Goal: Information Seeking & Learning: Learn about a topic

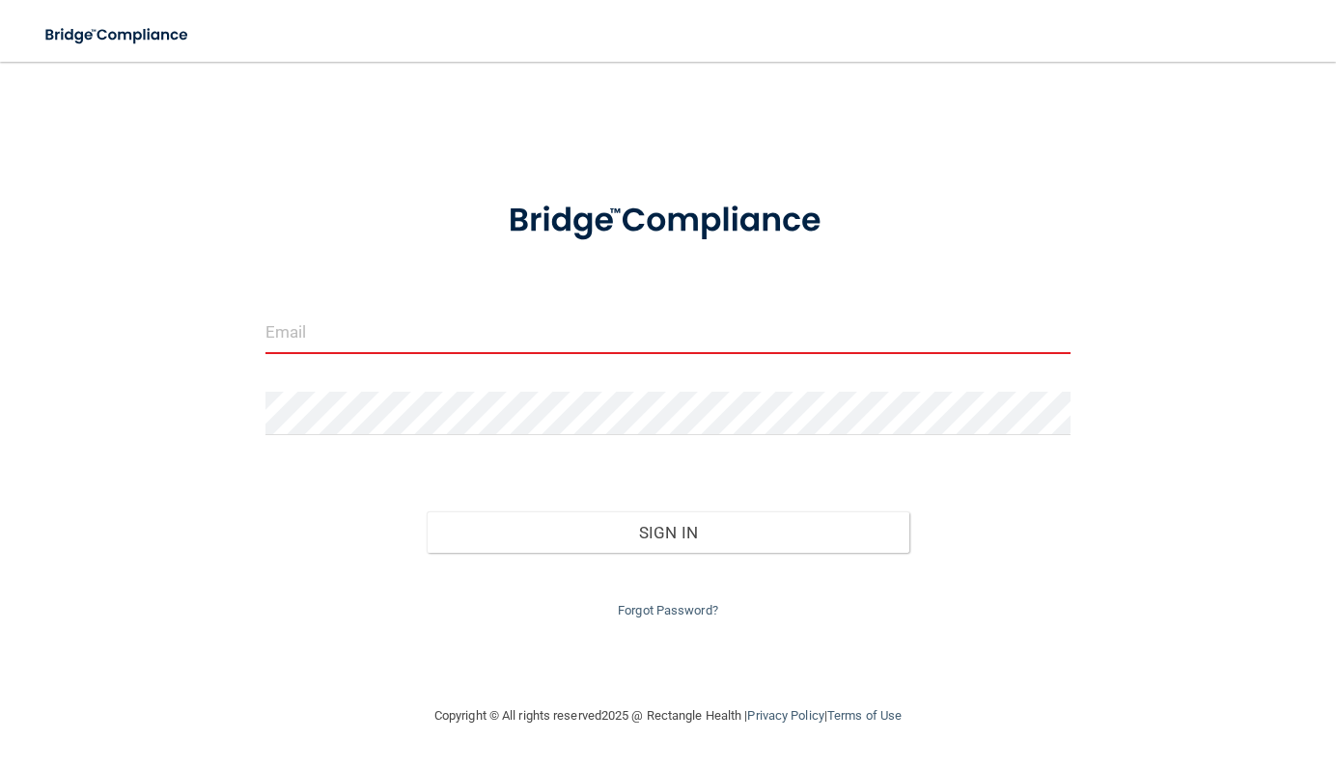
type input "[EMAIL_ADDRESS][DOMAIN_NAME]"
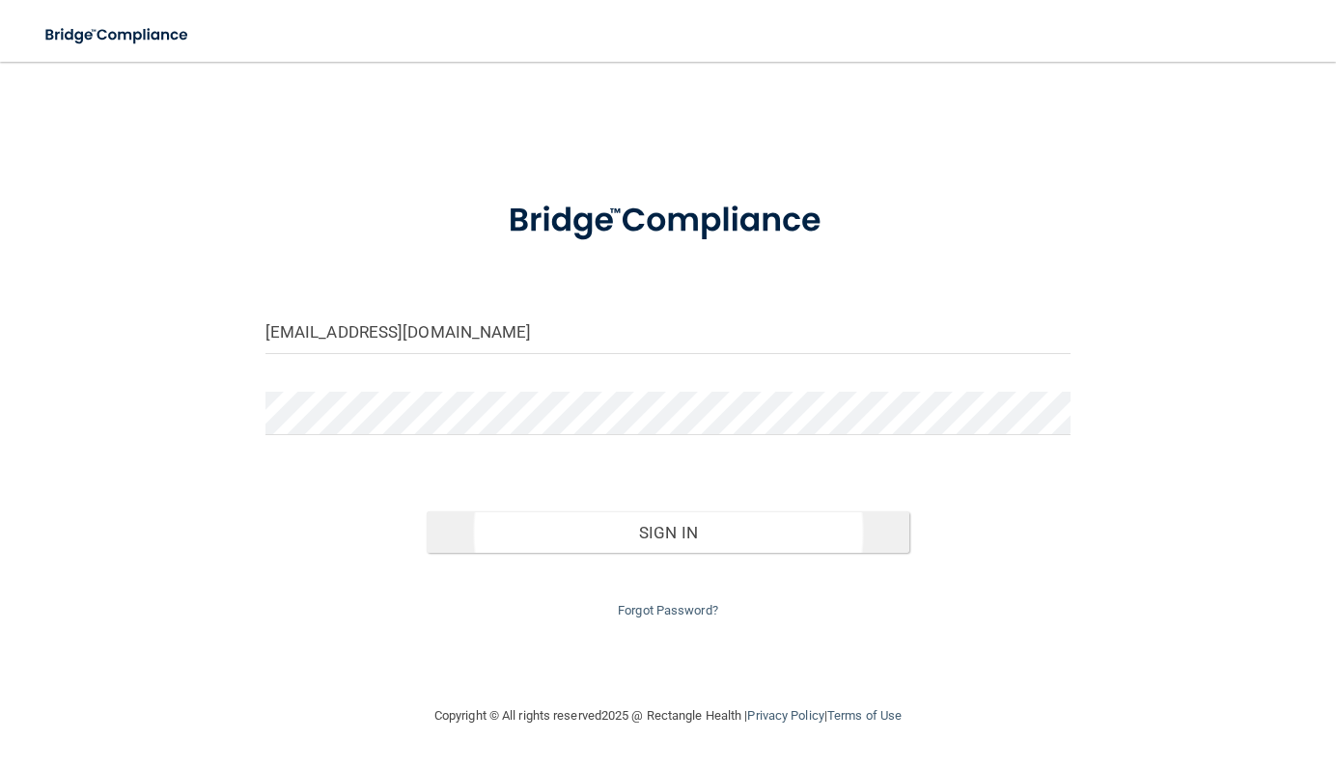
click at [674, 540] on button "Sign In" at bounding box center [668, 532] width 483 height 42
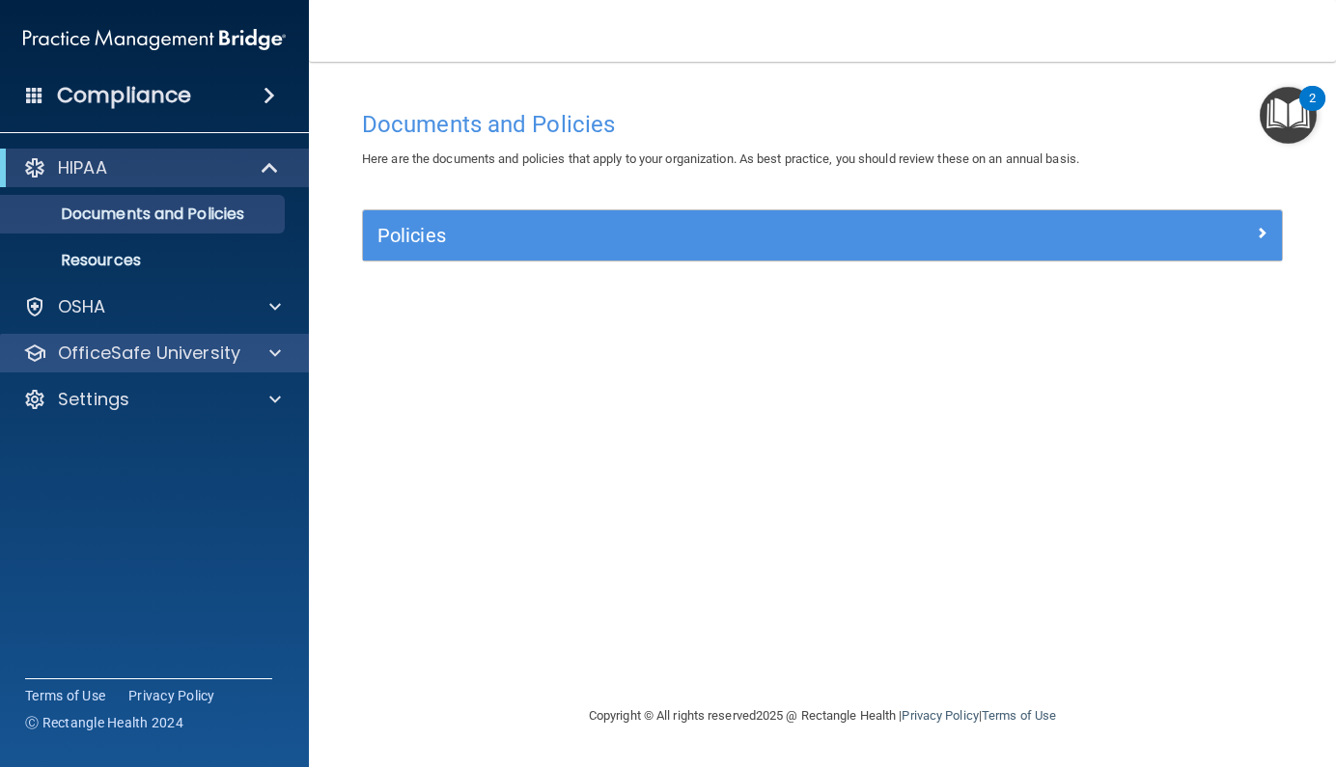
click at [248, 352] on div at bounding box center [272, 353] width 48 height 23
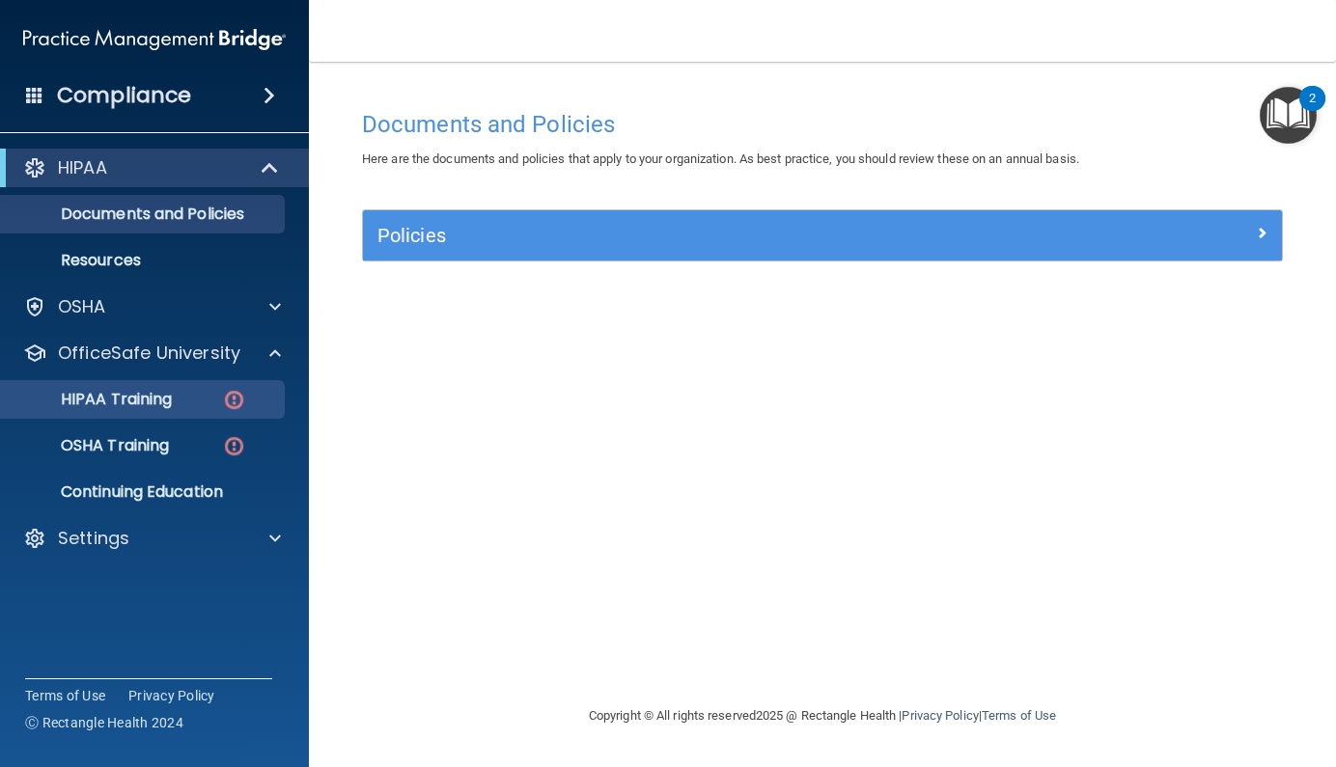
click at [195, 398] on div "HIPAA Training" at bounding box center [144, 399] width 263 height 19
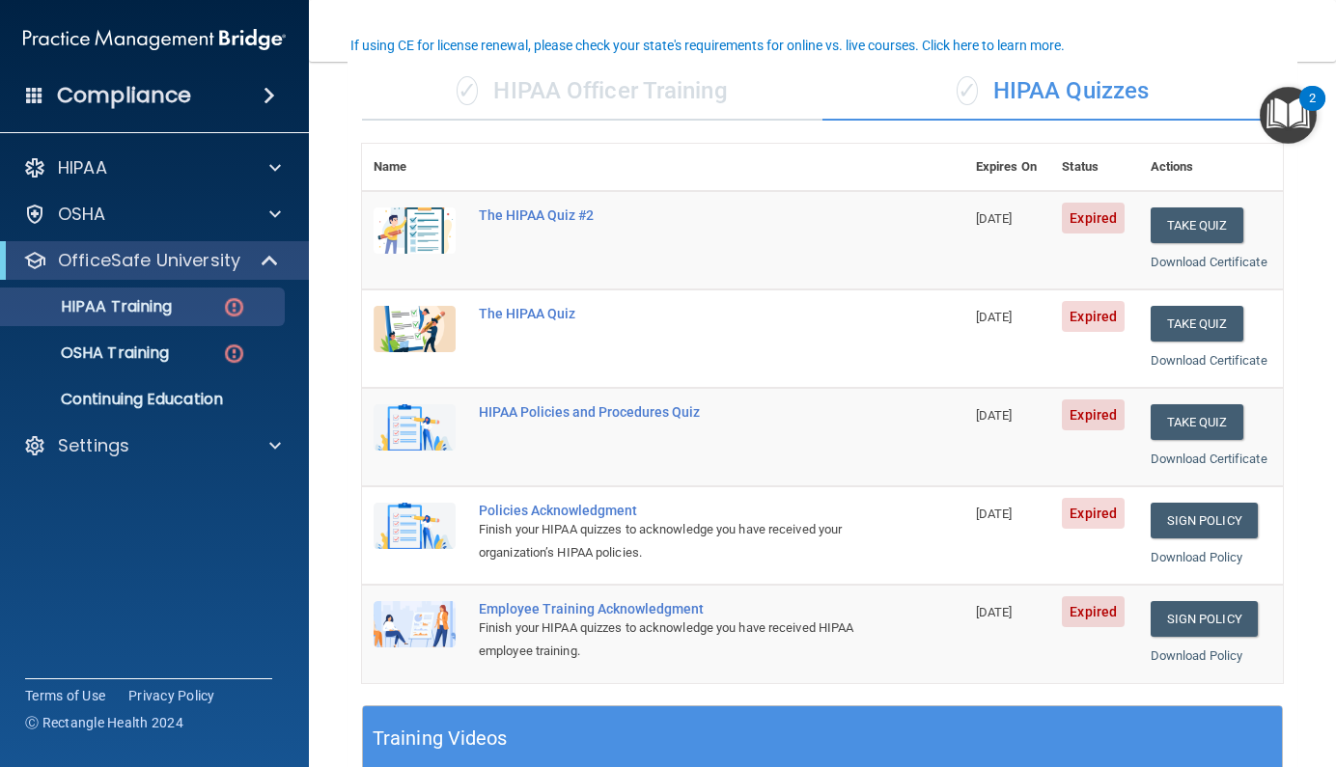
scroll to position [153, 0]
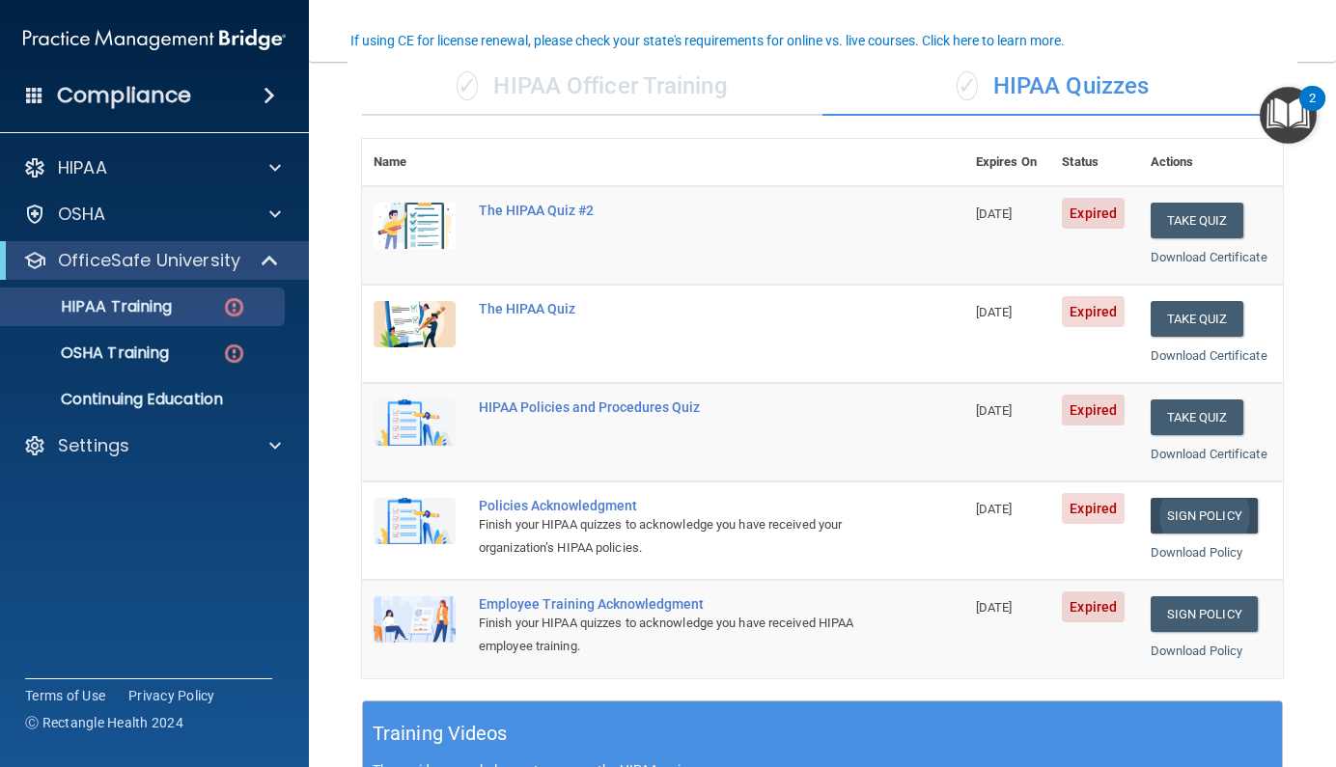
click at [1188, 510] on link "Sign Policy" at bounding box center [1203, 516] width 107 height 36
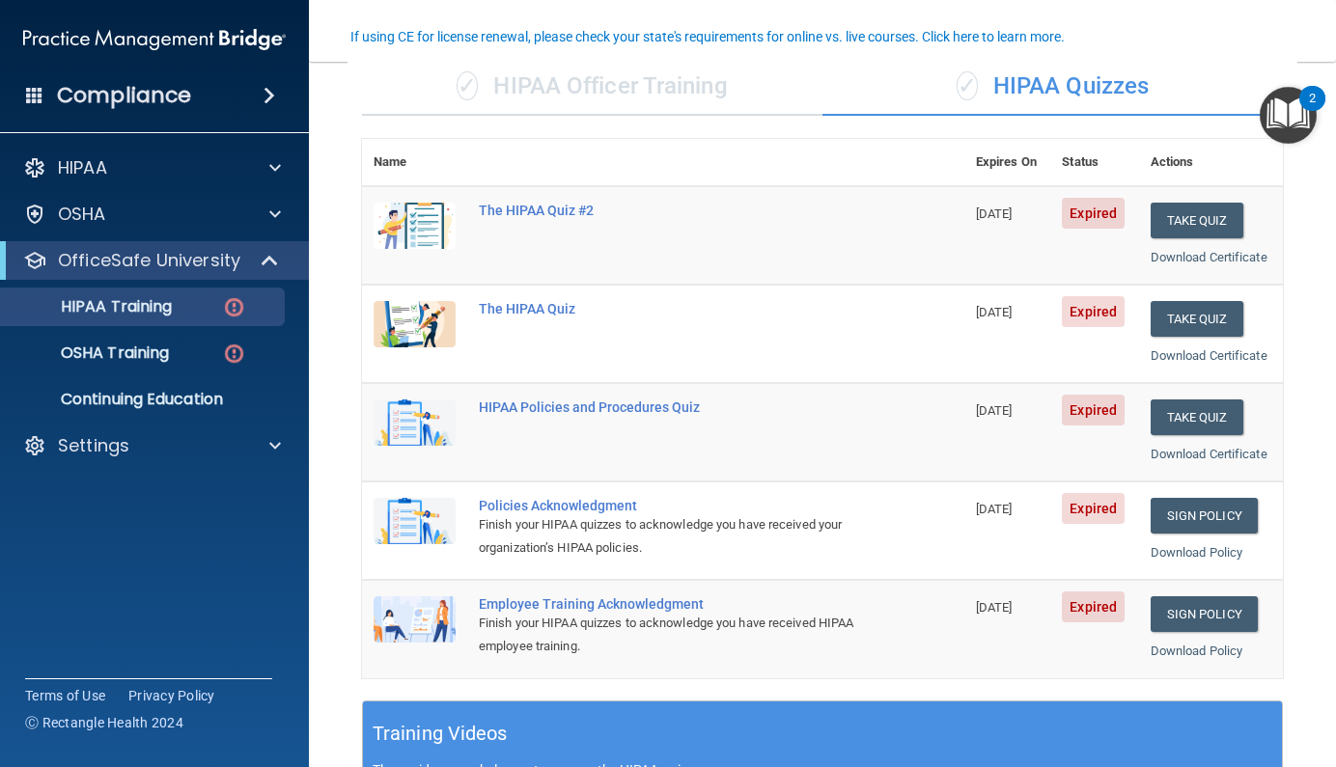
scroll to position [411, 0]
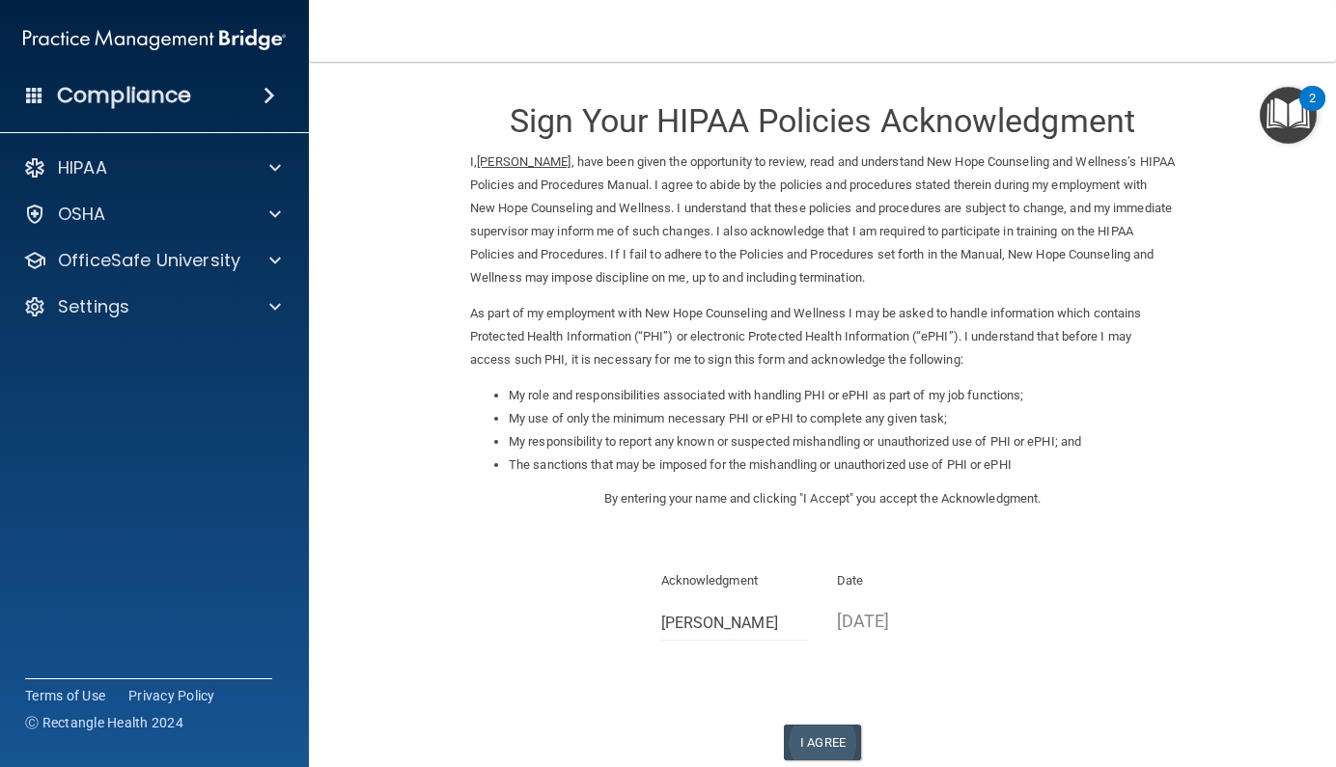
click at [806, 729] on button "I Agree" at bounding box center [822, 743] width 77 height 36
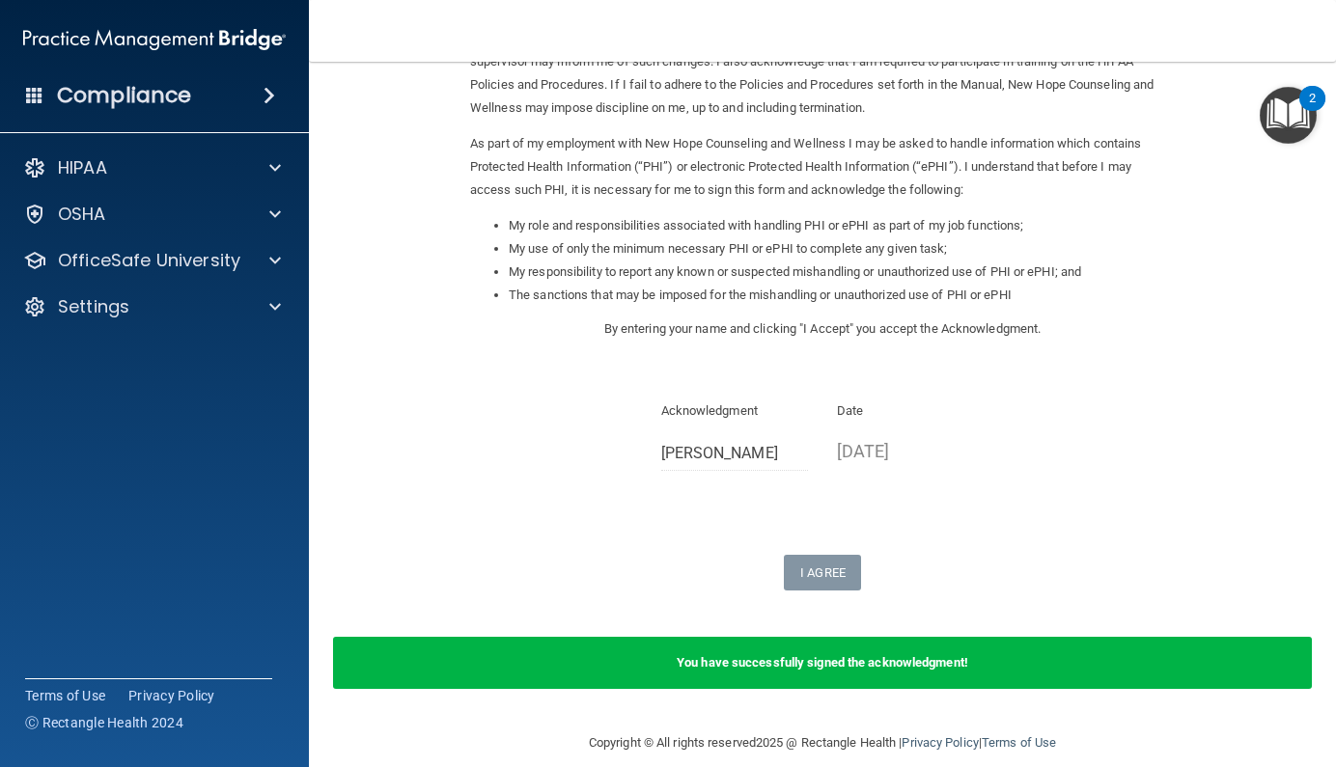
scroll to position [169, 0]
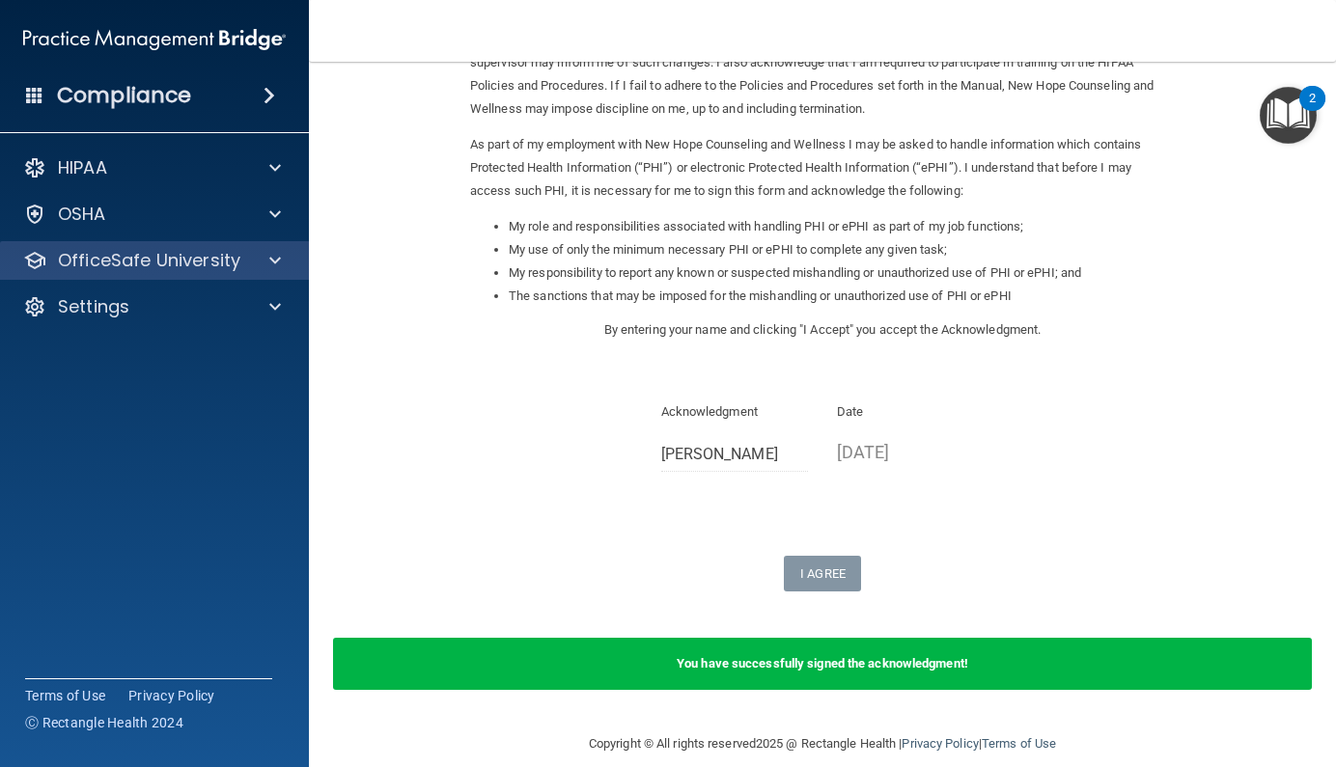
click at [276, 258] on span at bounding box center [275, 260] width 12 height 23
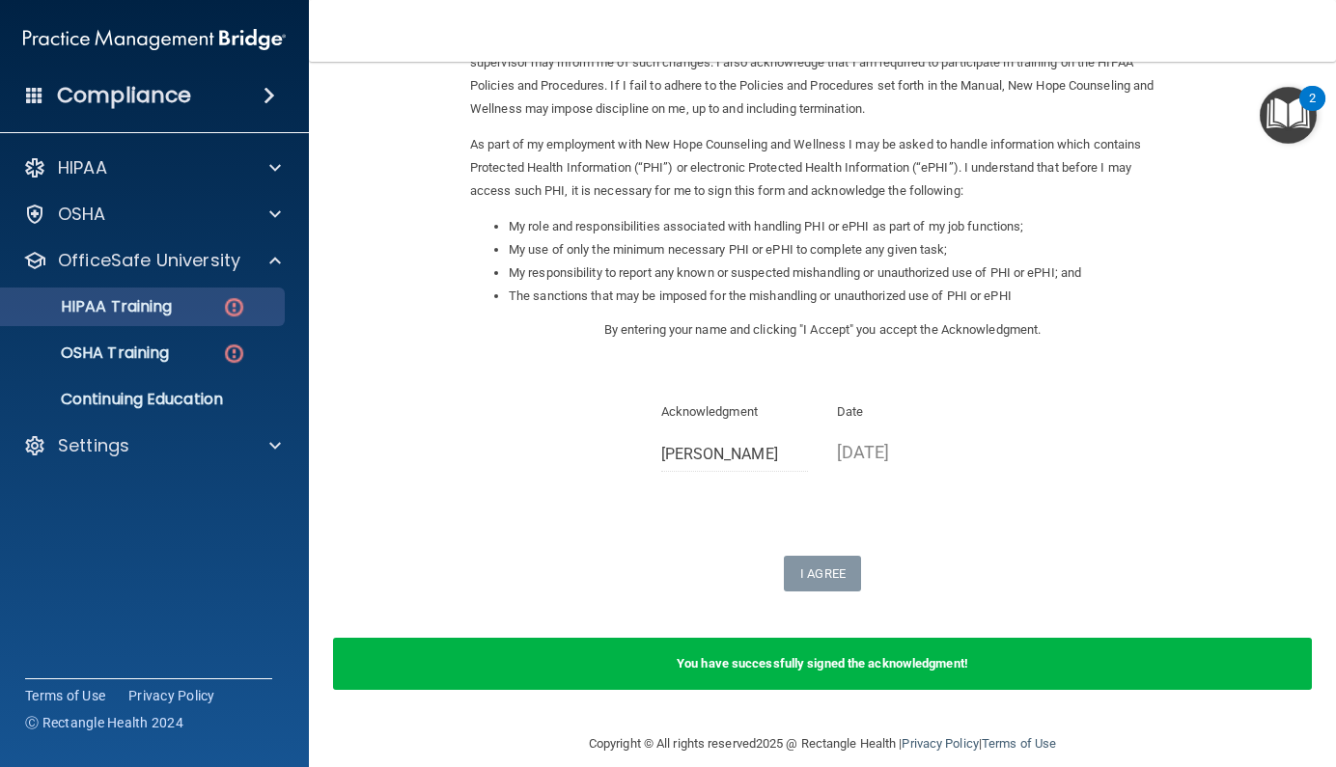
click at [215, 302] on div "HIPAA Training" at bounding box center [144, 306] width 263 height 19
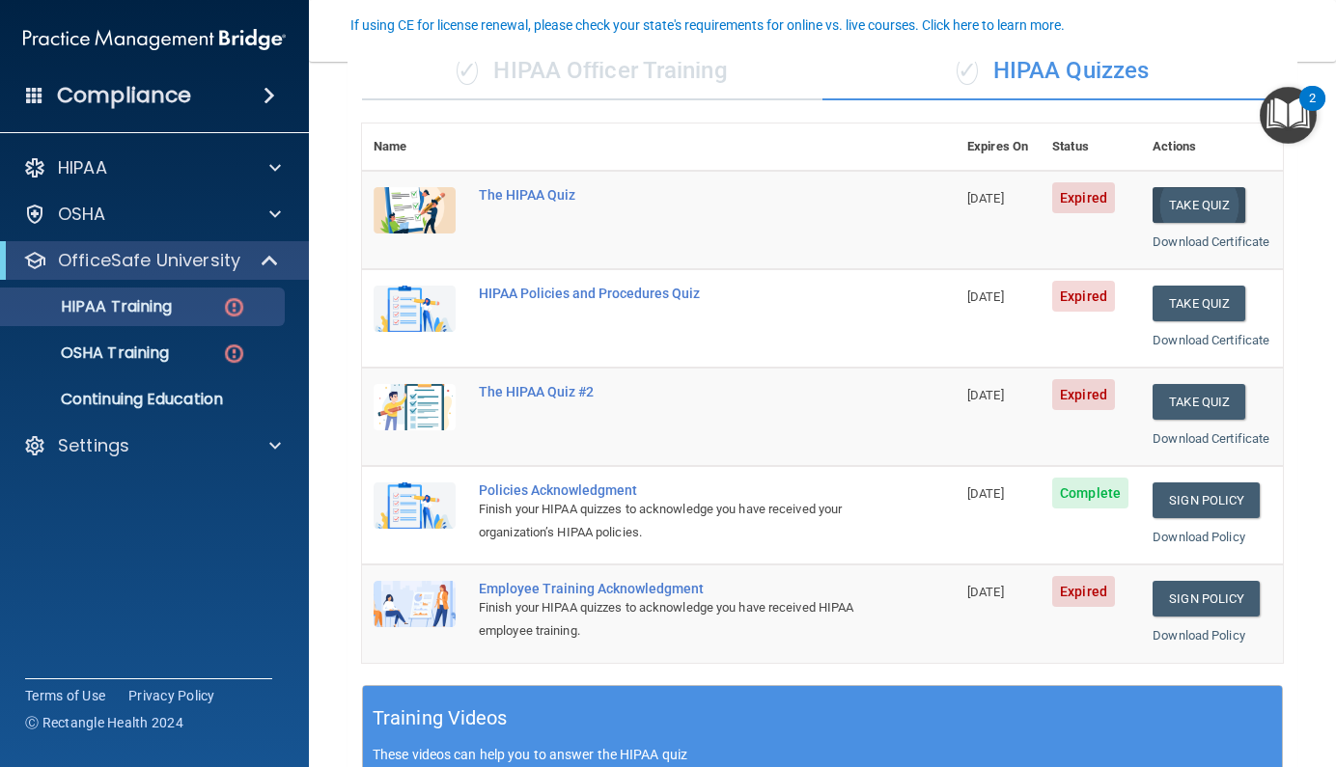
click at [1199, 207] on button "Take Quiz" at bounding box center [1198, 205] width 93 height 36
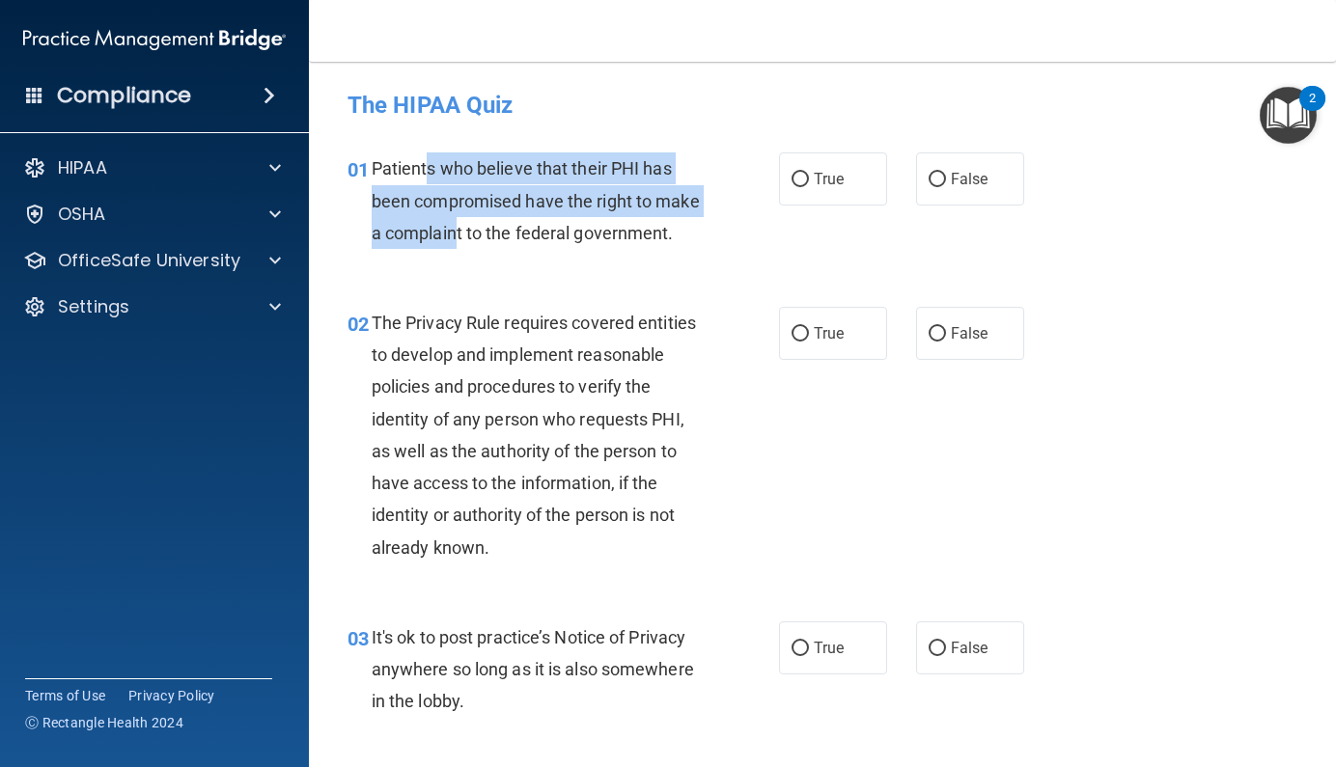
drag, startPoint x: 429, startPoint y: 170, endPoint x: 506, endPoint y: 227, distance: 95.2
click at [506, 227] on span "Patients who believe that their PHI has been compromised have the right to make…" at bounding box center [536, 200] width 328 height 84
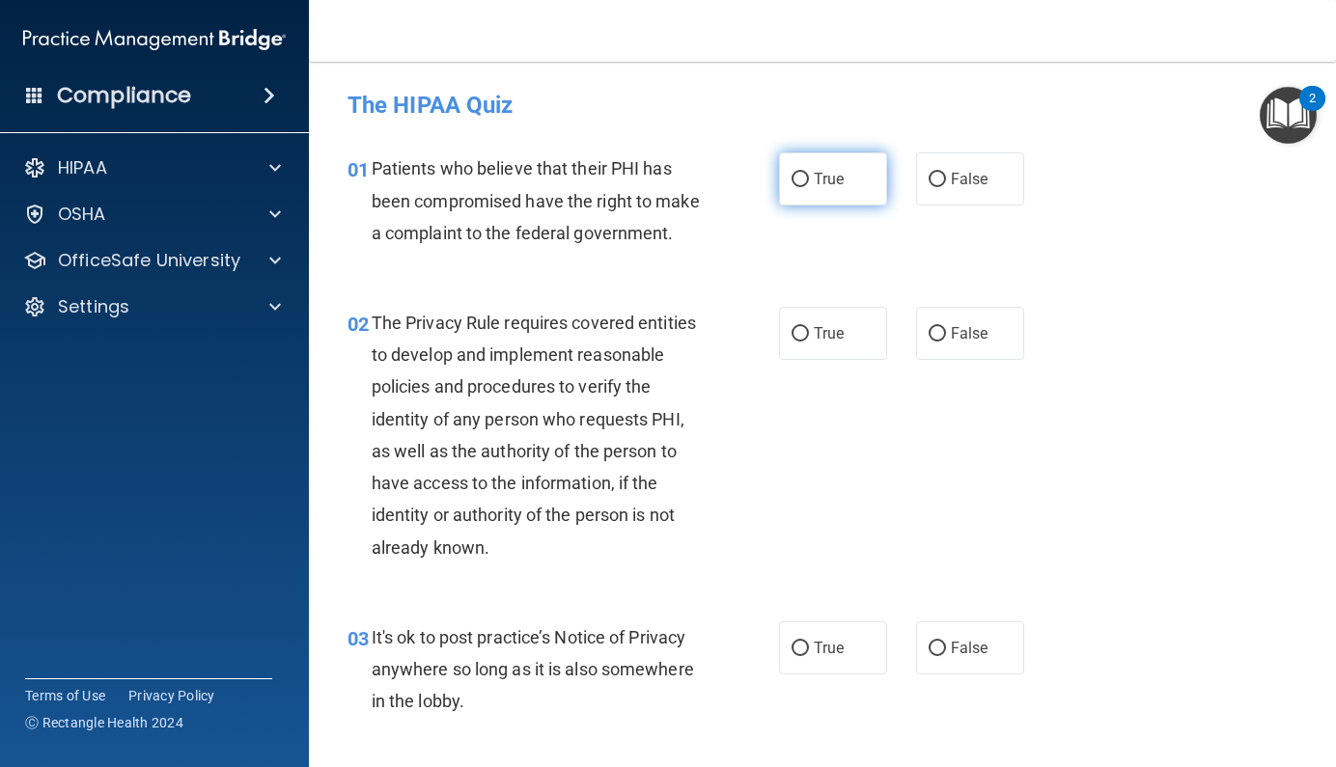
click at [826, 180] on span "True" at bounding box center [829, 179] width 30 height 18
click at [809, 180] on input "True" at bounding box center [799, 180] width 17 height 14
radio input "true"
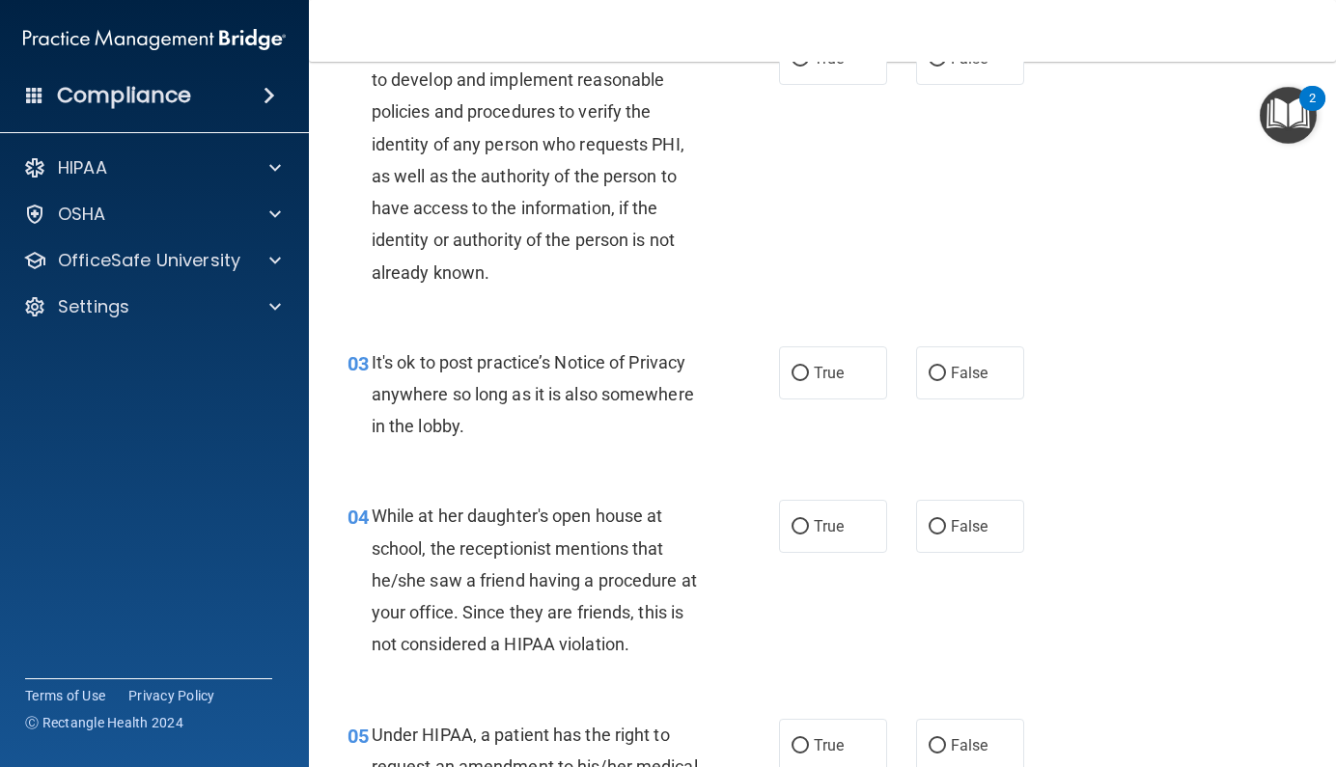
scroll to position [253, 0]
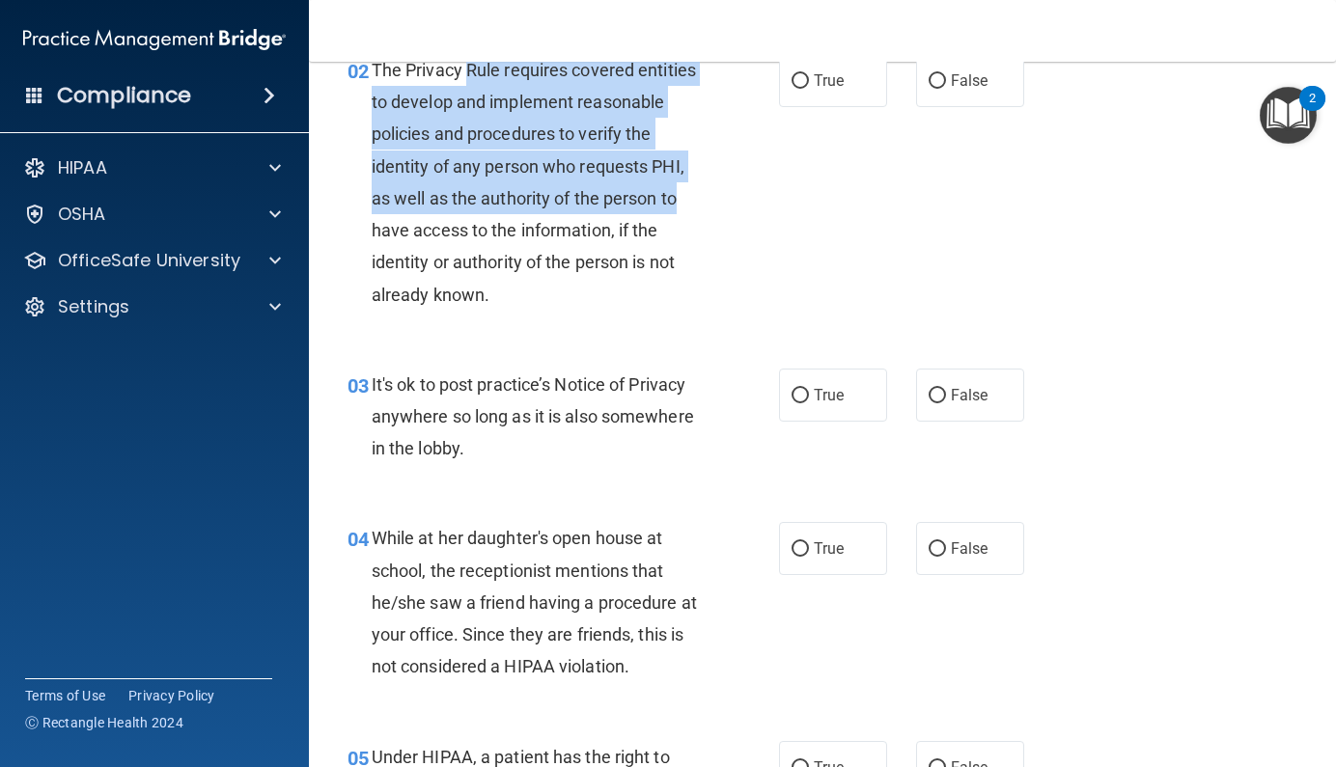
drag, startPoint x: 468, startPoint y: 100, endPoint x: 703, endPoint y: 214, distance: 260.7
click at [703, 214] on div "The Privacy Rule requires covered entities to develop and implement reasonable …" at bounding box center [544, 182] width 345 height 257
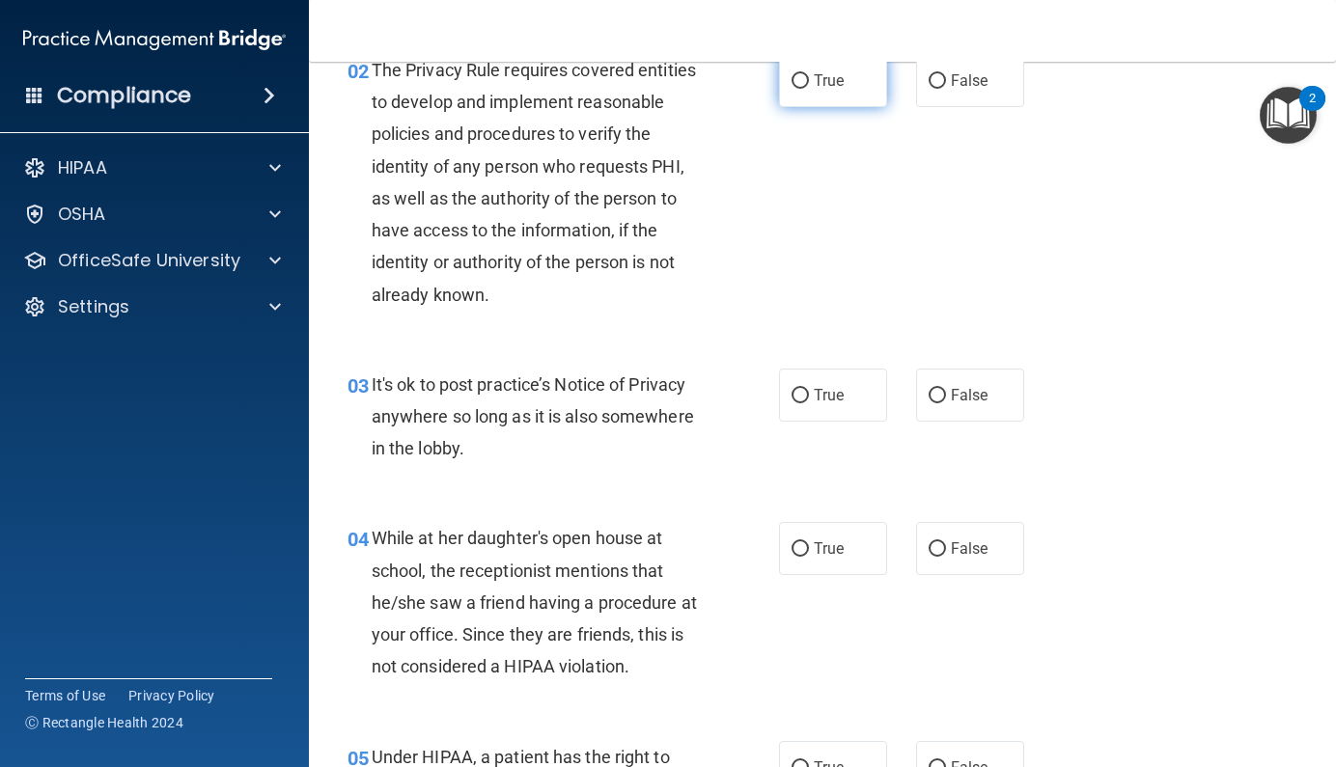
click at [845, 105] on label "True" at bounding box center [833, 80] width 108 height 53
click at [809, 89] on input "True" at bounding box center [799, 81] width 17 height 14
radio input "true"
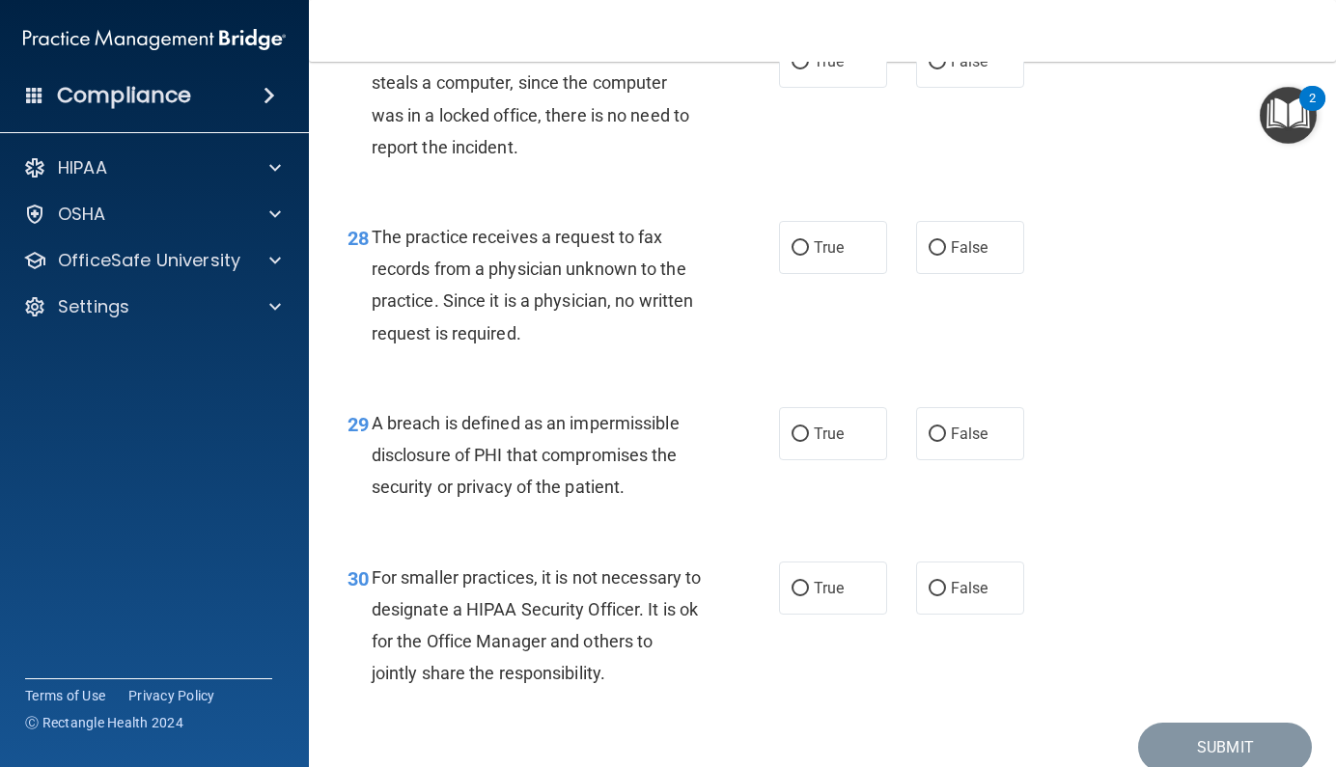
scroll to position [5109, 0]
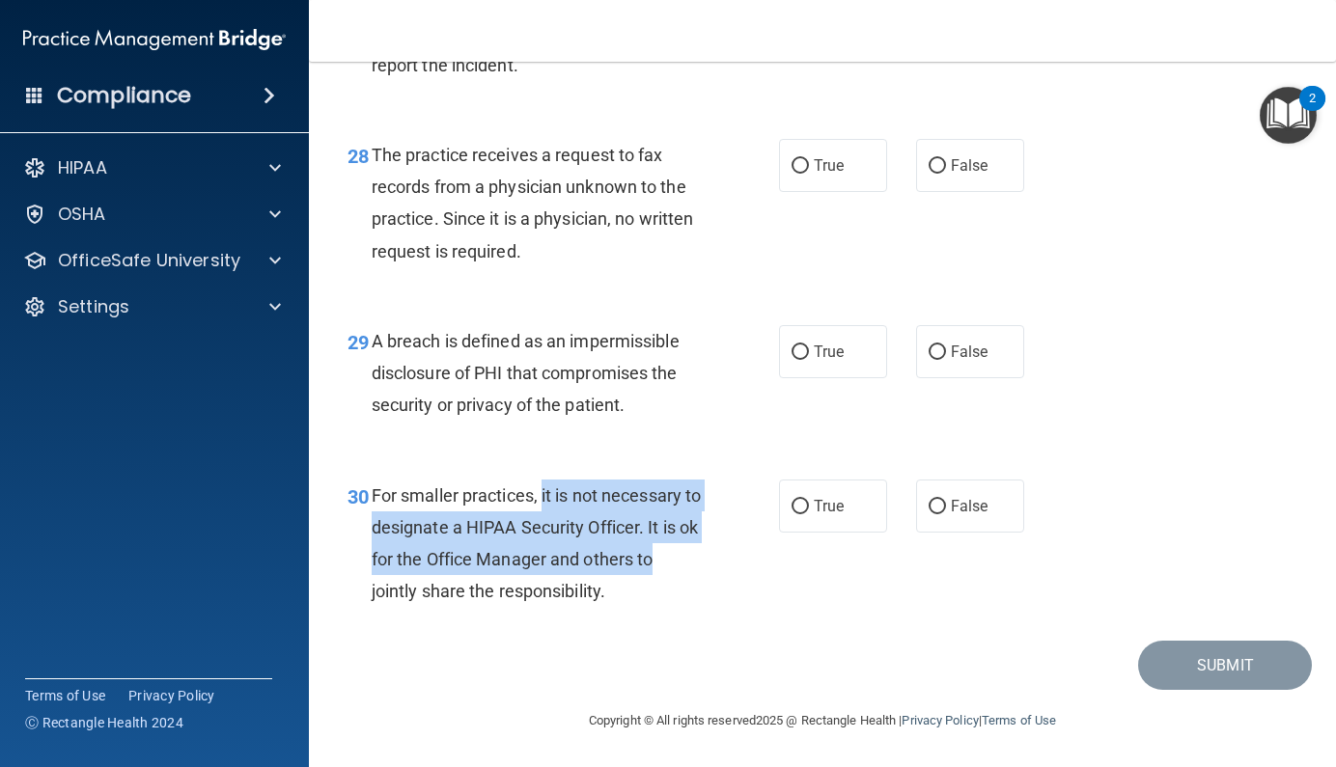
drag, startPoint x: 541, startPoint y: 492, endPoint x: 705, endPoint y: 559, distance: 177.1
click at [705, 559] on div "For smaller practices, it is not necessary to designate a HIPAA Security Office…" at bounding box center [544, 544] width 345 height 128
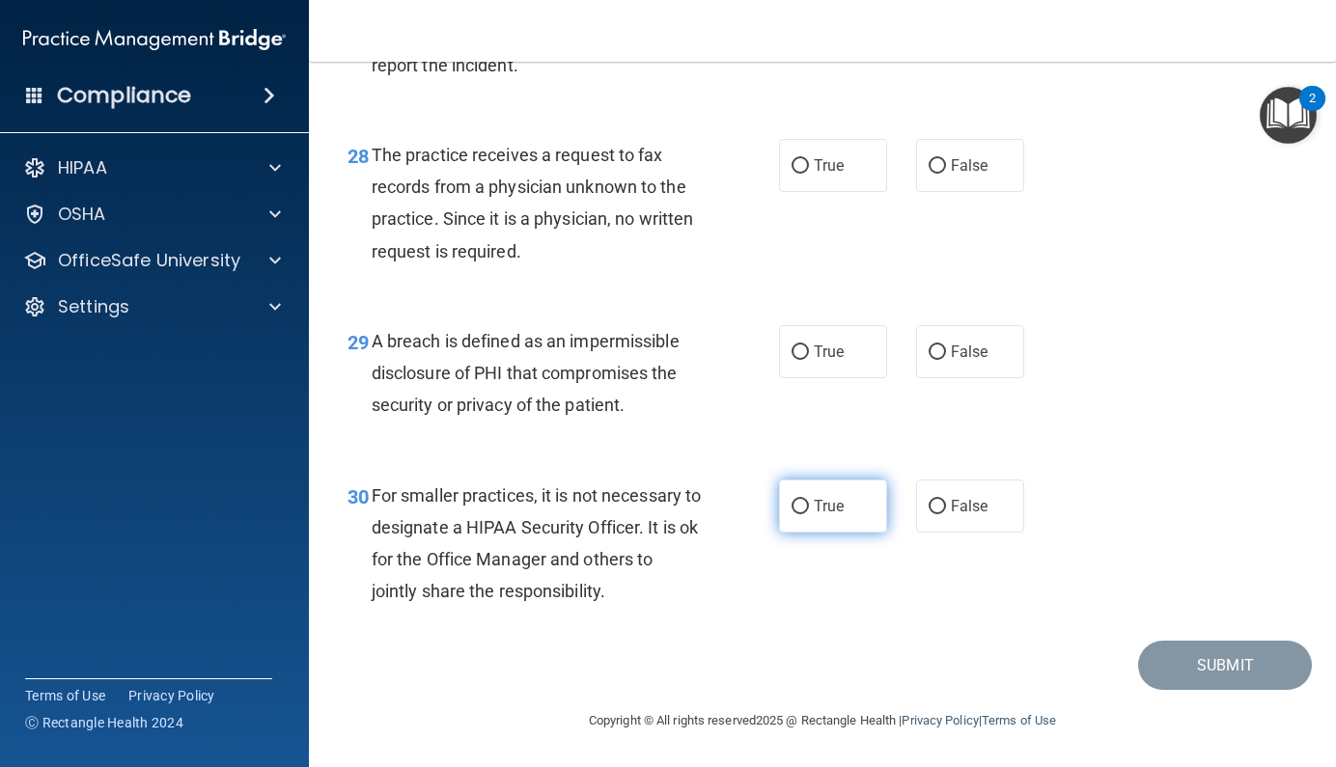
click at [805, 501] on label "True" at bounding box center [833, 506] width 108 height 53
click at [805, 501] on input "True" at bounding box center [799, 507] width 17 height 14
radio input "true"
click at [814, 348] on span "True" at bounding box center [829, 352] width 30 height 18
click at [809, 348] on input "True" at bounding box center [799, 352] width 17 height 14
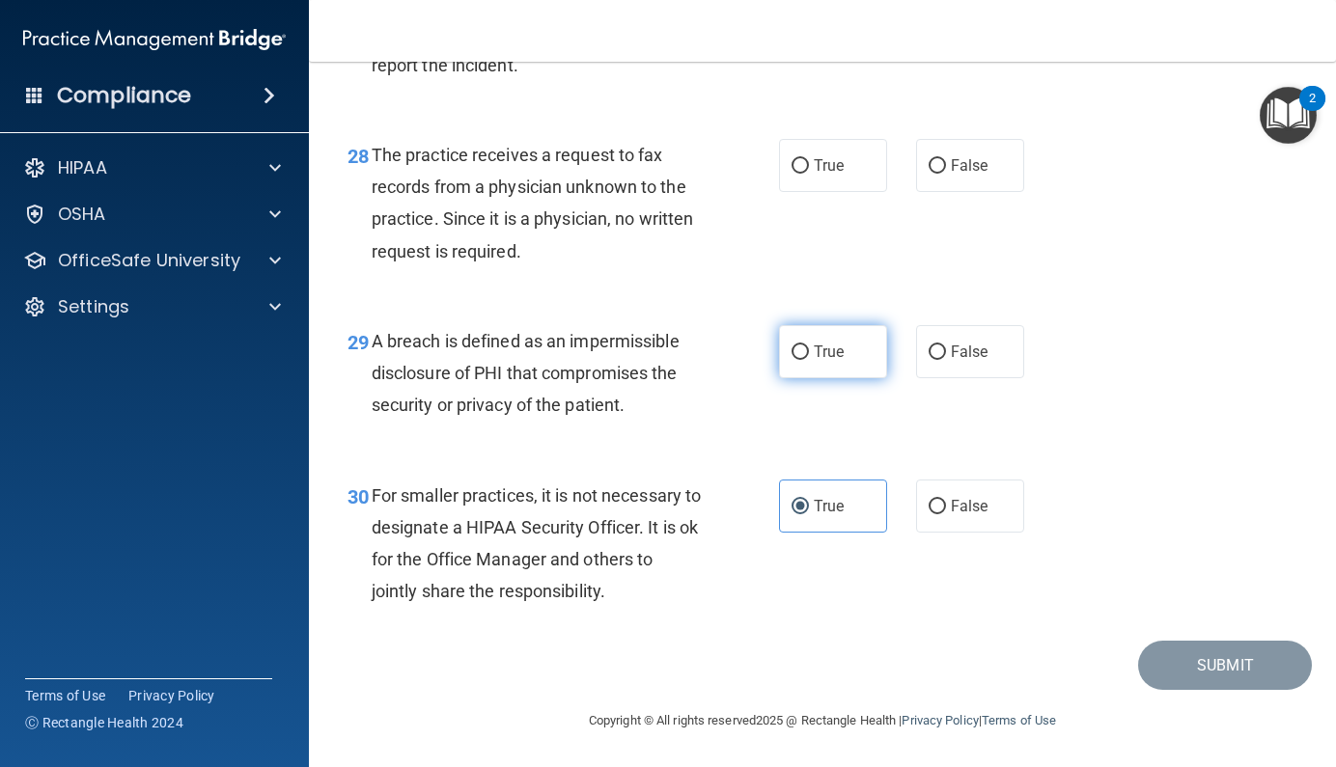
radio input "true"
click at [986, 167] on label "False" at bounding box center [970, 165] width 108 height 53
click at [946, 167] on input "False" at bounding box center [936, 166] width 17 height 14
radio input "true"
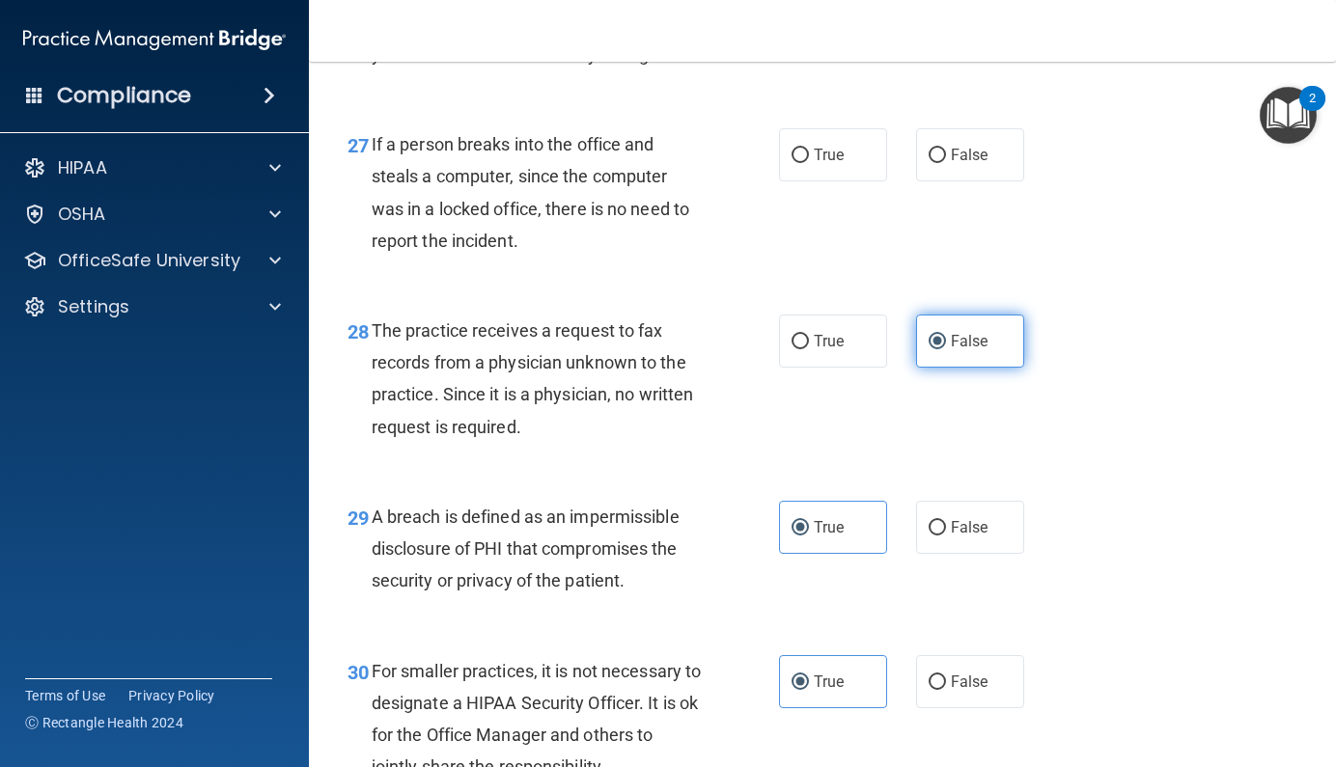
scroll to position [4867, 0]
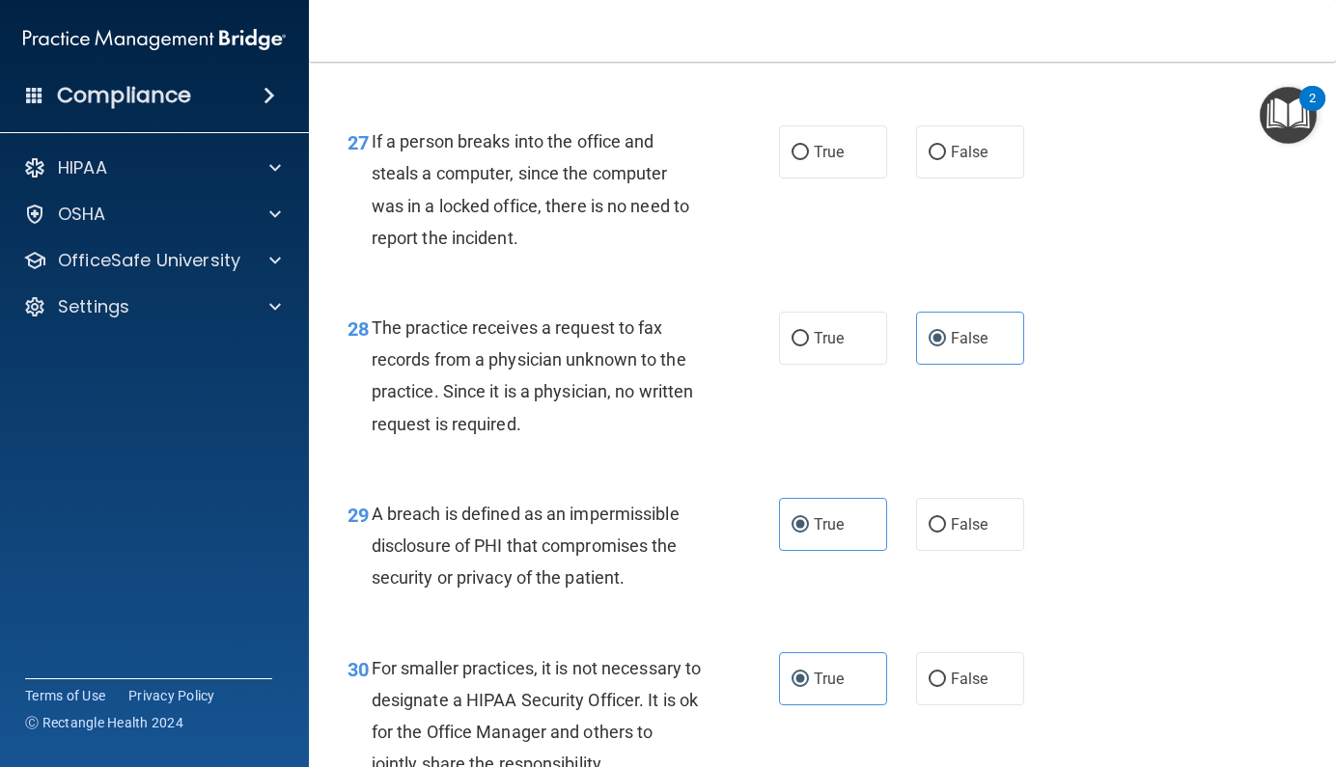
click at [944, 256] on div "27 If a person breaks into the office and steals a computer, since the computer…" at bounding box center [822, 194] width 979 height 186
click at [945, 179] on label "False" at bounding box center [970, 151] width 108 height 53
click at [945, 160] on input "False" at bounding box center [936, 153] width 17 height 14
radio input "true"
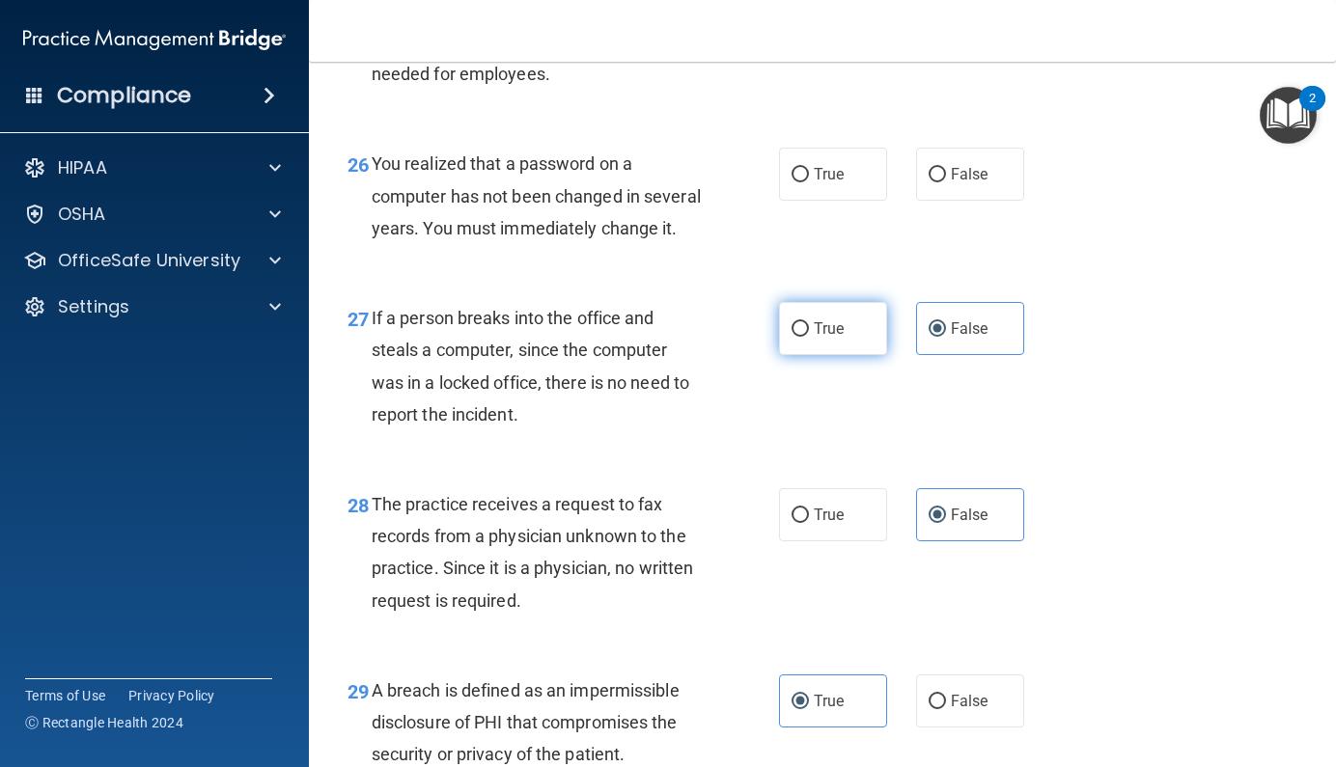
scroll to position [4679, 0]
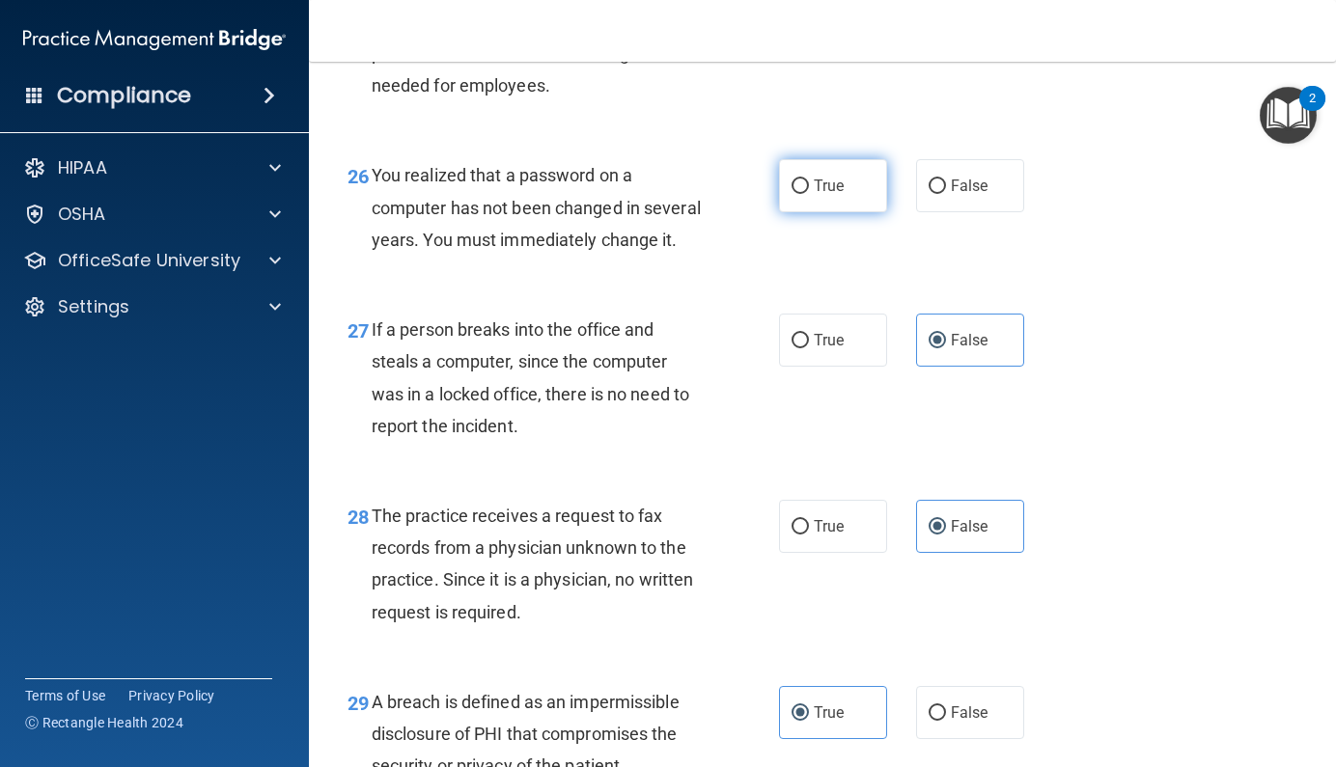
click at [799, 212] on label "True" at bounding box center [833, 185] width 108 height 53
click at [799, 194] on input "True" at bounding box center [799, 187] width 17 height 14
radio input "true"
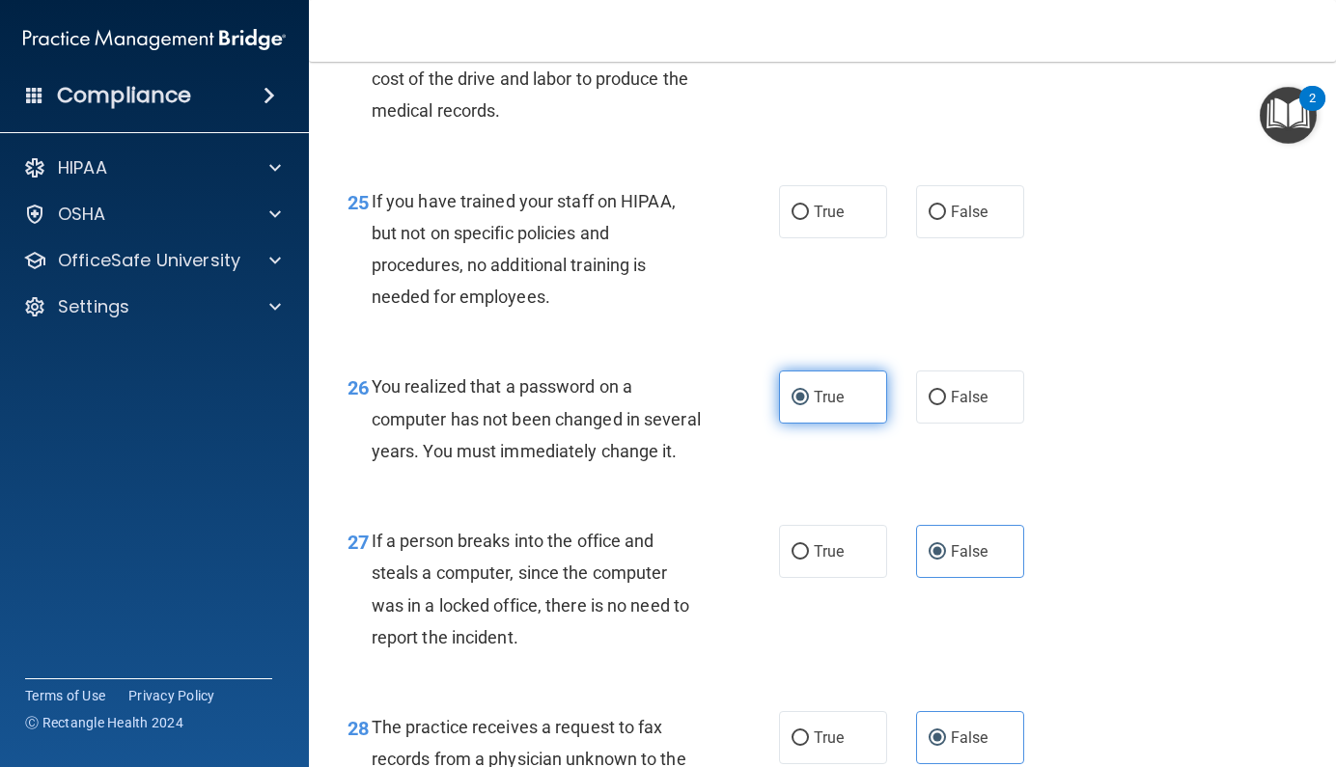
scroll to position [4465, 0]
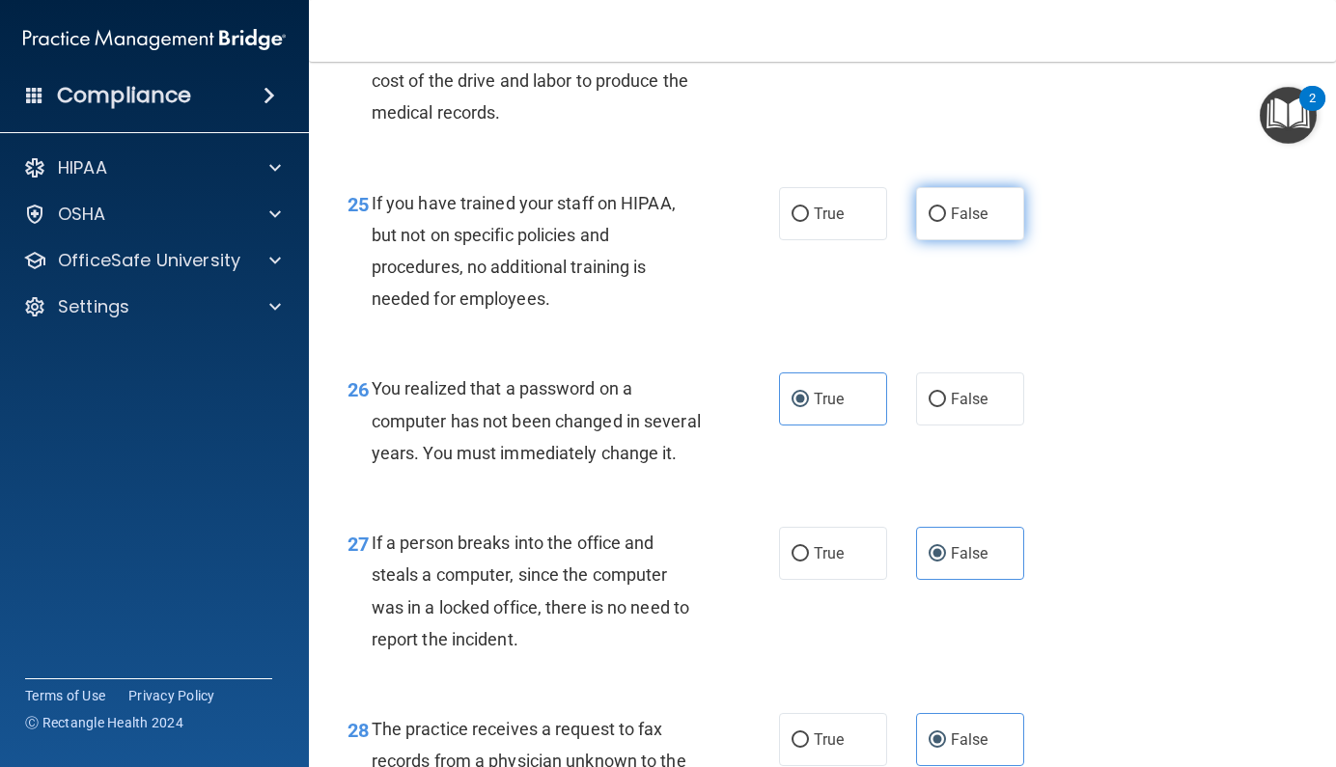
click at [916, 240] on label "False" at bounding box center [970, 213] width 108 height 53
click at [928, 222] on input "False" at bounding box center [936, 214] width 17 height 14
radio input "true"
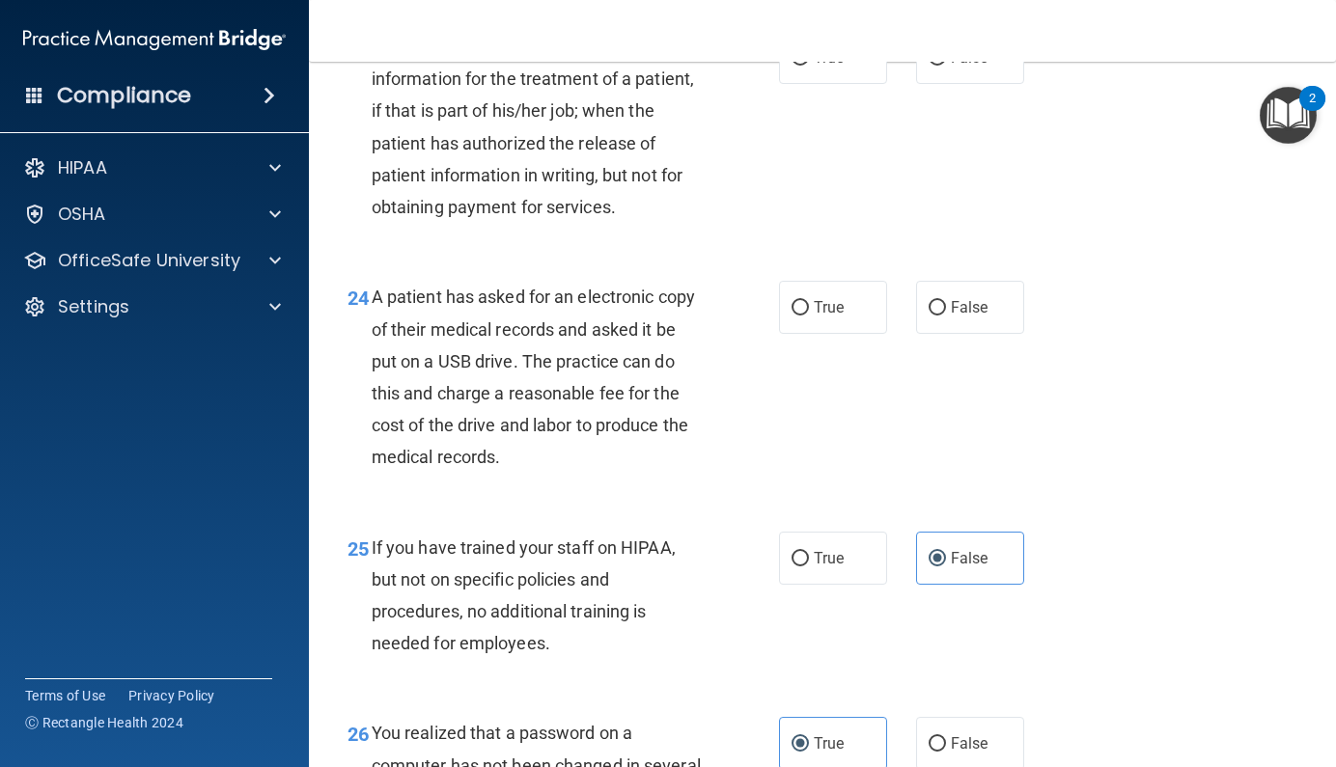
scroll to position [4109, 0]
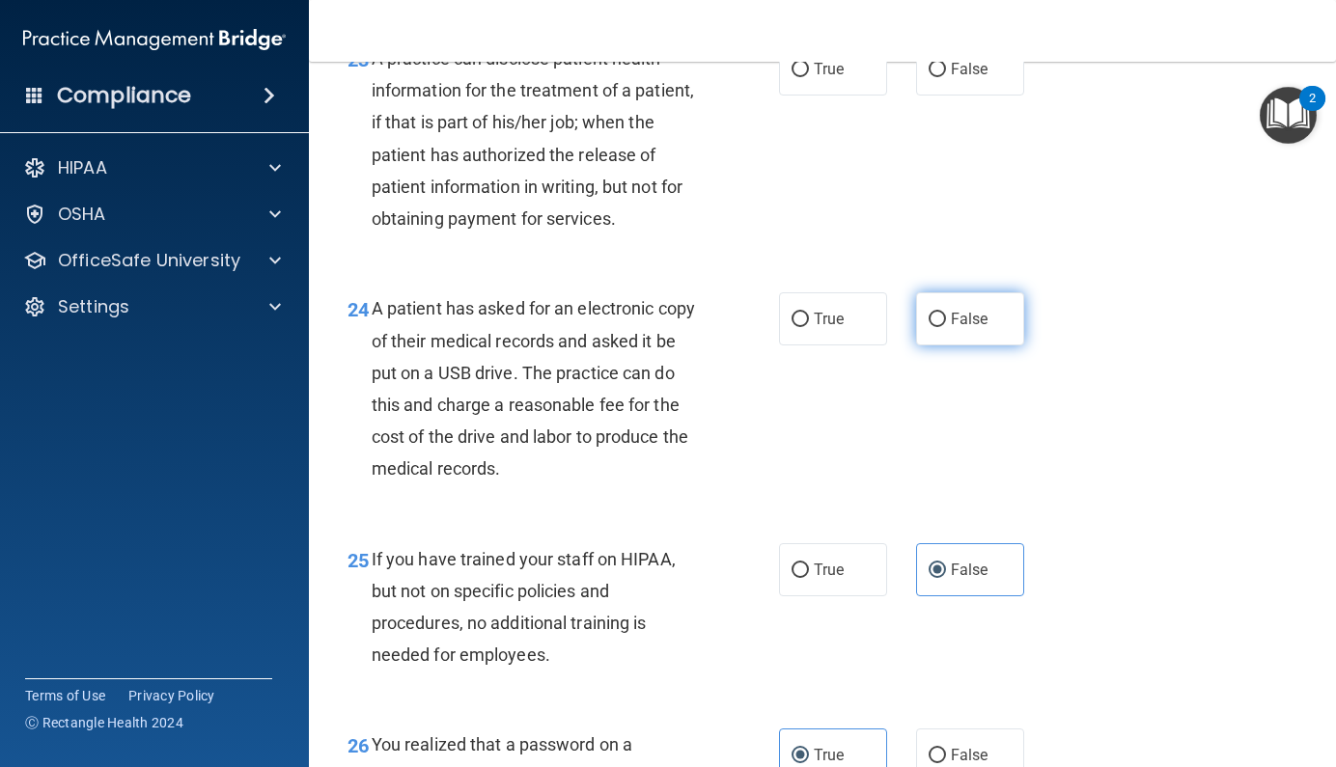
click at [934, 327] on input "False" at bounding box center [936, 320] width 17 height 14
radio input "true"
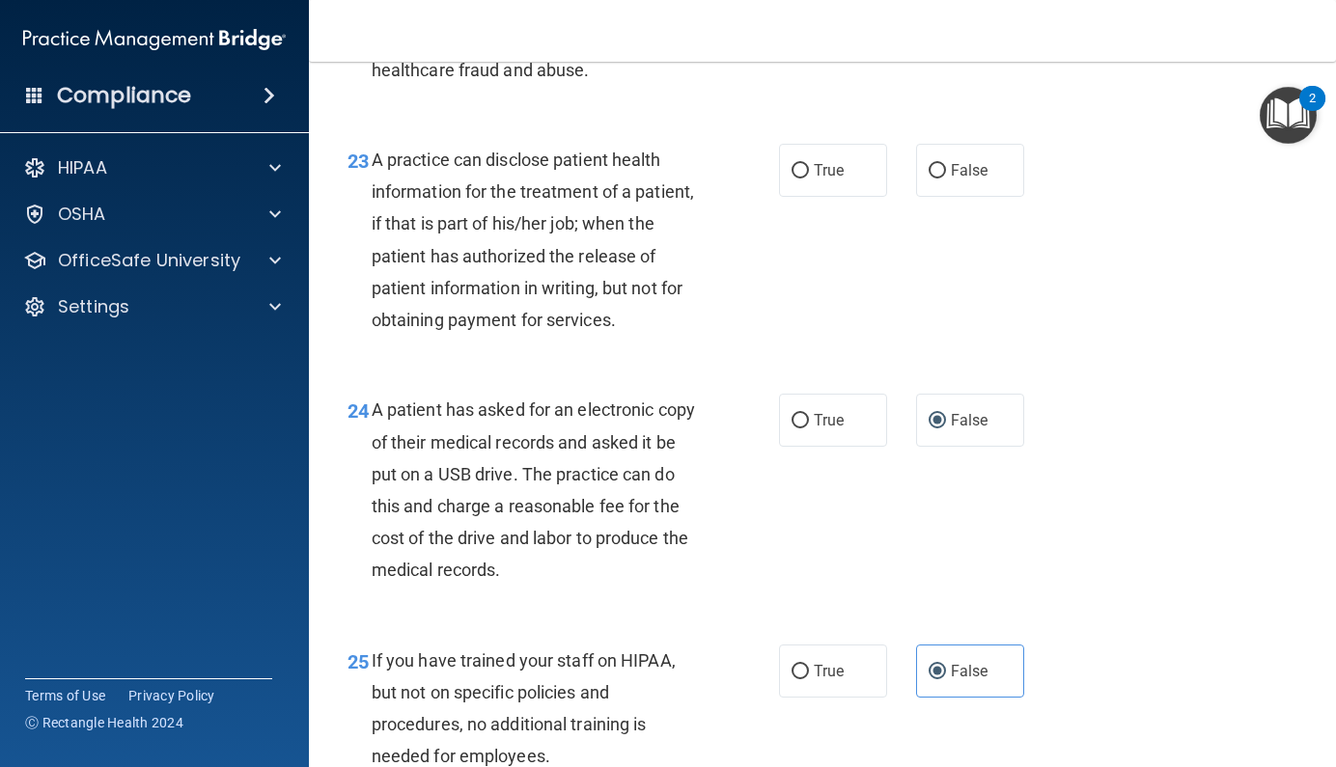
scroll to position [3967, 0]
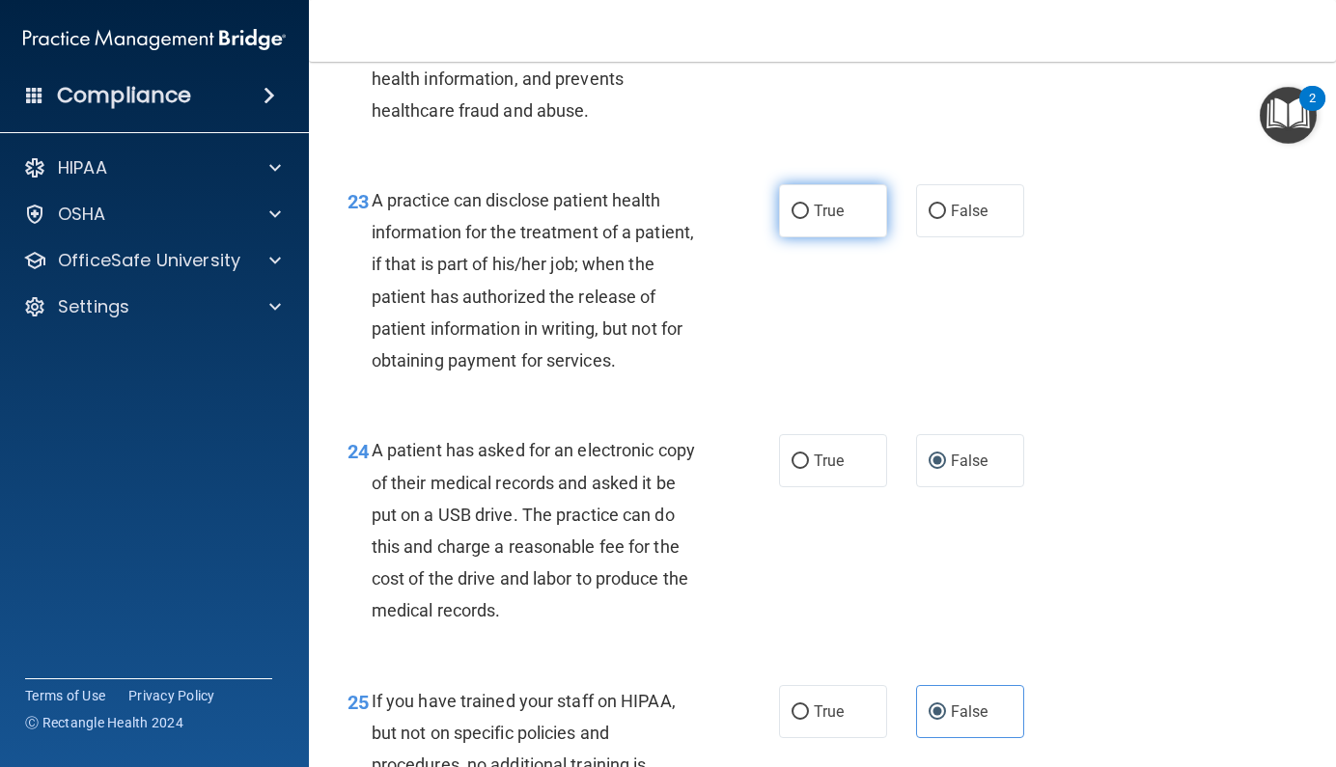
click at [803, 237] on label "True" at bounding box center [833, 210] width 108 height 53
click at [803, 219] on input "True" at bounding box center [799, 212] width 17 height 14
radio input "true"
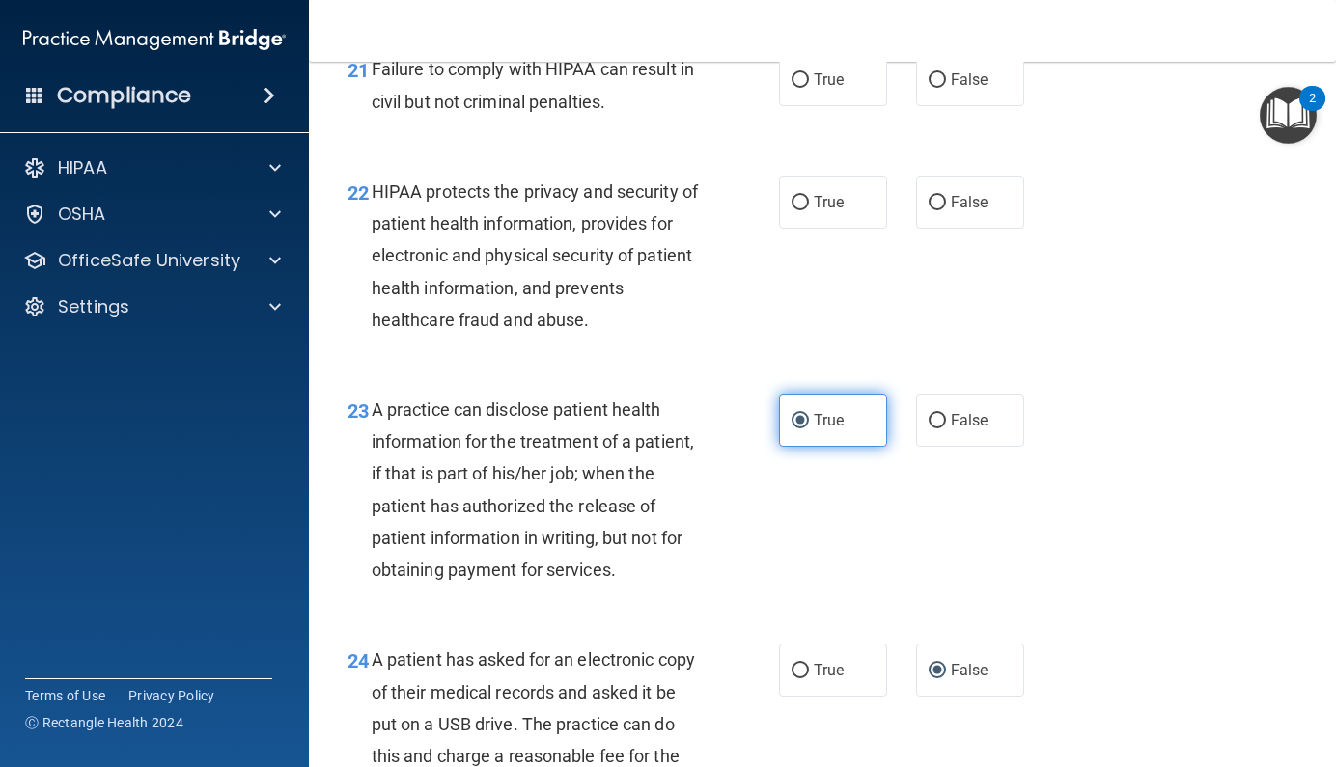
scroll to position [3754, 0]
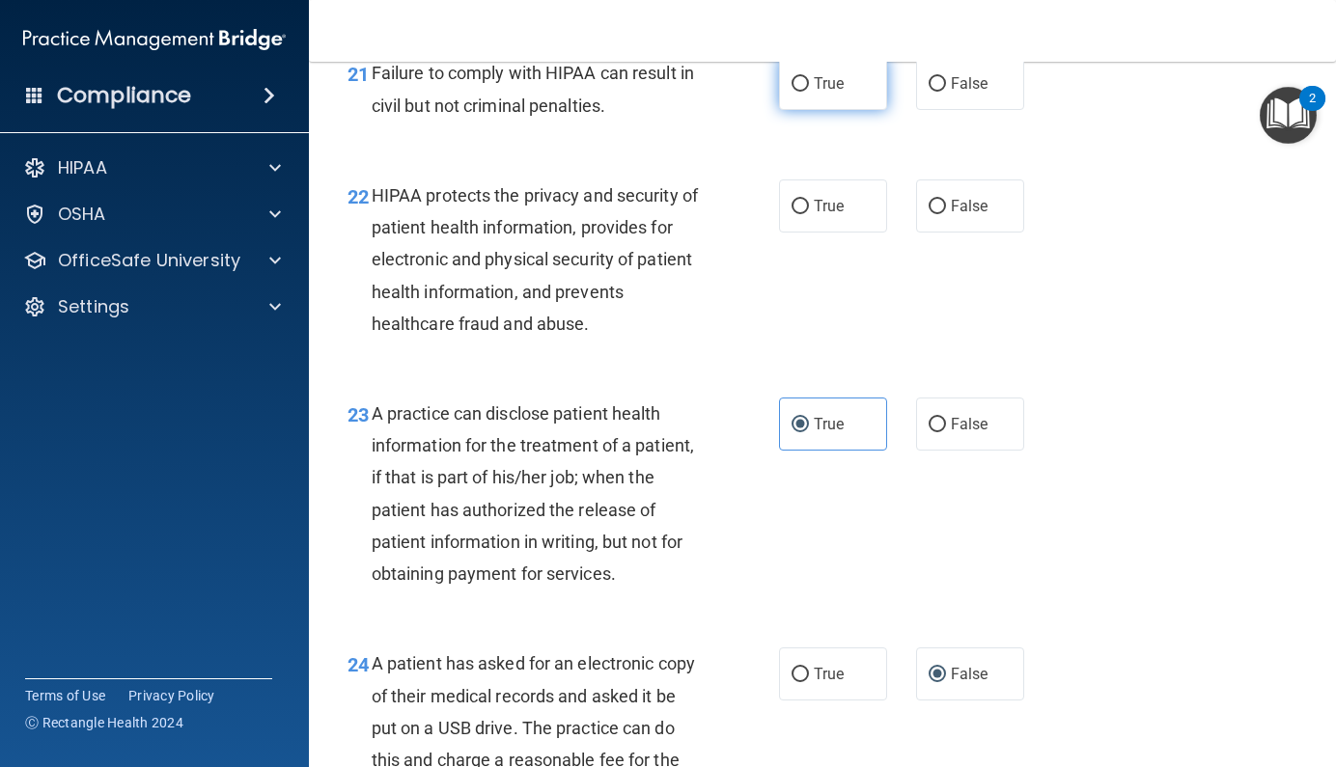
click at [824, 110] on label "True" at bounding box center [833, 83] width 108 height 53
click at [809, 92] on input "True" at bounding box center [799, 84] width 17 height 14
radio input "true"
click at [819, 233] on label "True" at bounding box center [833, 206] width 108 height 53
click at [809, 214] on input "True" at bounding box center [799, 207] width 17 height 14
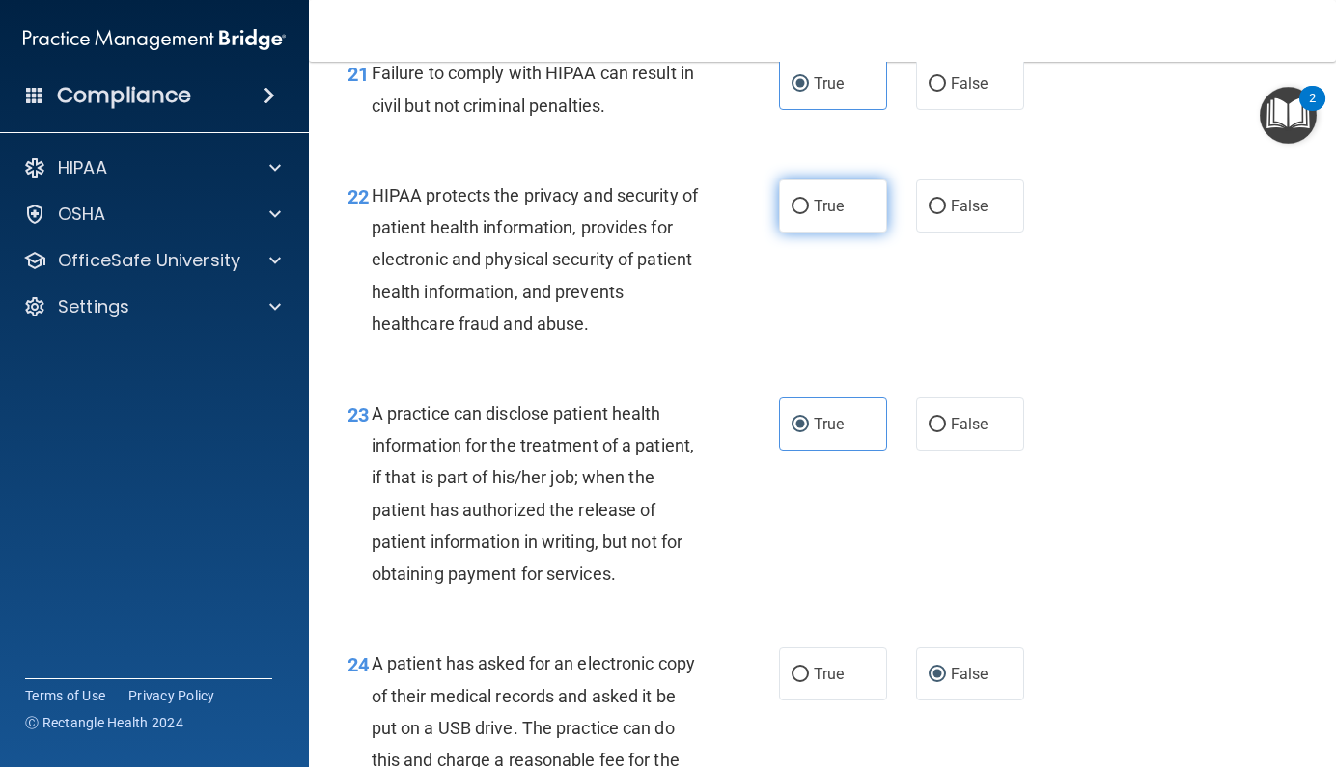
radio input "true"
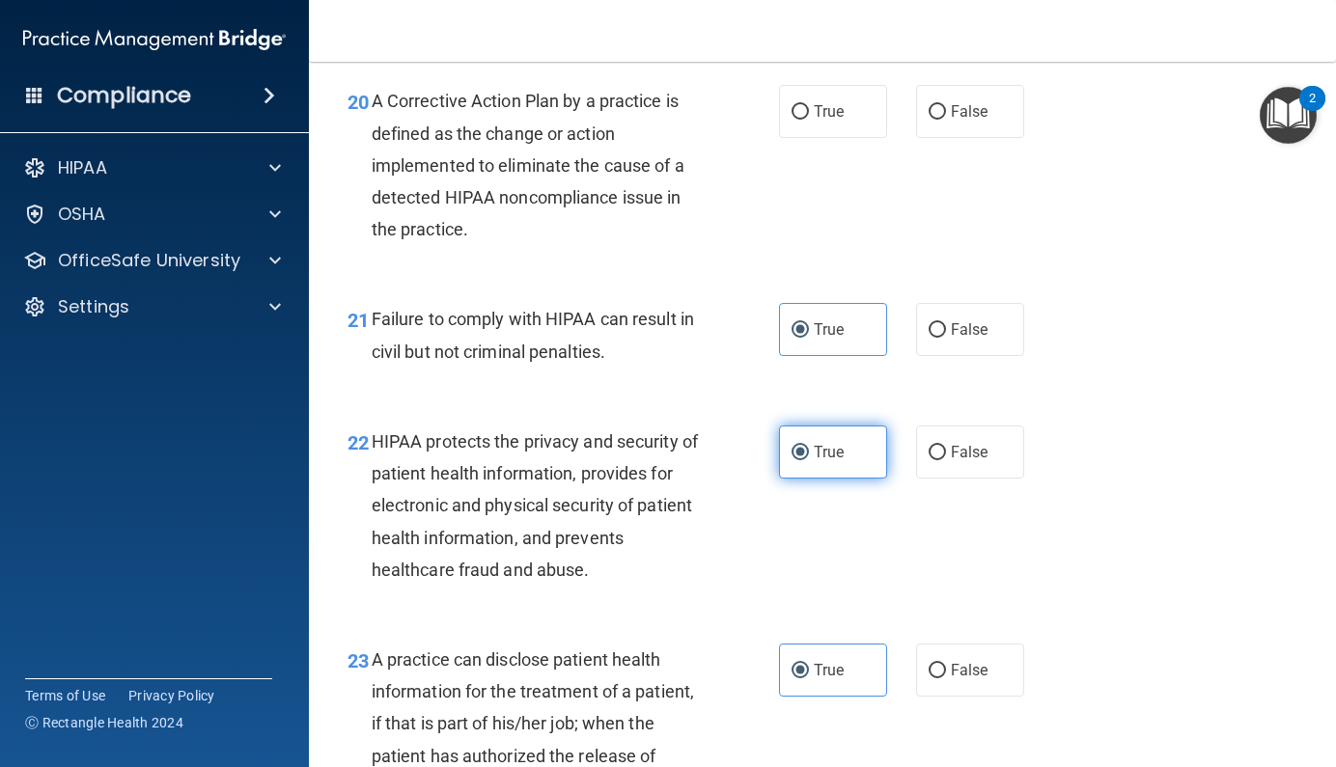
scroll to position [3510, 0]
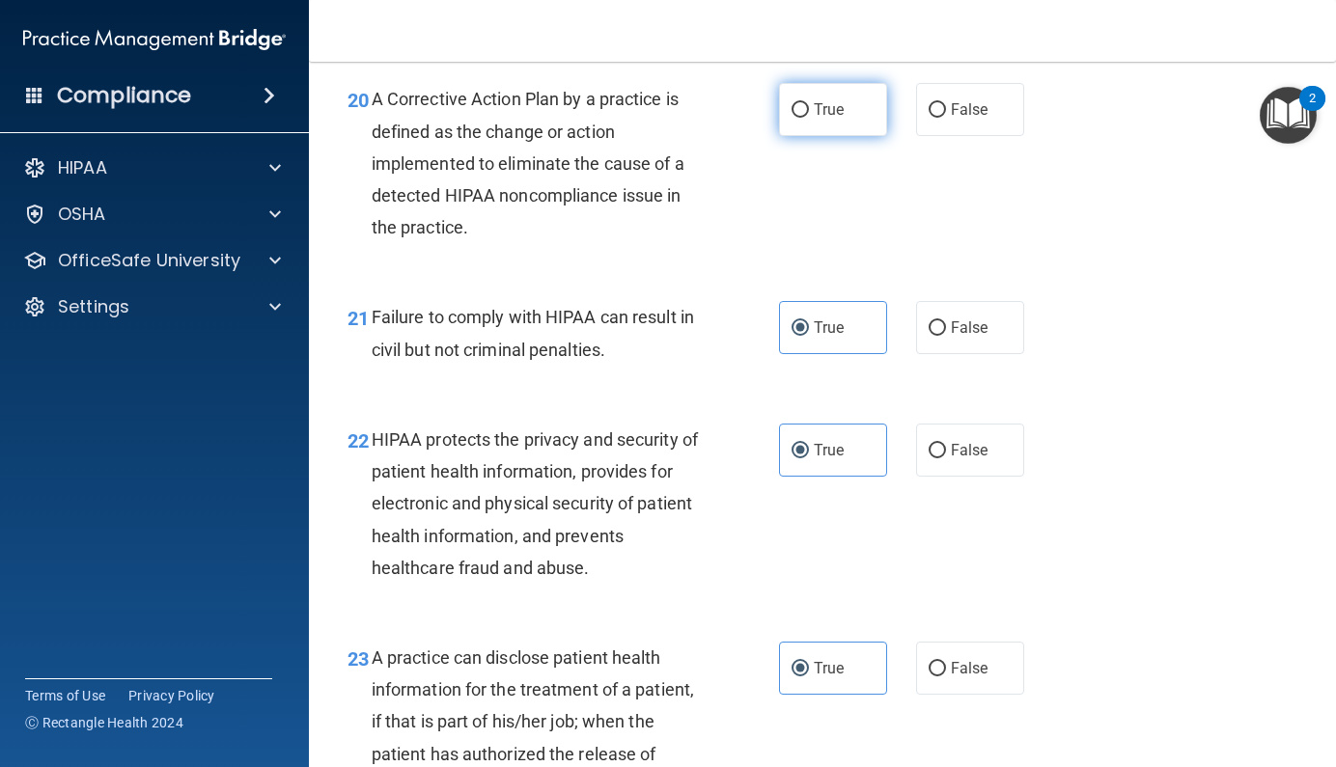
click at [814, 119] on span "True" at bounding box center [829, 109] width 30 height 18
click at [809, 118] on input "True" at bounding box center [799, 110] width 17 height 14
radio input "true"
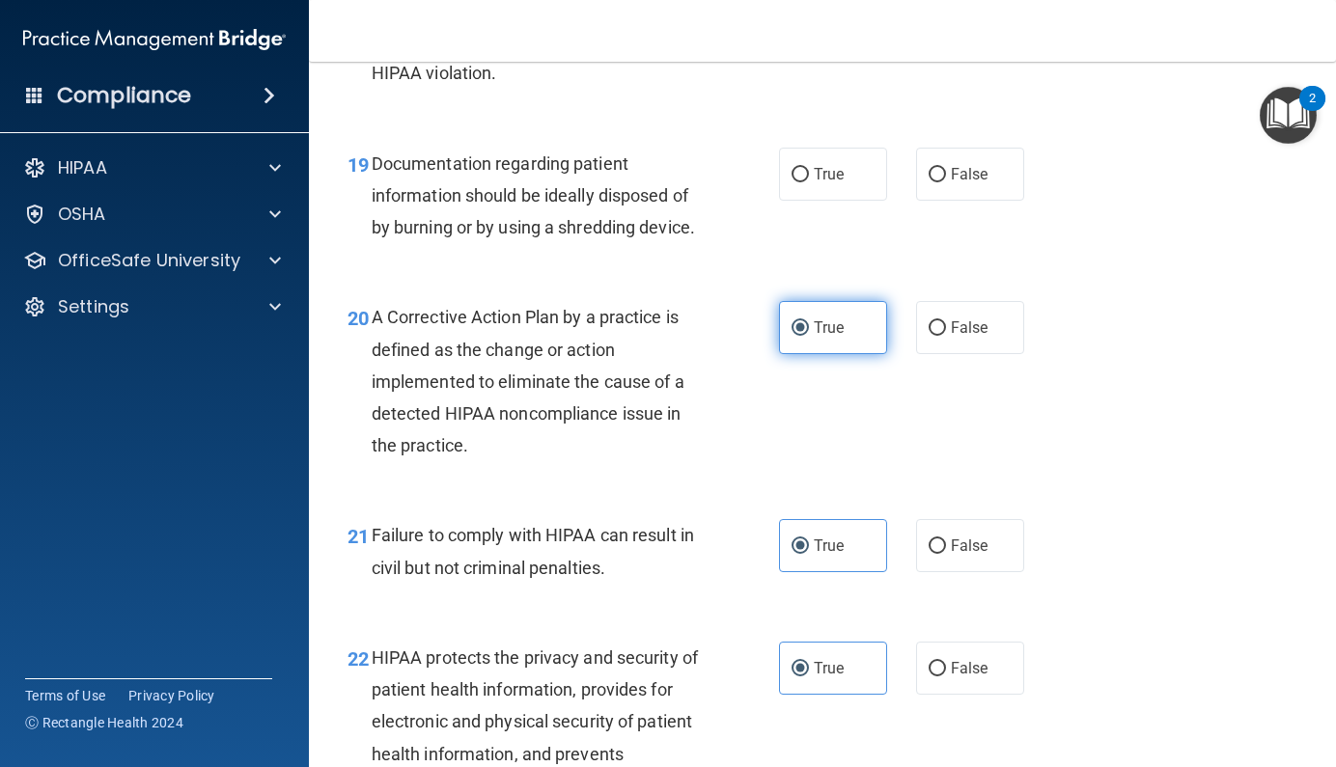
scroll to position [3293, 0]
click at [806, 173] on label "True" at bounding box center [833, 173] width 108 height 53
click at [806, 173] on input "True" at bounding box center [799, 174] width 17 height 14
radio input "true"
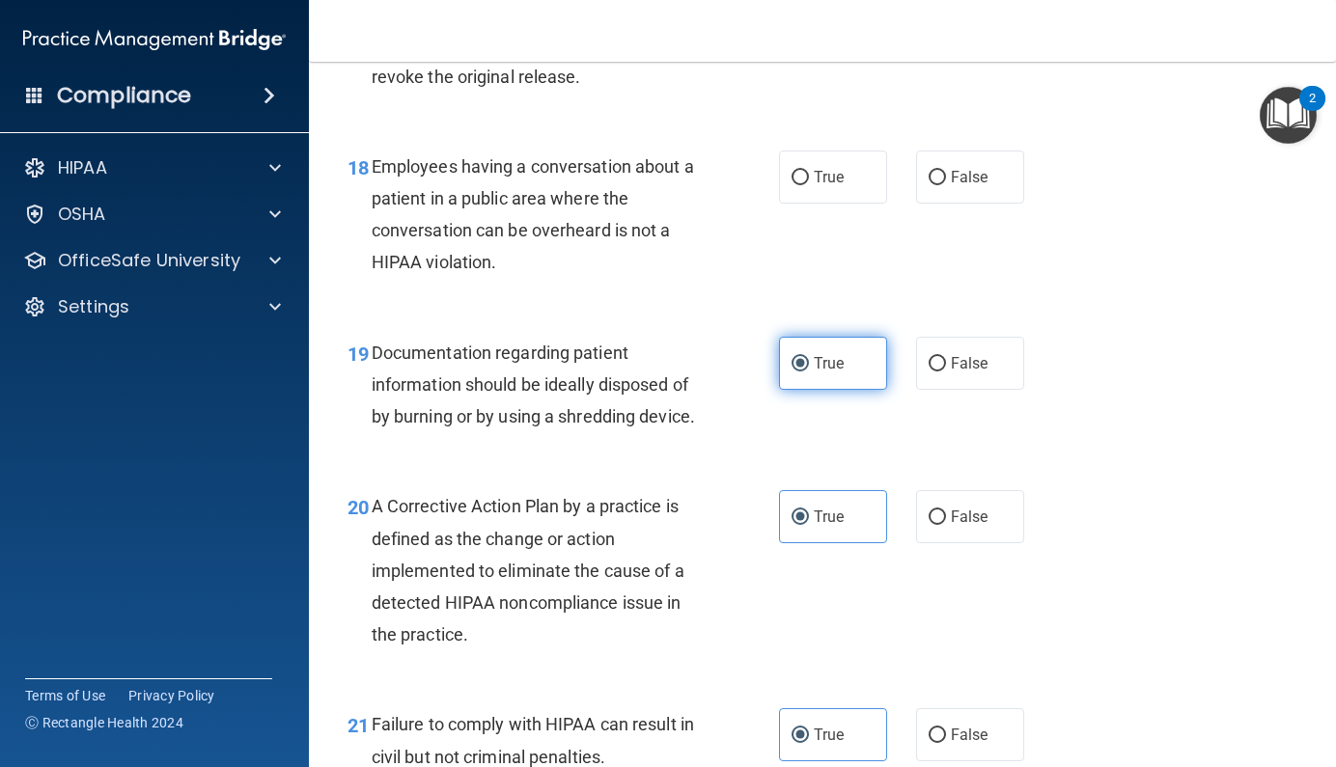
scroll to position [3096, 0]
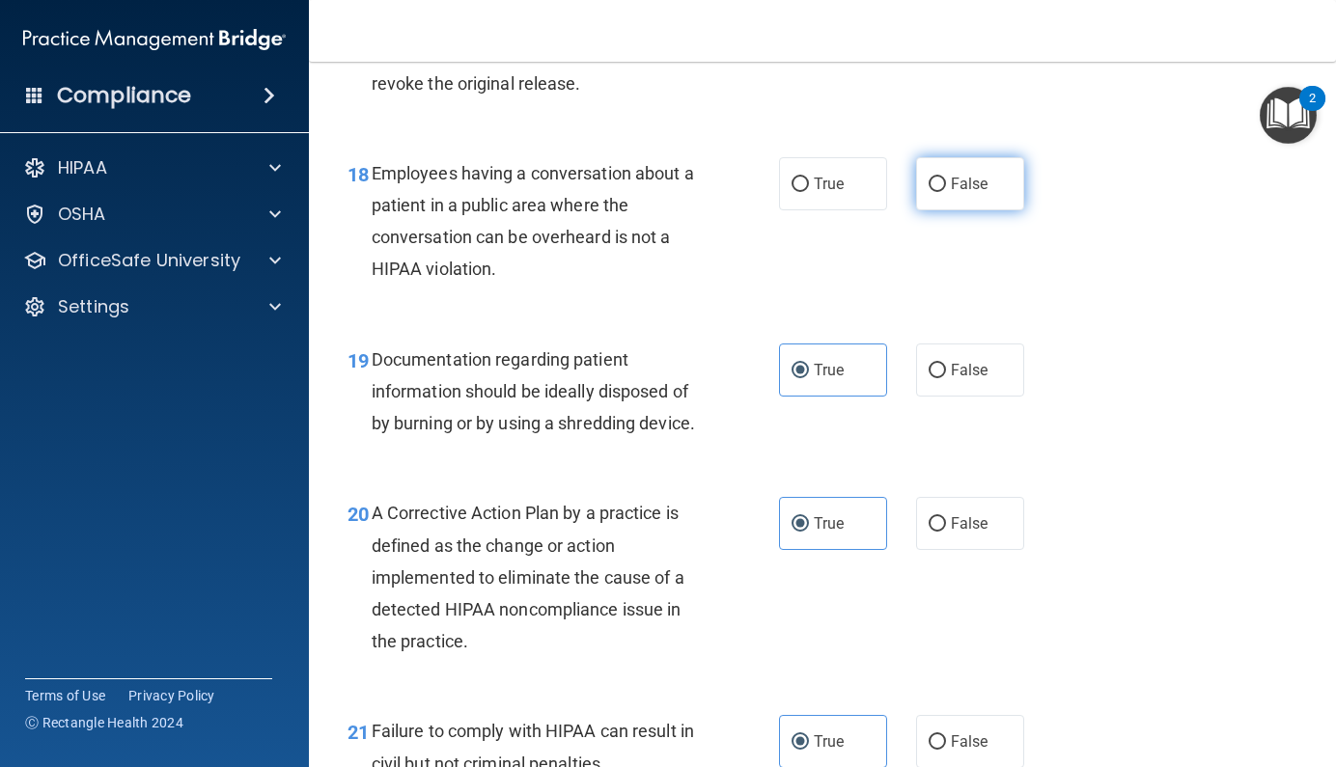
click at [967, 193] on span "False" at bounding box center [970, 184] width 38 height 18
click at [946, 192] on input "False" at bounding box center [936, 185] width 17 height 14
radio input "true"
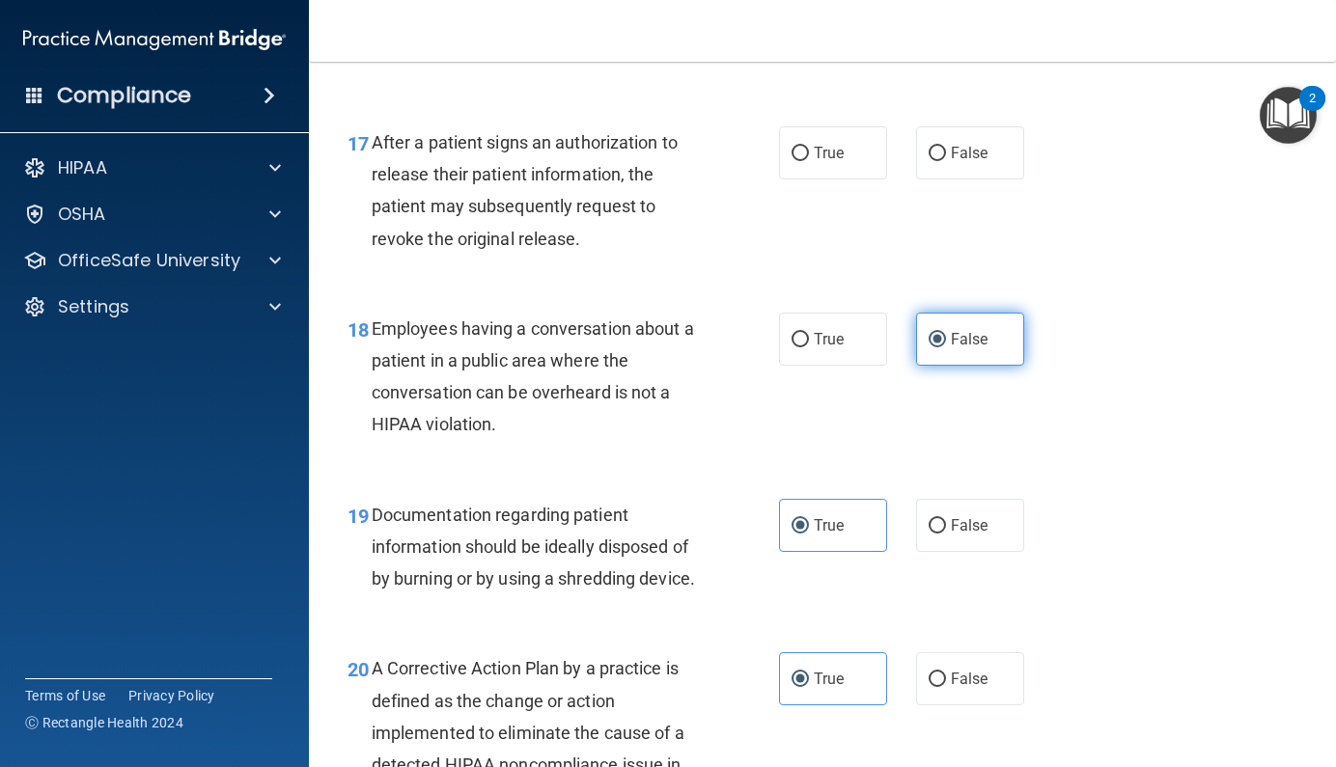
scroll to position [2916, 0]
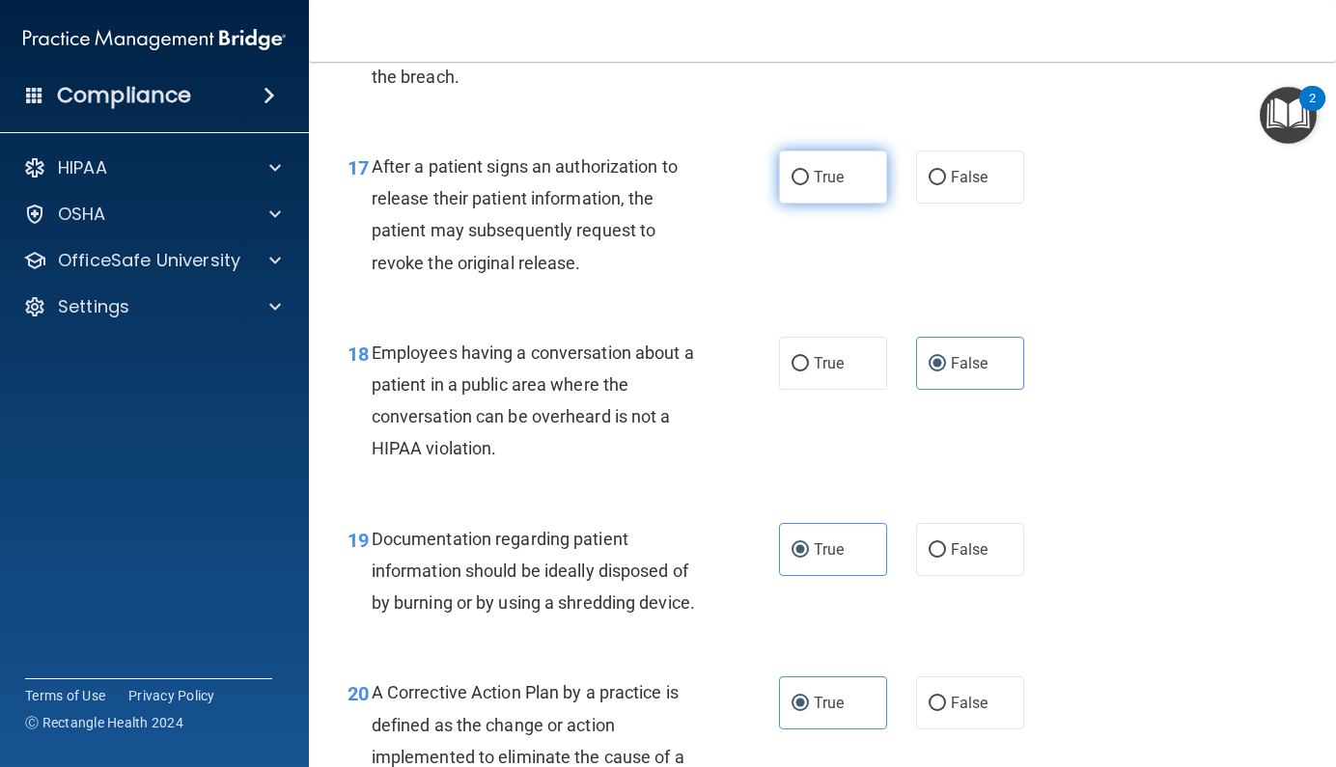
click at [835, 186] on span "True" at bounding box center [829, 177] width 30 height 18
click at [809, 185] on input "True" at bounding box center [799, 178] width 17 height 14
radio input "true"
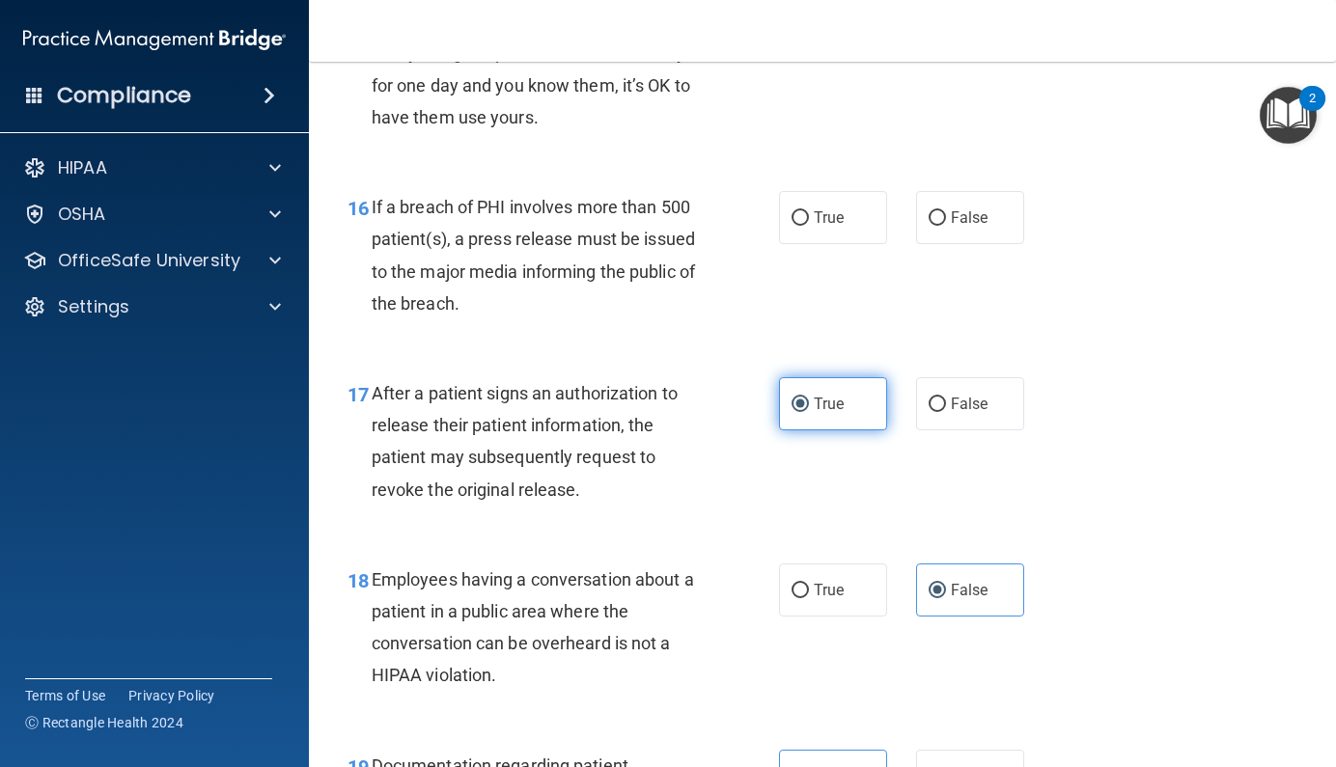
scroll to position [2690, 0]
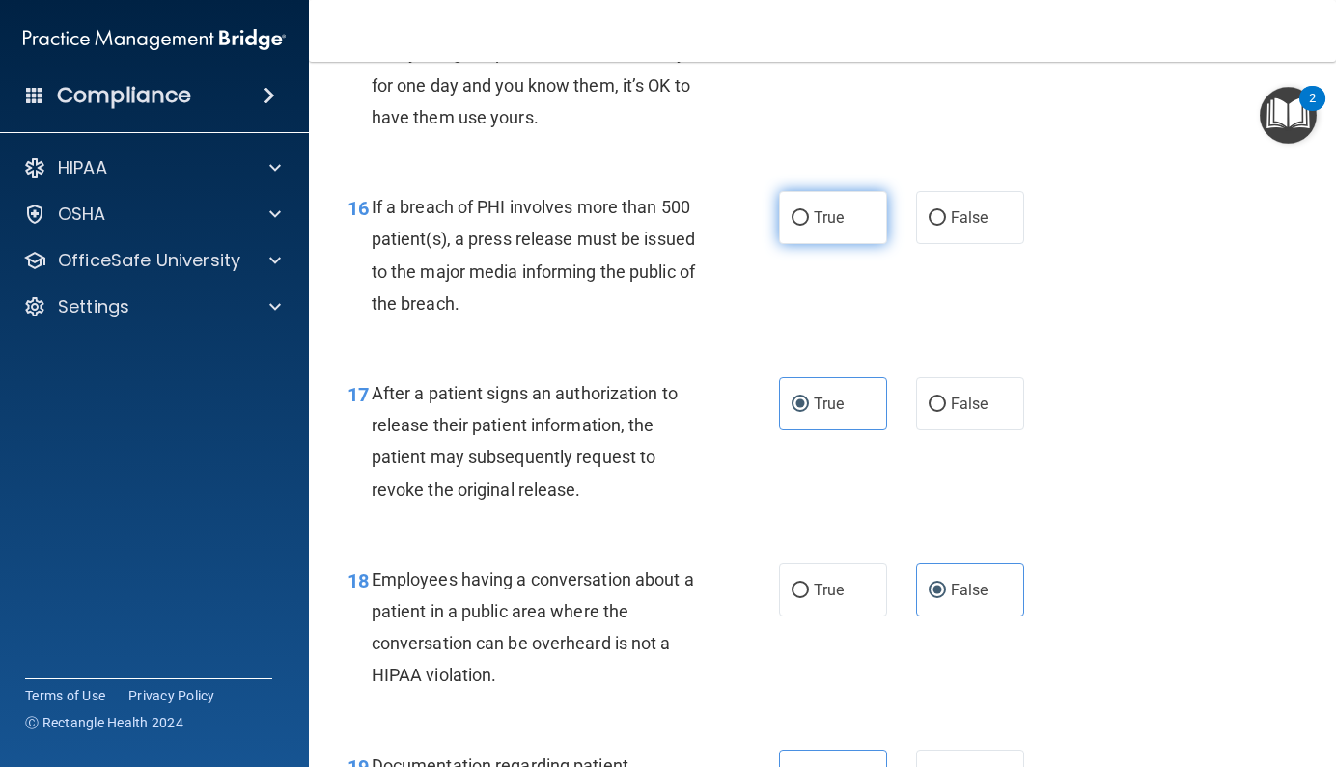
click at [801, 226] on input "True" at bounding box center [799, 218] width 17 height 14
radio input "true"
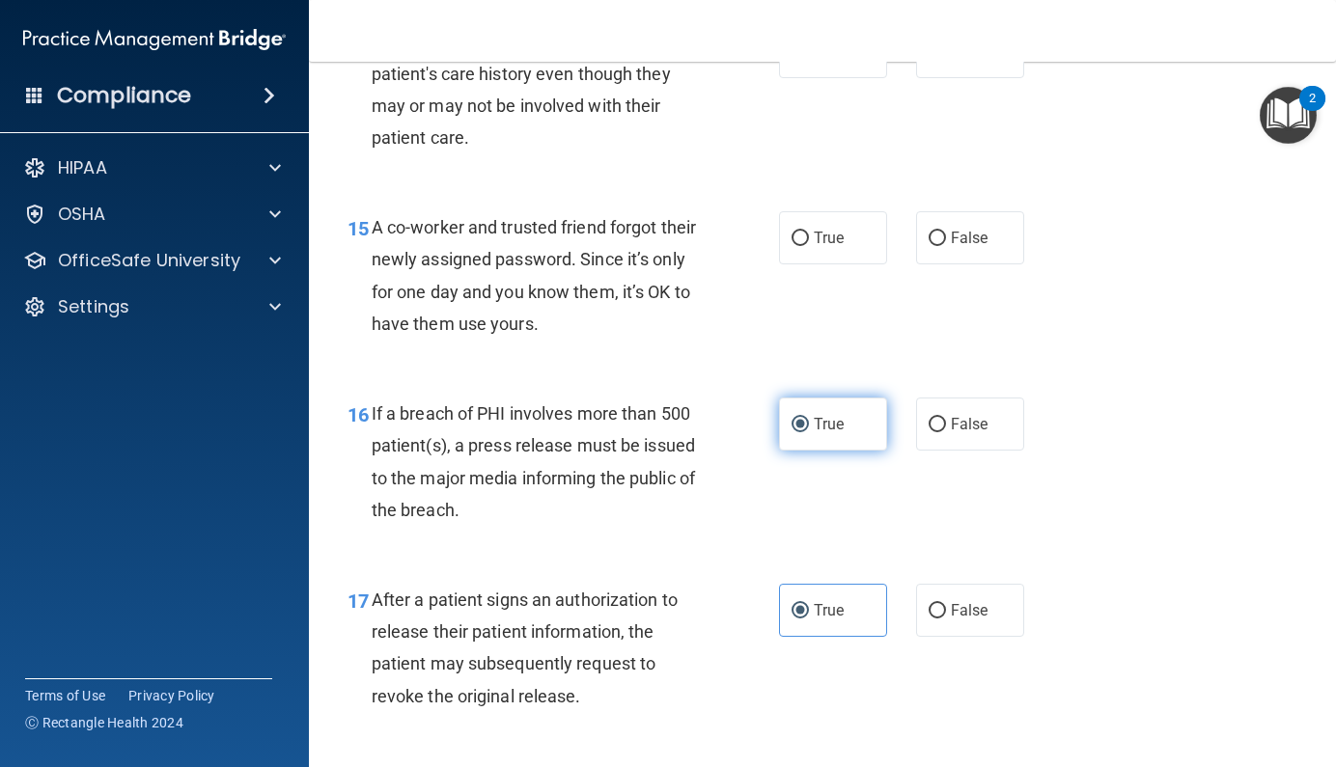
scroll to position [2484, 0]
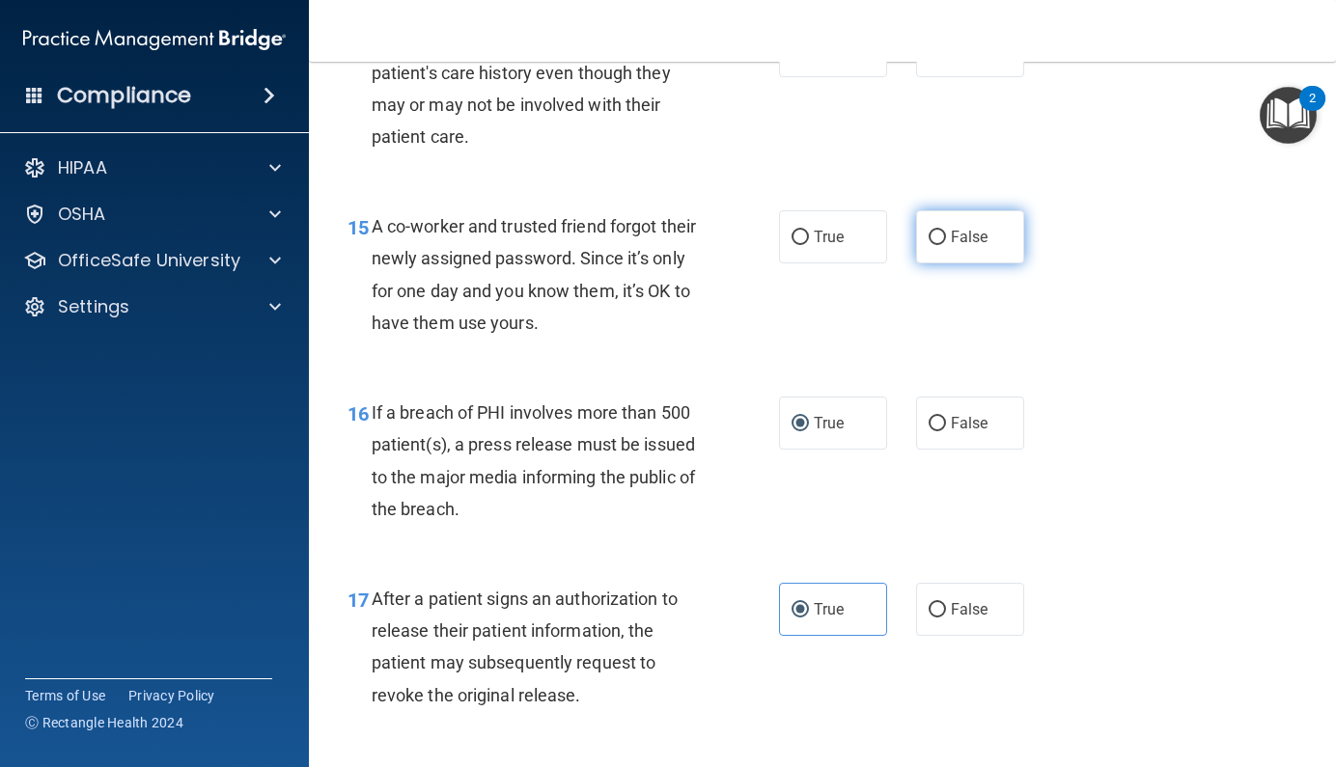
click at [951, 246] on span "False" at bounding box center [970, 237] width 38 height 18
click at [944, 245] on input "False" at bounding box center [936, 238] width 17 height 14
radio input "true"
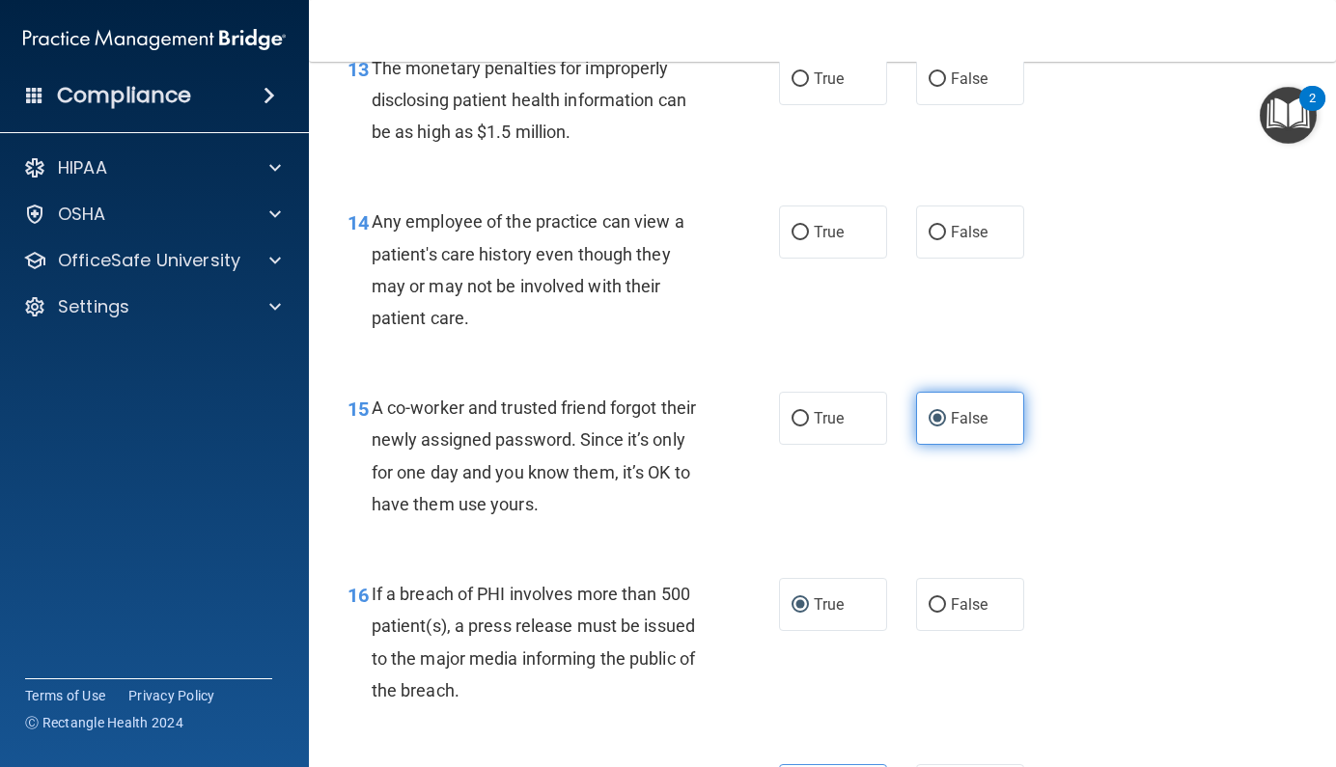
scroll to position [2296, 0]
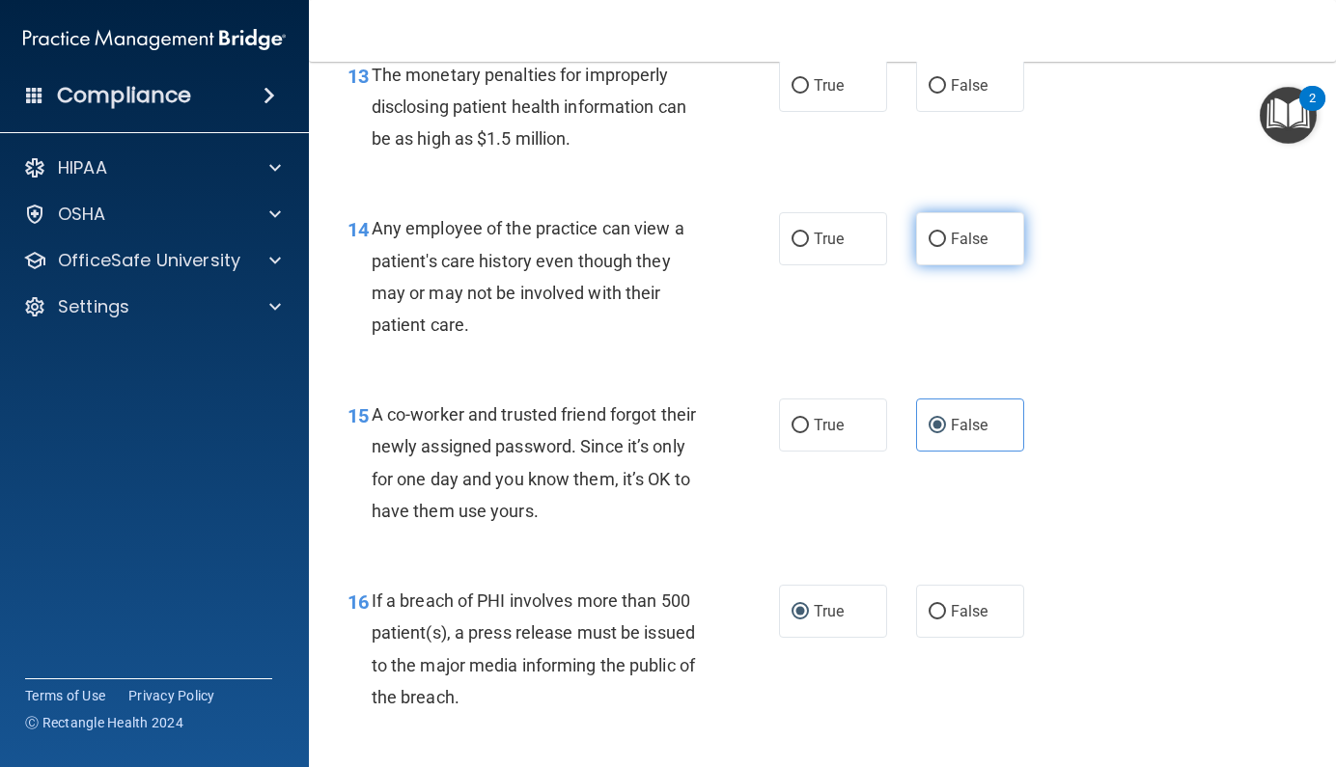
click at [961, 265] on label "False" at bounding box center [970, 238] width 108 height 53
click at [946, 247] on input "False" at bounding box center [936, 240] width 17 height 14
radio input "true"
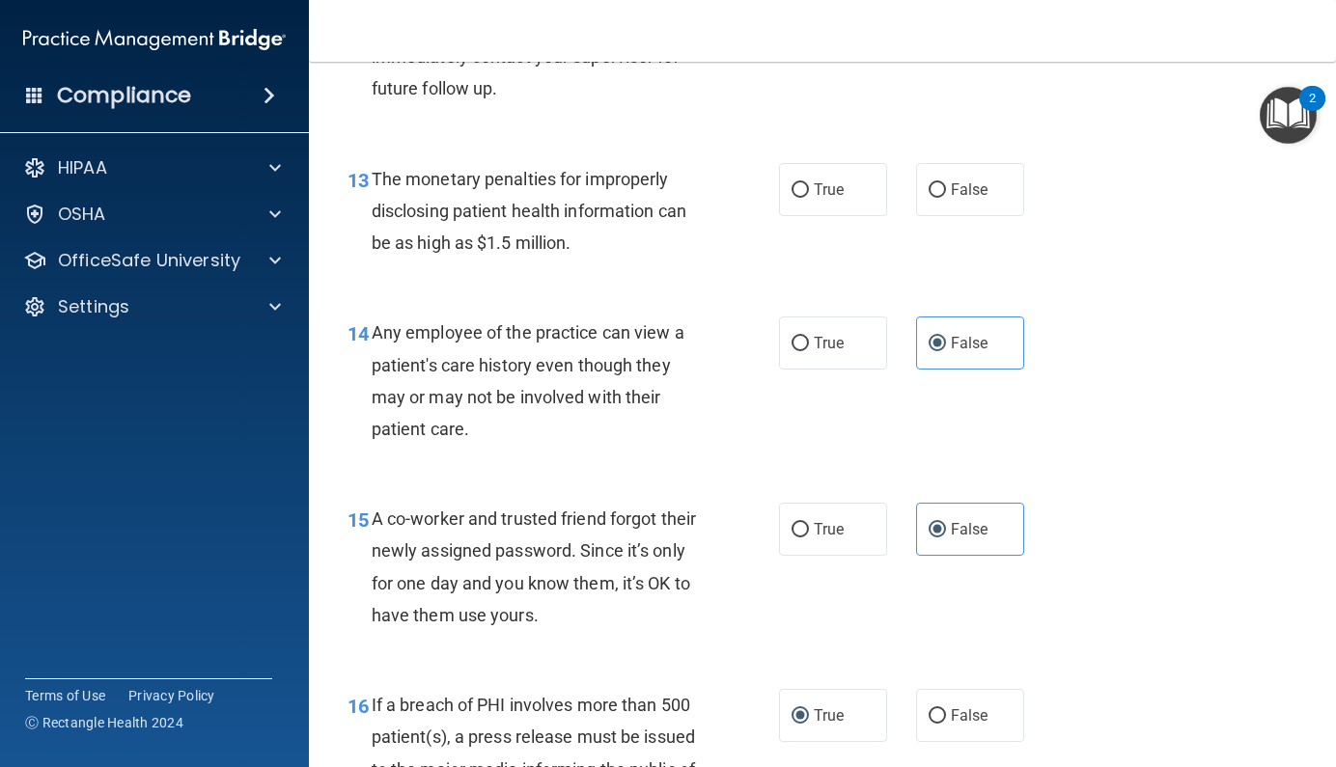
scroll to position [2153, 0]
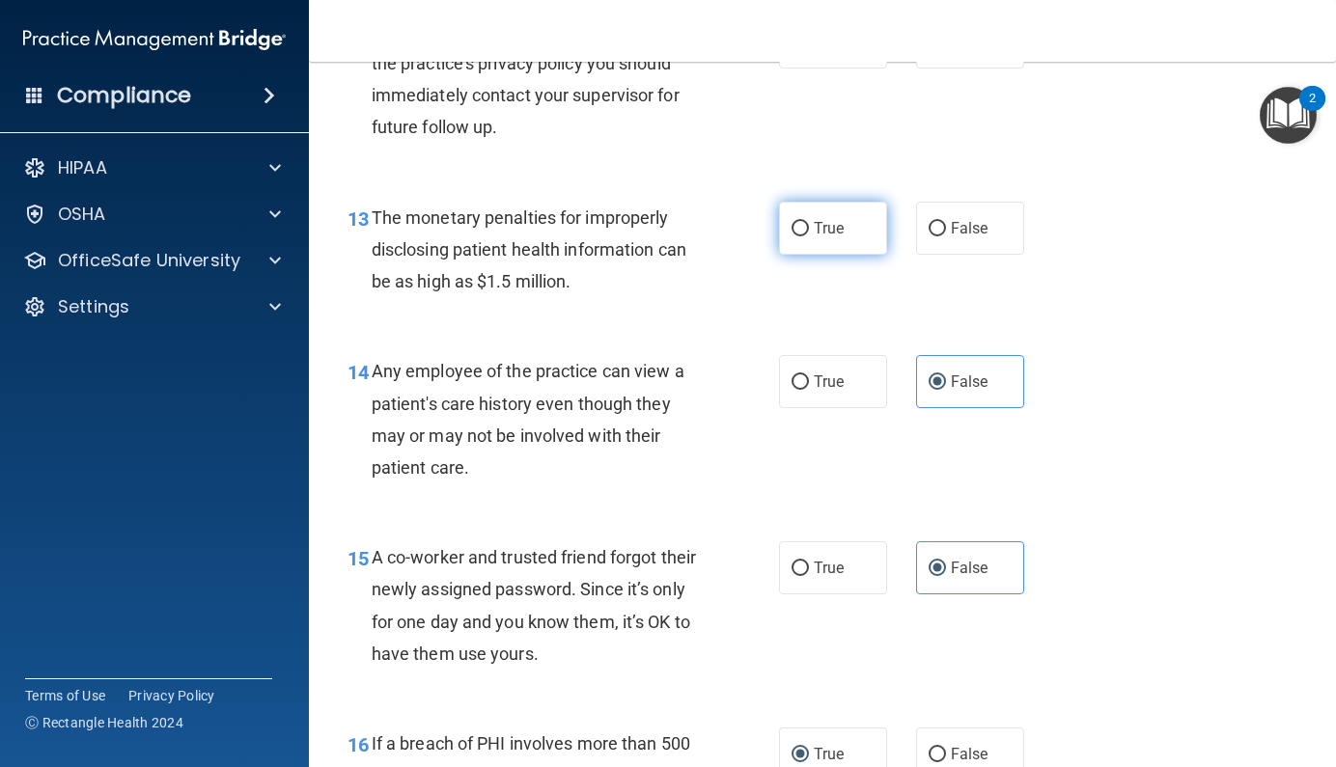
click at [797, 235] on label "True" at bounding box center [833, 228] width 108 height 53
click at [797, 235] on input "True" at bounding box center [799, 229] width 17 height 14
radio input "true"
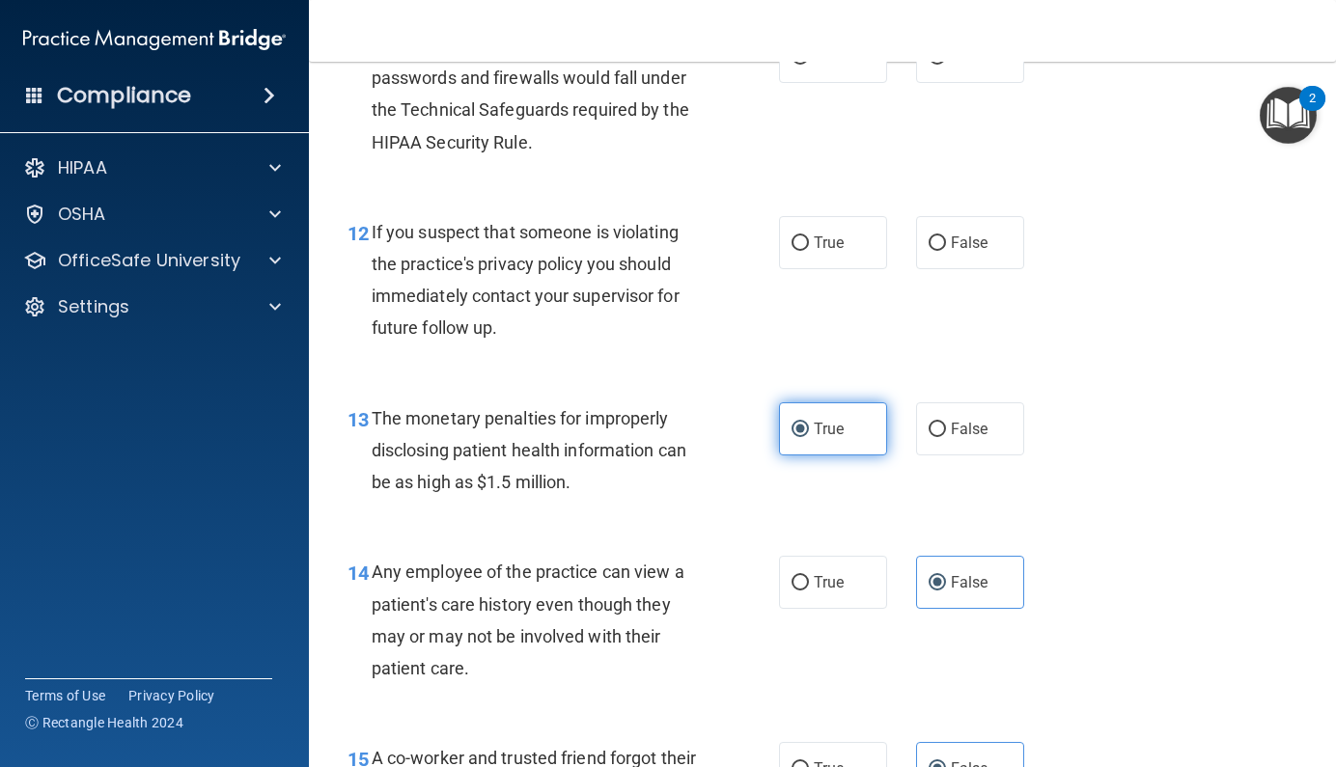
scroll to position [1953, 0]
click at [787, 268] on label "True" at bounding box center [833, 241] width 108 height 53
click at [791, 250] on input "True" at bounding box center [799, 242] width 17 height 14
radio input "true"
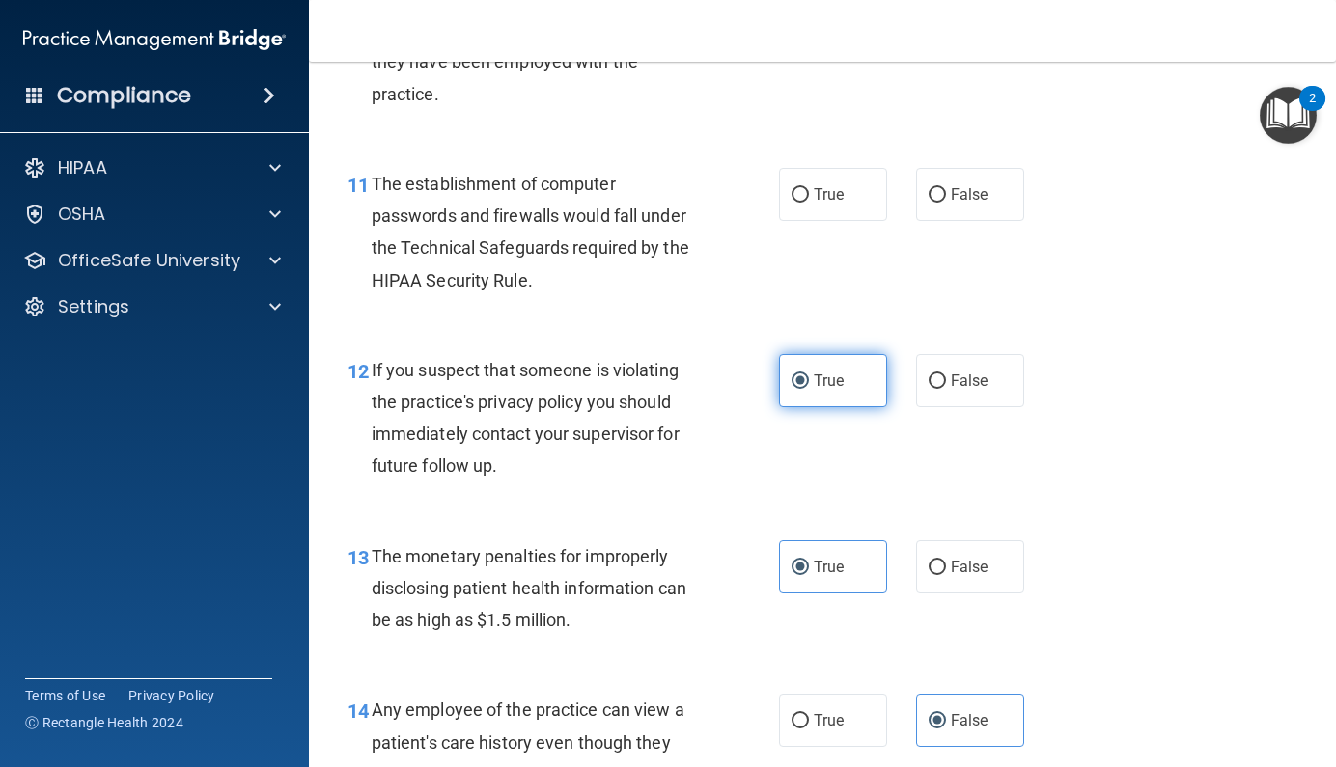
scroll to position [1757, 0]
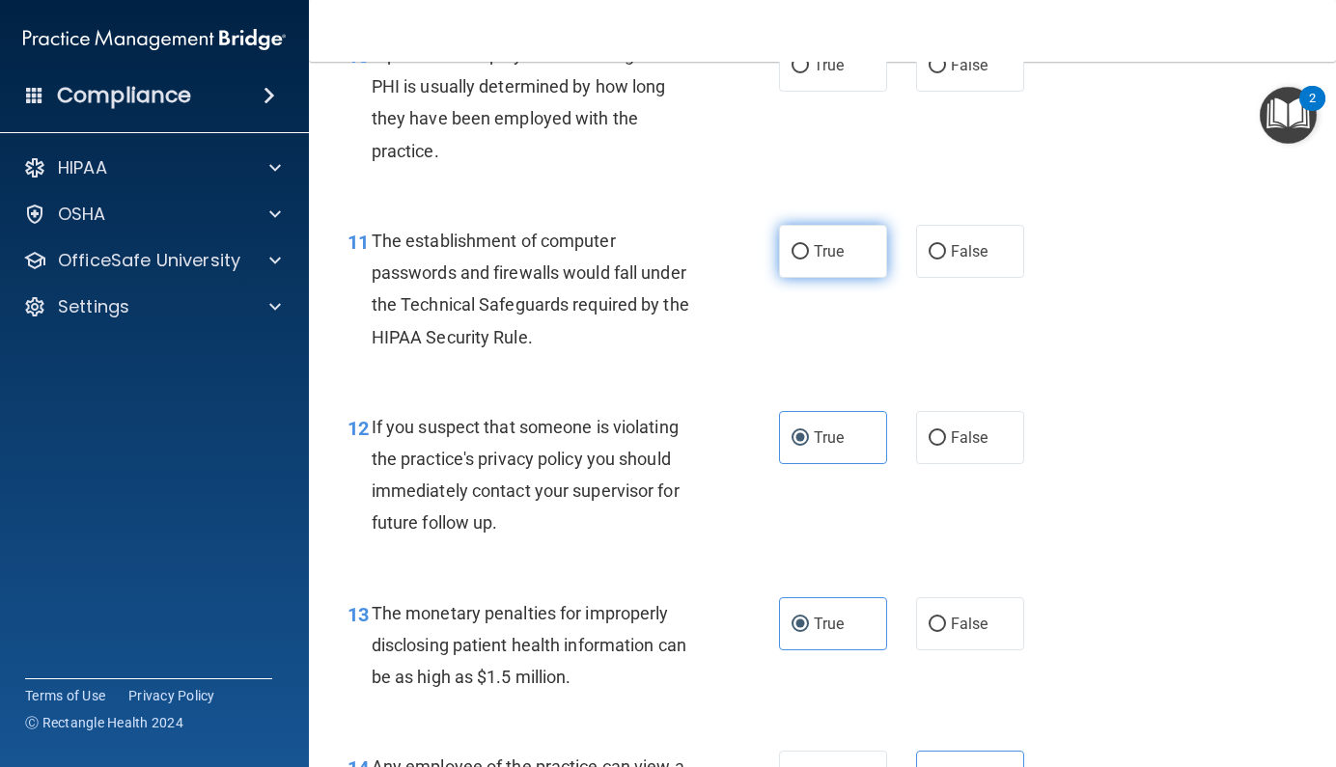
click at [800, 265] on label "True" at bounding box center [833, 251] width 108 height 53
click at [800, 260] on input "True" at bounding box center [799, 252] width 17 height 14
radio input "true"
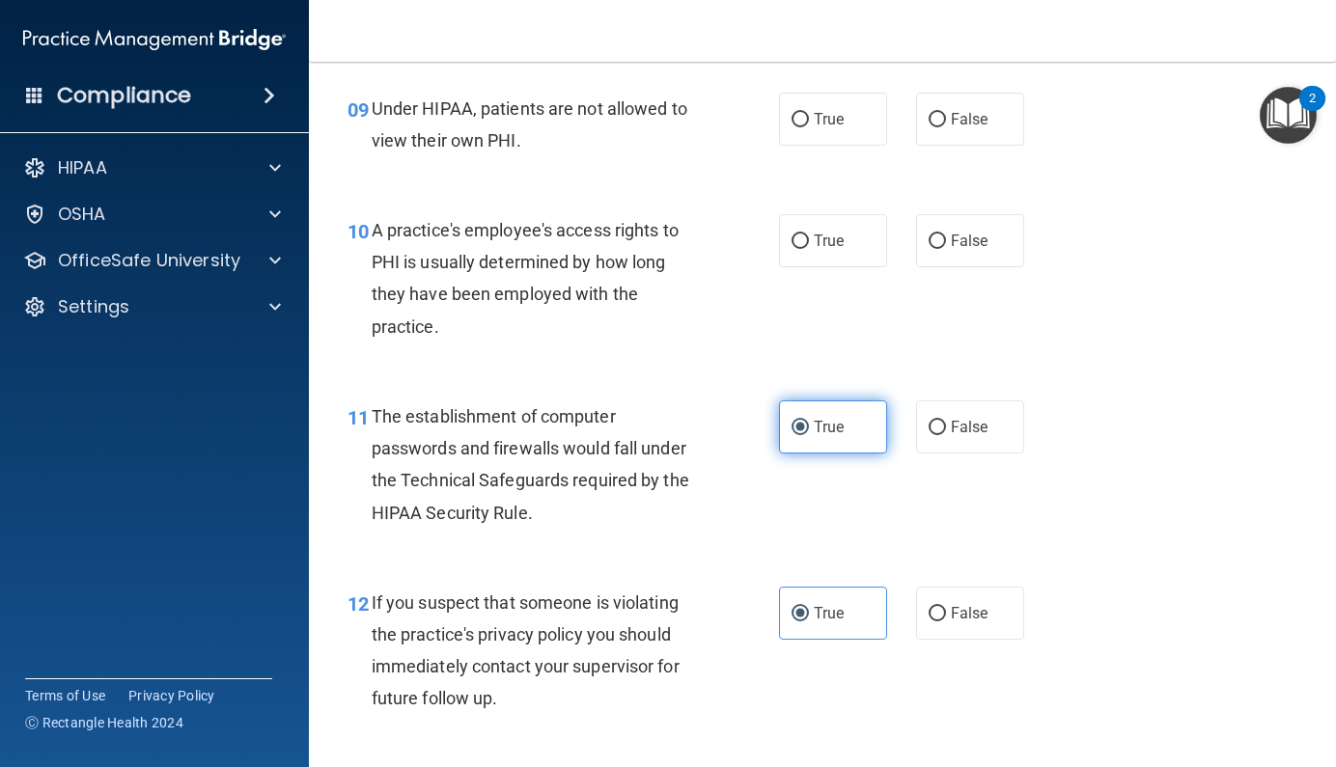
scroll to position [1583, 0]
click at [951, 249] on span "False" at bounding box center [970, 240] width 38 height 18
click at [946, 248] on input "False" at bounding box center [936, 241] width 17 height 14
radio input "true"
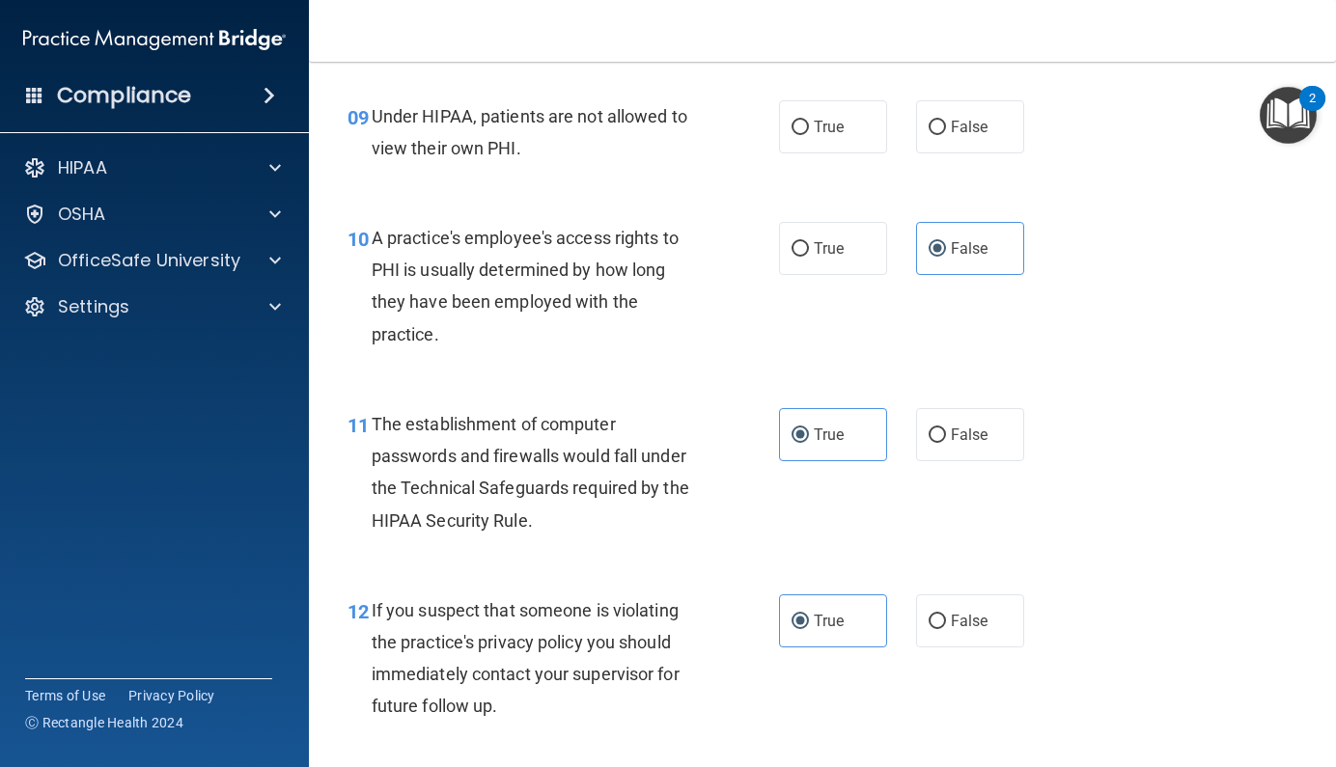
scroll to position [1573, 0]
click at [937, 154] on label "False" at bounding box center [970, 127] width 108 height 53
click at [937, 136] on input "False" at bounding box center [936, 129] width 17 height 14
radio input "true"
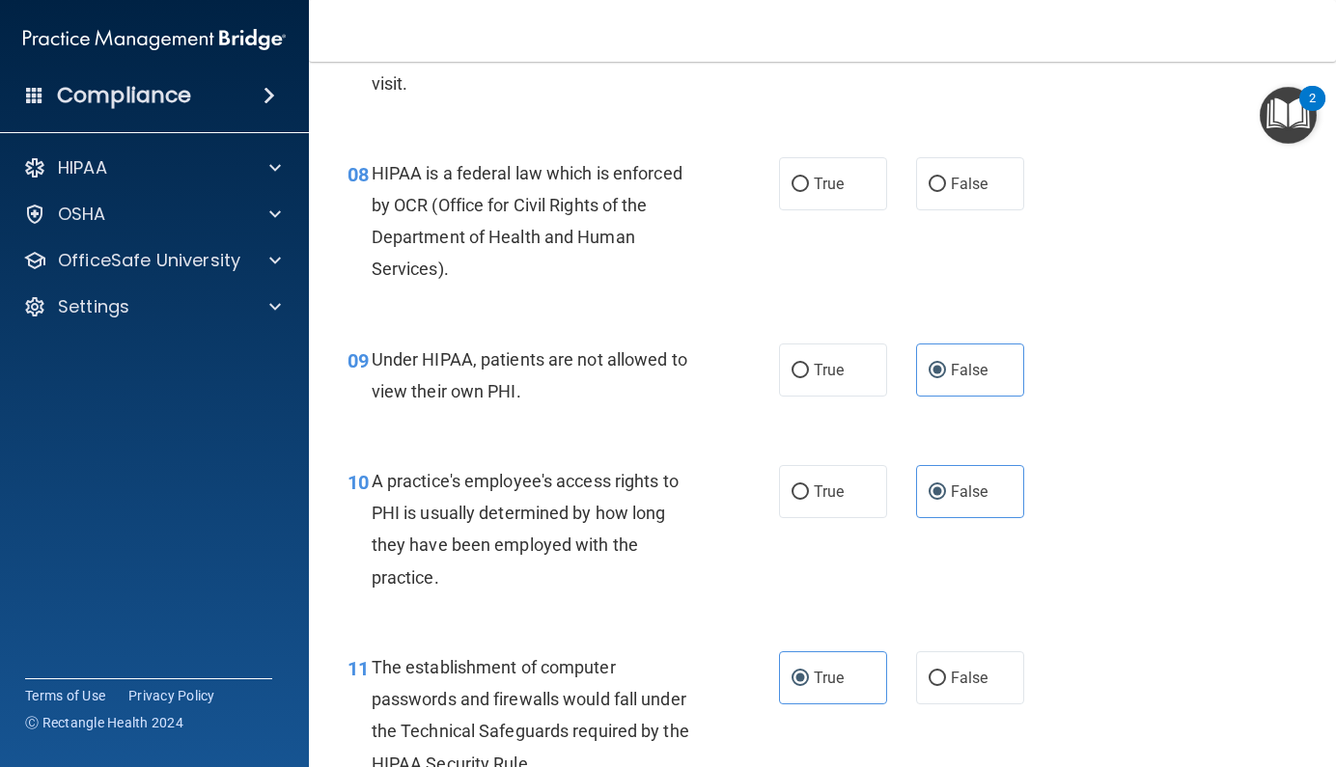
scroll to position [1330, 0]
click at [788, 211] on label "True" at bounding box center [833, 184] width 108 height 53
click at [791, 193] on input "True" at bounding box center [799, 186] width 17 height 14
radio input "true"
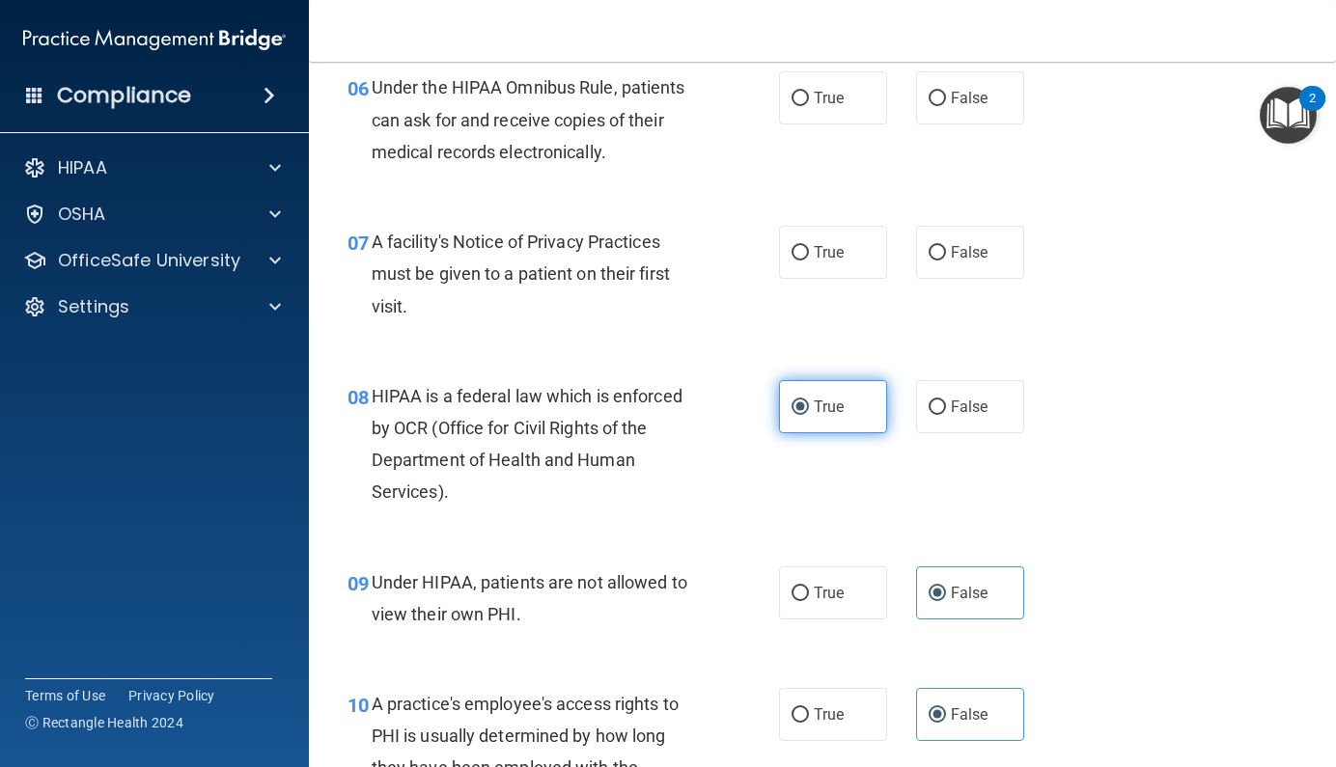
scroll to position [1108, 0]
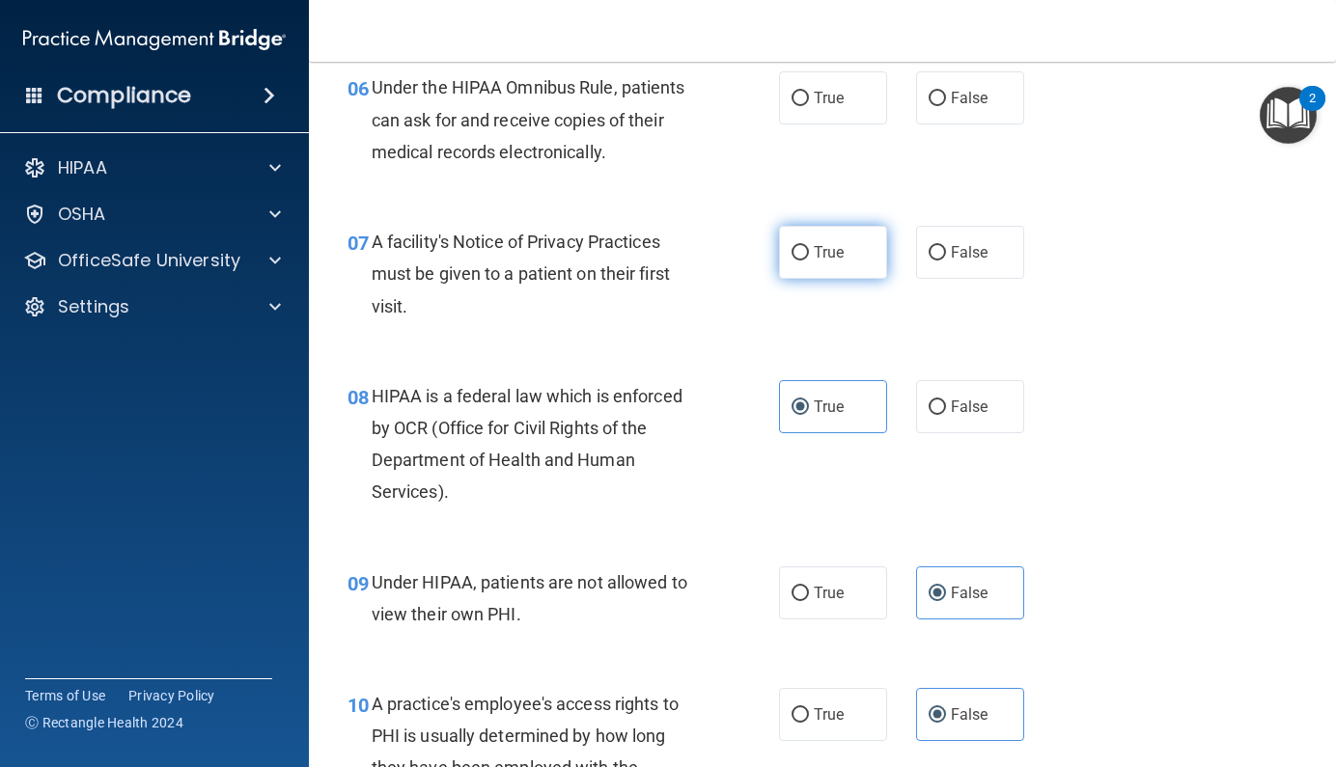
click at [825, 262] on span "True" at bounding box center [829, 252] width 30 height 18
click at [809, 261] on input "True" at bounding box center [799, 253] width 17 height 14
radio input "true"
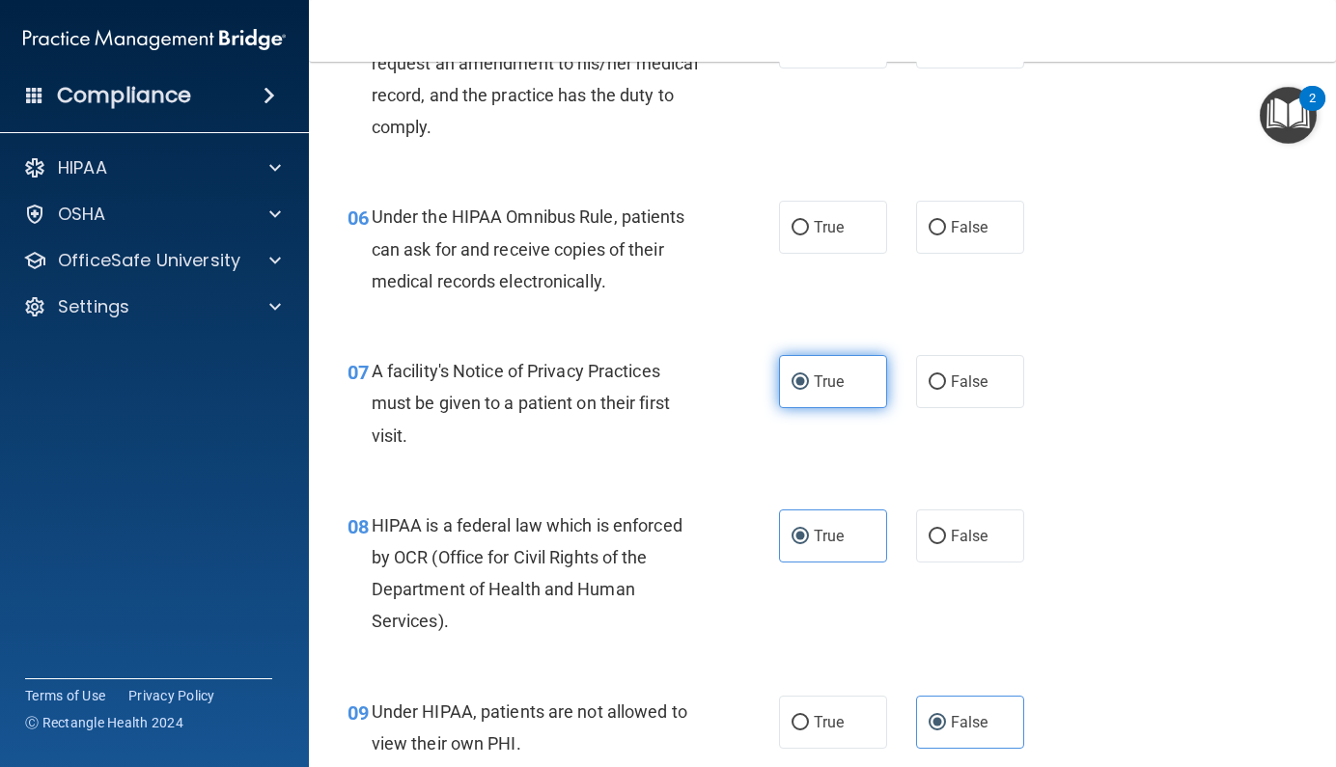
scroll to position [970, 0]
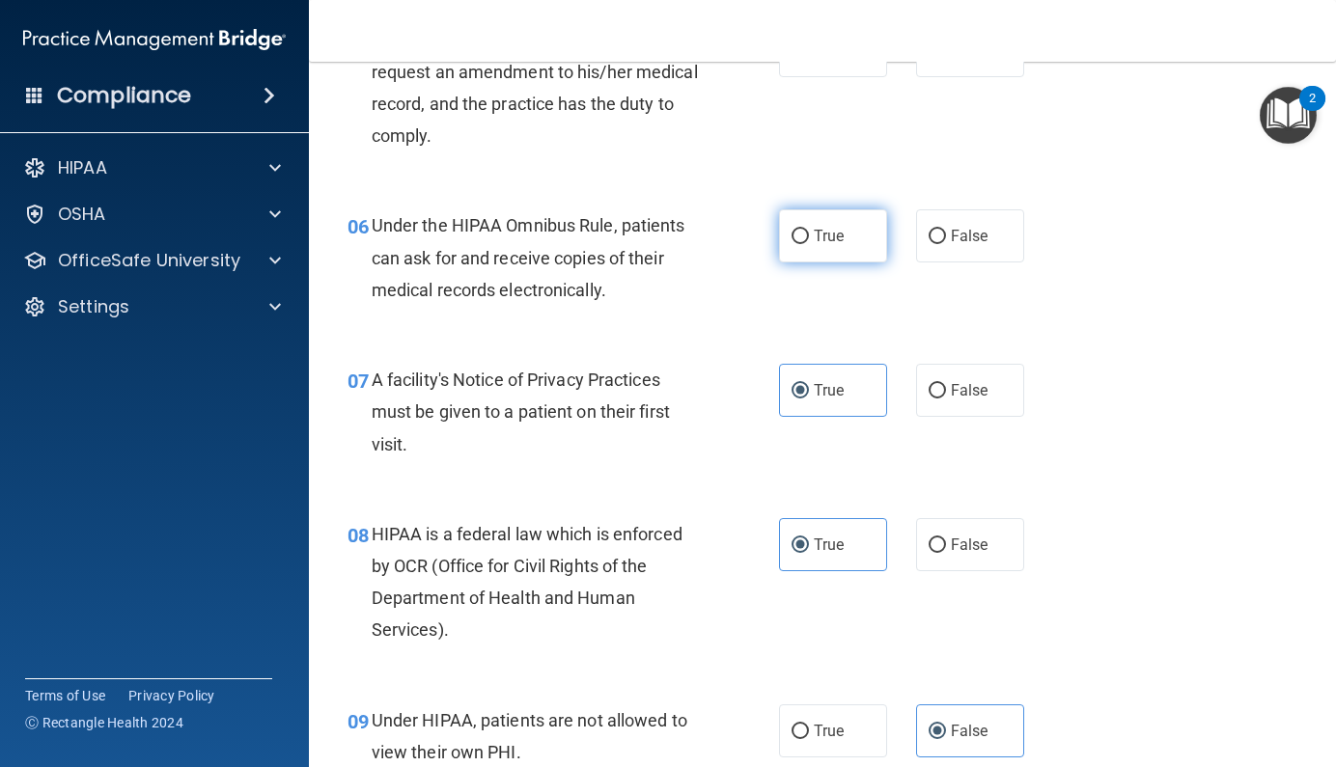
click at [831, 262] on label "True" at bounding box center [833, 235] width 108 height 53
click at [809, 244] on input "True" at bounding box center [799, 237] width 17 height 14
radio input "true"
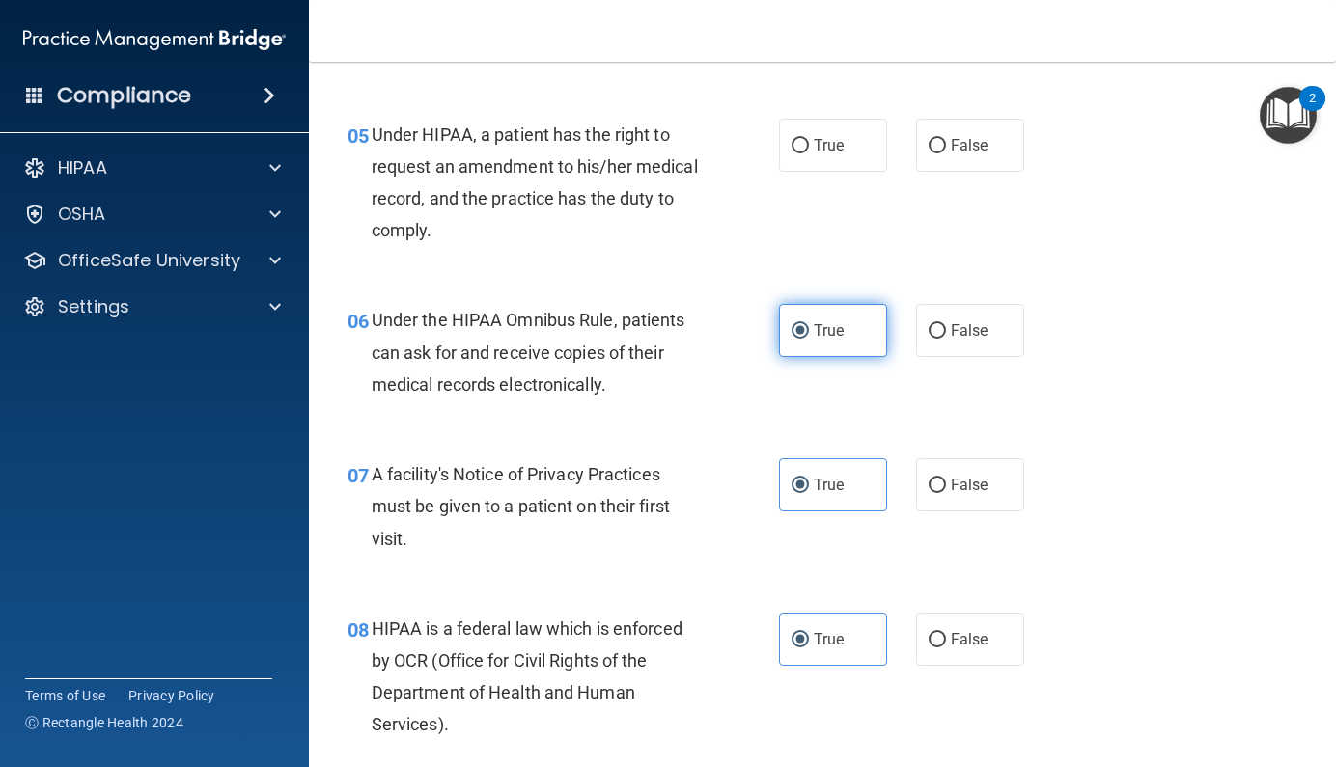
scroll to position [832, 0]
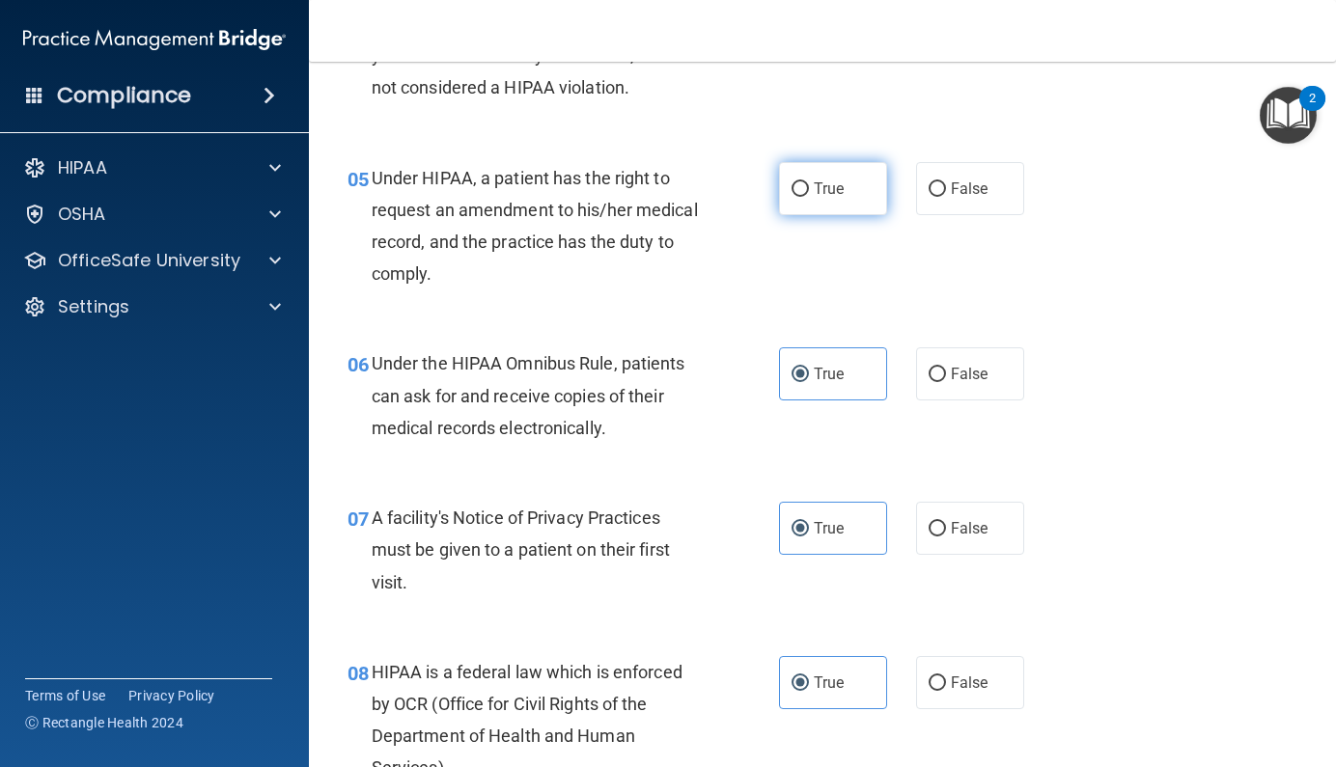
click at [821, 215] on label "True" at bounding box center [833, 188] width 108 height 53
click at [809, 197] on input "True" at bounding box center [799, 189] width 17 height 14
radio input "true"
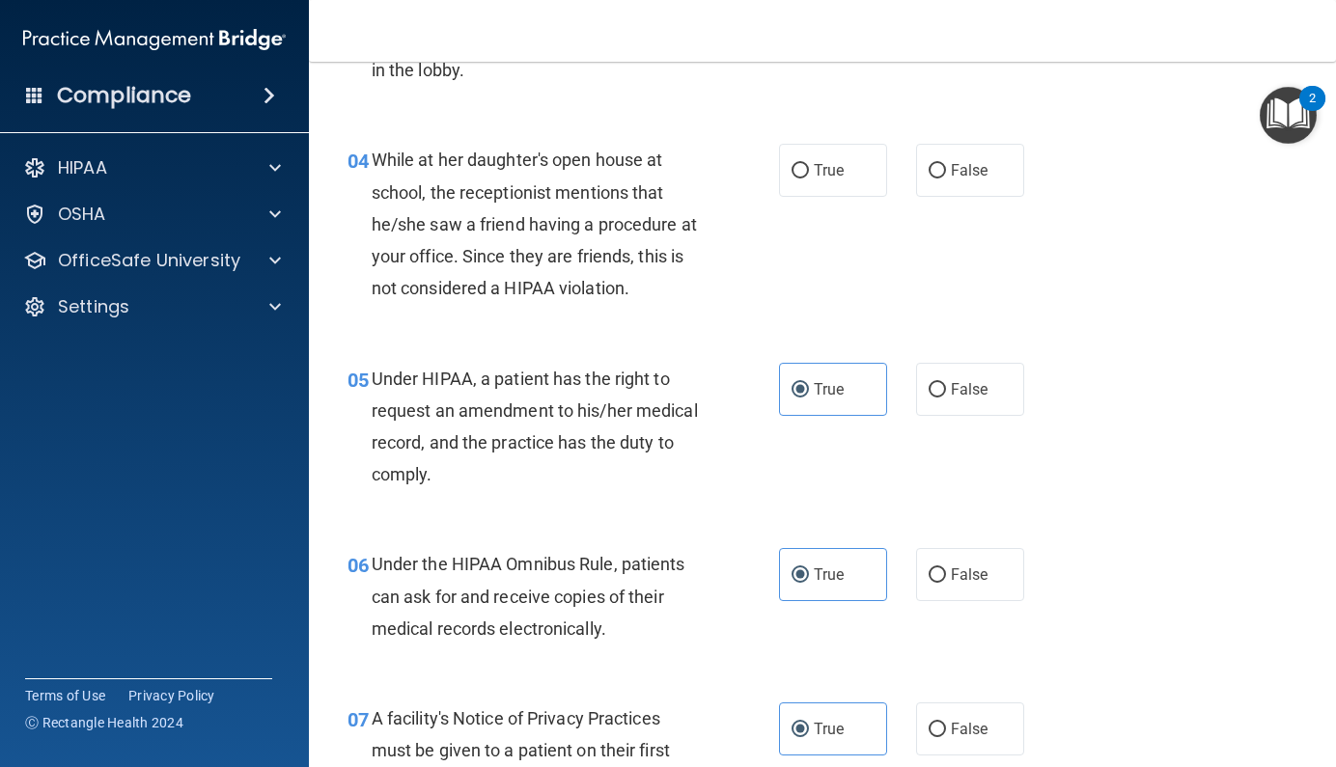
scroll to position [622, 0]
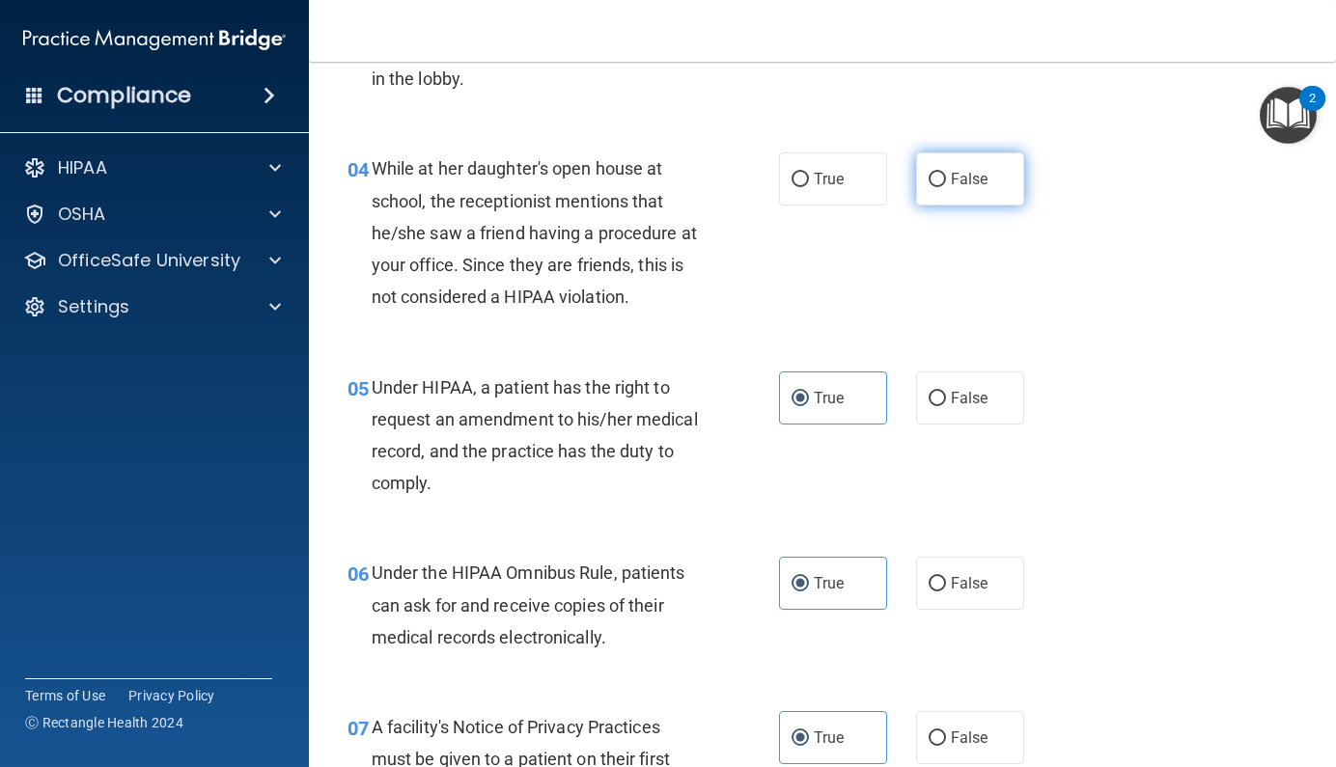
click at [948, 196] on label "False" at bounding box center [970, 178] width 108 height 53
click at [946, 187] on input "False" at bounding box center [936, 180] width 17 height 14
radio input "true"
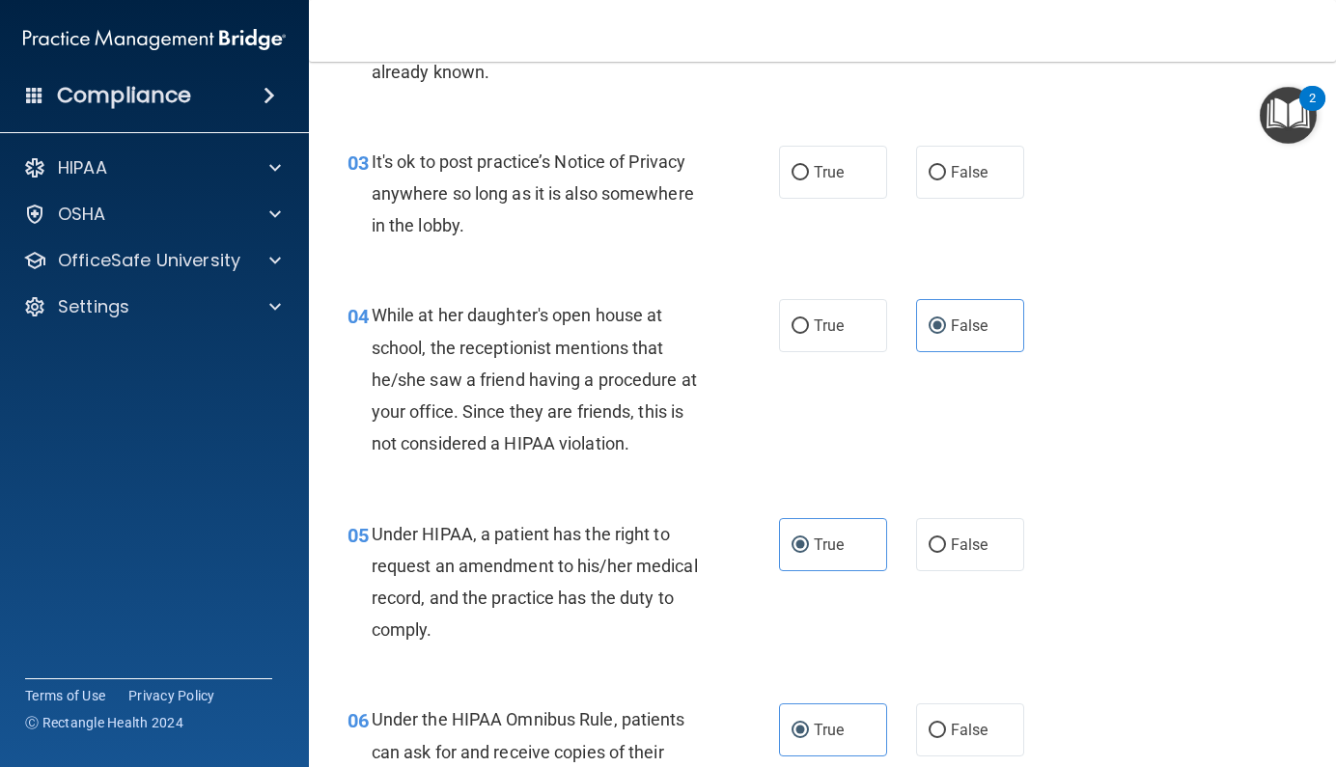
scroll to position [424, 0]
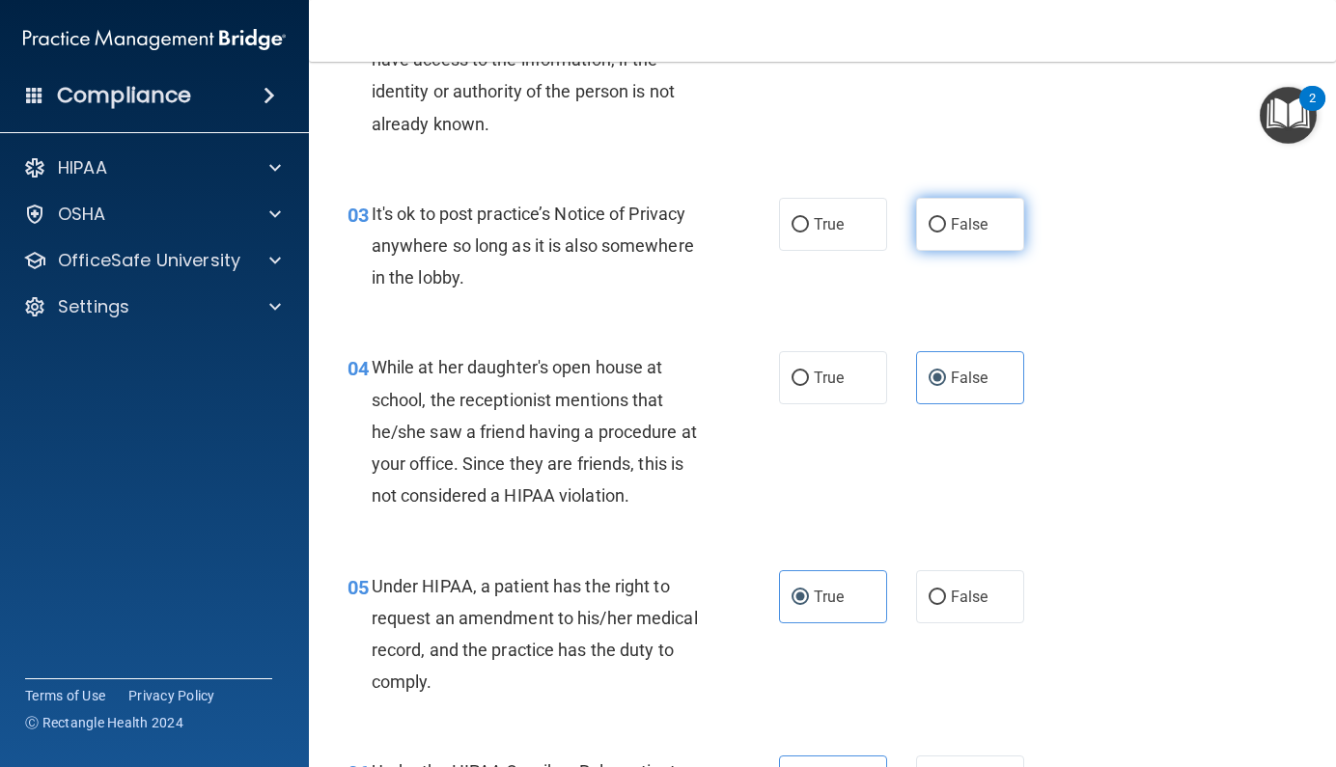
click at [916, 251] on label "False" at bounding box center [970, 224] width 108 height 53
click at [928, 233] on input "False" at bounding box center [936, 225] width 17 height 14
radio input "true"
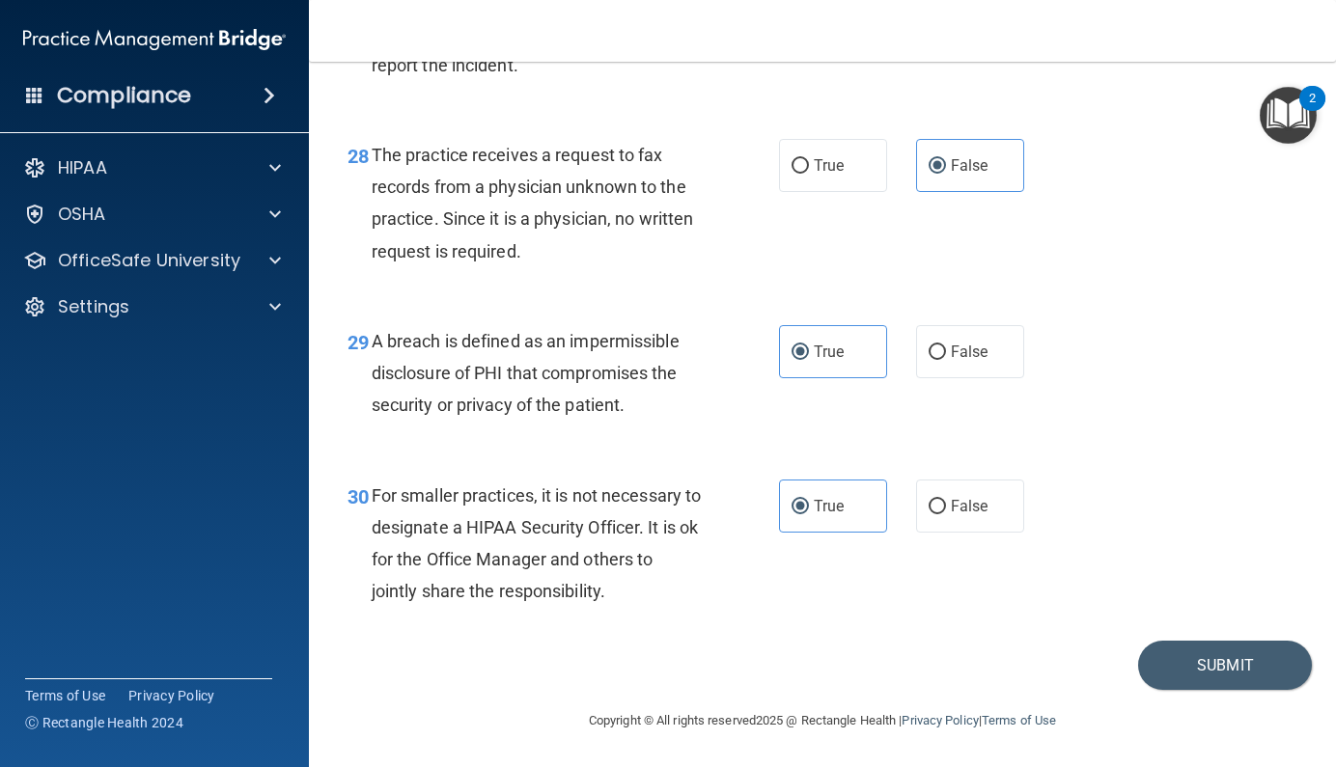
scroll to position [5109, 0]
click at [1170, 665] on button "Submit" at bounding box center [1225, 665] width 174 height 49
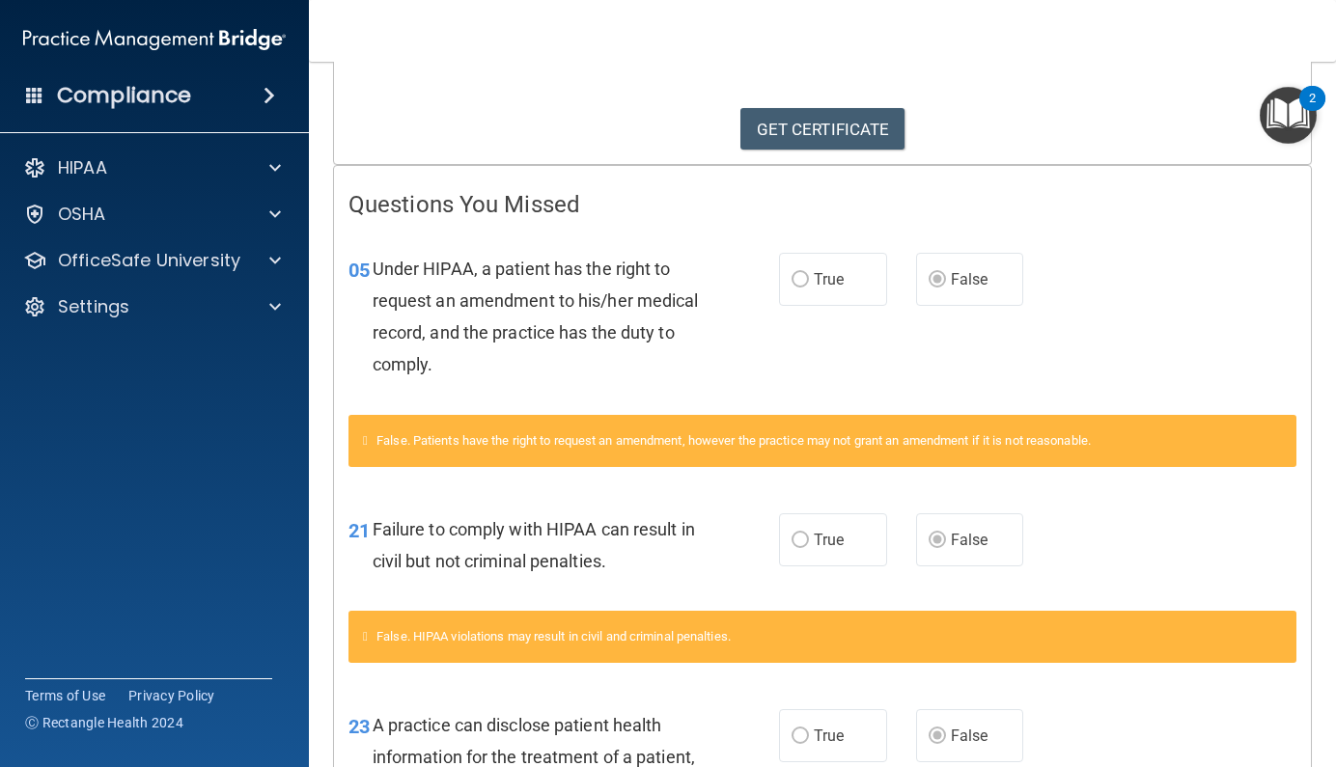
scroll to position [322, 0]
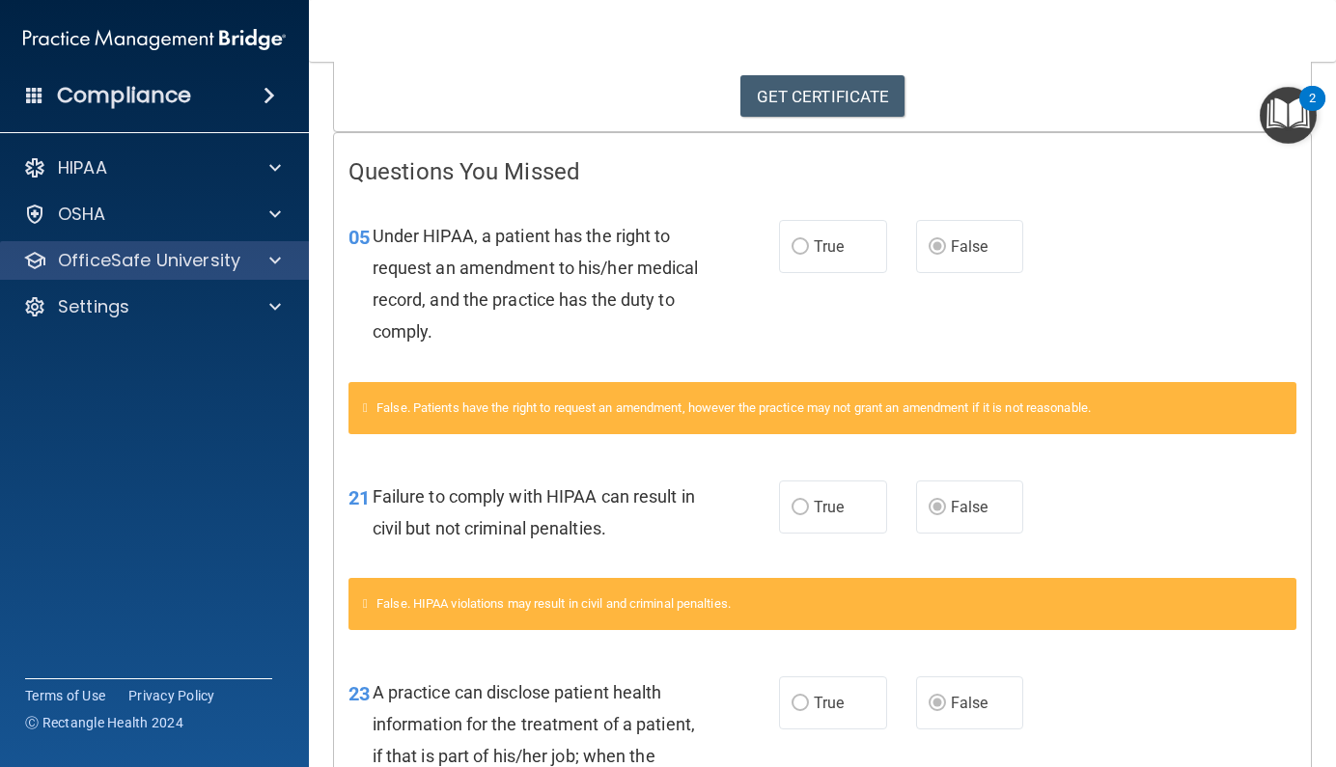
click at [150, 267] on p "OfficeSafe University" at bounding box center [149, 260] width 182 height 23
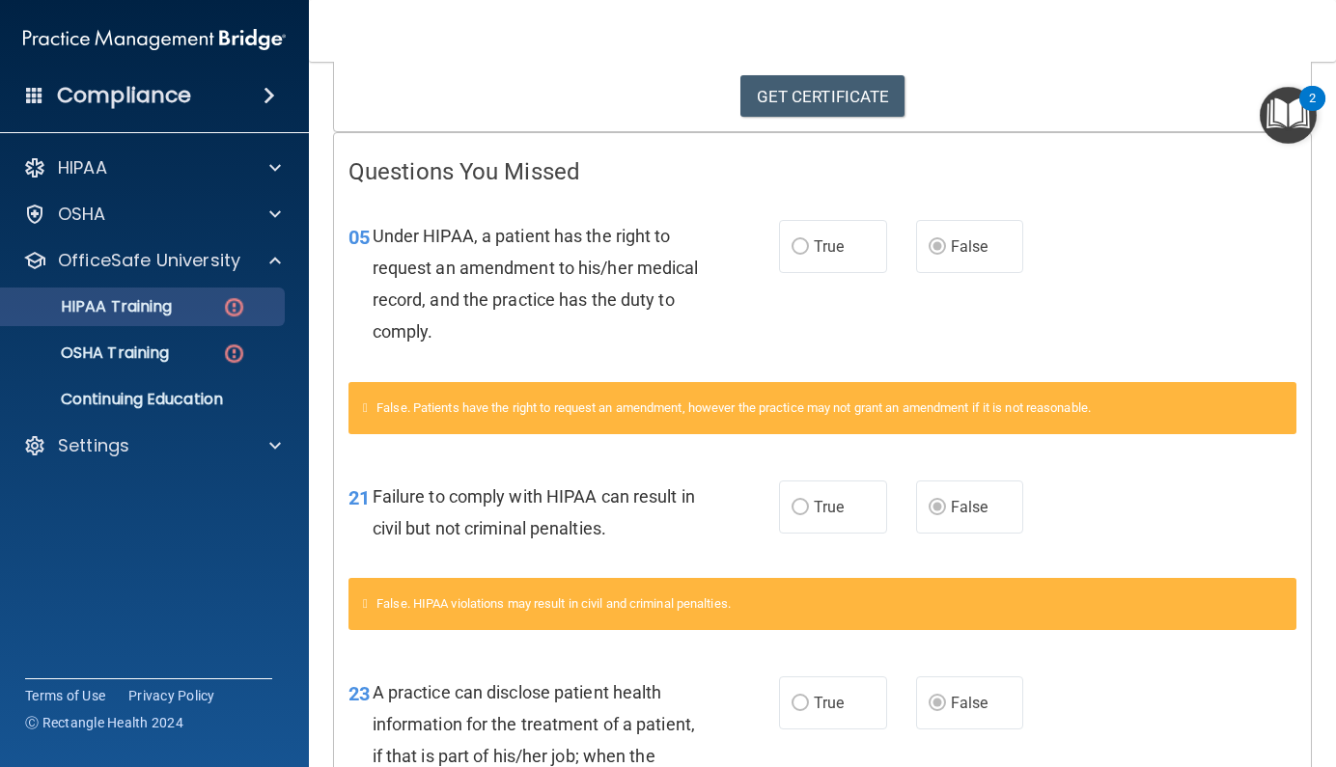
click at [162, 324] on link "HIPAA Training" at bounding box center [133, 307] width 304 height 39
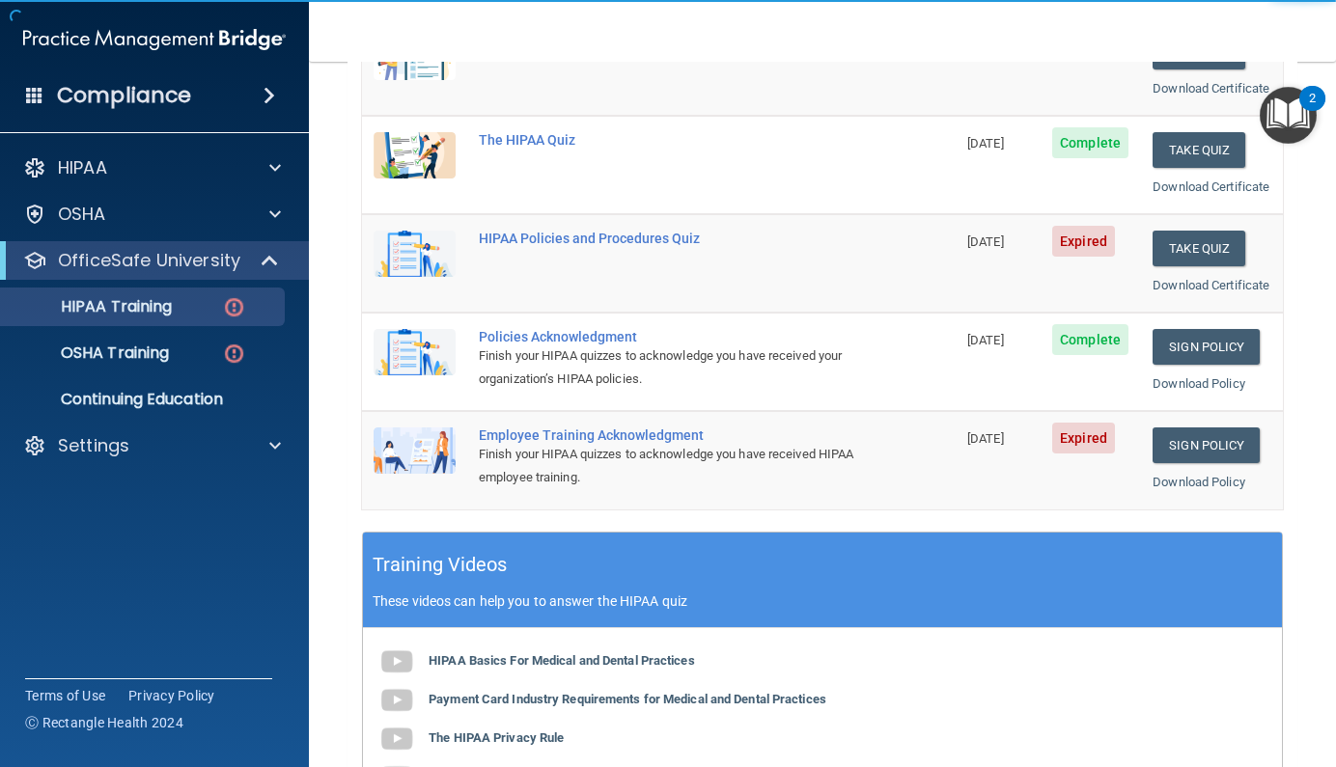
scroll to position [129, 0]
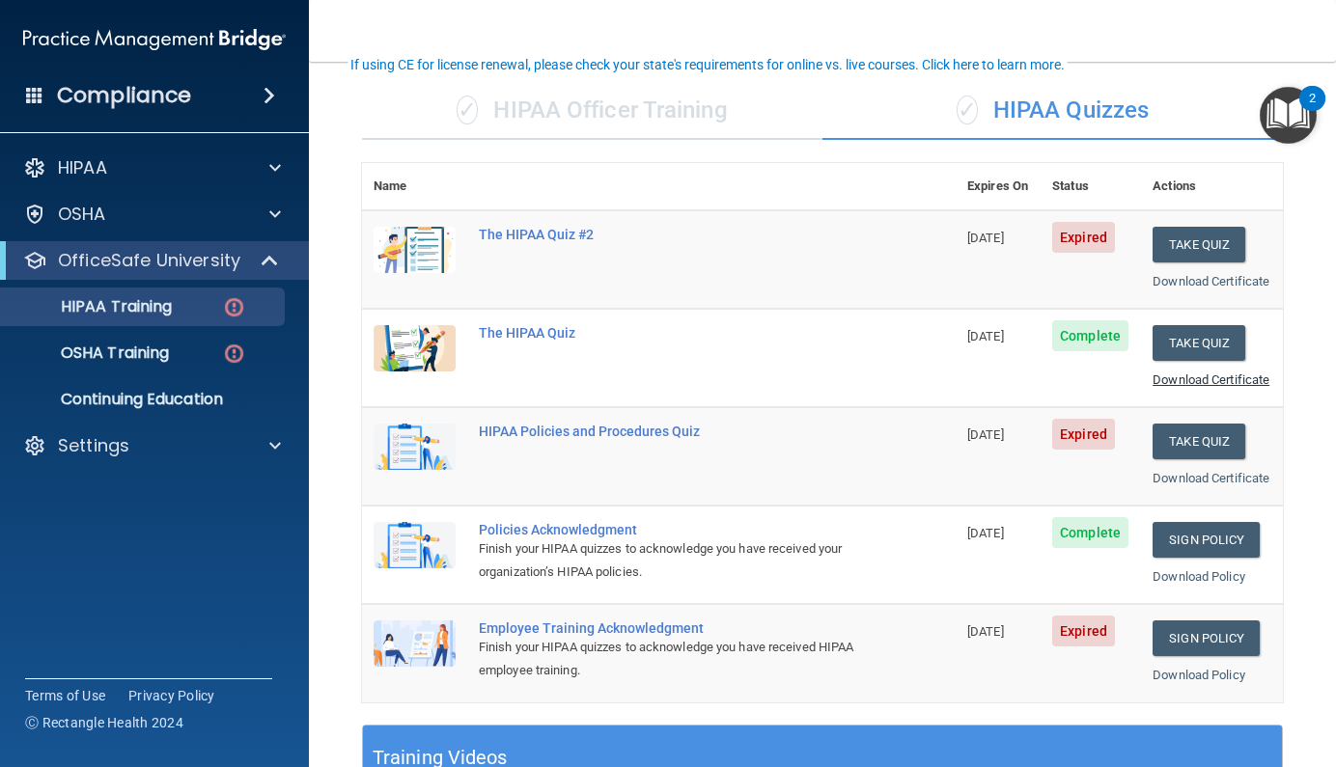
click at [1170, 387] on link "Download Certificate" at bounding box center [1210, 380] width 117 height 14
click at [1161, 235] on button "Take Quiz" at bounding box center [1198, 245] width 93 height 36
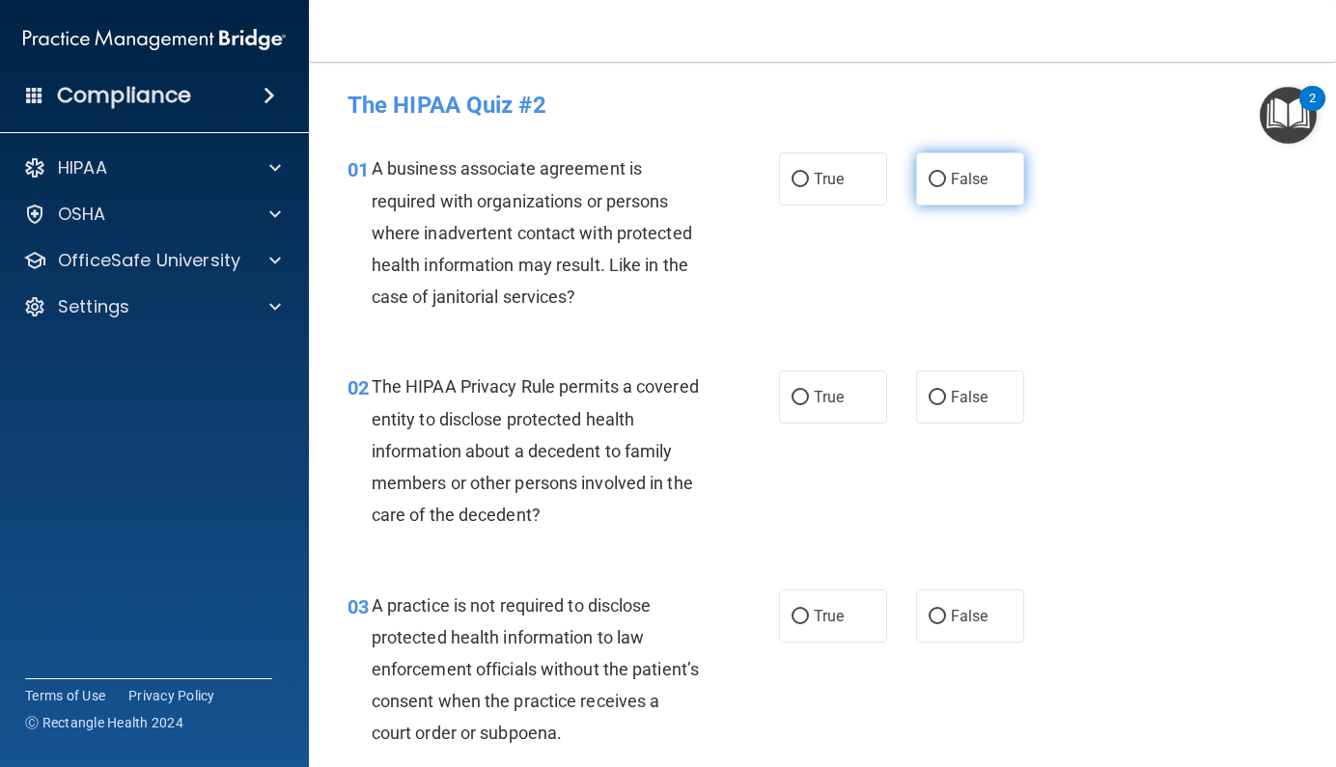
click at [961, 198] on label "False" at bounding box center [970, 178] width 108 height 53
click at [946, 187] on input "False" at bounding box center [936, 180] width 17 height 14
radio input "true"
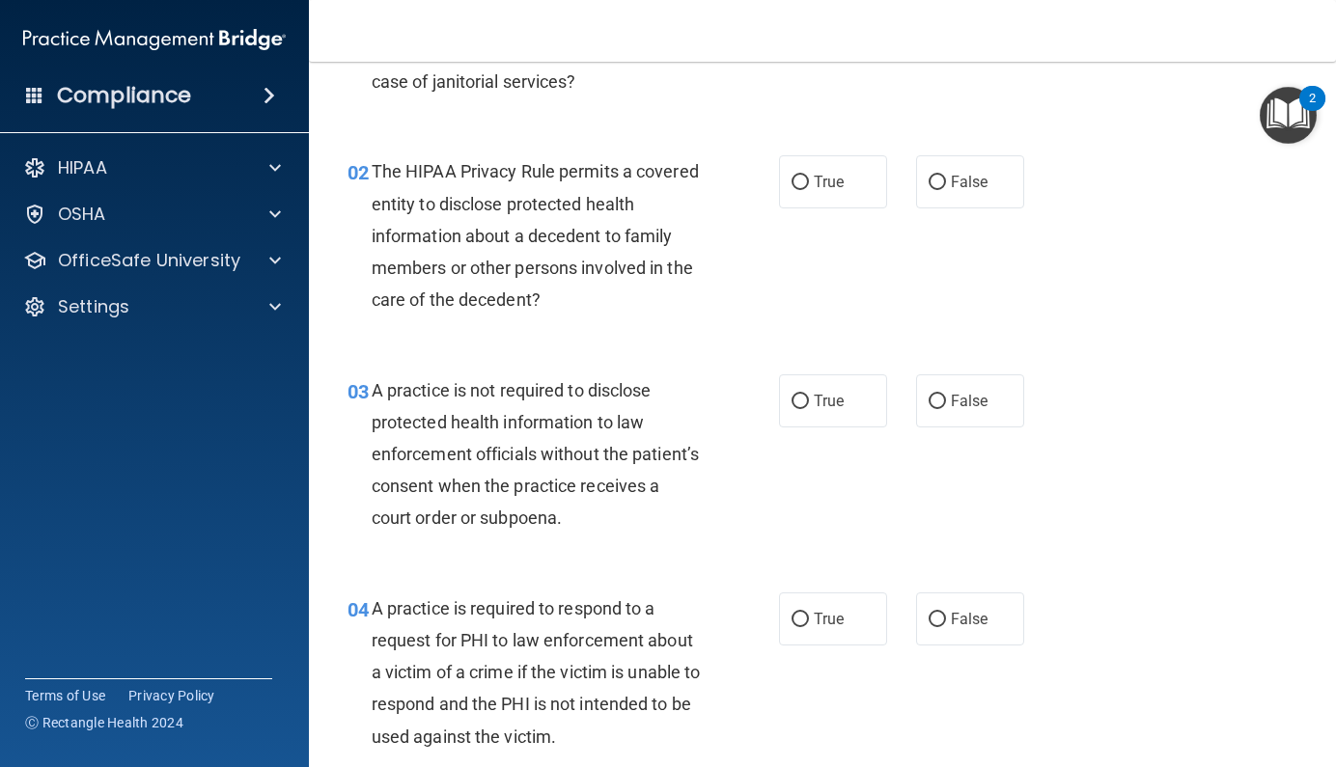
scroll to position [228, 0]
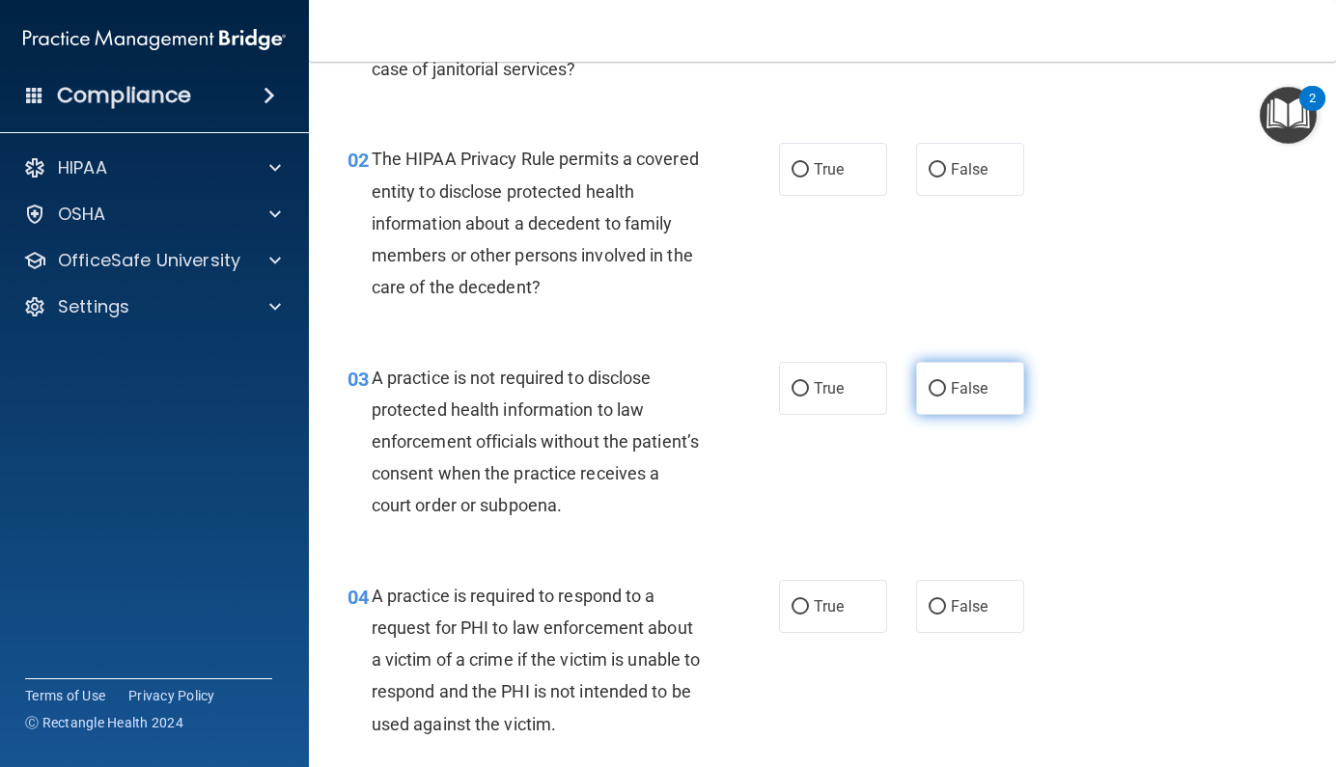
click at [953, 387] on span "False" at bounding box center [970, 388] width 38 height 18
click at [946, 387] on input "False" at bounding box center [936, 389] width 17 height 14
radio input "true"
click at [930, 181] on label "False" at bounding box center [970, 169] width 108 height 53
click at [930, 178] on input "False" at bounding box center [936, 170] width 17 height 14
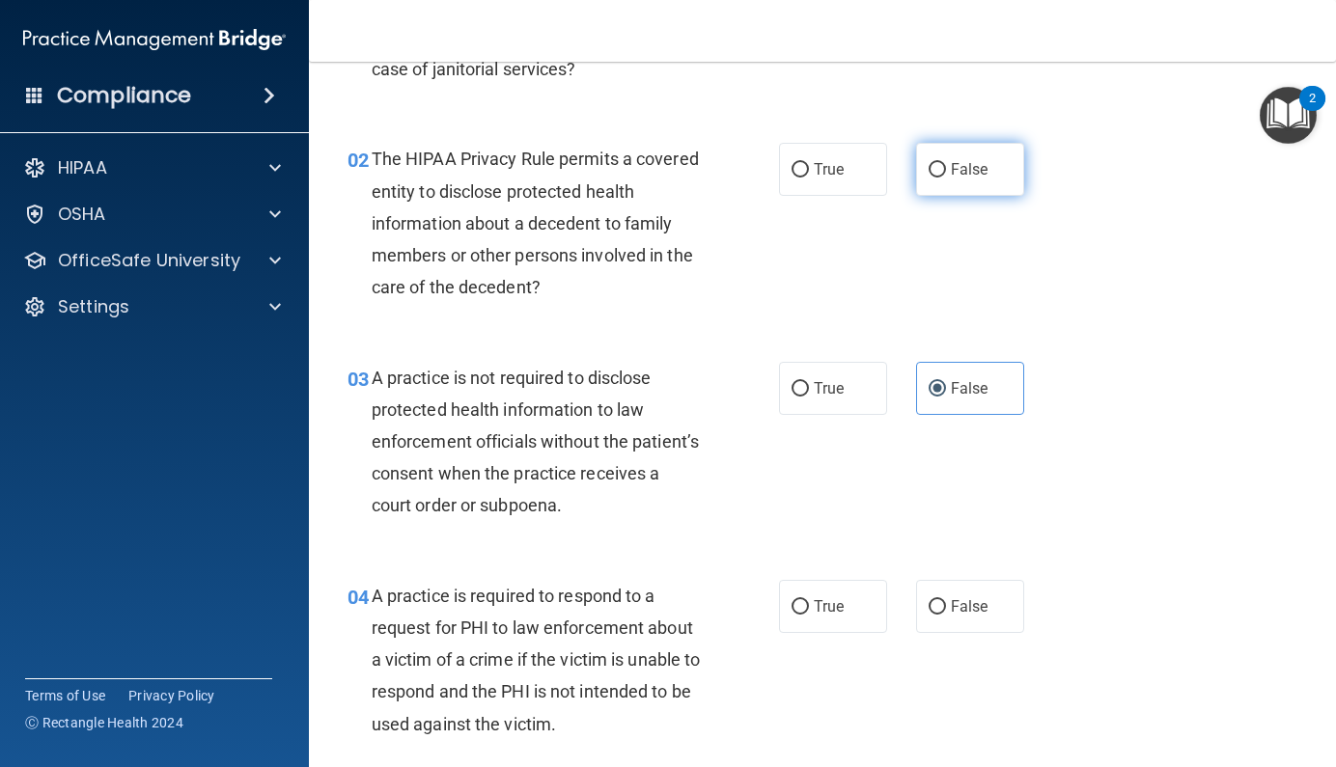
radio input "true"
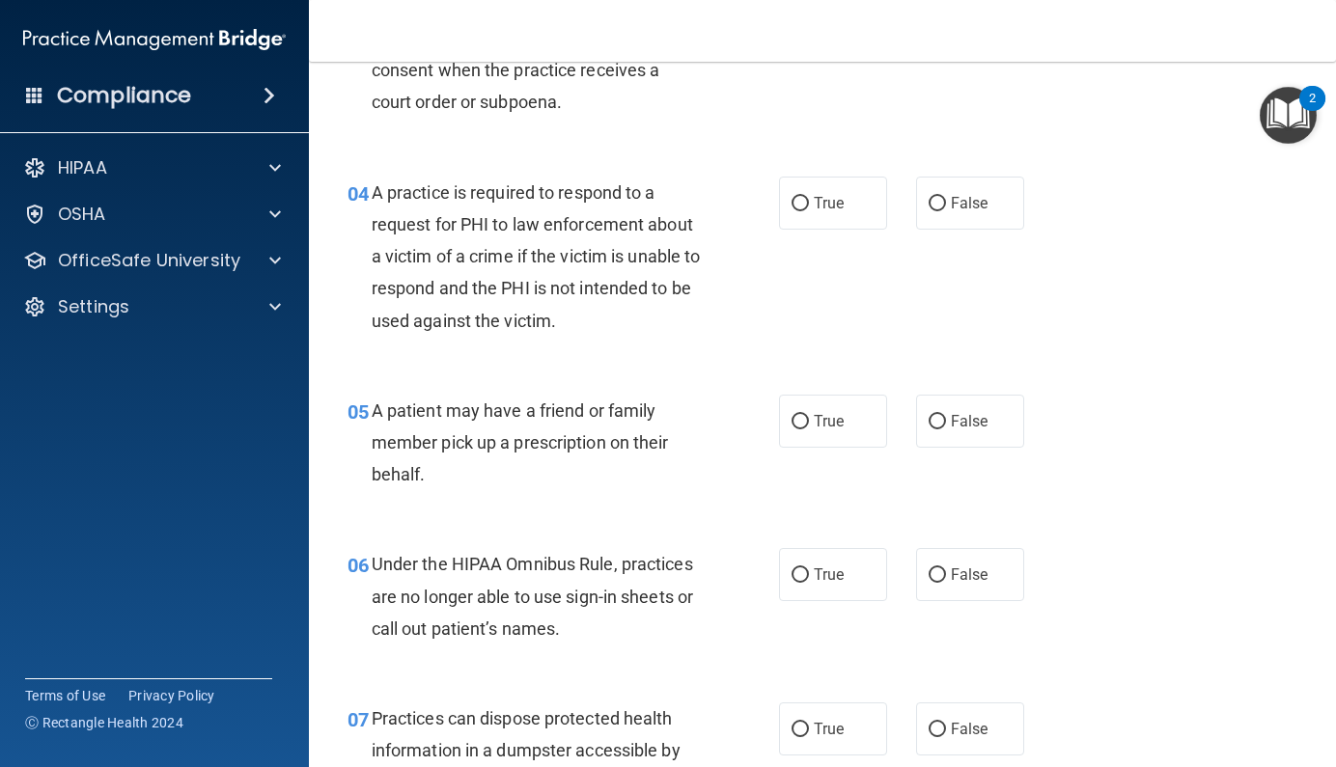
scroll to position [633, 0]
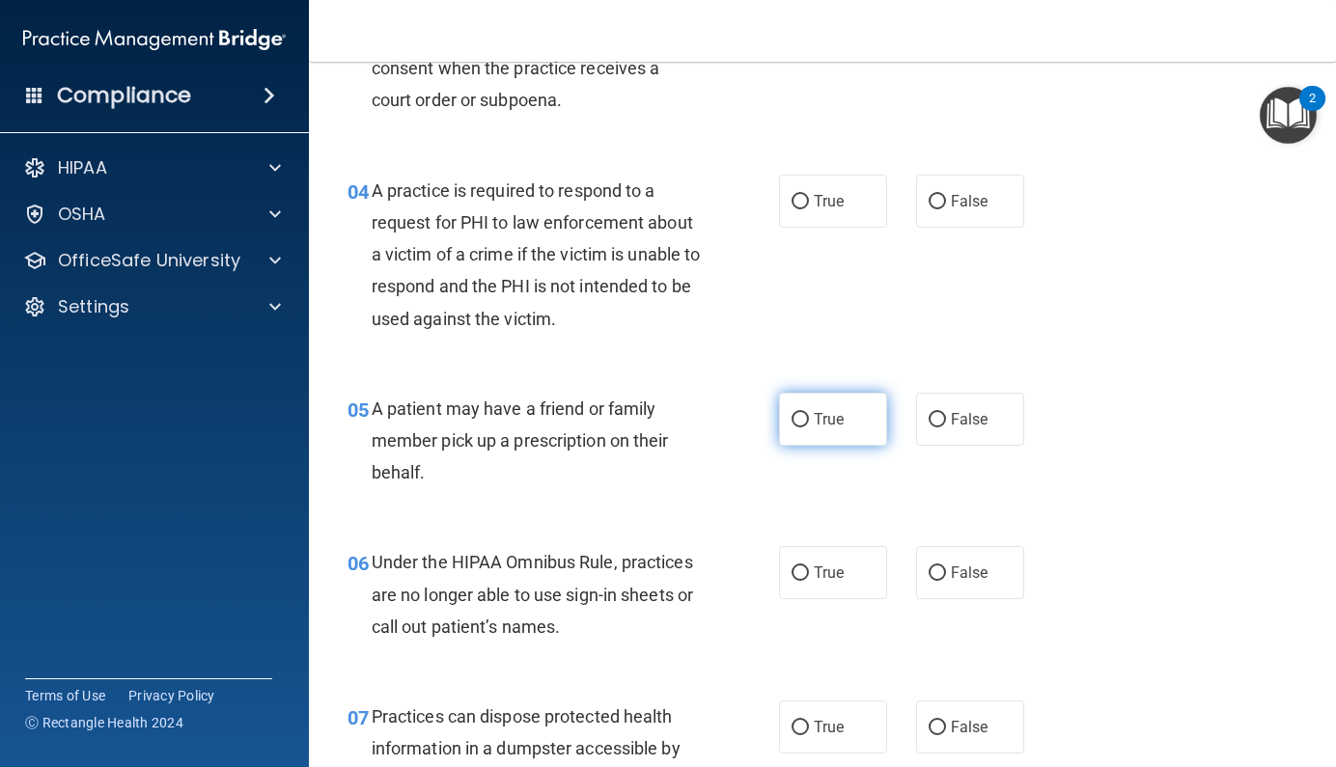
click at [805, 421] on label "True" at bounding box center [833, 419] width 108 height 53
click at [805, 421] on input "True" at bounding box center [799, 420] width 17 height 14
radio input "true"
click at [844, 572] on label "True" at bounding box center [833, 572] width 108 height 53
click at [809, 572] on input "True" at bounding box center [799, 573] width 17 height 14
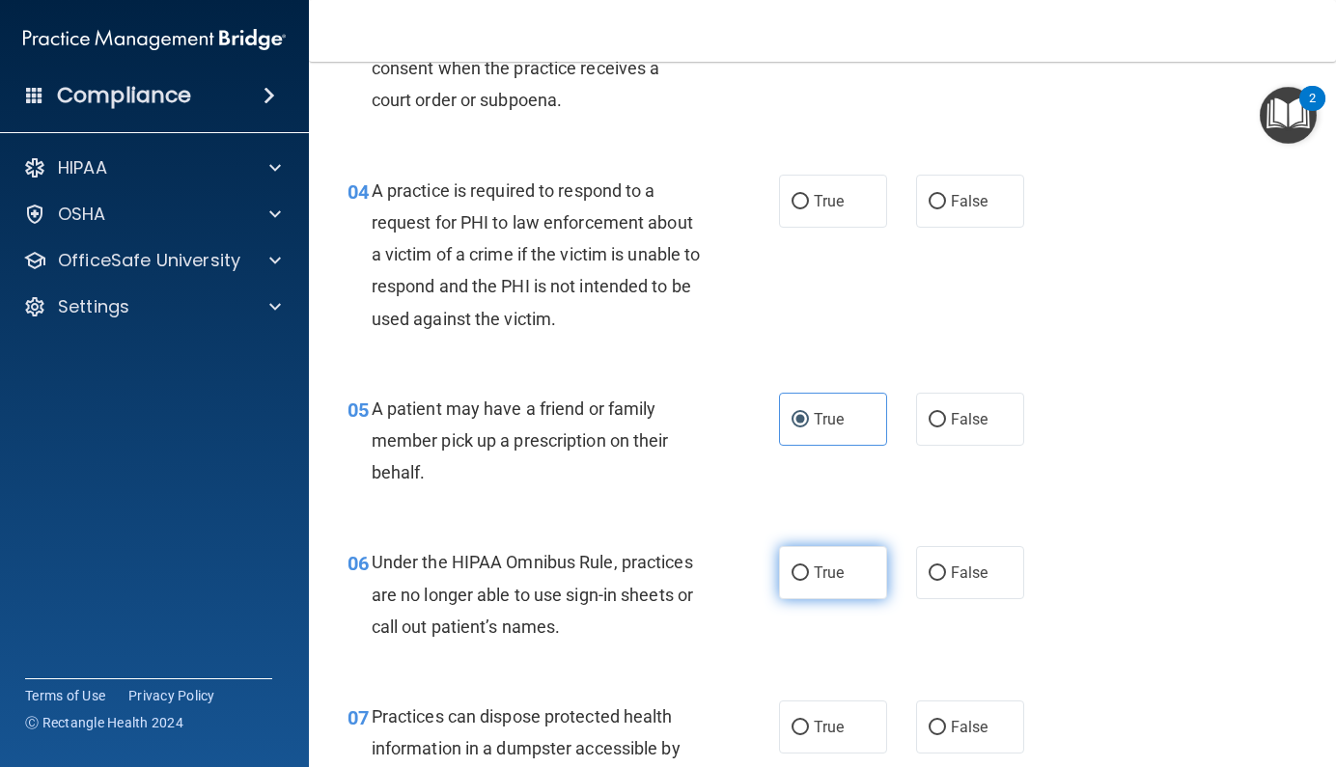
radio input "true"
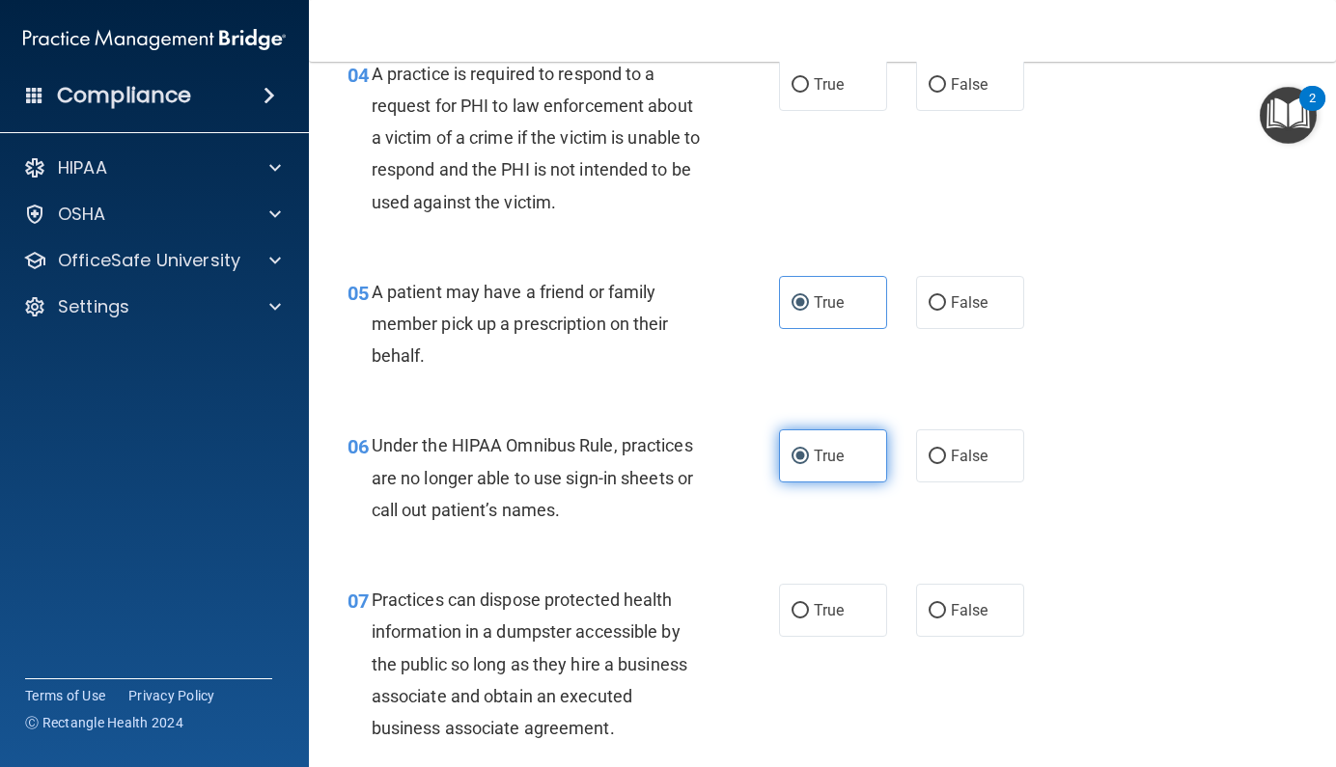
scroll to position [760, 0]
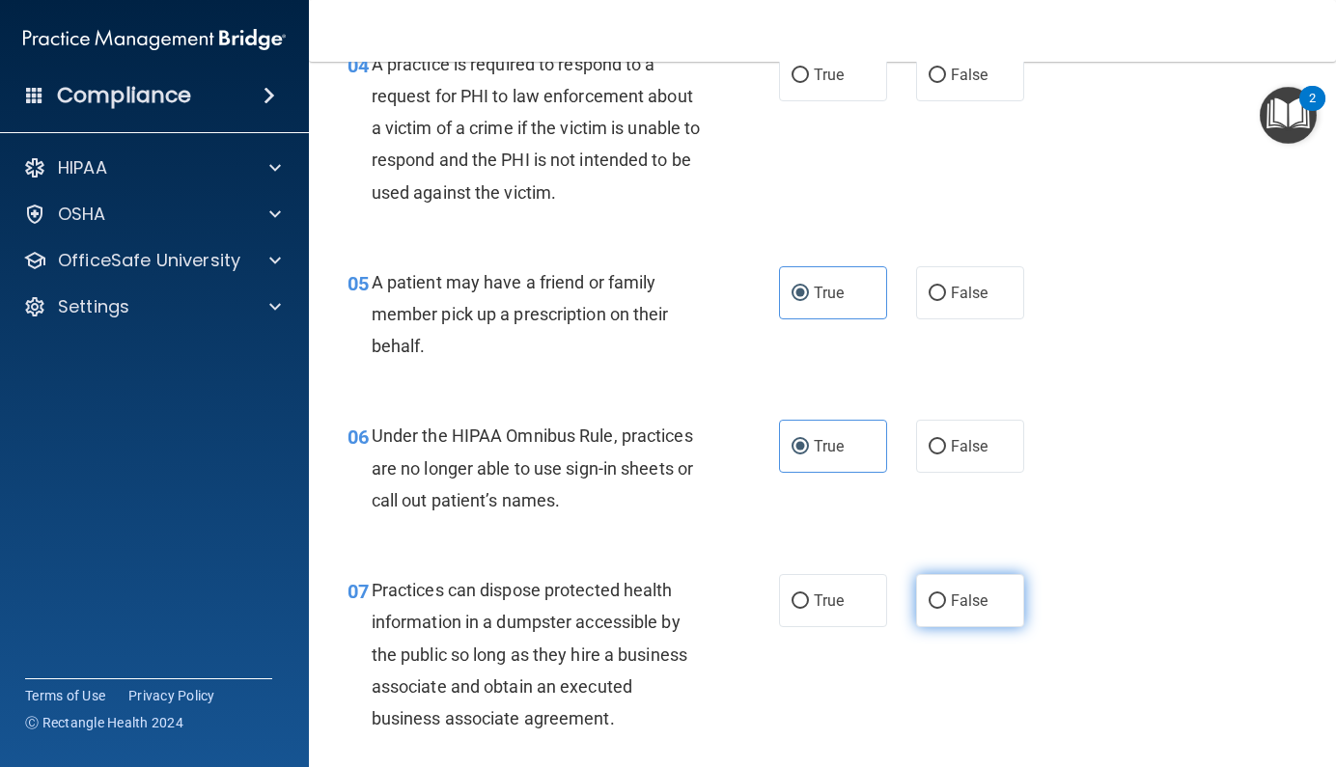
click at [937, 596] on label "False" at bounding box center [970, 600] width 108 height 53
click at [937, 596] on input "False" at bounding box center [936, 601] width 17 height 14
radio input "true"
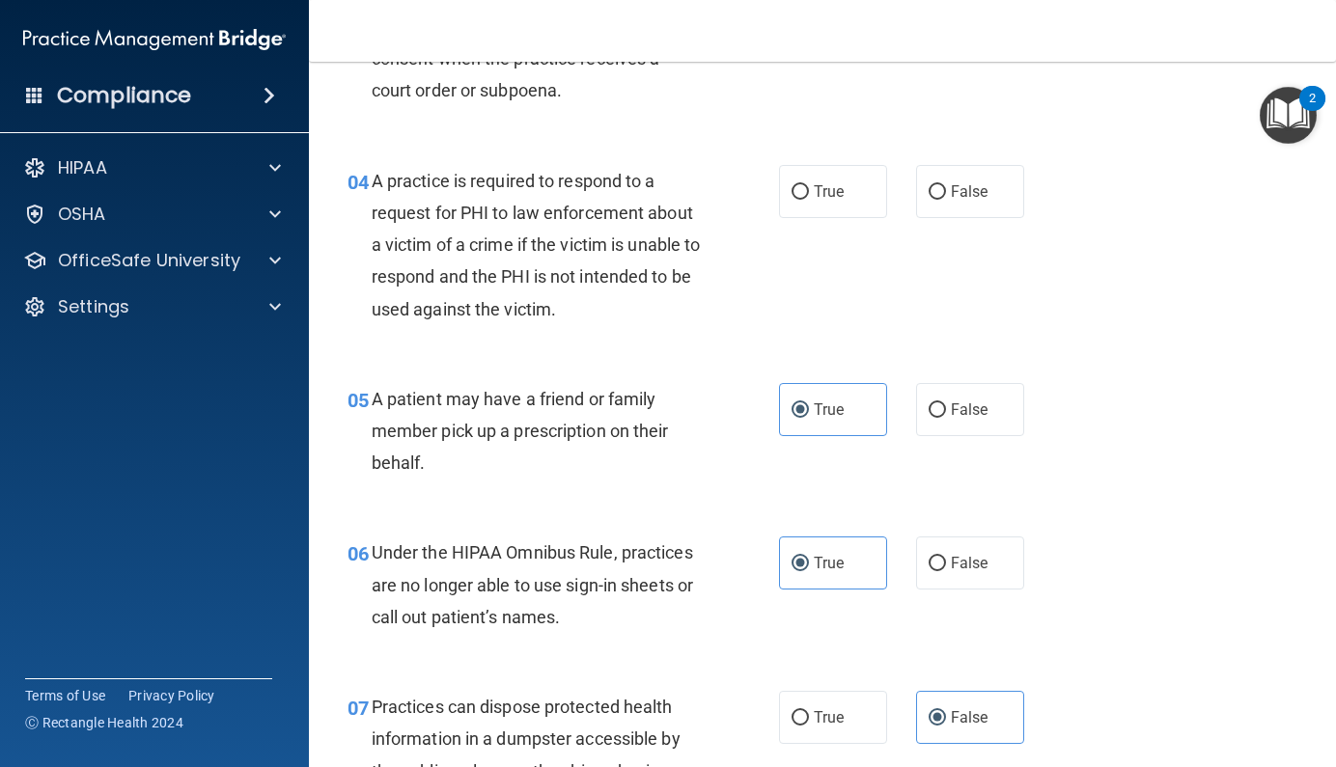
scroll to position [642, 0]
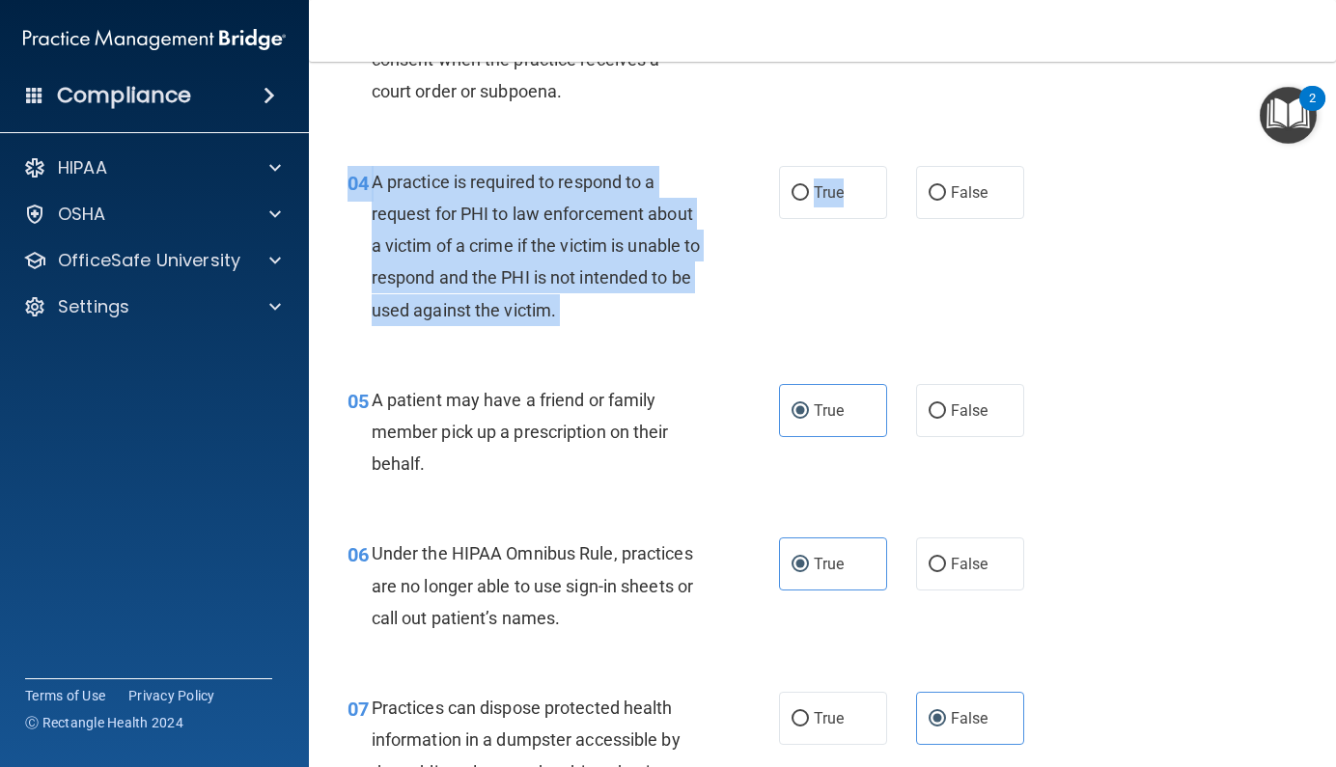
drag, startPoint x: 815, startPoint y: 202, endPoint x: 860, endPoint y: 228, distance: 52.3
click at [860, 228] on div "04 A practice is required to respond to a request for PHI to law enforcement ab…" at bounding box center [822, 251] width 979 height 218
click at [777, 238] on div "04 A practice is required to respond to a request for PHI to law enforcement ab…" at bounding box center [562, 251] width 489 height 170
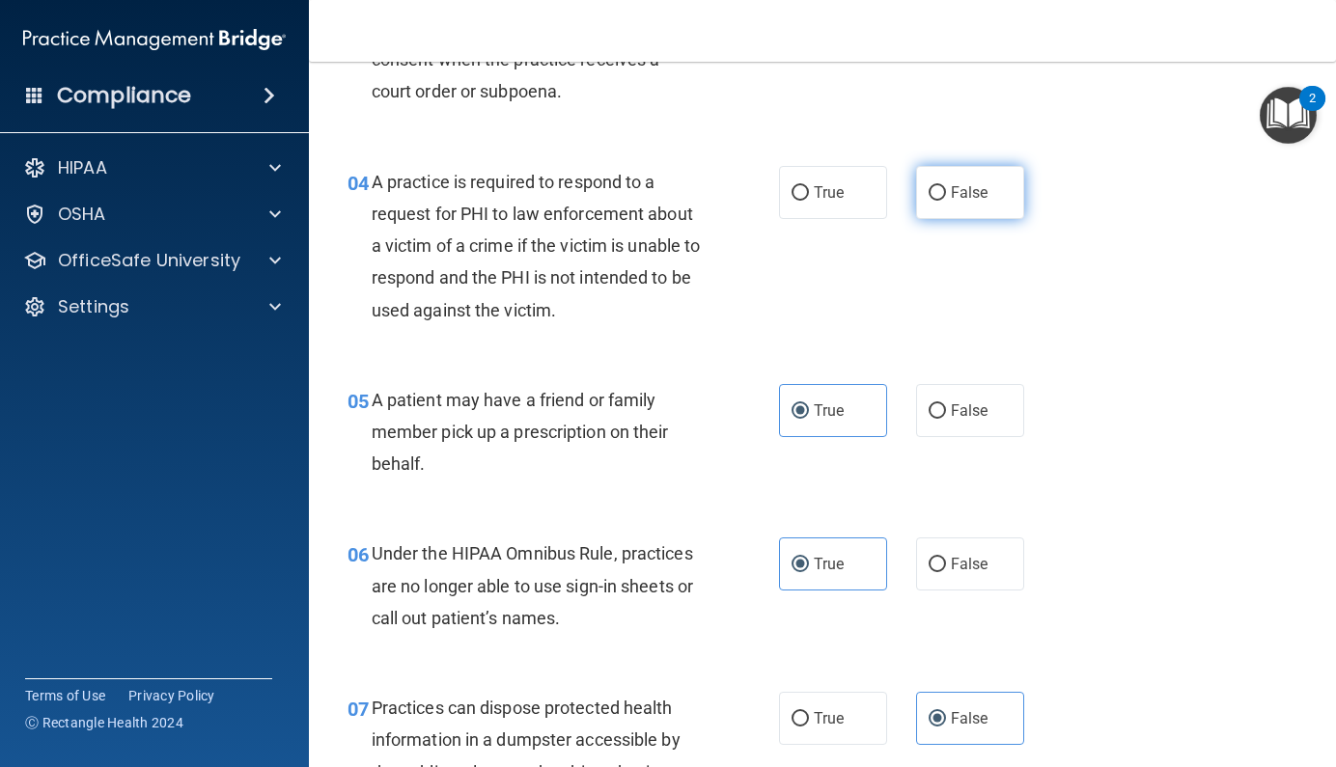
click at [949, 208] on label "False" at bounding box center [970, 192] width 108 height 53
click at [946, 201] on input "False" at bounding box center [936, 193] width 17 height 14
radio input "true"
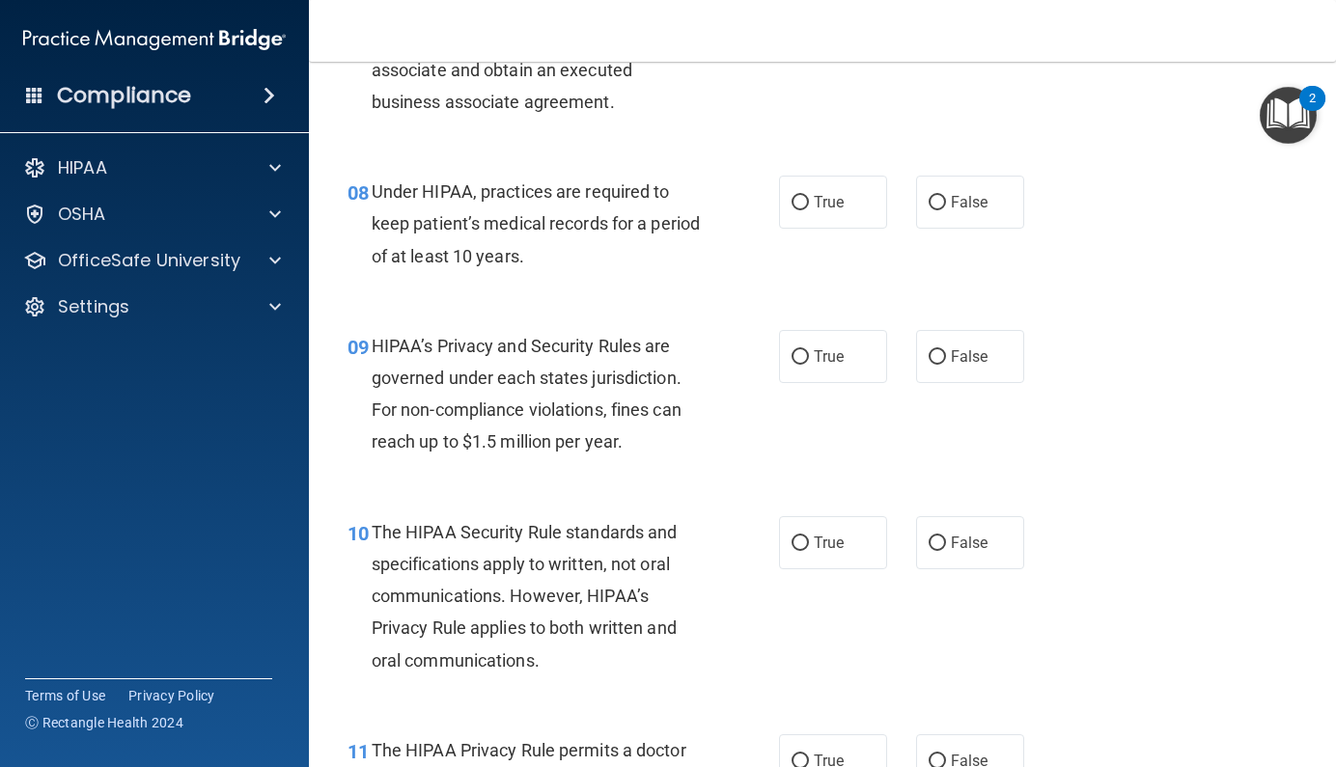
scroll to position [1377, 0]
click at [835, 202] on span "True" at bounding box center [829, 201] width 30 height 18
click at [809, 202] on input "True" at bounding box center [799, 202] width 17 height 14
radio input "true"
click at [808, 334] on label "True" at bounding box center [833, 355] width 108 height 53
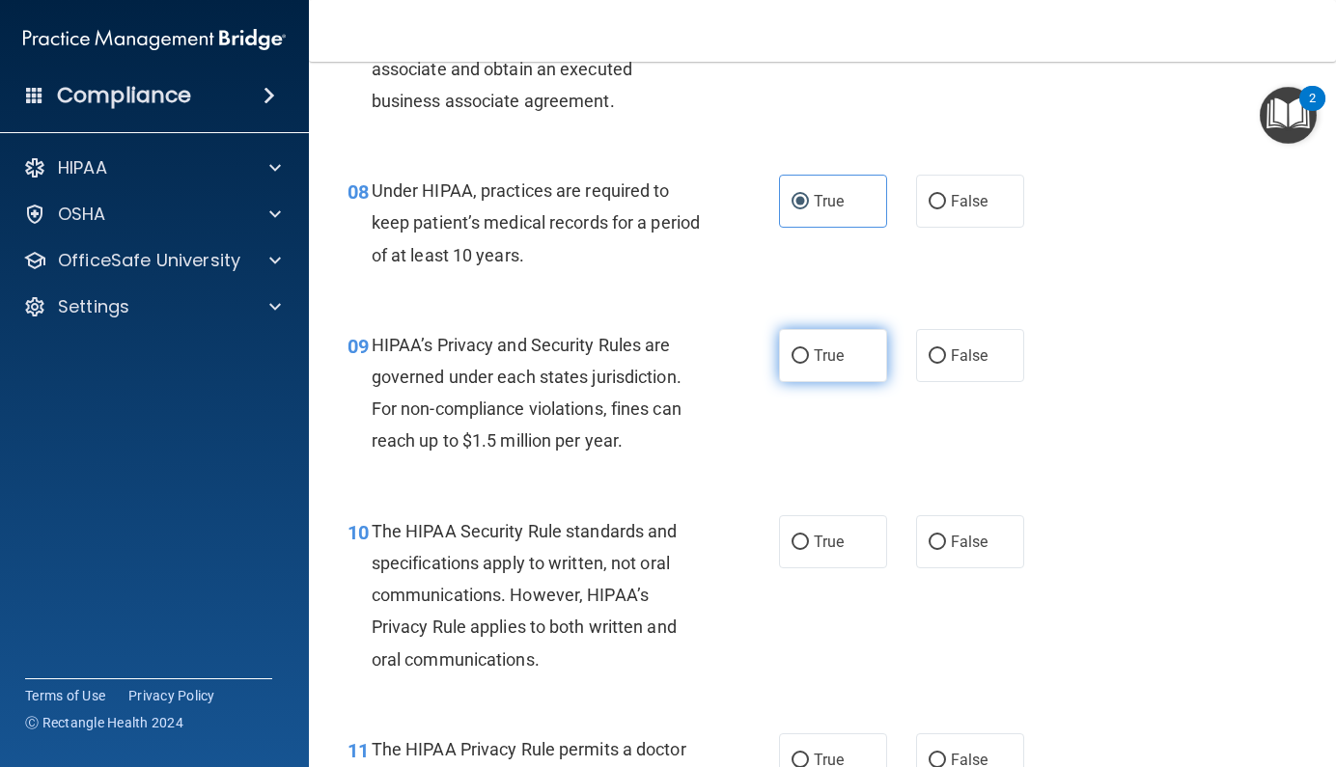
click at [808, 349] on input "True" at bounding box center [799, 356] width 17 height 14
radio input "true"
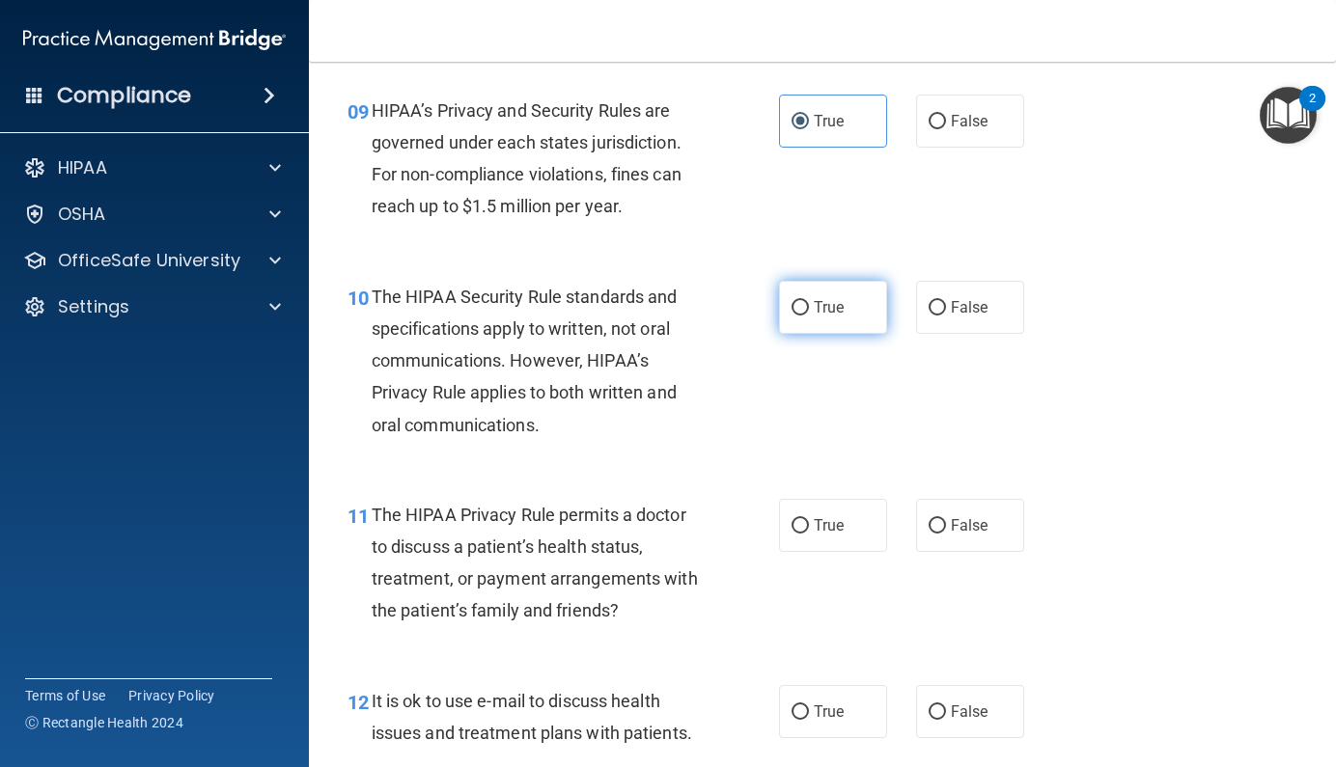
scroll to position [1633, 0]
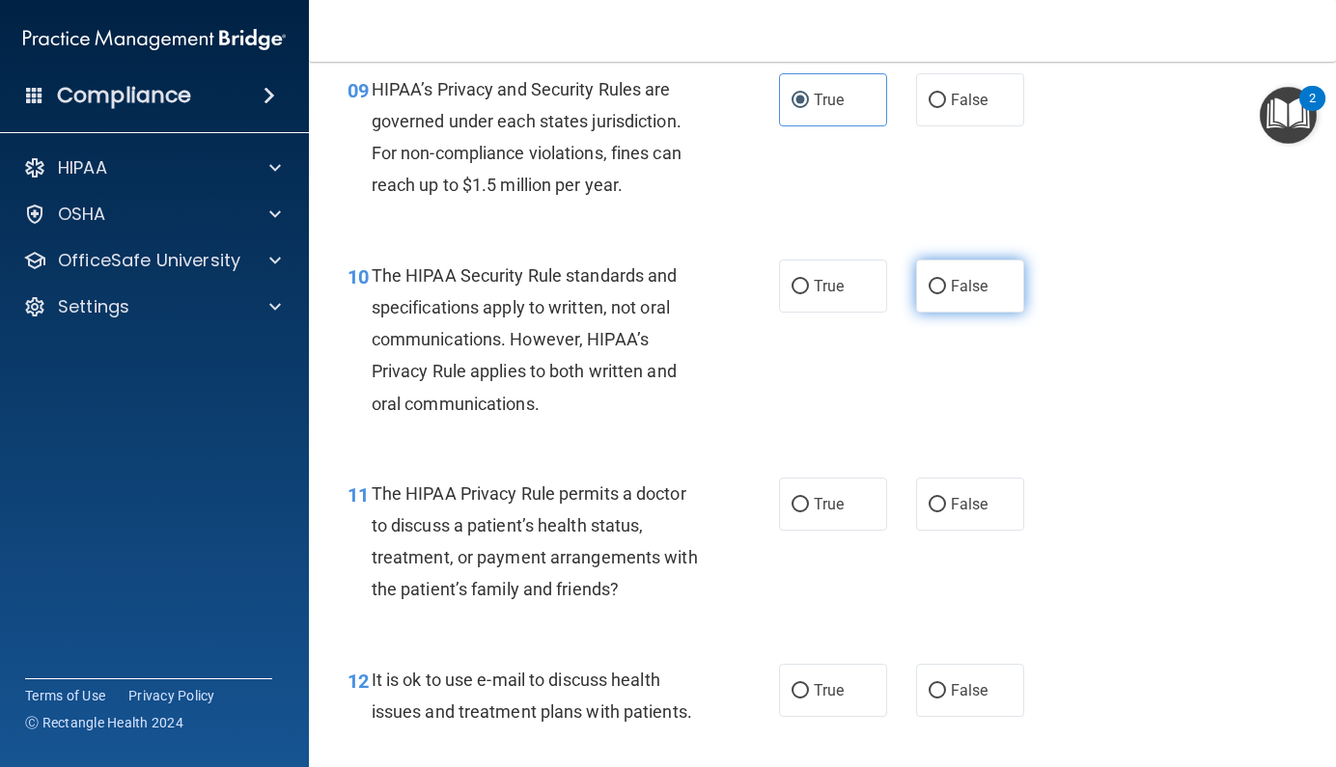
click at [951, 279] on span "False" at bounding box center [970, 286] width 38 height 18
click at [944, 280] on input "False" at bounding box center [936, 287] width 17 height 14
radio input "true"
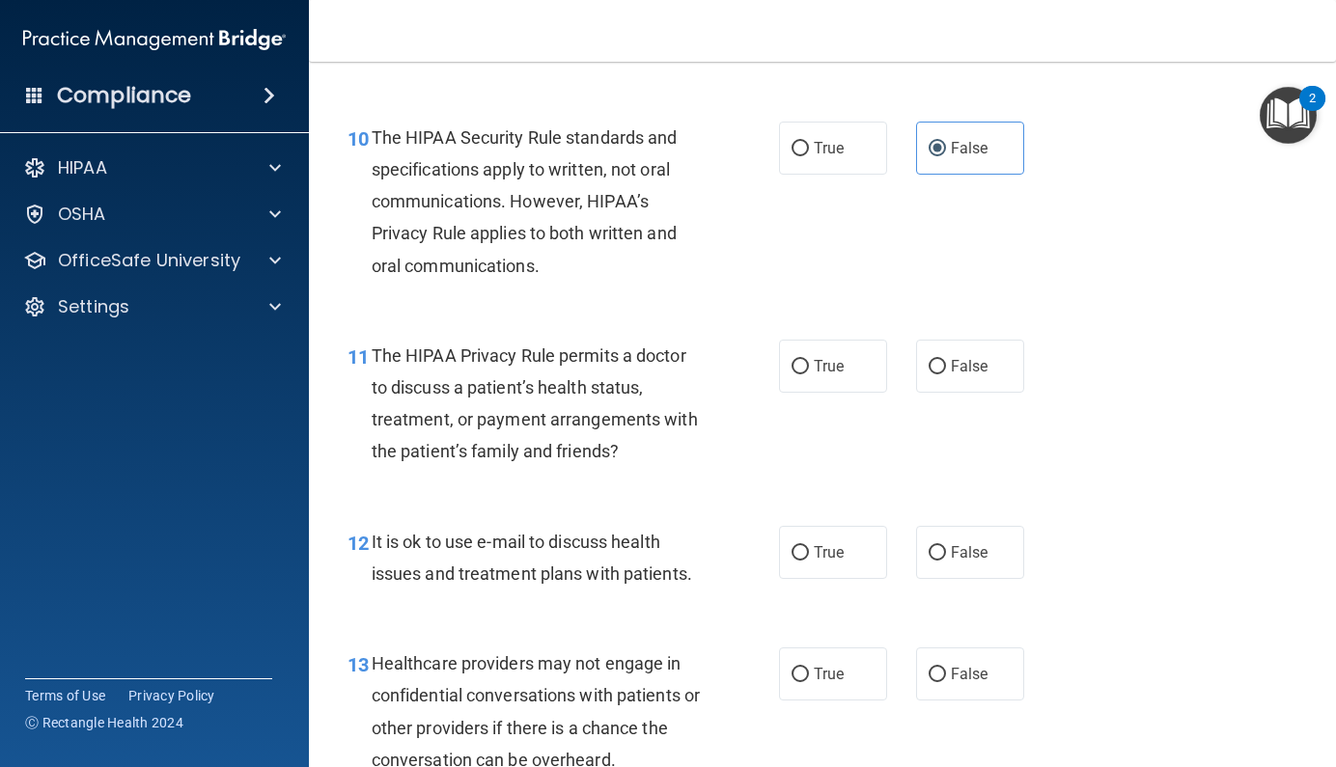
scroll to position [1780, 0]
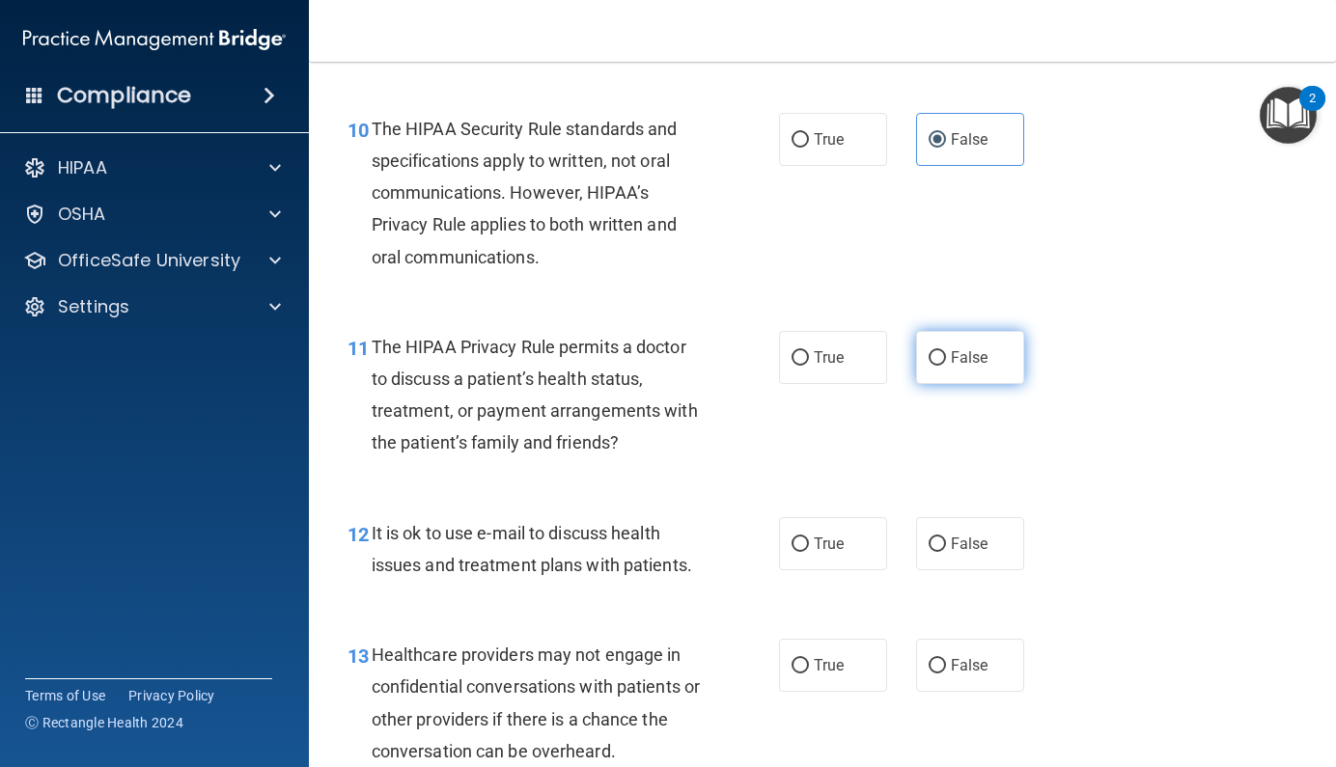
click at [916, 343] on label "False" at bounding box center [970, 357] width 108 height 53
click at [928, 351] on input "False" at bounding box center [936, 358] width 17 height 14
radio input "true"
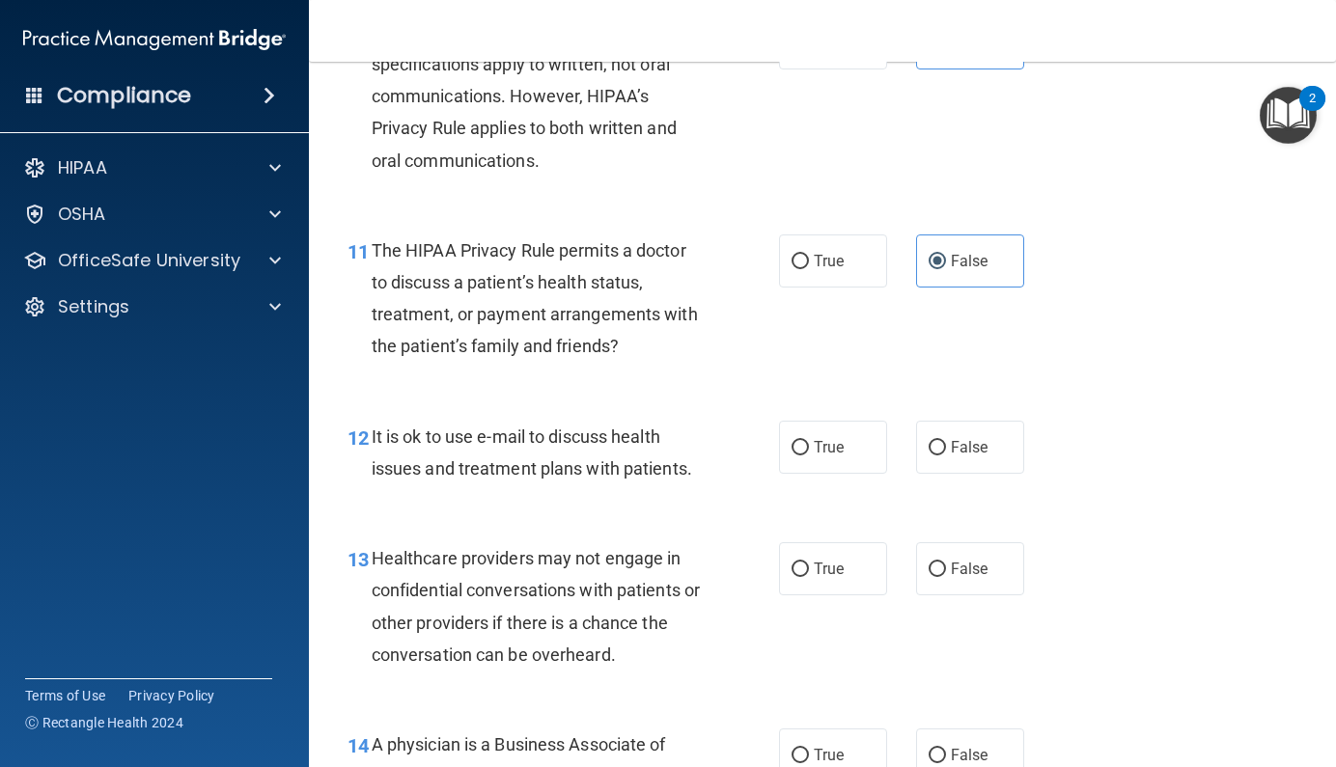
scroll to position [1880, 0]
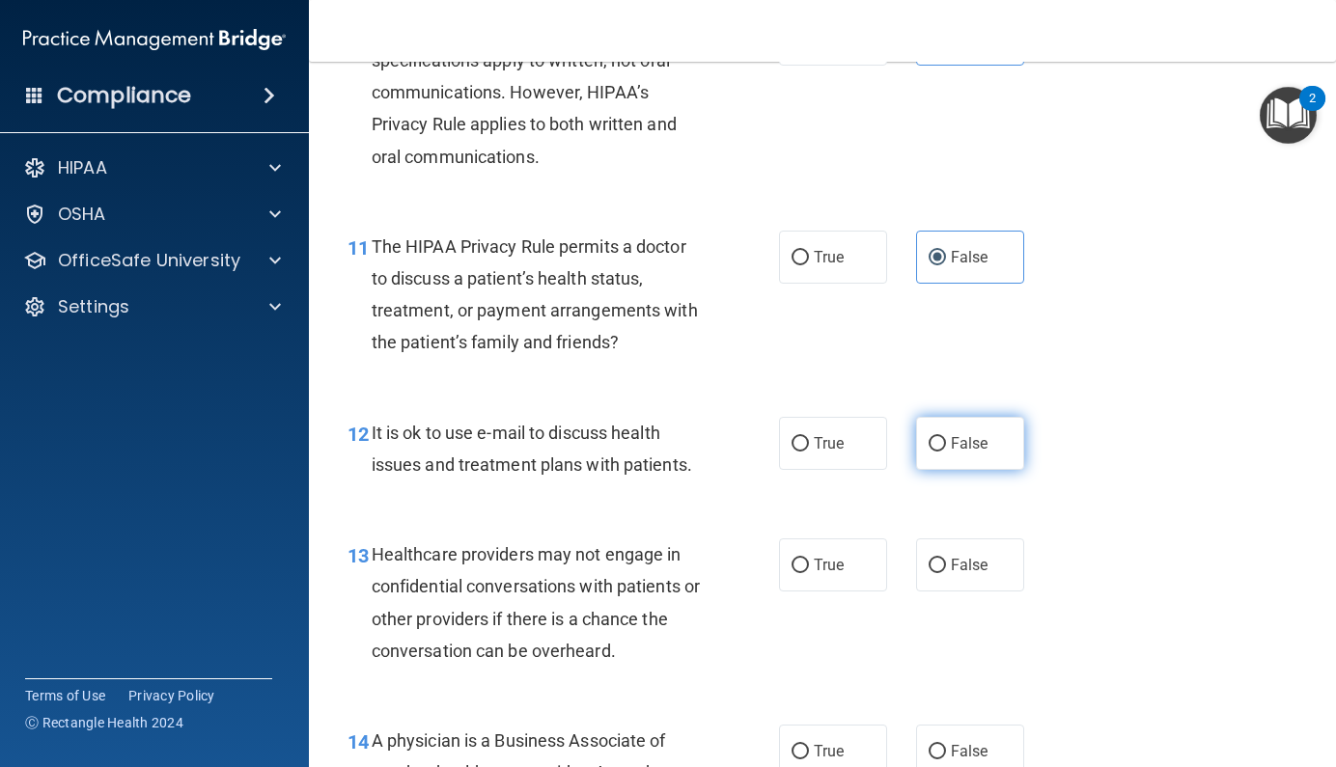
click at [928, 437] on input "False" at bounding box center [936, 444] width 17 height 14
radio input "true"
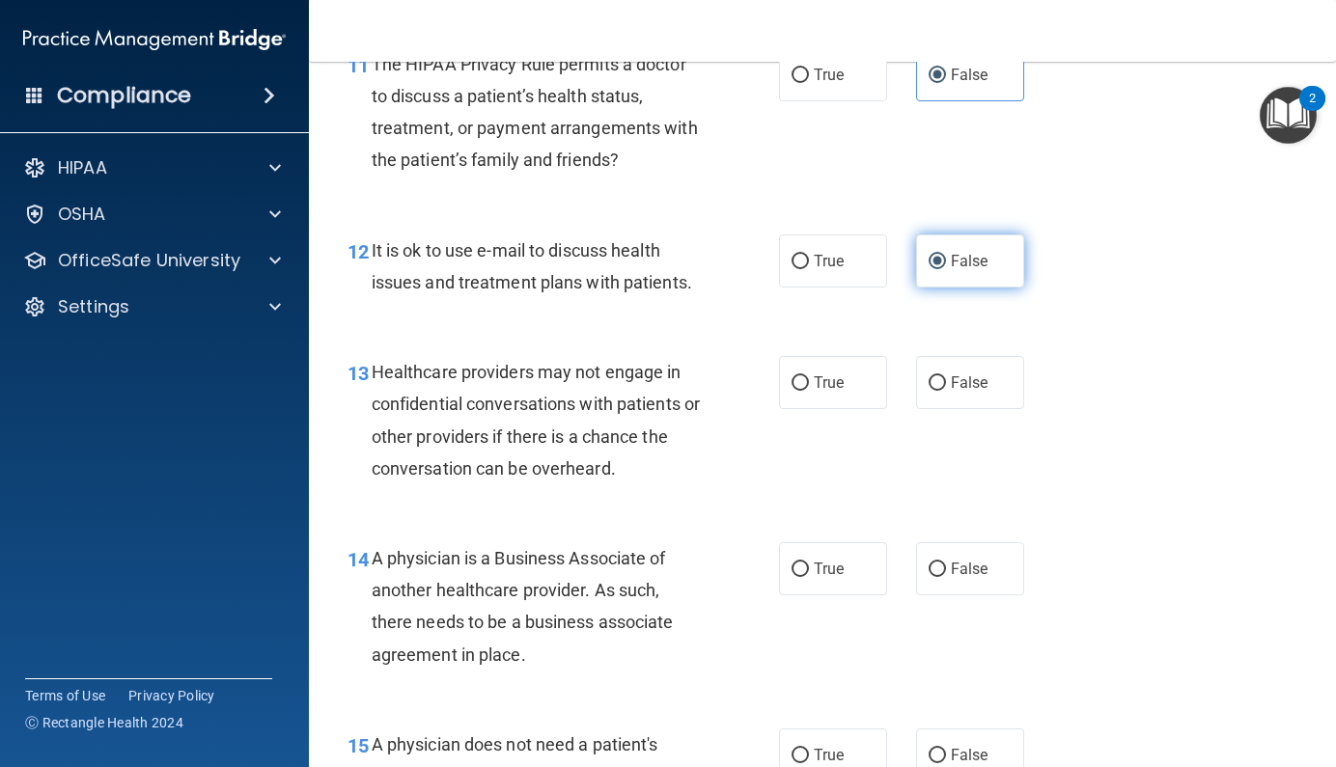
scroll to position [2073, 0]
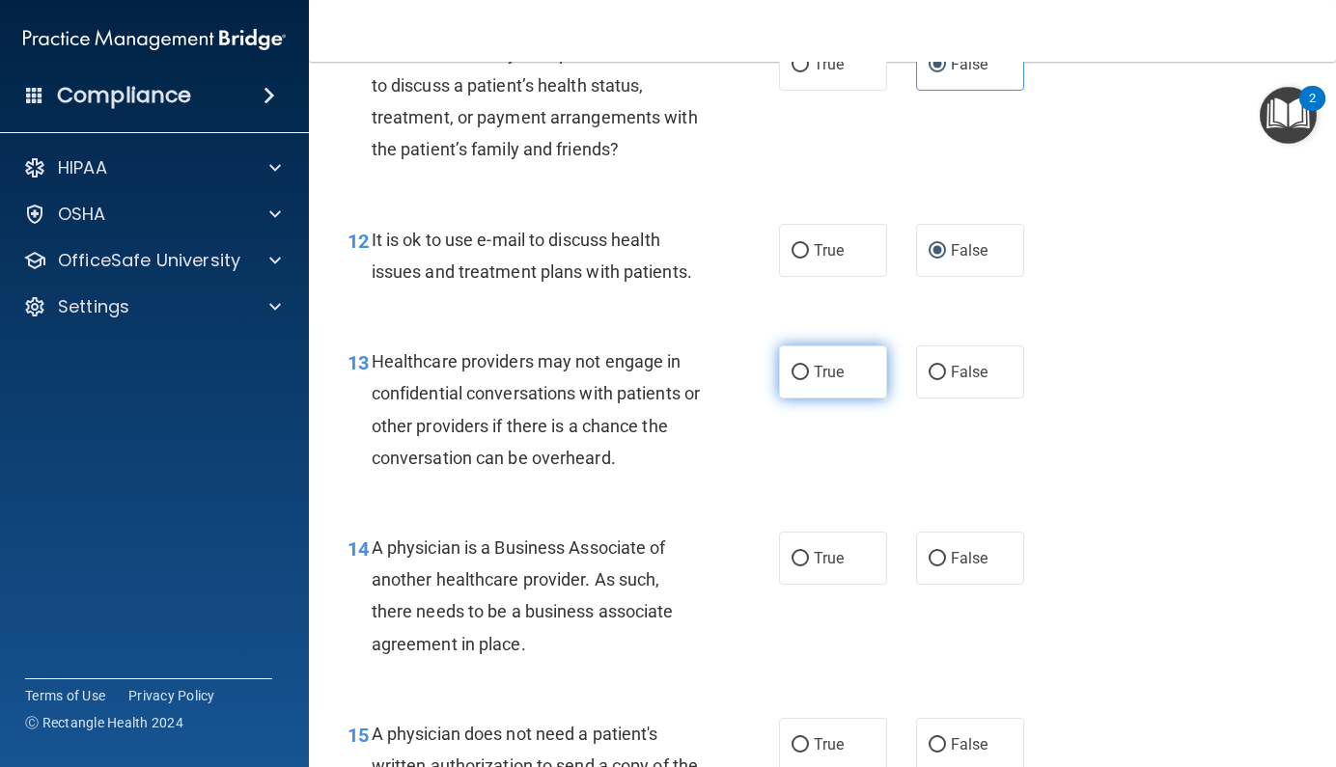
drag, startPoint x: 833, startPoint y: 377, endPoint x: 825, endPoint y: 385, distance: 10.9
click at [831, 379] on label "True" at bounding box center [833, 371] width 108 height 53
click at [809, 379] on input "True" at bounding box center [799, 373] width 17 height 14
radio input "true"
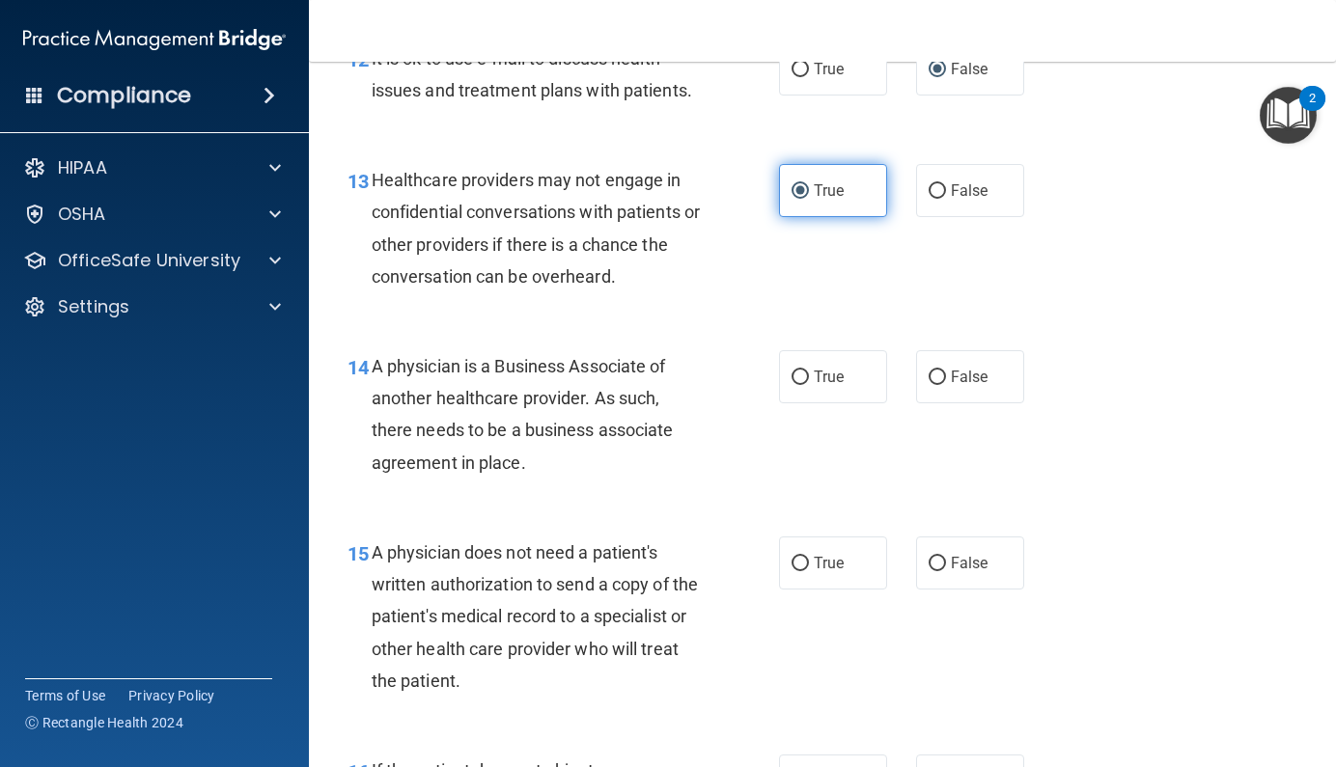
scroll to position [2269, 0]
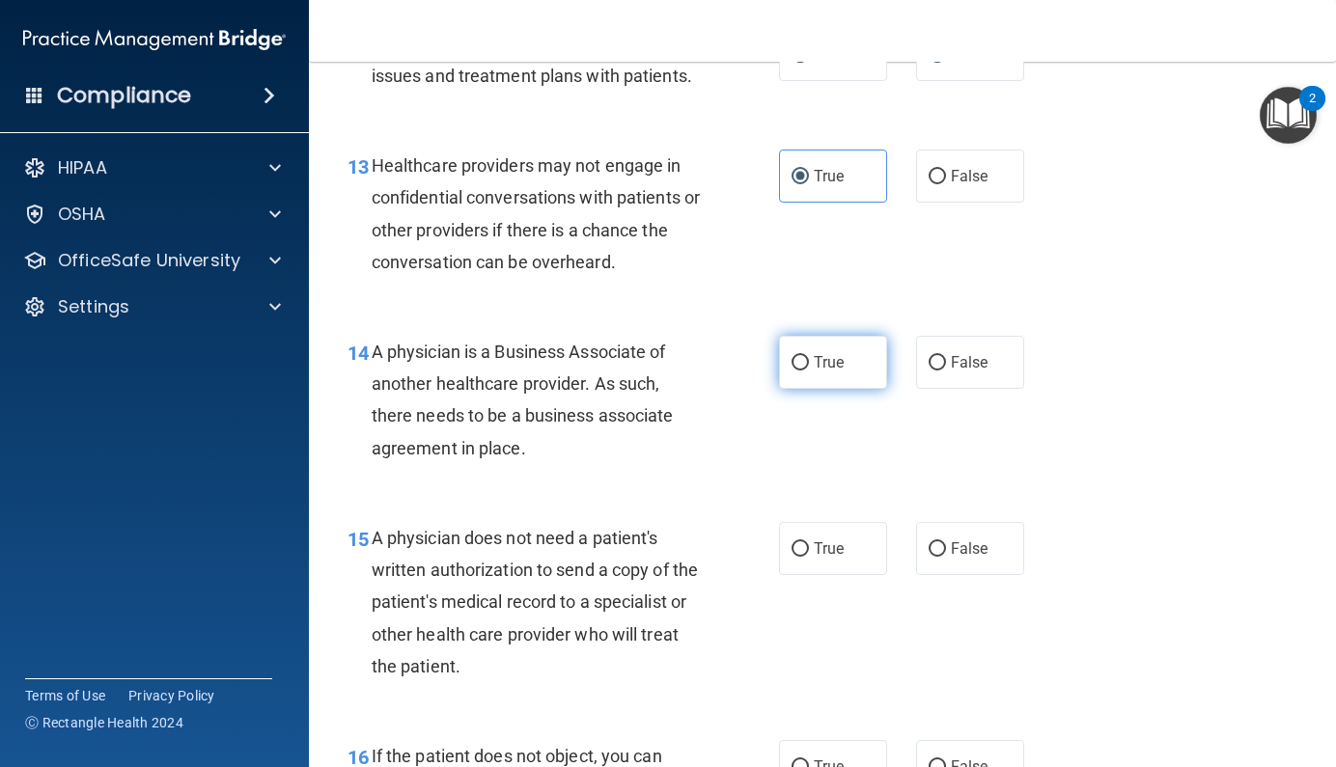
click at [826, 362] on label "True" at bounding box center [833, 362] width 108 height 53
click at [809, 362] on input "True" at bounding box center [799, 363] width 17 height 14
radio input "true"
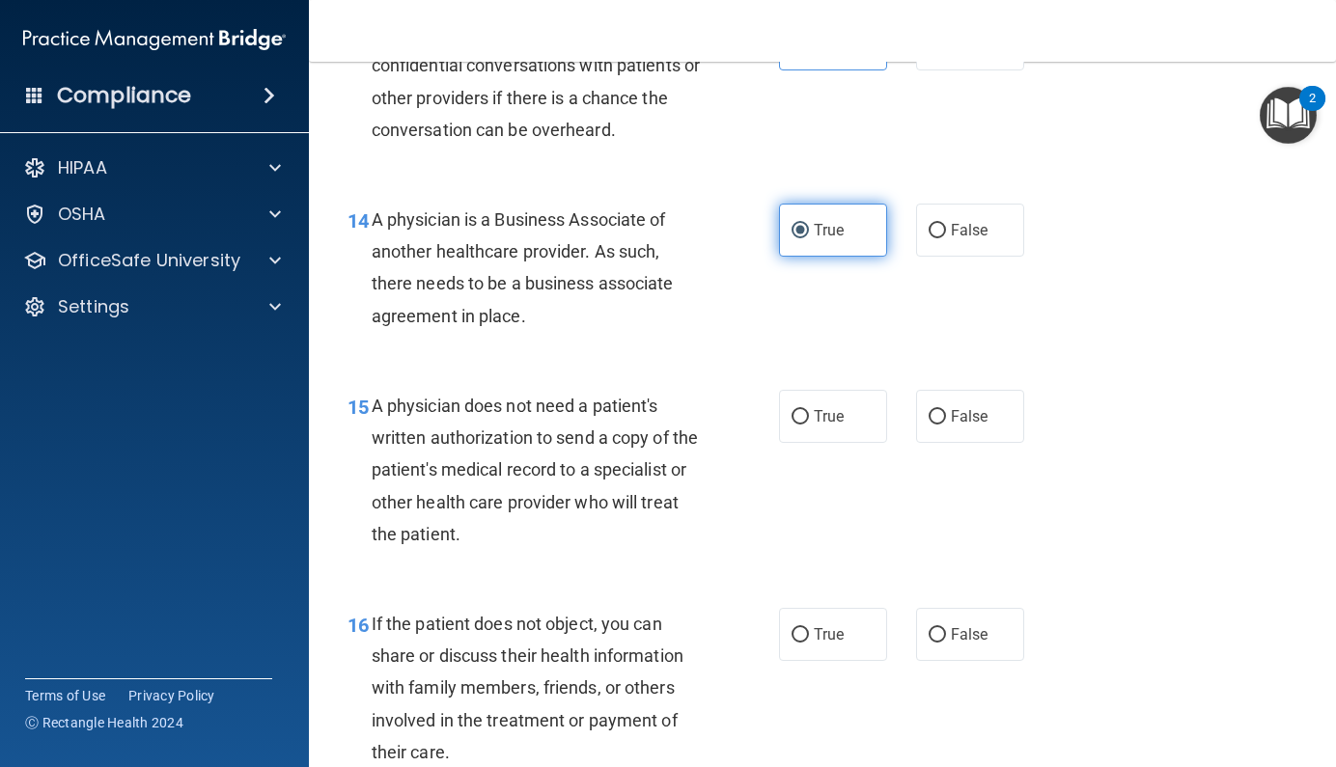
scroll to position [2411, 0]
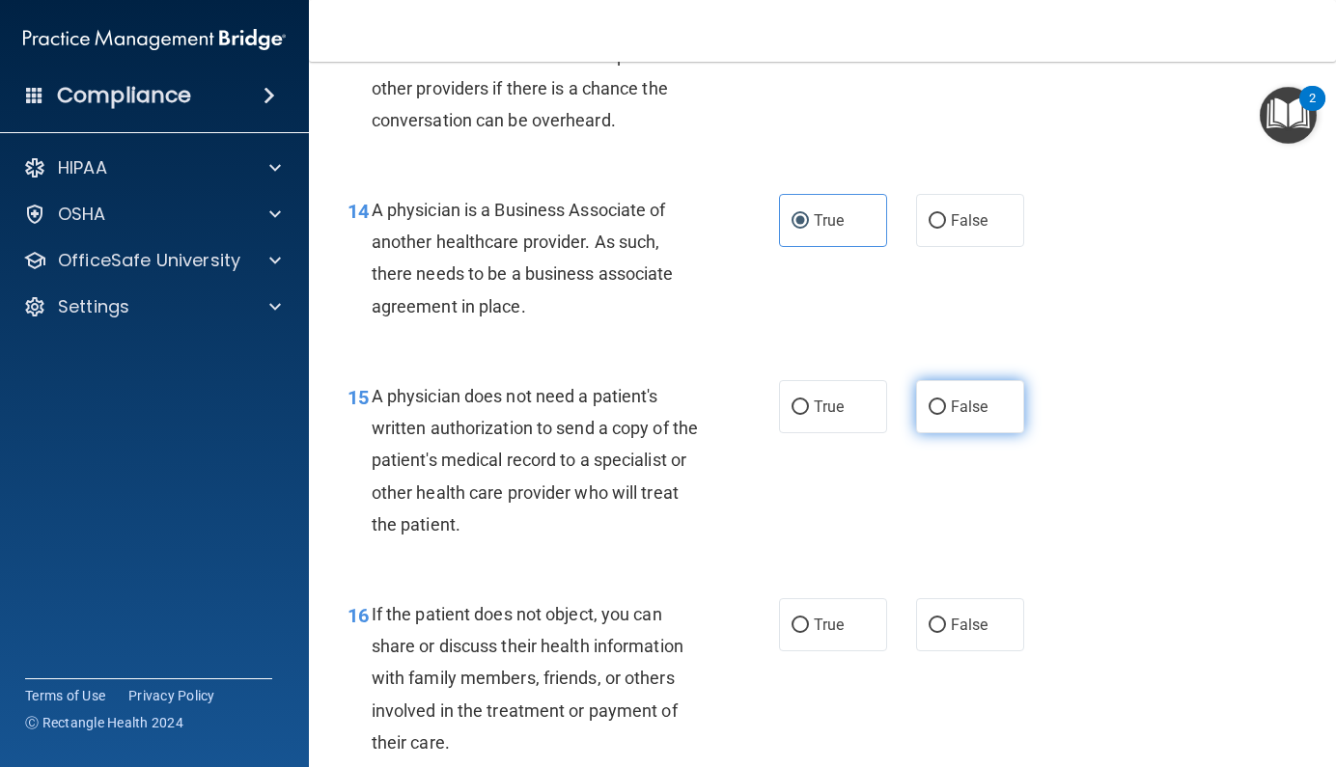
click at [918, 384] on label "False" at bounding box center [970, 406] width 108 height 53
click at [928, 401] on input "False" at bounding box center [936, 408] width 17 height 14
radio input "true"
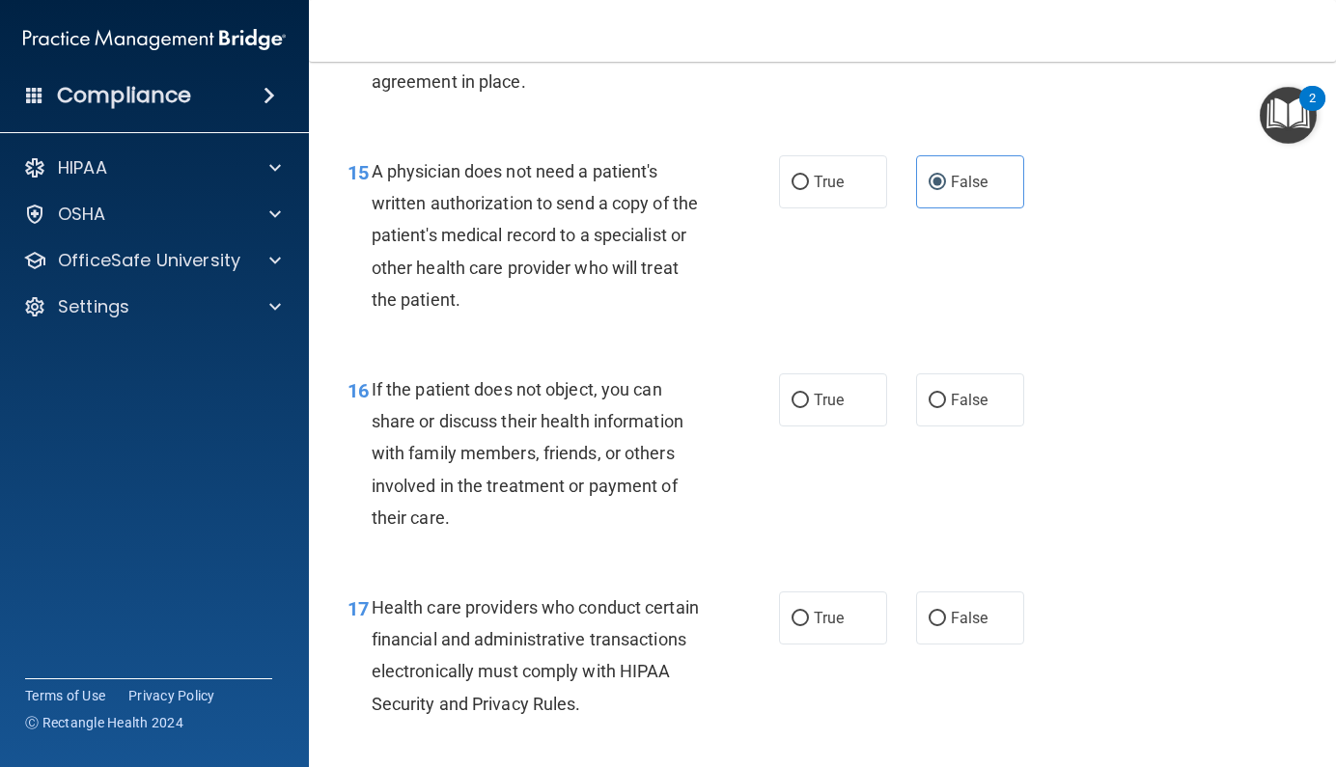
scroll to position [2641, 0]
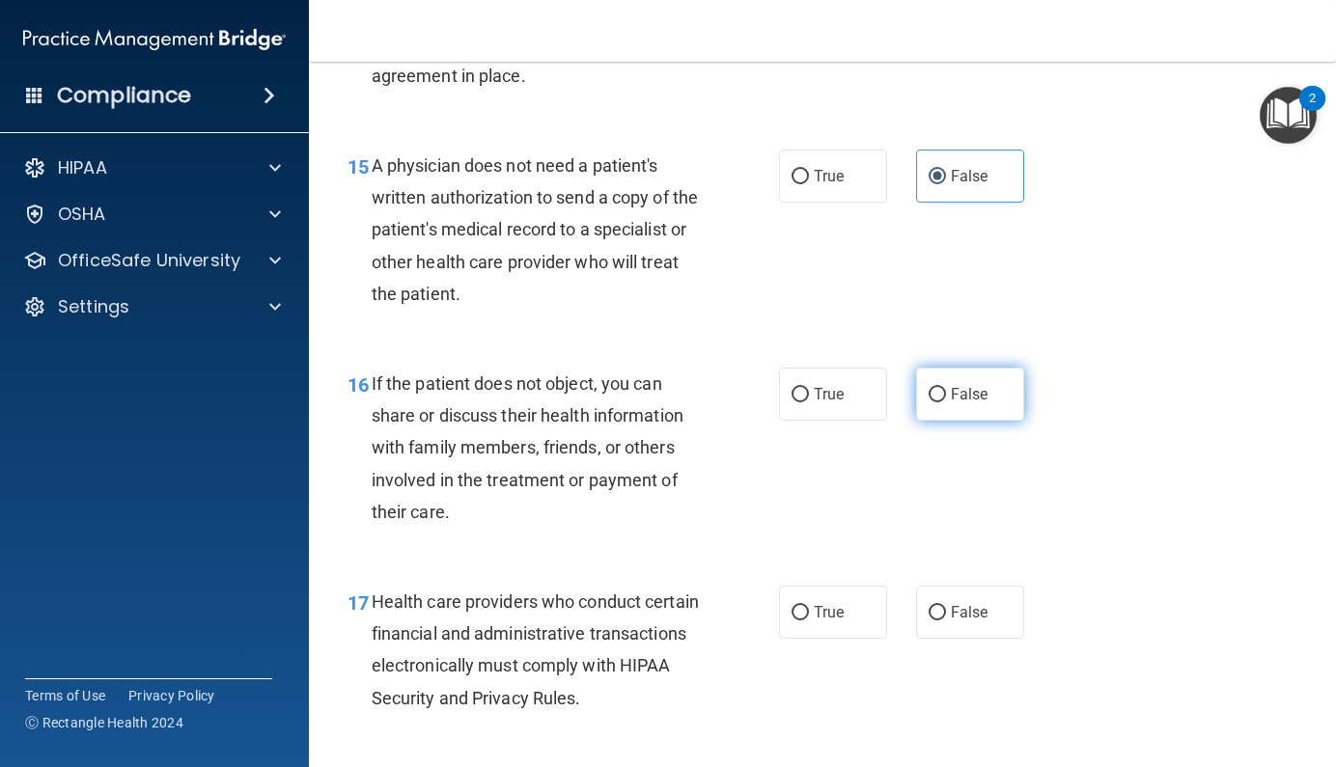
click at [940, 398] on label "False" at bounding box center [970, 394] width 108 height 53
click at [940, 398] on input "False" at bounding box center [936, 395] width 17 height 14
radio input "true"
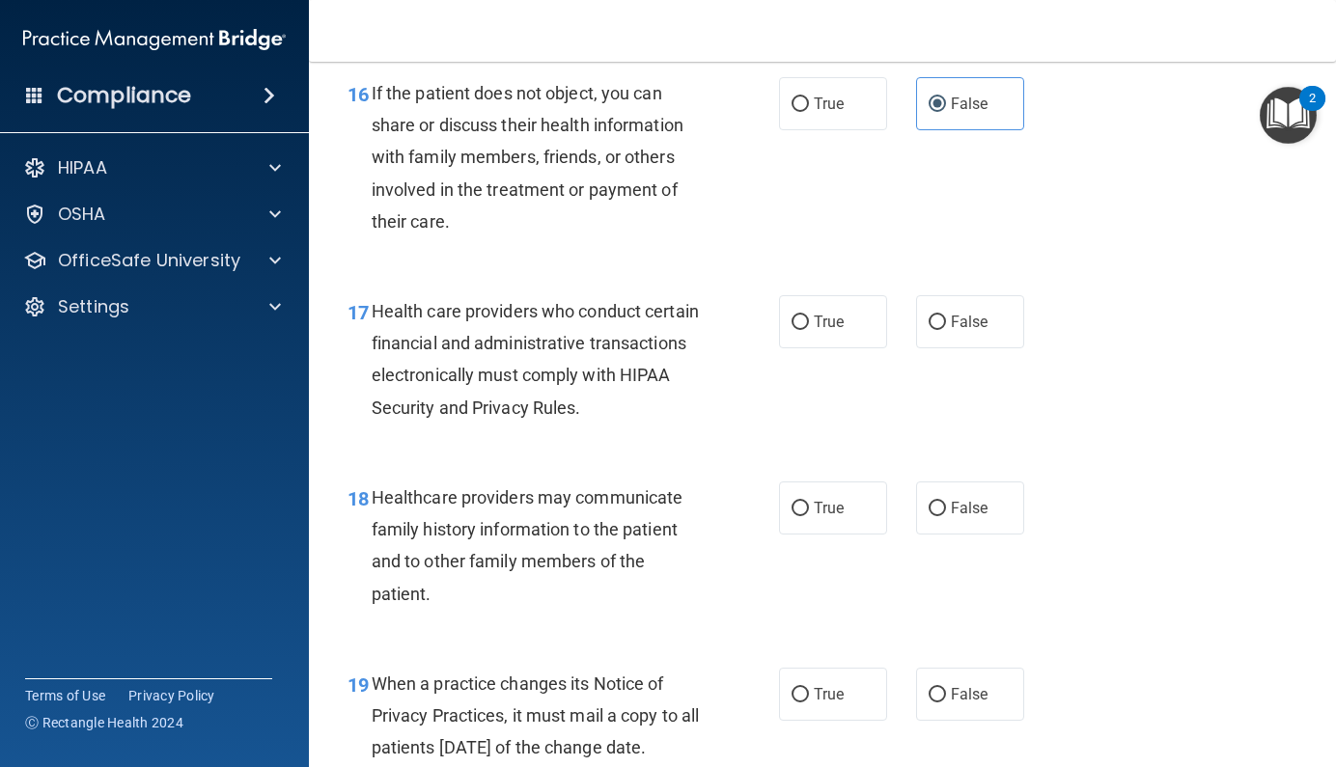
scroll to position [2934, 0]
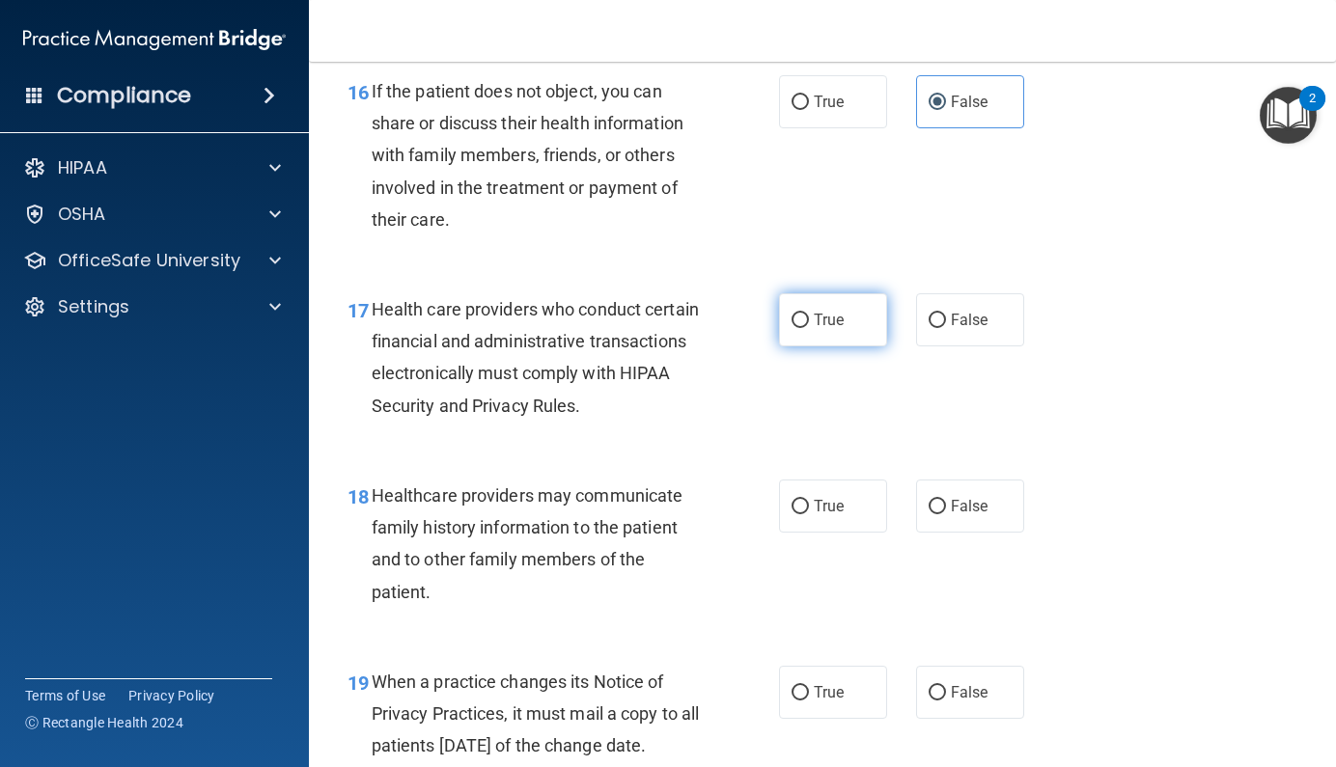
click at [815, 328] on label "True" at bounding box center [833, 319] width 108 height 53
click at [809, 328] on input "True" at bounding box center [799, 321] width 17 height 14
radio input "true"
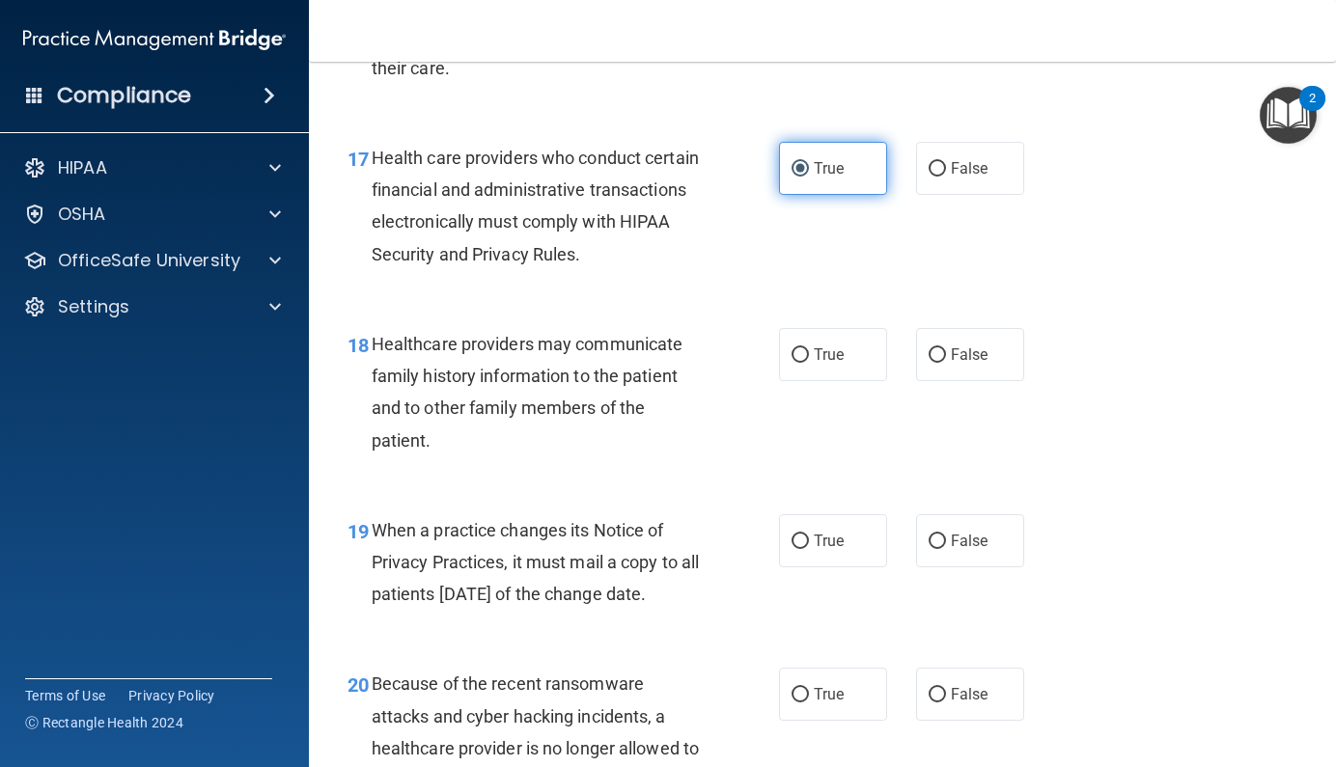
scroll to position [3097, 0]
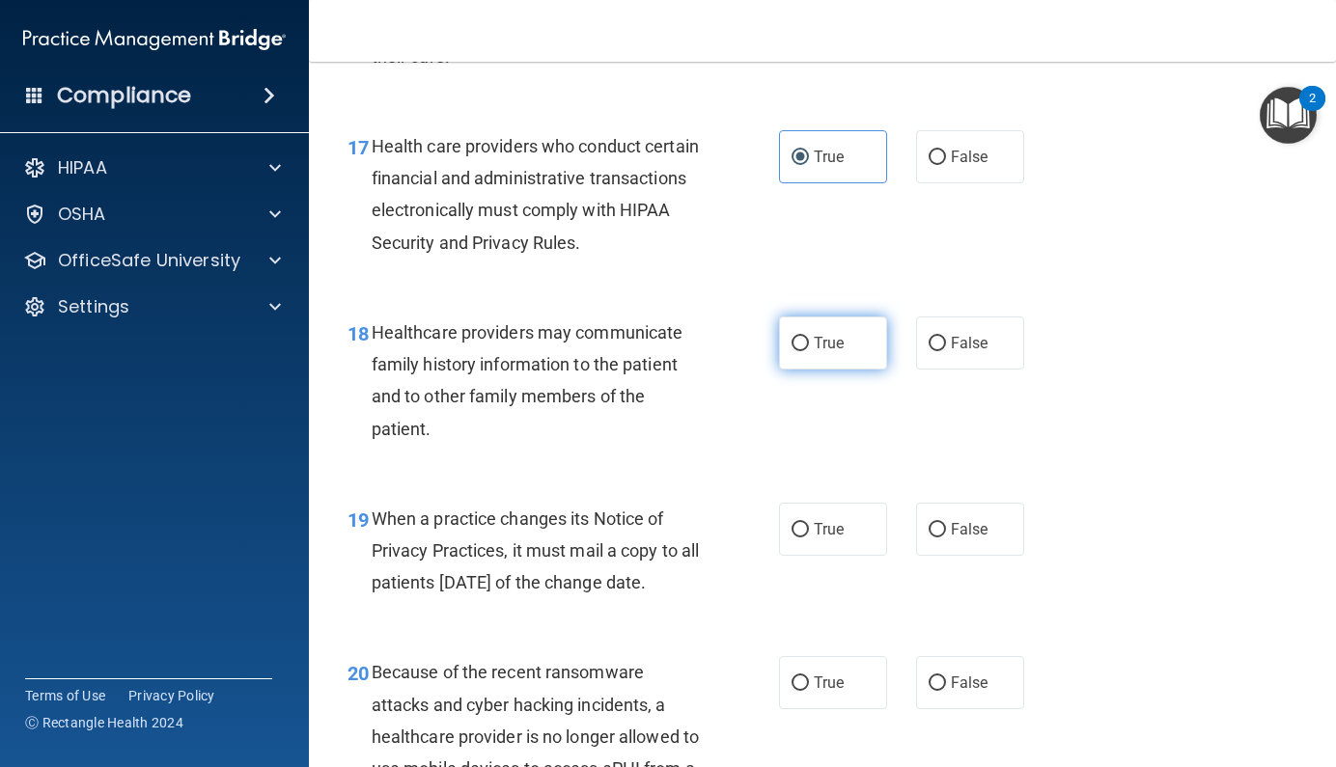
click at [809, 341] on label "True" at bounding box center [833, 343] width 108 height 53
click at [809, 341] on input "True" at bounding box center [799, 344] width 17 height 14
radio input "true"
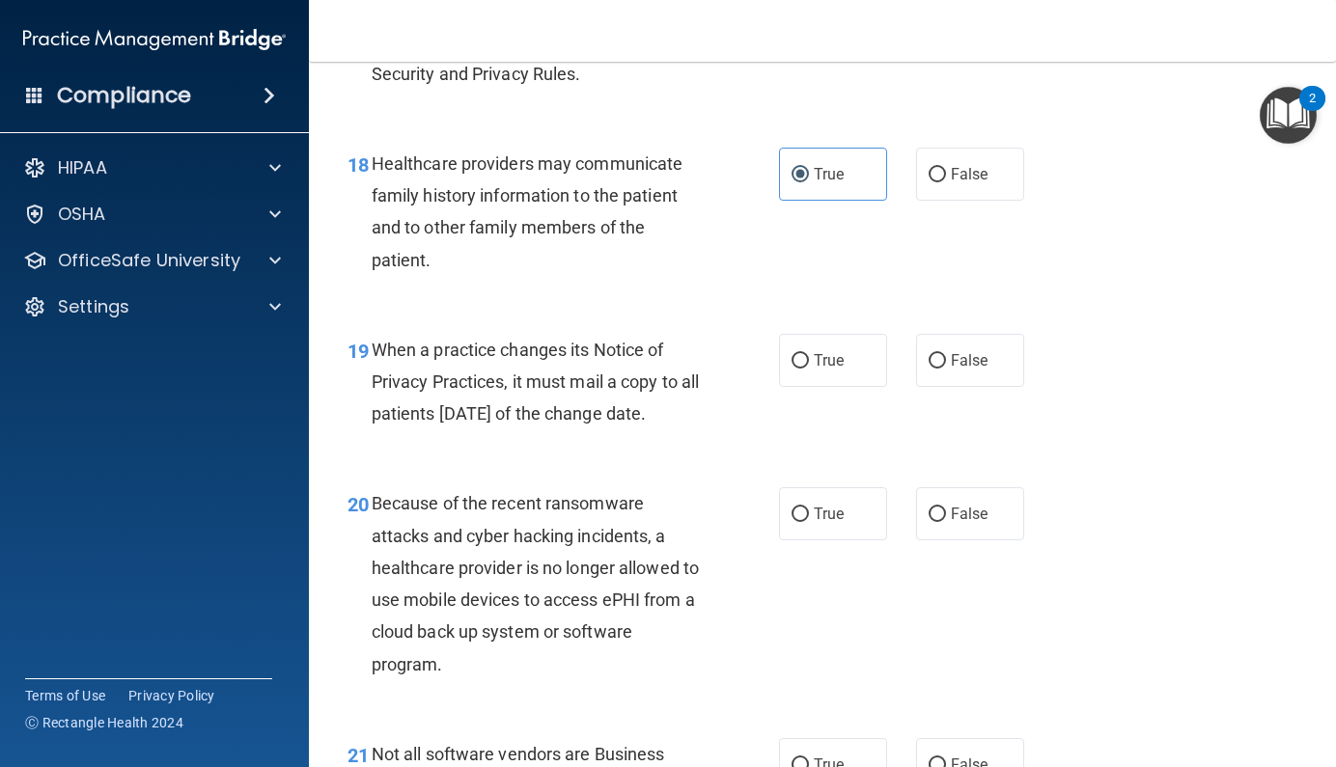
scroll to position [3278, 0]
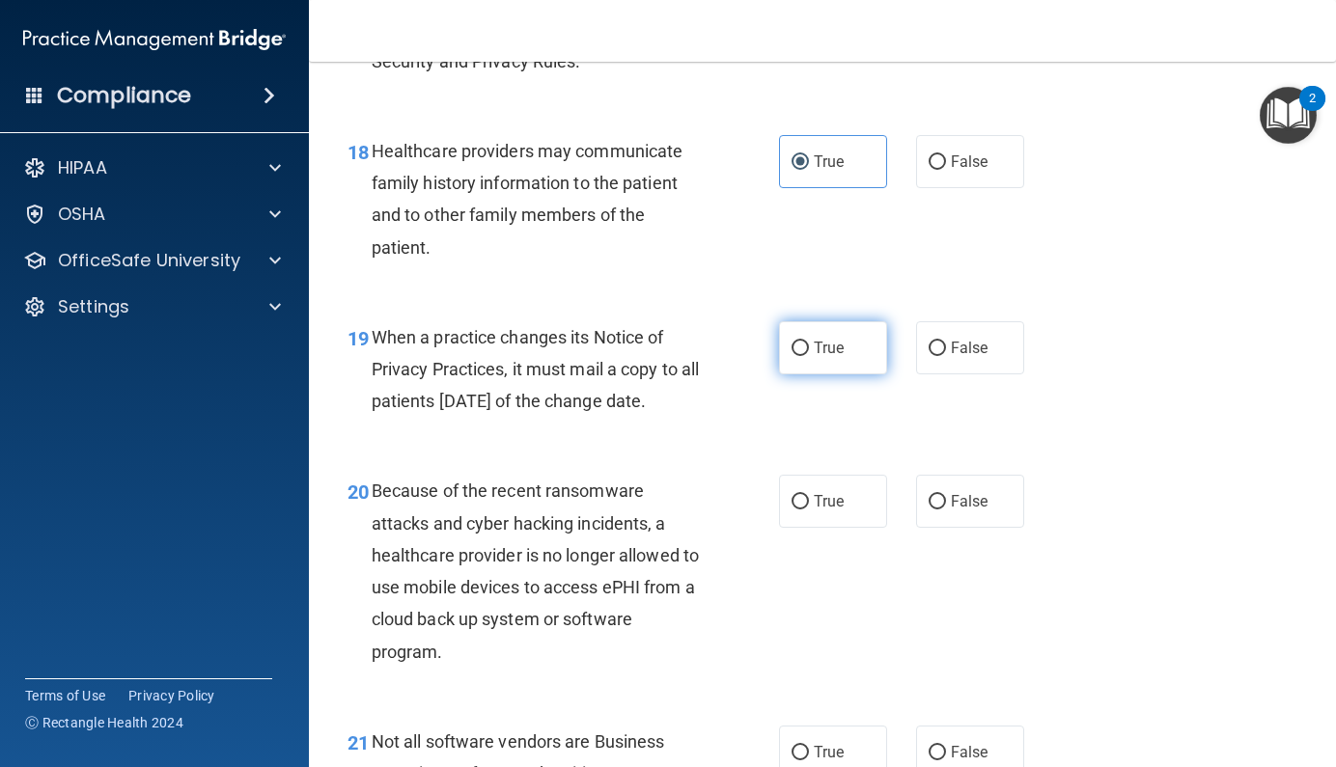
click at [826, 339] on span "True" at bounding box center [829, 348] width 30 height 18
click at [809, 342] on input "True" at bounding box center [799, 349] width 17 height 14
radio input "true"
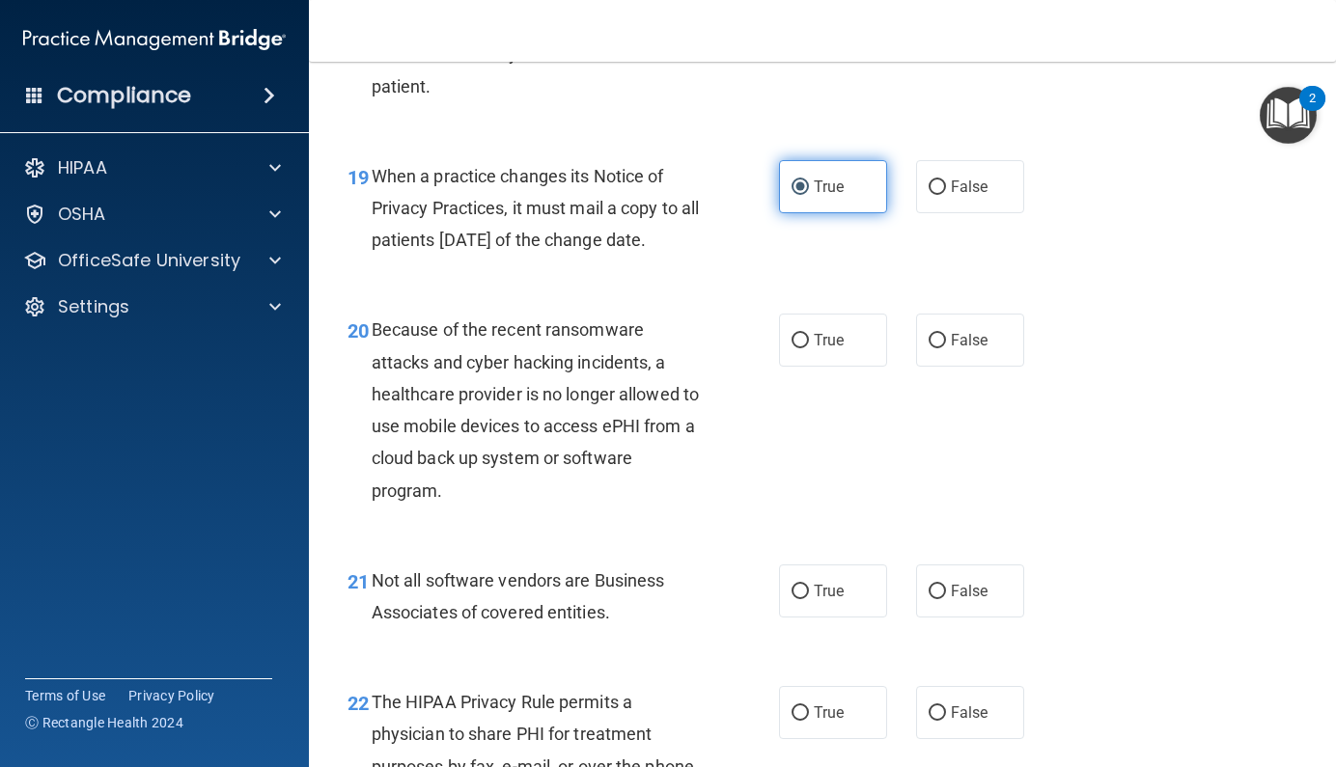
scroll to position [3440, 0]
click at [930, 366] on label "False" at bounding box center [970, 339] width 108 height 53
click at [930, 347] on input "False" at bounding box center [936, 340] width 17 height 14
radio input "true"
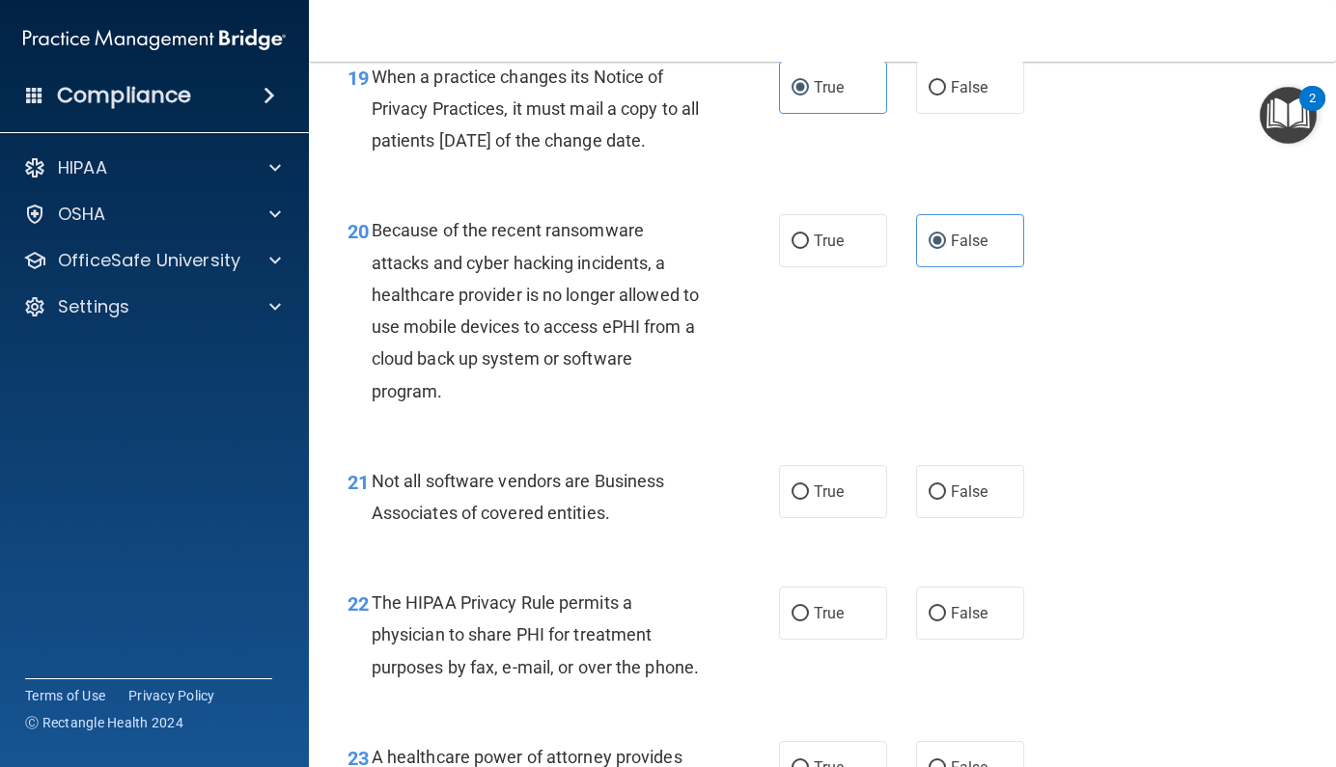
scroll to position [3541, 0]
click at [791, 497] on input "True" at bounding box center [799, 490] width 17 height 14
radio input "true"
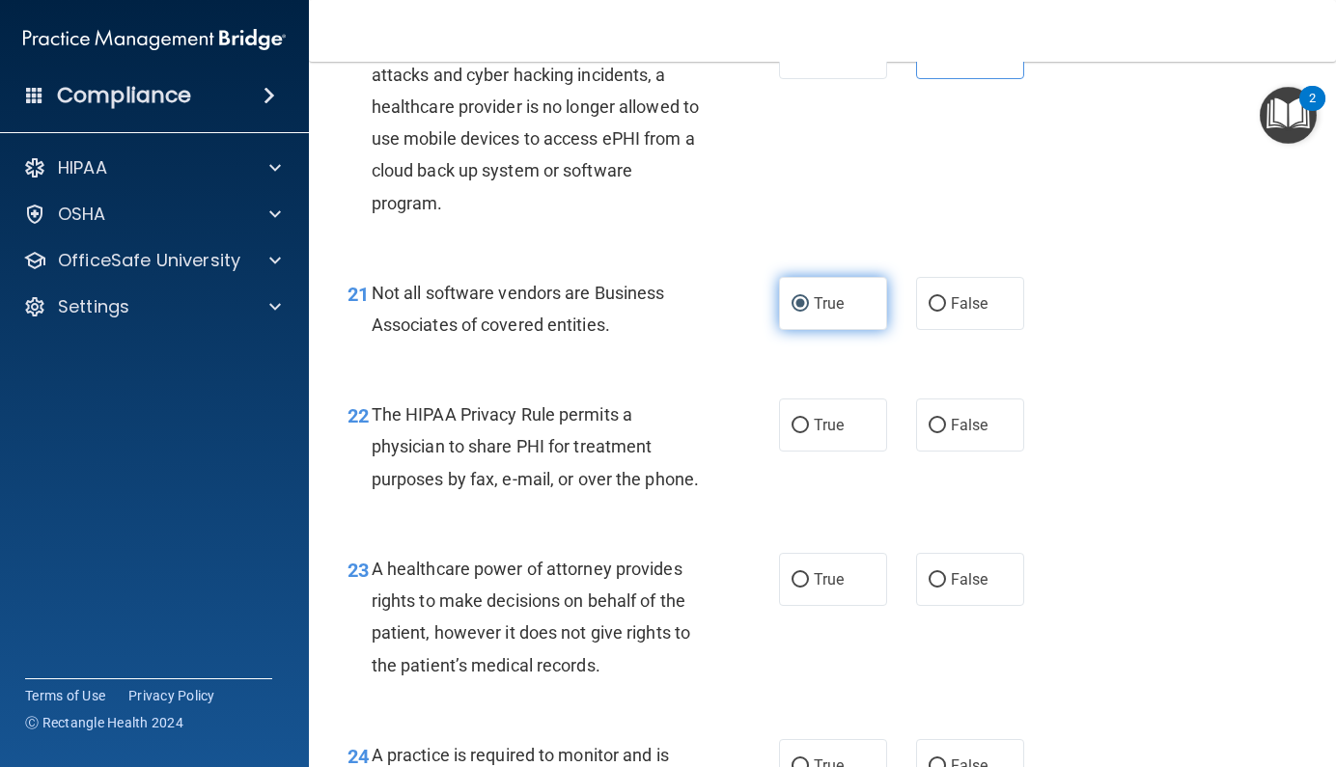
scroll to position [3731, 0]
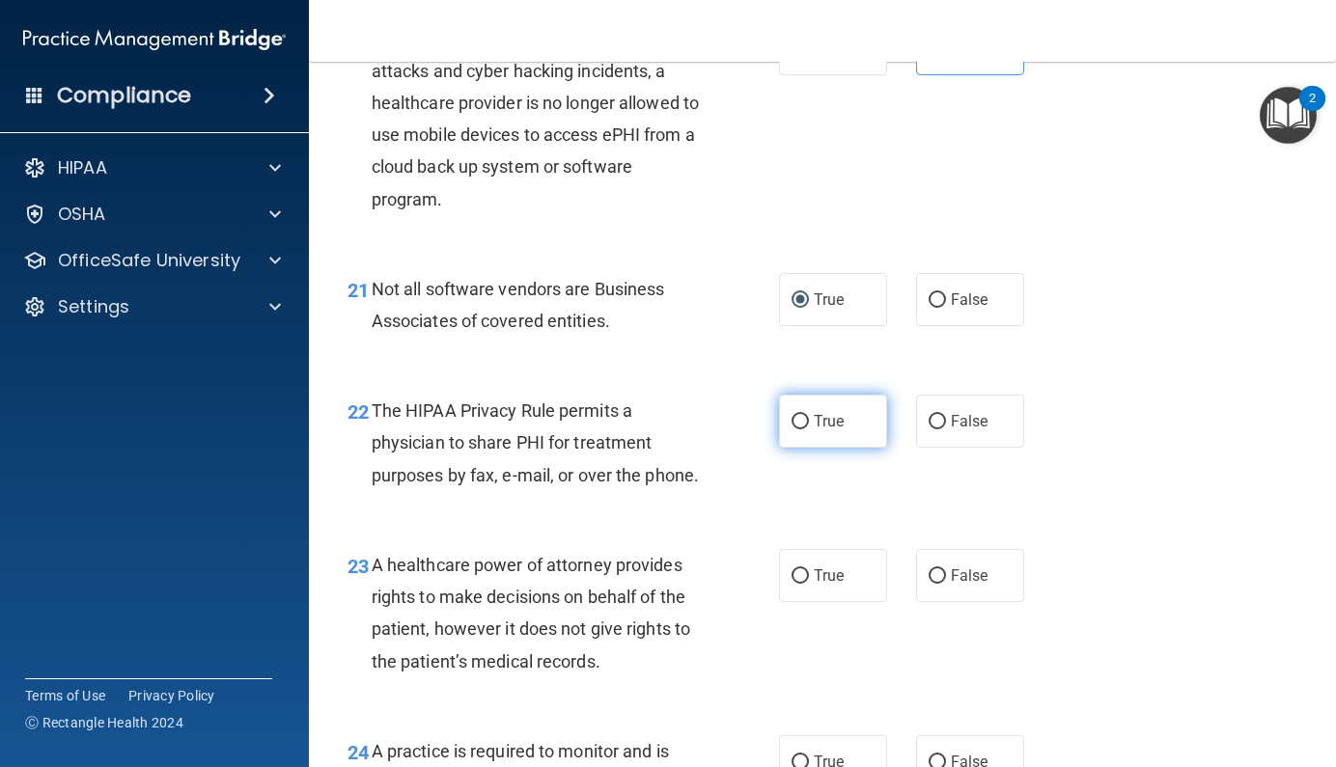
click at [802, 442] on label "True" at bounding box center [833, 421] width 108 height 53
click at [802, 429] on input "True" at bounding box center [799, 422] width 17 height 14
radio input "true"
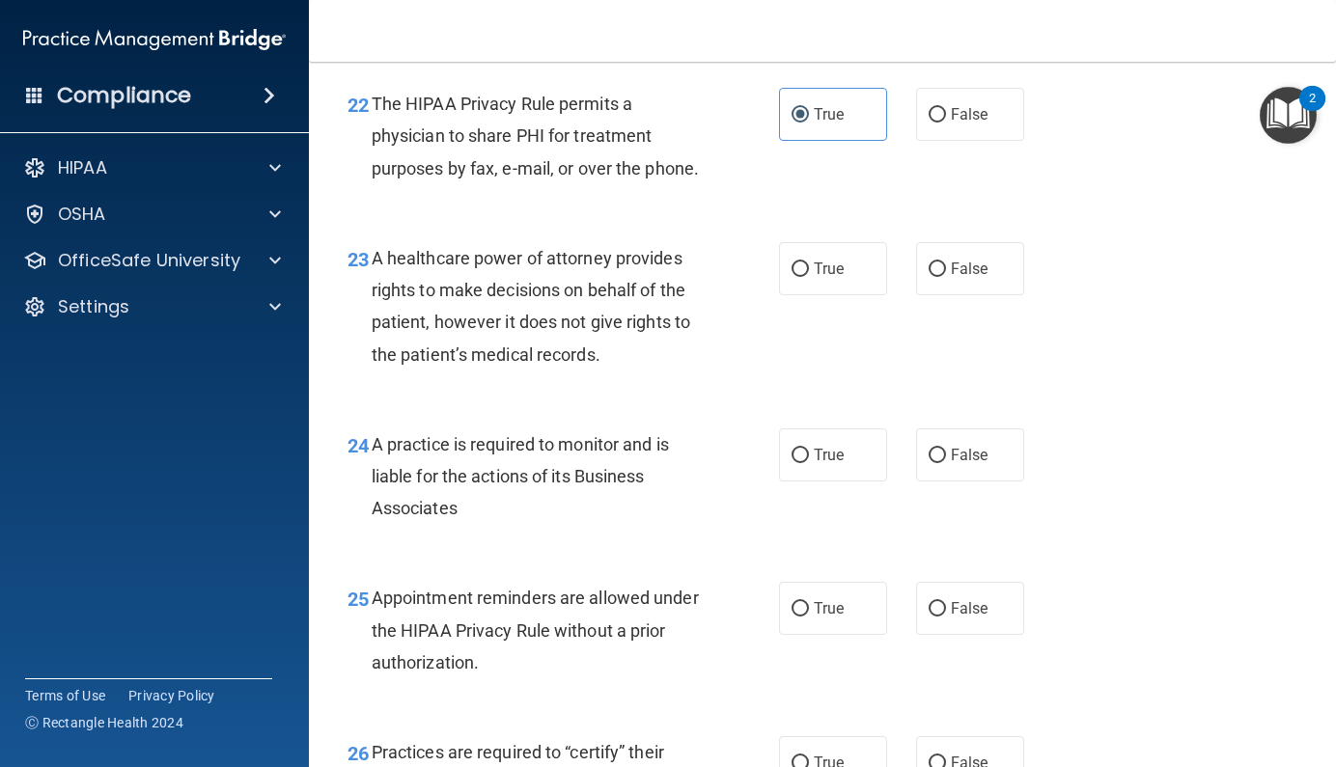
scroll to position [4043, 0]
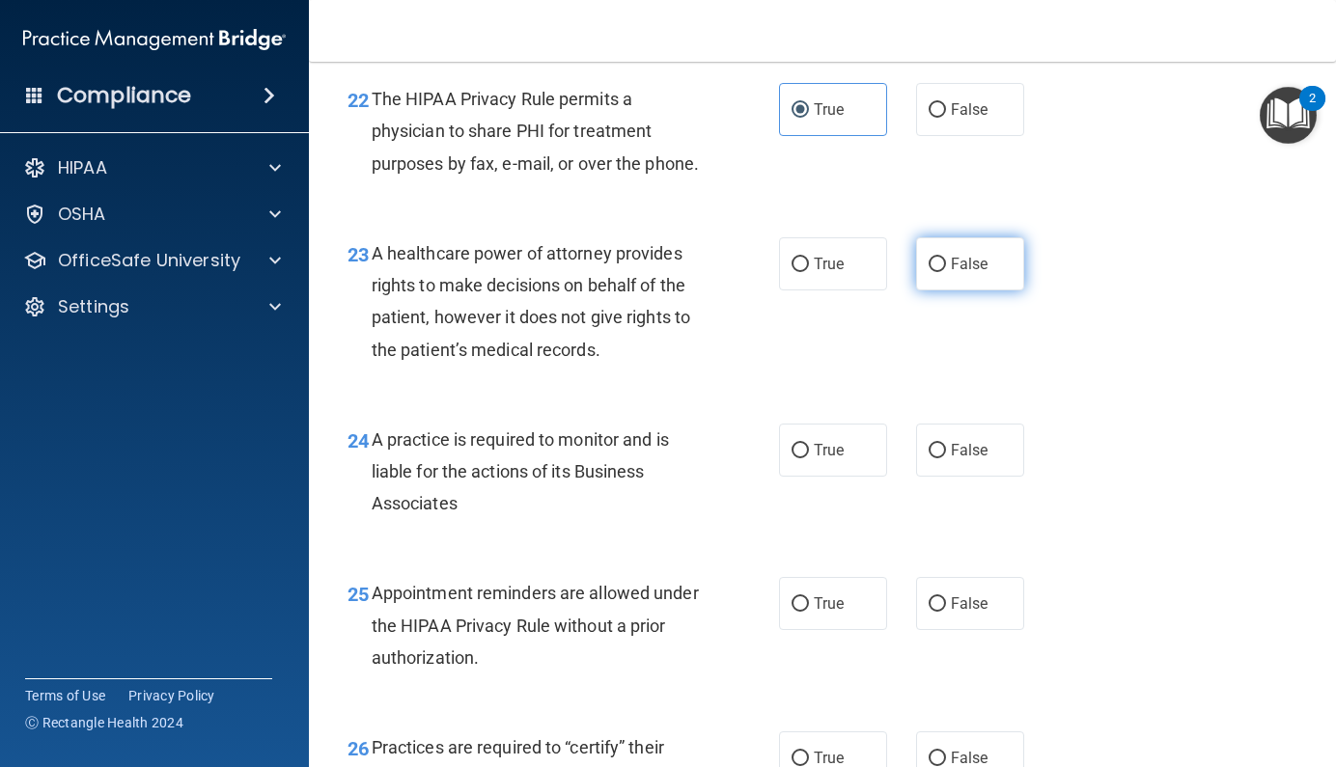
click at [937, 290] on label "False" at bounding box center [970, 263] width 108 height 53
click at [937, 272] on input "False" at bounding box center [936, 265] width 17 height 14
radio input "true"
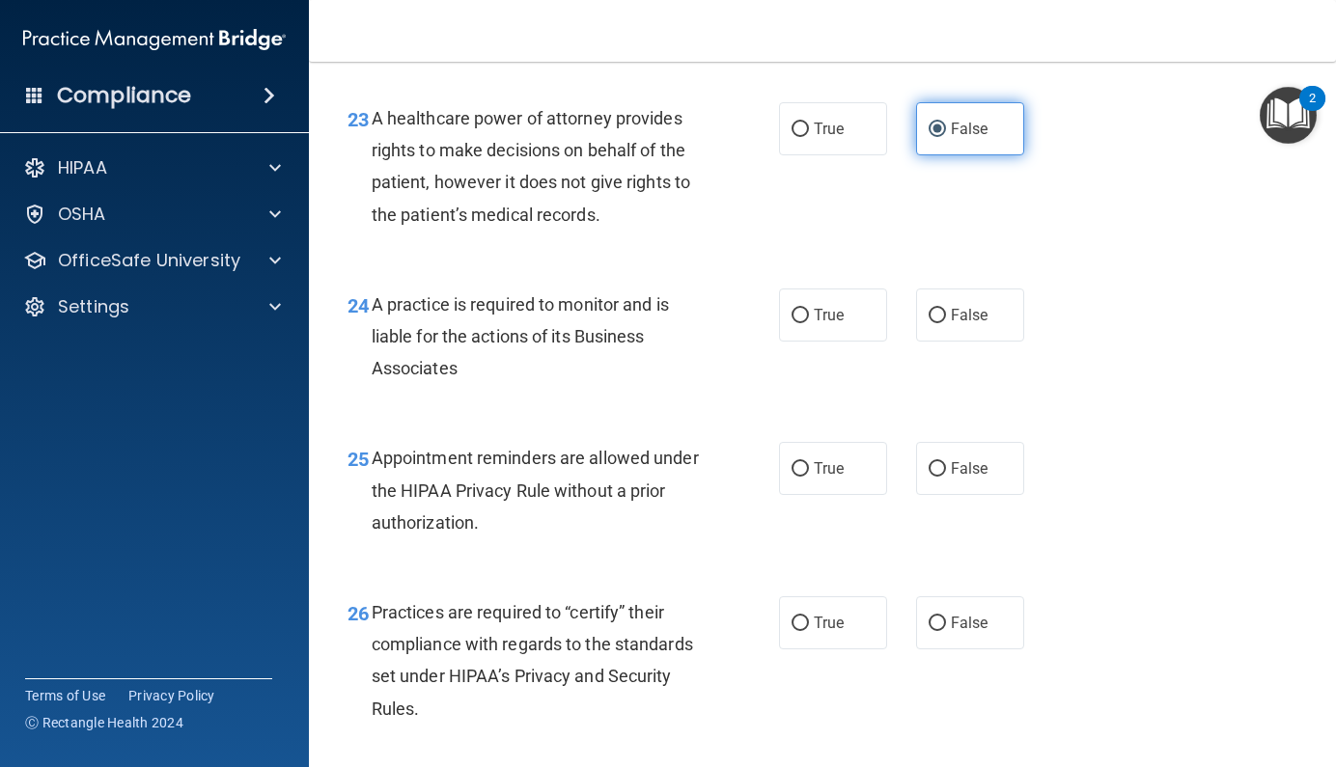
scroll to position [4185, 0]
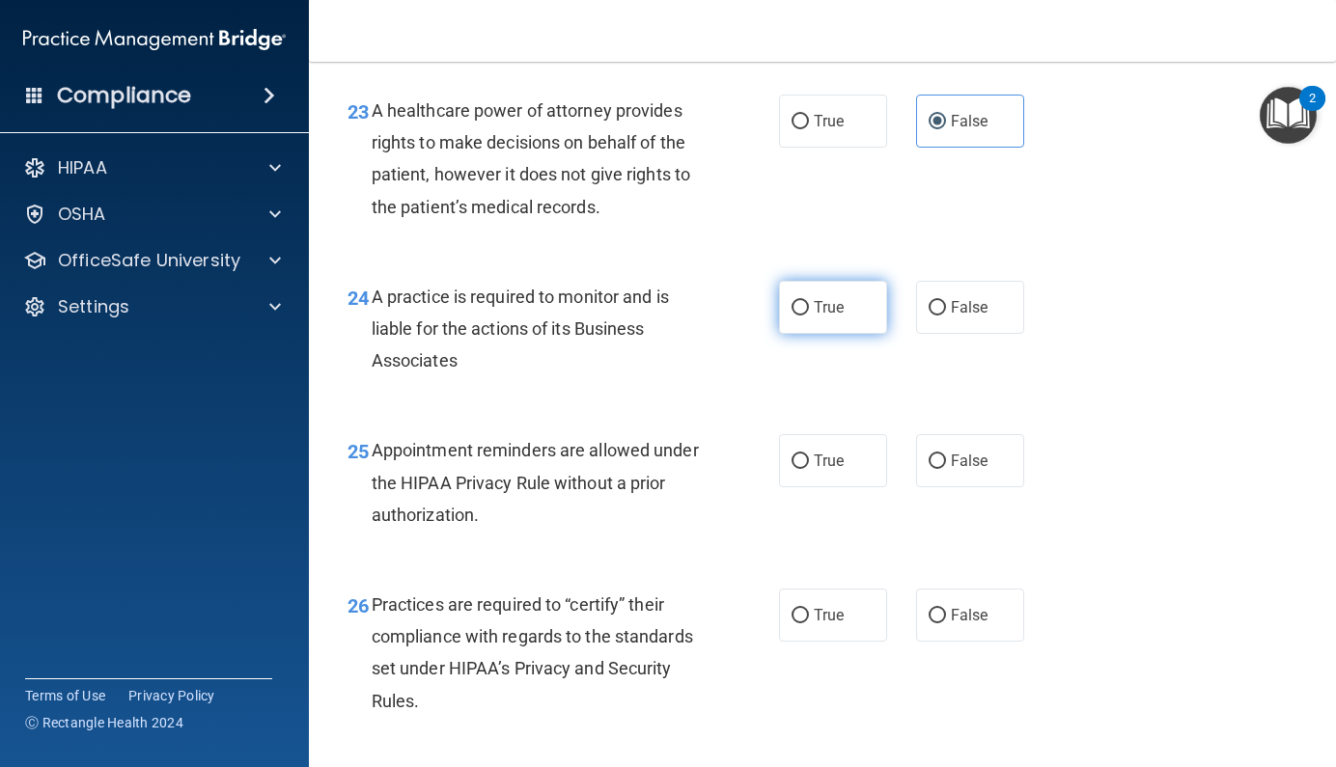
click at [791, 316] on input "True" at bounding box center [799, 308] width 17 height 14
radio input "true"
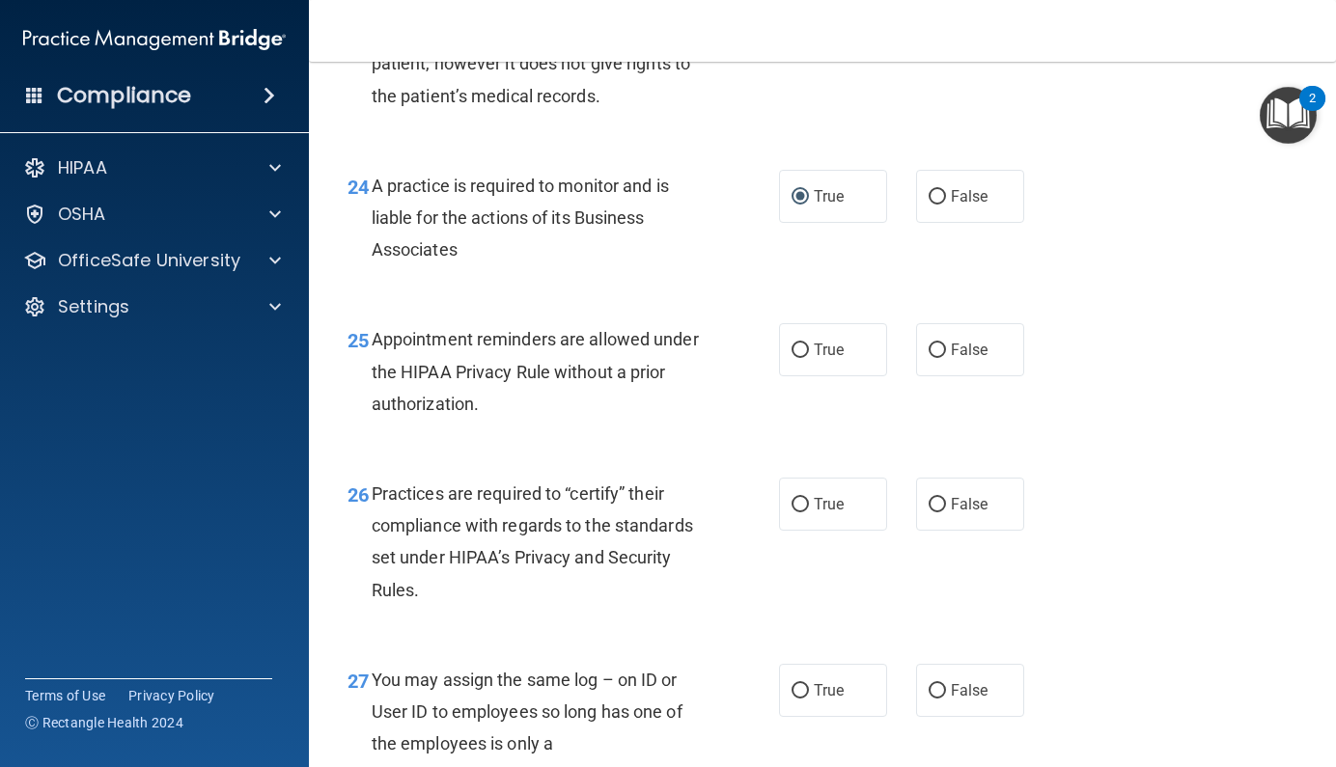
scroll to position [4308, 0]
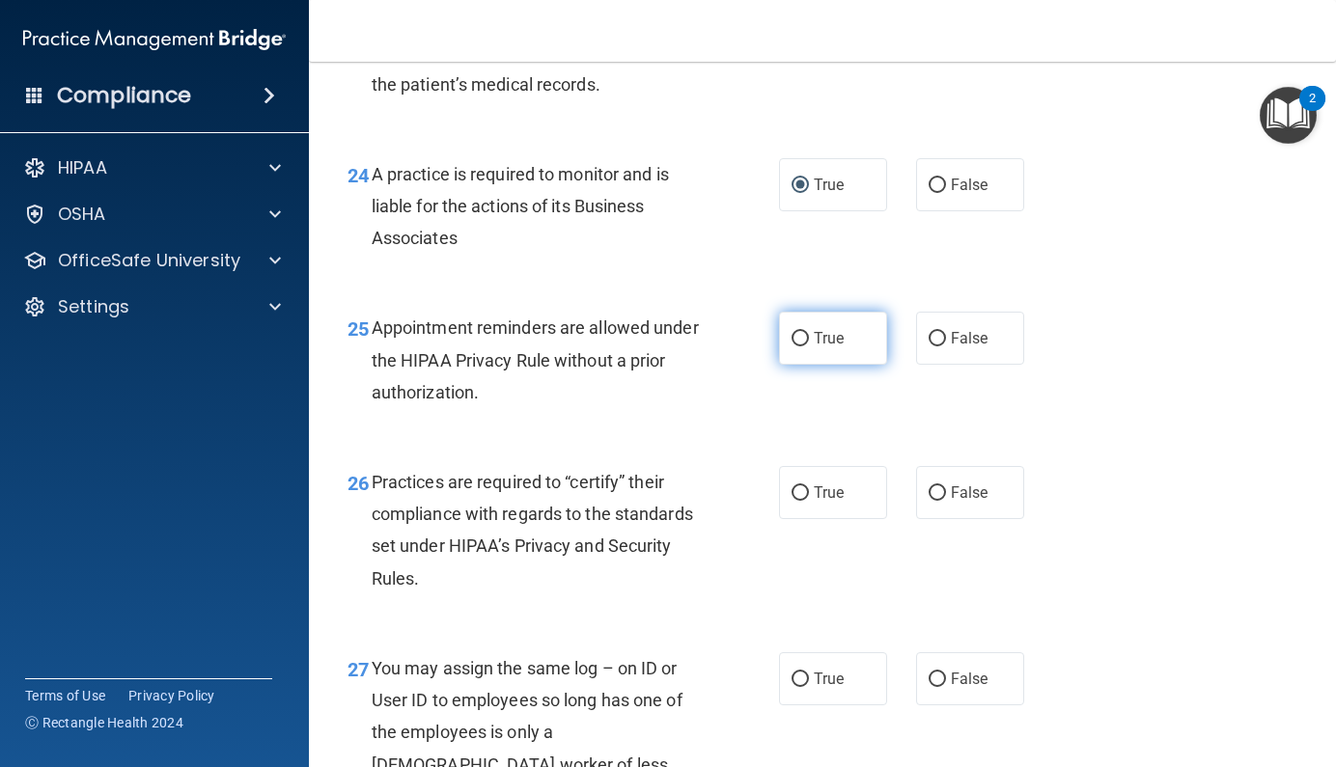
click at [791, 346] on input "True" at bounding box center [799, 339] width 17 height 14
radio input "true"
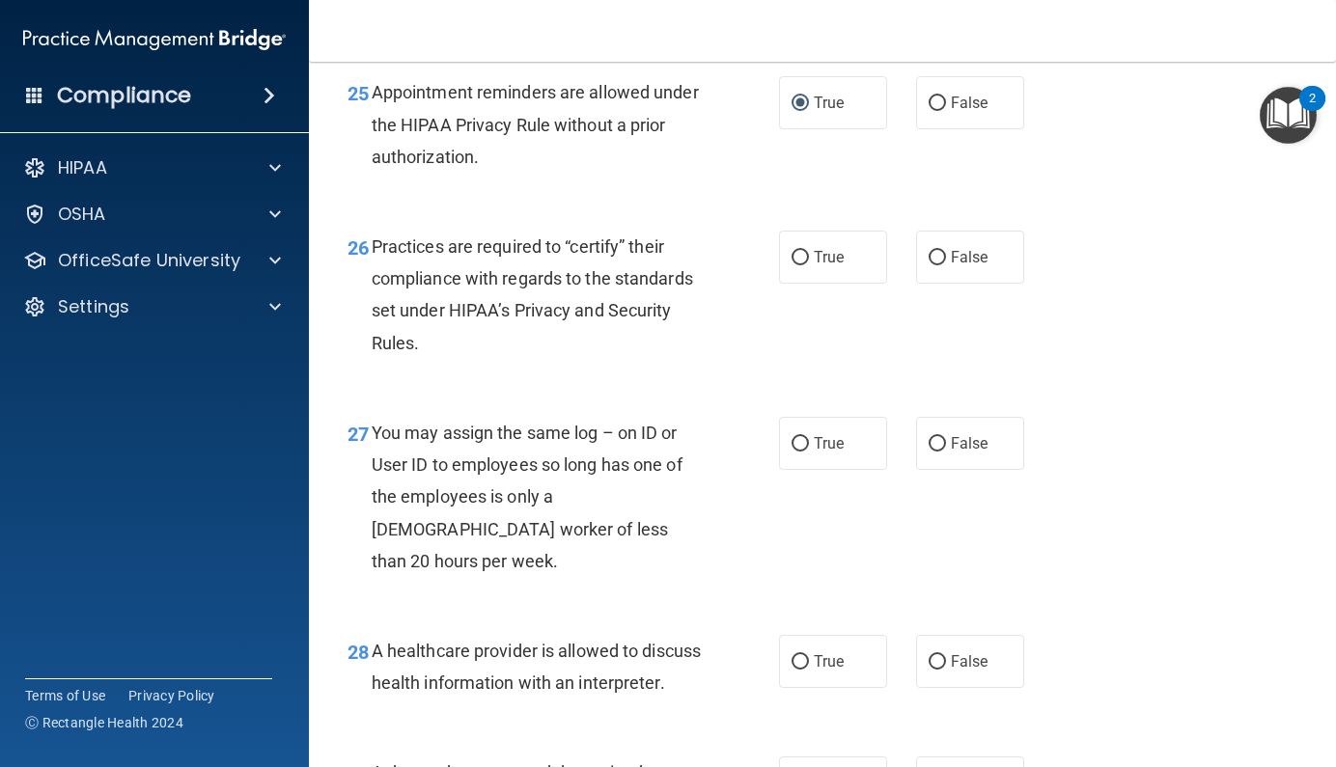
scroll to position [4562, 0]
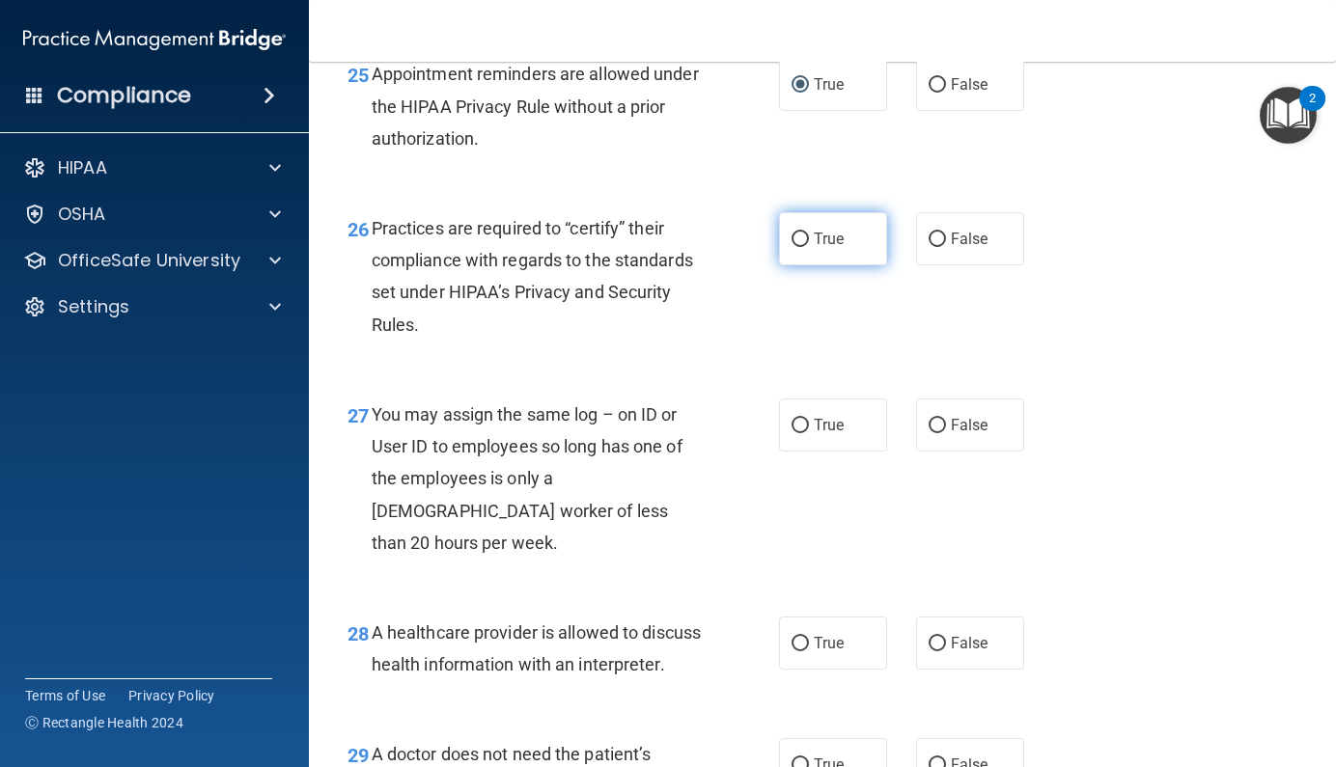
click at [803, 265] on label "True" at bounding box center [833, 238] width 108 height 53
click at [803, 247] on input "True" at bounding box center [799, 240] width 17 height 14
radio input "true"
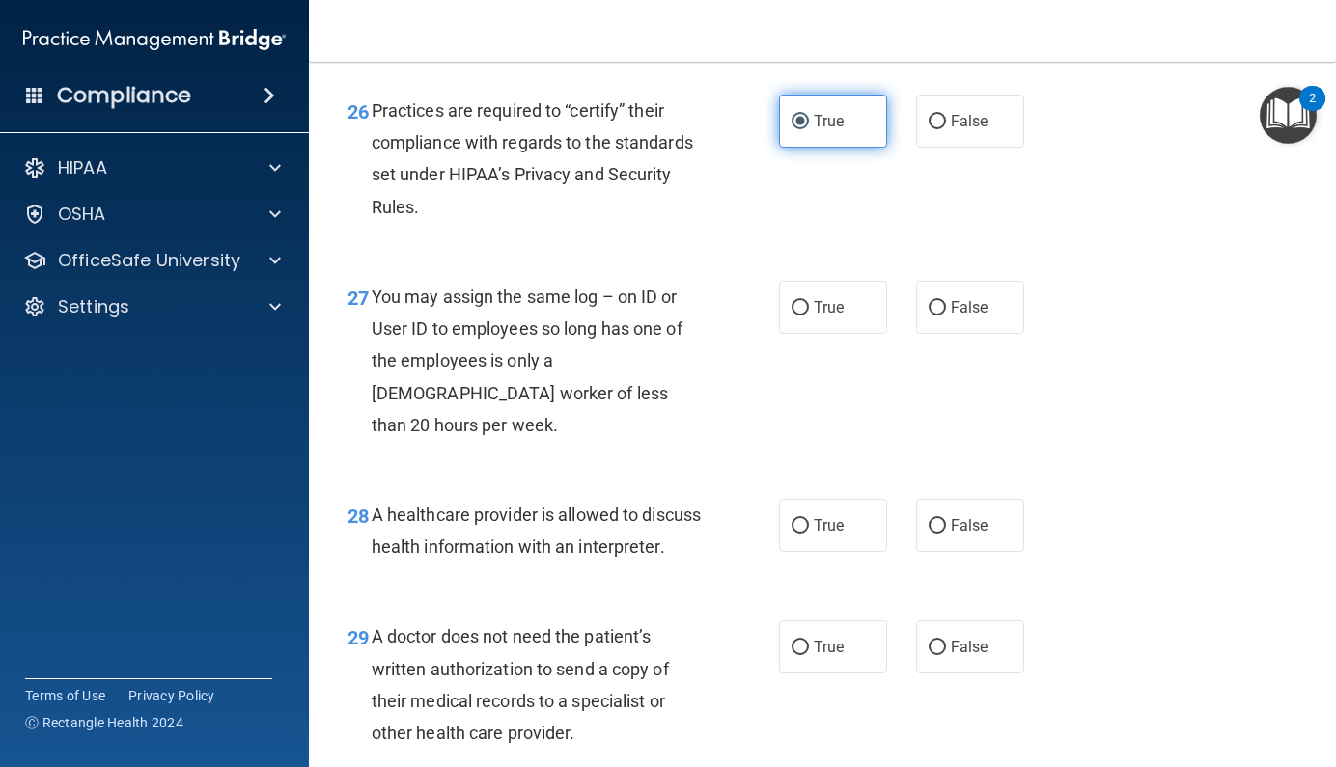
scroll to position [4689, 0]
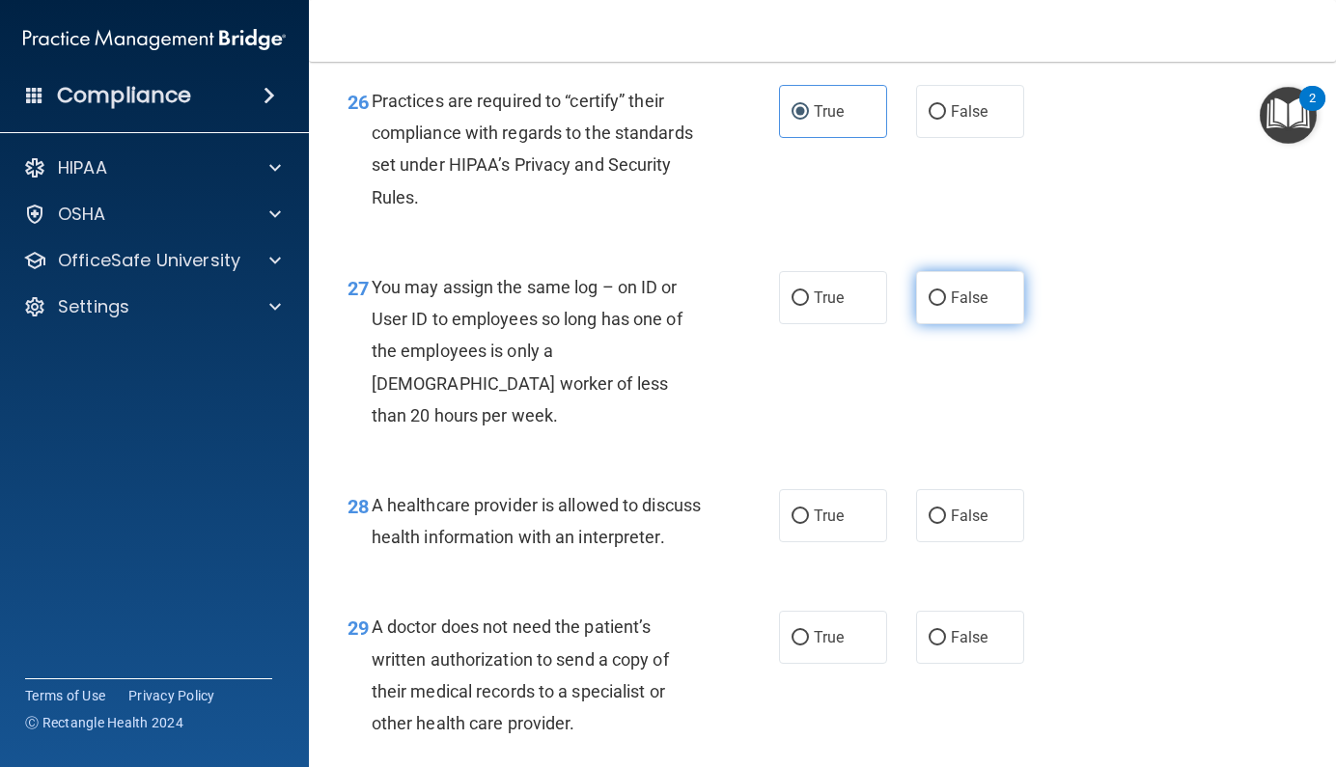
click at [916, 324] on label "False" at bounding box center [970, 297] width 108 height 53
click at [928, 306] on input "False" at bounding box center [936, 298] width 17 height 14
radio input "true"
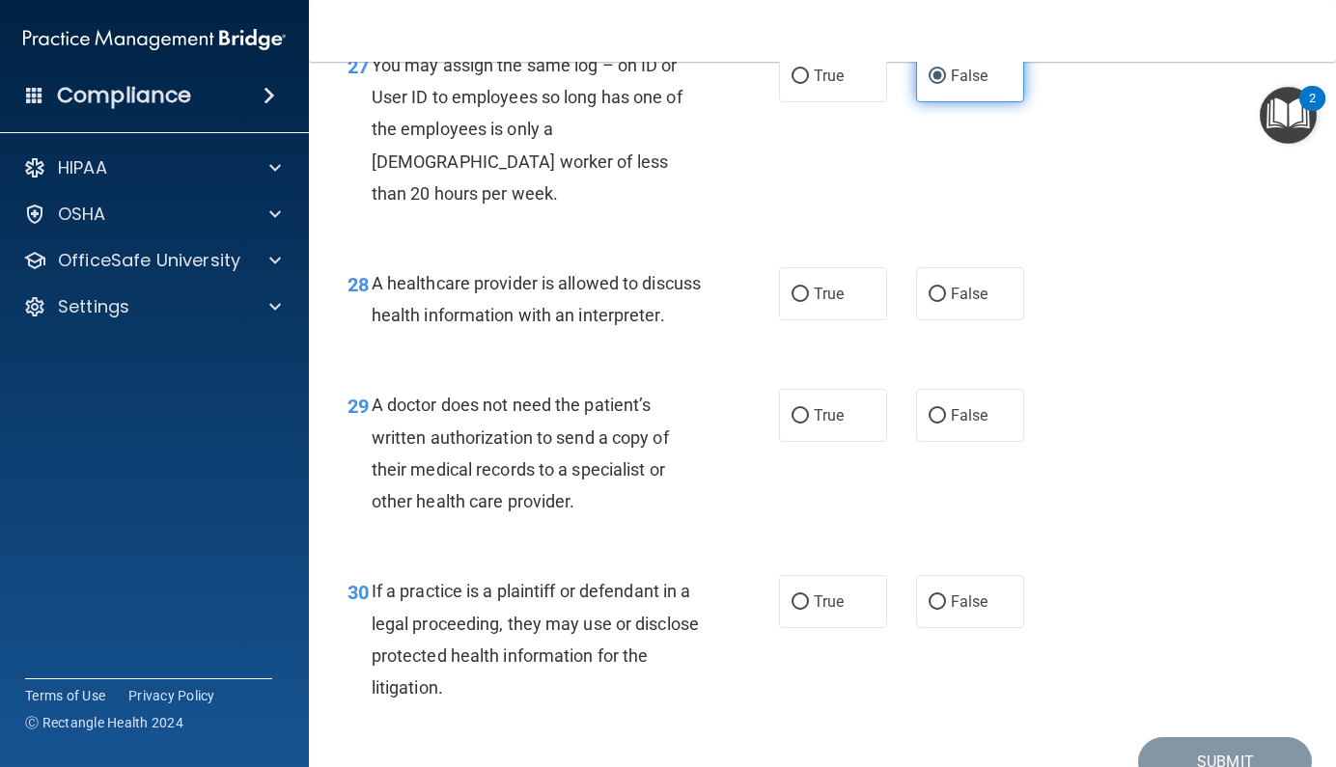
scroll to position [4923, 0]
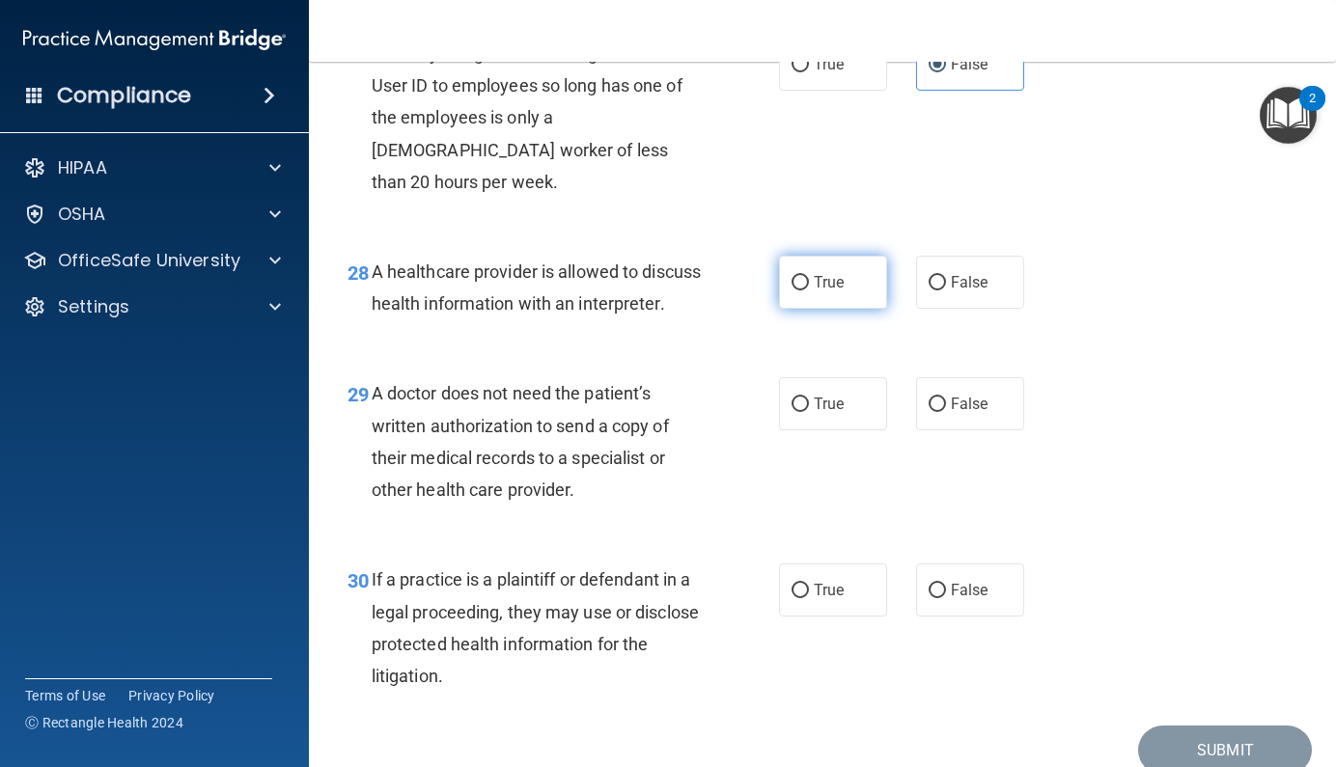
click at [785, 304] on label "True" at bounding box center [833, 282] width 108 height 53
click at [791, 290] on input "True" at bounding box center [799, 283] width 17 height 14
radio input "true"
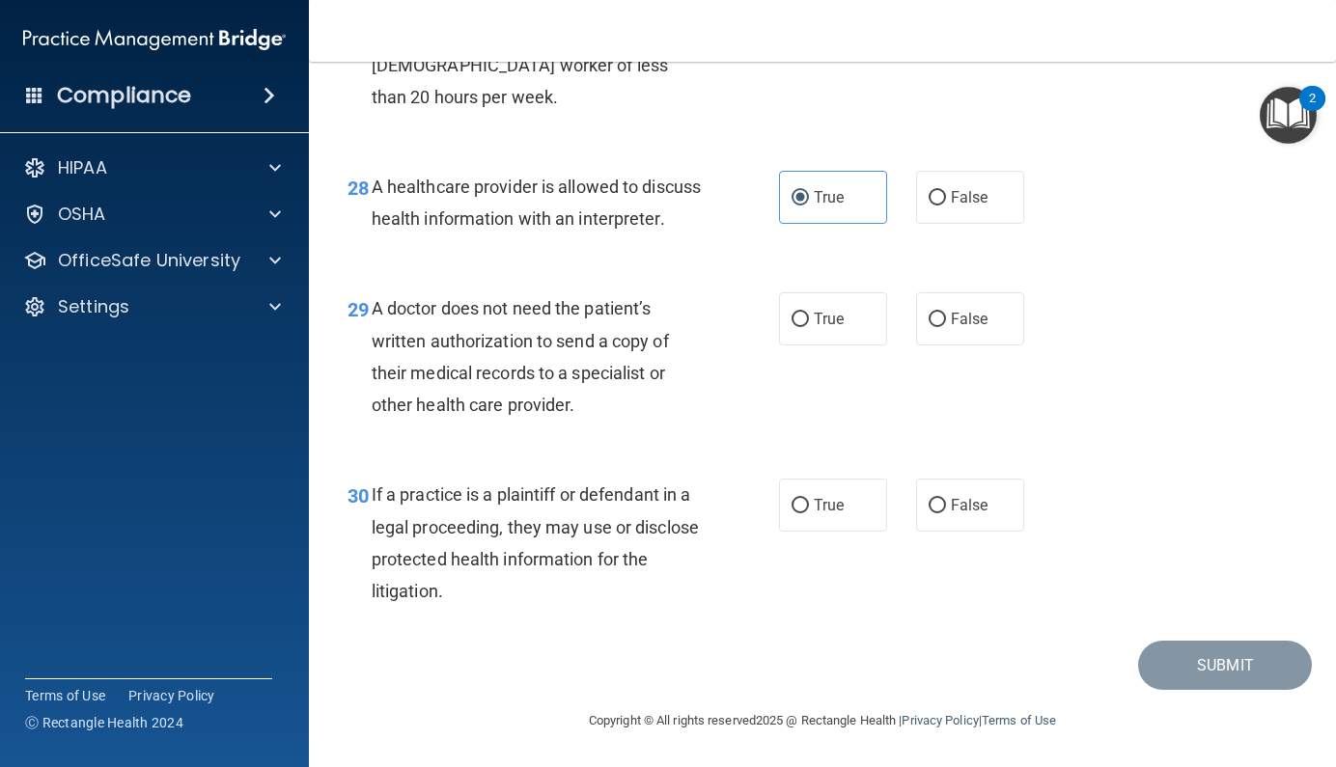
scroll to position [5045, 0]
click at [859, 315] on label "True" at bounding box center [833, 318] width 108 height 53
click at [809, 315] on input "True" at bounding box center [799, 320] width 17 height 14
radio input "true"
click at [860, 520] on label "True" at bounding box center [833, 505] width 108 height 53
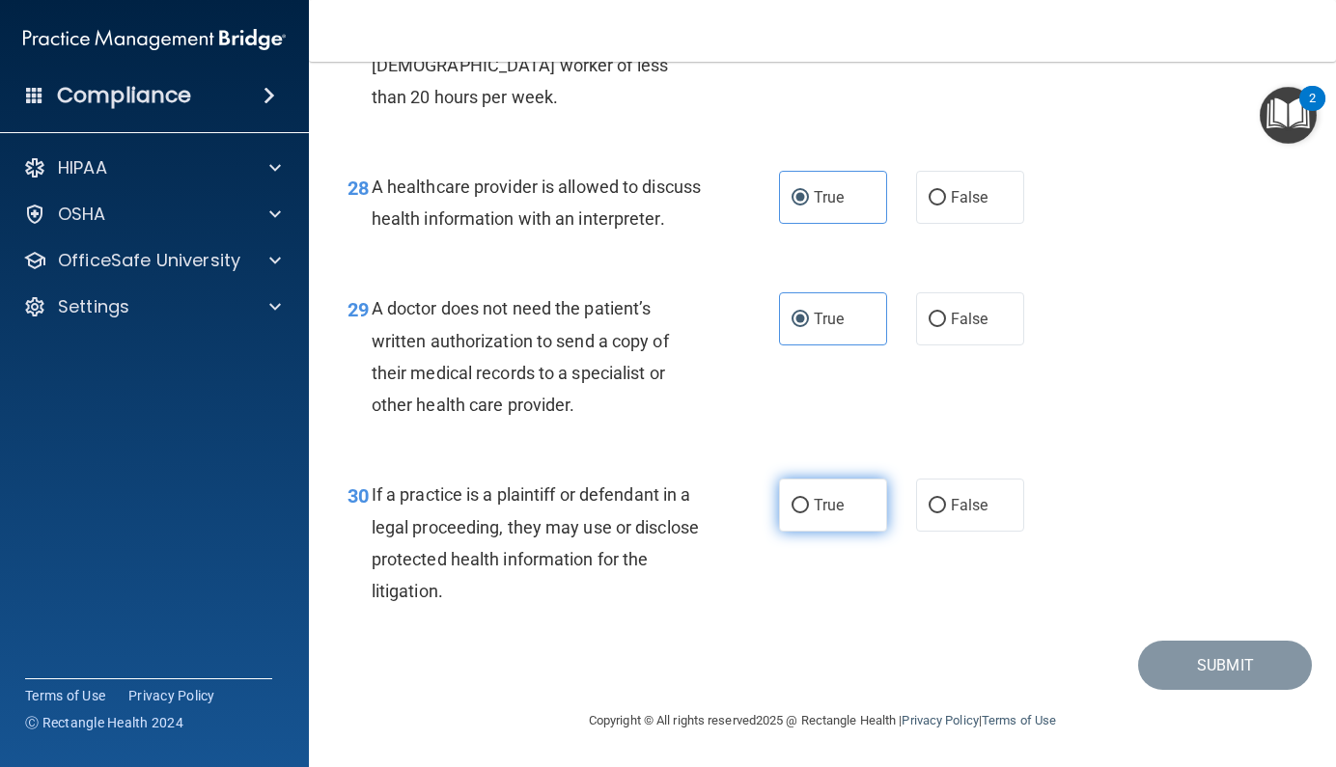
click at [809, 513] on input "True" at bounding box center [799, 506] width 17 height 14
radio input "true"
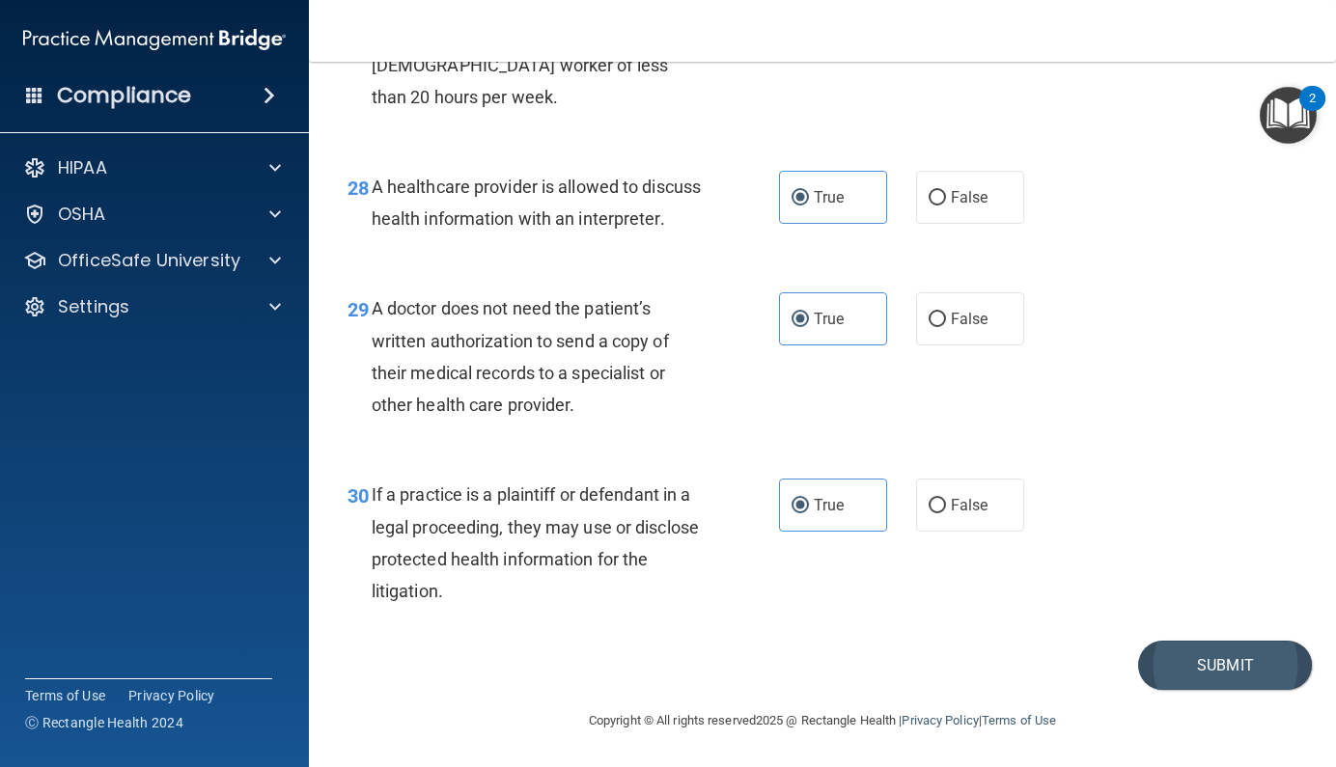
click at [1154, 656] on button "Submit" at bounding box center [1225, 665] width 174 height 49
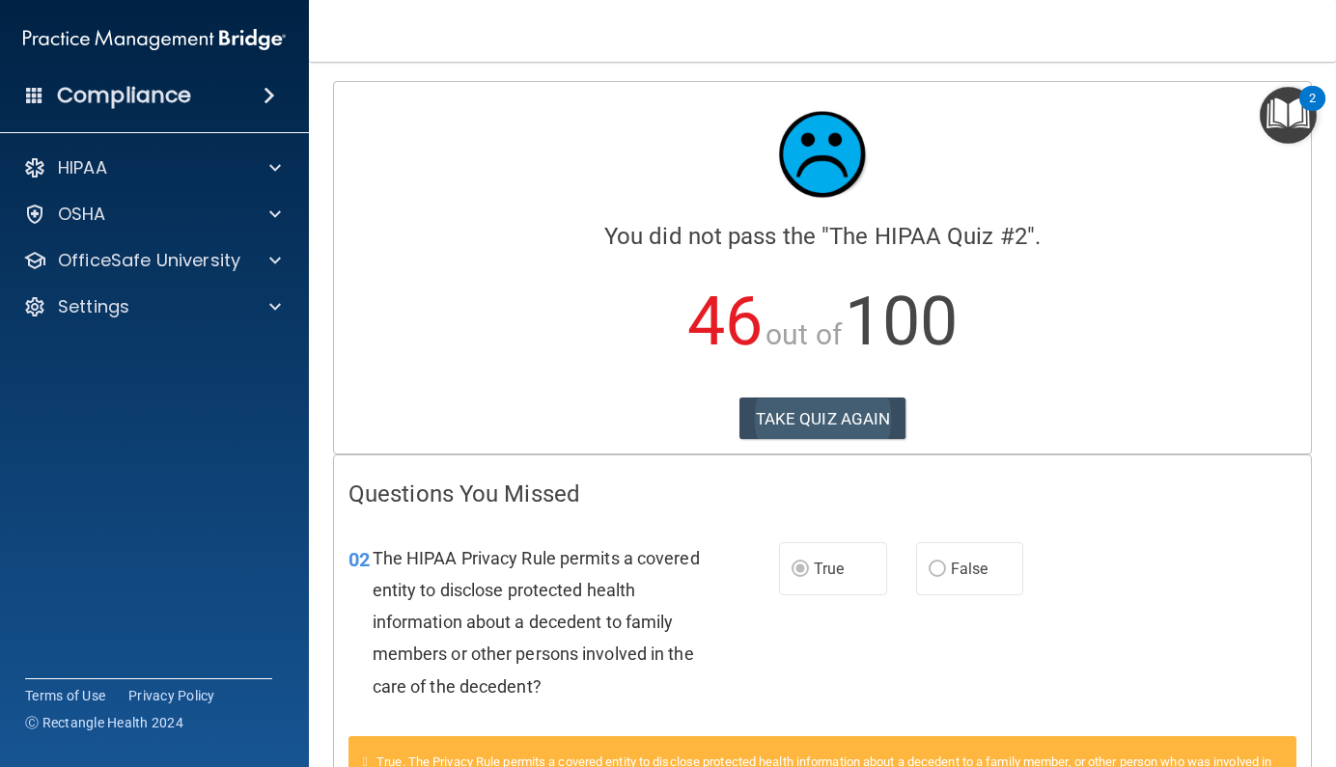
click at [844, 424] on button "TAKE QUIZ AGAIN" at bounding box center [822, 419] width 167 height 42
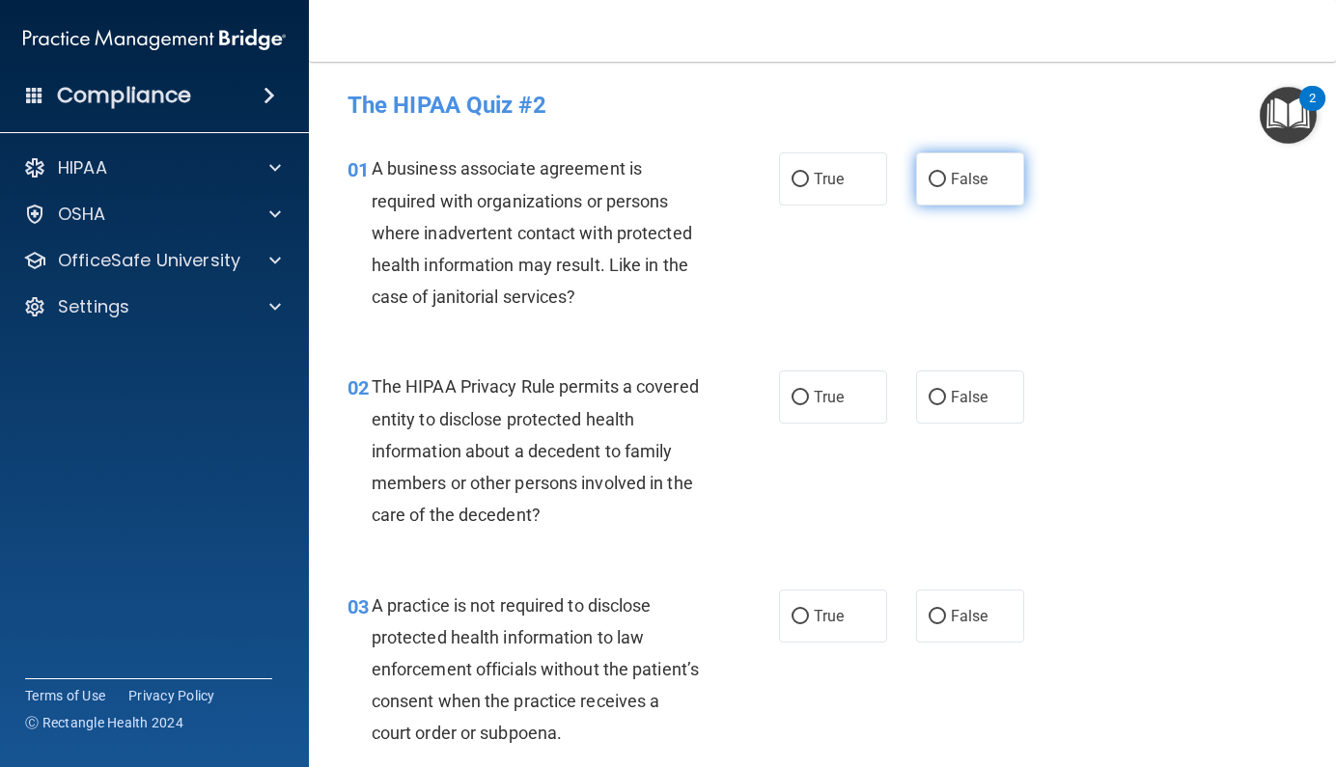
click at [975, 175] on span "False" at bounding box center [970, 179] width 38 height 18
click at [946, 175] on input "False" at bounding box center [936, 180] width 17 height 14
radio input "true"
click at [835, 394] on span "True" at bounding box center [829, 397] width 30 height 18
click at [809, 394] on input "True" at bounding box center [799, 398] width 17 height 14
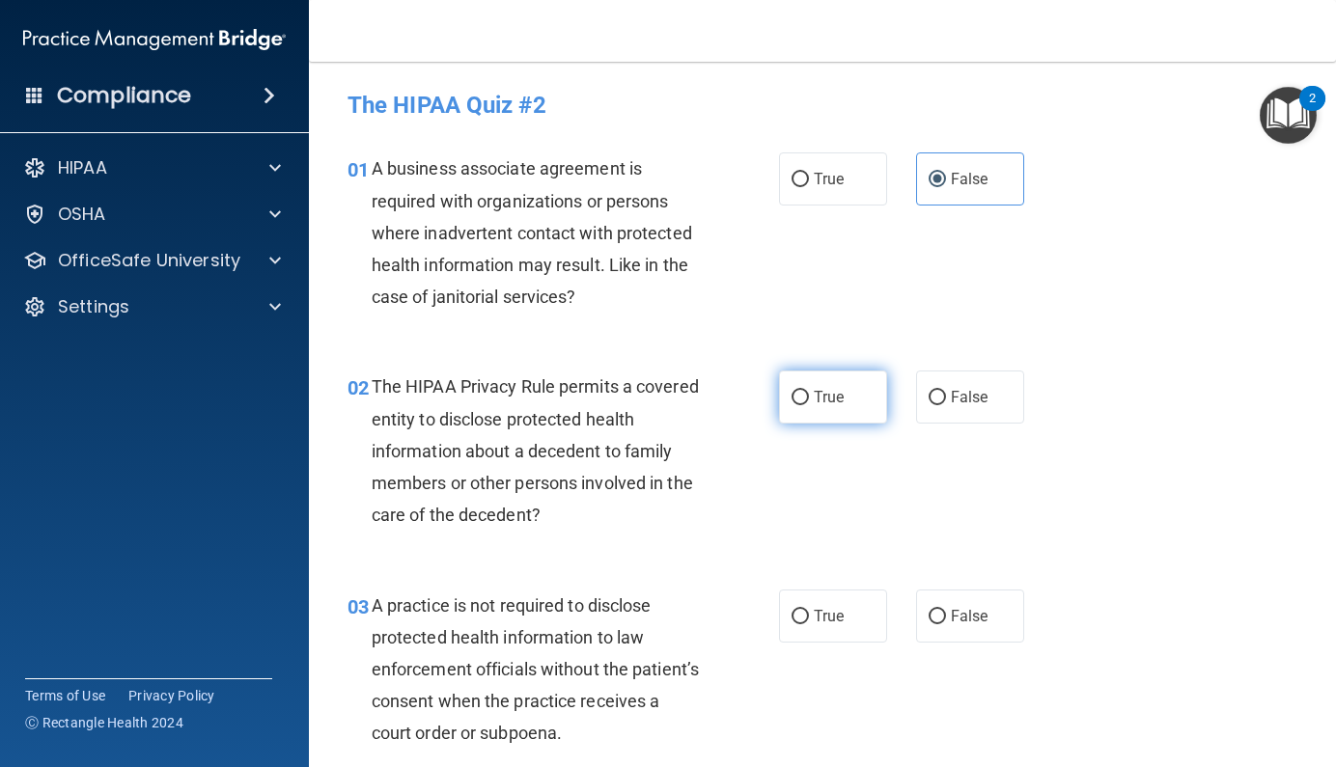
radio input "true"
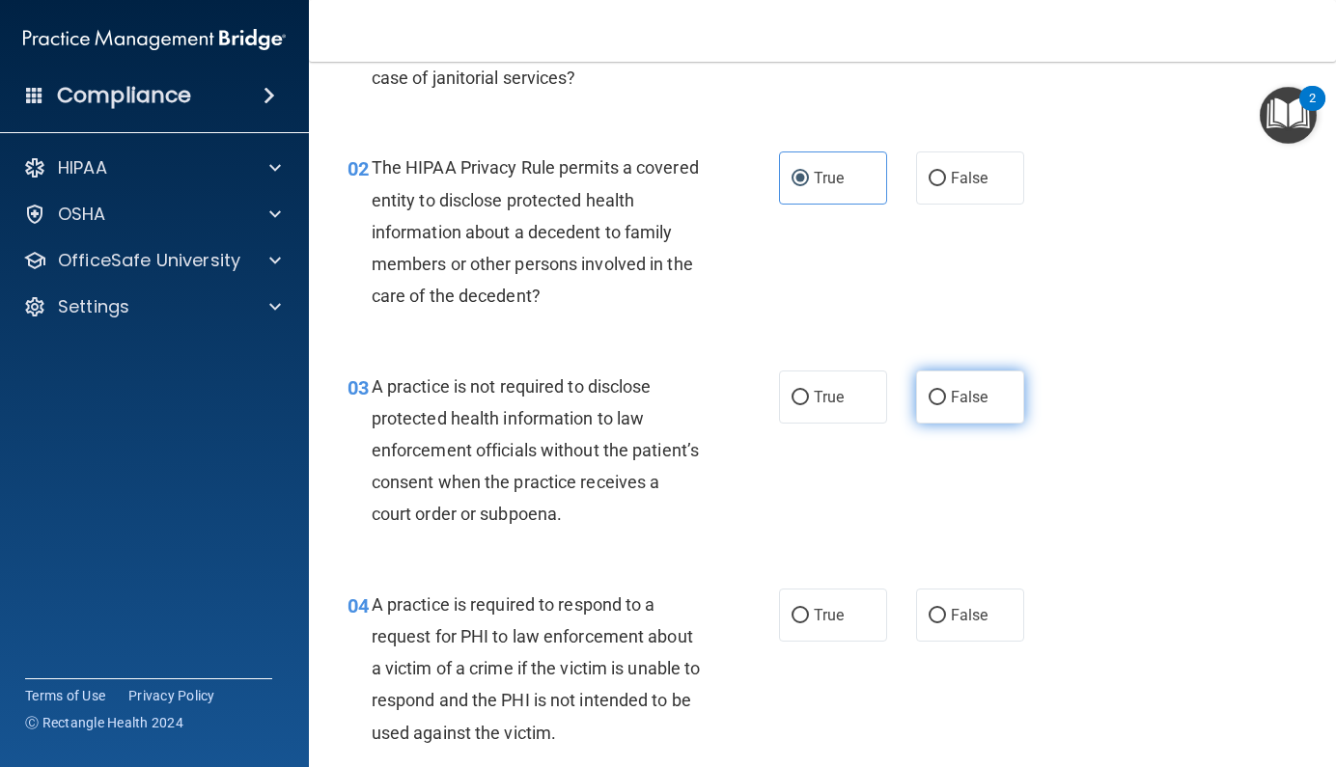
click at [968, 389] on span "False" at bounding box center [970, 397] width 38 height 18
click at [946, 391] on input "False" at bounding box center [936, 398] width 17 height 14
radio input "true"
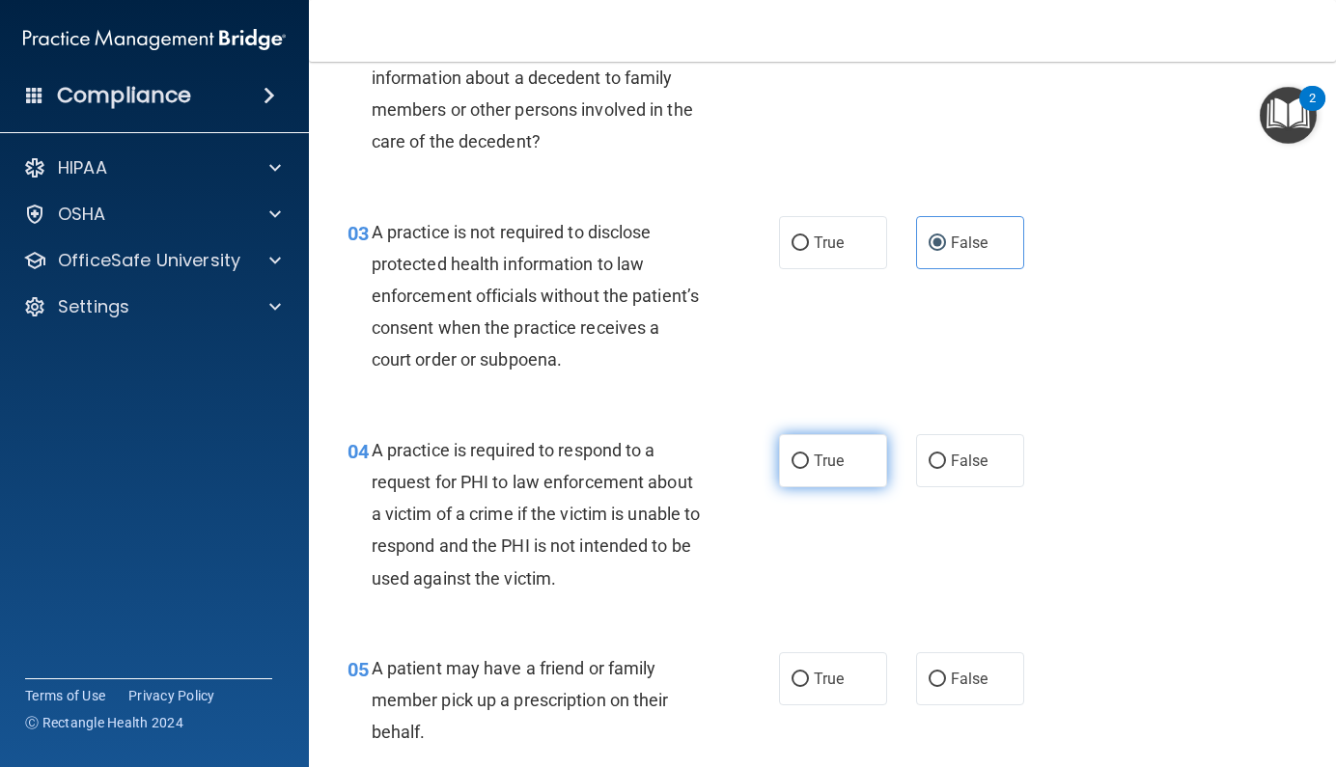
scroll to position [392, 0]
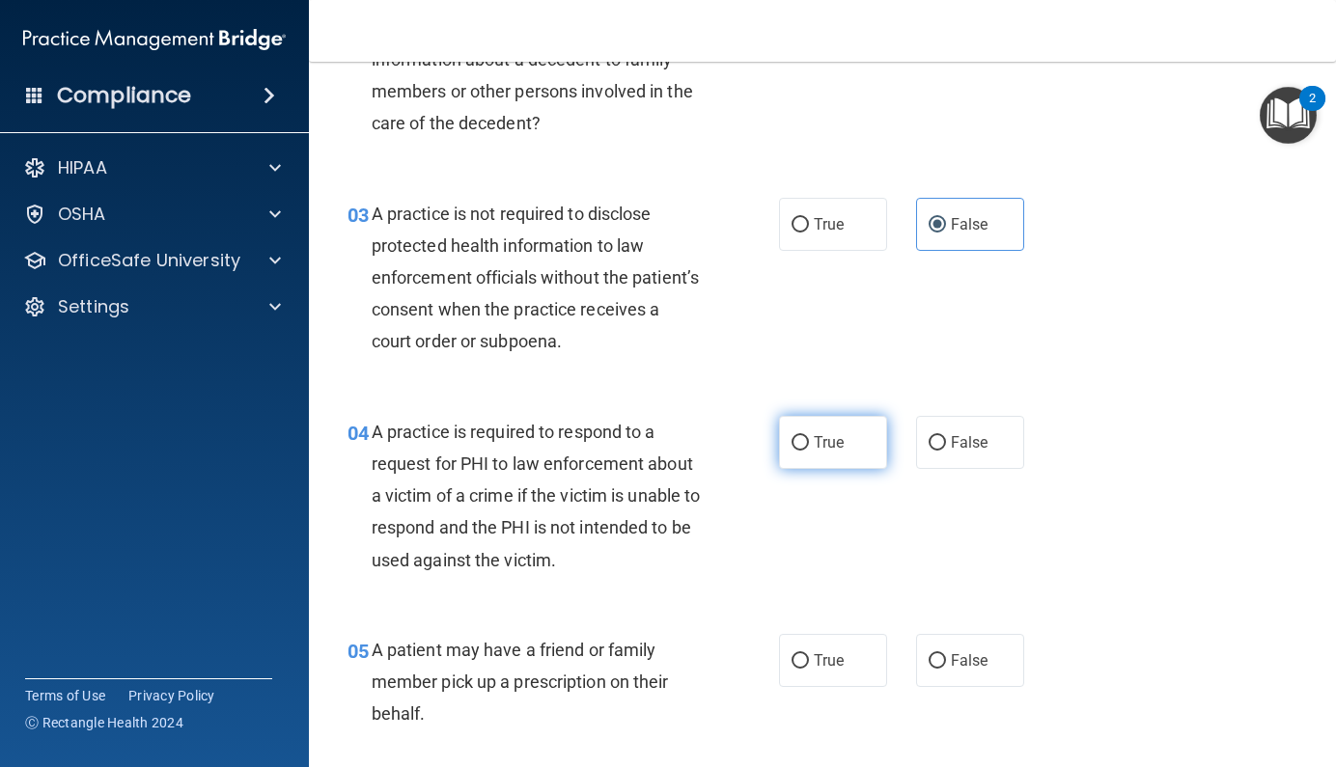
click at [833, 446] on span "True" at bounding box center [829, 442] width 30 height 18
click at [809, 446] on input "True" at bounding box center [799, 443] width 17 height 14
radio input "true"
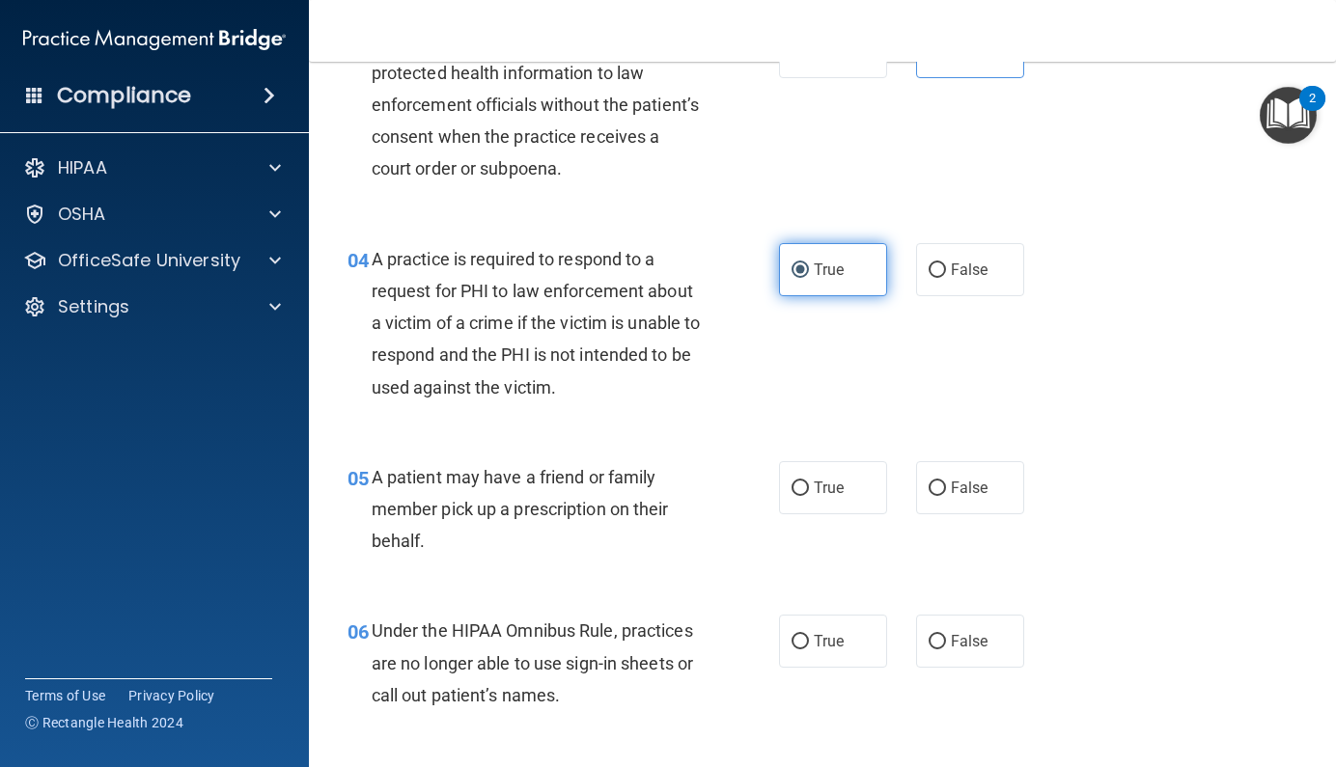
scroll to position [566, 0]
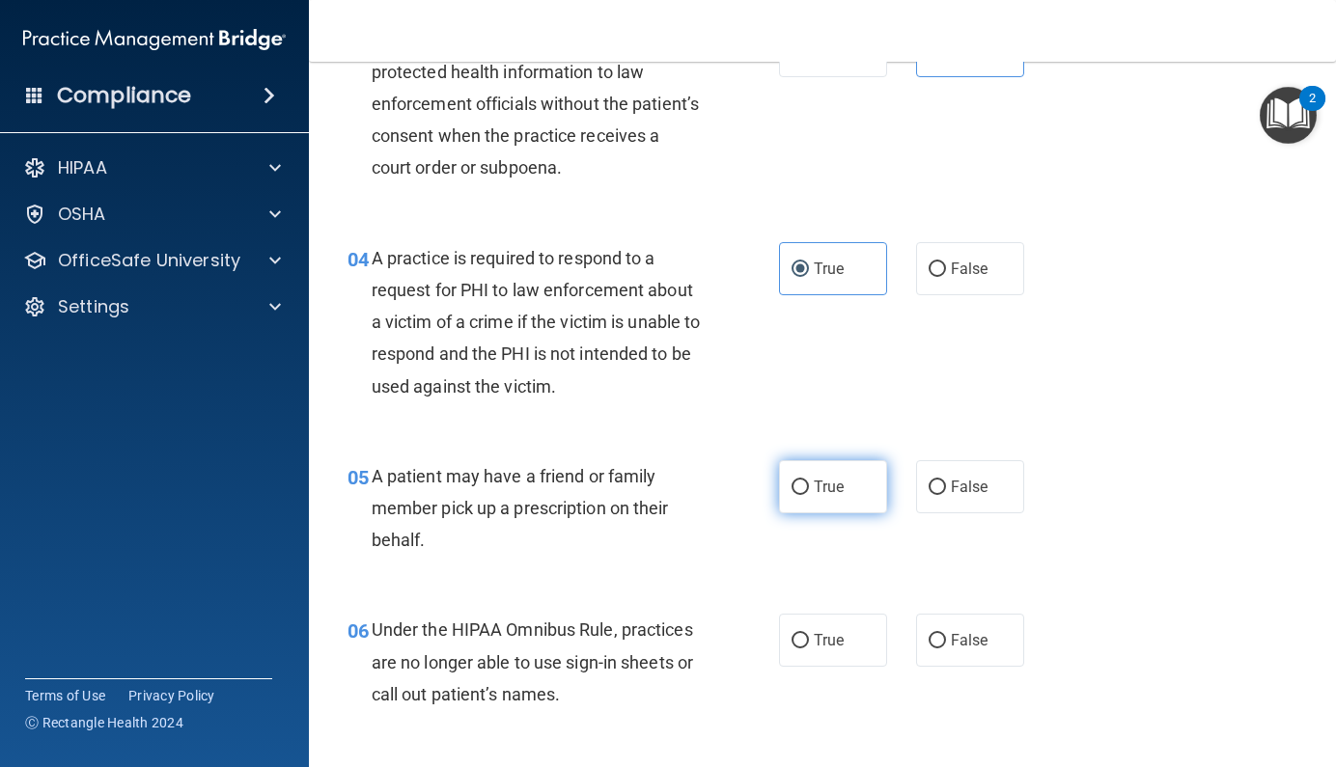
click at [825, 479] on span "True" at bounding box center [829, 487] width 30 height 18
click at [809, 481] on input "True" at bounding box center [799, 488] width 17 height 14
radio input "true"
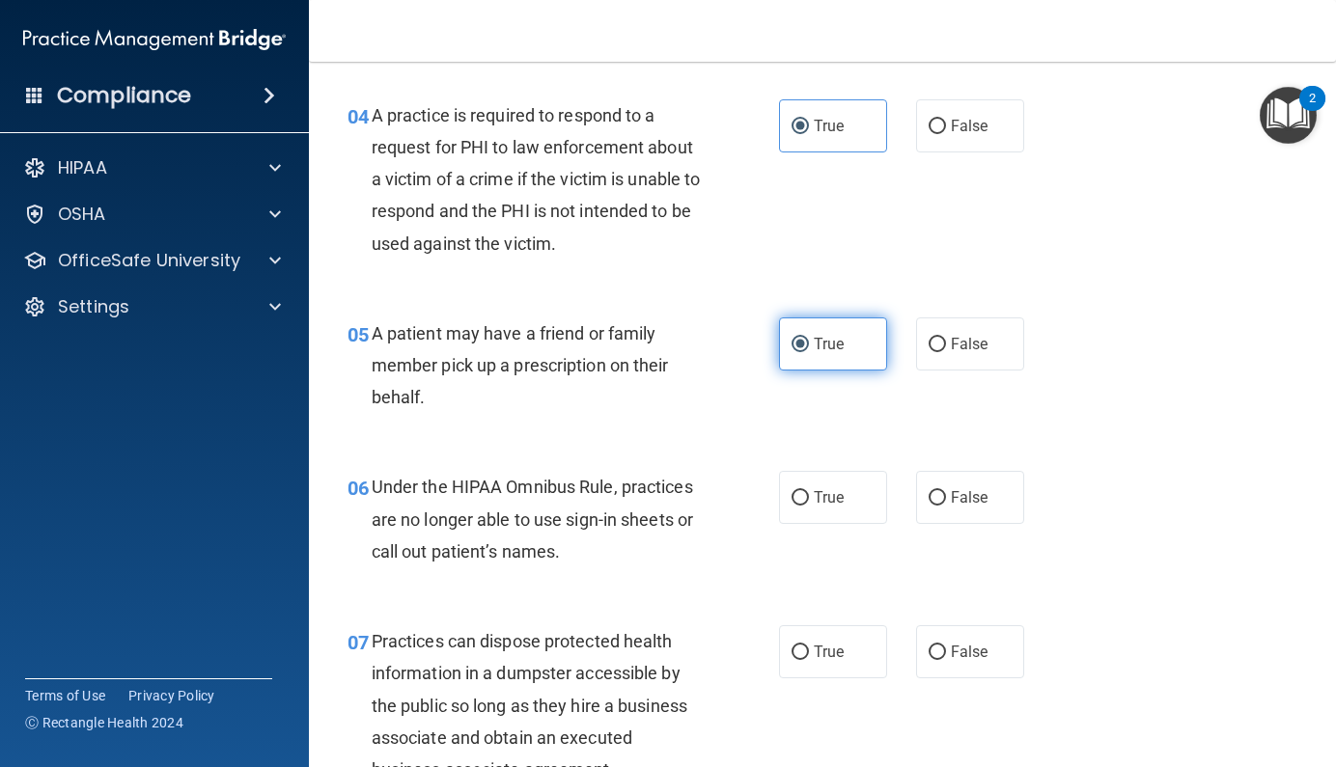
scroll to position [717, 0]
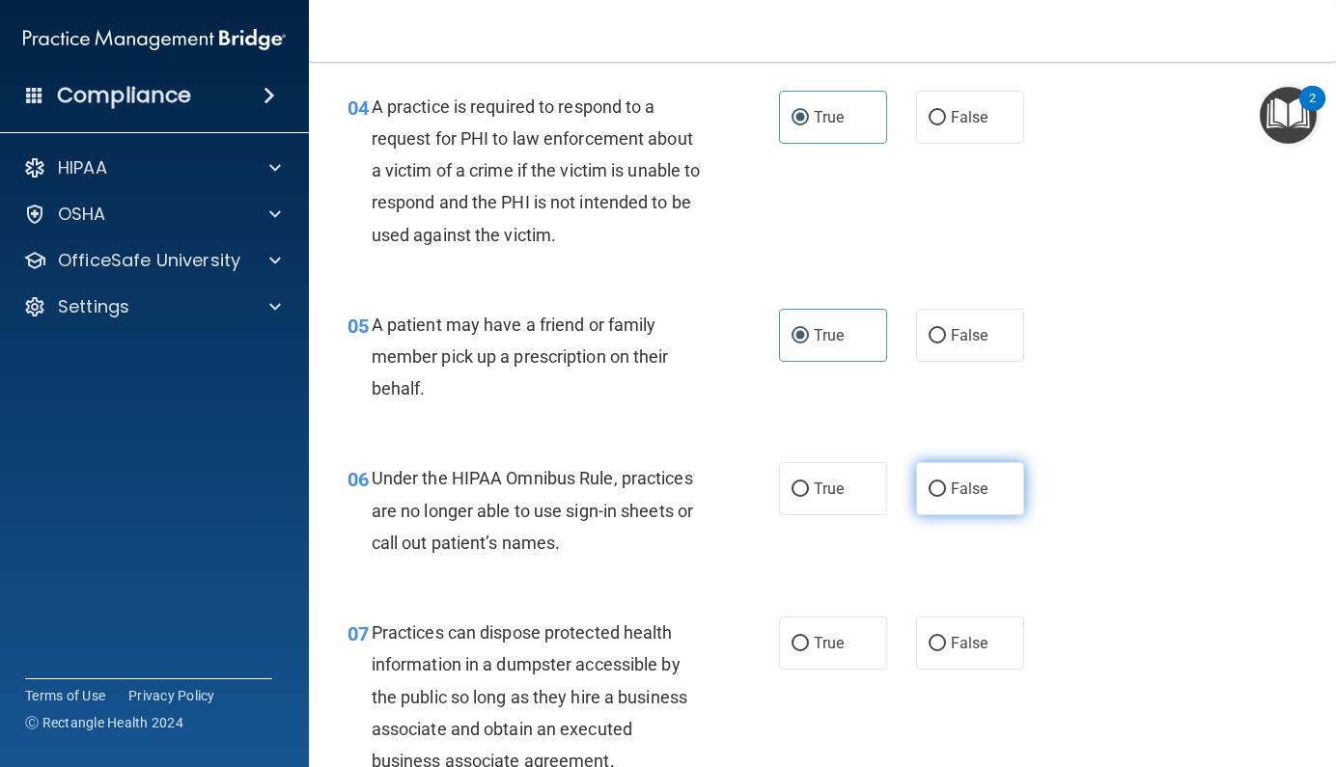
click at [960, 486] on span "False" at bounding box center [970, 489] width 38 height 18
click at [946, 486] on input "False" at bounding box center [936, 490] width 17 height 14
radio input "true"
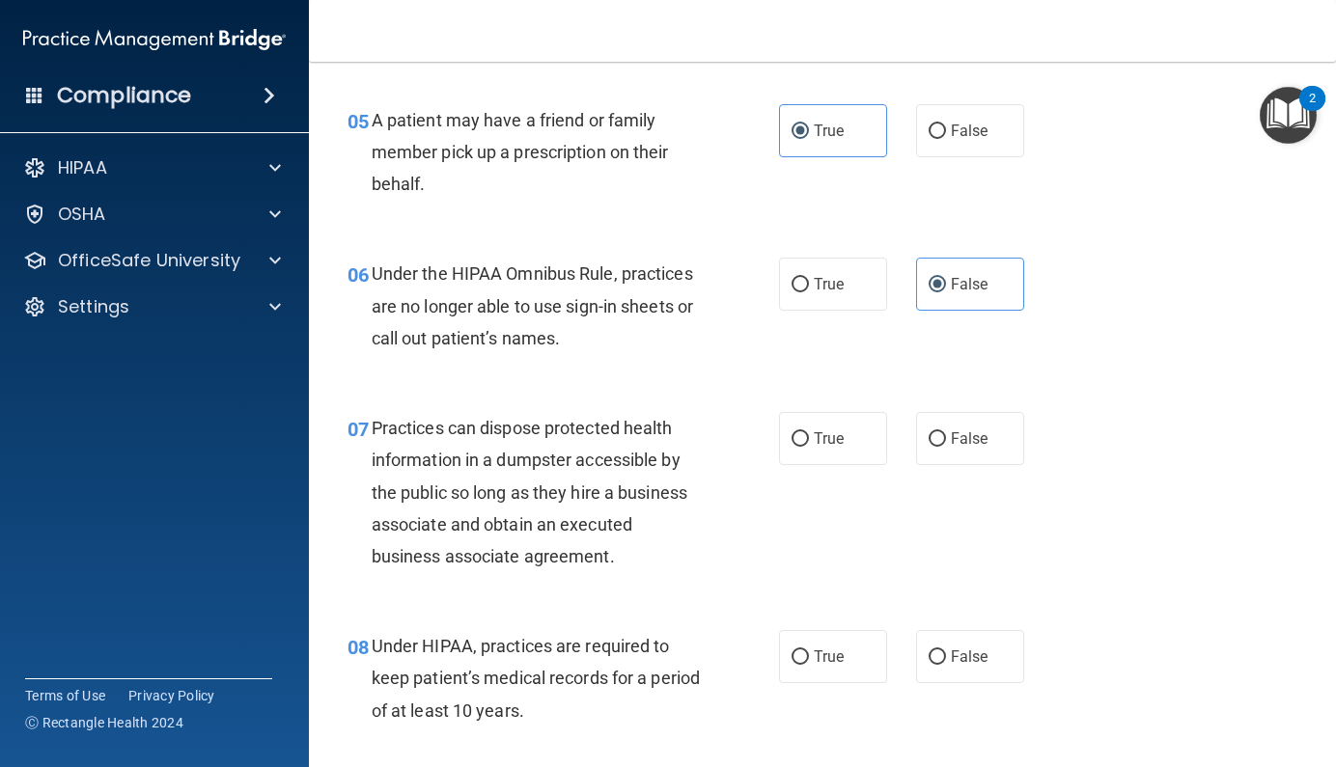
scroll to position [939, 0]
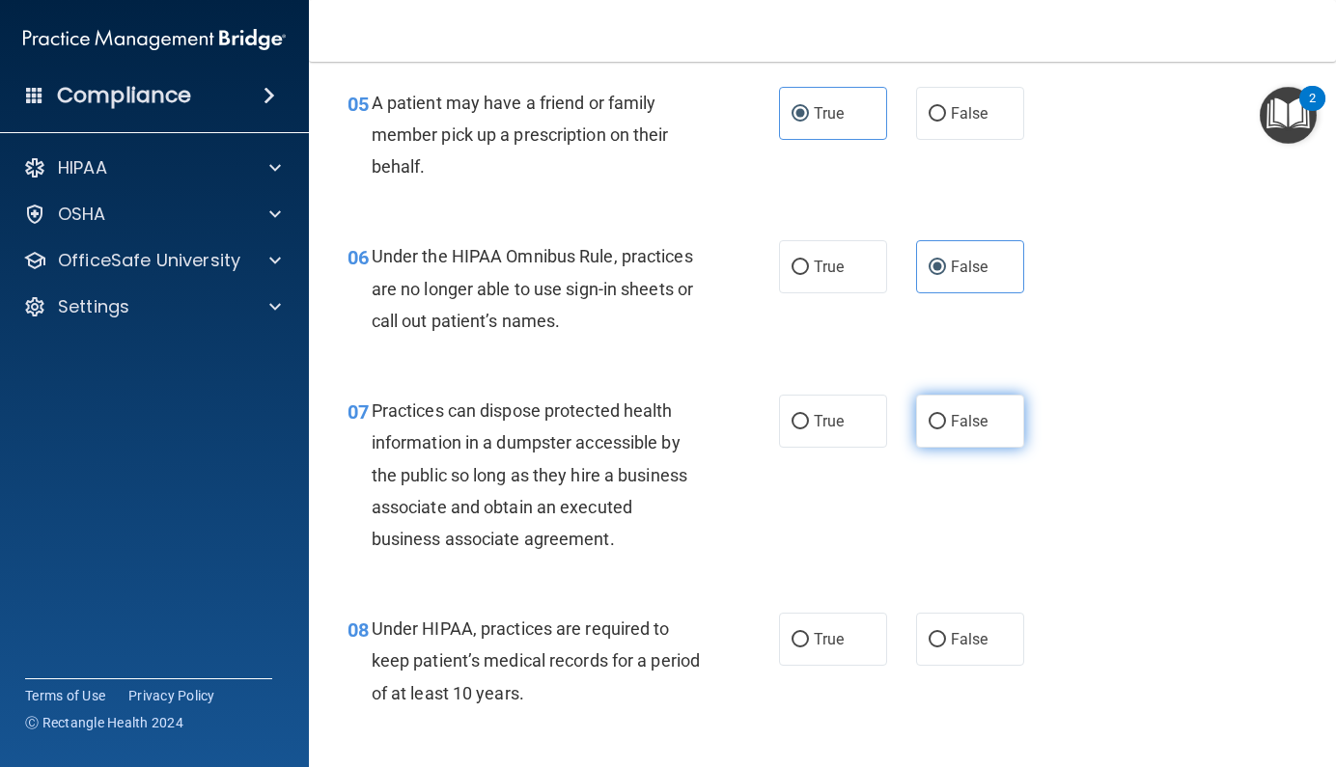
click at [951, 412] on span "False" at bounding box center [970, 421] width 38 height 18
click at [945, 415] on input "False" at bounding box center [936, 422] width 17 height 14
radio input "true"
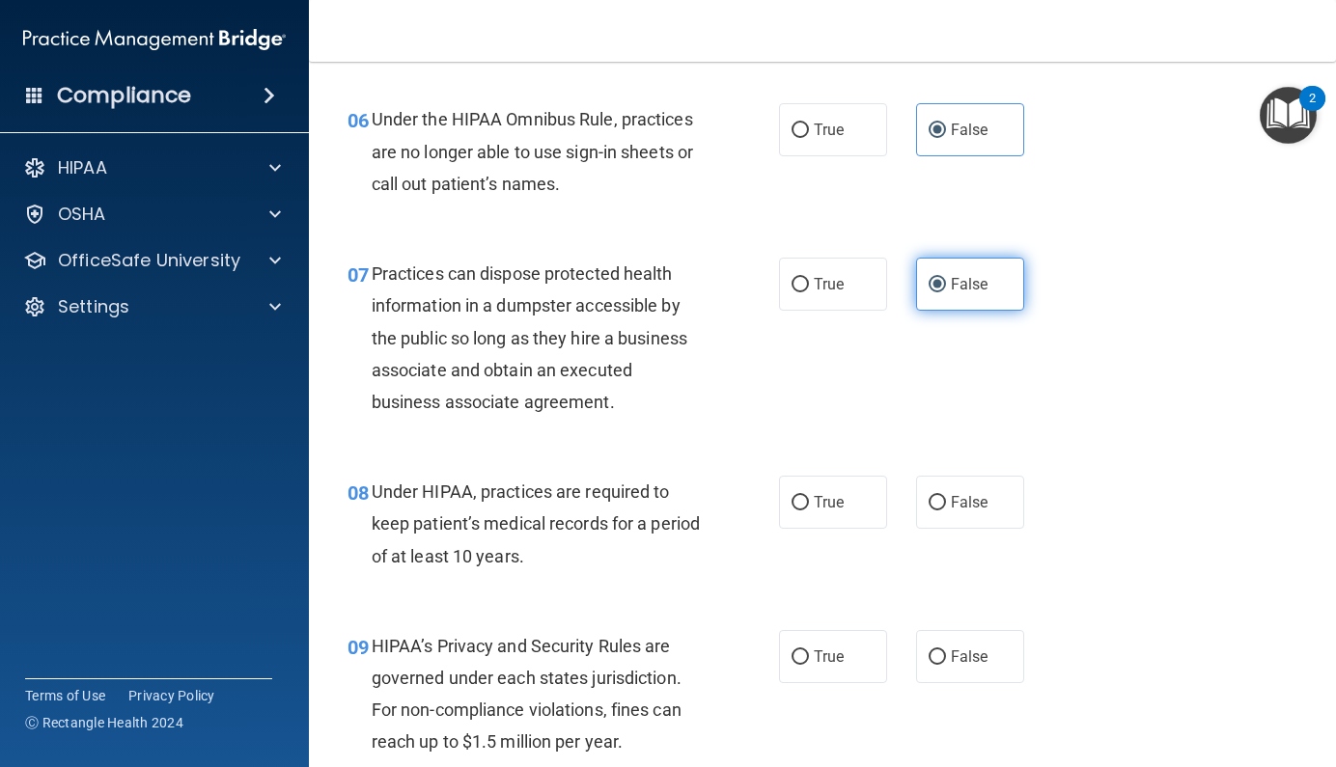
scroll to position [1087, 0]
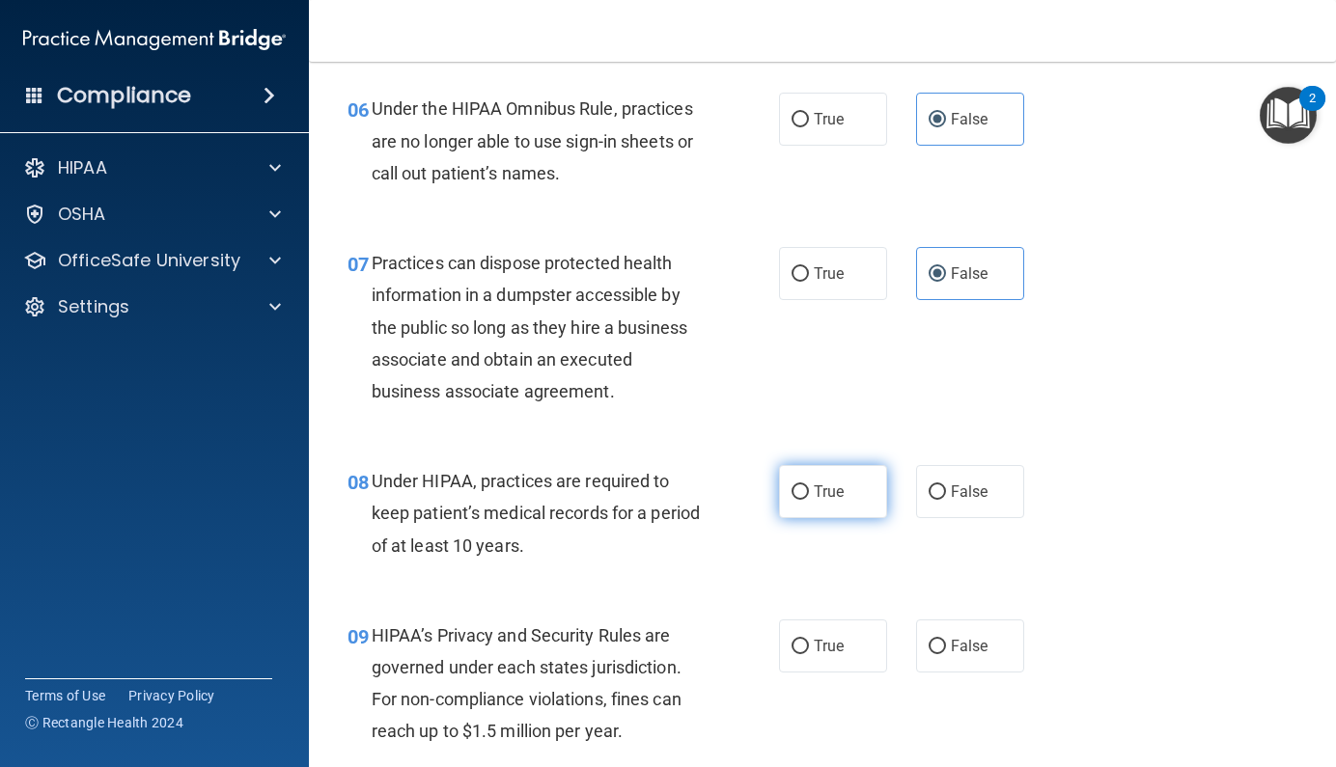
click at [827, 483] on span "True" at bounding box center [829, 492] width 30 height 18
click at [809, 485] on input "True" at bounding box center [799, 492] width 17 height 14
radio input "true"
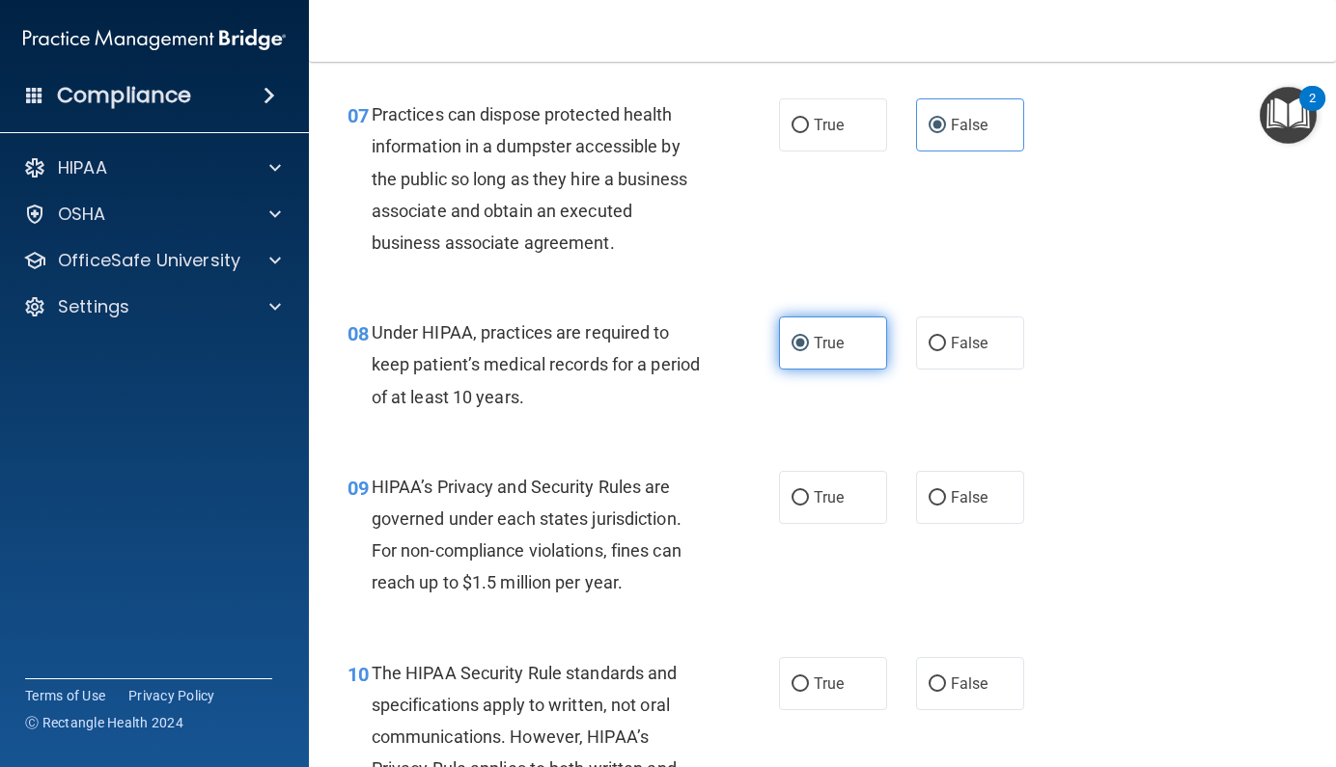
click at [827, 480] on label "True" at bounding box center [833, 497] width 108 height 53
click at [809, 491] on input "True" at bounding box center [799, 498] width 17 height 14
radio input "true"
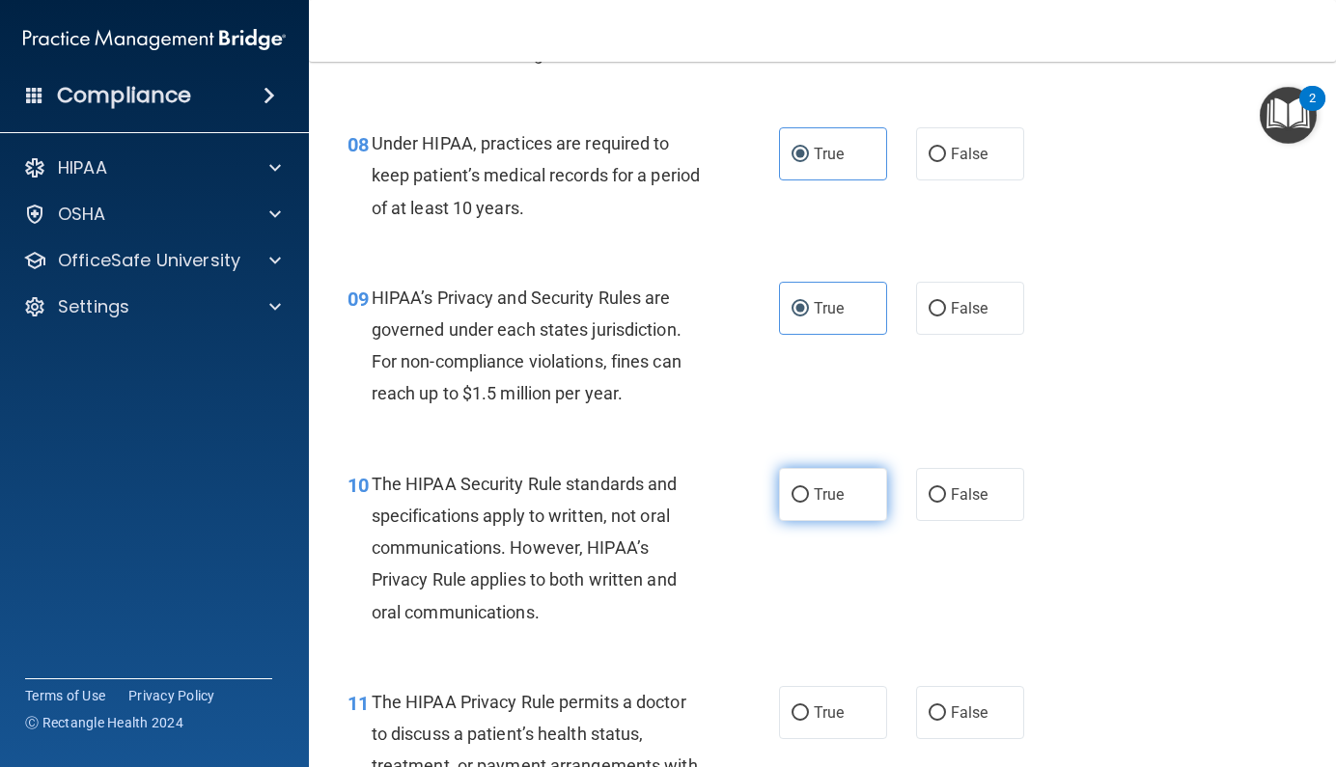
scroll to position [1423, 0]
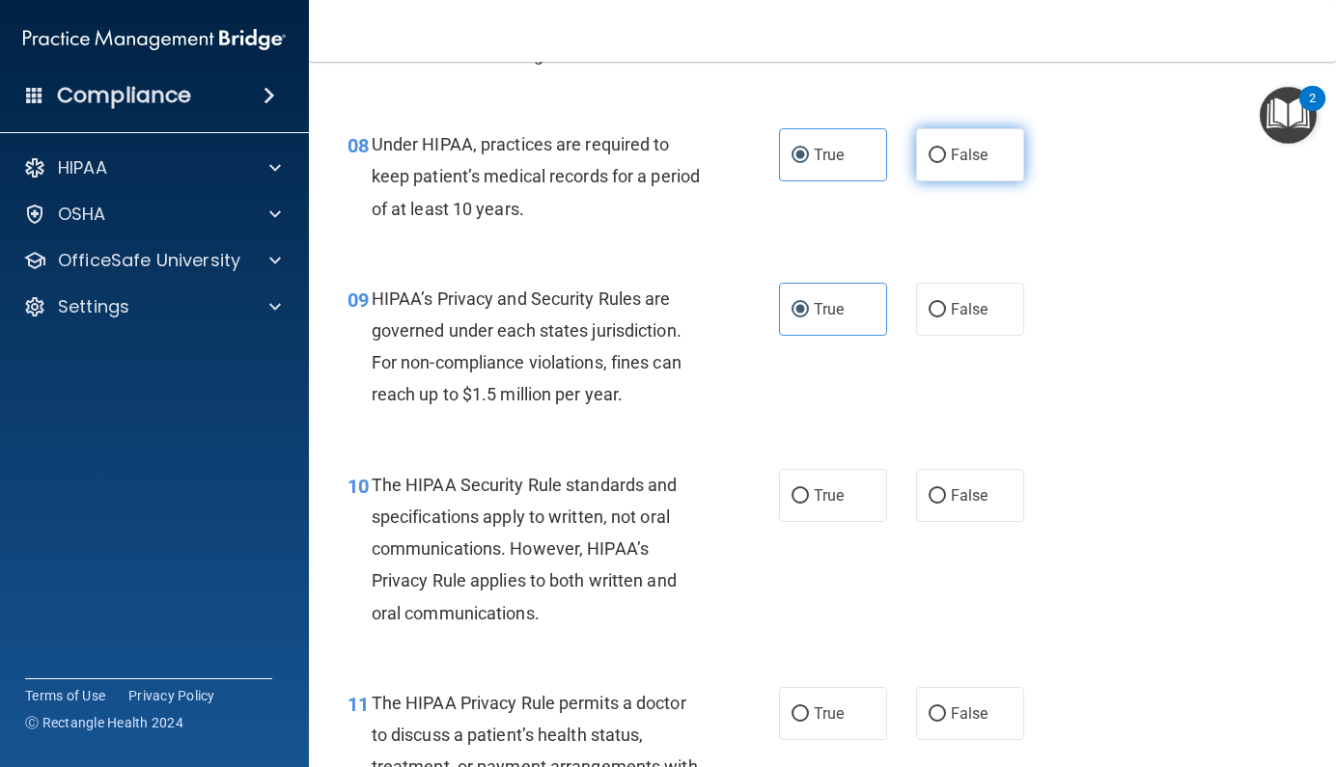
click at [938, 168] on label "False" at bounding box center [970, 154] width 108 height 53
click at [938, 163] on input "False" at bounding box center [936, 156] width 17 height 14
radio input "true"
radio input "false"
click at [928, 303] on input "False" at bounding box center [936, 310] width 17 height 14
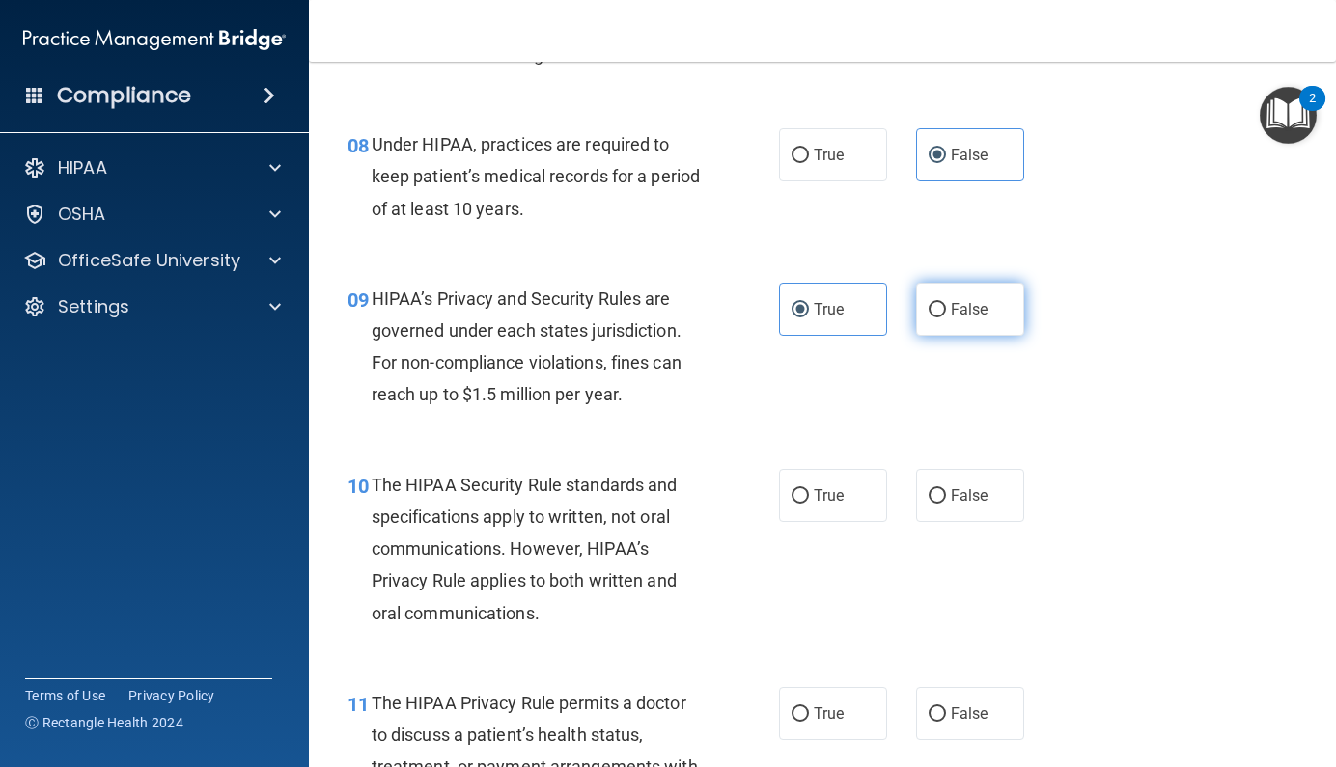
radio input "true"
radio input "false"
click at [814, 486] on span "True" at bounding box center [829, 495] width 30 height 18
click at [809, 489] on input "True" at bounding box center [799, 496] width 17 height 14
radio input "true"
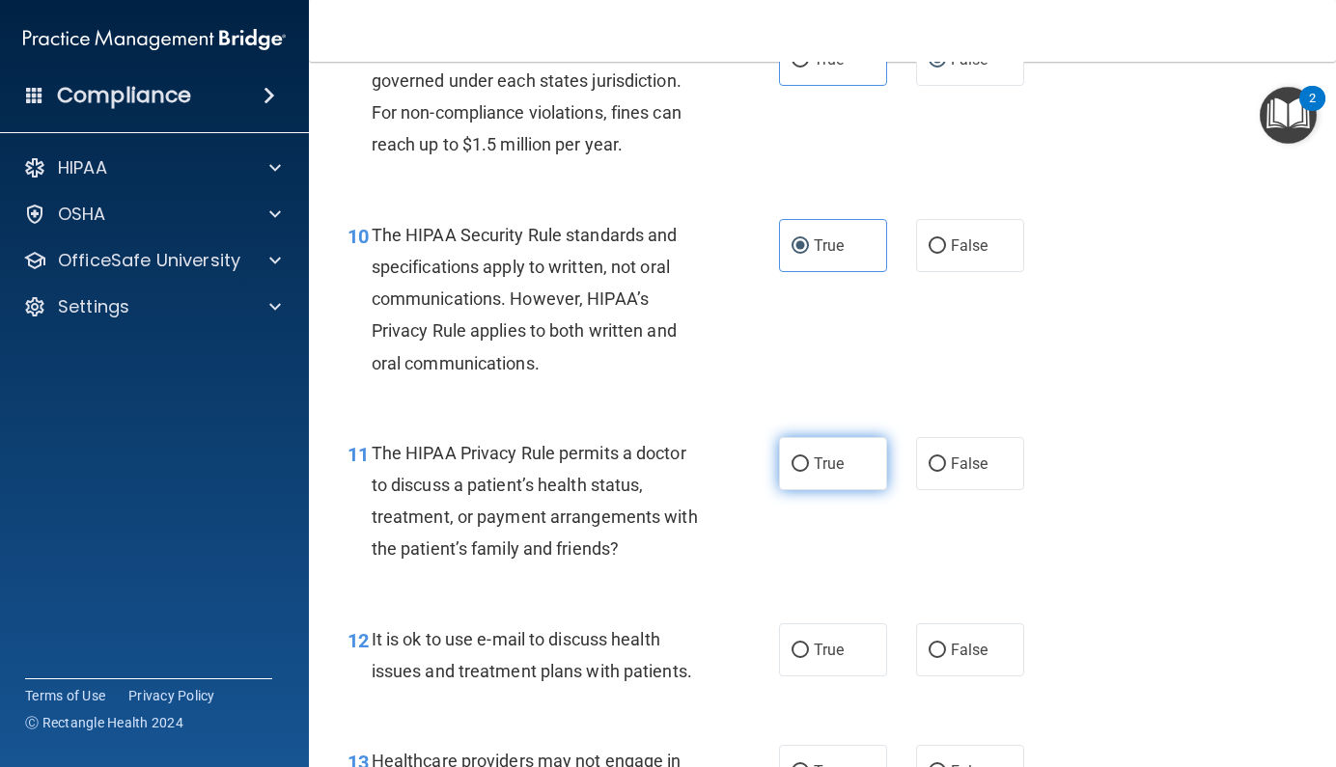
click at [814, 480] on label "True" at bounding box center [833, 463] width 108 height 53
click at [809, 472] on input "True" at bounding box center [799, 464] width 17 height 14
radio input "true"
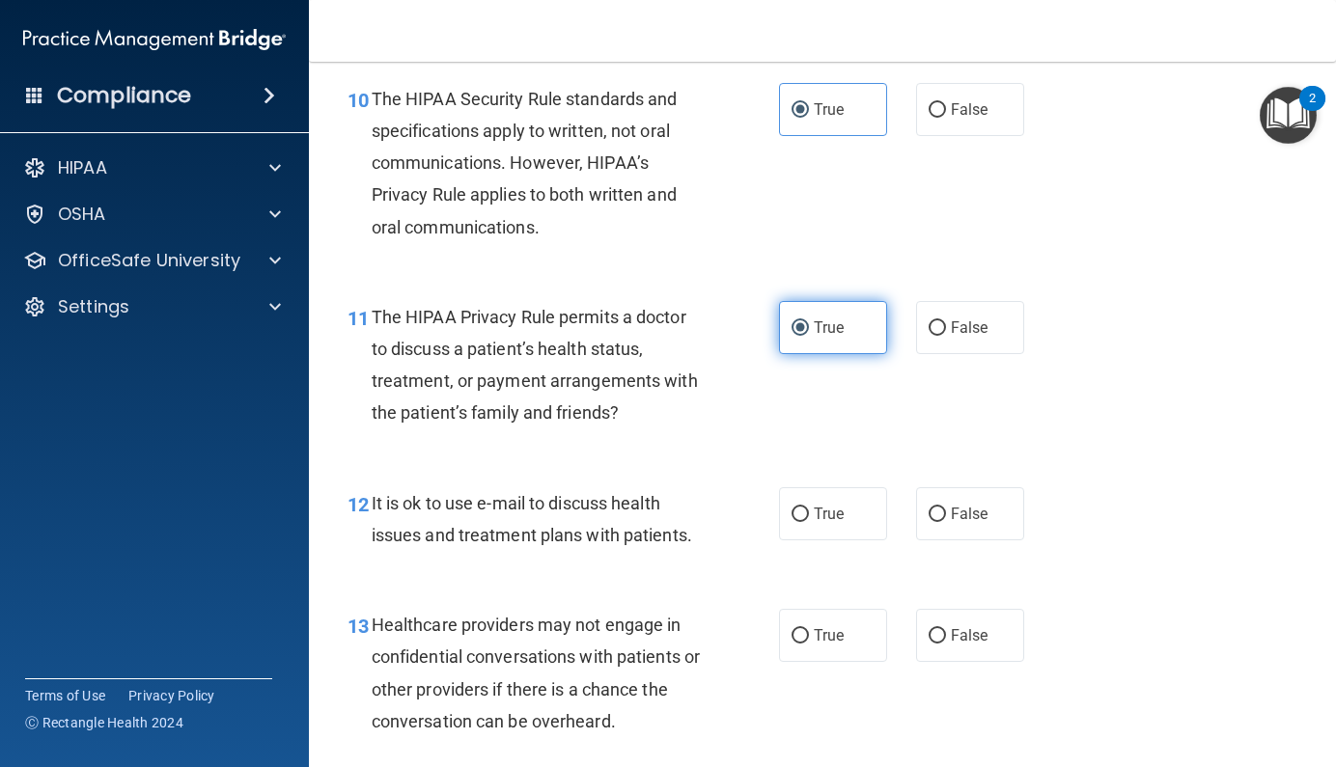
scroll to position [1812, 0]
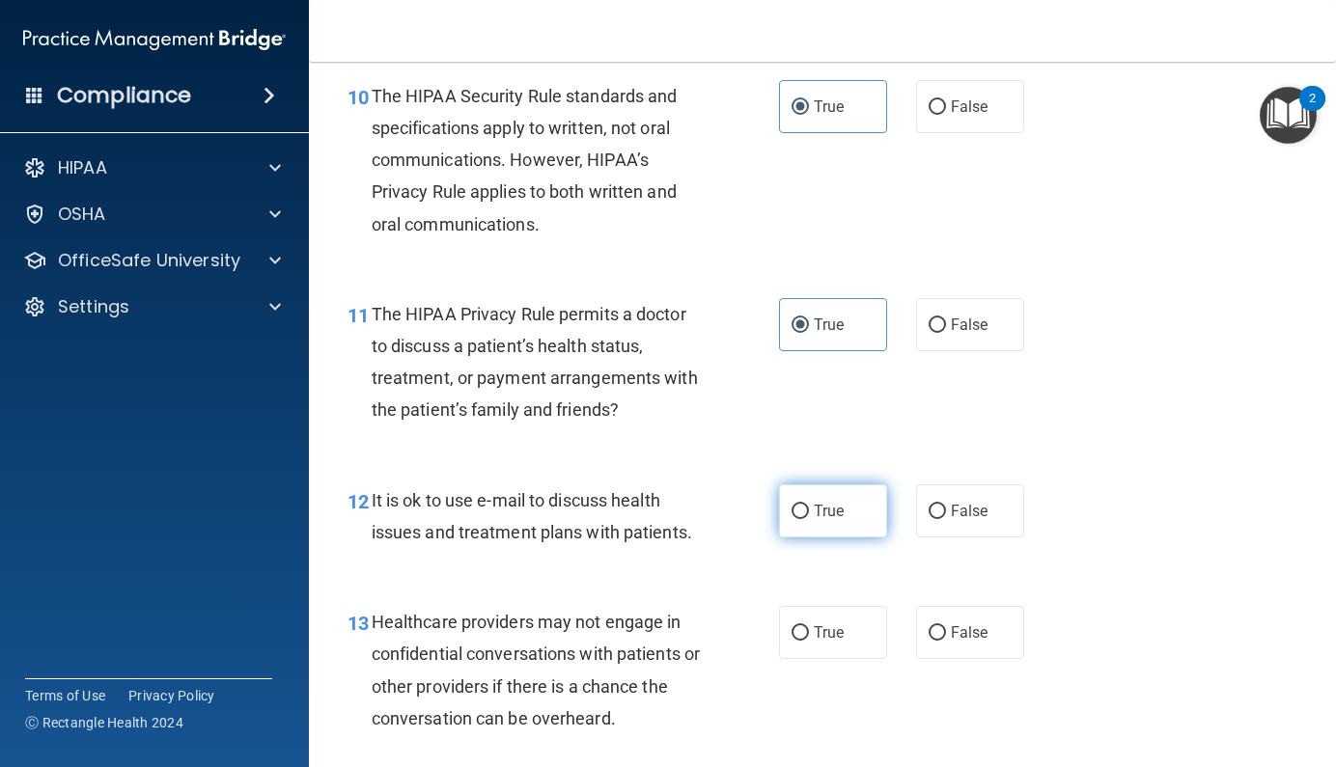
click at [816, 502] on span "True" at bounding box center [829, 511] width 30 height 18
click at [809, 505] on input "True" at bounding box center [799, 512] width 17 height 14
radio input "true"
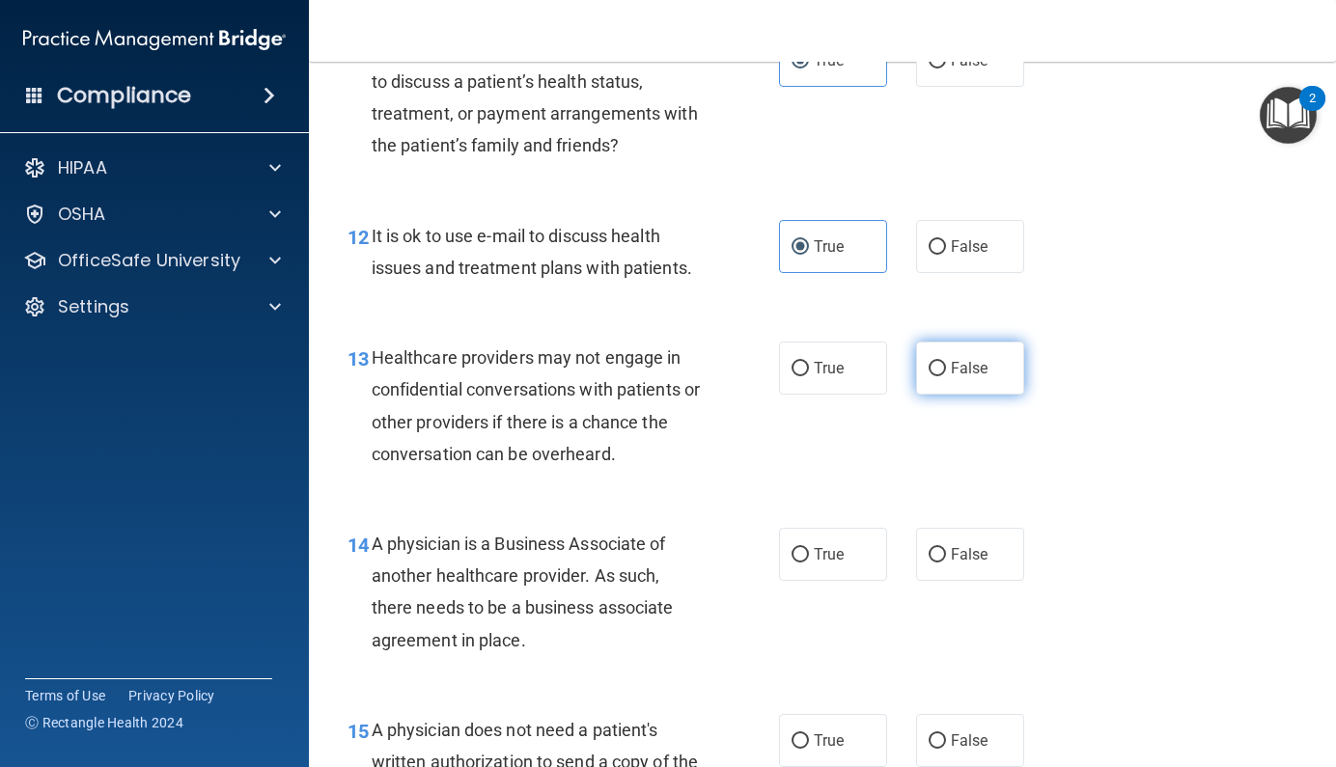
click at [965, 370] on label "False" at bounding box center [970, 368] width 108 height 53
click at [946, 370] on input "False" at bounding box center [936, 369] width 17 height 14
radio input "true"
click at [951, 551] on span "False" at bounding box center [970, 554] width 38 height 18
click at [945, 551] on input "False" at bounding box center [936, 555] width 17 height 14
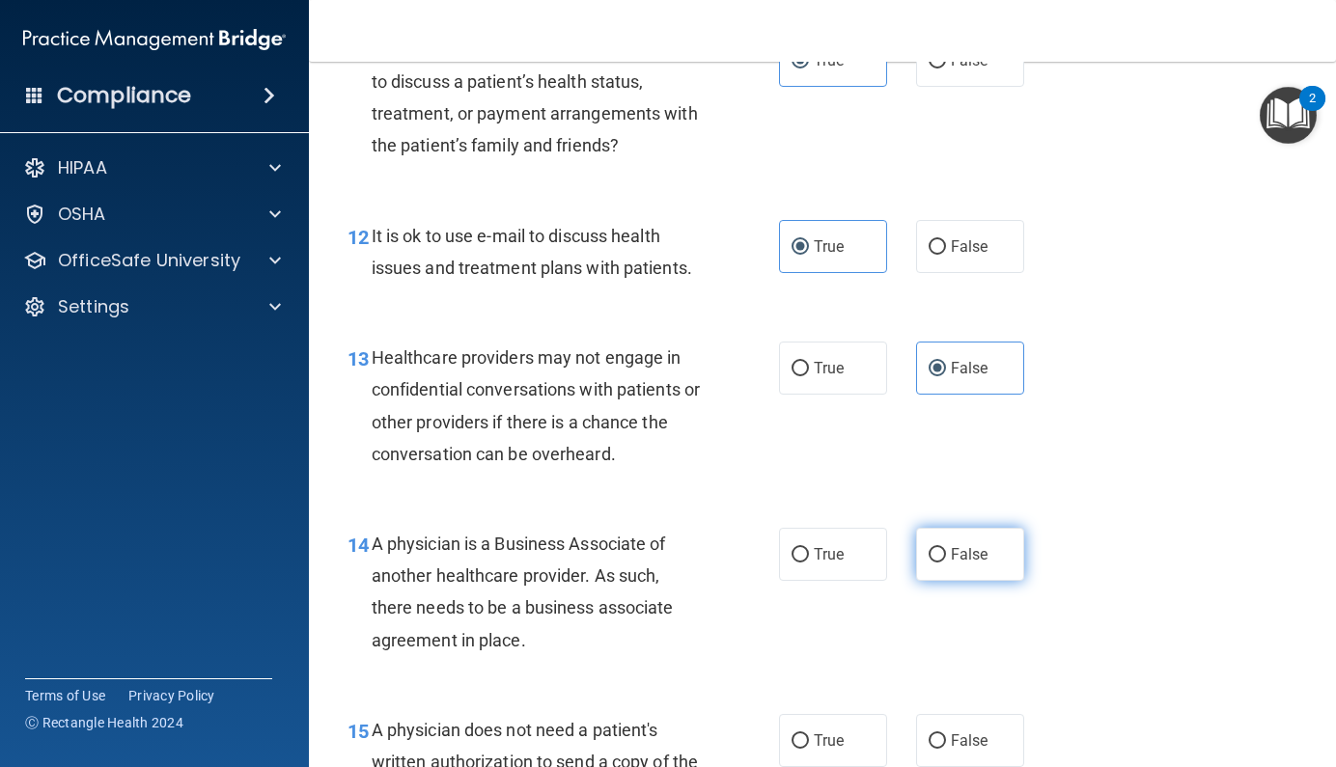
radio input "true"
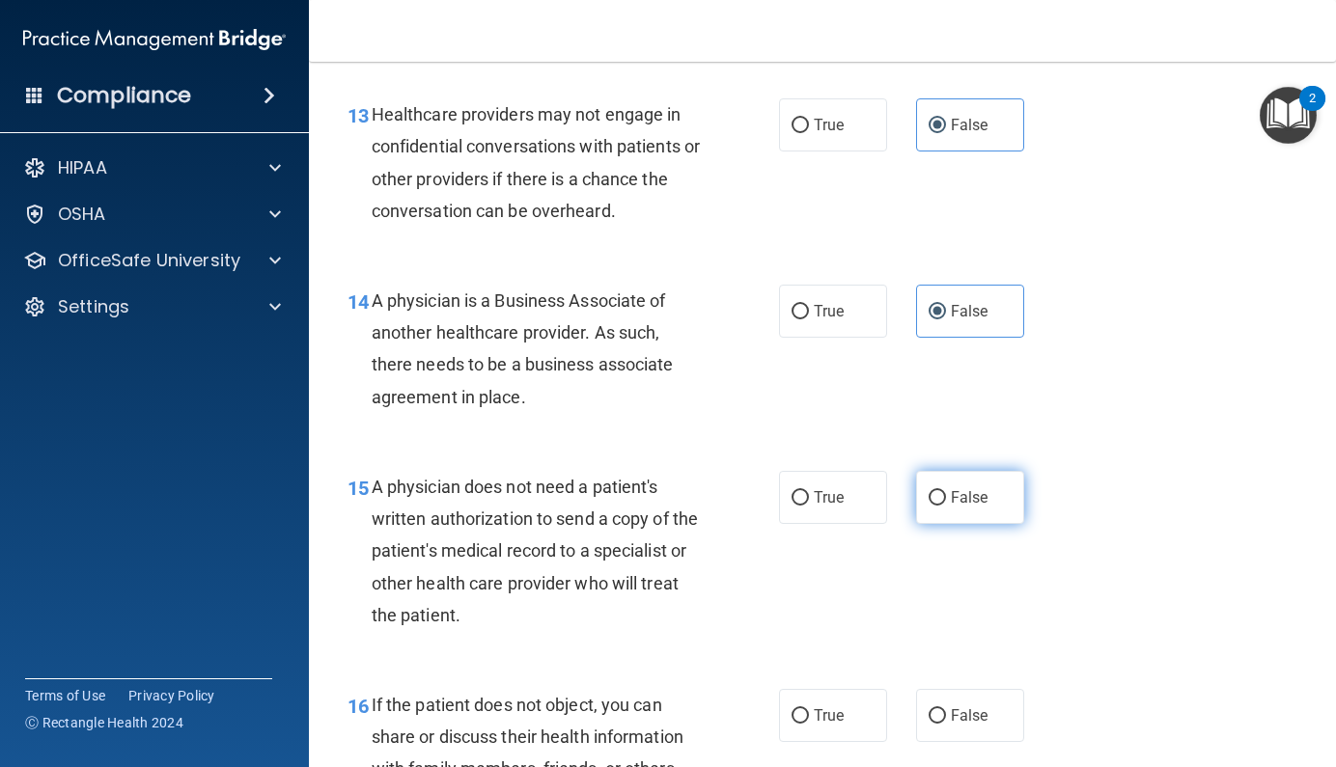
scroll to position [2322, 0]
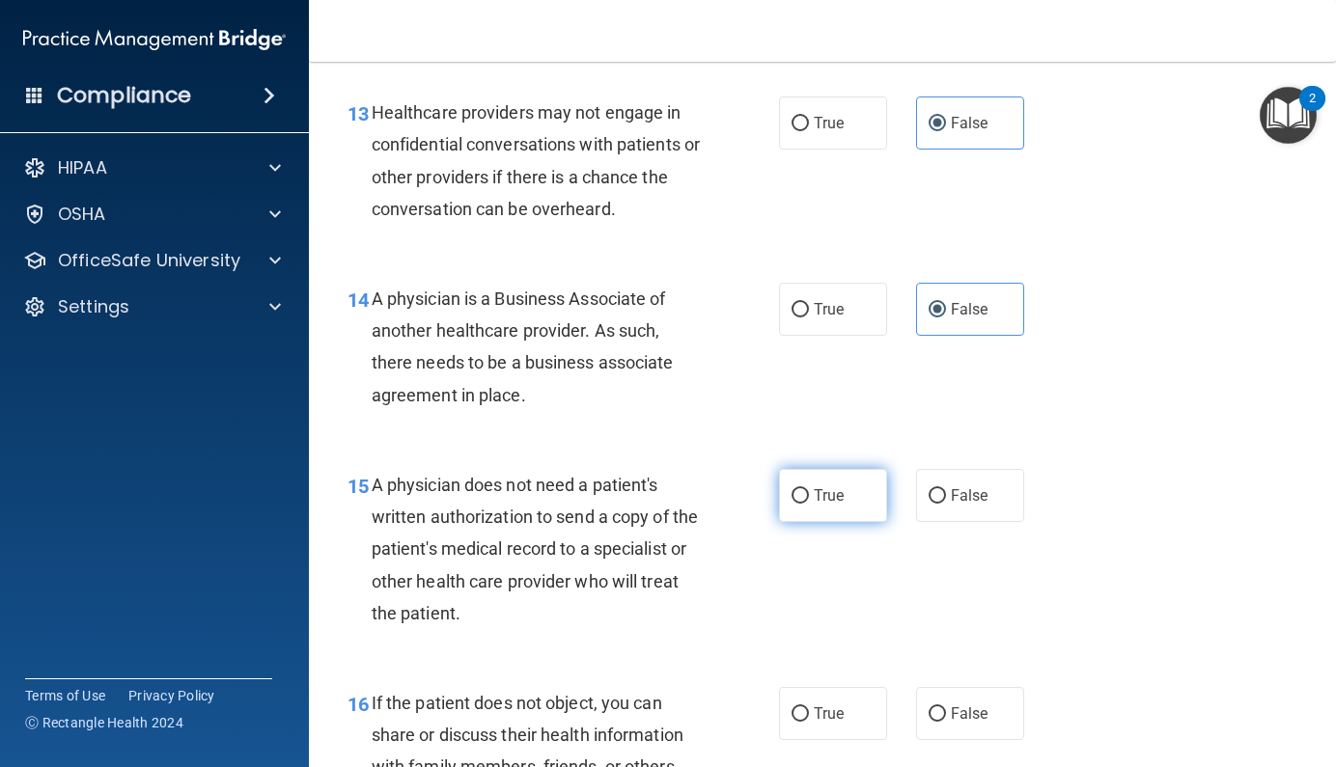
click at [820, 486] on span "True" at bounding box center [829, 495] width 30 height 18
click at [809, 489] on input "True" at bounding box center [799, 496] width 17 height 14
radio input "true"
click at [814, 704] on span "True" at bounding box center [829, 713] width 30 height 18
click at [809, 707] on input "True" at bounding box center [799, 714] width 17 height 14
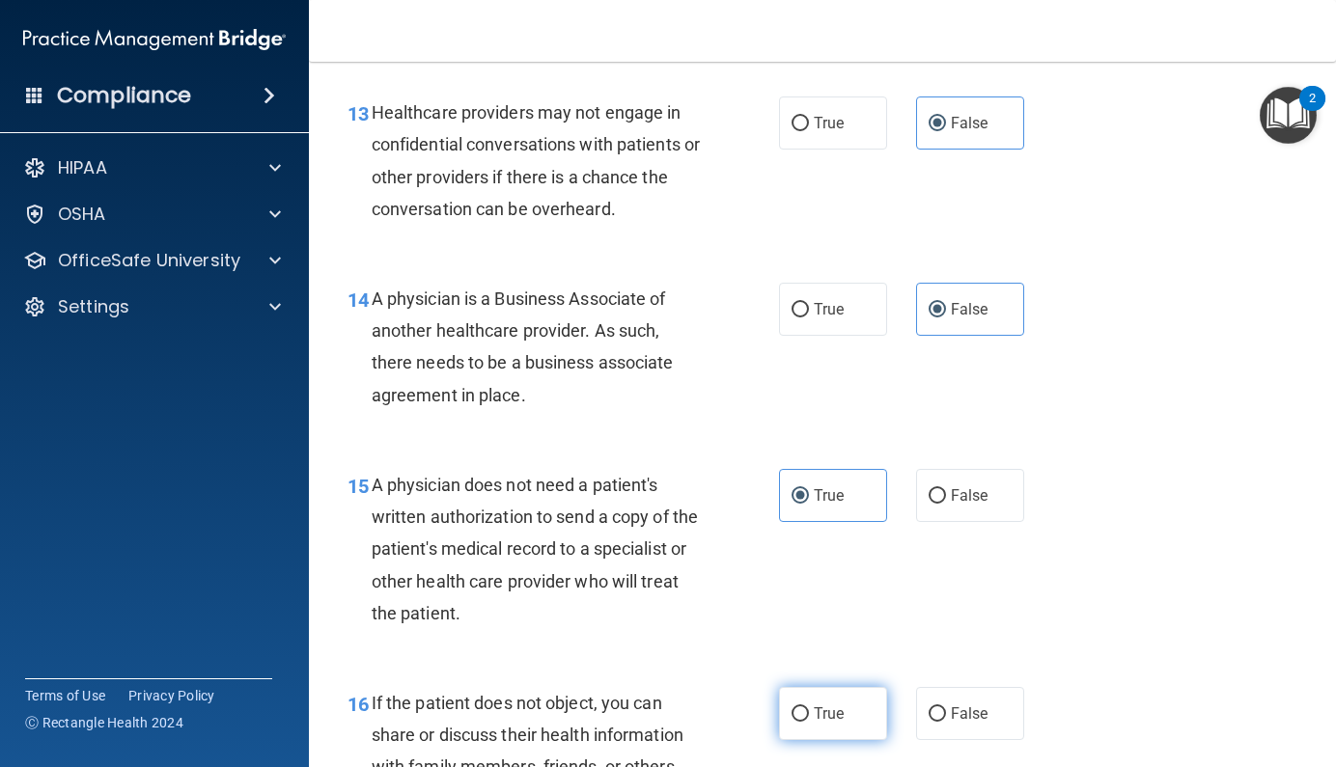
radio input "true"
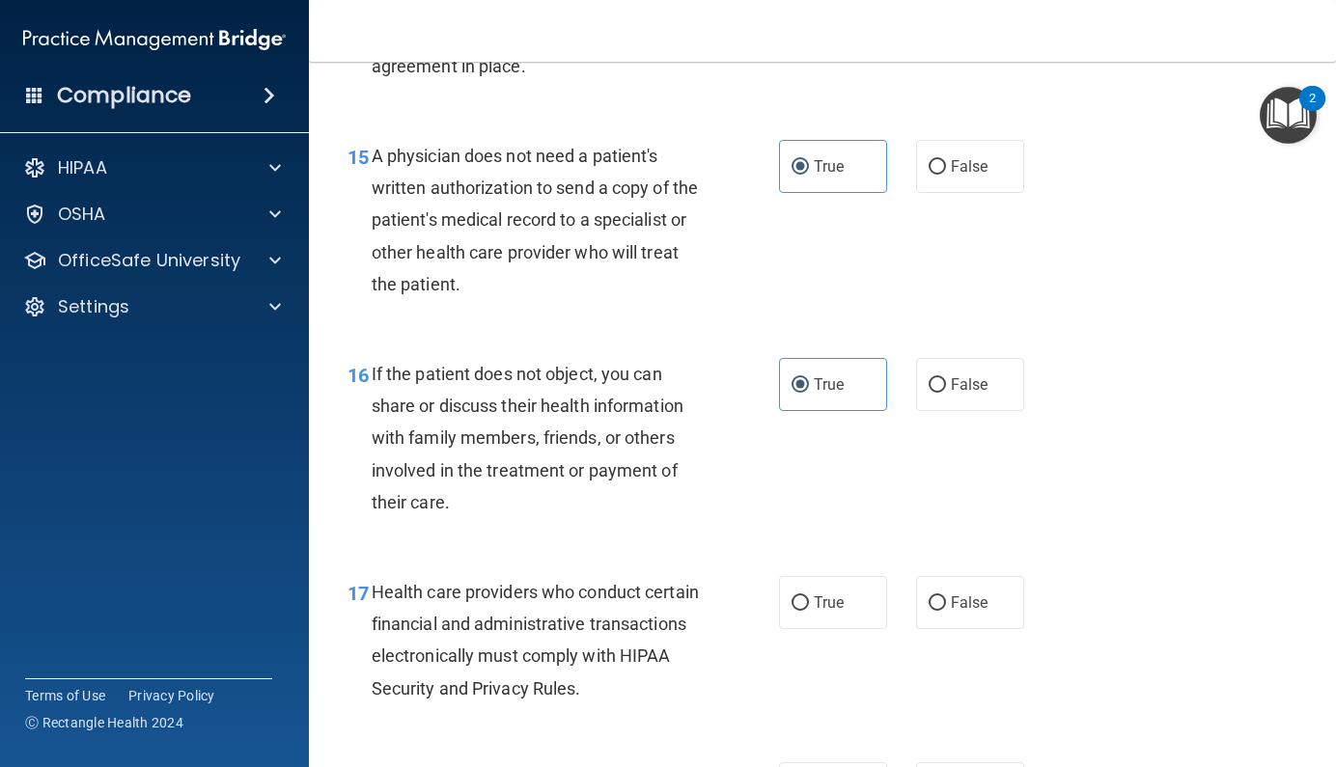
scroll to position [2753, 0]
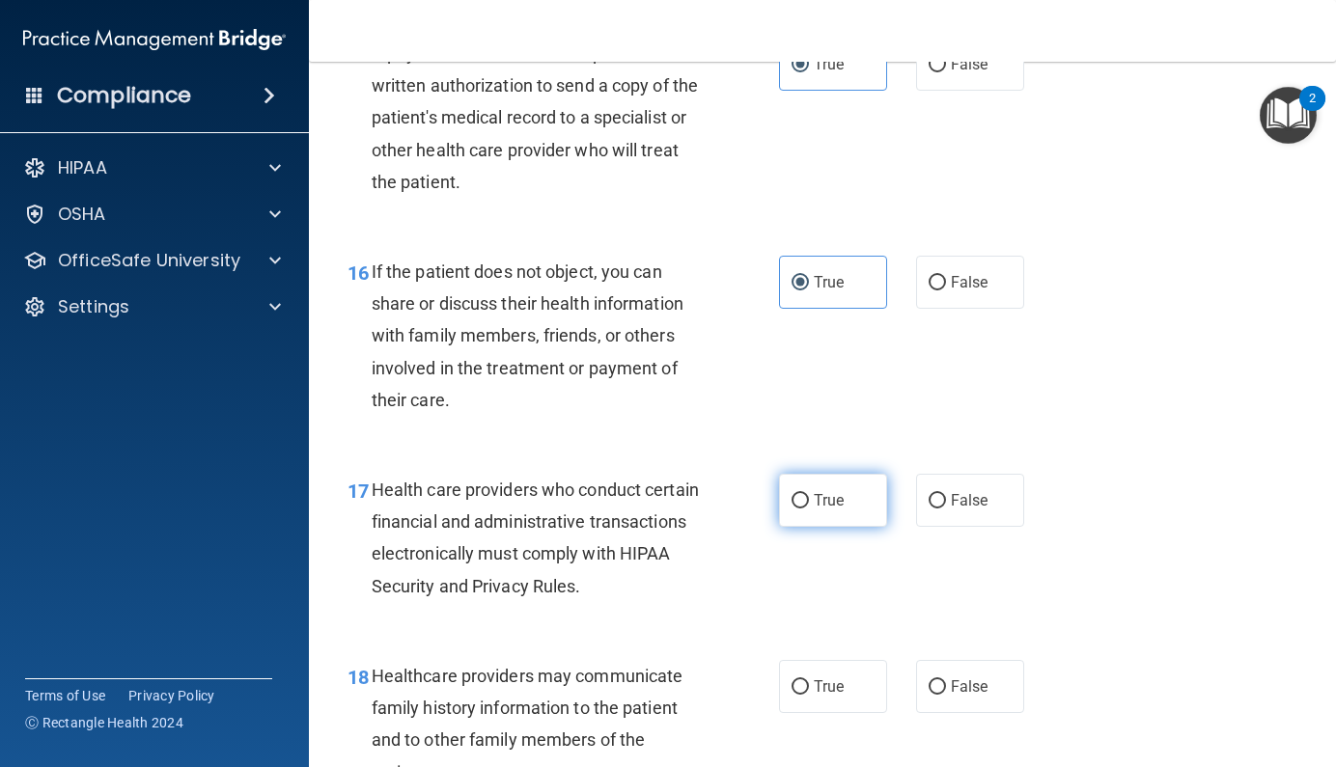
click at [795, 494] on input "True" at bounding box center [799, 501] width 17 height 14
radio input "true"
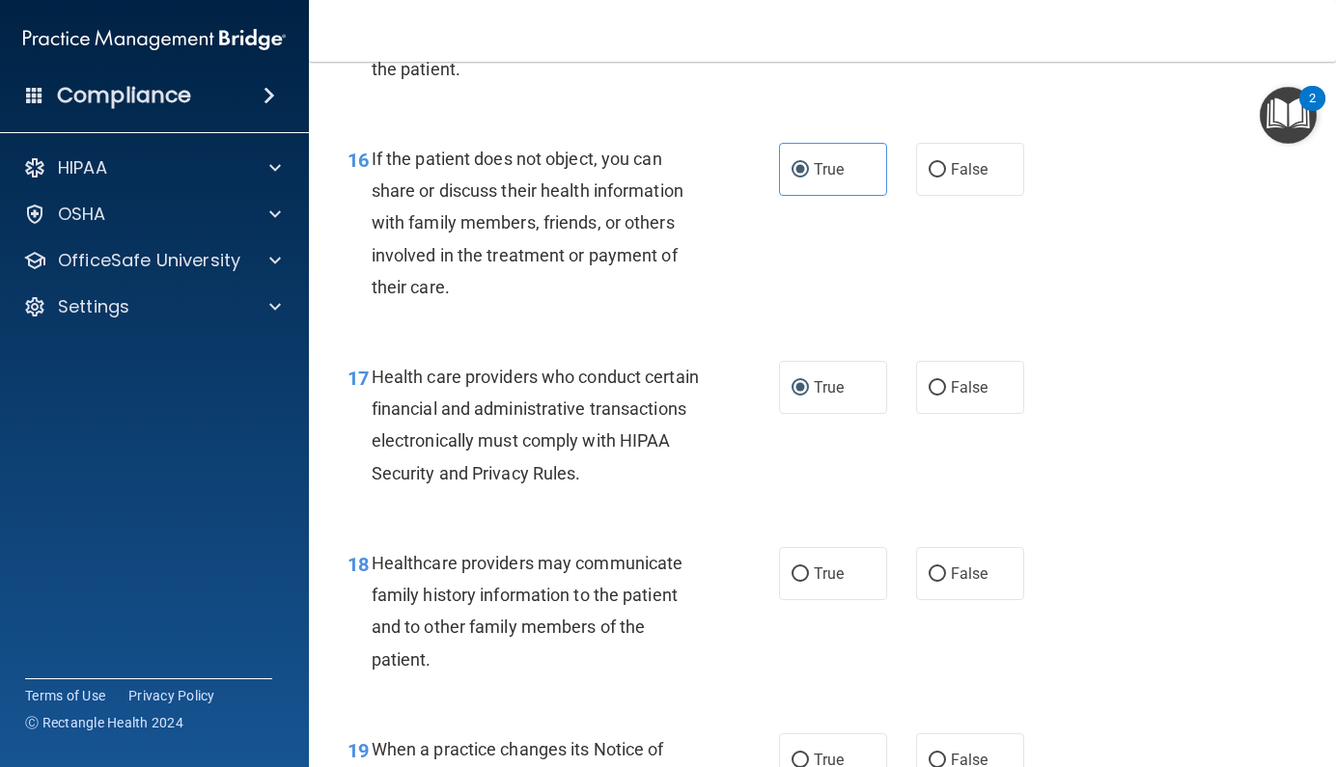
scroll to position [2869, 0]
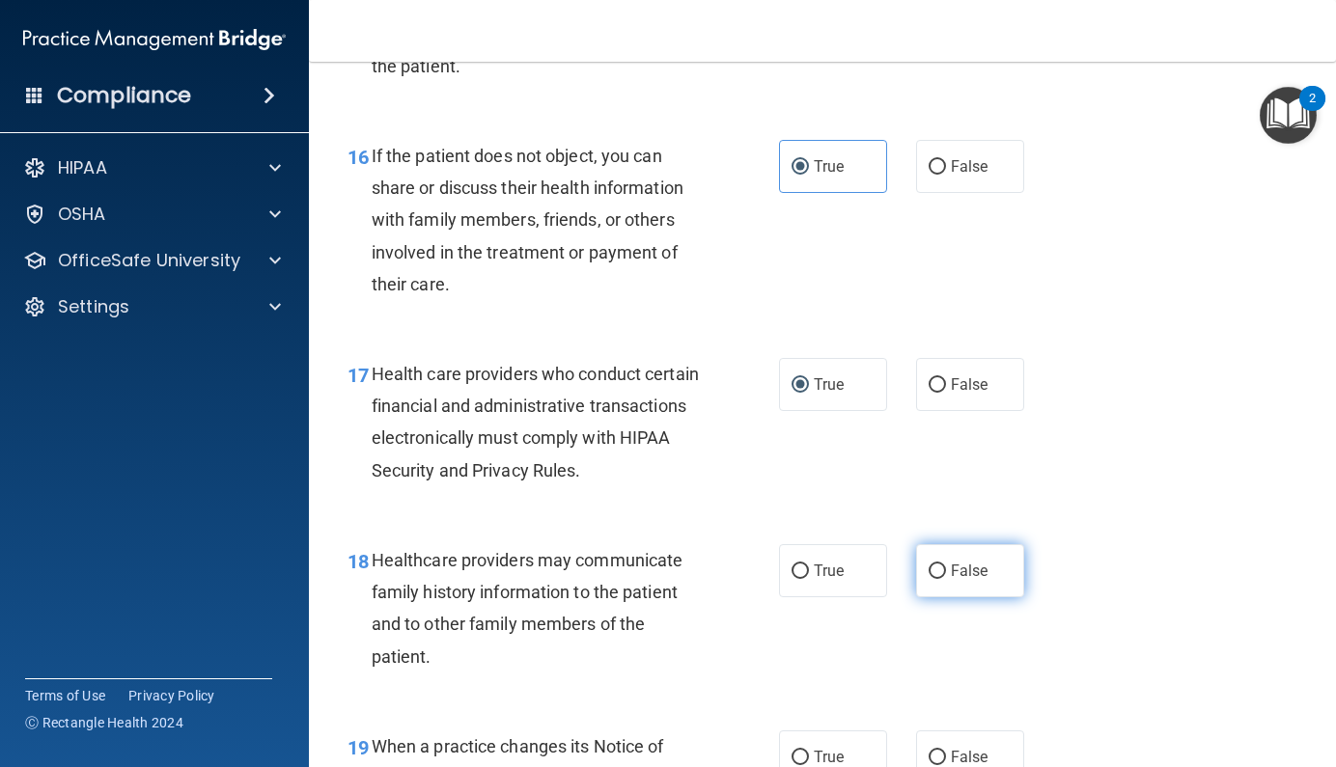
click at [966, 563] on span "False" at bounding box center [970, 571] width 38 height 18
click at [946, 565] on input "False" at bounding box center [936, 572] width 17 height 14
radio input "true"
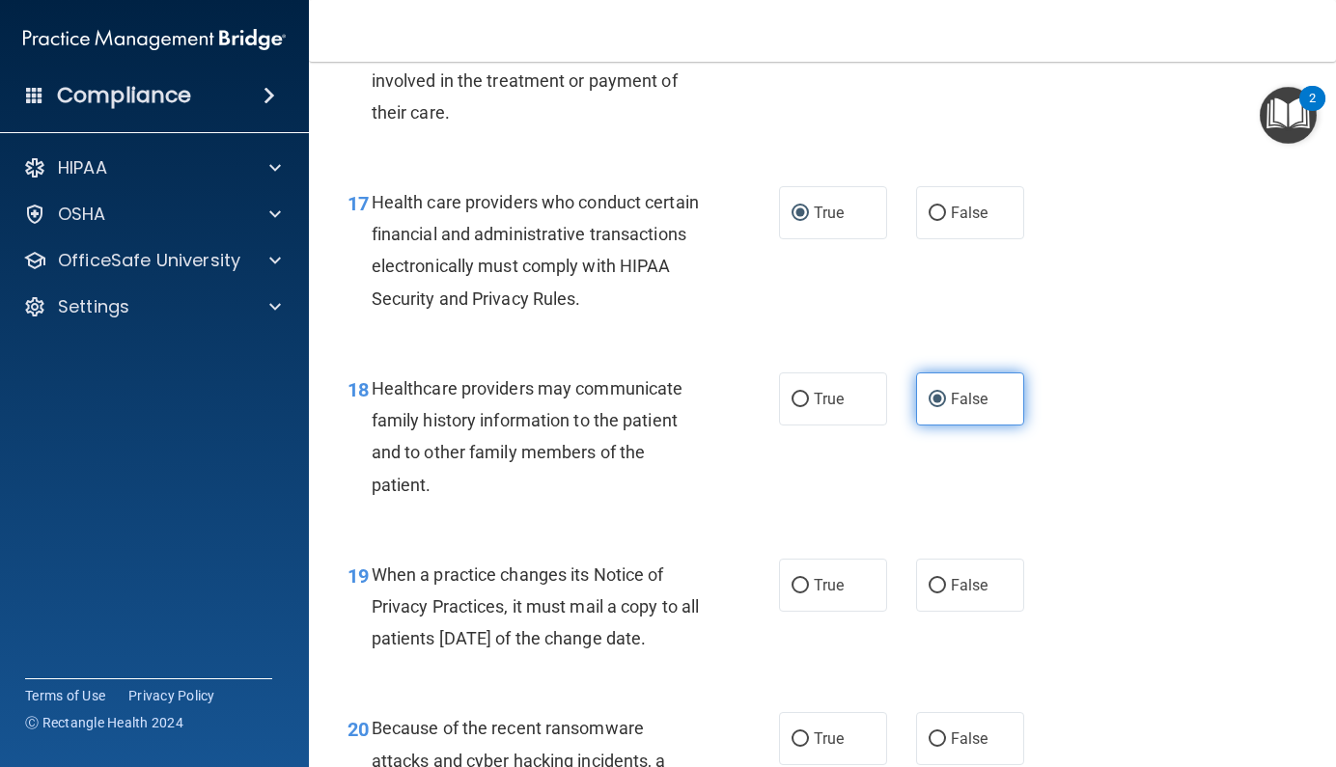
scroll to position [3042, 0]
click at [957, 575] on span "False" at bounding box center [970, 584] width 38 height 18
click at [946, 578] on input "False" at bounding box center [936, 585] width 17 height 14
radio input "true"
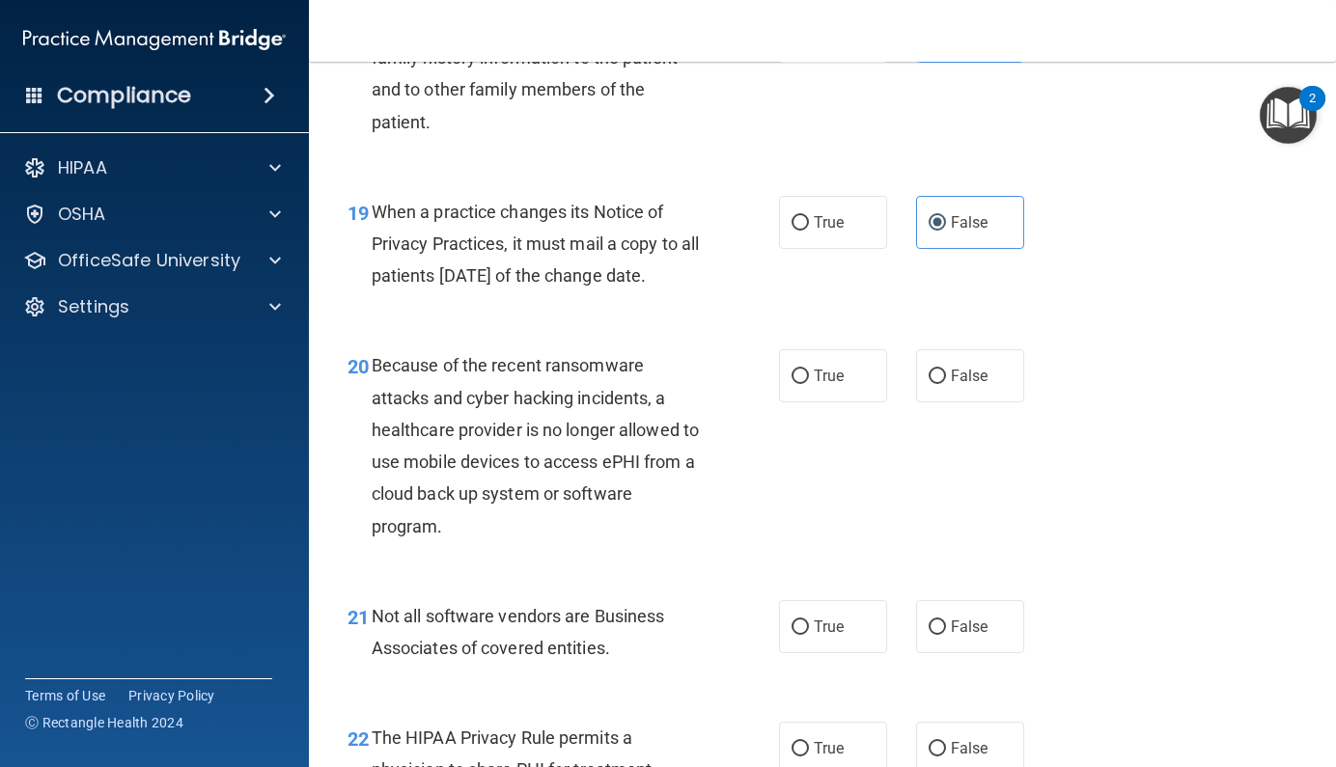
scroll to position [3410, 0]
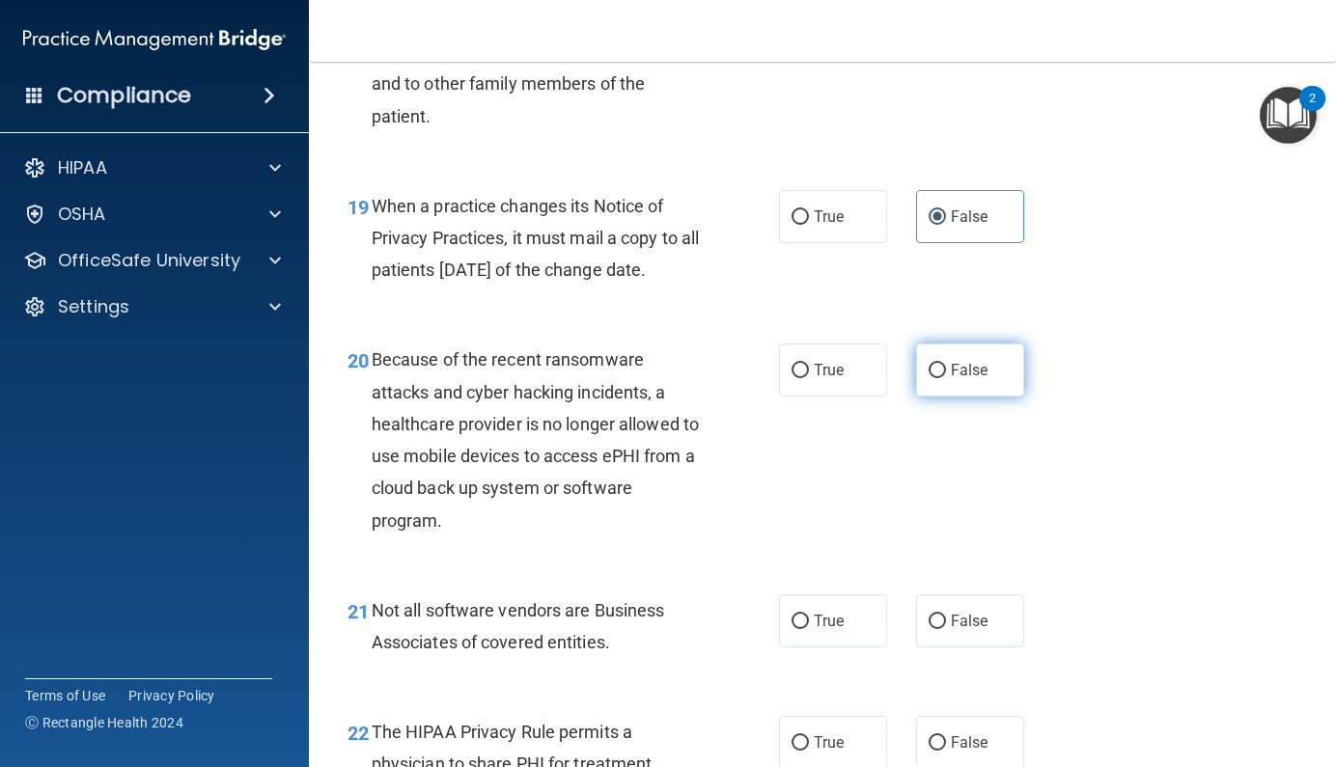
click at [971, 379] on span "False" at bounding box center [970, 370] width 38 height 18
click at [946, 378] on input "False" at bounding box center [936, 371] width 17 height 14
radio input "true"
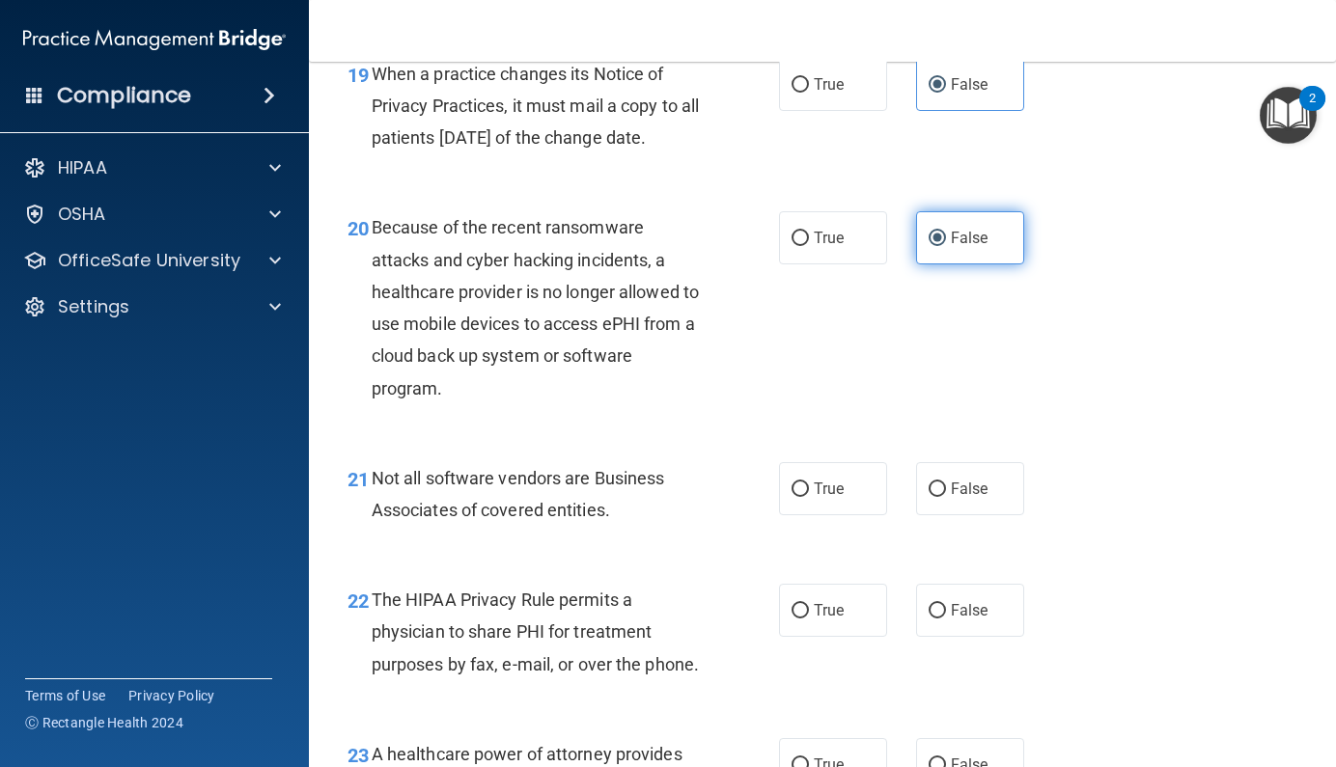
scroll to position [3555, 0]
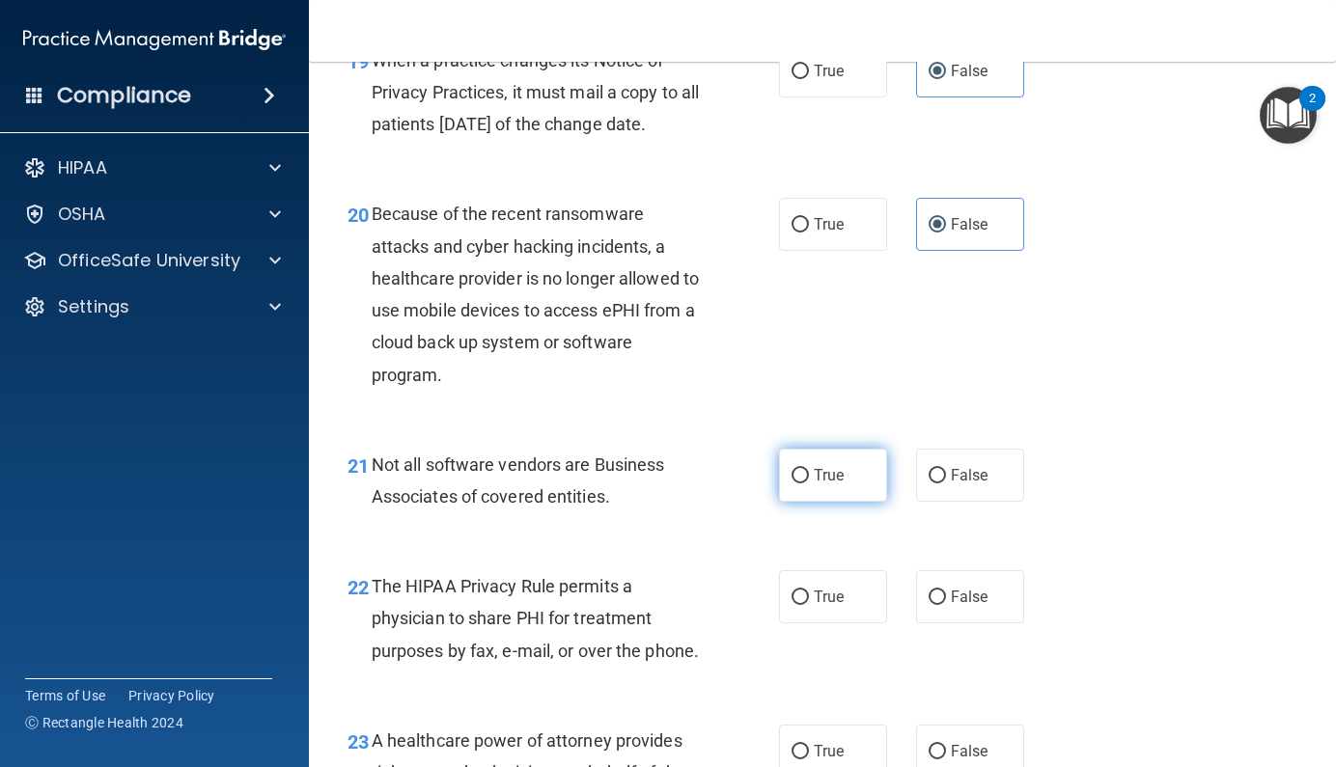
click at [795, 499] on label "True" at bounding box center [833, 475] width 108 height 53
click at [795, 483] on input "True" at bounding box center [799, 476] width 17 height 14
radio input "true"
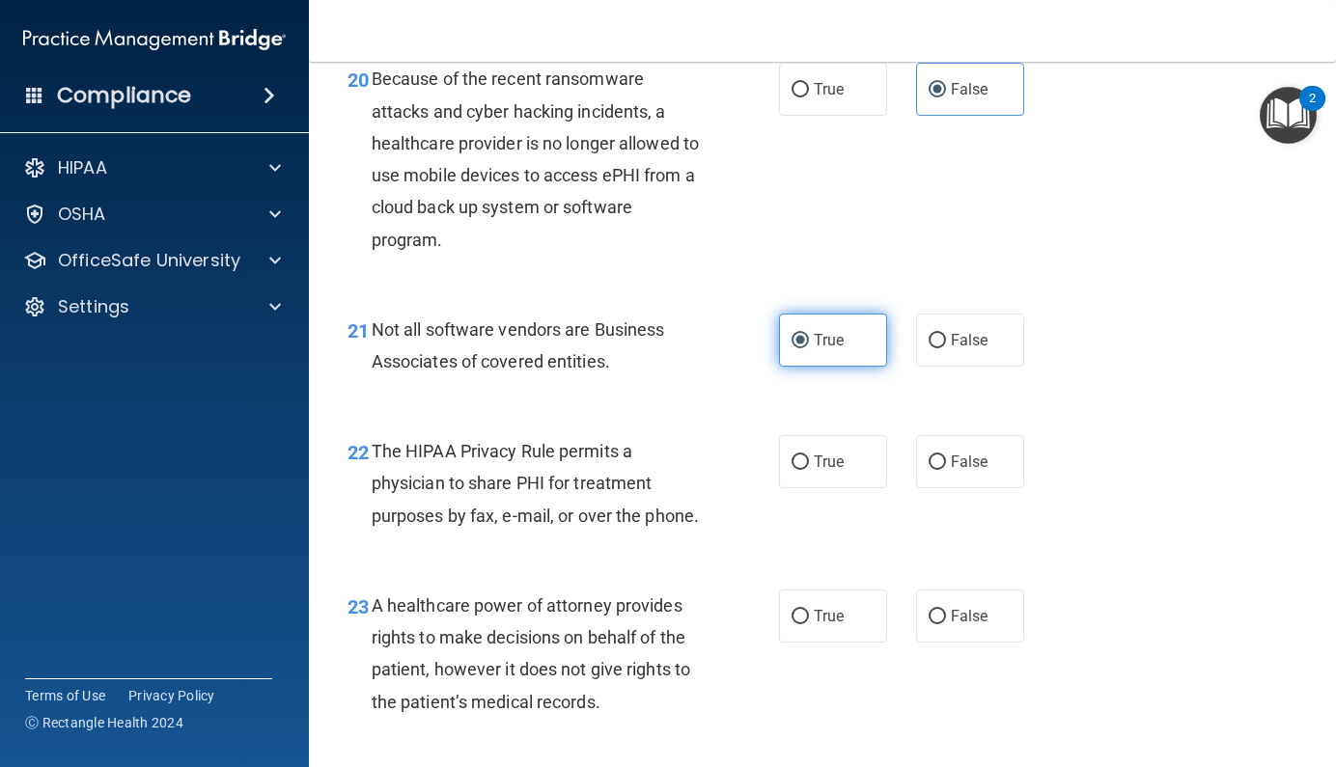
scroll to position [3692, 0]
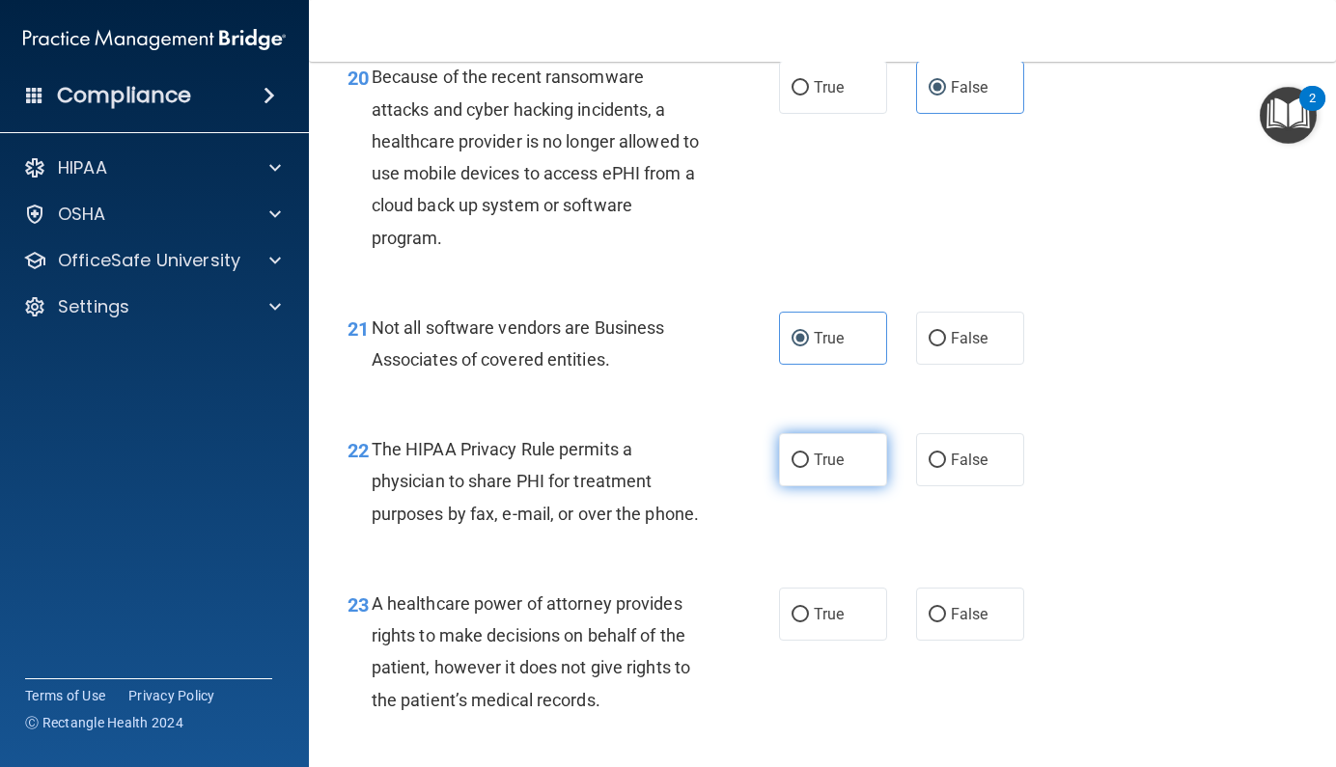
click at [800, 468] on input "True" at bounding box center [799, 461] width 17 height 14
radio input "true"
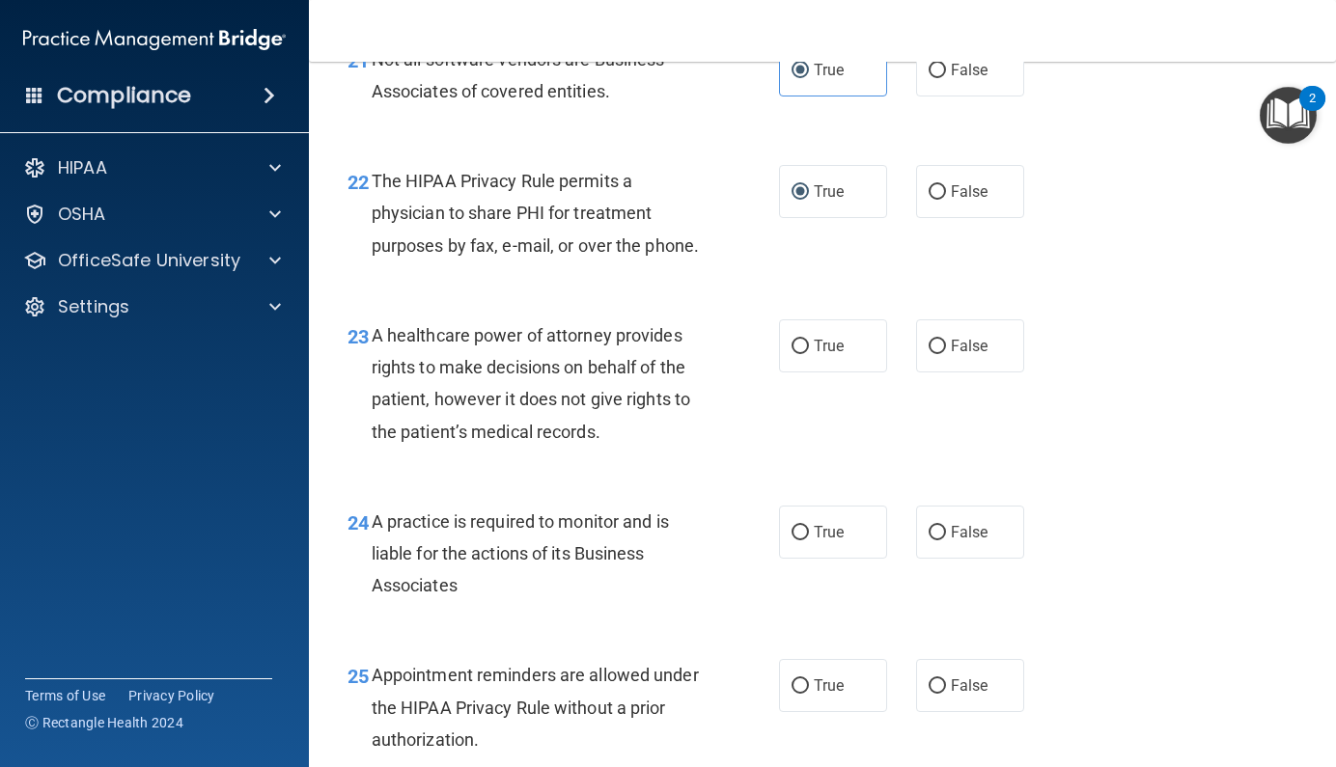
scroll to position [3962, 0]
click at [819, 372] on label "True" at bounding box center [833, 344] width 108 height 53
click at [809, 353] on input "True" at bounding box center [799, 346] width 17 height 14
radio input "true"
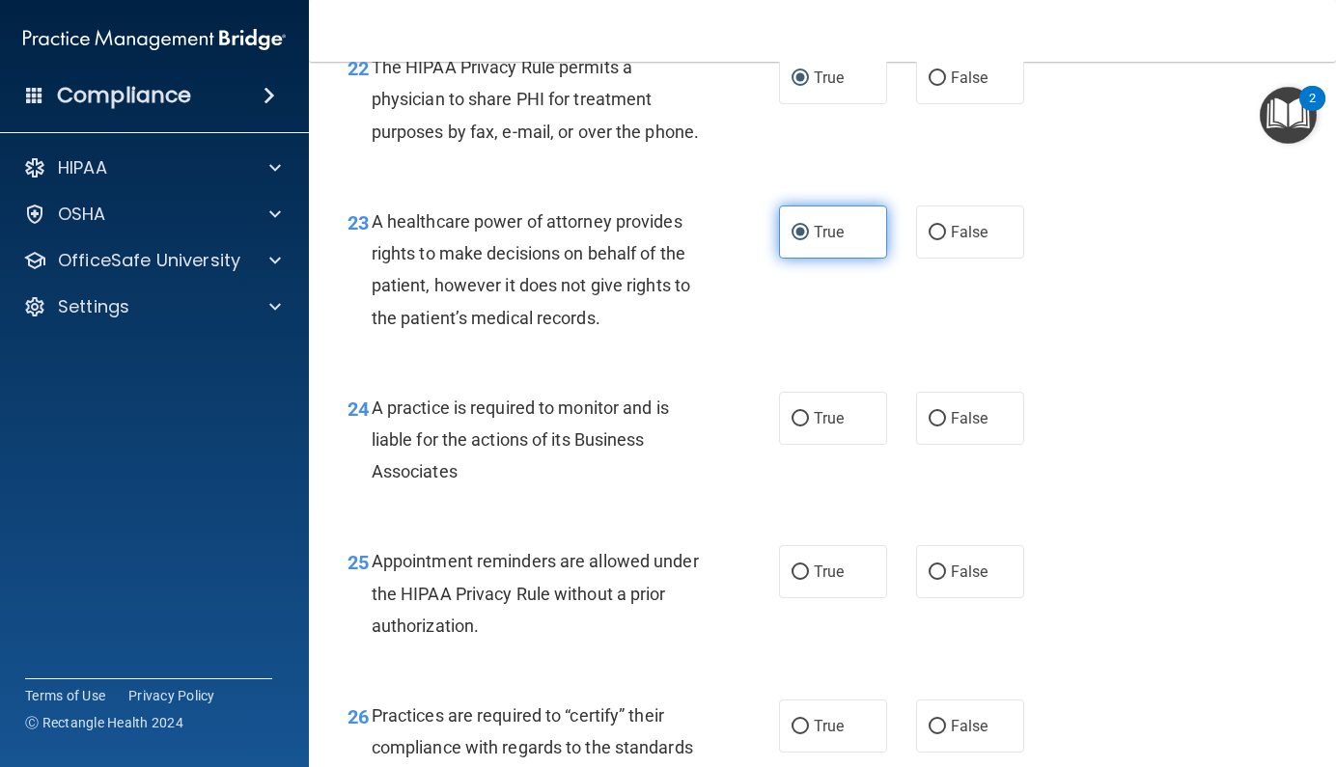
scroll to position [4076, 0]
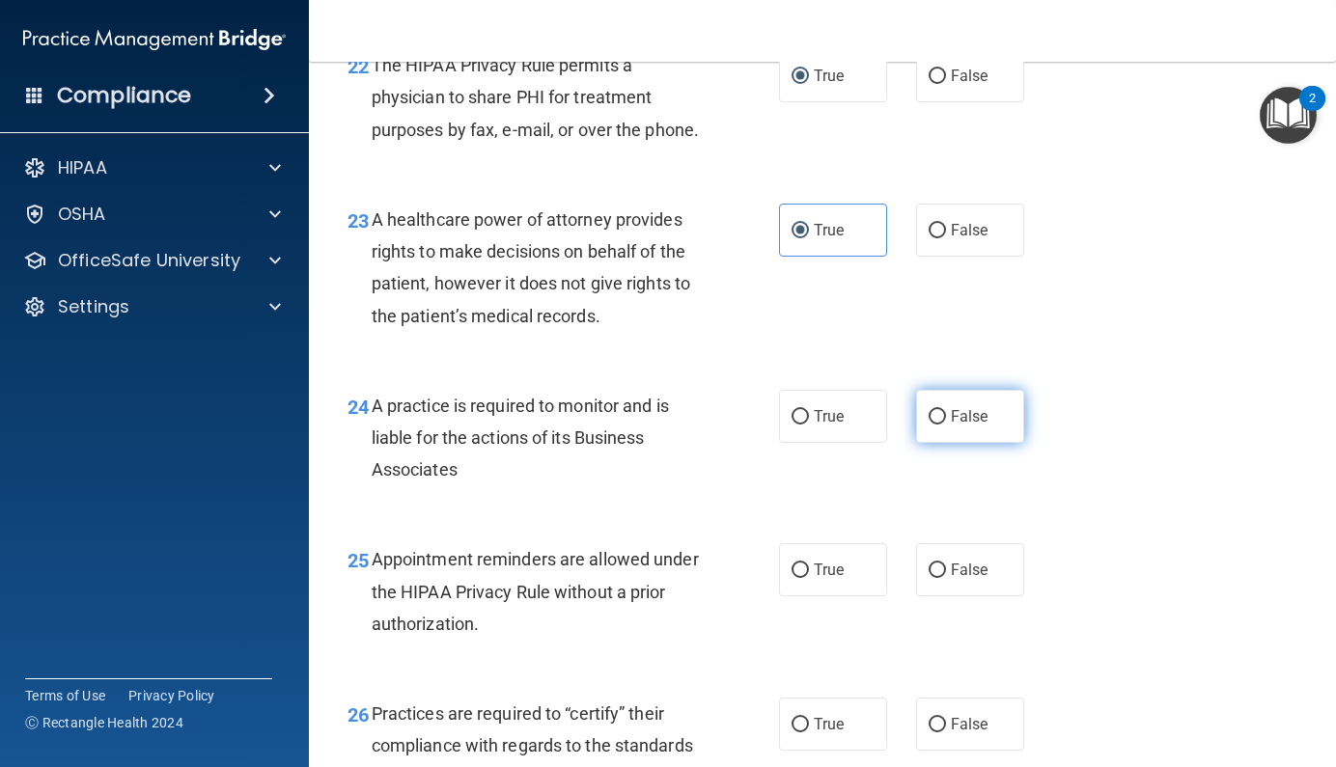
click at [953, 443] on label "False" at bounding box center [970, 416] width 108 height 53
click at [946, 425] on input "False" at bounding box center [936, 417] width 17 height 14
radio input "true"
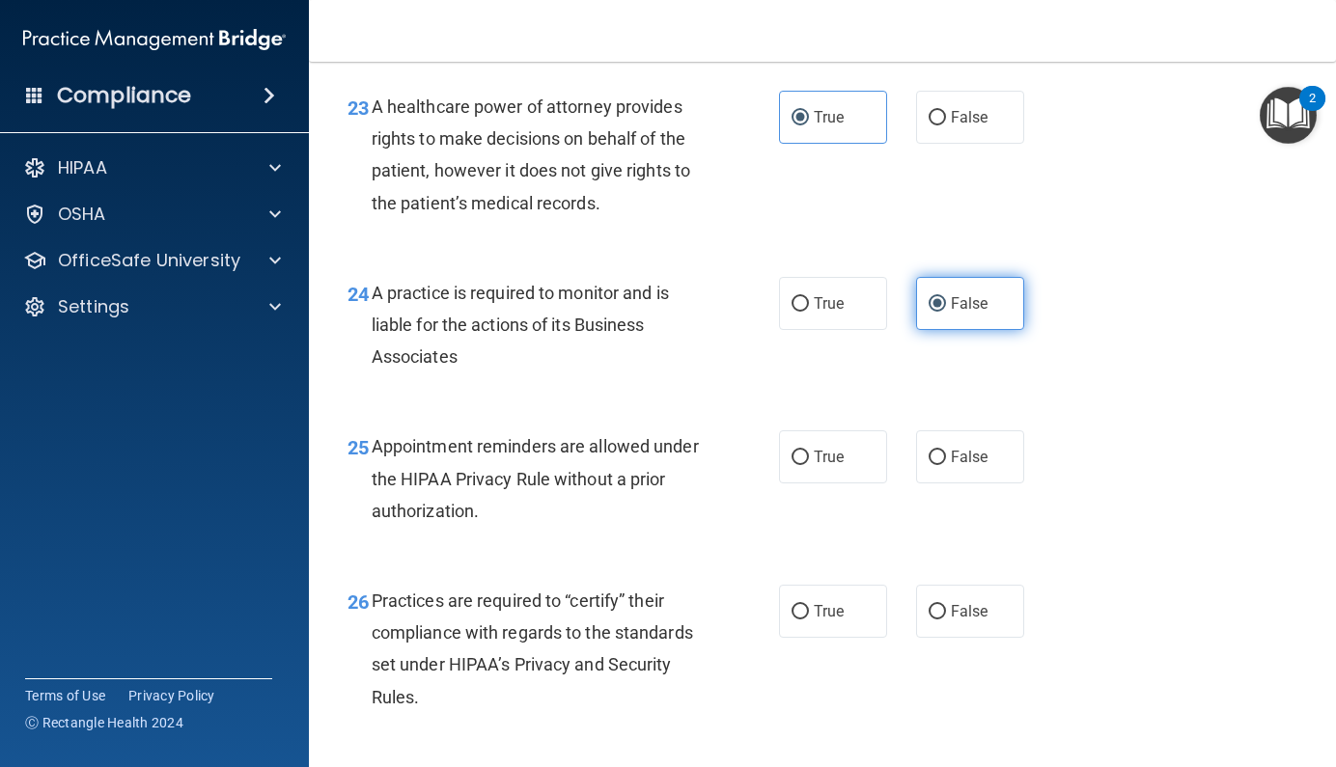
scroll to position [4191, 0]
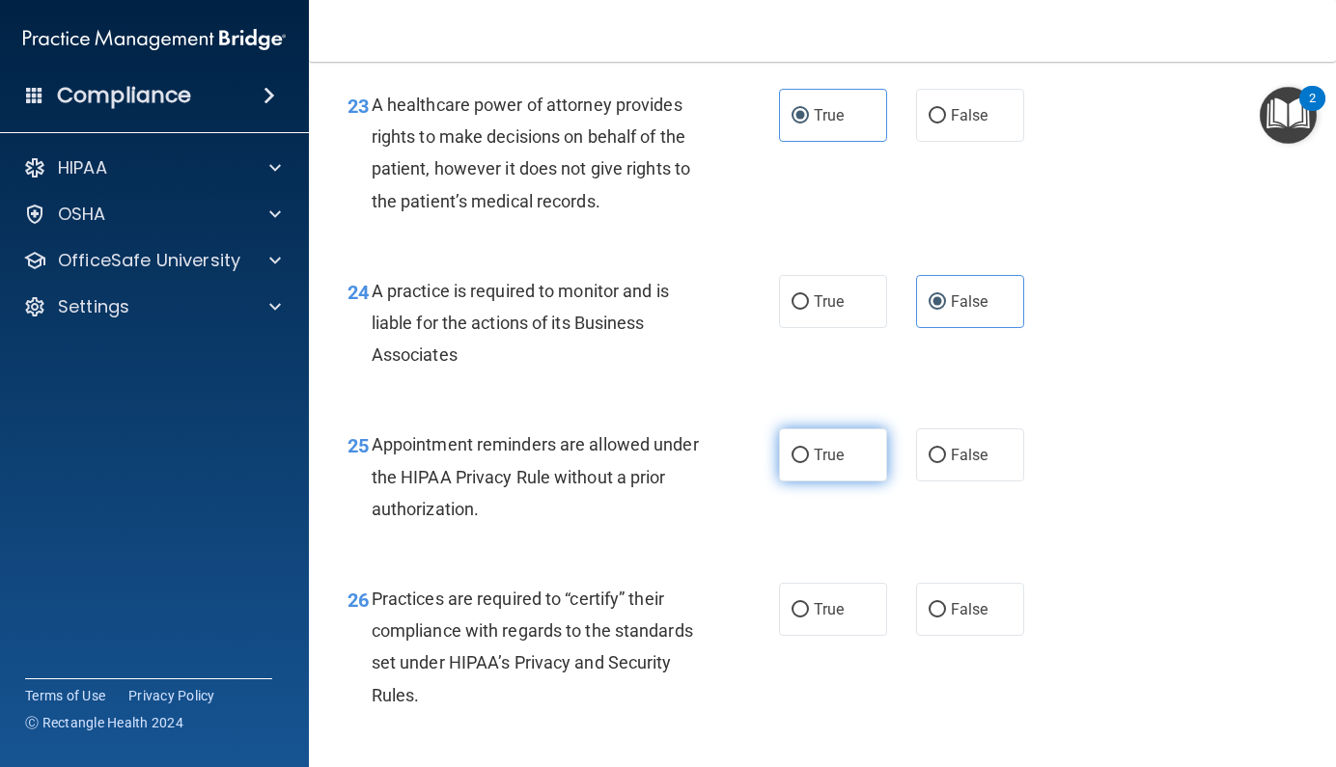
click at [800, 463] on input "True" at bounding box center [799, 456] width 17 height 14
radio input "true"
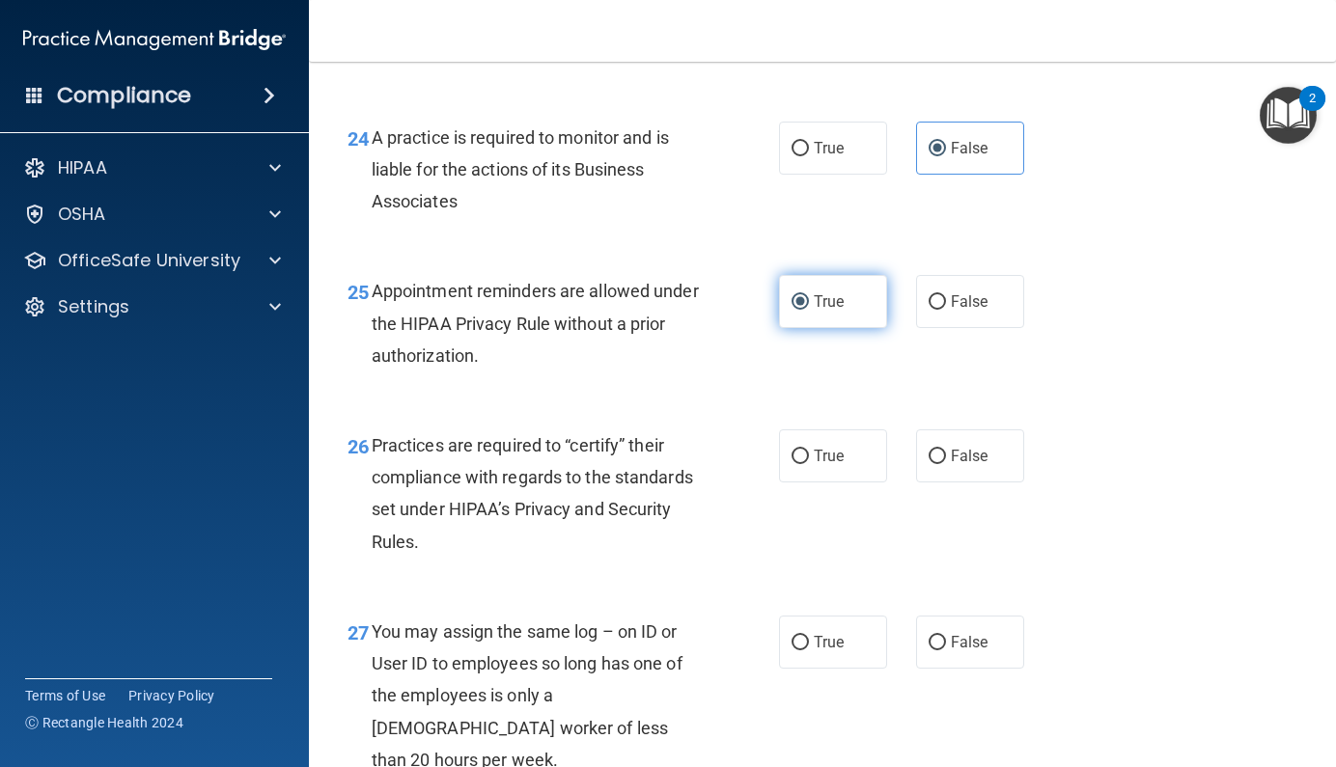
scroll to position [4351, 0]
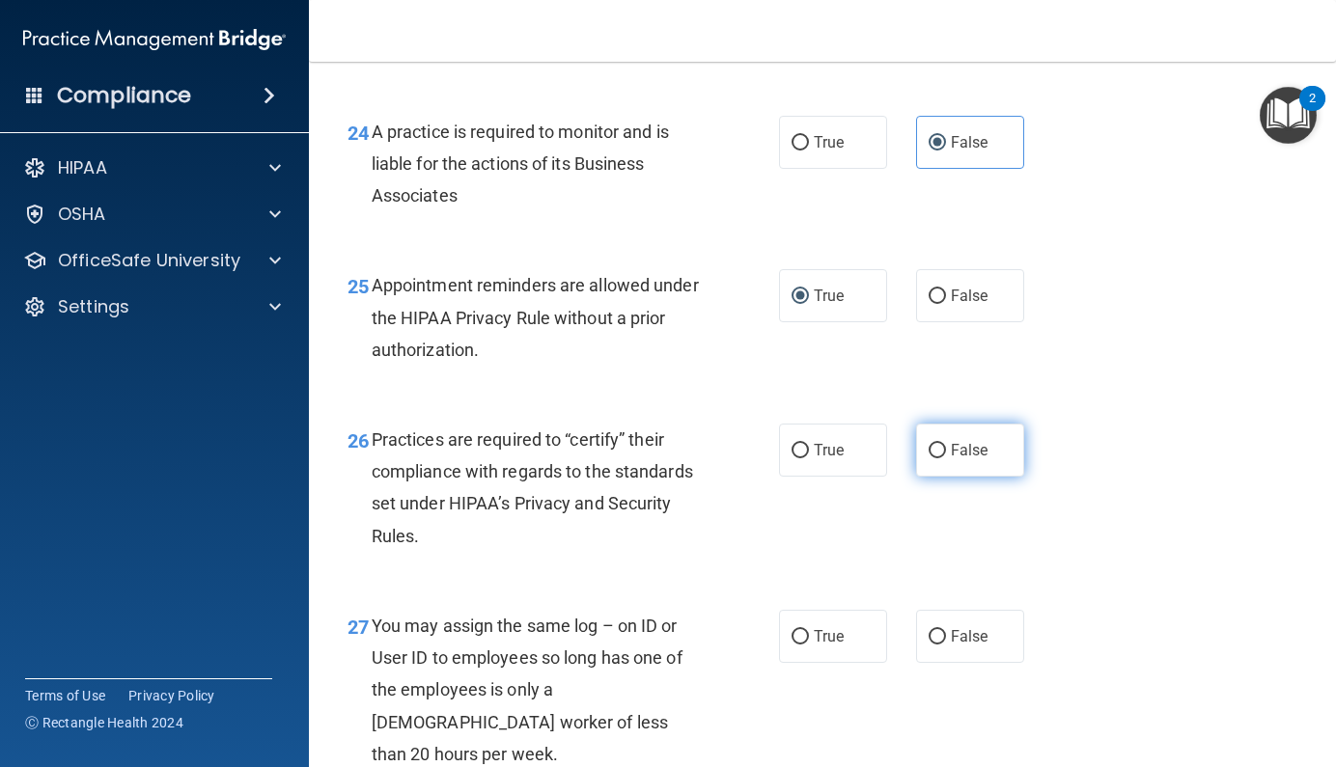
click at [979, 459] on span "False" at bounding box center [970, 450] width 38 height 18
click at [946, 458] on input "False" at bounding box center [936, 451] width 17 height 14
radio input "true"
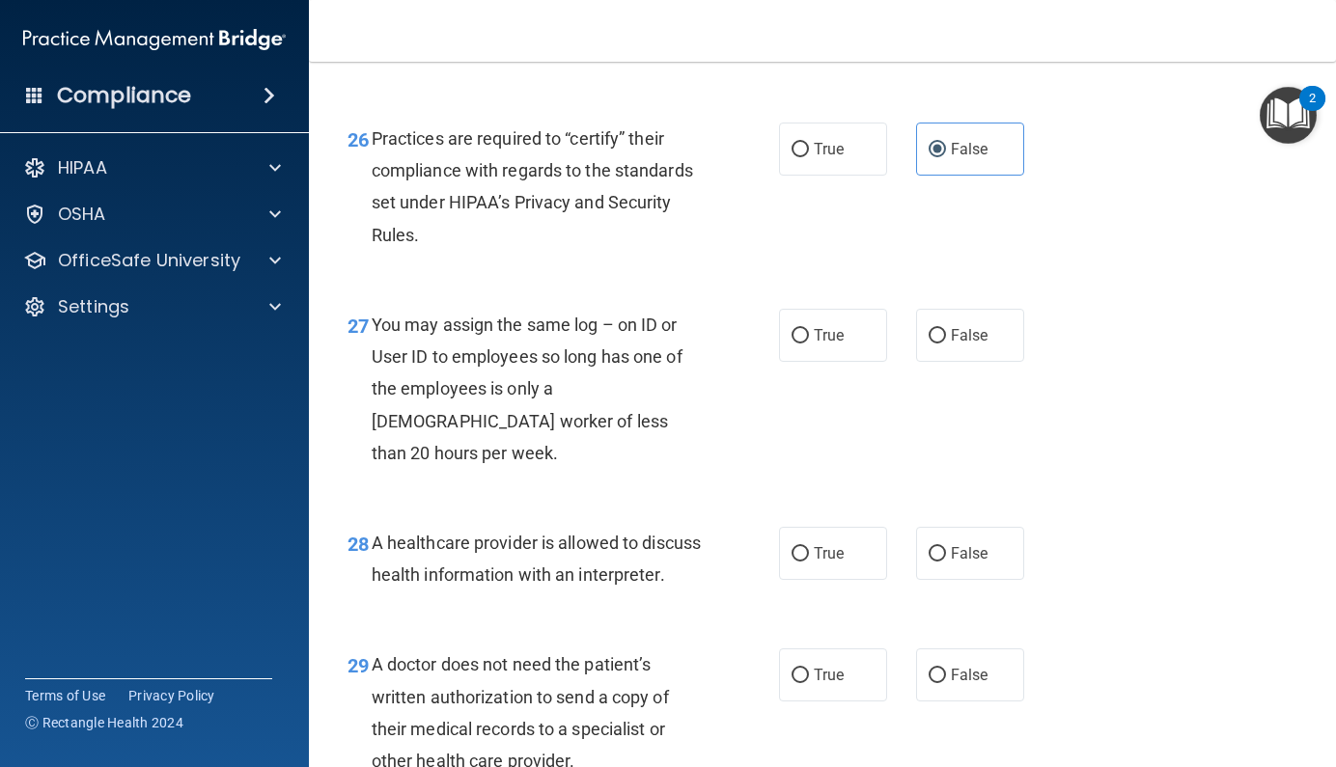
scroll to position [4655, 0]
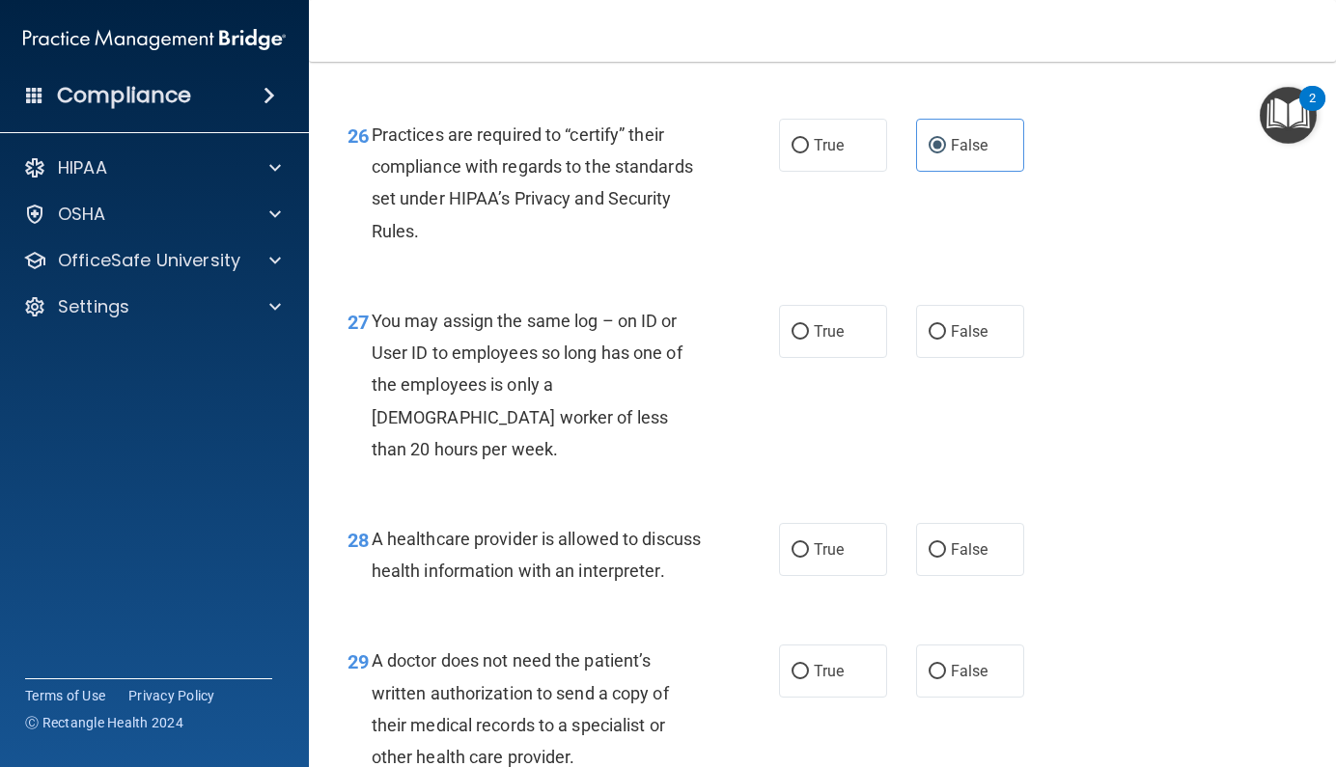
drag, startPoint x: 924, startPoint y: 428, endPoint x: 925, endPoint y: 412, distance: 16.4
click at [924, 428] on div "27 You may assign the same log – on ID or User ID to employees so long has one …" at bounding box center [822, 390] width 979 height 218
click at [931, 358] on label "False" at bounding box center [970, 331] width 108 height 53
click at [931, 340] on input "False" at bounding box center [936, 332] width 17 height 14
radio input "true"
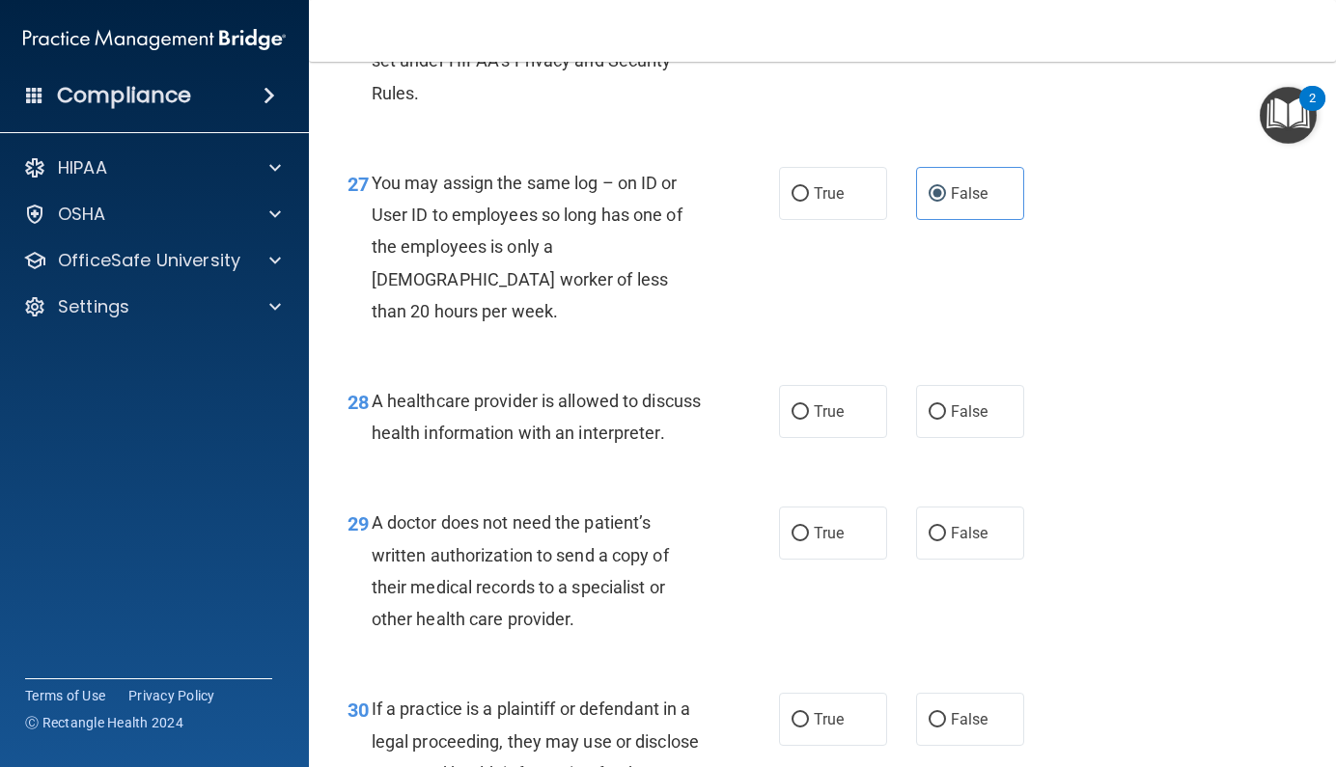
scroll to position [4794, 0]
click at [821, 419] on span "True" at bounding box center [829, 410] width 30 height 18
click at [809, 419] on input "True" at bounding box center [799, 411] width 17 height 14
radio input "true"
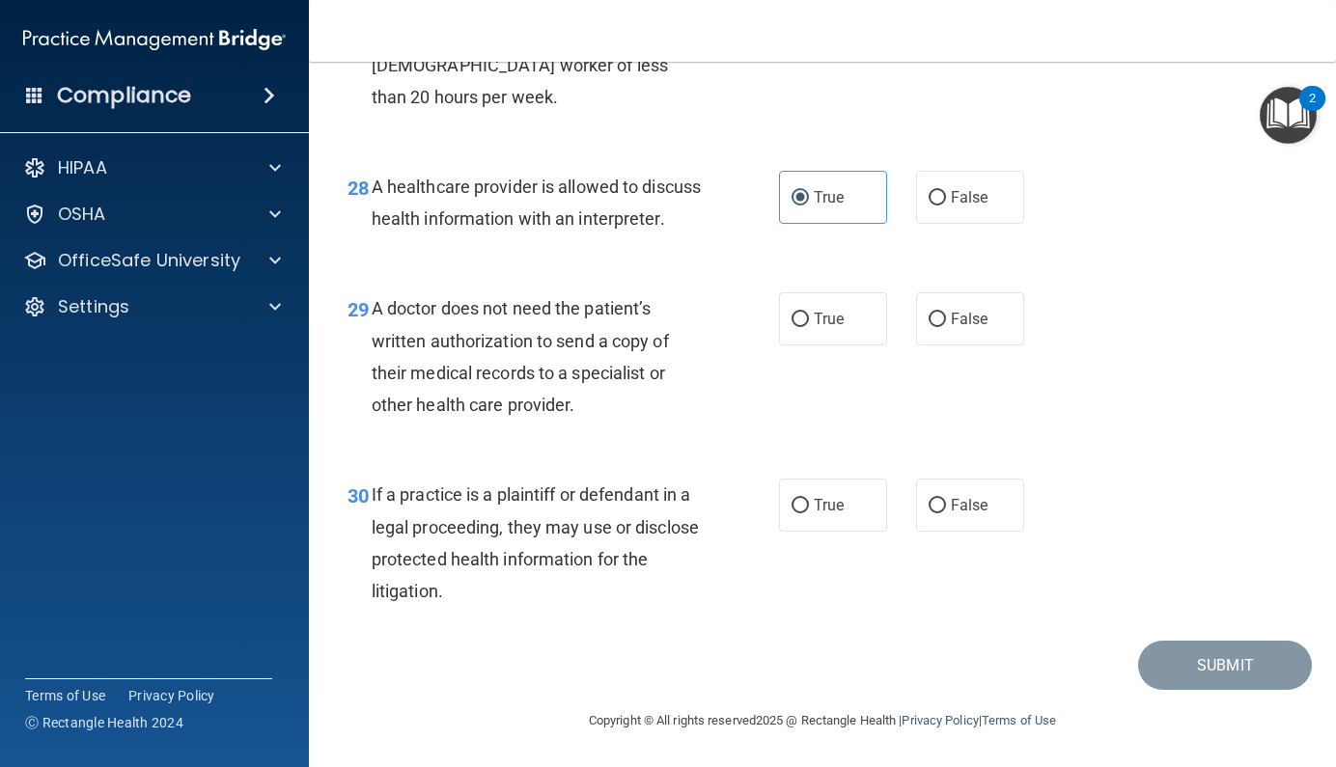
scroll to position [5045, 0]
click at [843, 337] on label "True" at bounding box center [833, 318] width 108 height 53
click at [809, 327] on input "True" at bounding box center [799, 320] width 17 height 14
radio input "true"
click at [854, 499] on label "True" at bounding box center [833, 505] width 108 height 53
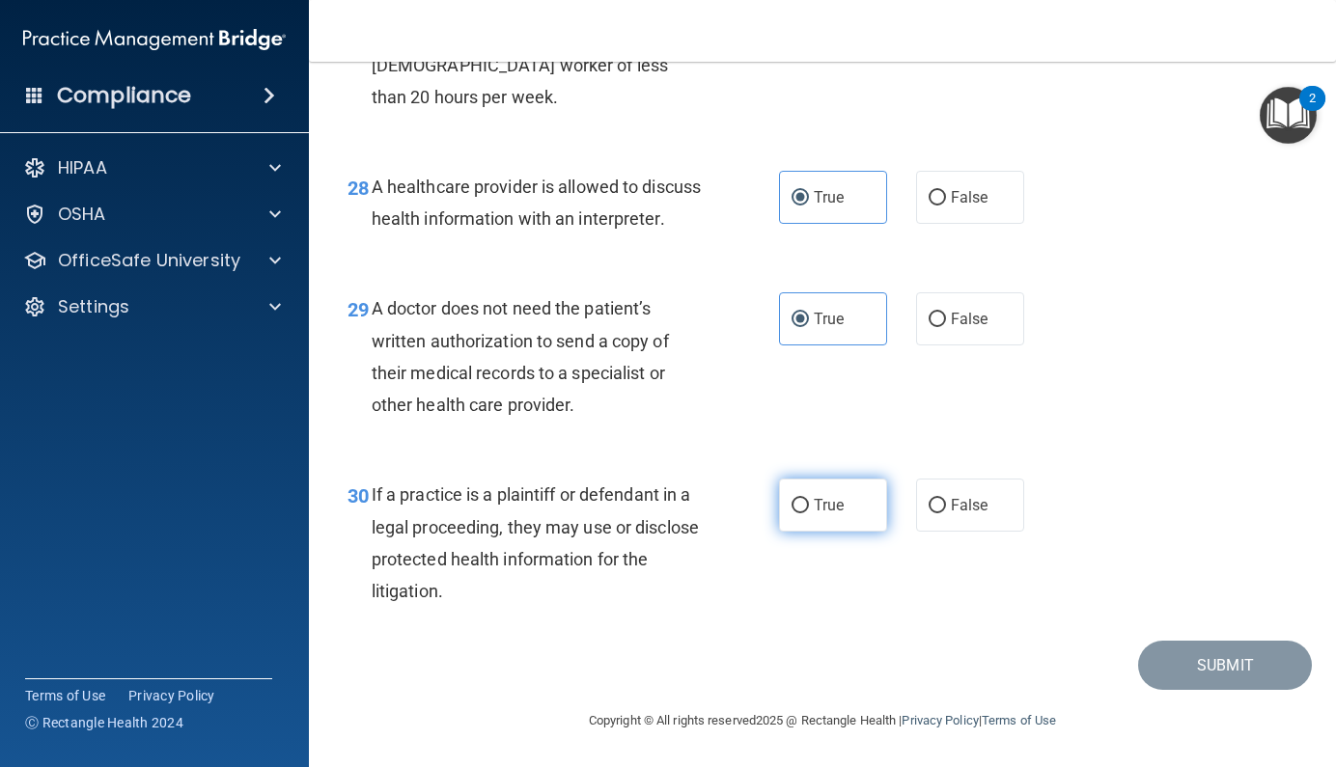
click at [809, 499] on input "True" at bounding box center [799, 506] width 17 height 14
radio input "true"
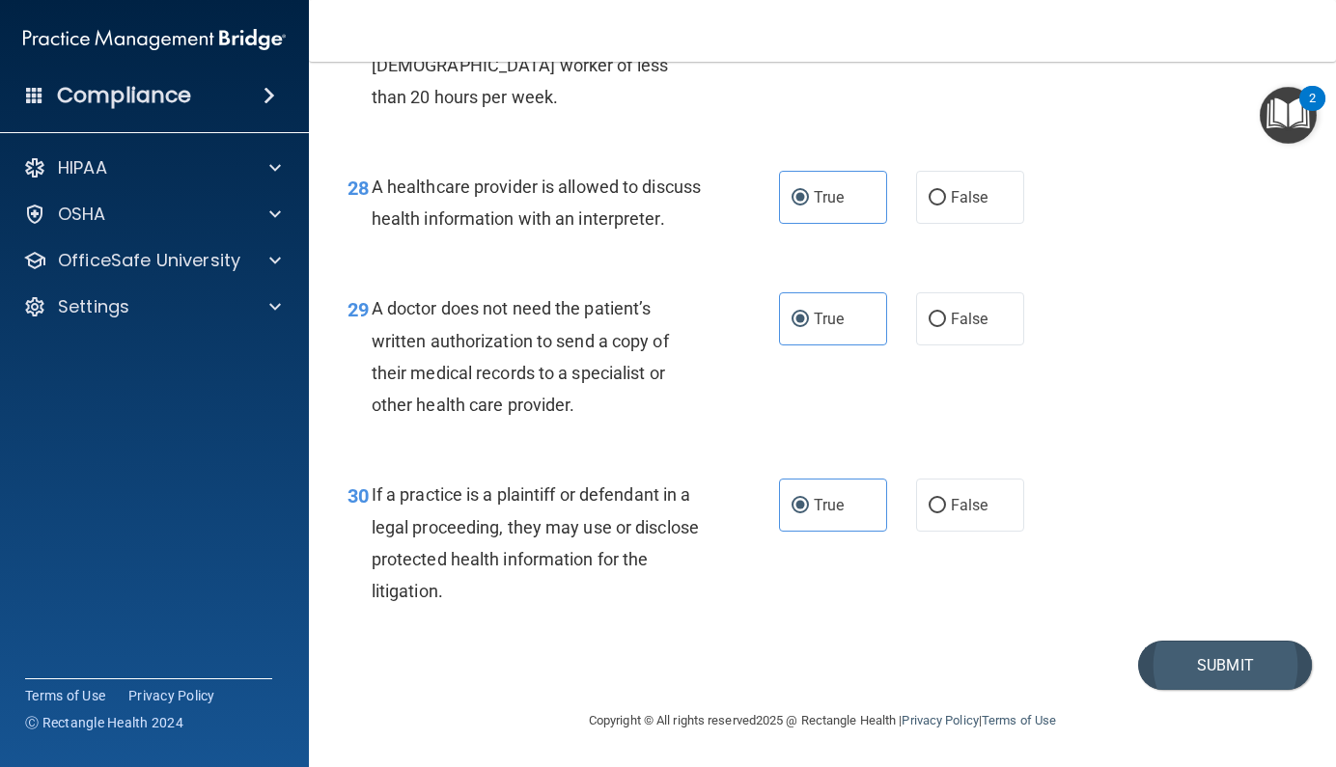
click at [1155, 661] on button "Submit" at bounding box center [1225, 665] width 174 height 49
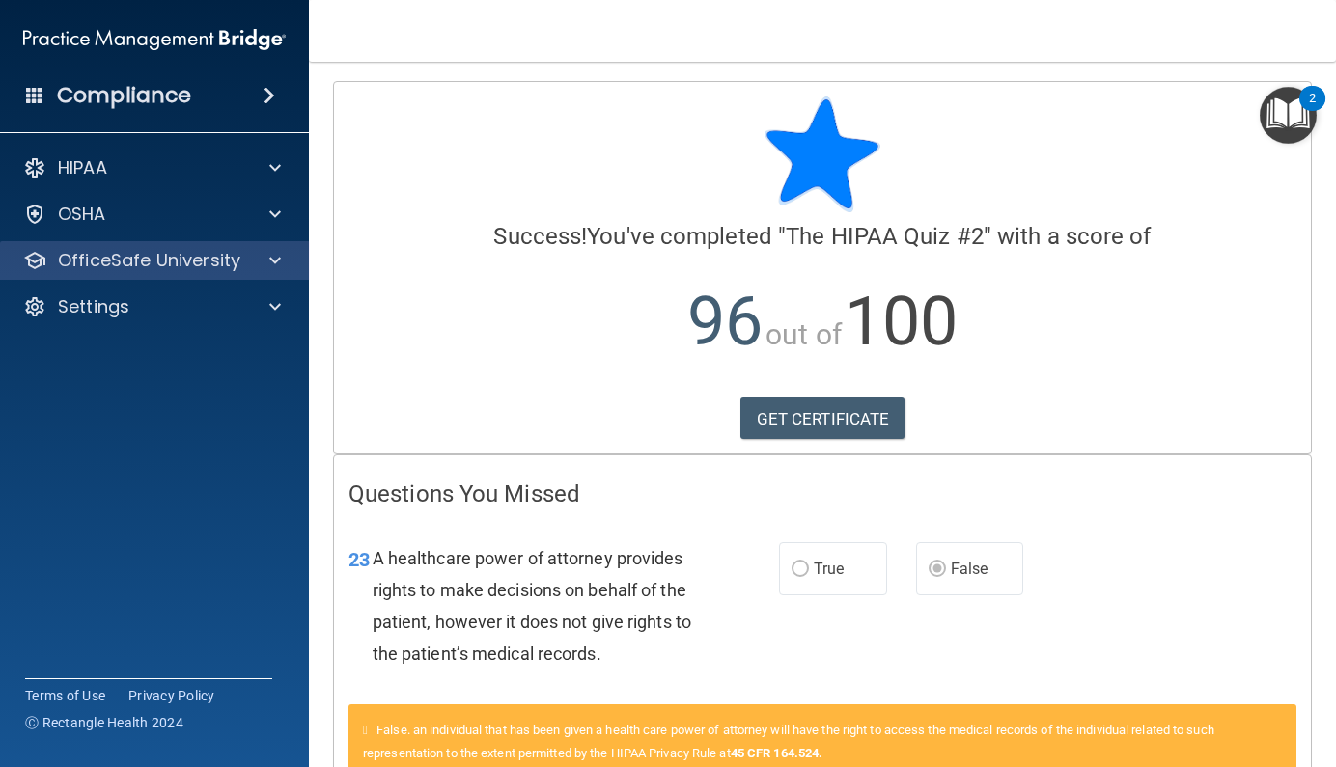
click at [269, 254] on span at bounding box center [275, 260] width 12 height 23
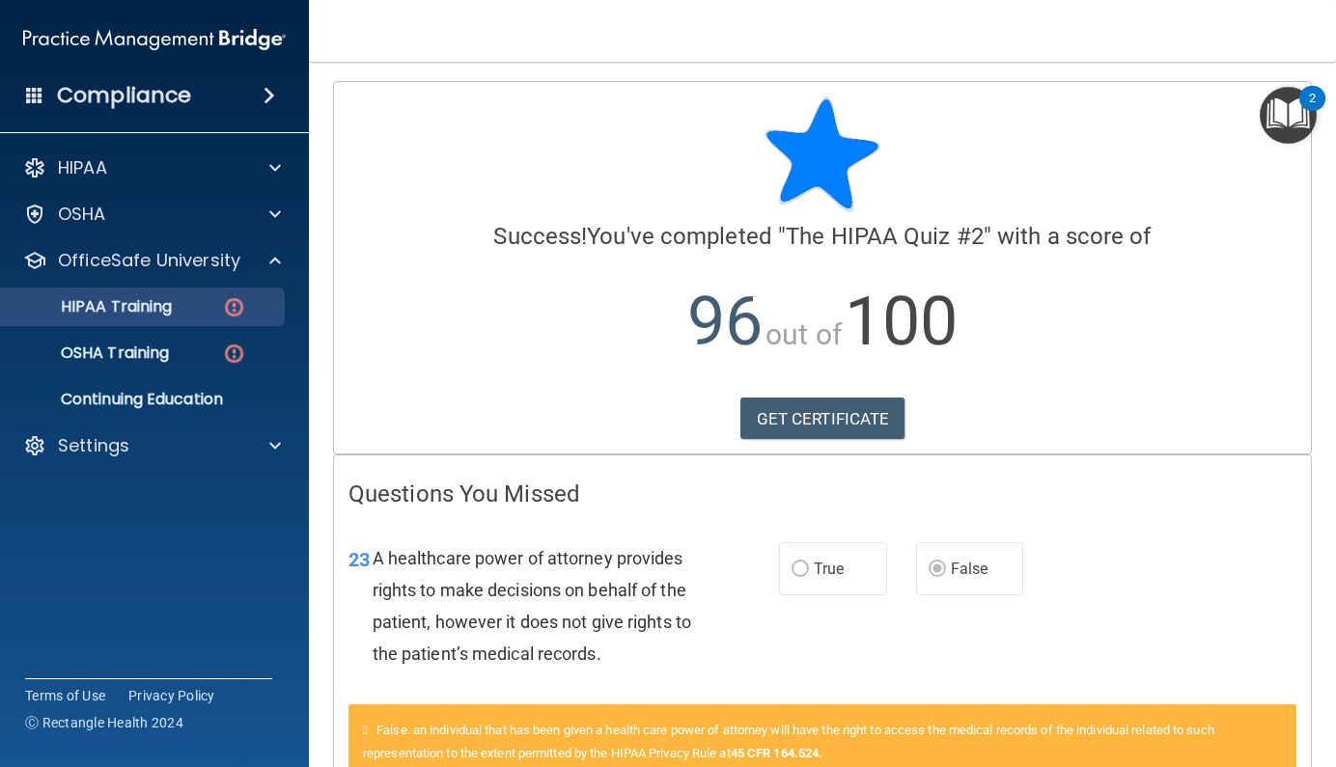
click at [218, 306] on div "HIPAA Training" at bounding box center [144, 306] width 263 height 19
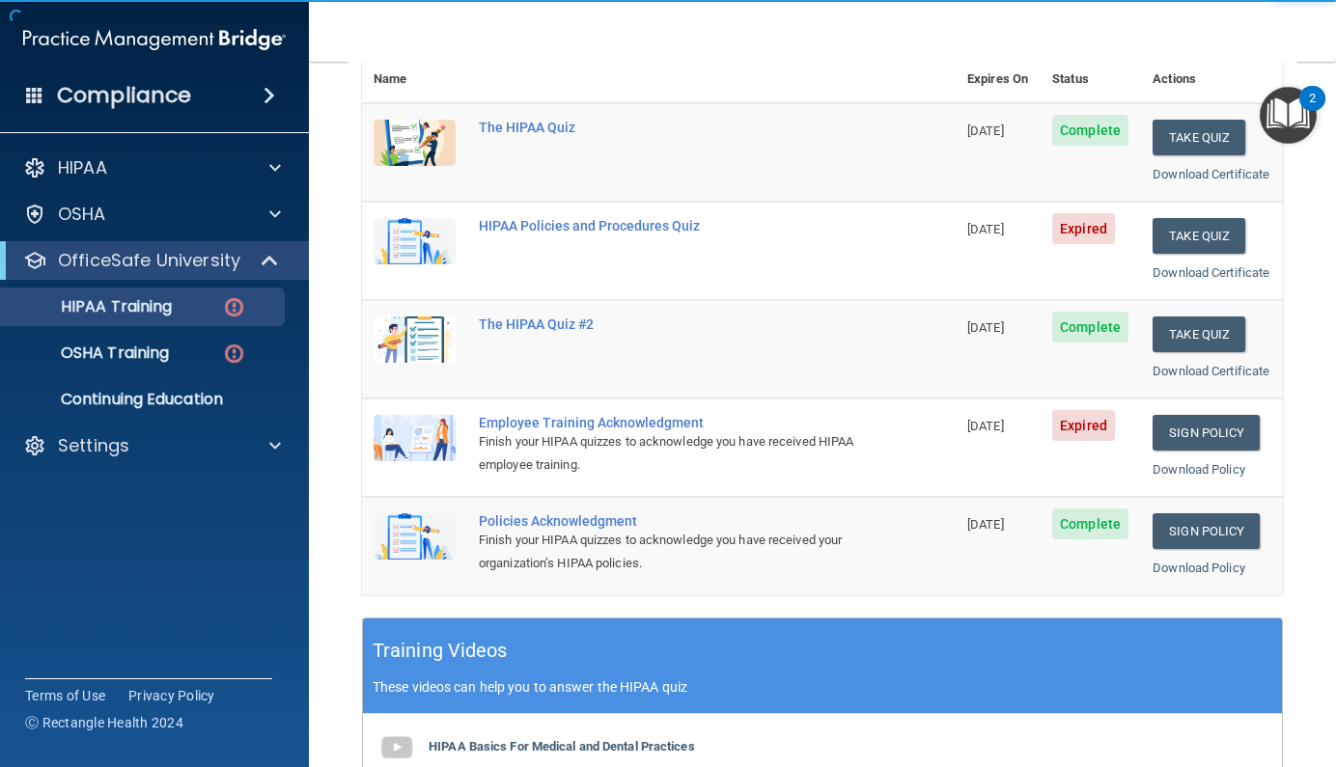
scroll to position [237, 0]
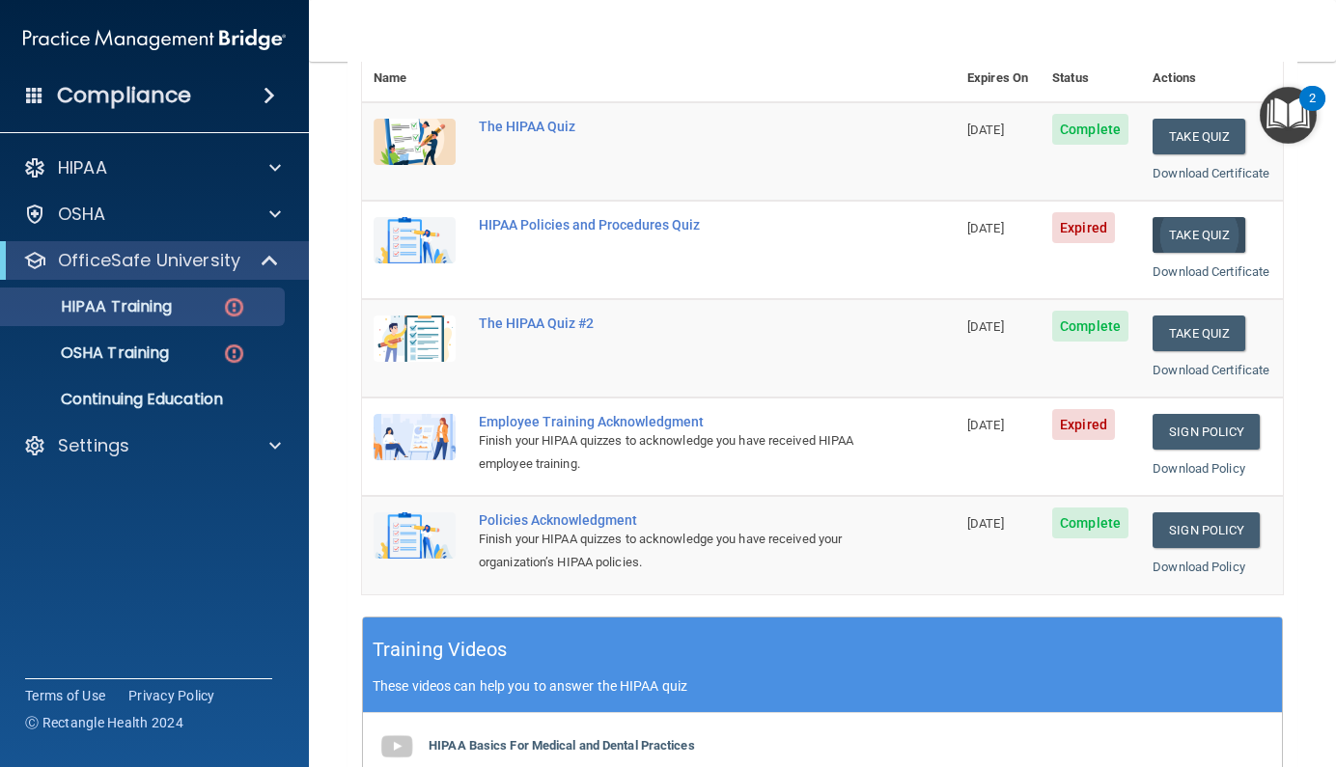
click at [1181, 247] on button "Take Quiz" at bounding box center [1198, 235] width 93 height 36
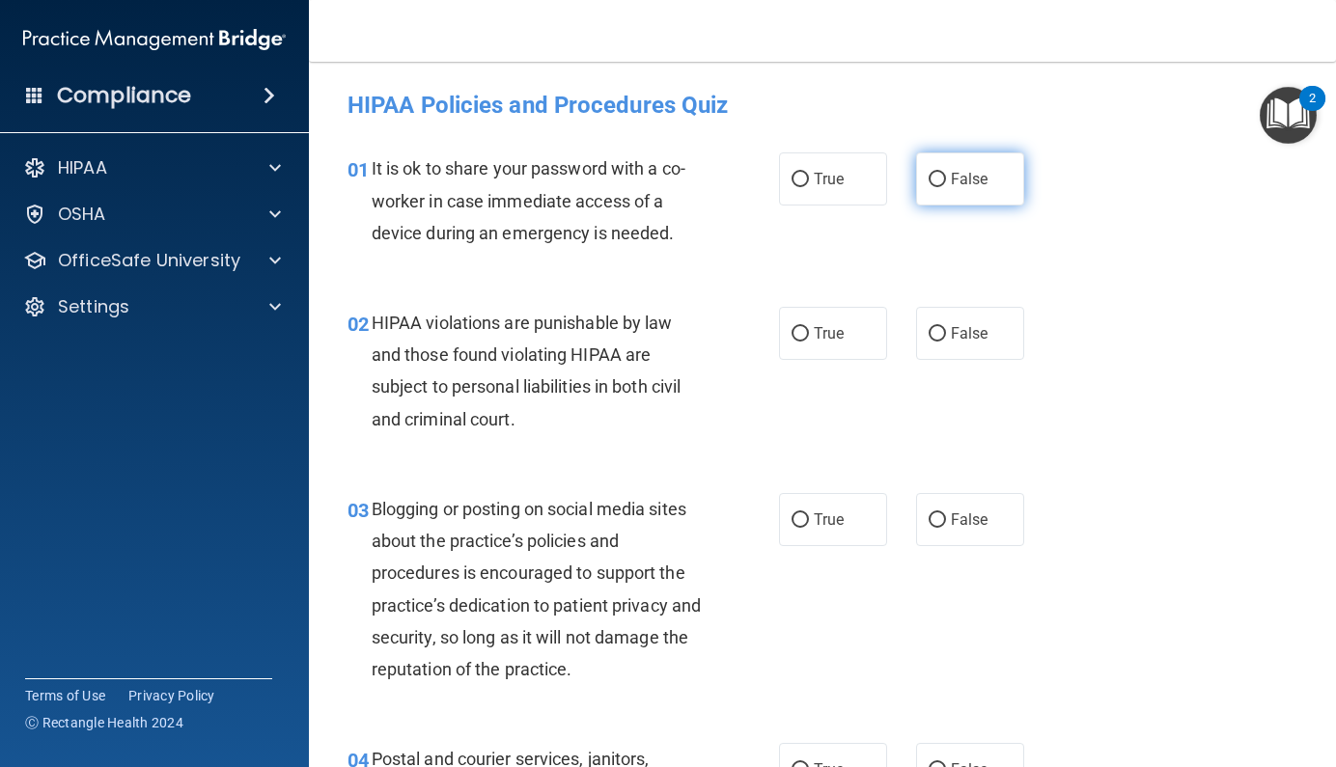
click at [932, 180] on input "False" at bounding box center [936, 180] width 17 height 14
radio input "true"
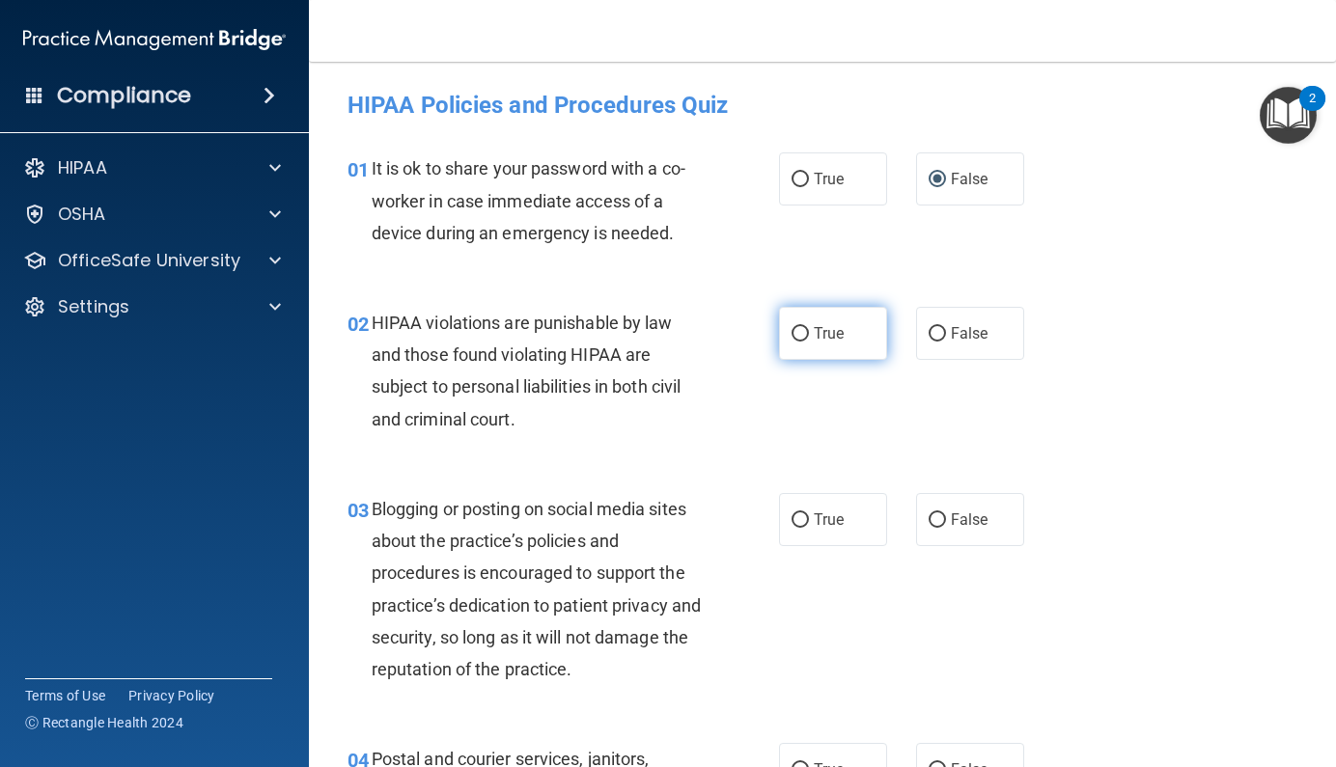
click at [815, 330] on span "True" at bounding box center [829, 333] width 30 height 18
click at [809, 330] on input "True" at bounding box center [799, 334] width 17 height 14
radio input "true"
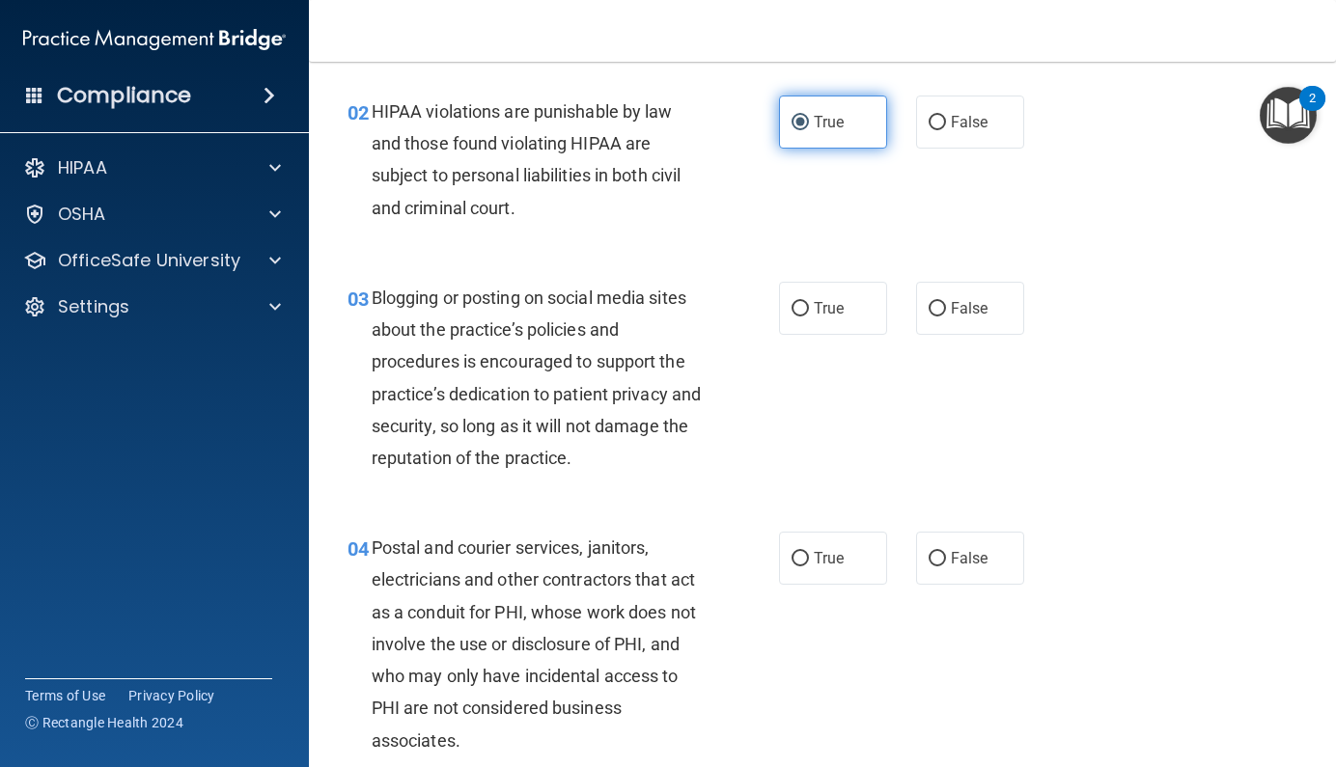
scroll to position [214, 0]
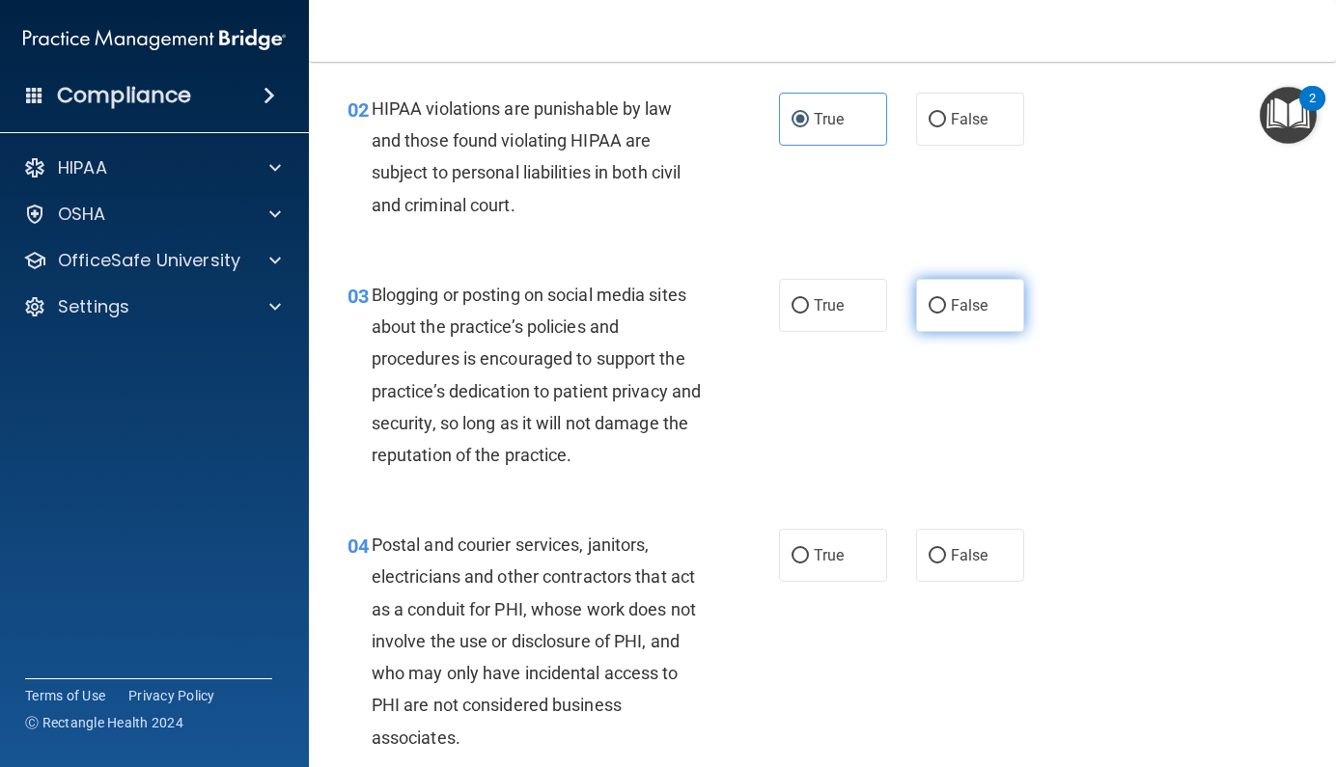
click at [951, 308] on span "False" at bounding box center [970, 305] width 38 height 18
click at [946, 308] on input "False" at bounding box center [936, 306] width 17 height 14
radio input "true"
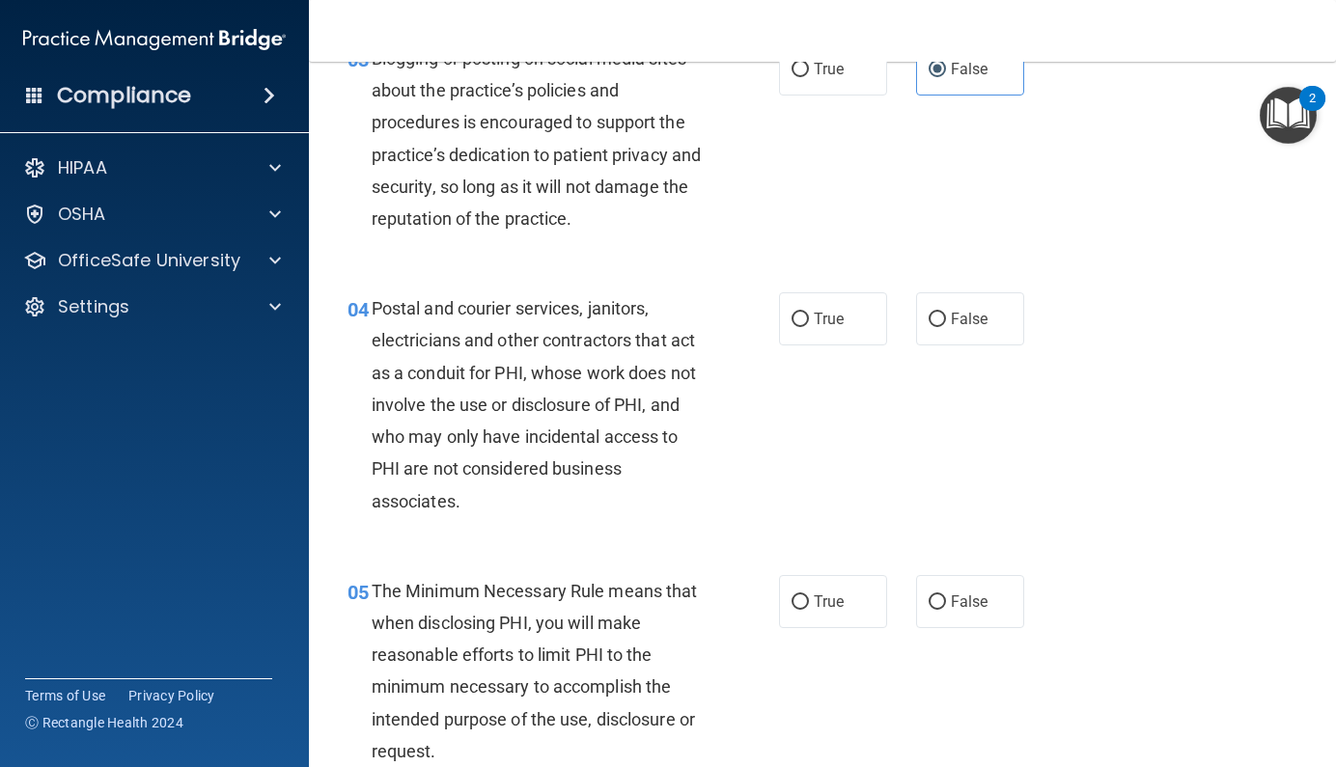
scroll to position [447, 0]
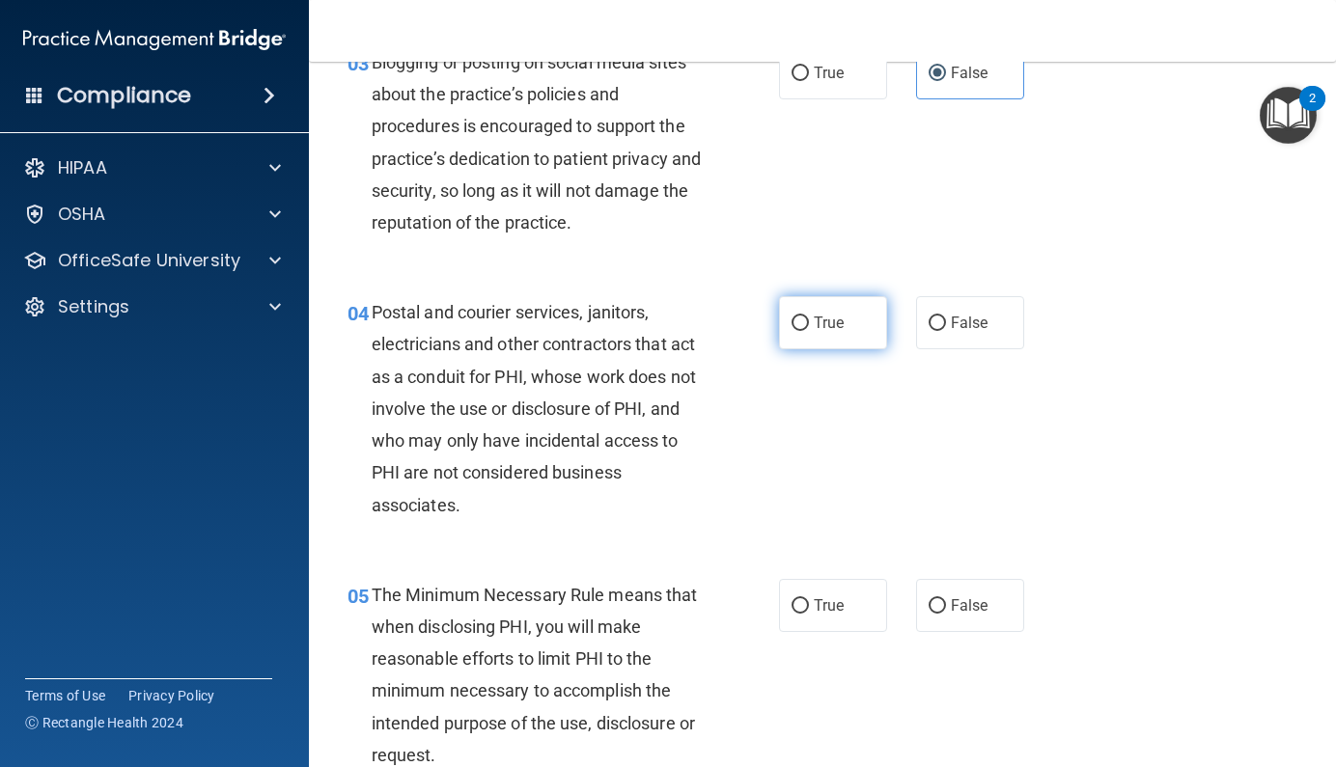
click at [860, 331] on label "True" at bounding box center [833, 322] width 108 height 53
click at [809, 331] on input "True" at bounding box center [799, 324] width 17 height 14
radio input "true"
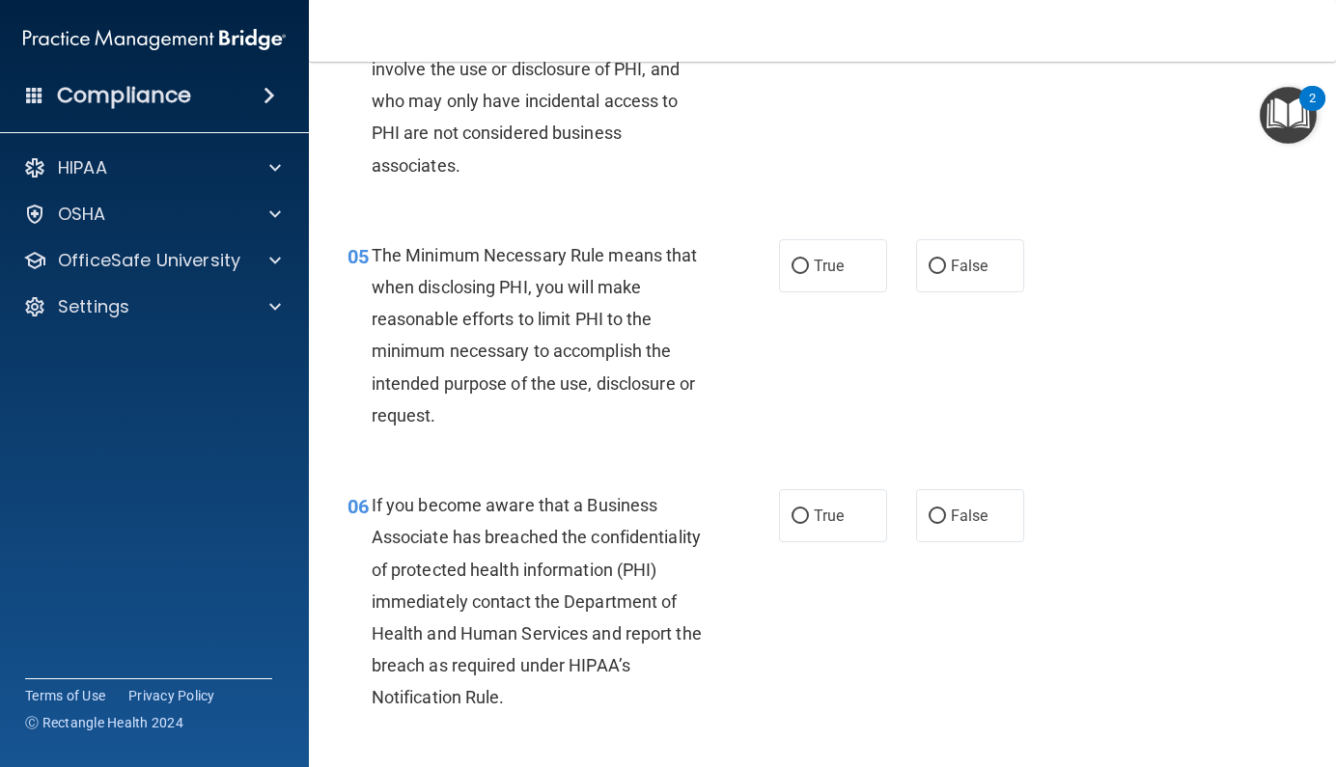
scroll to position [787, 0]
click at [820, 258] on span "True" at bounding box center [829, 265] width 30 height 18
click at [809, 259] on input "True" at bounding box center [799, 266] width 17 height 14
radio input "true"
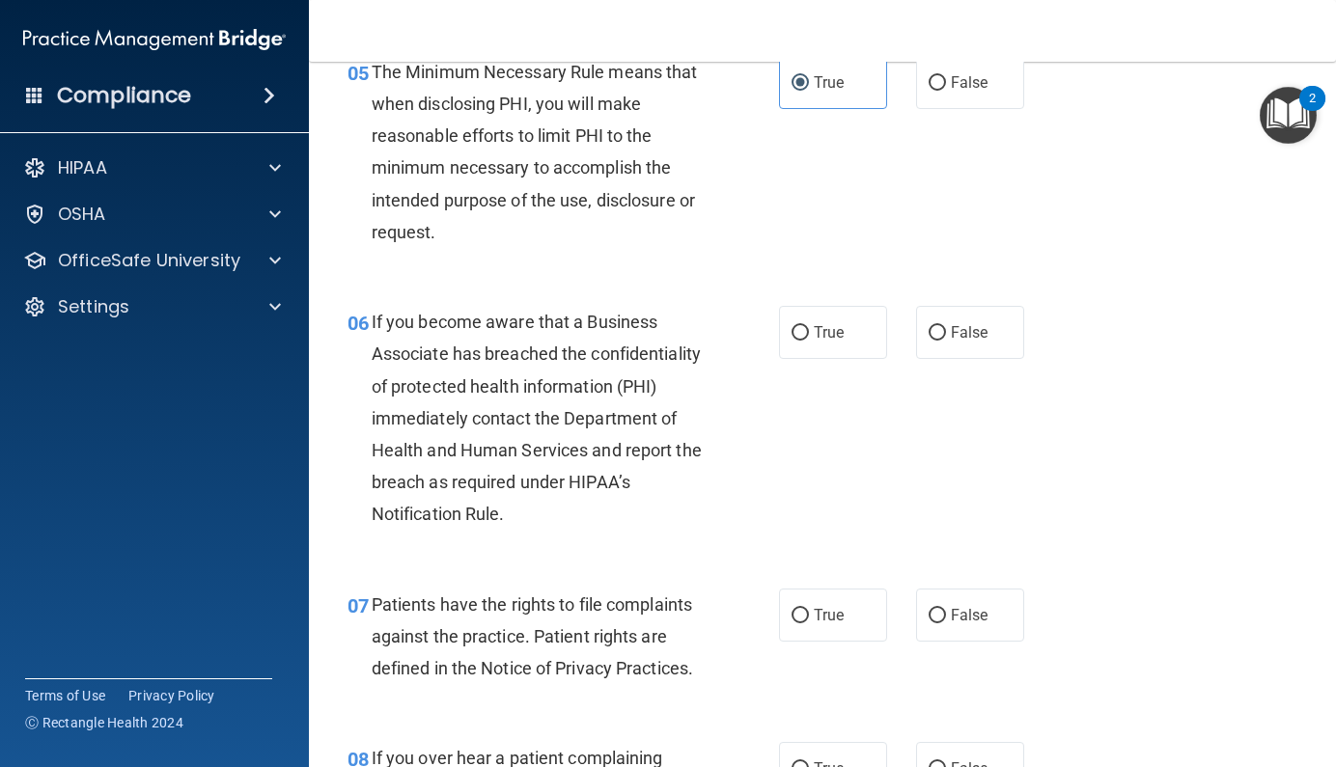
scroll to position [972, 0]
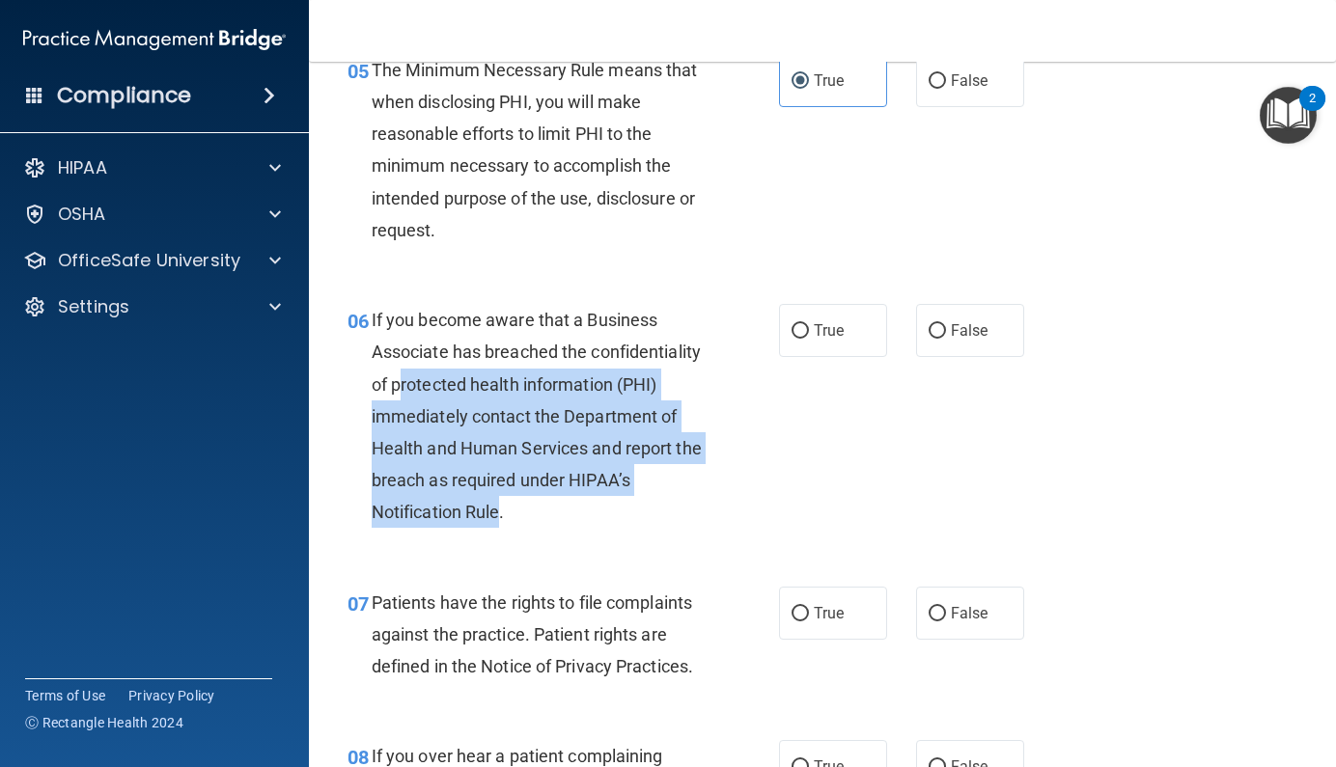
drag, startPoint x: 518, startPoint y: 381, endPoint x: 684, endPoint y: 504, distance: 206.3
click at [684, 504] on span "If you become aware that a Business Associate has breached the confidentiality …" at bounding box center [537, 416] width 330 height 212
click at [661, 496] on span "If you become aware that a Business Associate has breached the confidentiality …" at bounding box center [537, 416] width 330 height 212
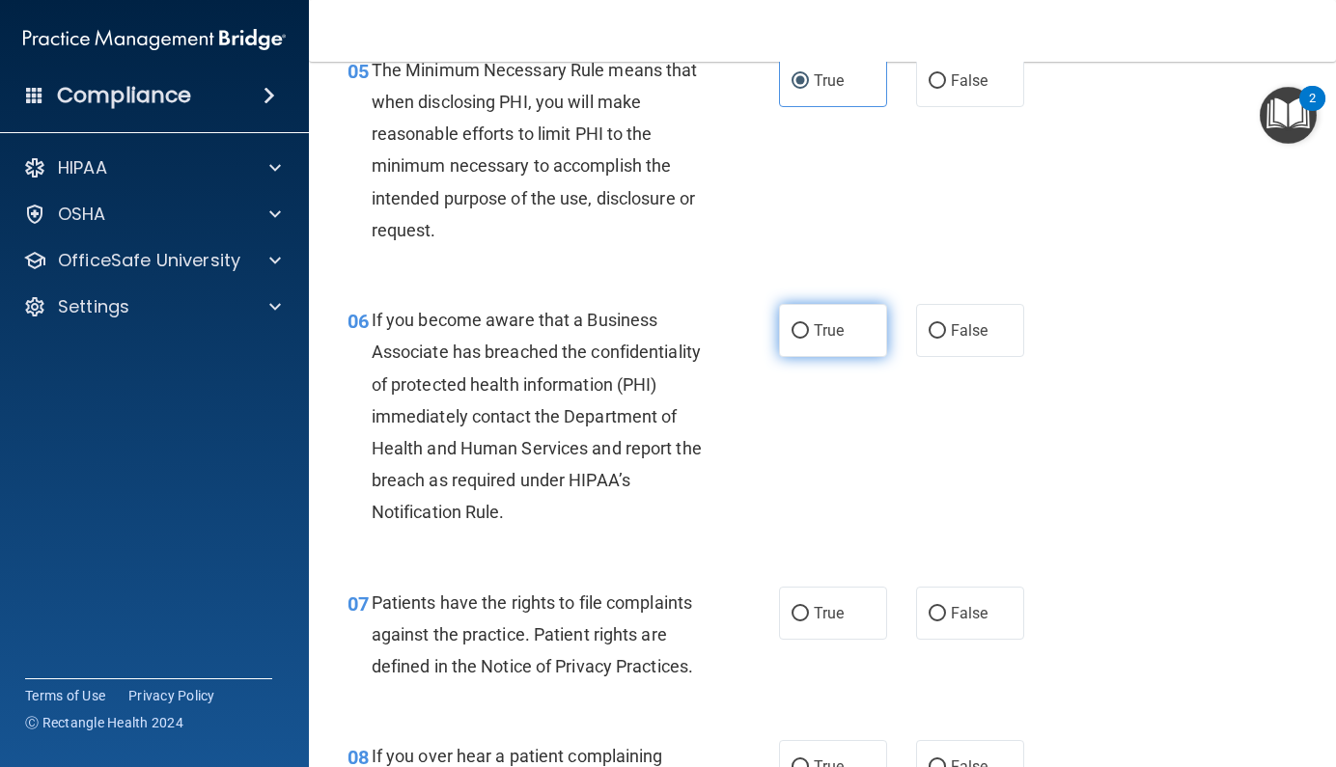
click at [833, 342] on label "True" at bounding box center [833, 330] width 108 height 53
click at [809, 339] on input "True" at bounding box center [799, 331] width 17 height 14
radio input "true"
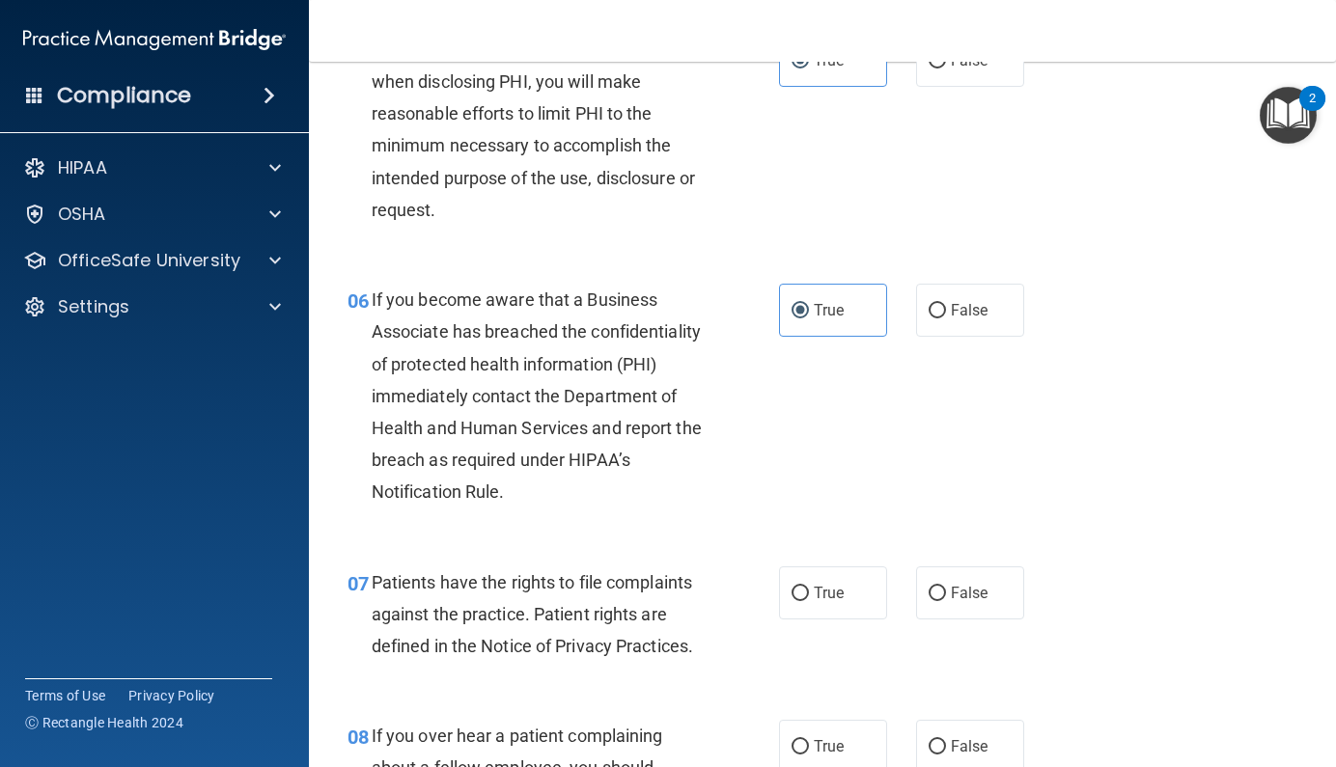
scroll to position [996, 0]
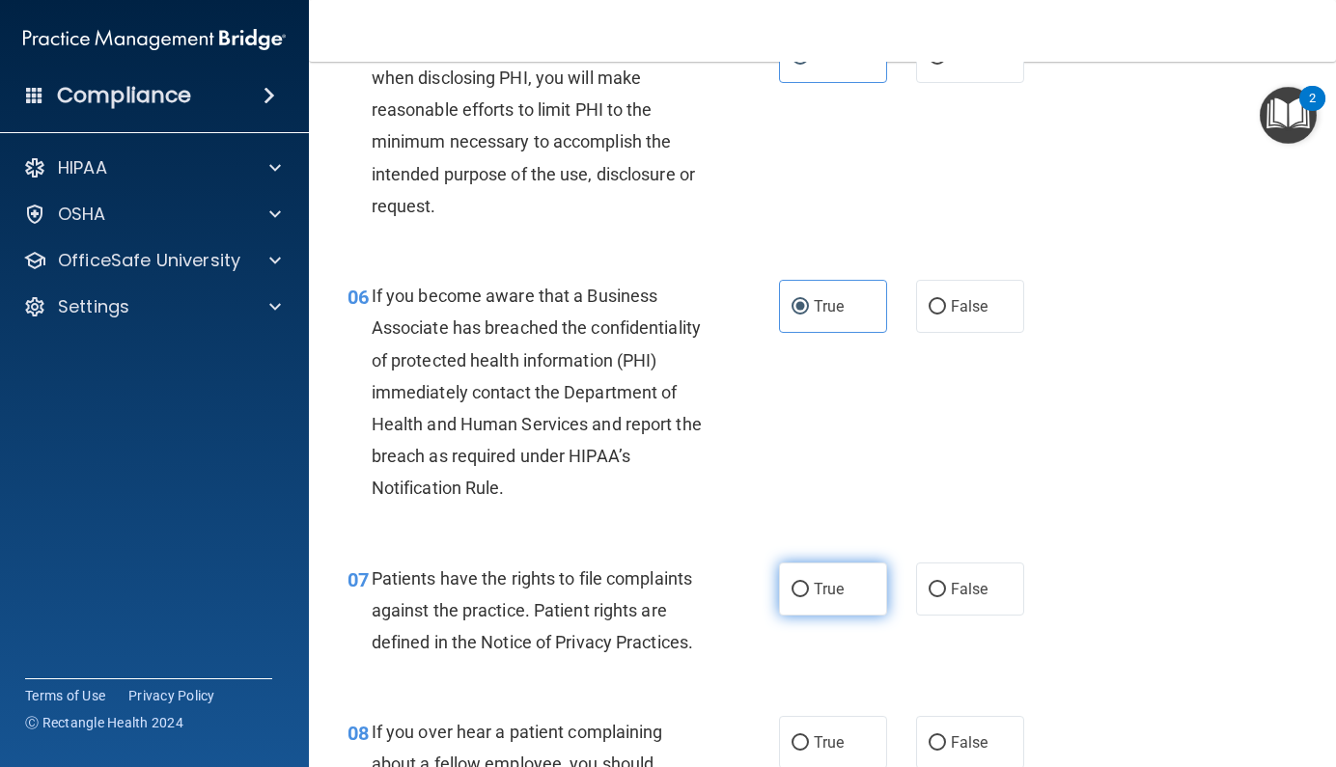
click at [790, 594] on label "True" at bounding box center [833, 589] width 108 height 53
click at [791, 594] on input "True" at bounding box center [799, 590] width 17 height 14
radio input "true"
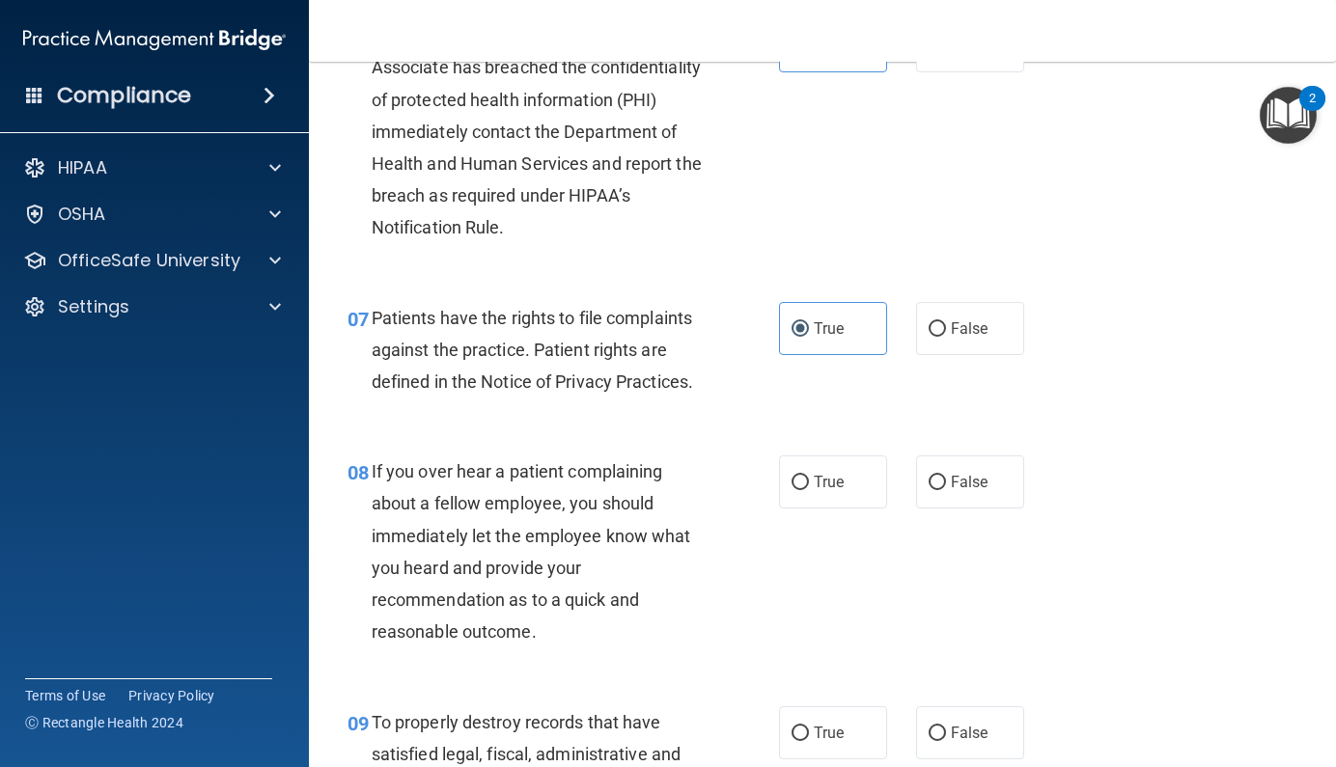
scroll to position [1561, 0]
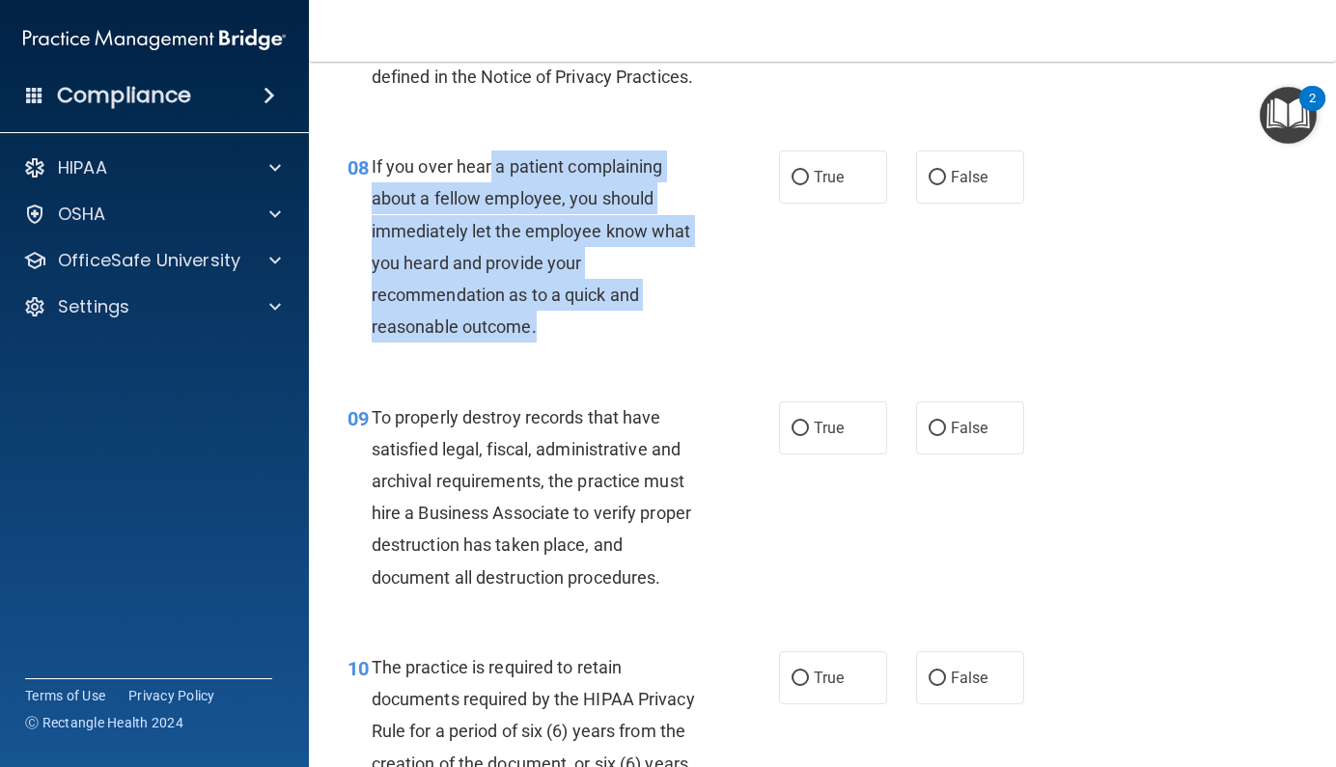
drag, startPoint x: 490, startPoint y: 196, endPoint x: 677, endPoint y: 345, distance: 238.3
click at [677, 343] on div "If you over hear a patient complaining about a fellow employee, you should imme…" at bounding box center [544, 247] width 345 height 192
click at [668, 343] on div "If you over hear a patient complaining about a fellow employee, you should imme…" at bounding box center [544, 247] width 345 height 192
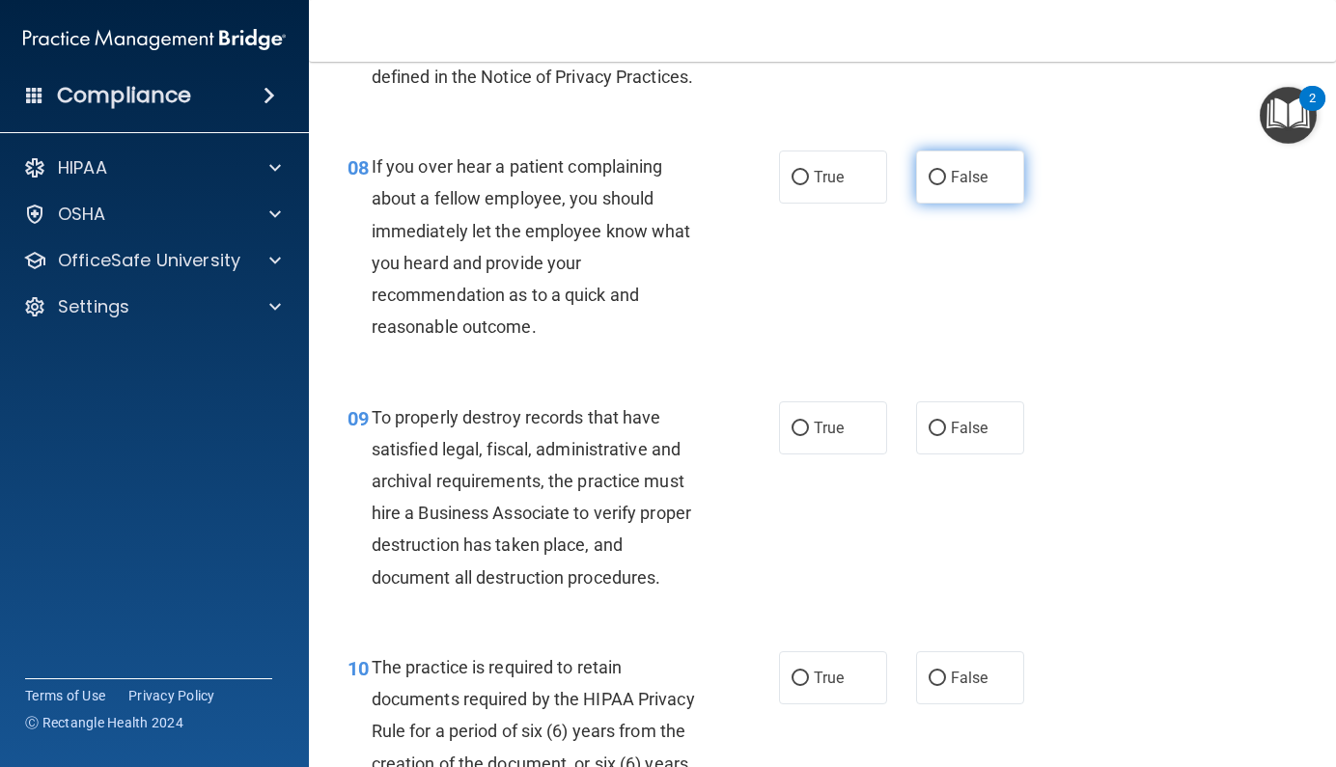
click at [973, 186] on span "False" at bounding box center [970, 177] width 38 height 18
click at [946, 185] on input "False" at bounding box center [936, 178] width 17 height 14
radio input "true"
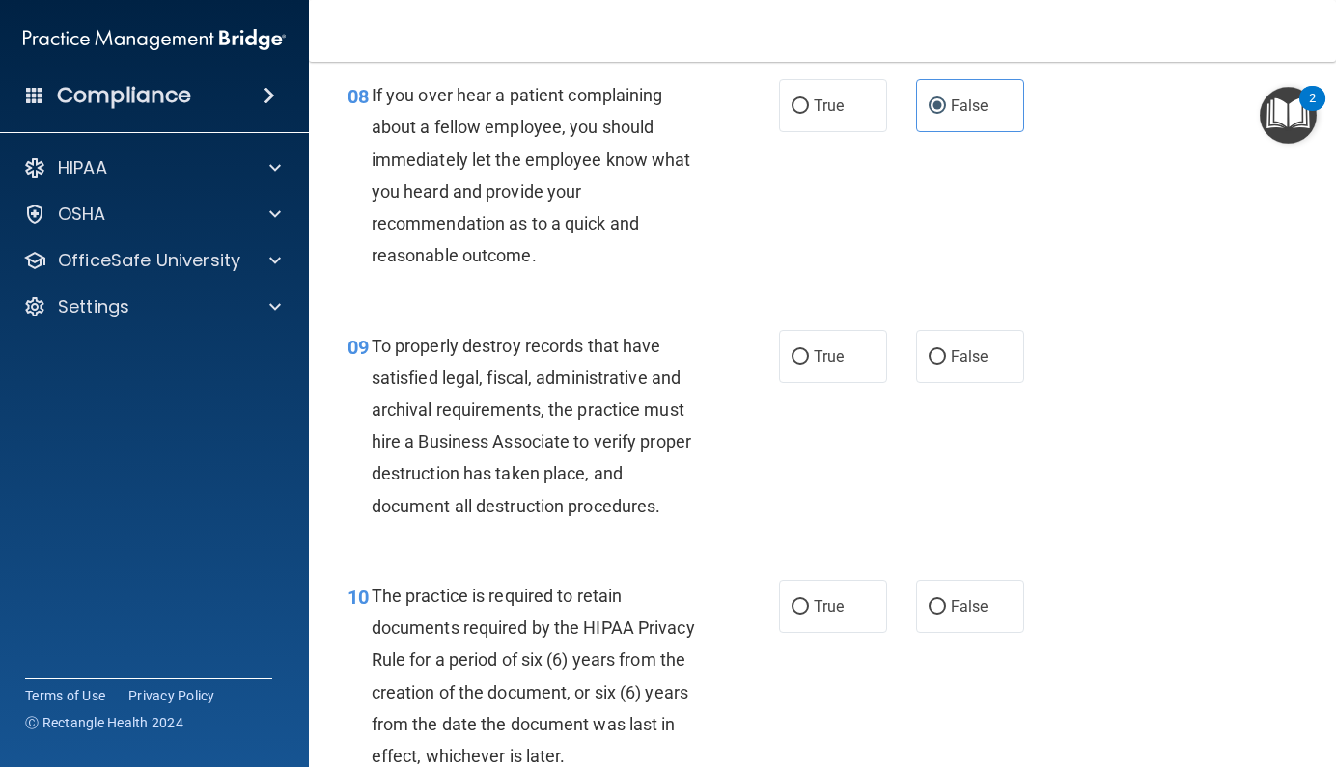
scroll to position [1637, 0]
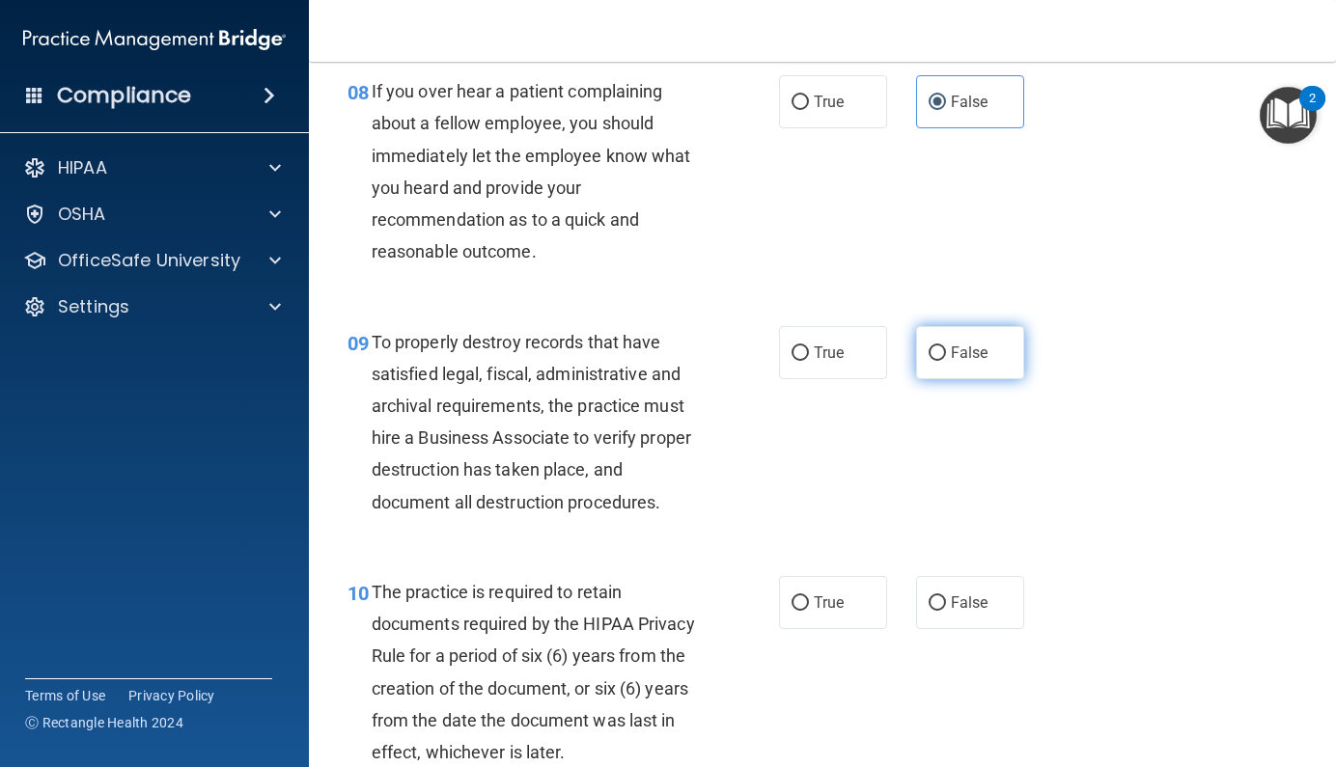
click at [969, 362] on span "False" at bounding box center [970, 353] width 38 height 18
click at [946, 361] on input "False" at bounding box center [936, 353] width 17 height 14
radio input "true"
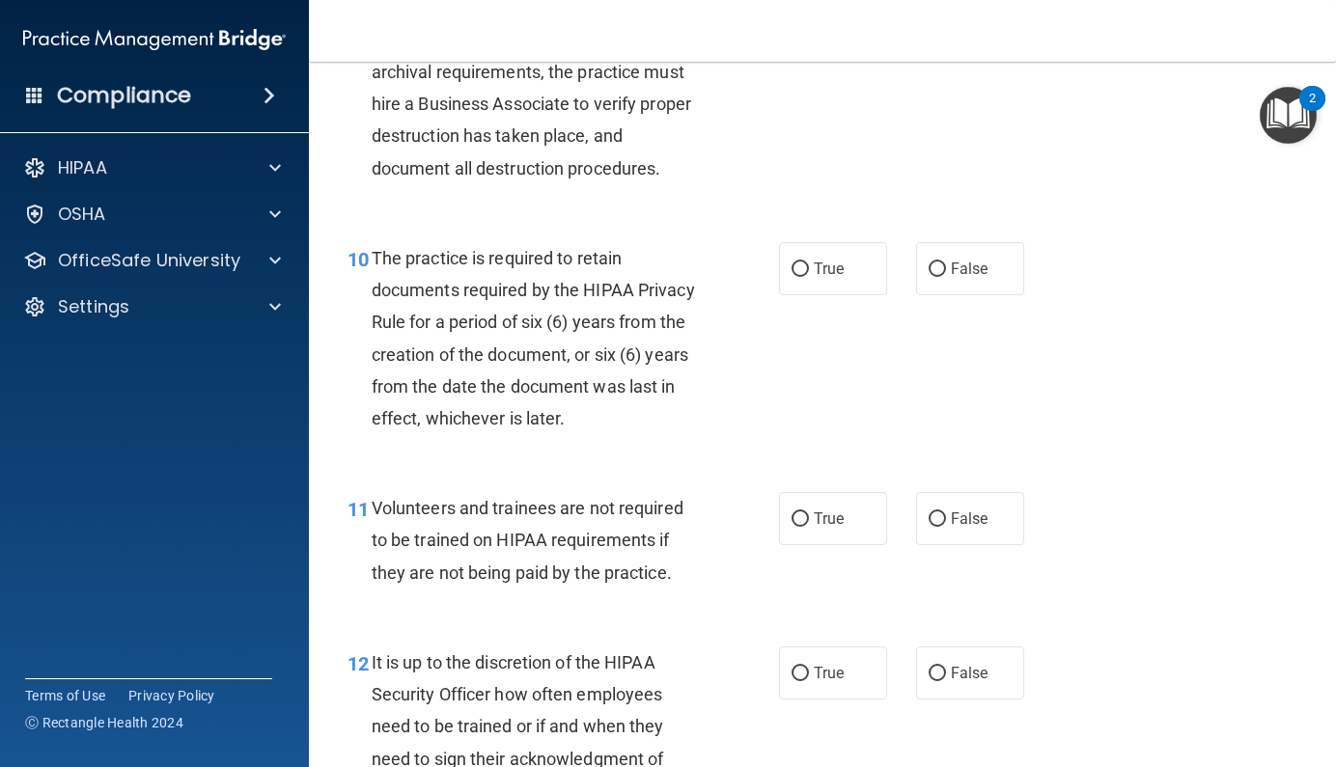
scroll to position [1979, 0]
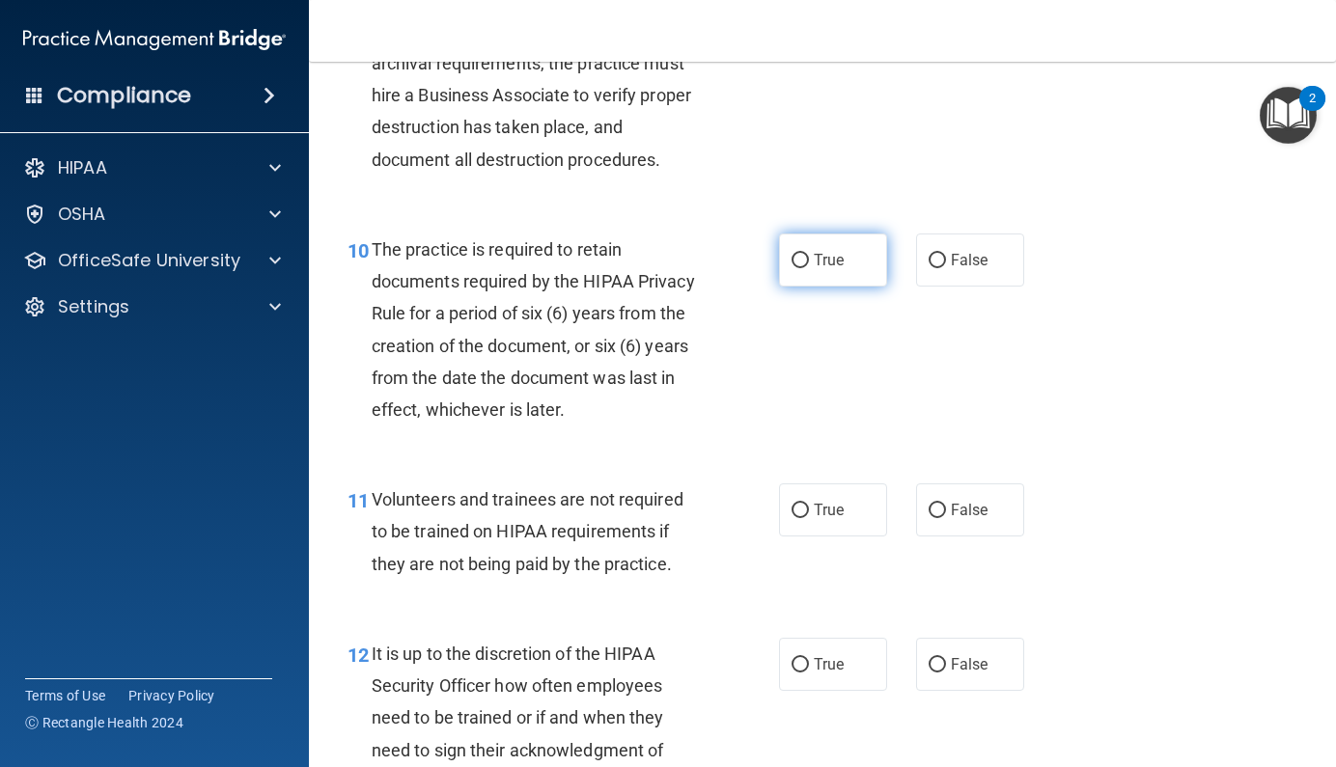
click at [792, 268] on input "True" at bounding box center [799, 261] width 17 height 14
radio input "true"
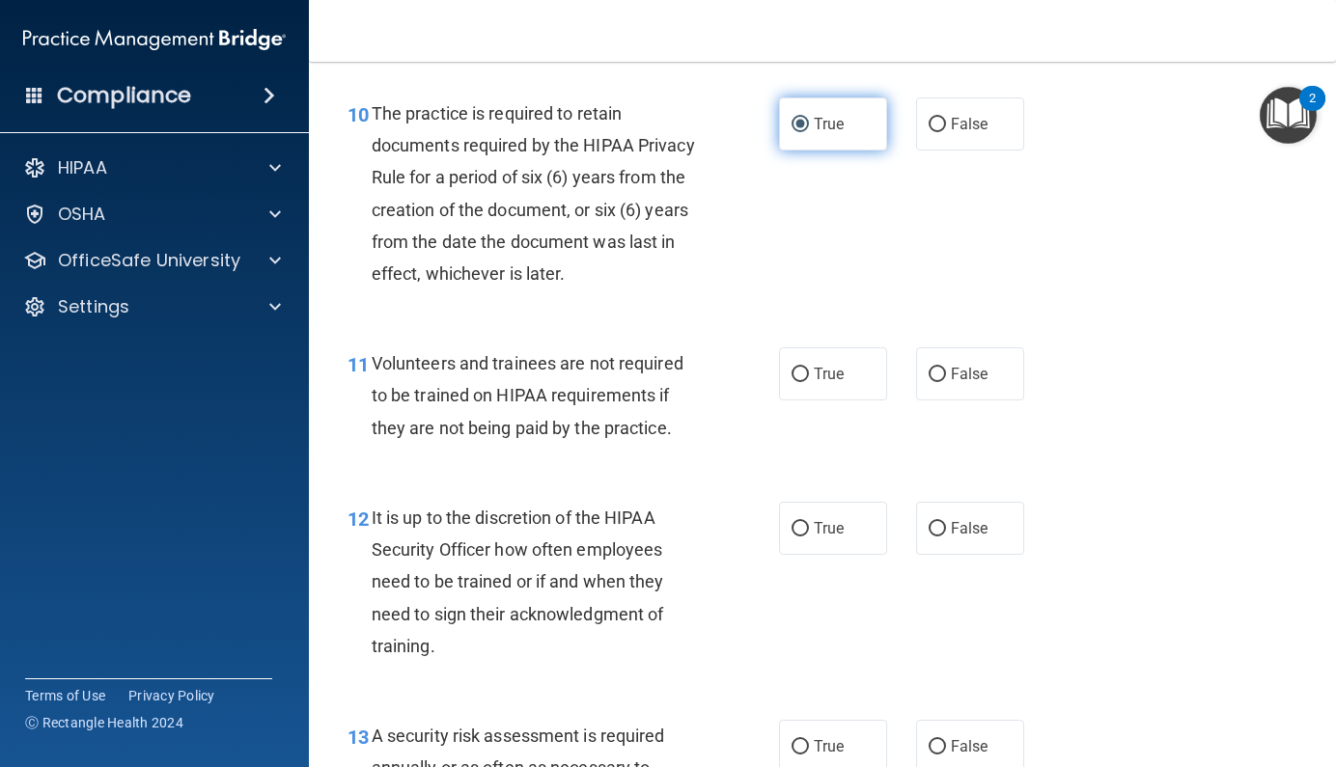
scroll to position [2153, 0]
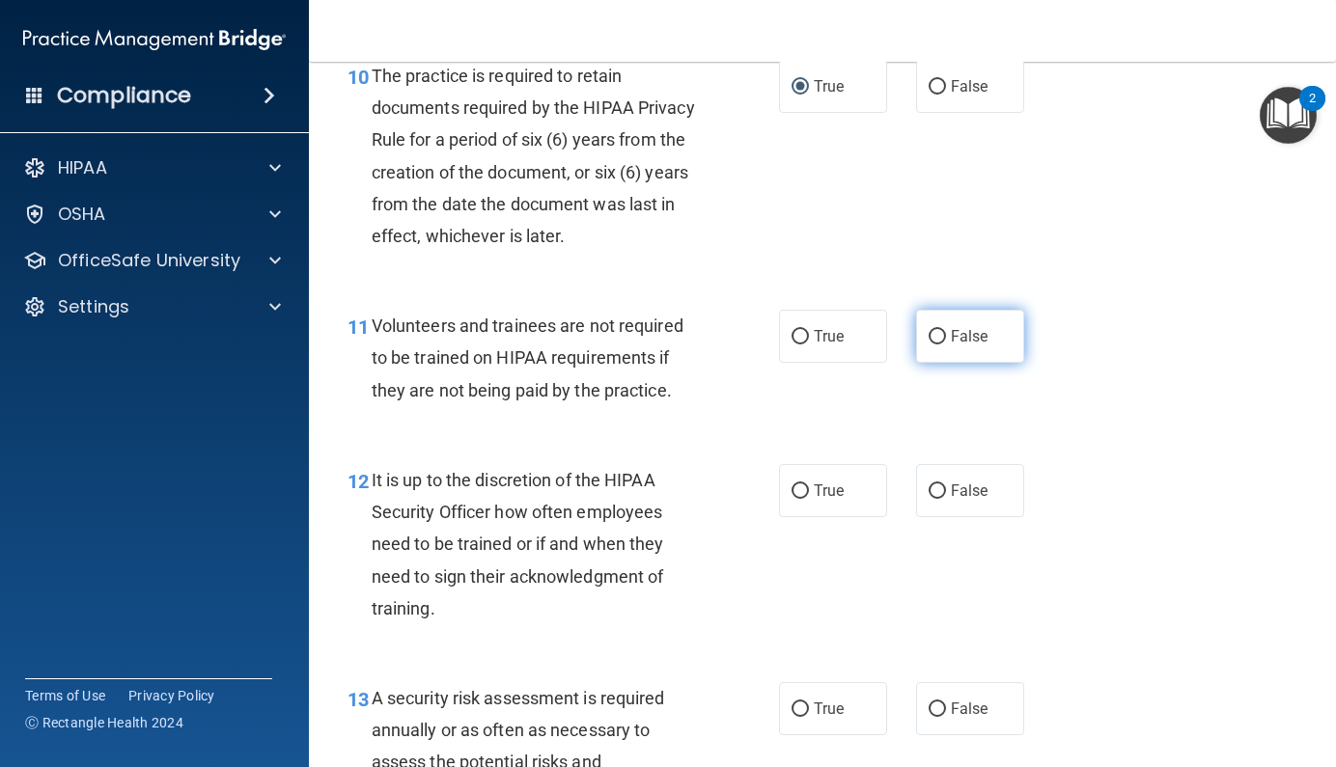
click at [928, 345] on input "False" at bounding box center [936, 337] width 17 height 14
radio input "true"
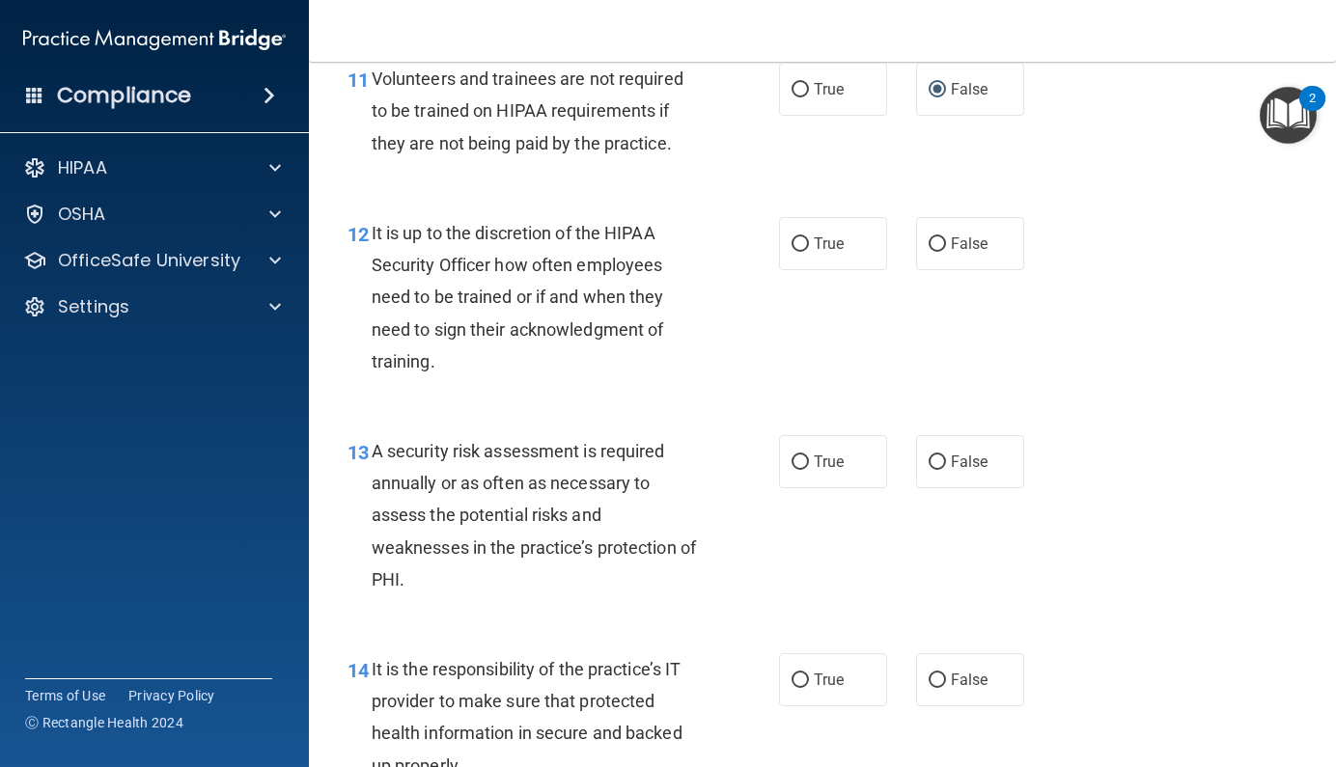
scroll to position [2403, 0]
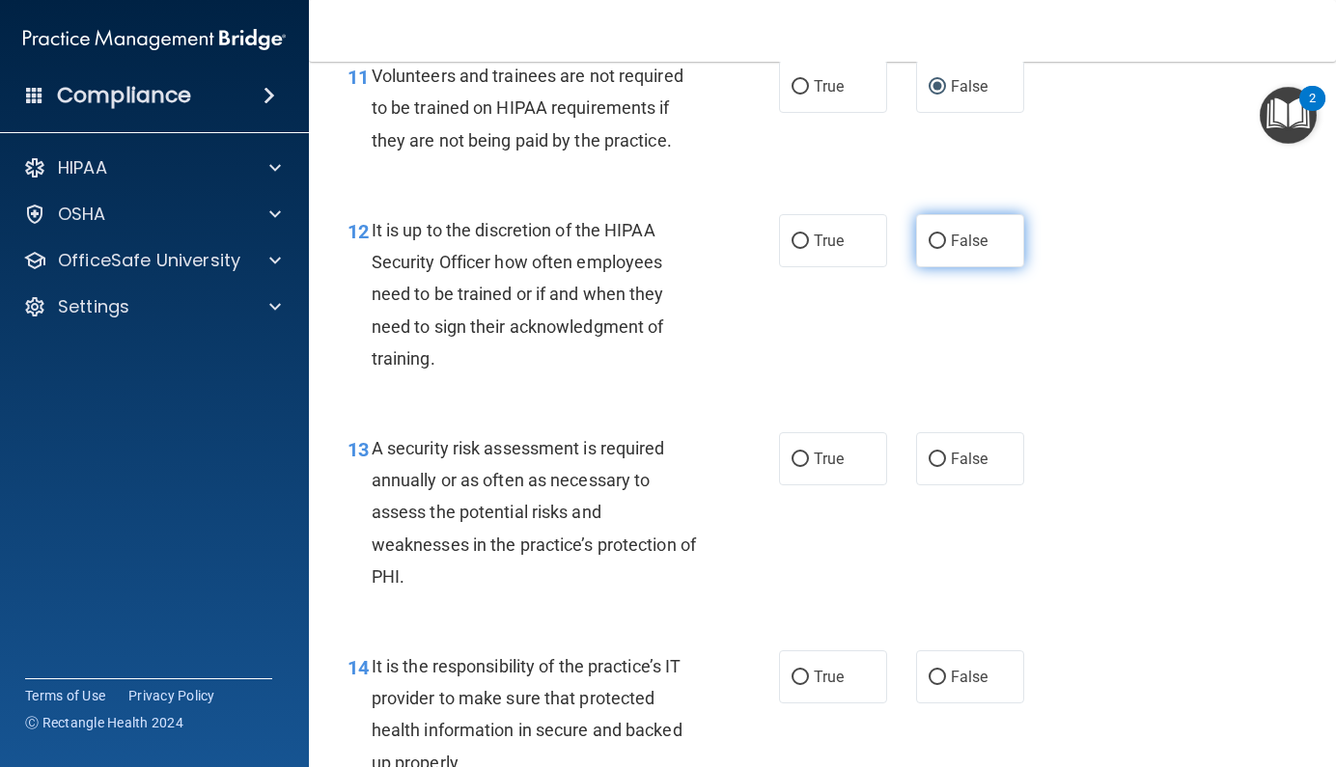
click at [970, 250] on span "False" at bounding box center [970, 241] width 38 height 18
click at [946, 249] on input "False" at bounding box center [936, 242] width 17 height 14
radio input "true"
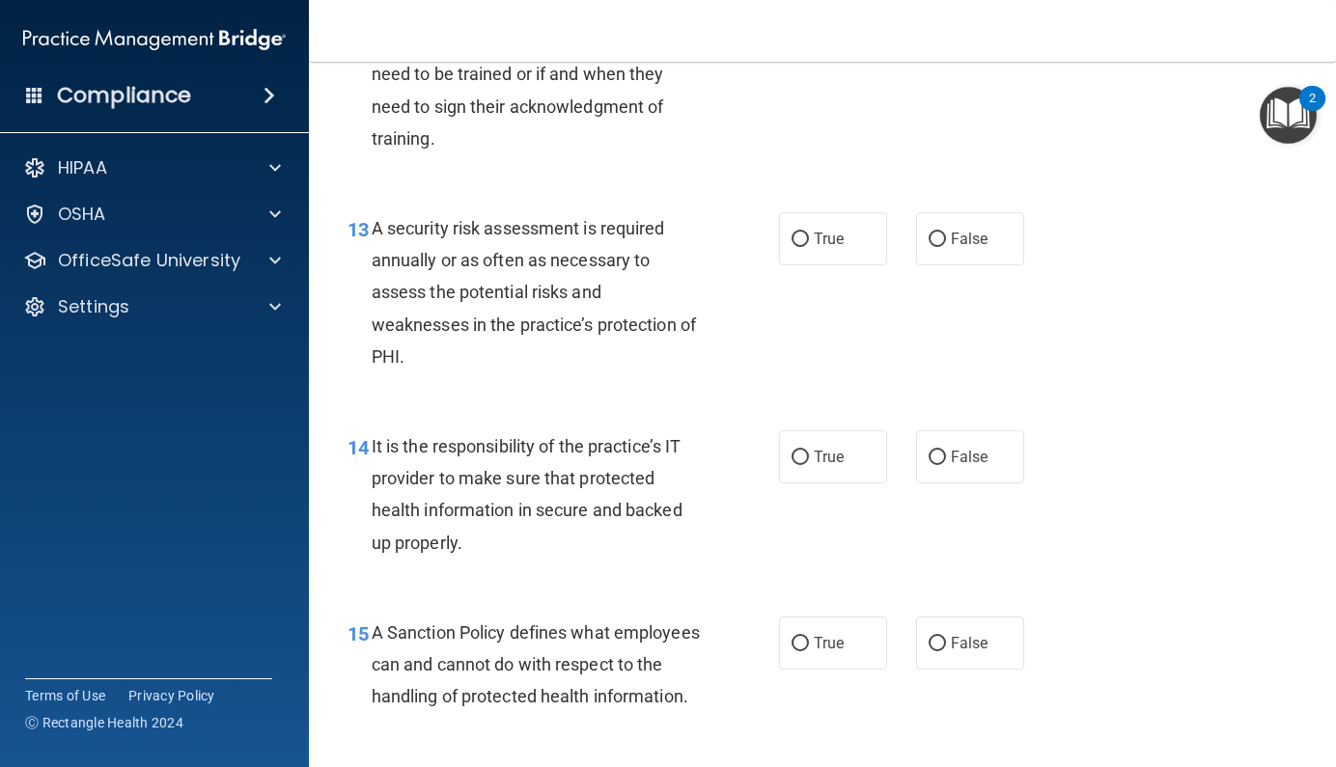
scroll to position [2625, 0]
click at [792, 245] on input "True" at bounding box center [799, 238] width 17 height 14
radio input "true"
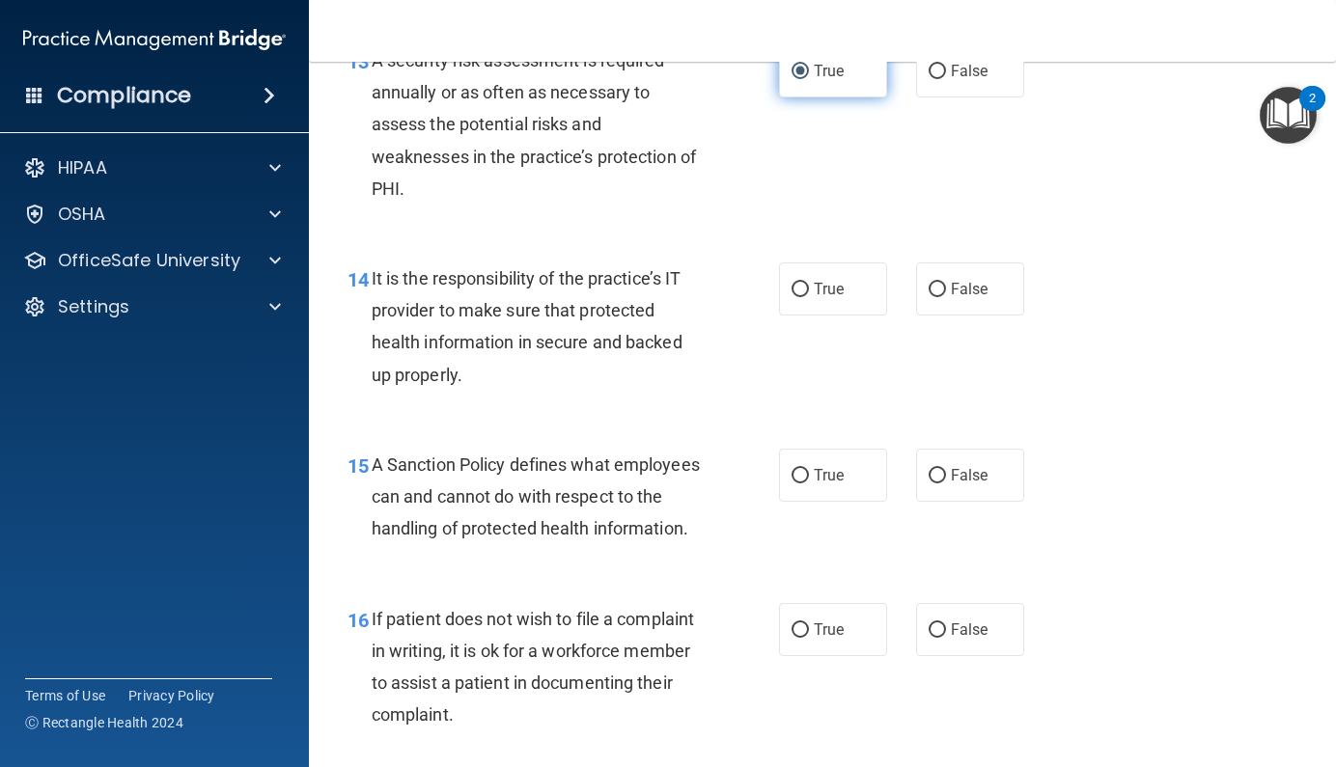
scroll to position [2796, 0]
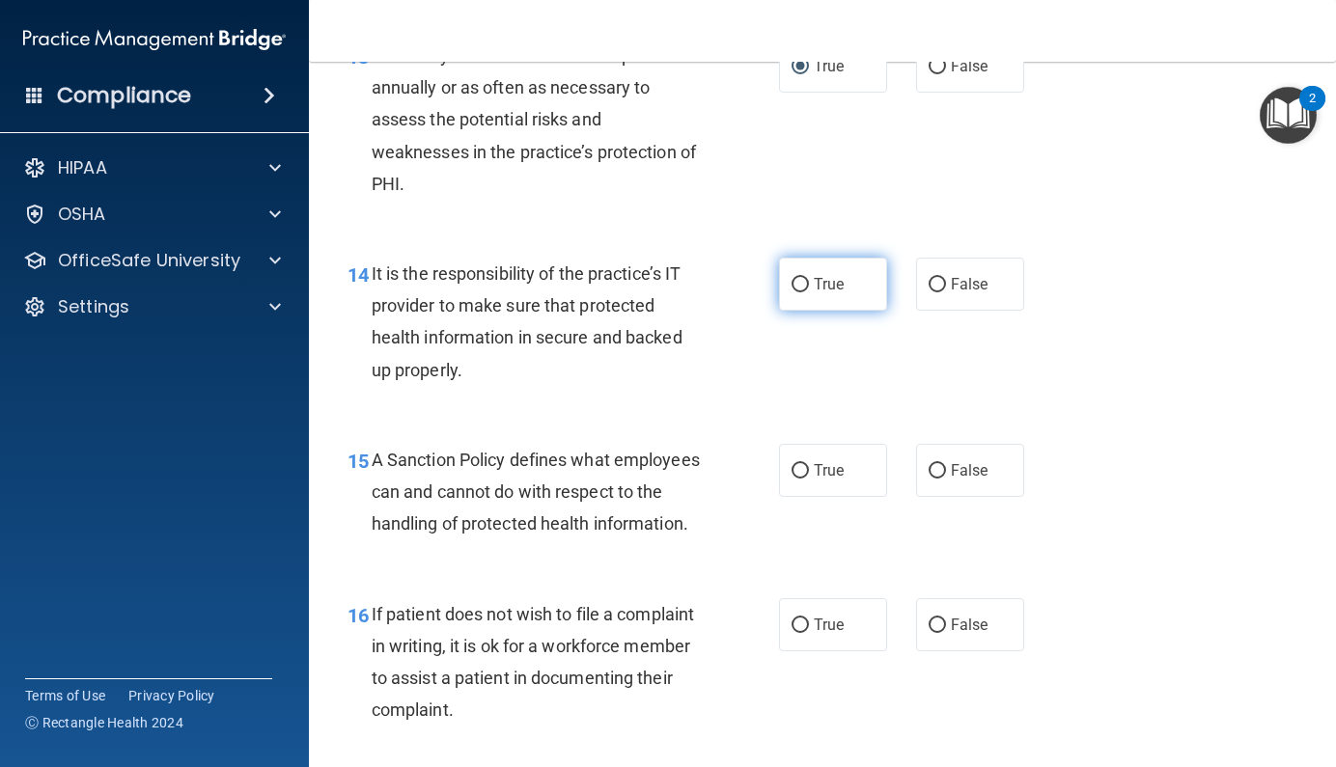
click at [791, 292] on input "True" at bounding box center [799, 285] width 17 height 14
radio input "true"
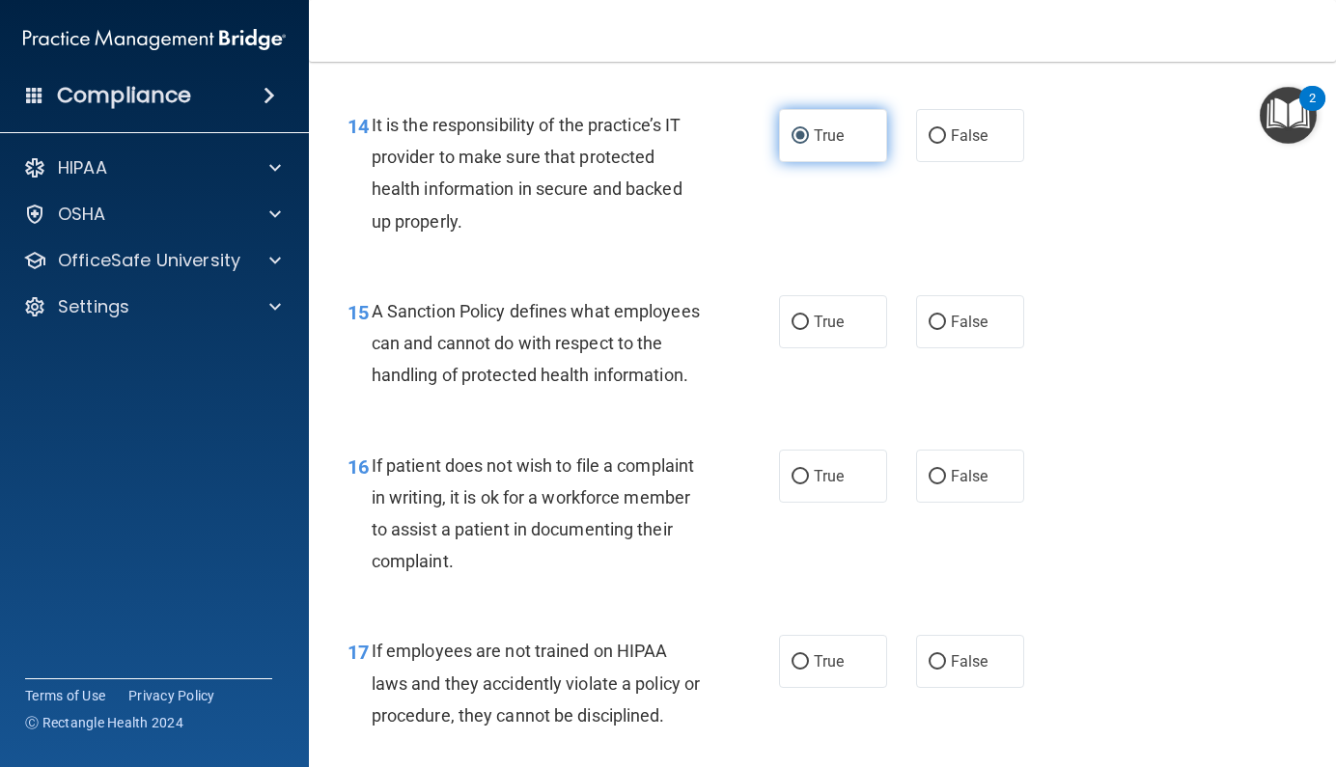
scroll to position [2949, 0]
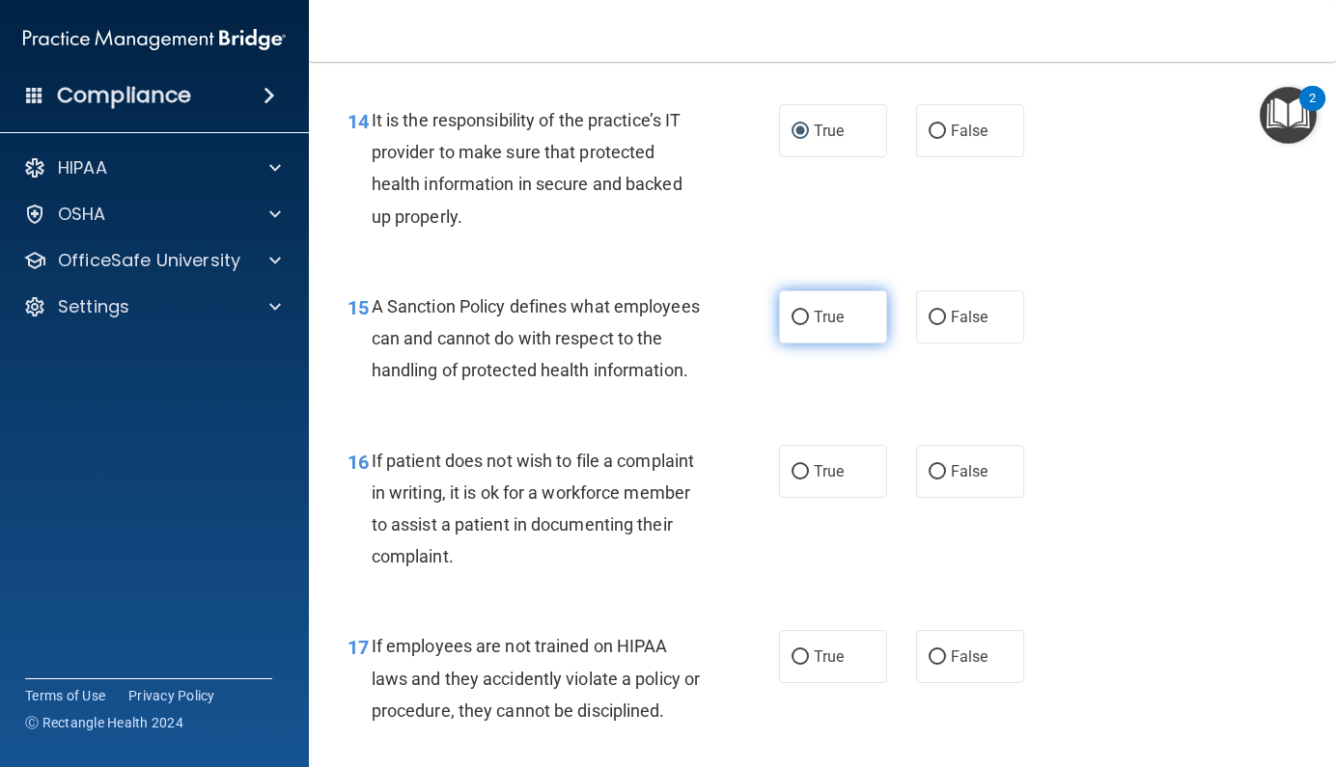
click at [796, 344] on label "True" at bounding box center [833, 316] width 108 height 53
click at [796, 325] on input "True" at bounding box center [799, 318] width 17 height 14
radio input "true"
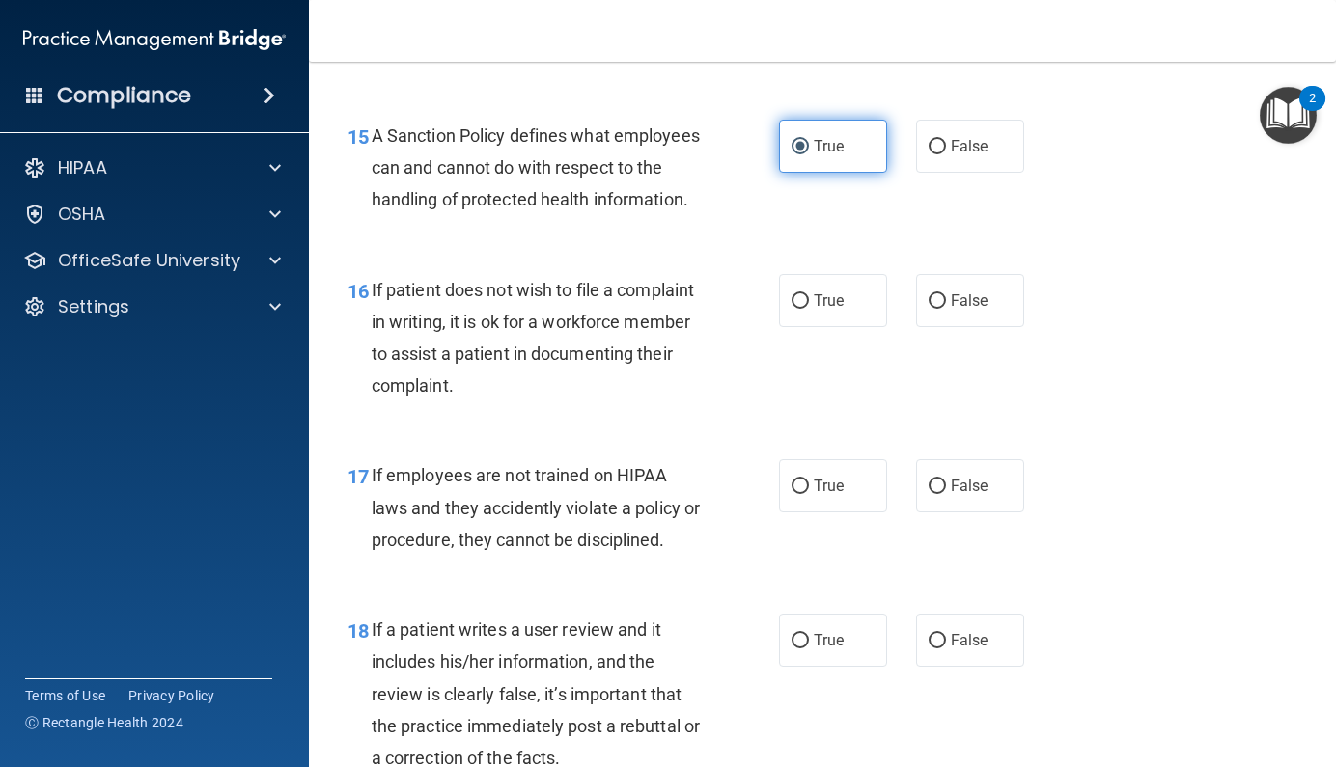
scroll to position [3124, 0]
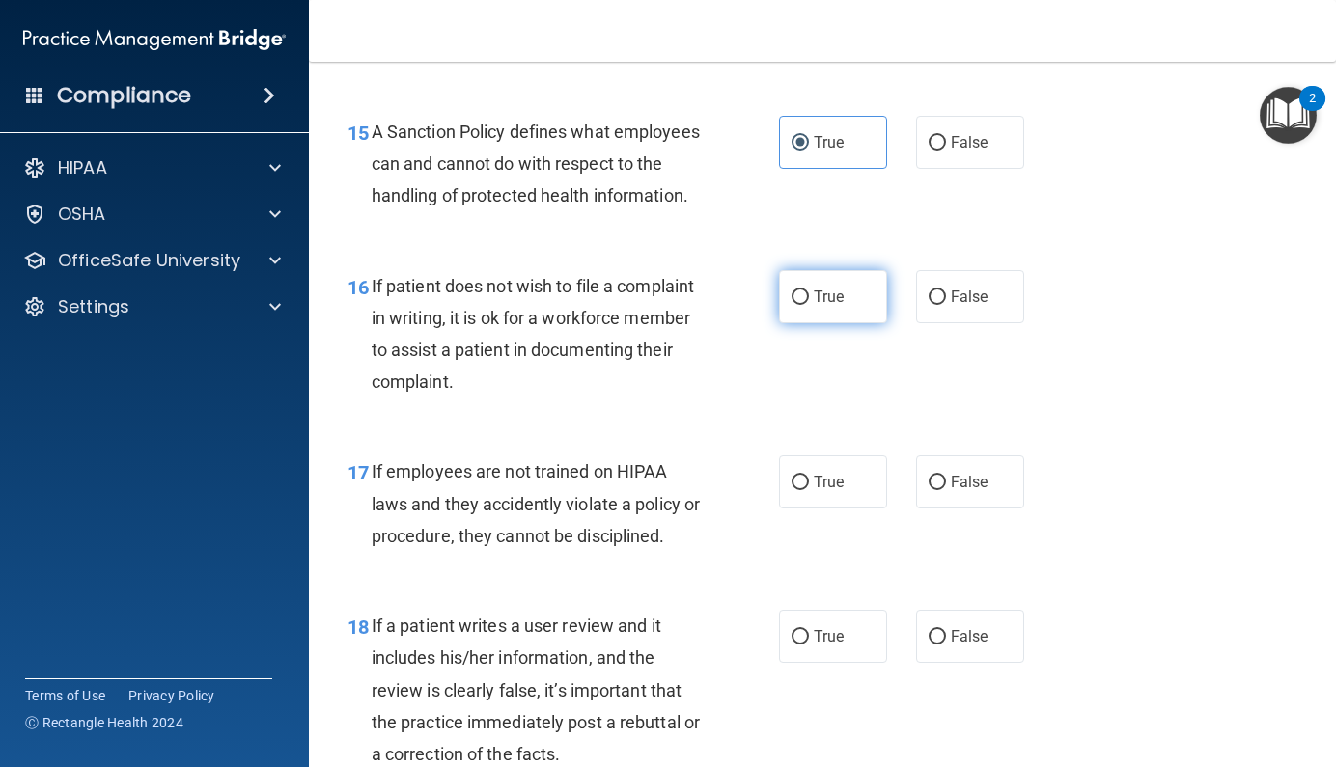
click at [805, 323] on label "True" at bounding box center [833, 296] width 108 height 53
click at [805, 305] on input "True" at bounding box center [799, 297] width 17 height 14
radio input "true"
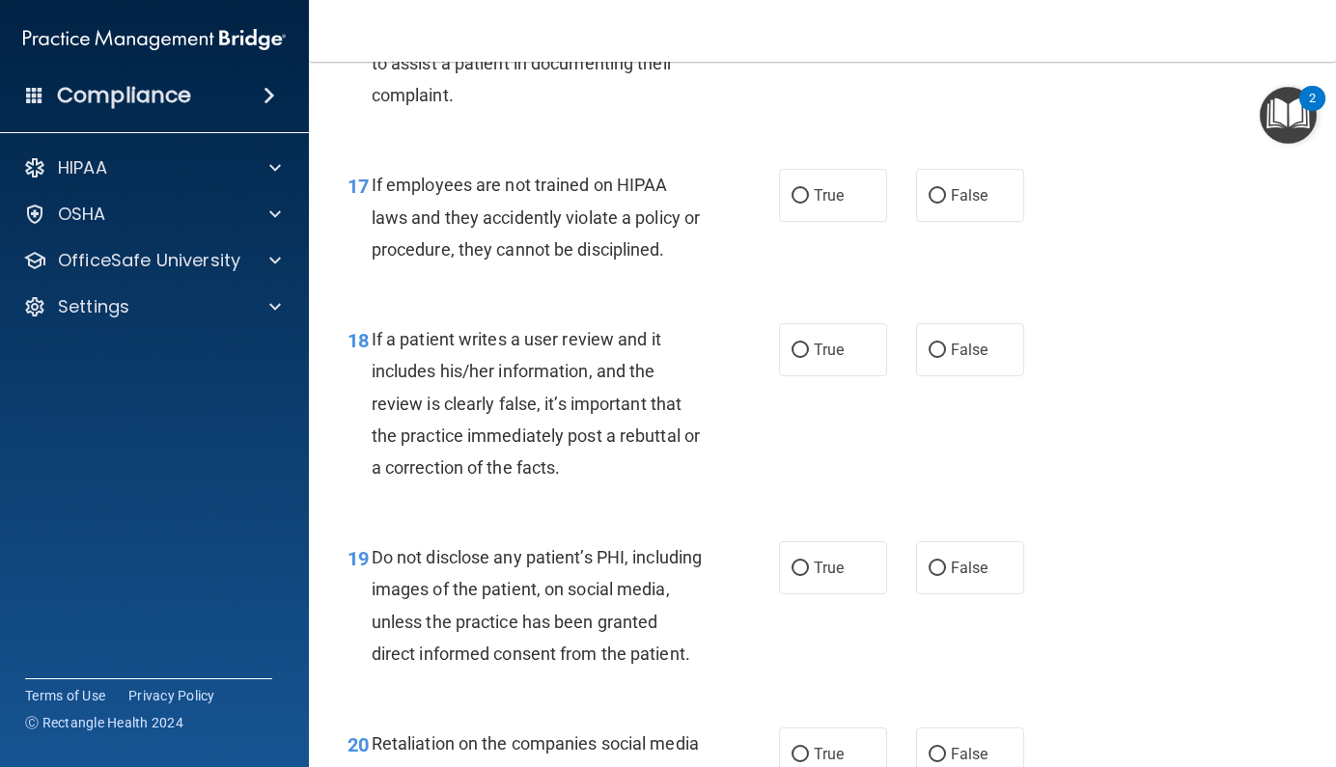
scroll to position [3412, 0]
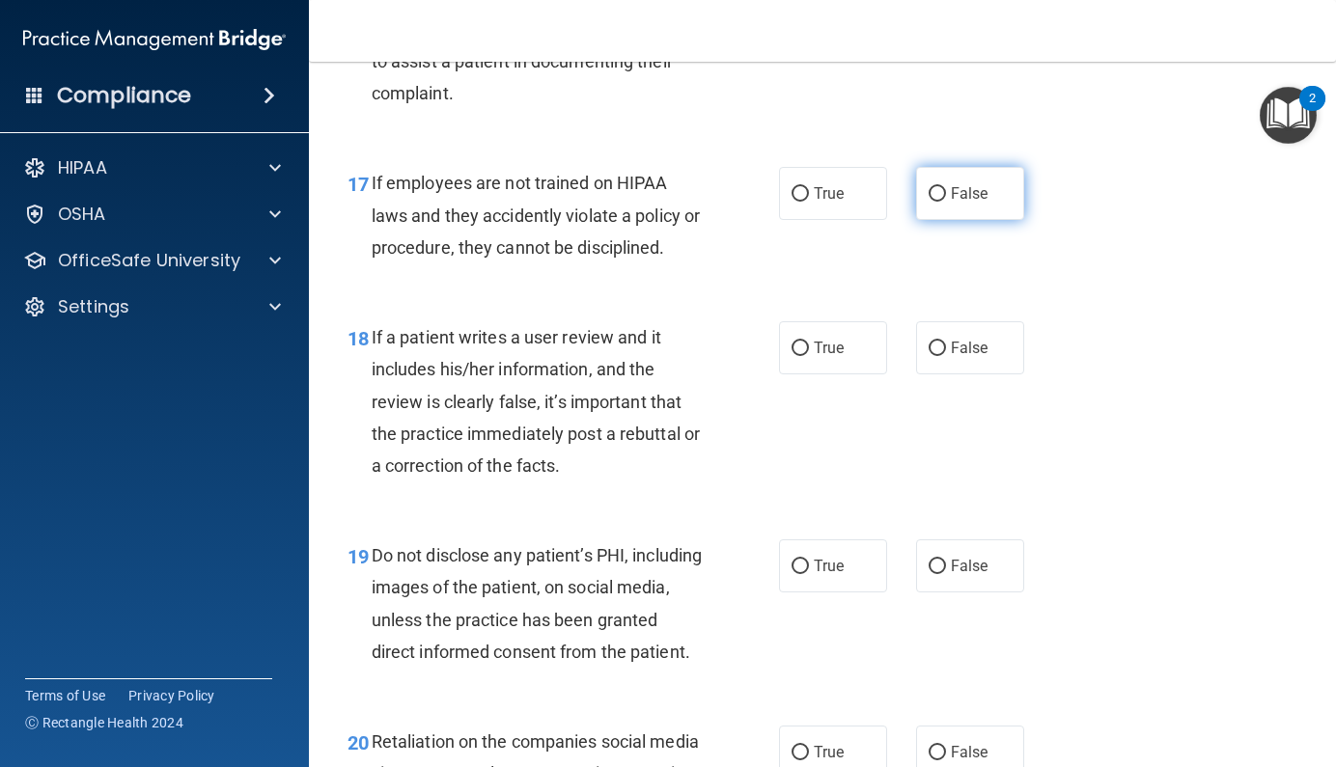
click at [916, 220] on label "False" at bounding box center [970, 193] width 108 height 53
click at [928, 202] on input "False" at bounding box center [936, 194] width 17 height 14
radio input "true"
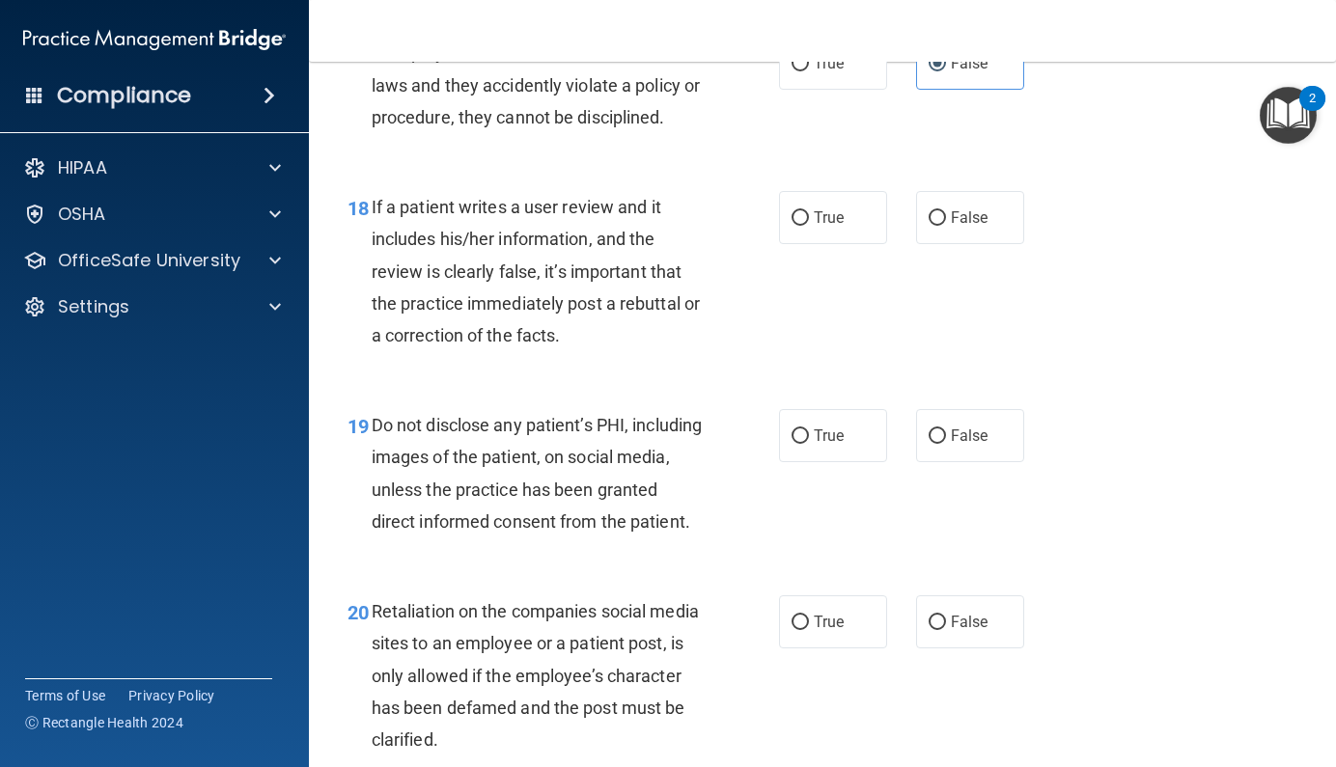
scroll to position [3546, 0]
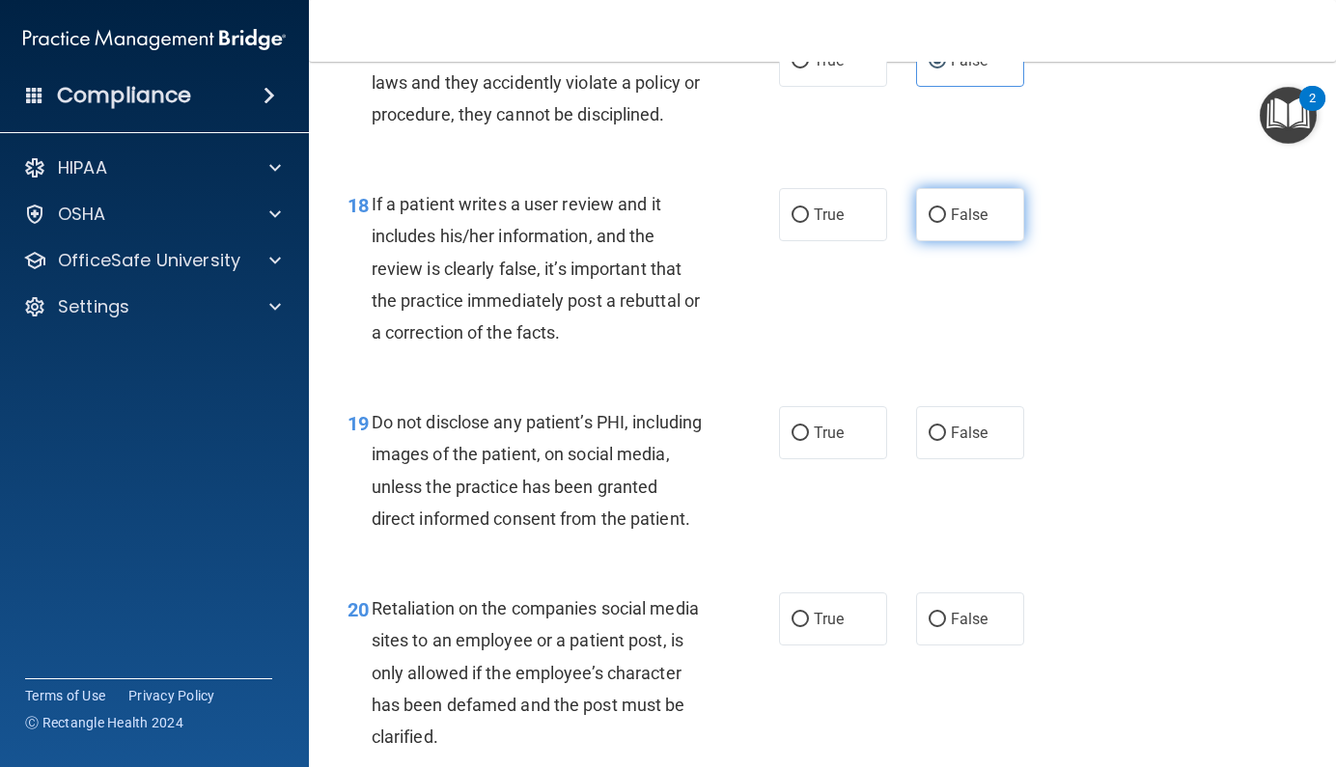
click at [919, 241] on label "False" at bounding box center [970, 214] width 108 height 53
click at [928, 223] on input "False" at bounding box center [936, 215] width 17 height 14
radio input "true"
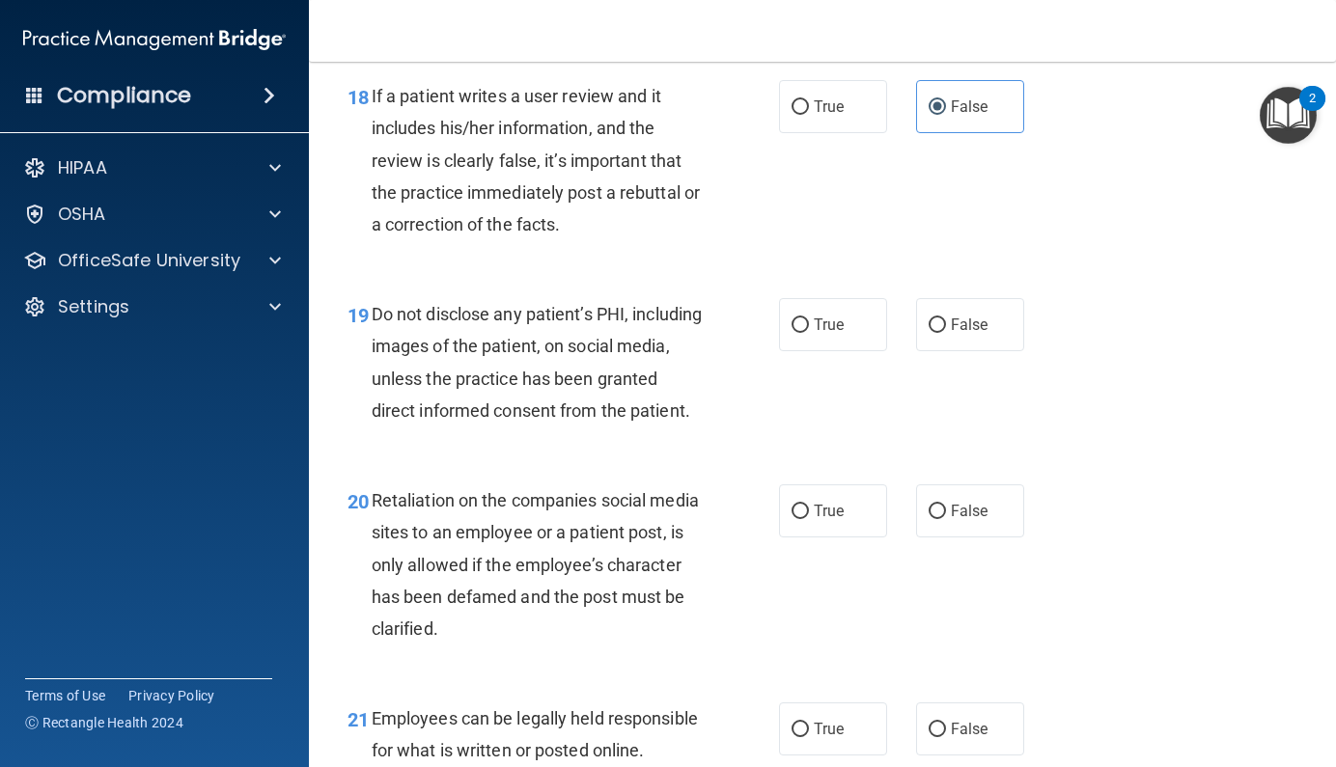
scroll to position [3655, 0]
click at [820, 333] on span "True" at bounding box center [829, 324] width 30 height 18
click at [809, 332] on input "True" at bounding box center [799, 325] width 17 height 14
radio input "true"
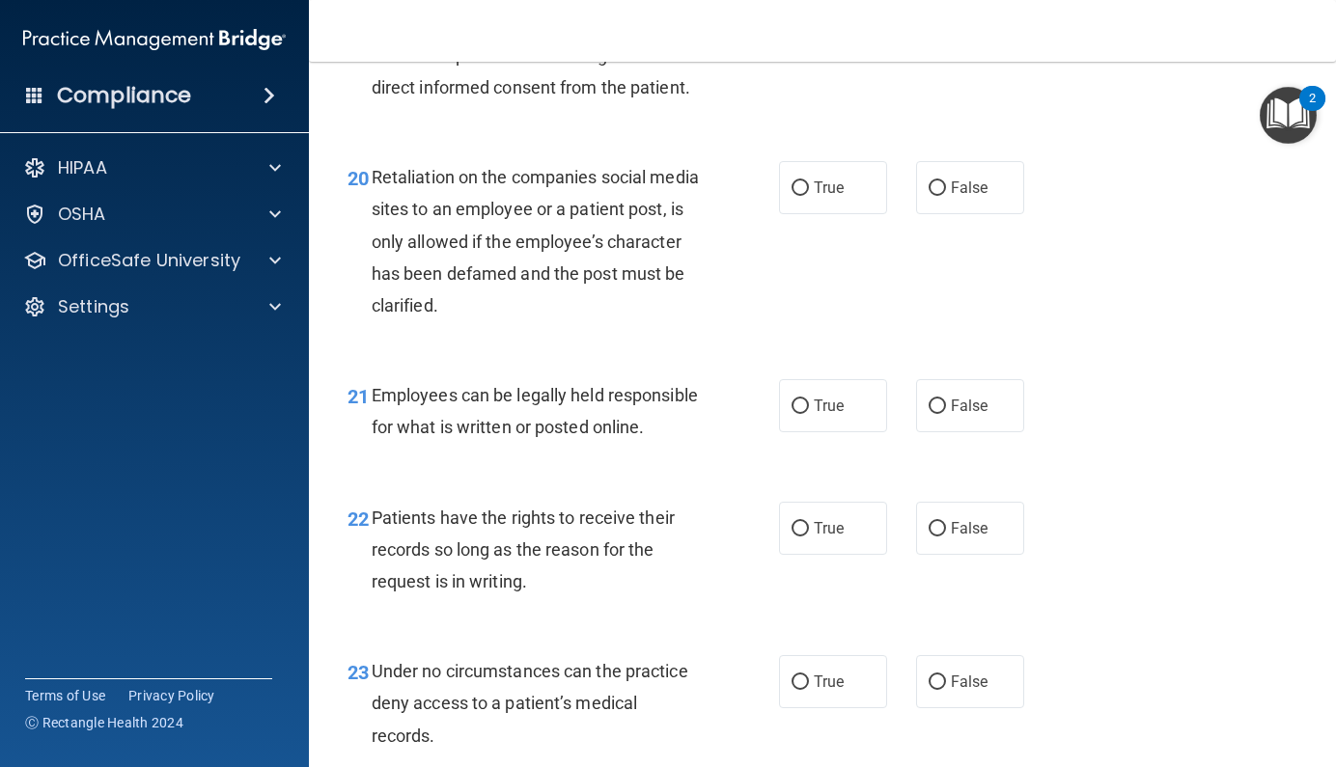
scroll to position [3984, 0]
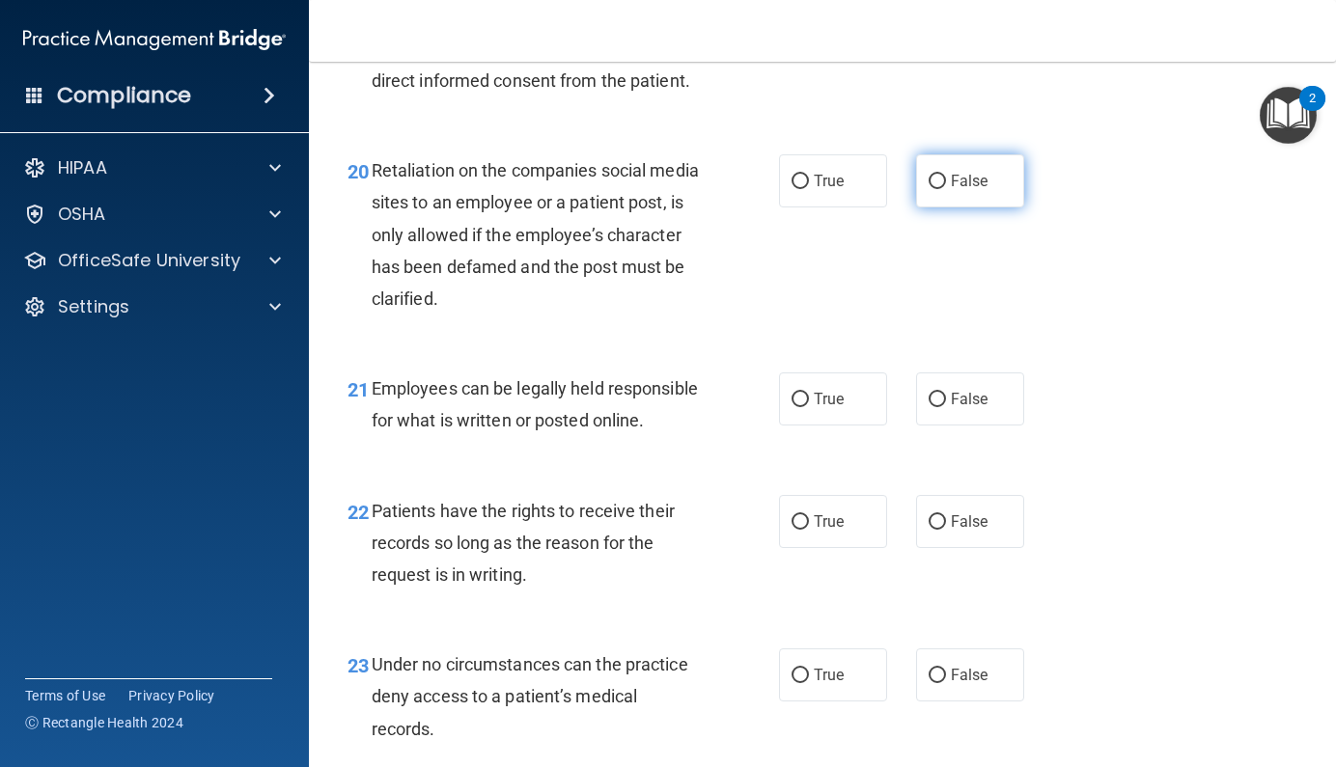
click at [919, 207] on label "False" at bounding box center [970, 180] width 108 height 53
click at [928, 189] on input "False" at bounding box center [936, 182] width 17 height 14
radio input "true"
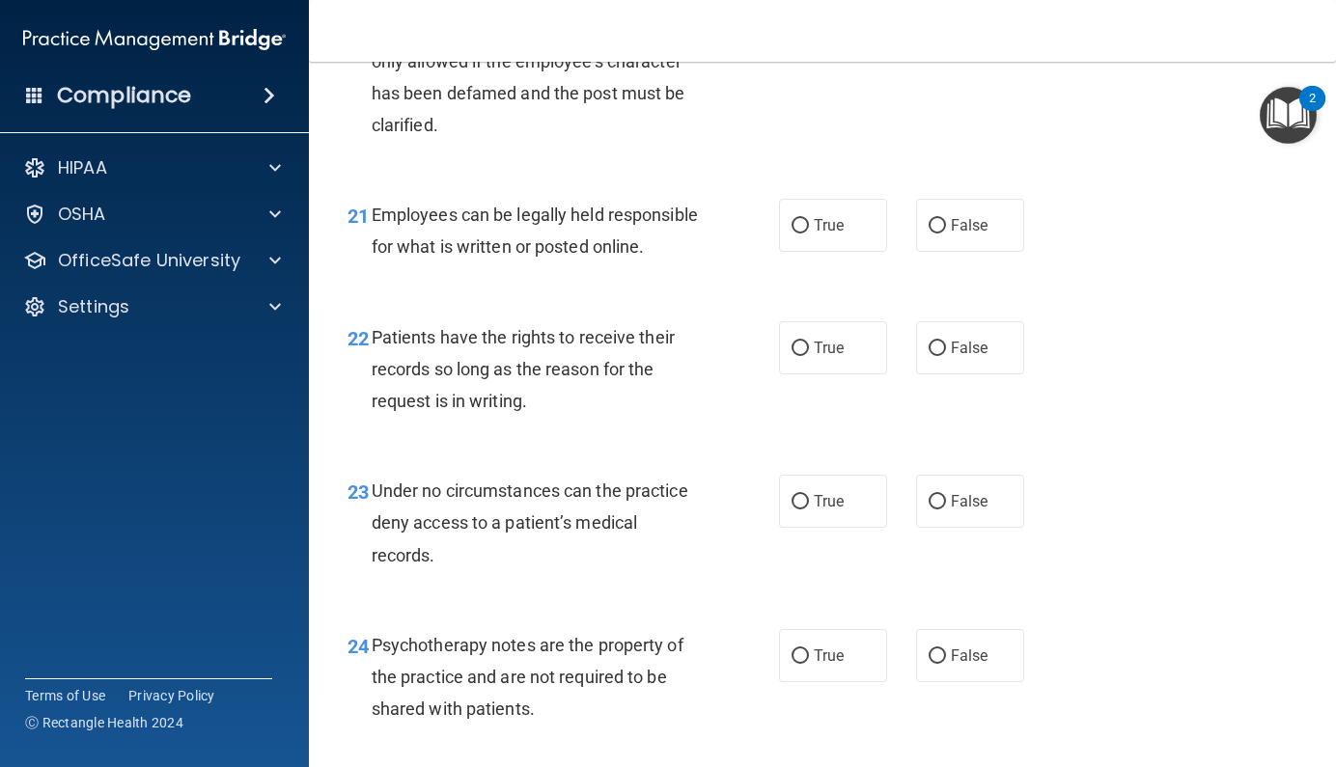
scroll to position [4162, 0]
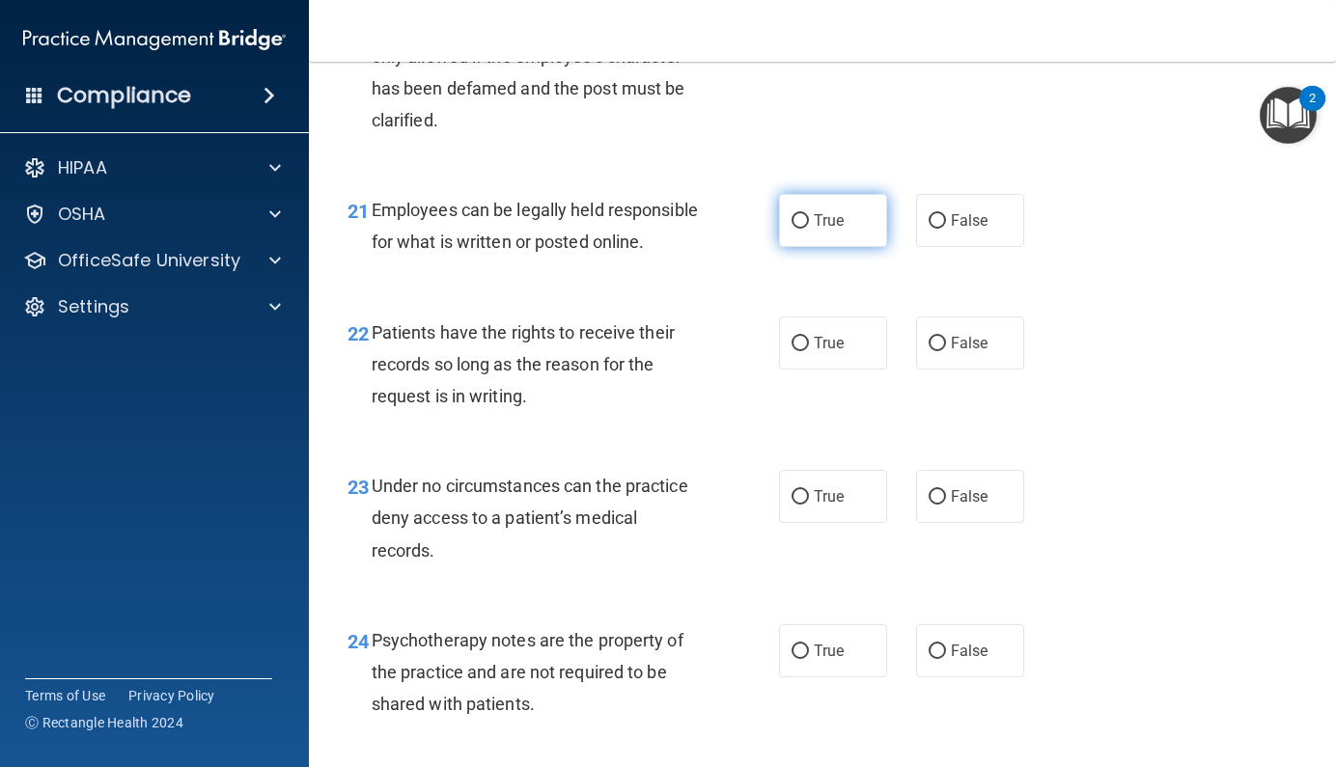
click at [848, 247] on label "True" at bounding box center [833, 220] width 108 height 53
click at [809, 229] on input "True" at bounding box center [799, 221] width 17 height 14
radio input "true"
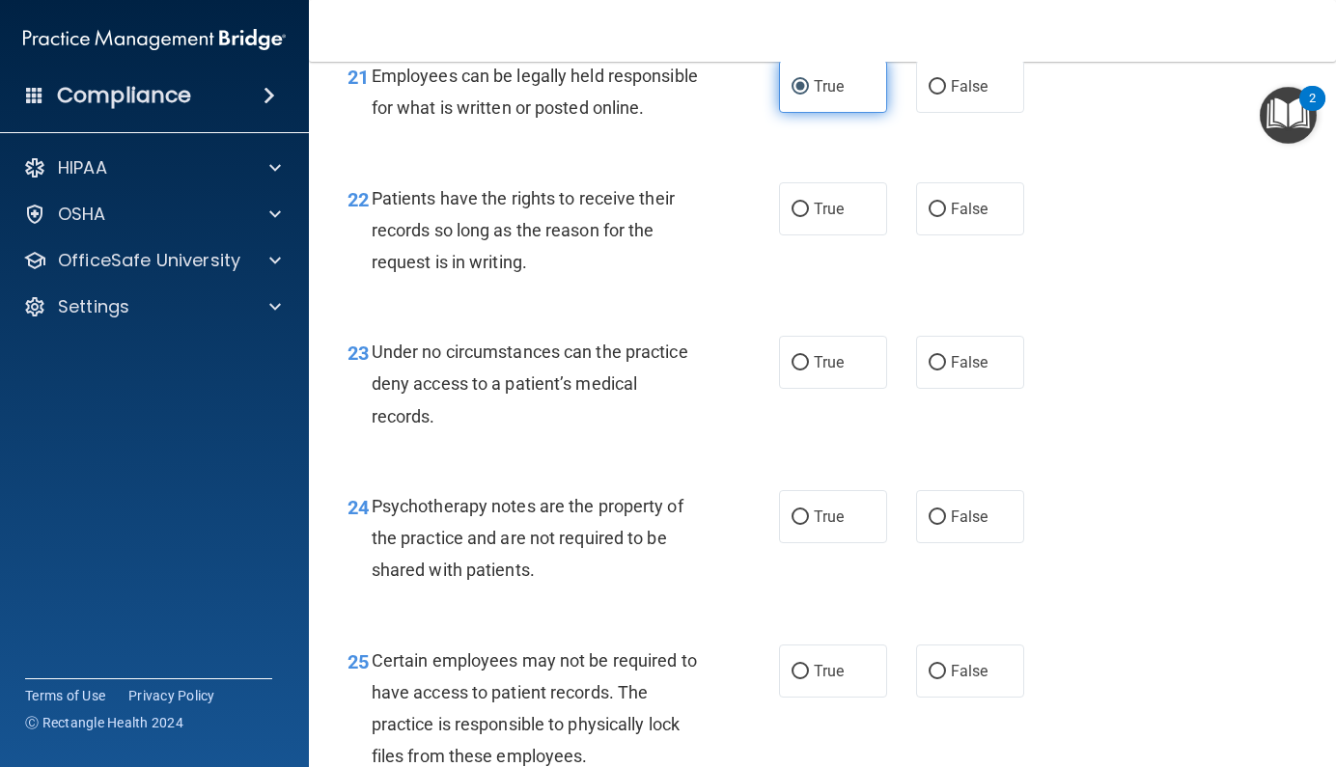
scroll to position [4304, 0]
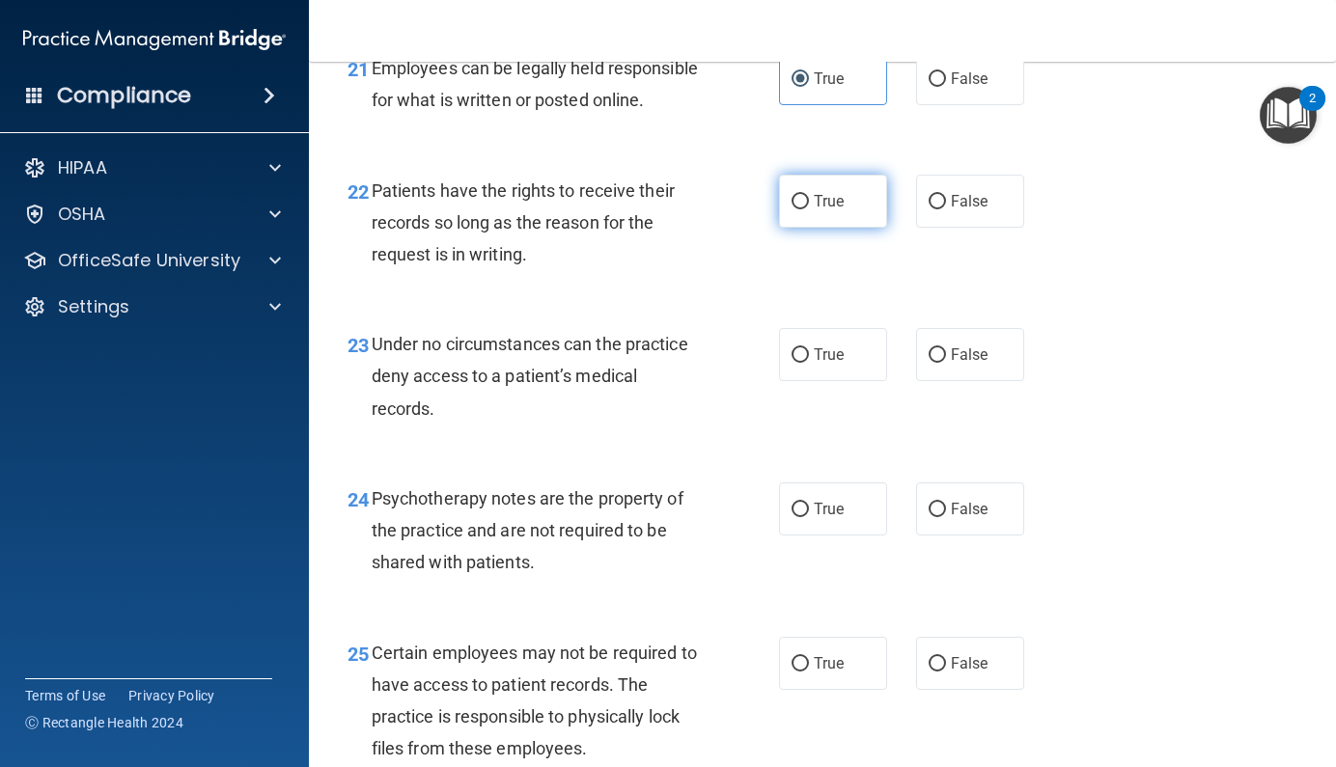
click at [808, 228] on label "True" at bounding box center [833, 201] width 108 height 53
click at [808, 209] on input "True" at bounding box center [799, 202] width 17 height 14
radio input "true"
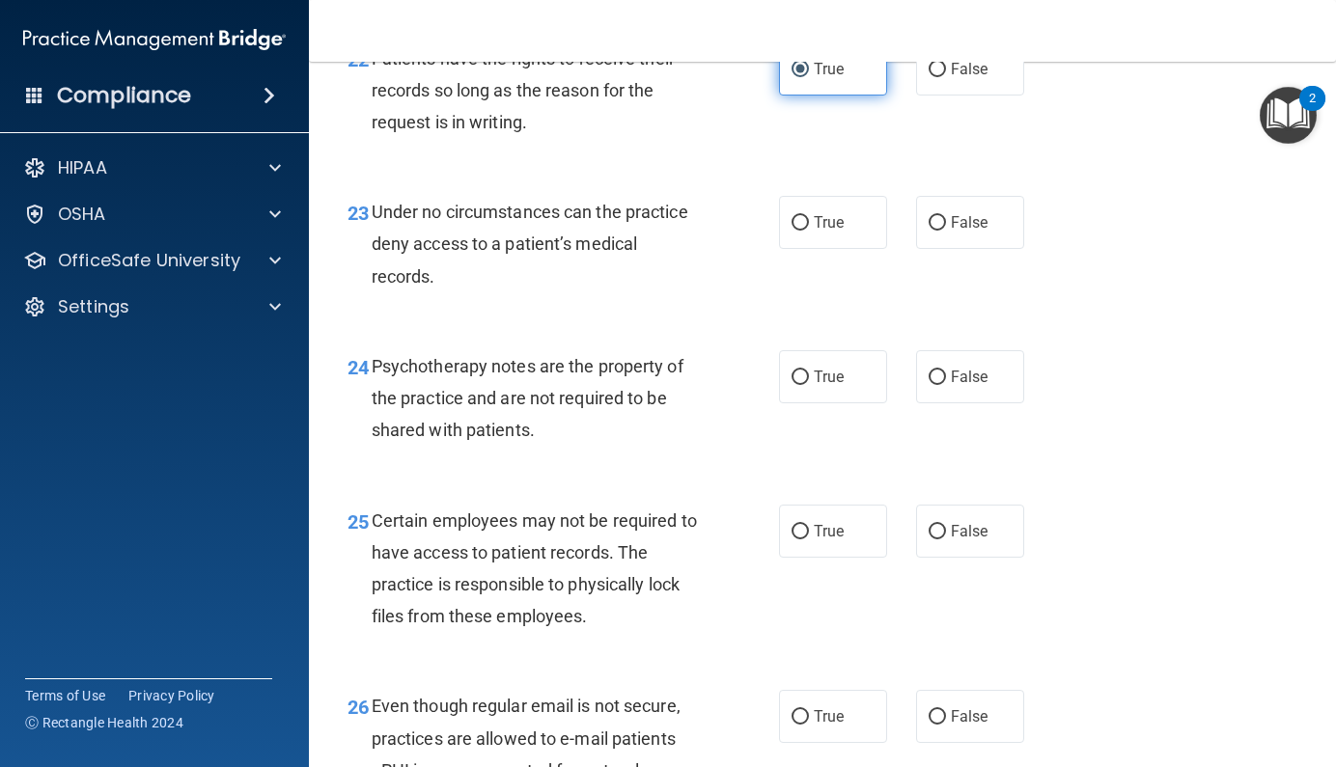
scroll to position [4443, 0]
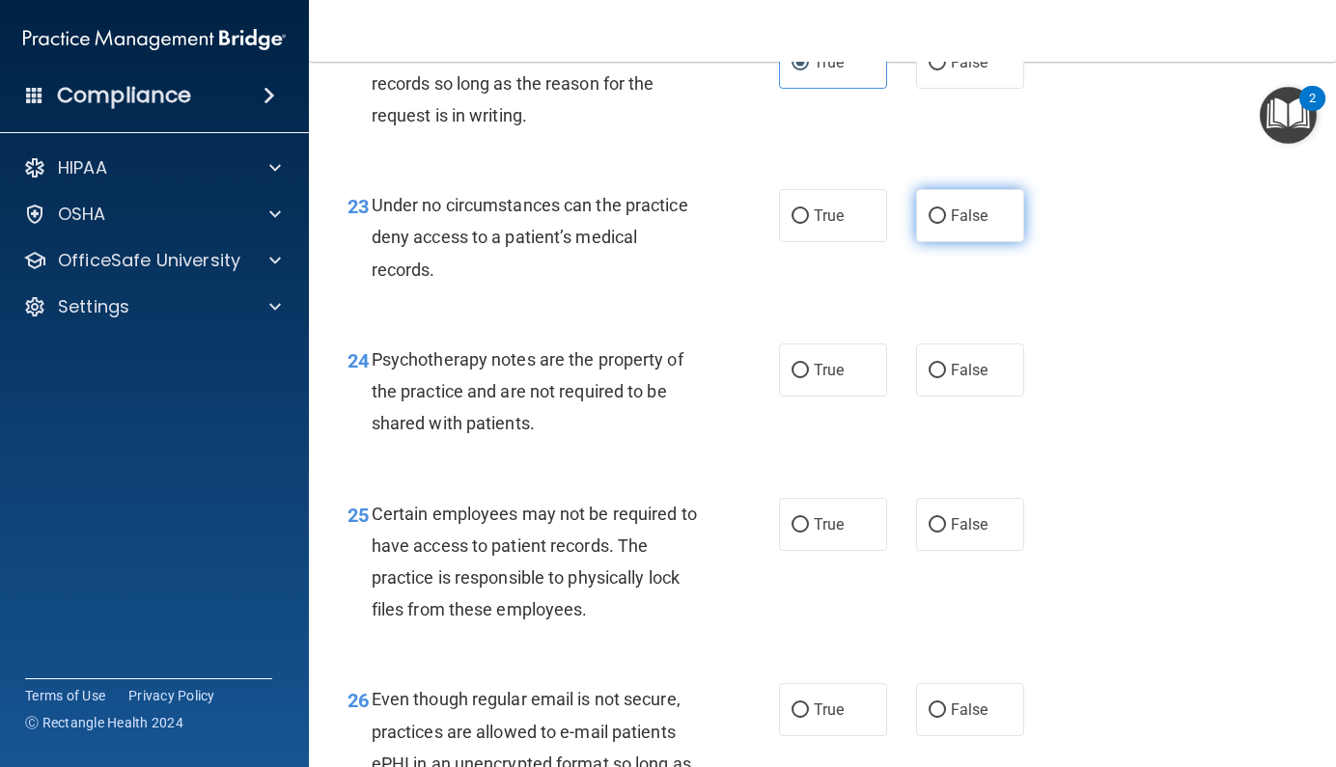
click at [928, 224] on input "False" at bounding box center [936, 216] width 17 height 14
radio input "true"
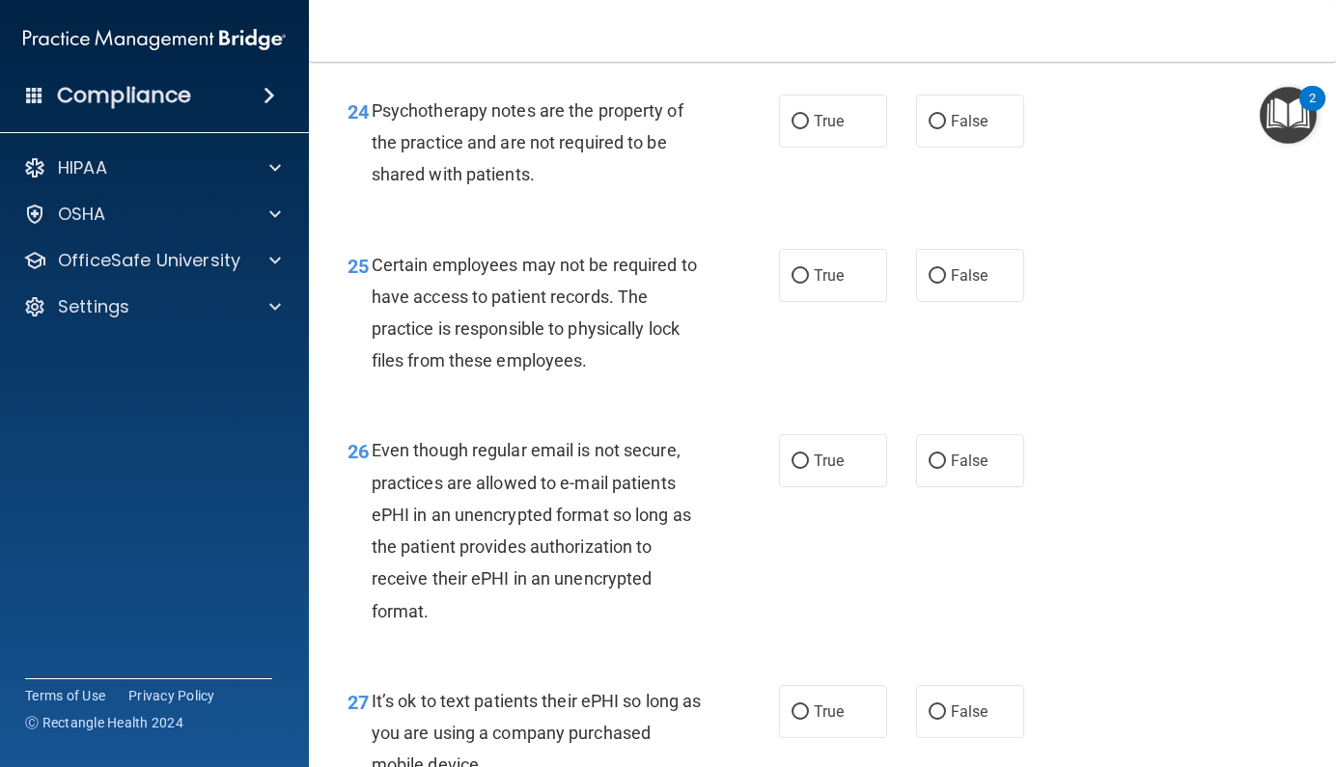
scroll to position [4693, 0]
click at [856, 147] on label "True" at bounding box center [833, 120] width 108 height 53
click at [809, 128] on input "True" at bounding box center [799, 121] width 17 height 14
radio input "true"
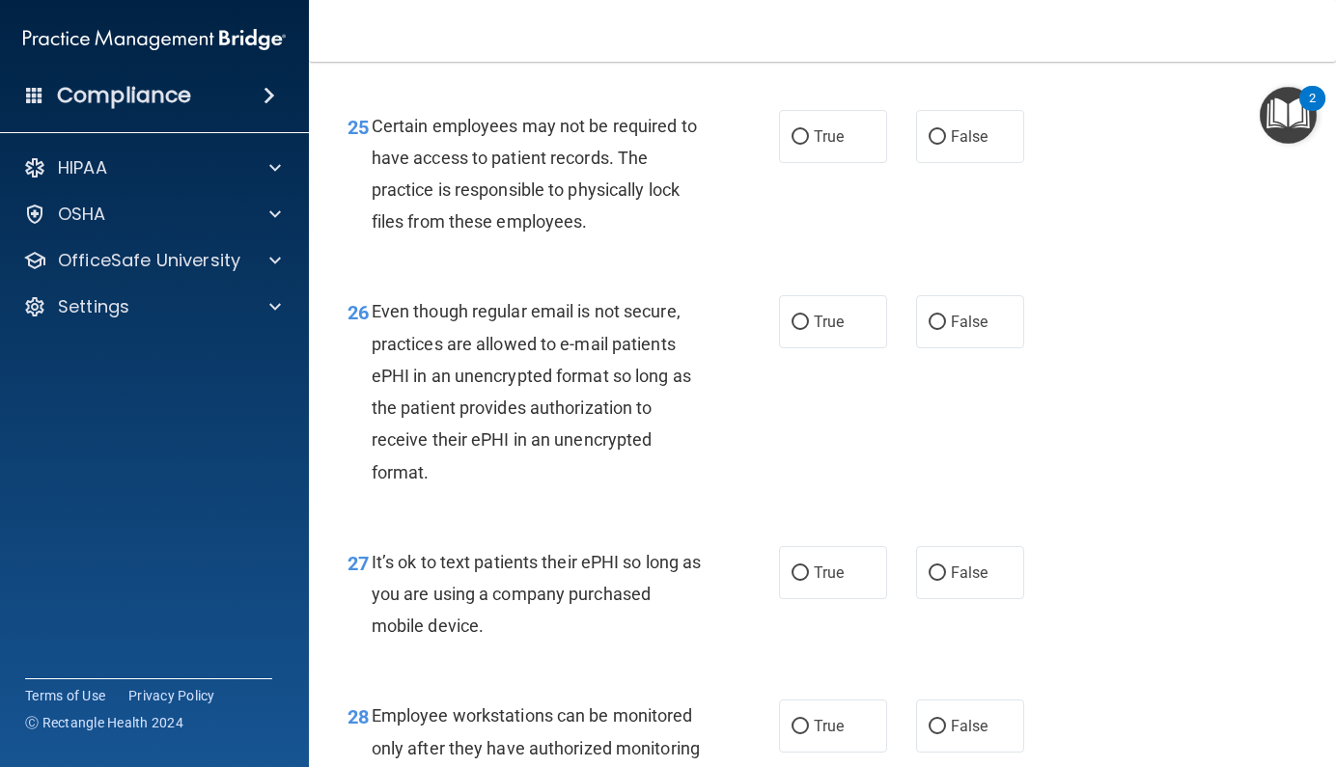
scroll to position [4837, 0]
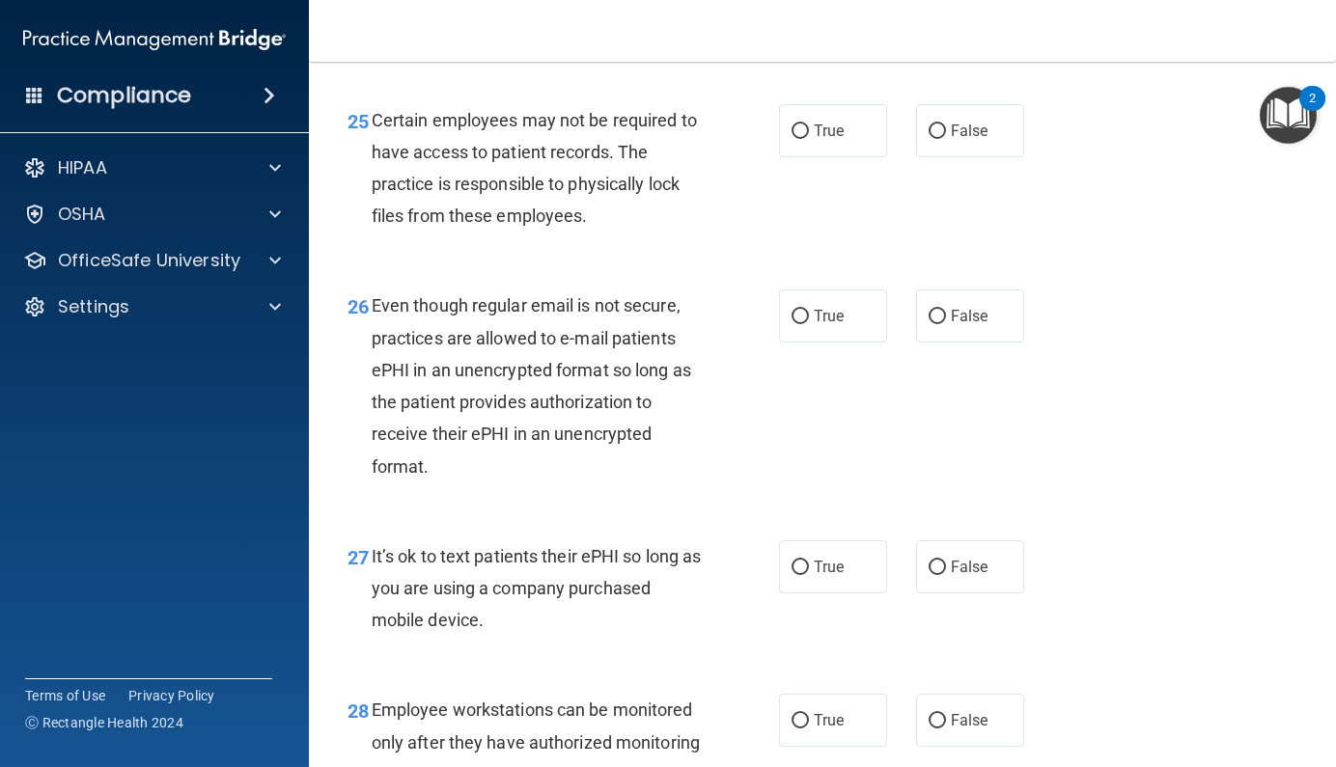
click at [852, 266] on div "25 Certain employees may not be required to have access to patient records. The…" at bounding box center [822, 173] width 979 height 186
click at [839, 157] on label "True" at bounding box center [833, 130] width 108 height 53
click at [809, 139] on input "True" at bounding box center [799, 131] width 17 height 14
radio input "true"
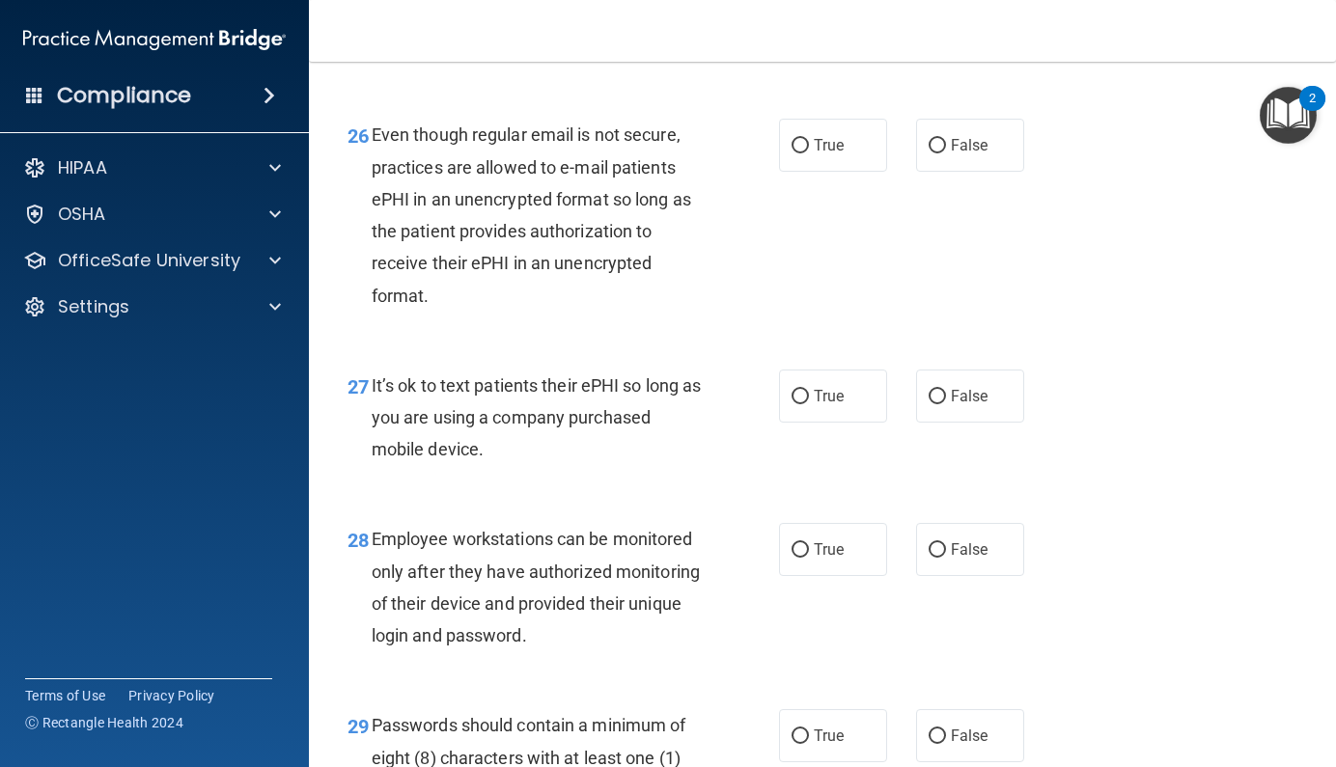
scroll to position [5016, 0]
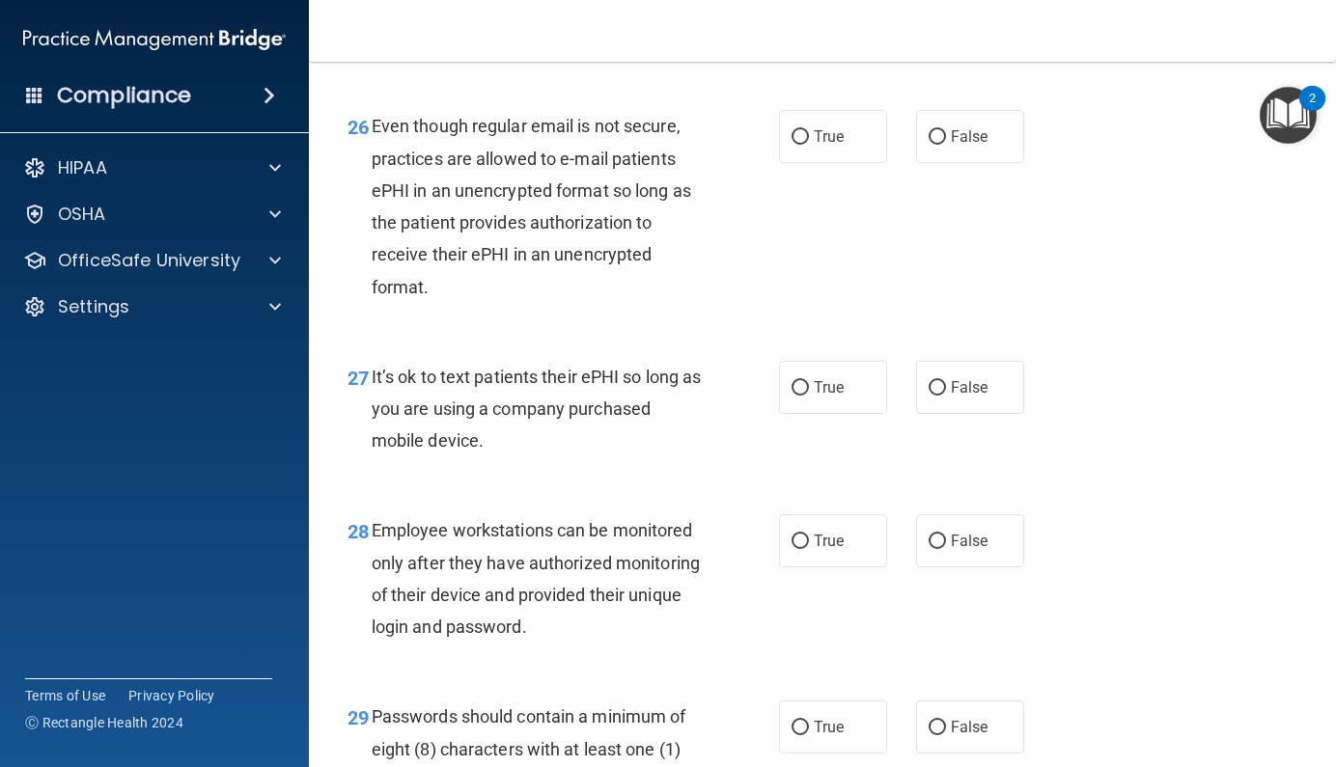
click at [824, 275] on div "26 Even though regular email is not secure, practices are allowed to e-mail pat…" at bounding box center [822, 211] width 979 height 250
click at [825, 163] on label "True" at bounding box center [833, 136] width 108 height 53
click at [809, 145] on input "True" at bounding box center [799, 137] width 17 height 14
radio input "true"
click at [918, 163] on label "False" at bounding box center [970, 136] width 108 height 53
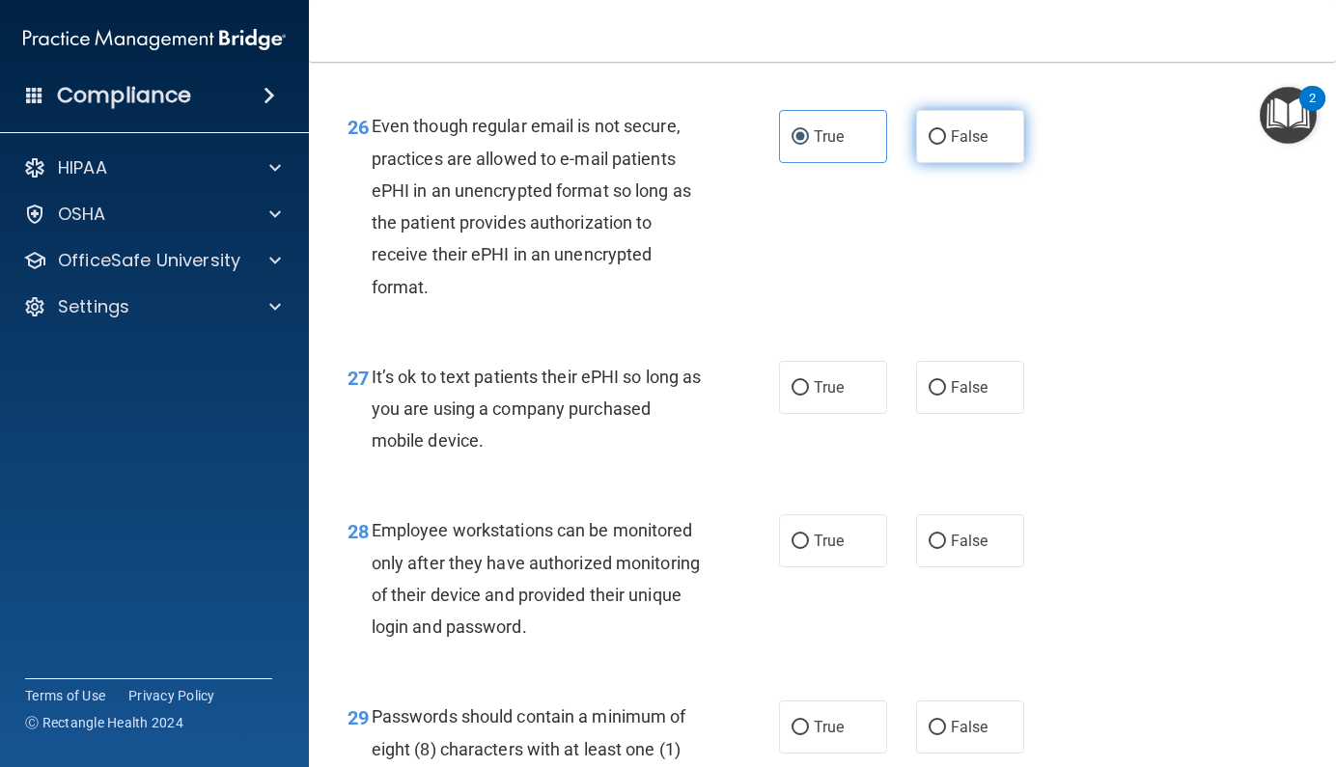
click at [928, 145] on input "False" at bounding box center [936, 137] width 17 height 14
radio input "true"
radio input "false"
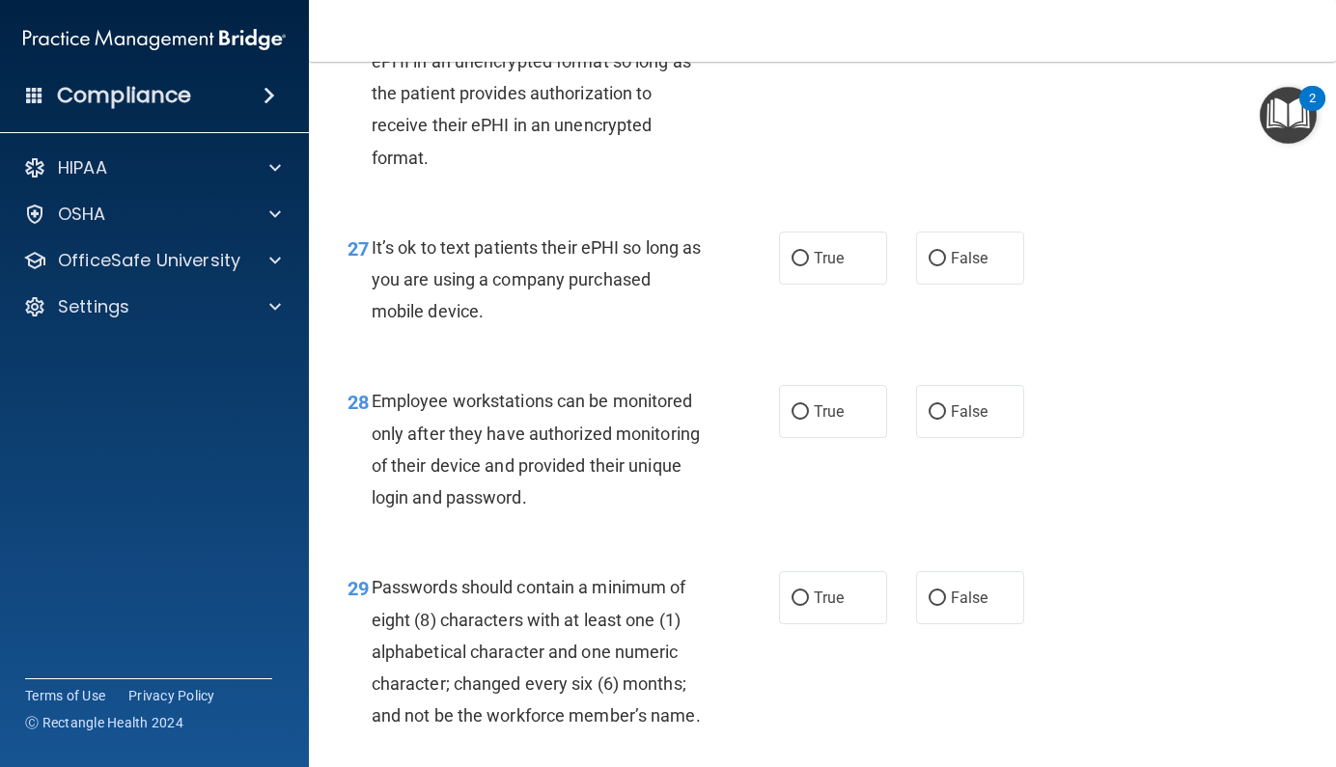
scroll to position [5152, 0]
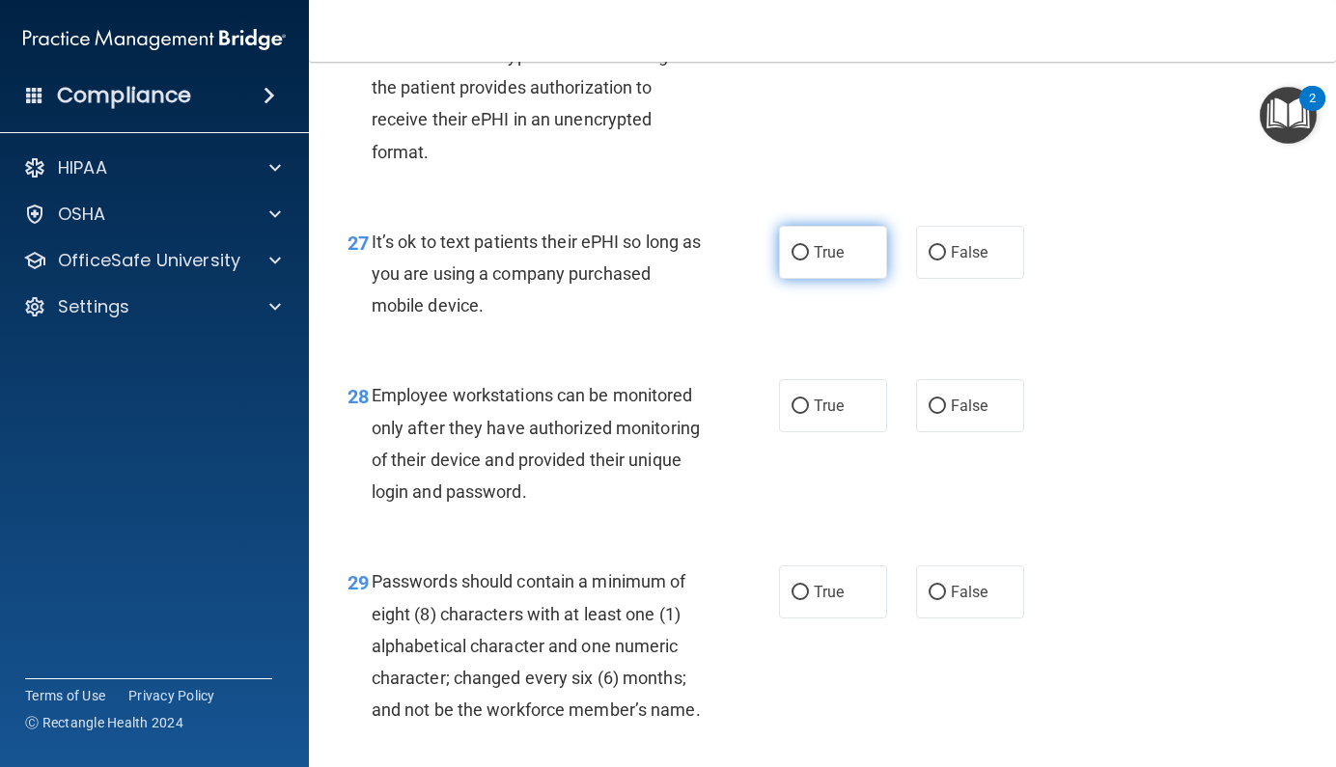
click at [840, 279] on label "True" at bounding box center [833, 252] width 108 height 53
click at [809, 261] on input "True" at bounding box center [799, 253] width 17 height 14
radio input "true"
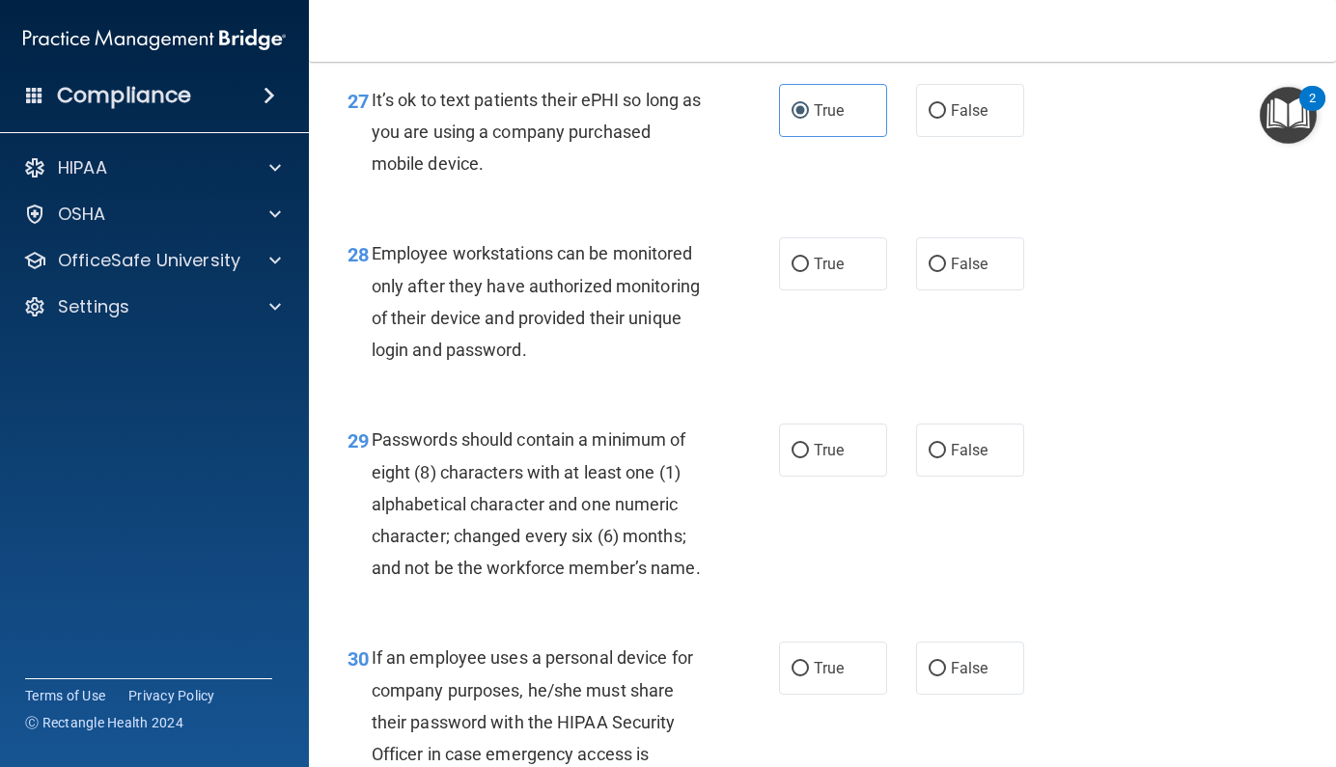
scroll to position [5296, 0]
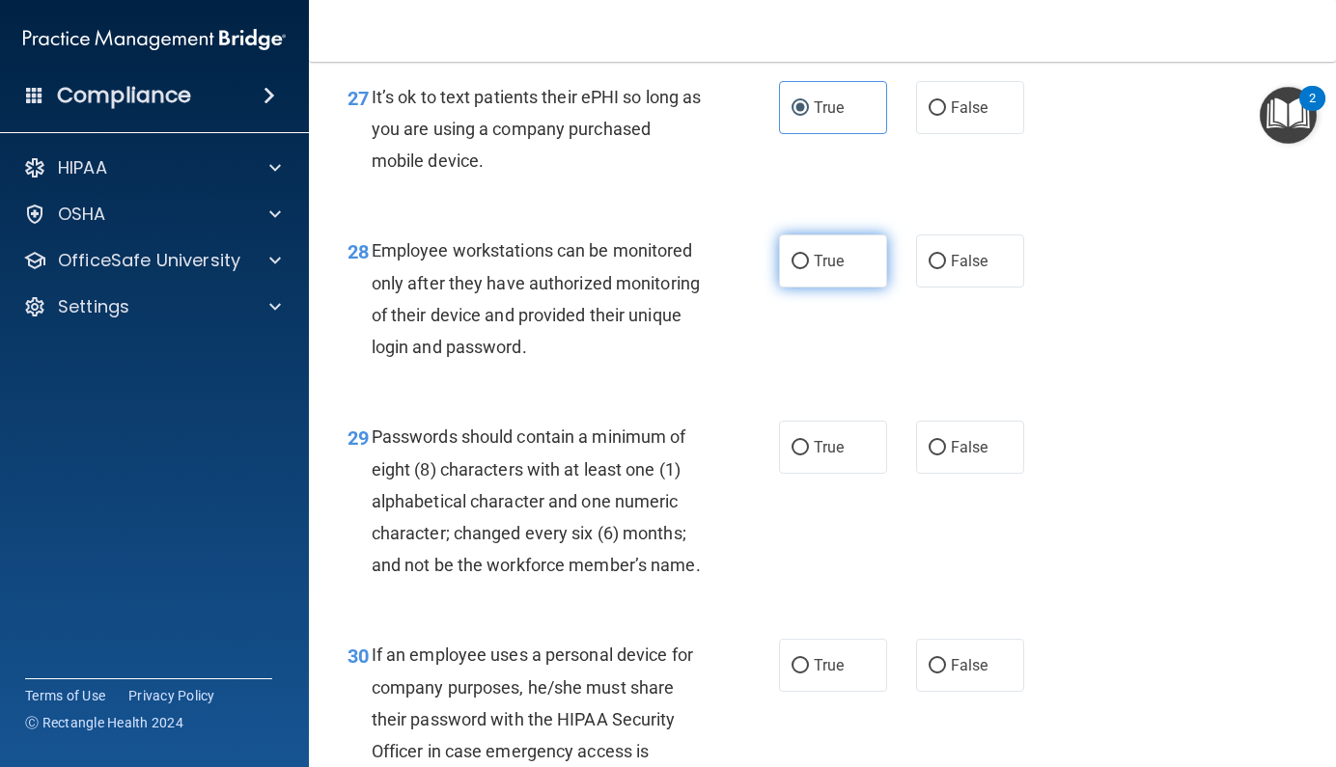
click at [829, 270] on span "True" at bounding box center [829, 261] width 30 height 18
click at [809, 269] on input "True" at bounding box center [799, 262] width 17 height 14
radio input "true"
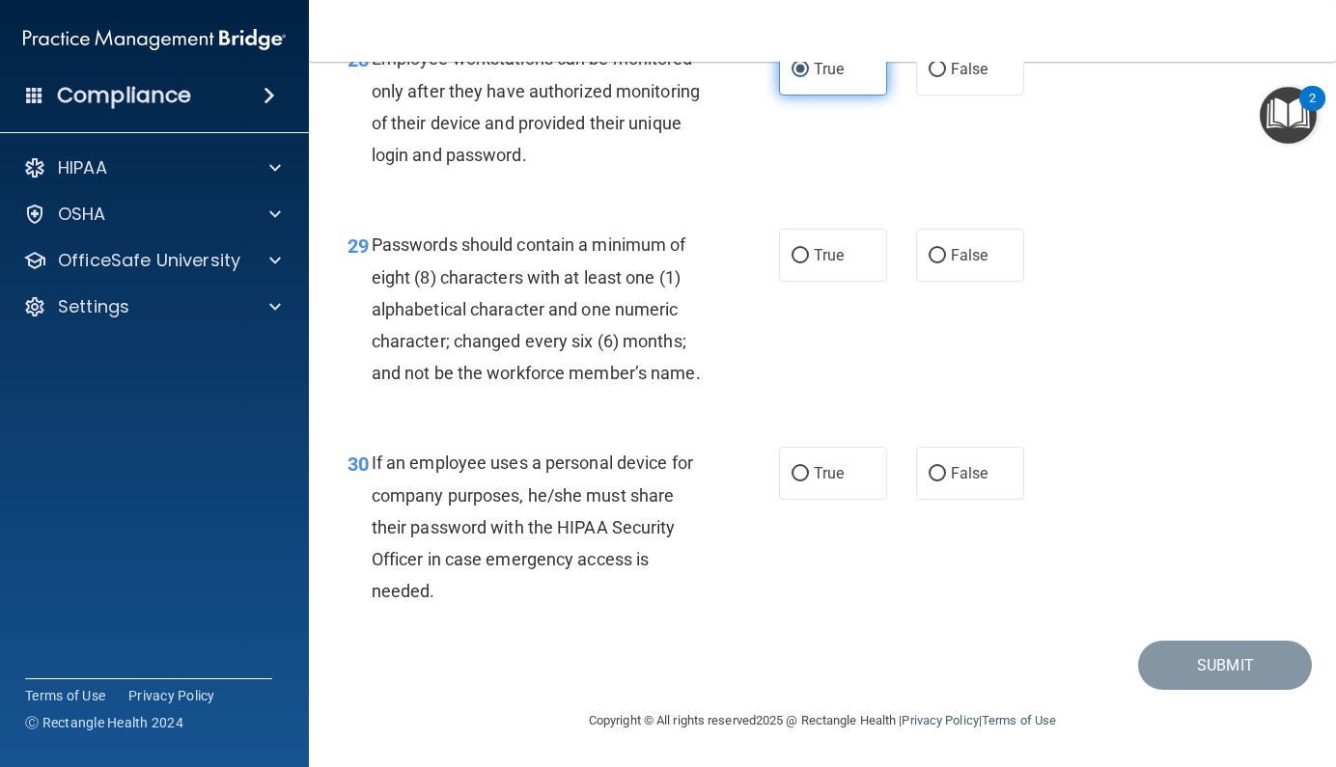
scroll to position [5508, 0]
click at [825, 264] on span "True" at bounding box center [829, 255] width 30 height 18
click at [809, 263] on input "True" at bounding box center [799, 256] width 17 height 14
radio input "true"
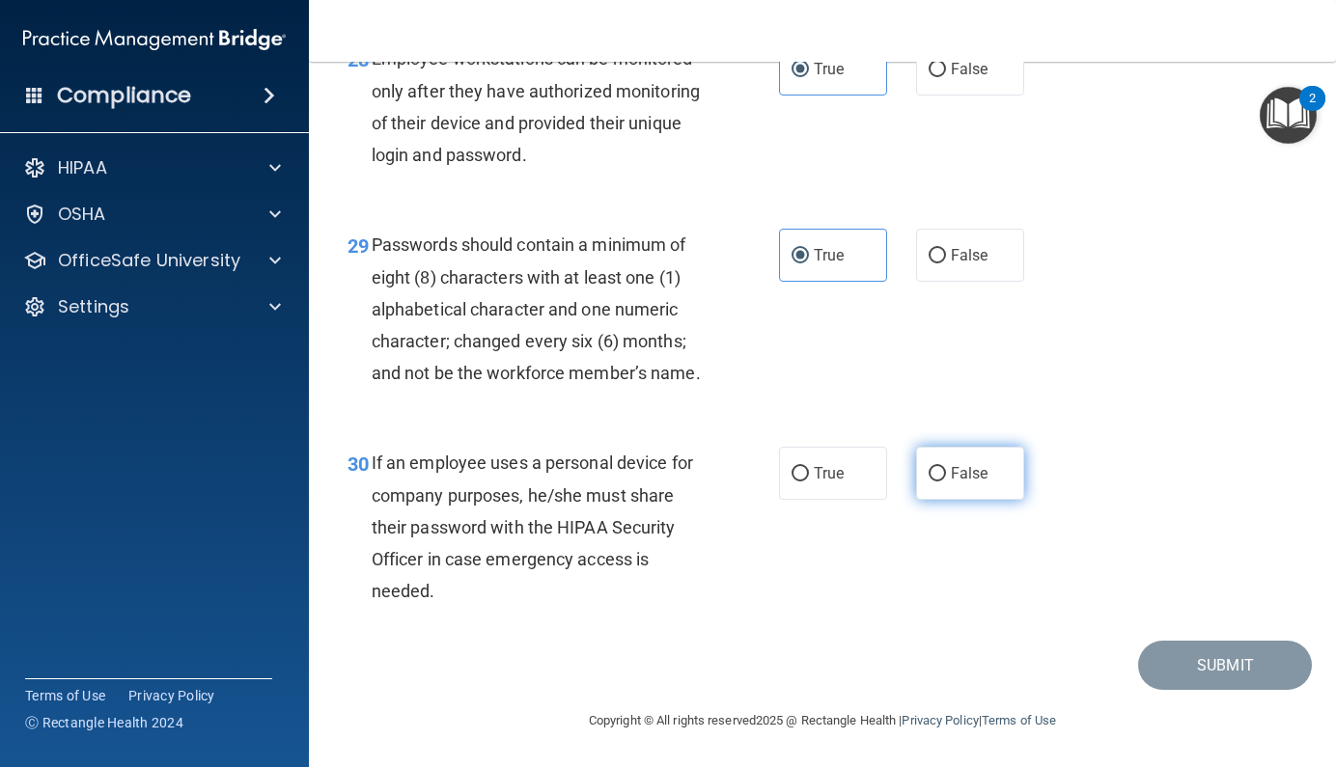
click at [920, 493] on label "False" at bounding box center [970, 473] width 108 height 53
click at [928, 482] on input "False" at bounding box center [936, 474] width 17 height 14
radio input "true"
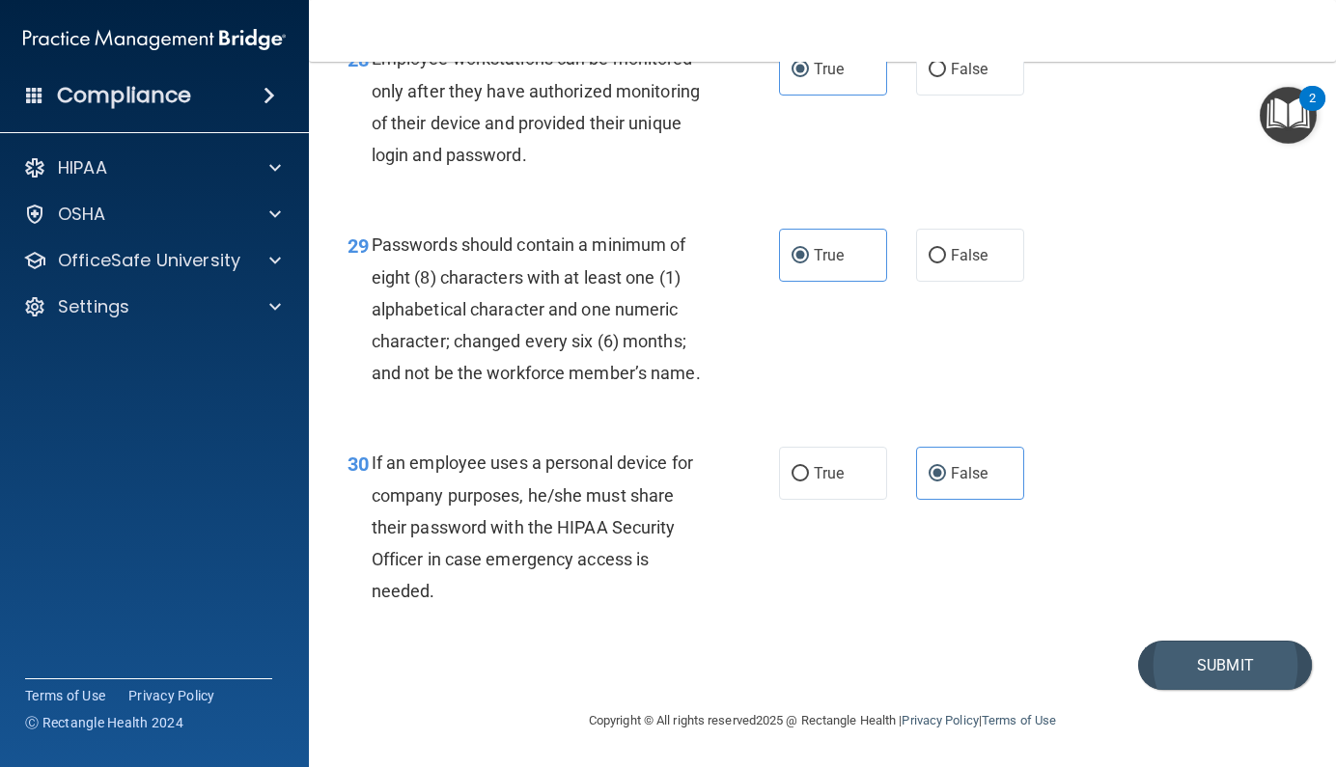
click at [1179, 661] on button "Submit" at bounding box center [1225, 665] width 174 height 49
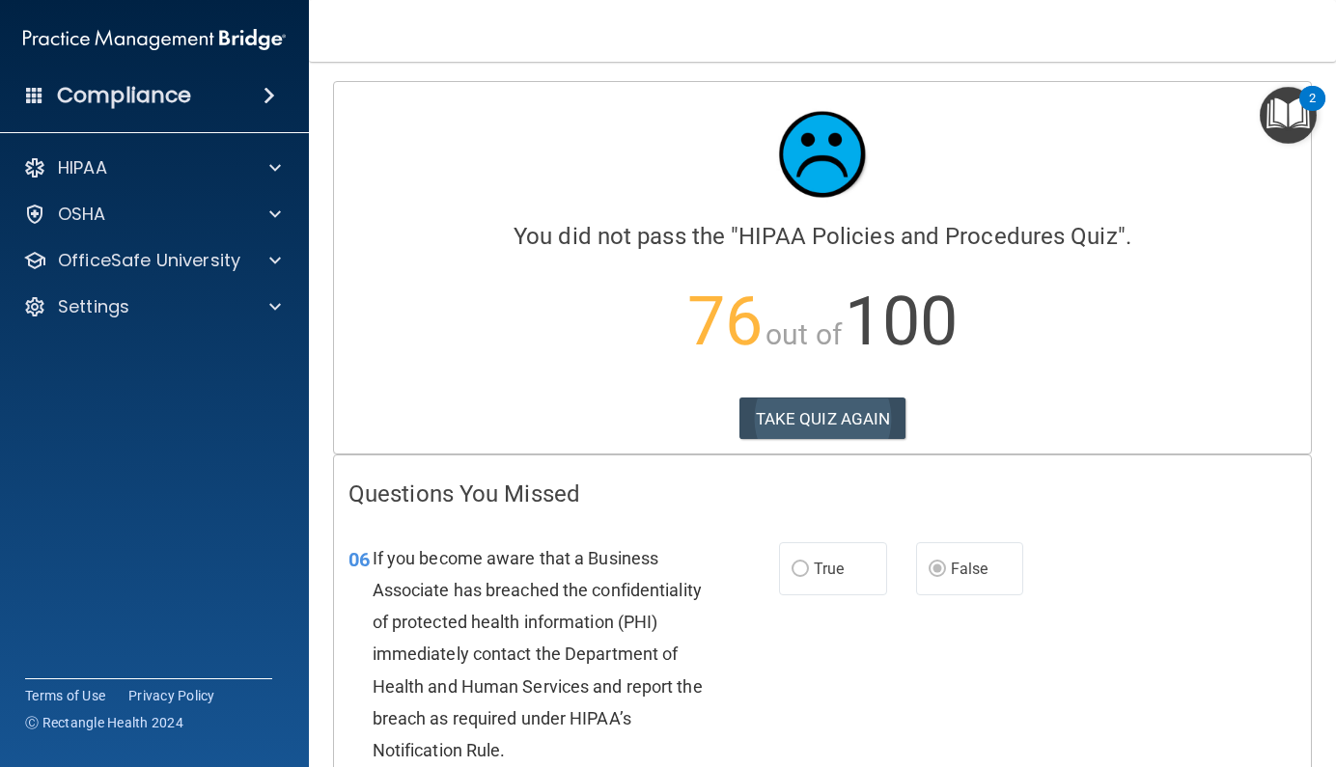
click at [825, 426] on button "TAKE QUIZ AGAIN" at bounding box center [822, 419] width 167 height 42
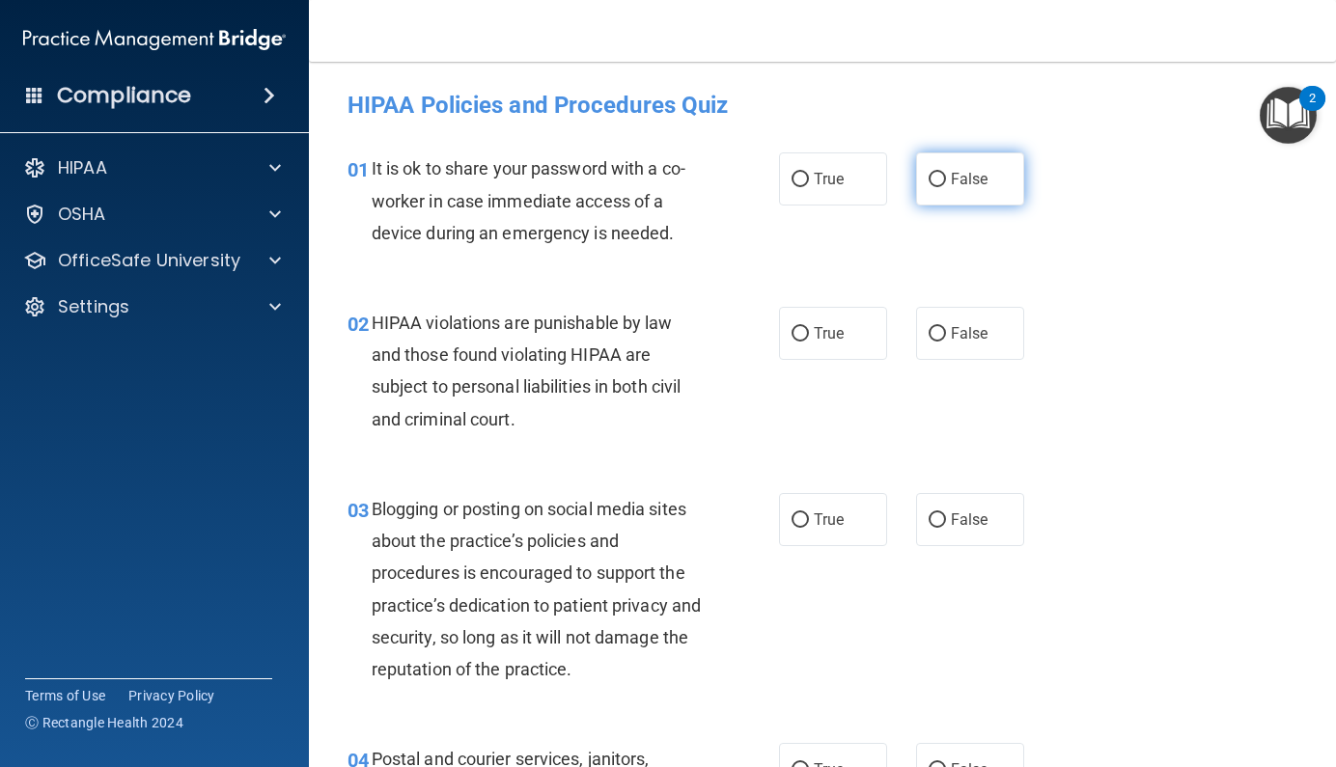
click at [954, 176] on span "False" at bounding box center [970, 179] width 38 height 18
click at [946, 176] on input "False" at bounding box center [936, 180] width 17 height 14
radio input "true"
click at [763, 356] on div "02 HIPAA violations are punishable by law and those found violating HIPAA are s…" at bounding box center [562, 376] width 489 height 138
click at [796, 333] on input "True" at bounding box center [799, 334] width 17 height 14
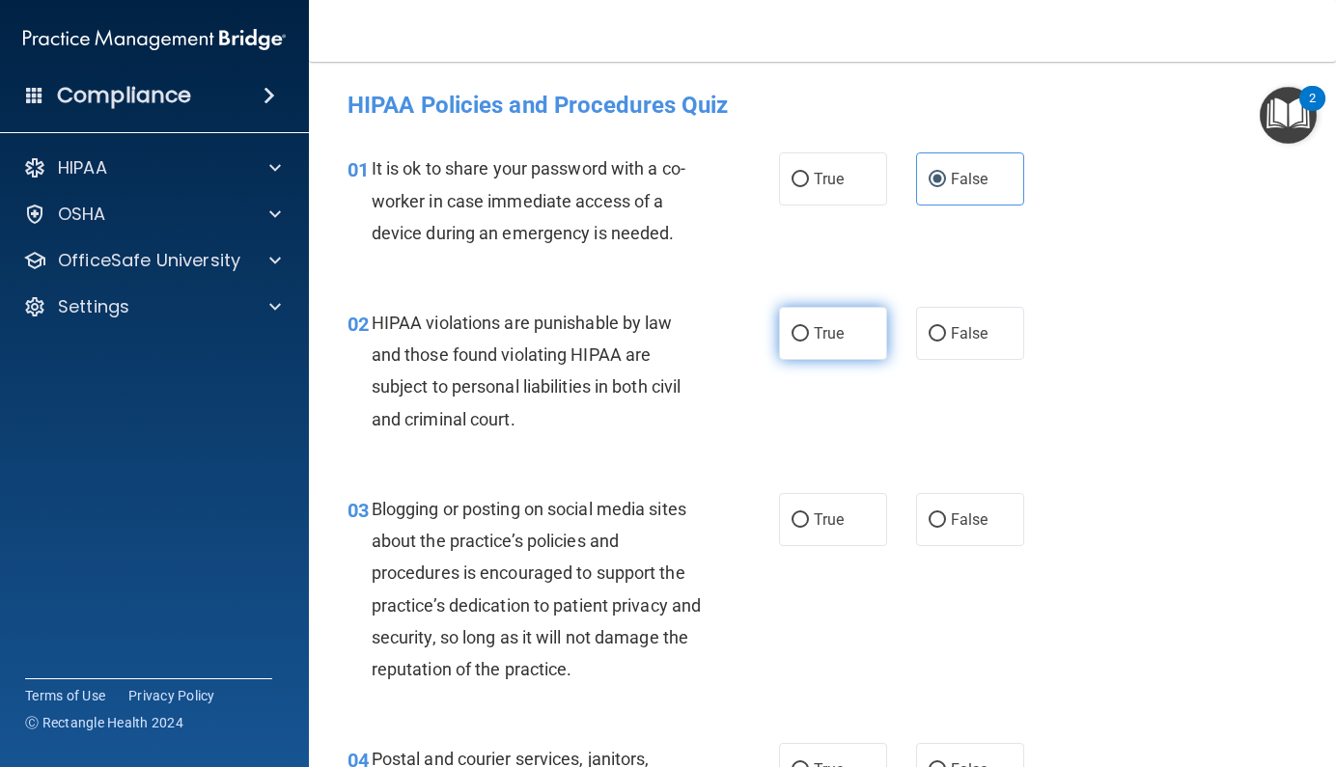
radio input "true"
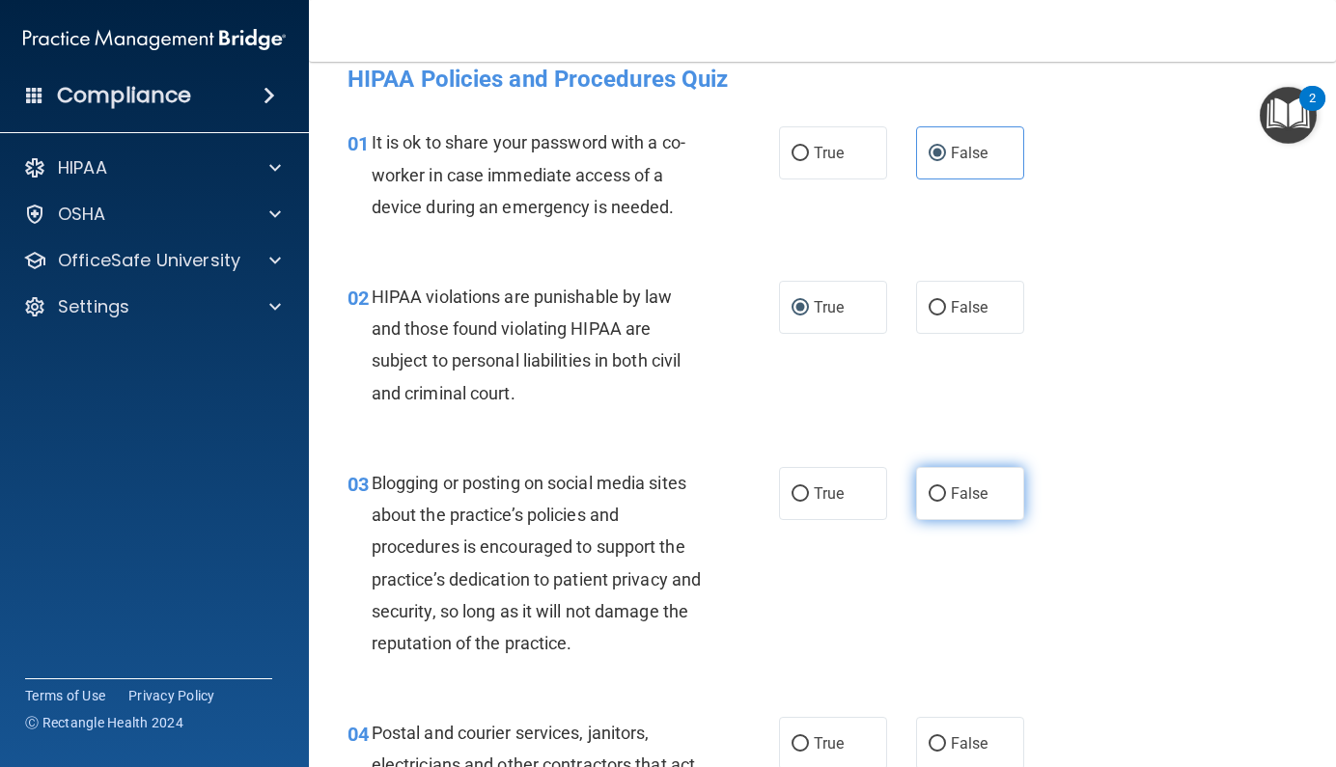
click at [951, 484] on span "False" at bounding box center [970, 493] width 38 height 18
click at [942, 487] on input "False" at bounding box center [936, 494] width 17 height 14
radio input "true"
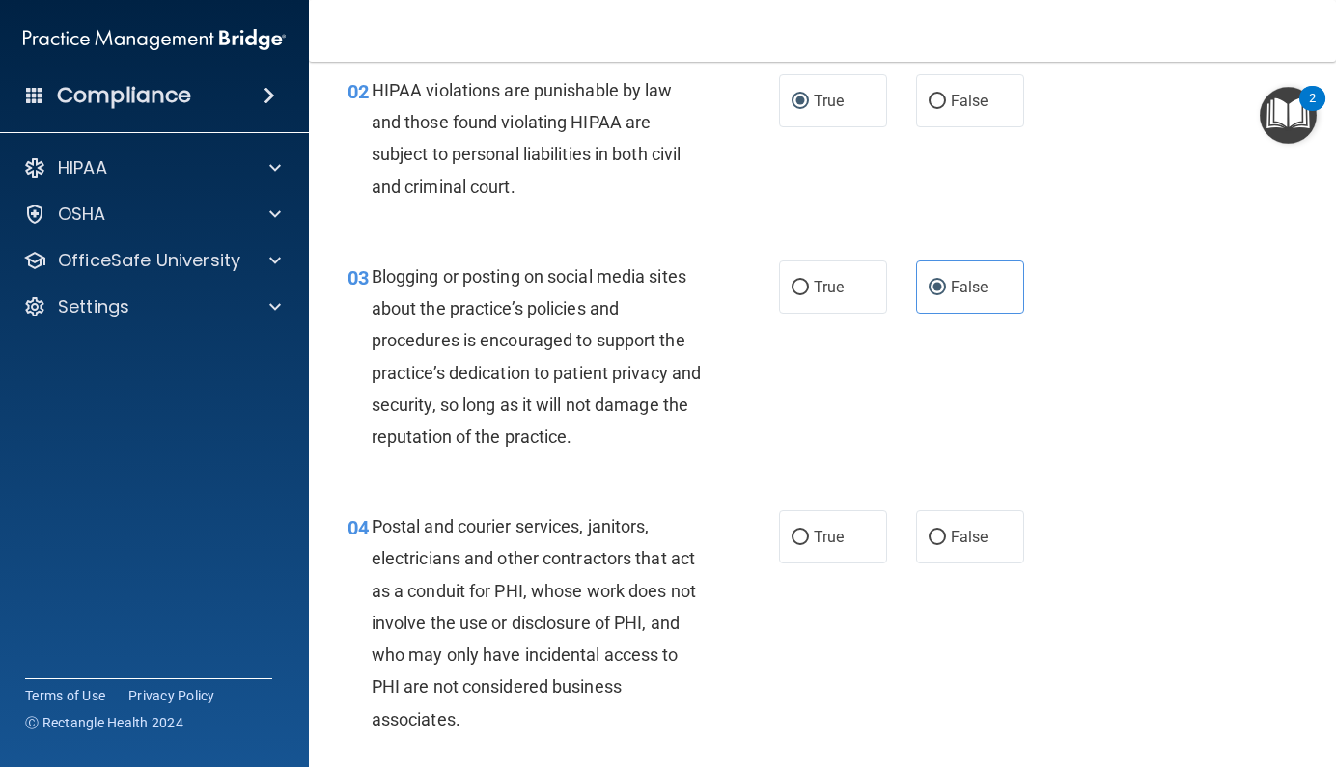
scroll to position [483, 0]
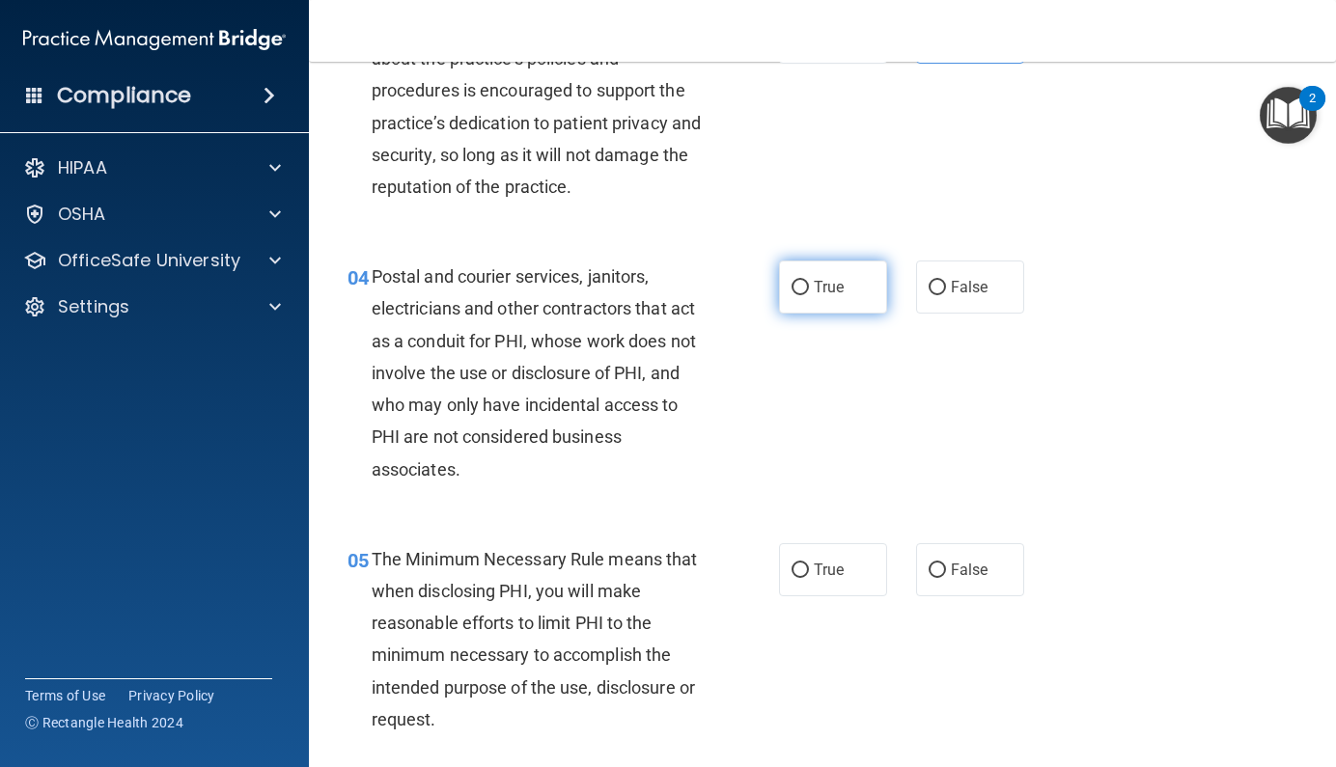
click at [836, 291] on span "True" at bounding box center [829, 287] width 30 height 18
click at [809, 291] on input "True" at bounding box center [799, 288] width 17 height 14
radio input "true"
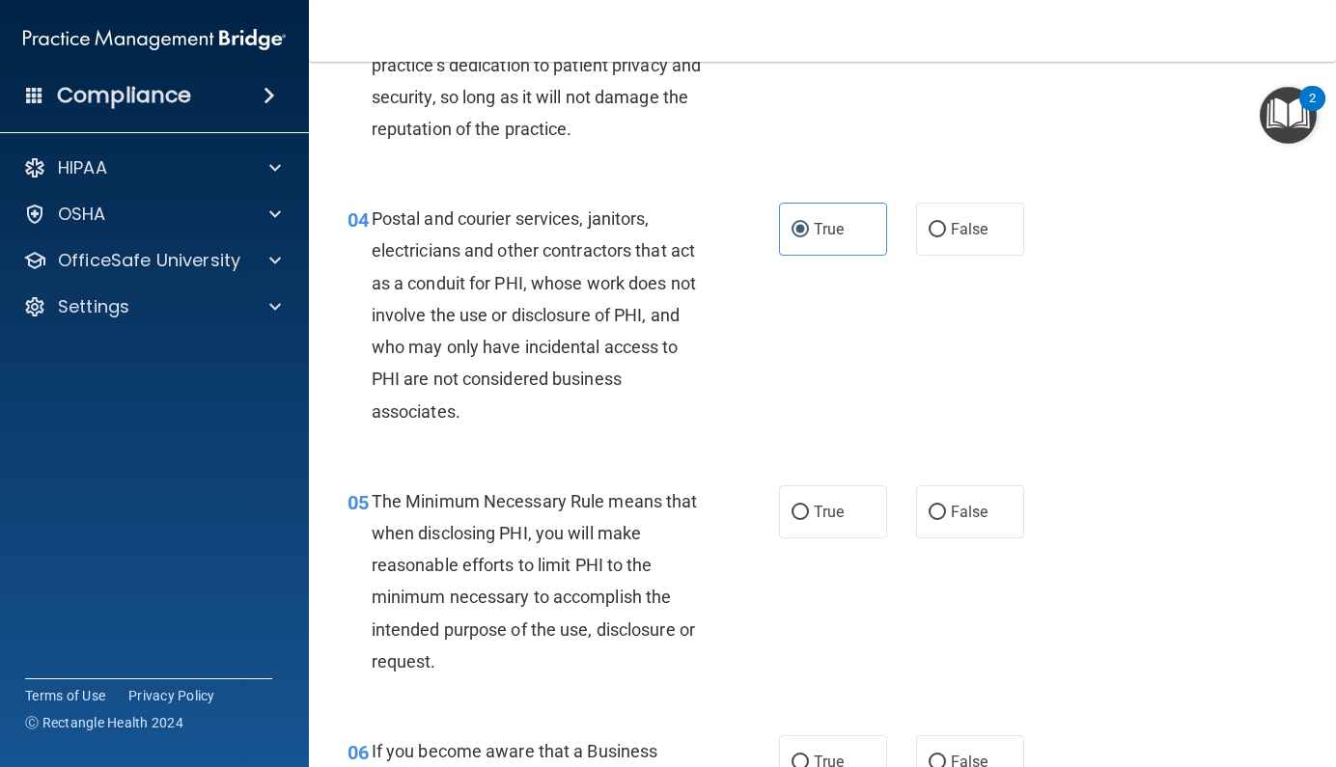
scroll to position [642, 0]
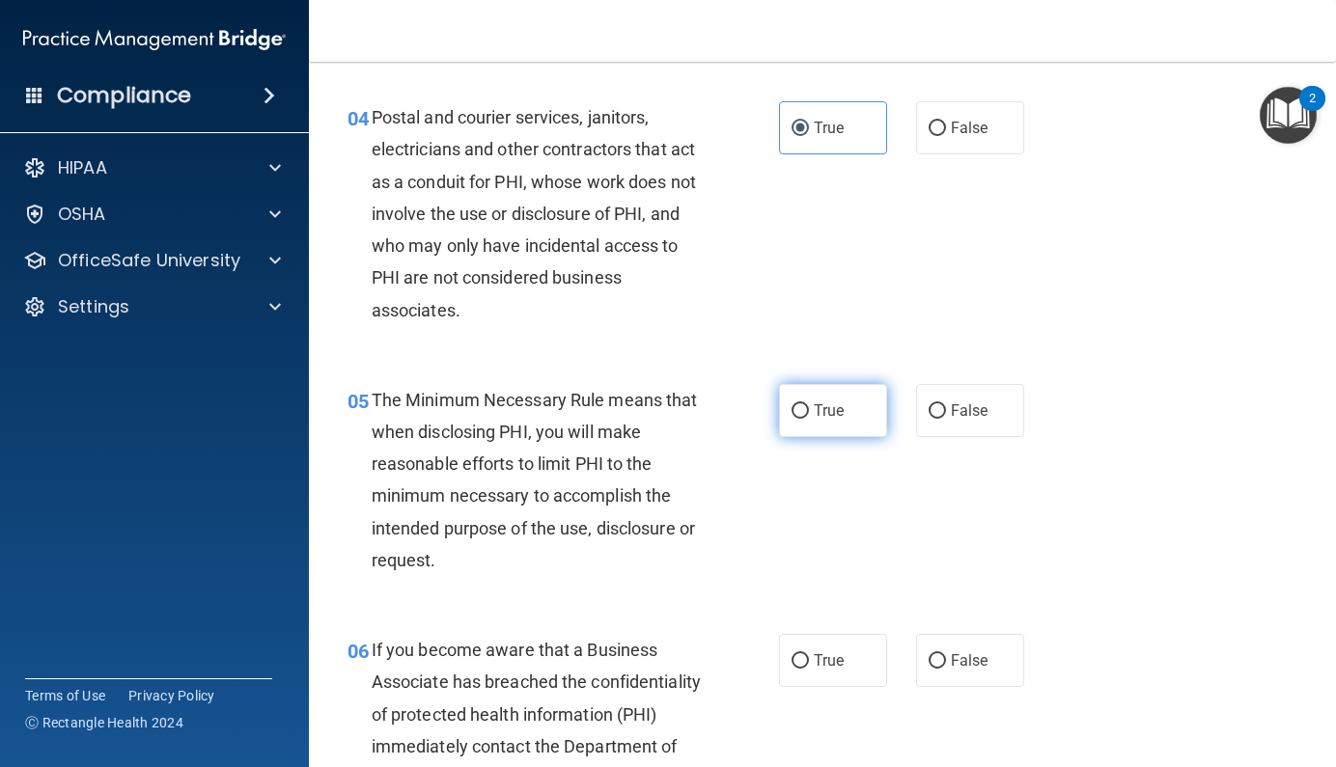
click at [815, 405] on span "True" at bounding box center [829, 410] width 30 height 18
click at [809, 405] on input "True" at bounding box center [799, 411] width 17 height 14
radio input "true"
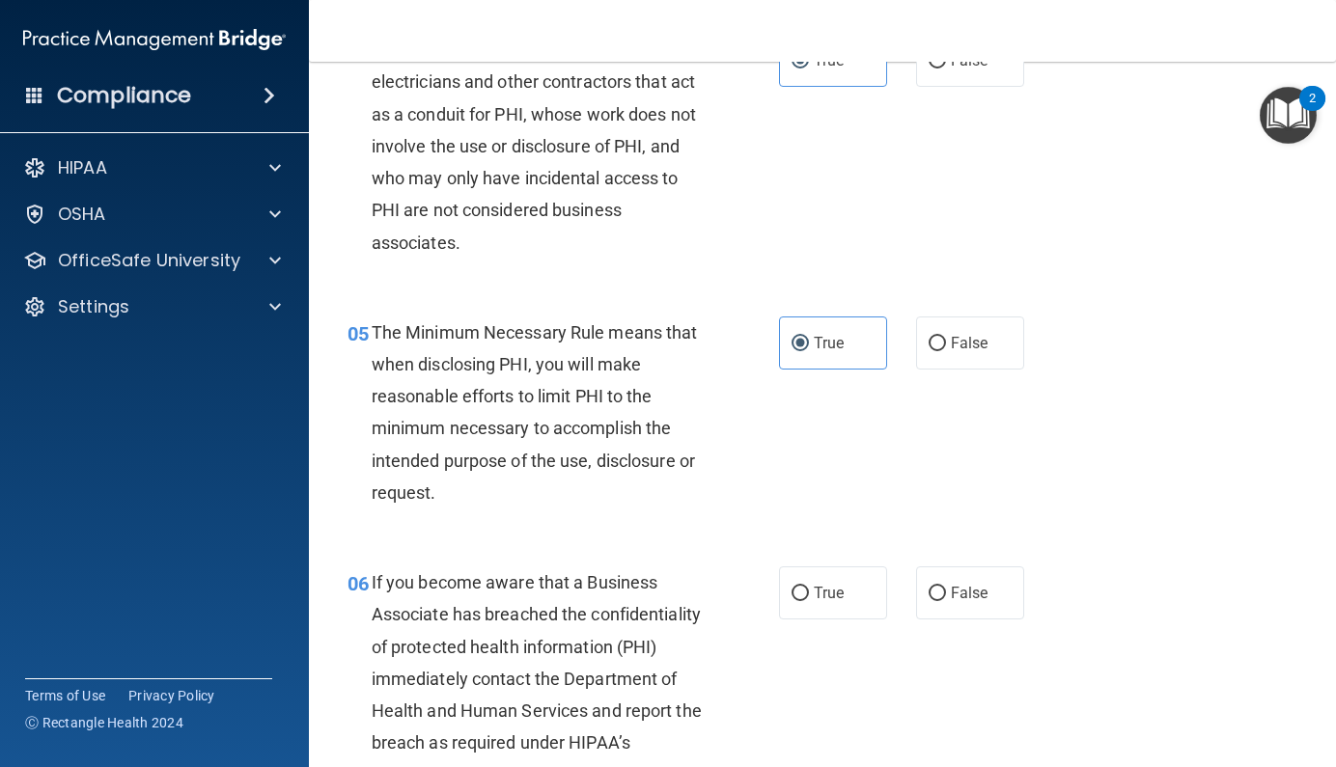
scroll to position [753, 0]
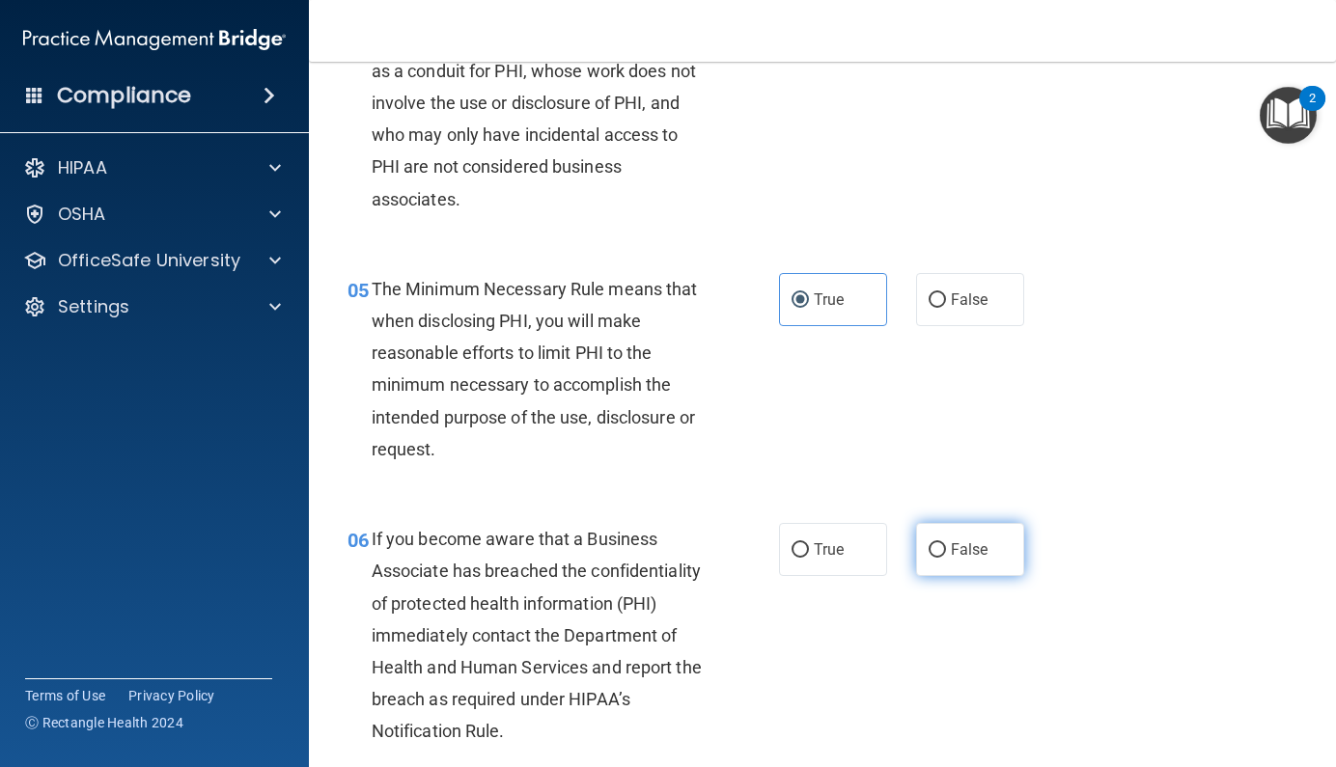
click at [961, 542] on span "False" at bounding box center [970, 549] width 38 height 18
click at [946, 543] on input "False" at bounding box center [936, 550] width 17 height 14
radio input "true"
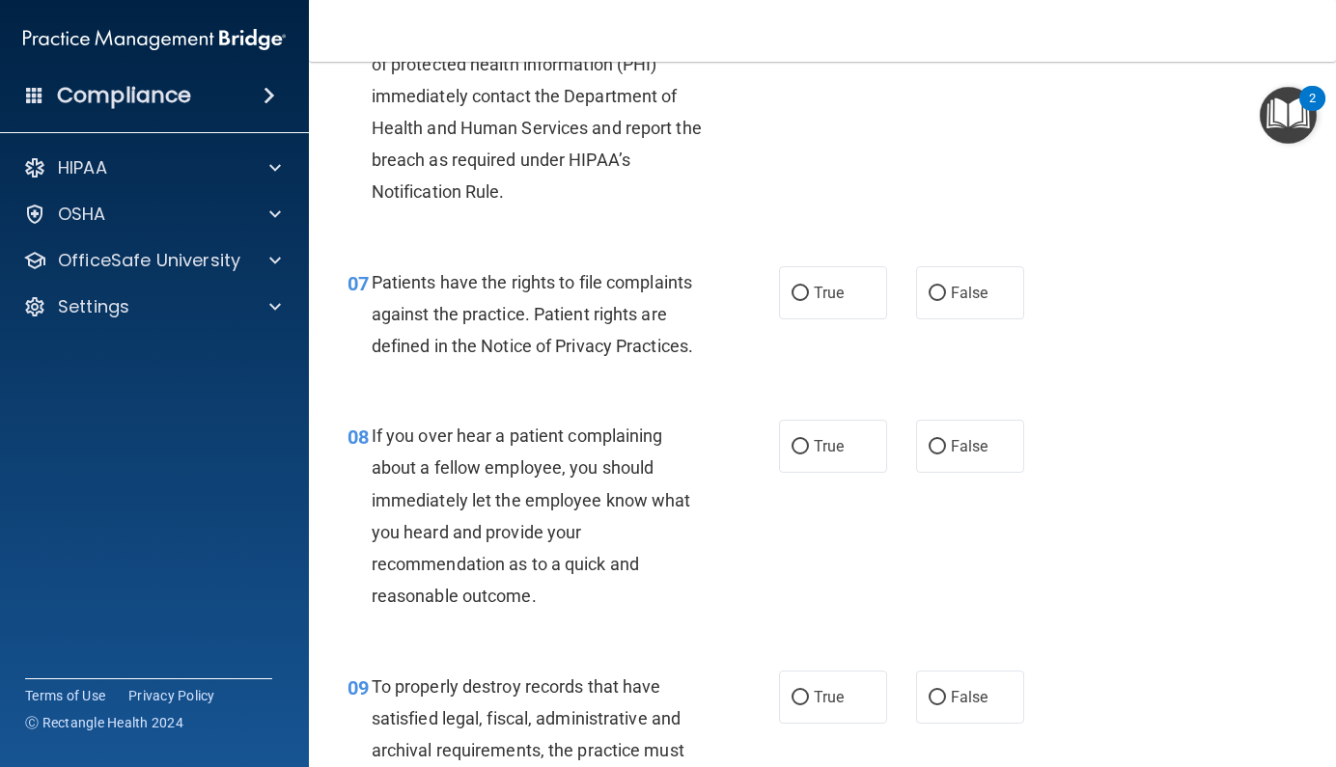
scroll to position [1303, 0]
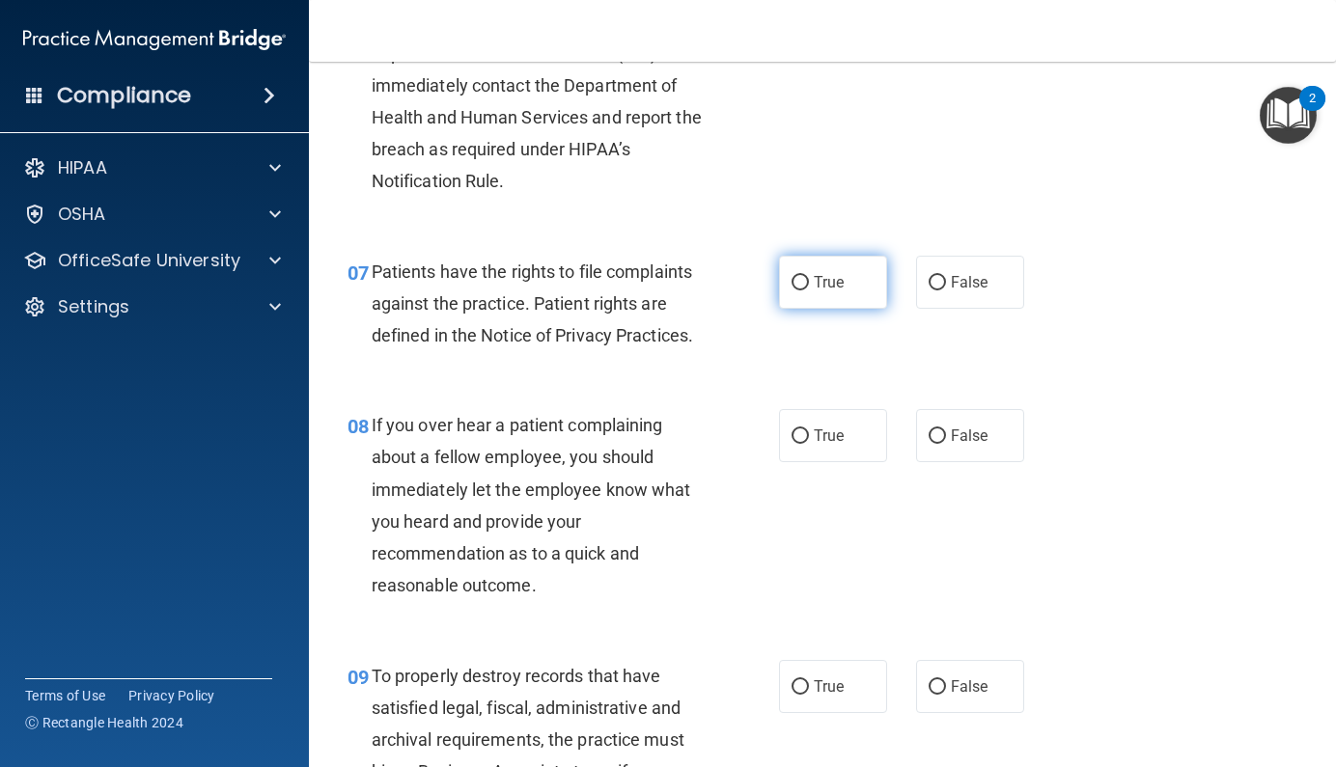
click at [835, 286] on label "True" at bounding box center [833, 282] width 108 height 53
click at [809, 286] on input "True" at bounding box center [799, 283] width 17 height 14
radio input "true"
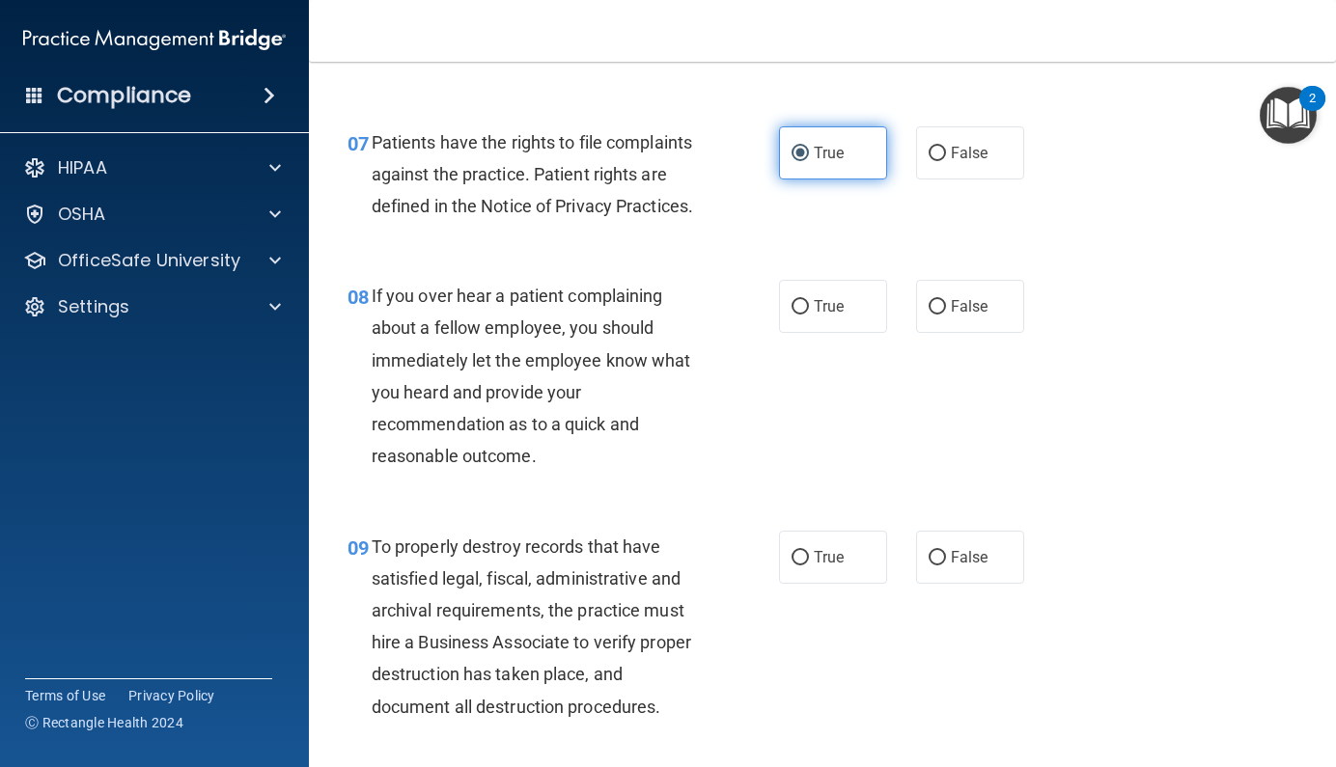
scroll to position [1434, 0]
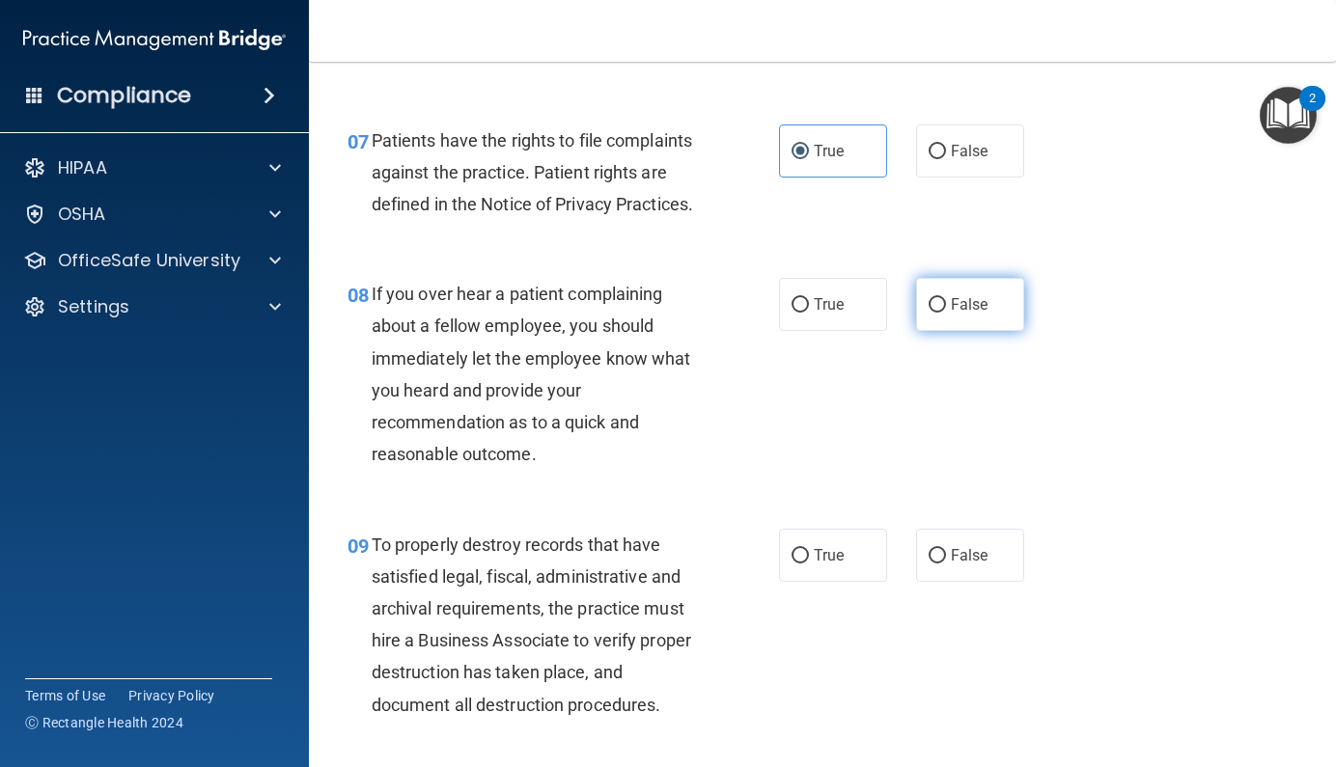
click at [938, 331] on label "False" at bounding box center [970, 304] width 108 height 53
click at [938, 313] on input "False" at bounding box center [936, 305] width 17 height 14
radio input "true"
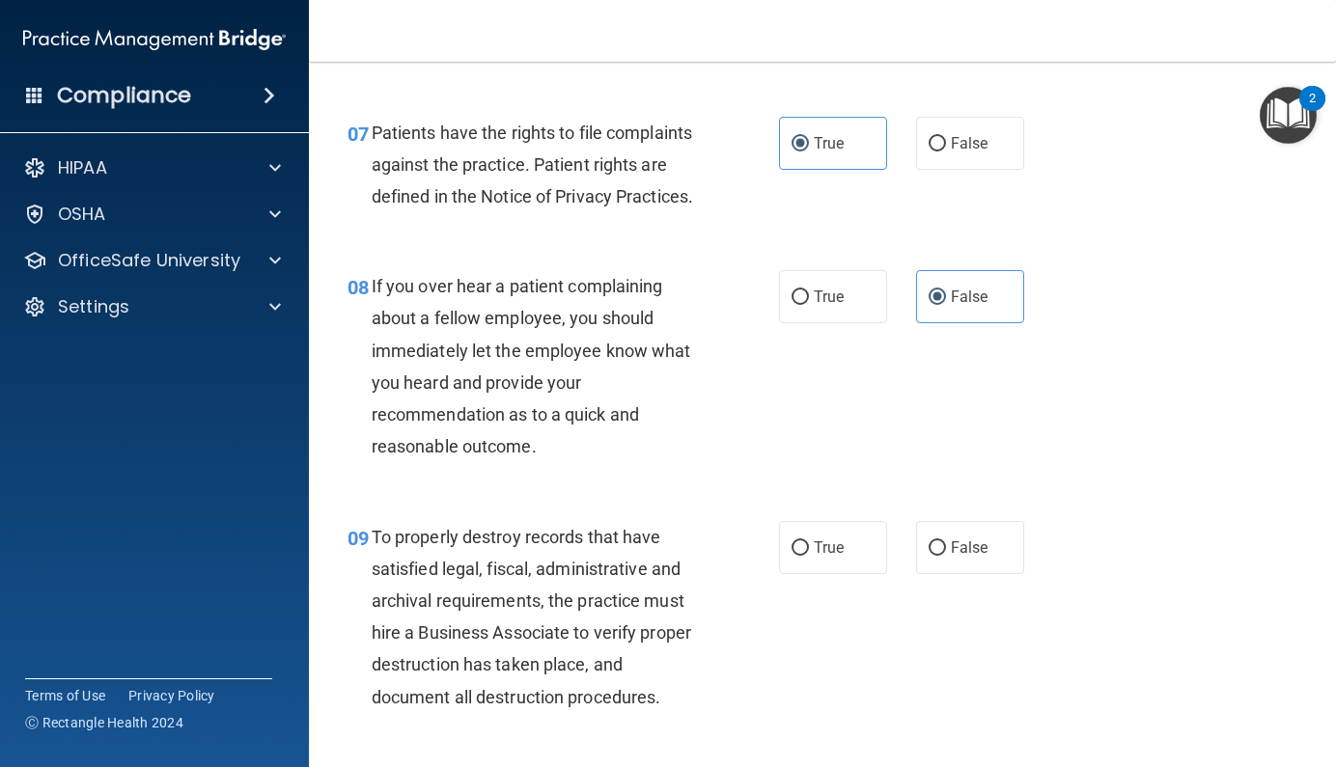
scroll to position [1542, 0]
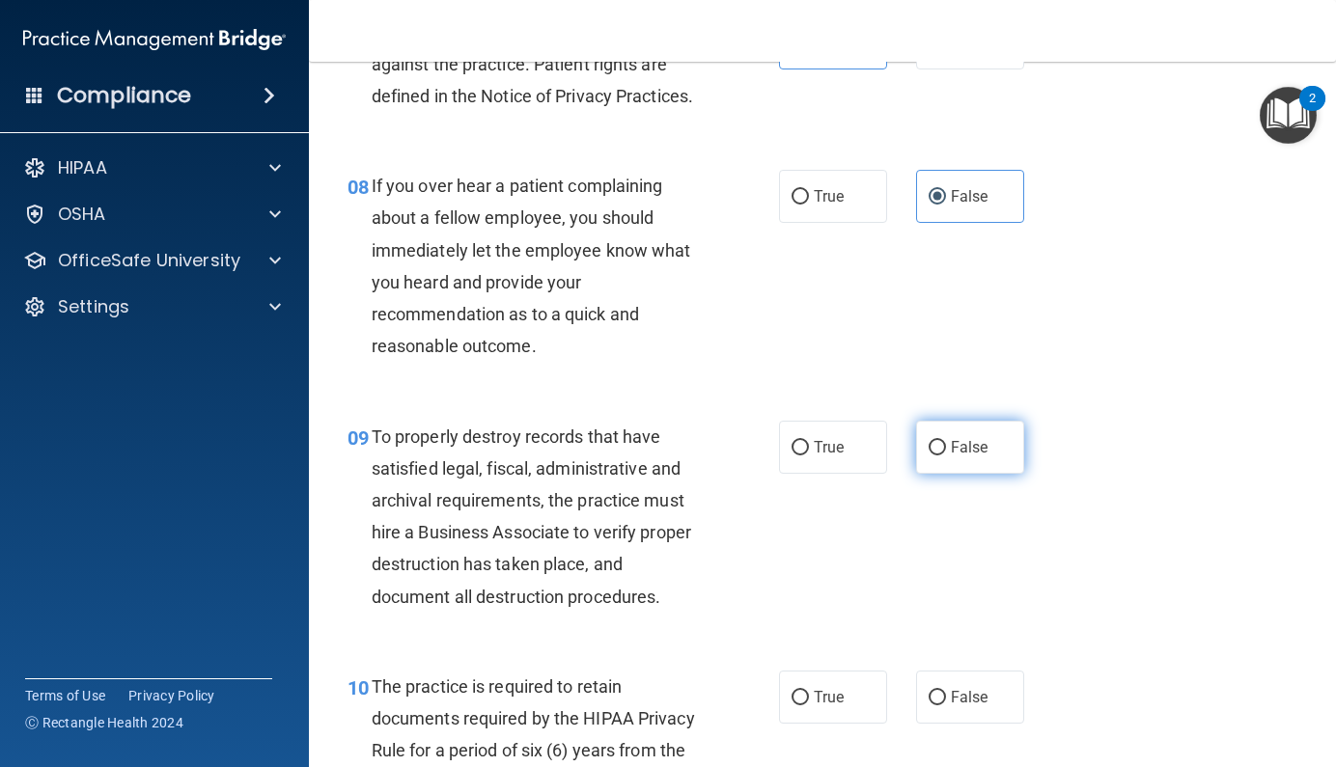
click at [961, 456] on span "False" at bounding box center [970, 447] width 38 height 18
click at [946, 456] on input "False" at bounding box center [936, 448] width 17 height 14
radio input "true"
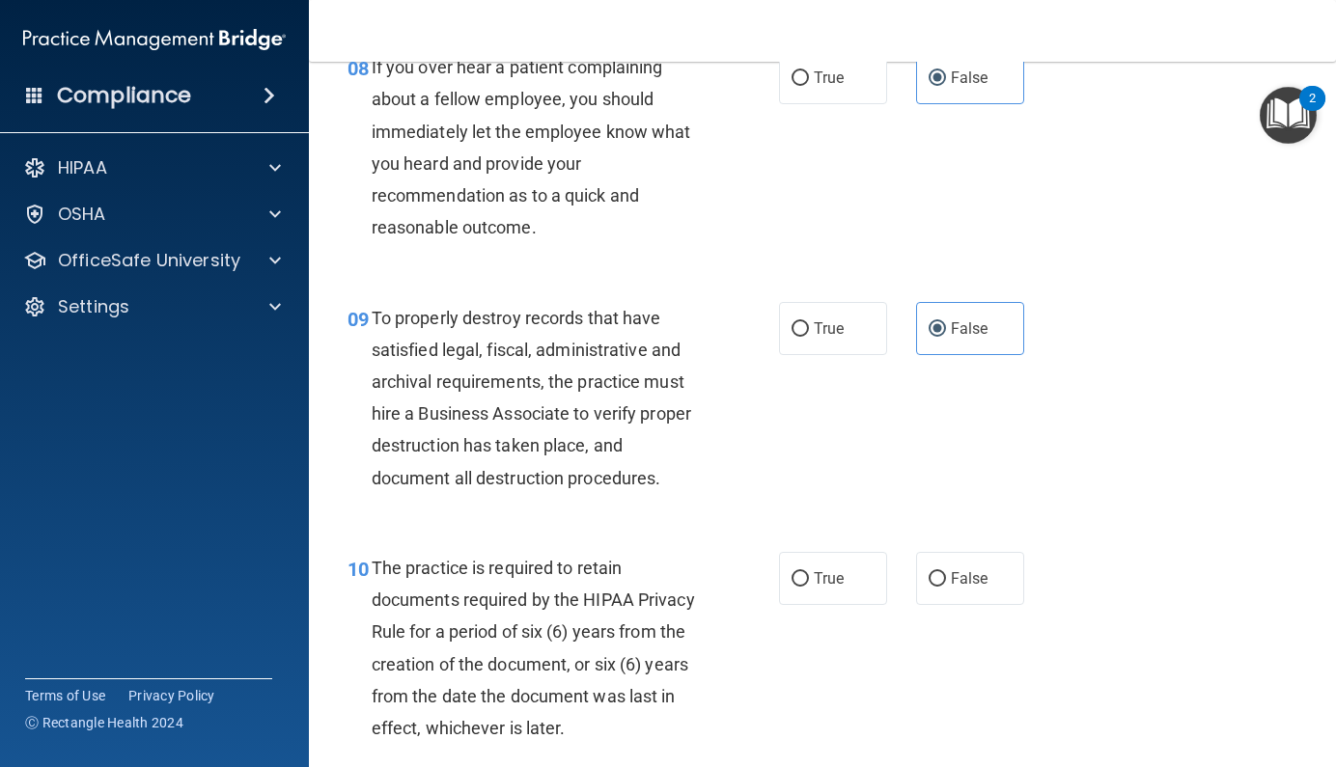
scroll to position [1748, 0]
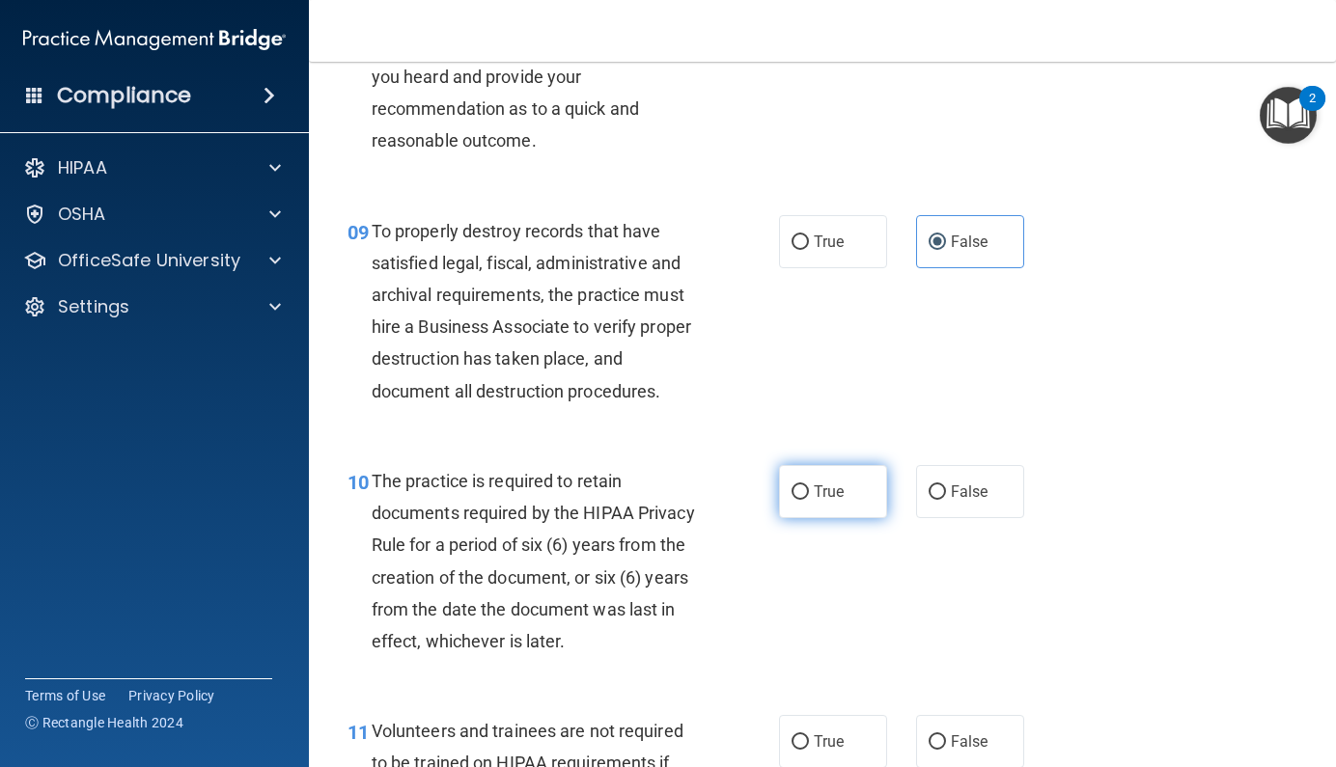
click at [843, 516] on label "True" at bounding box center [833, 491] width 108 height 53
click at [809, 500] on input "True" at bounding box center [799, 492] width 17 height 14
radio input "true"
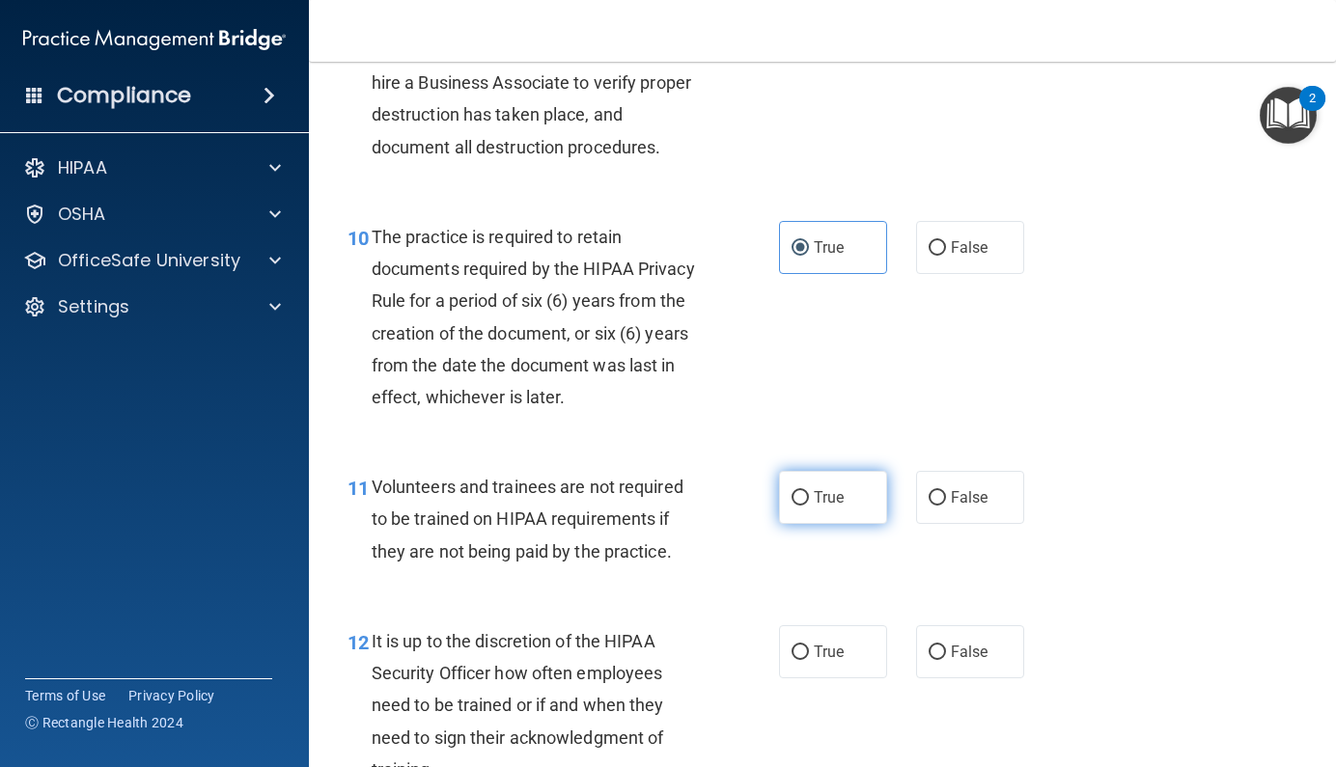
scroll to position [2001, 0]
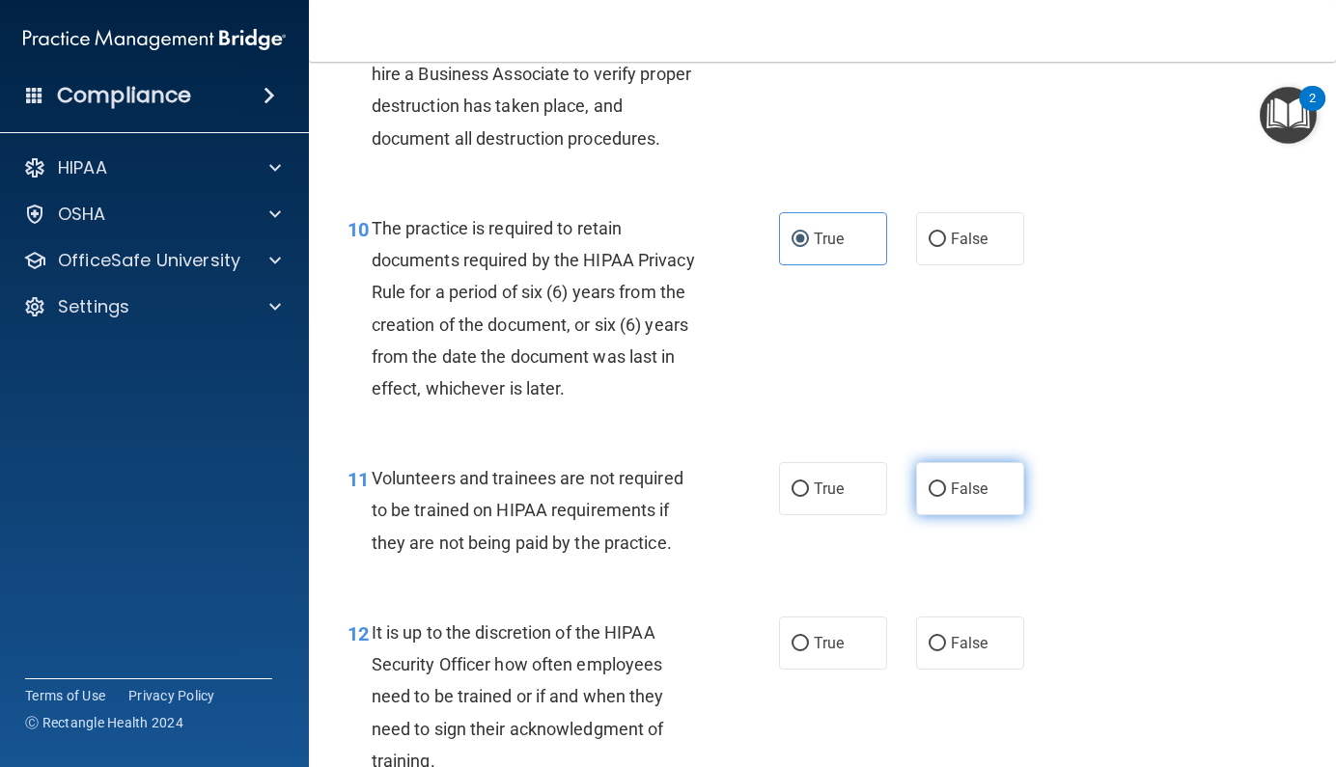
click at [939, 511] on label "False" at bounding box center [970, 488] width 108 height 53
click at [939, 497] on input "False" at bounding box center [936, 490] width 17 height 14
radio input "true"
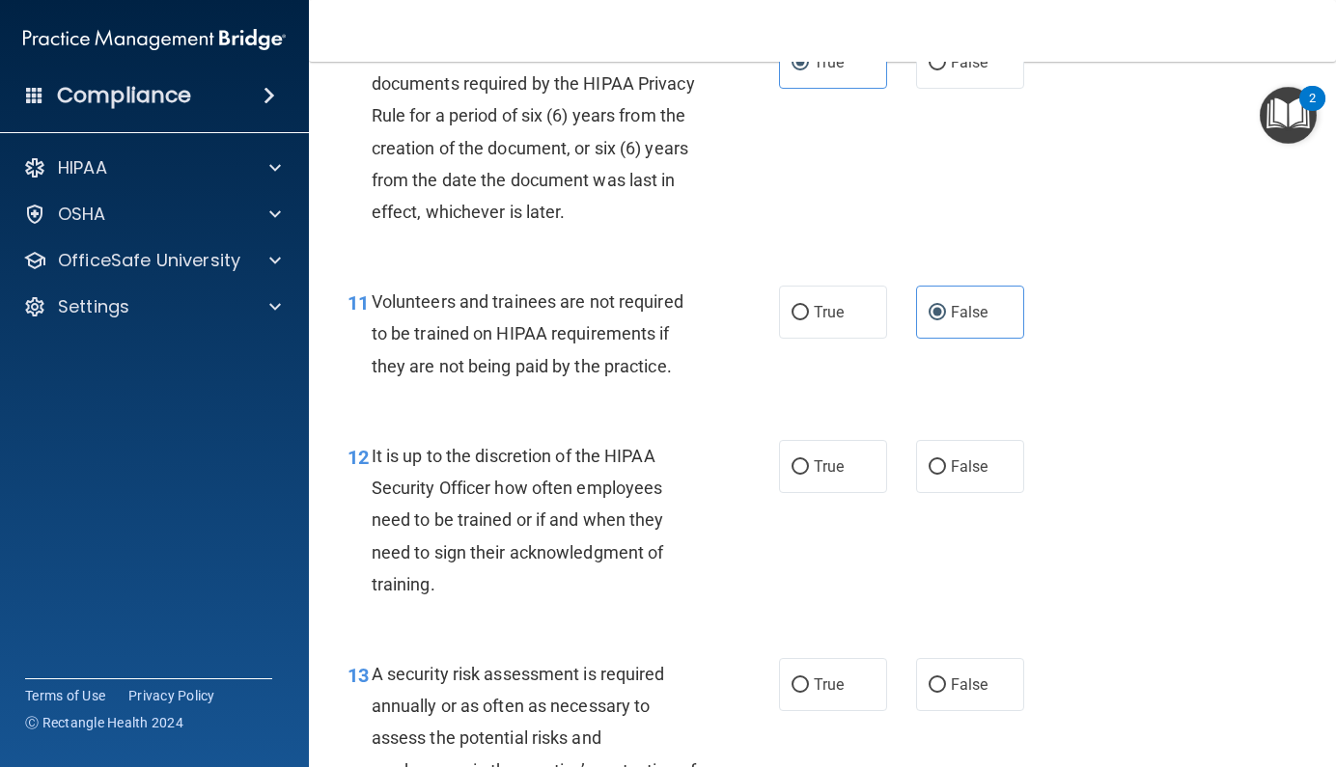
scroll to position [2188, 0]
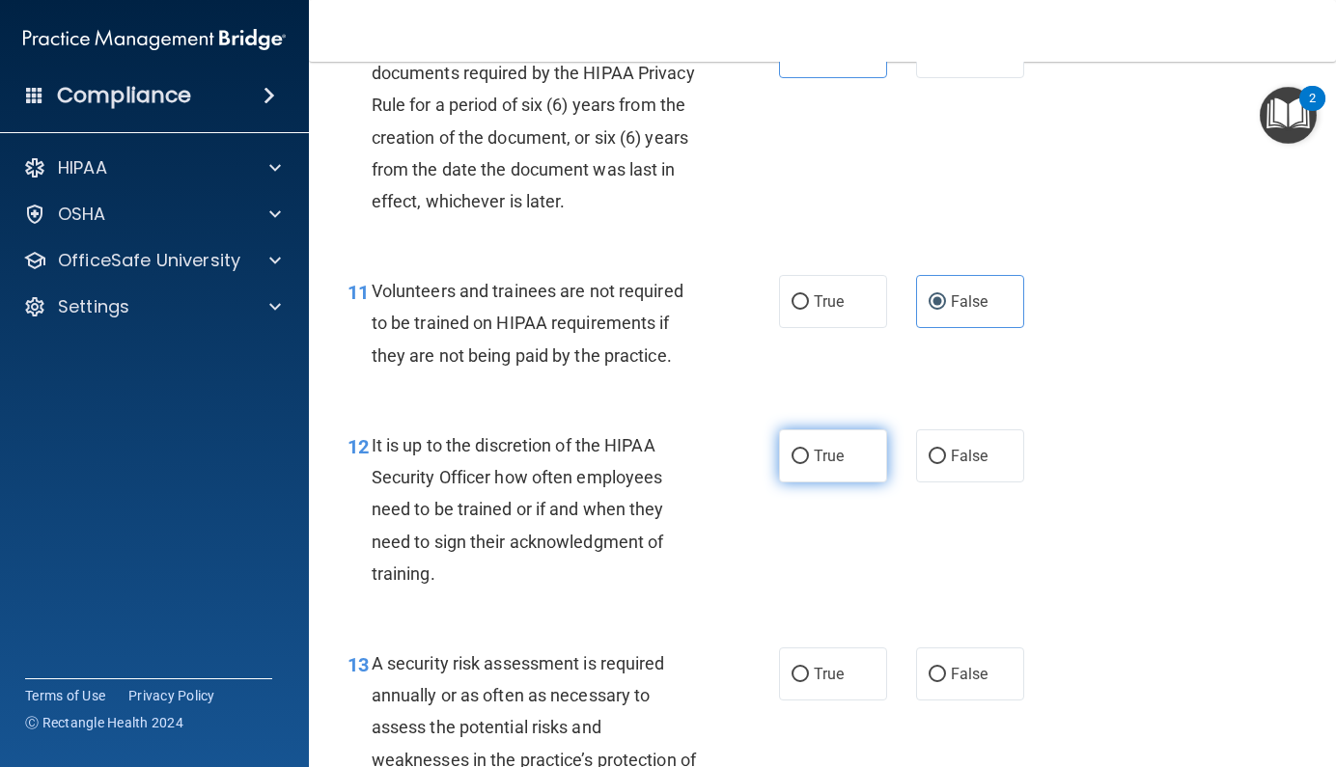
click at [820, 465] on span "True" at bounding box center [829, 456] width 30 height 18
click at [809, 464] on input "True" at bounding box center [799, 457] width 17 height 14
radio input "true"
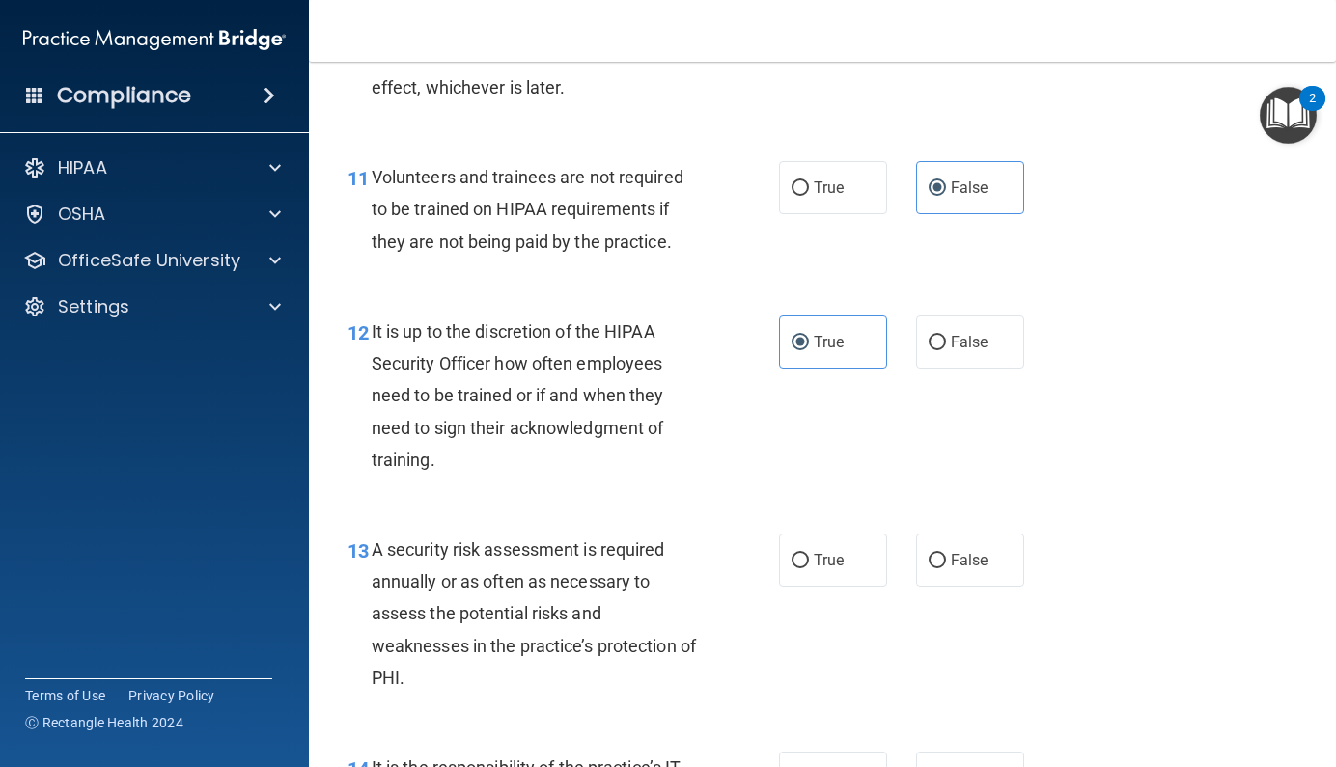
scroll to position [2304, 0]
click at [933, 348] on input "False" at bounding box center [936, 341] width 17 height 14
radio input "true"
radio input "false"
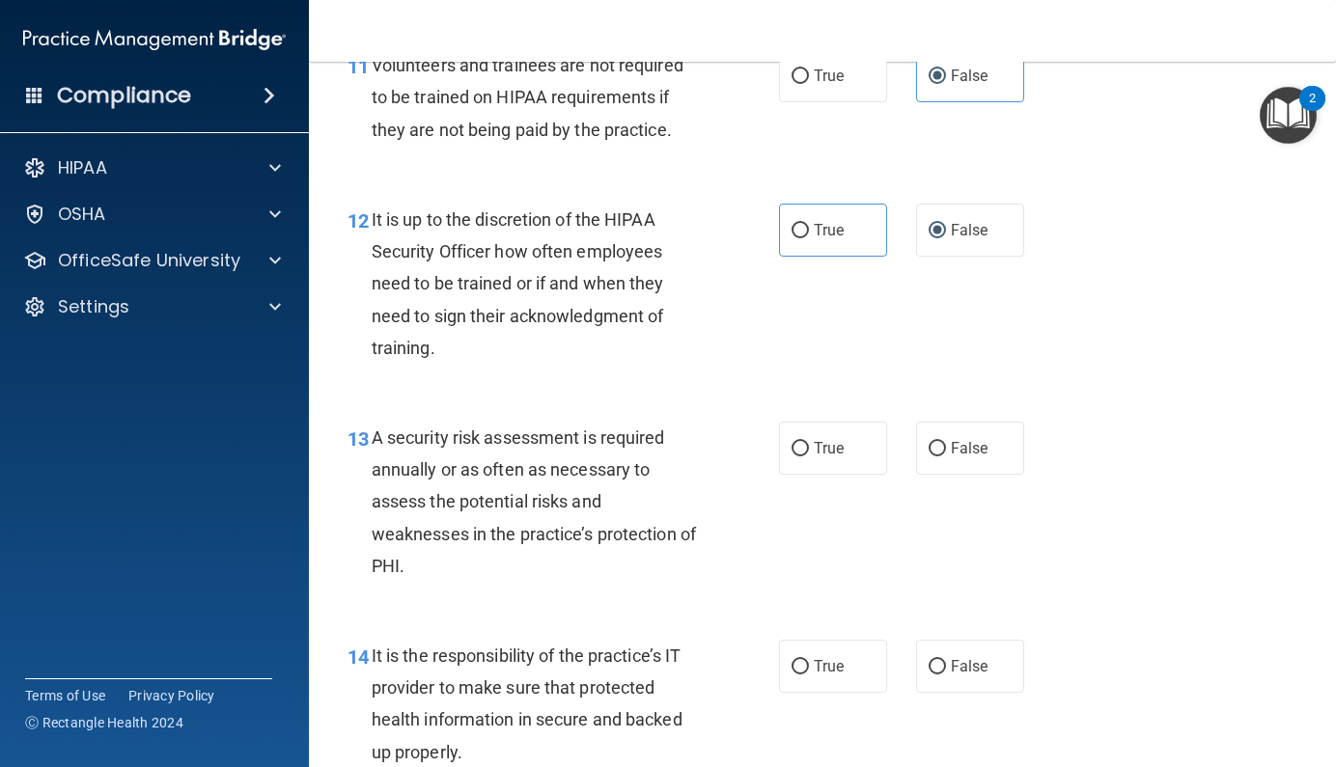
scroll to position [2436, 0]
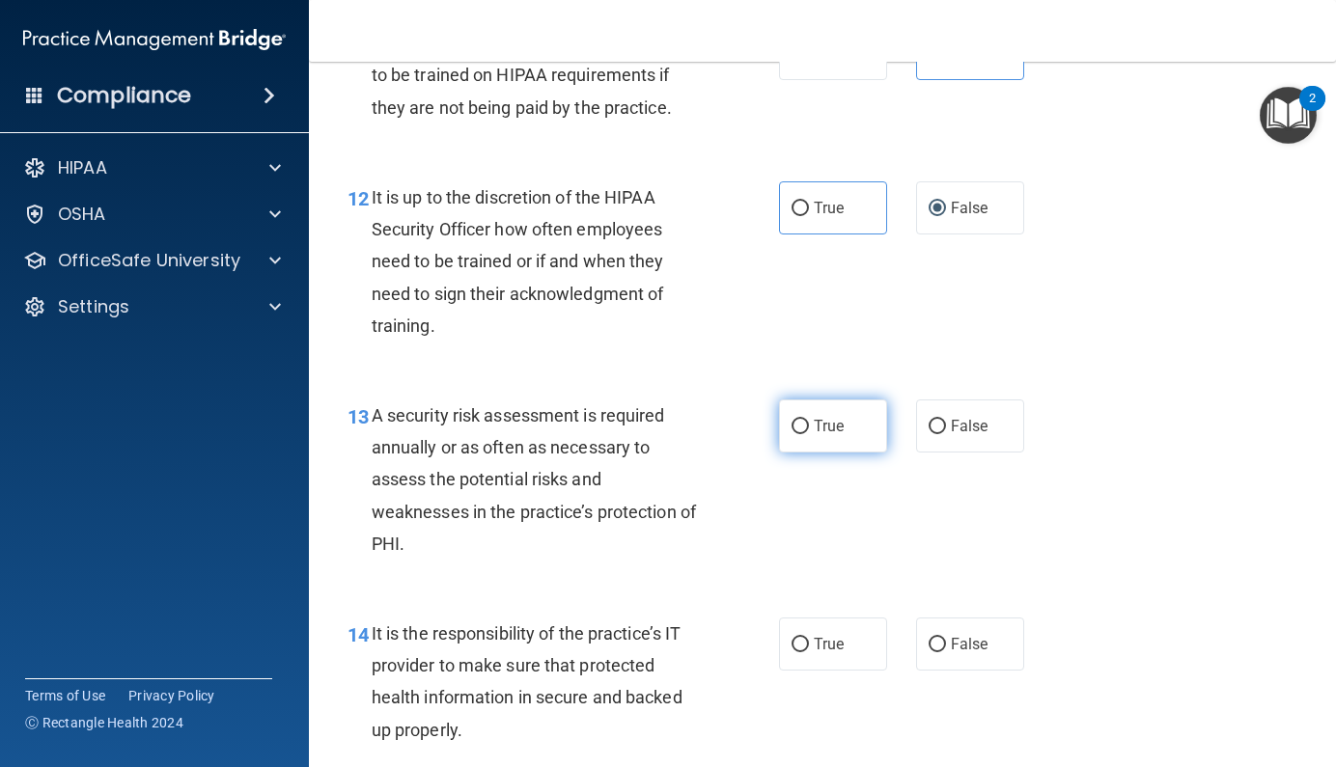
click at [803, 453] on label "True" at bounding box center [833, 426] width 108 height 53
click at [803, 434] on input "True" at bounding box center [799, 427] width 17 height 14
radio input "true"
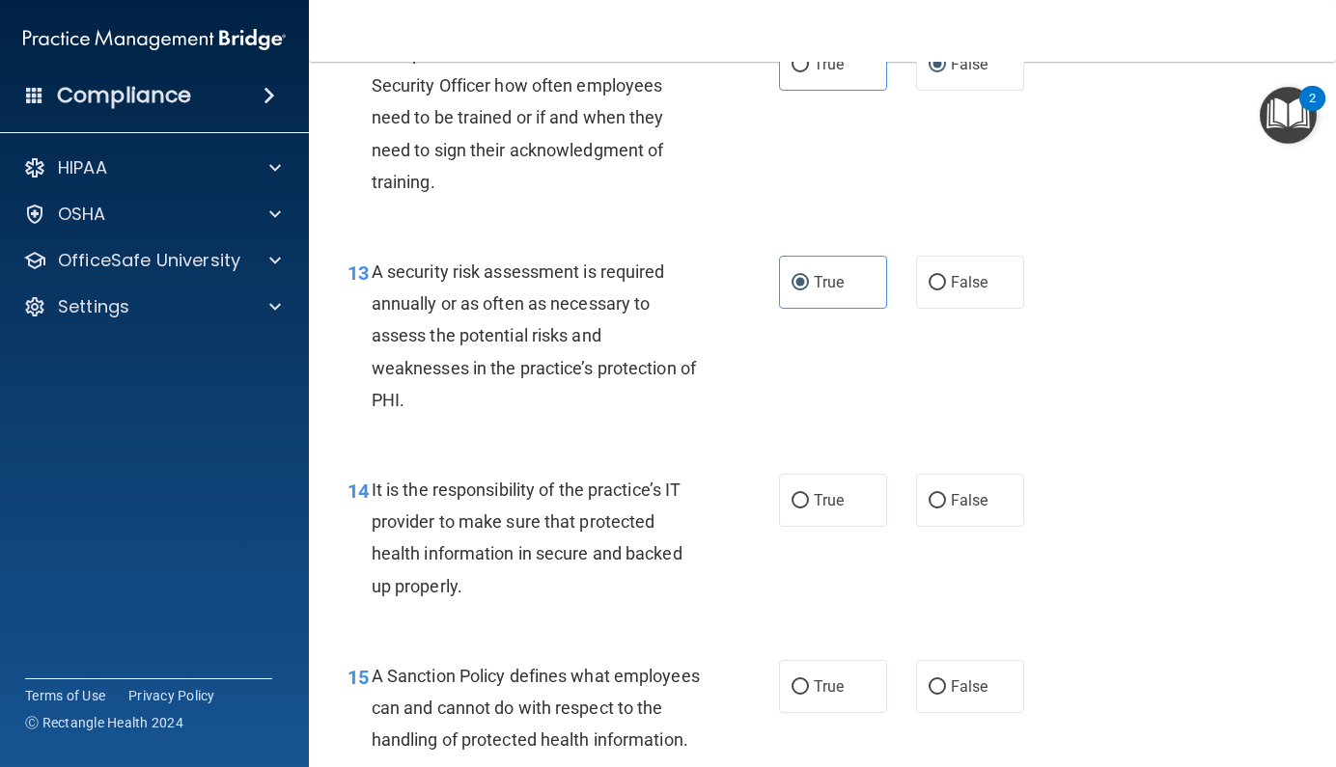
scroll to position [2582, 0]
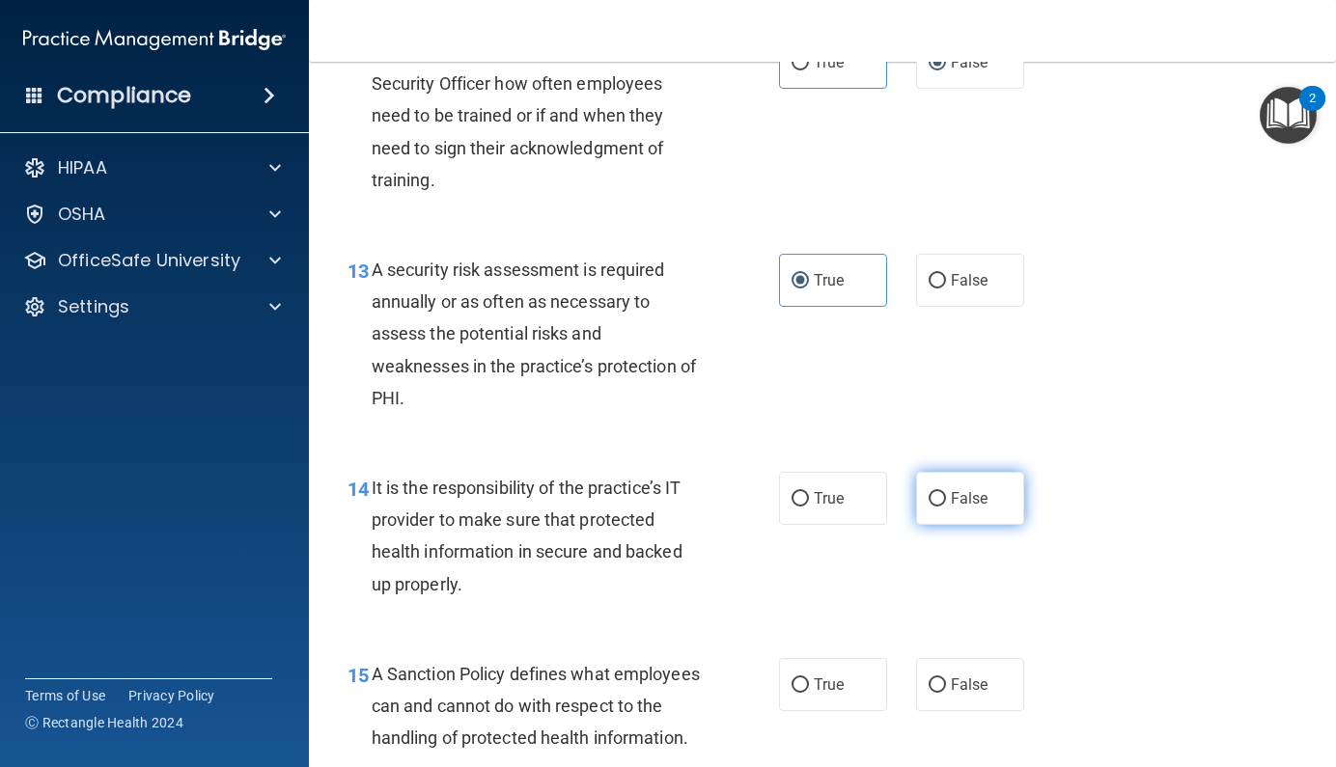
click at [952, 508] on span "False" at bounding box center [970, 498] width 38 height 18
click at [946, 507] on input "False" at bounding box center [936, 499] width 17 height 14
radio input "true"
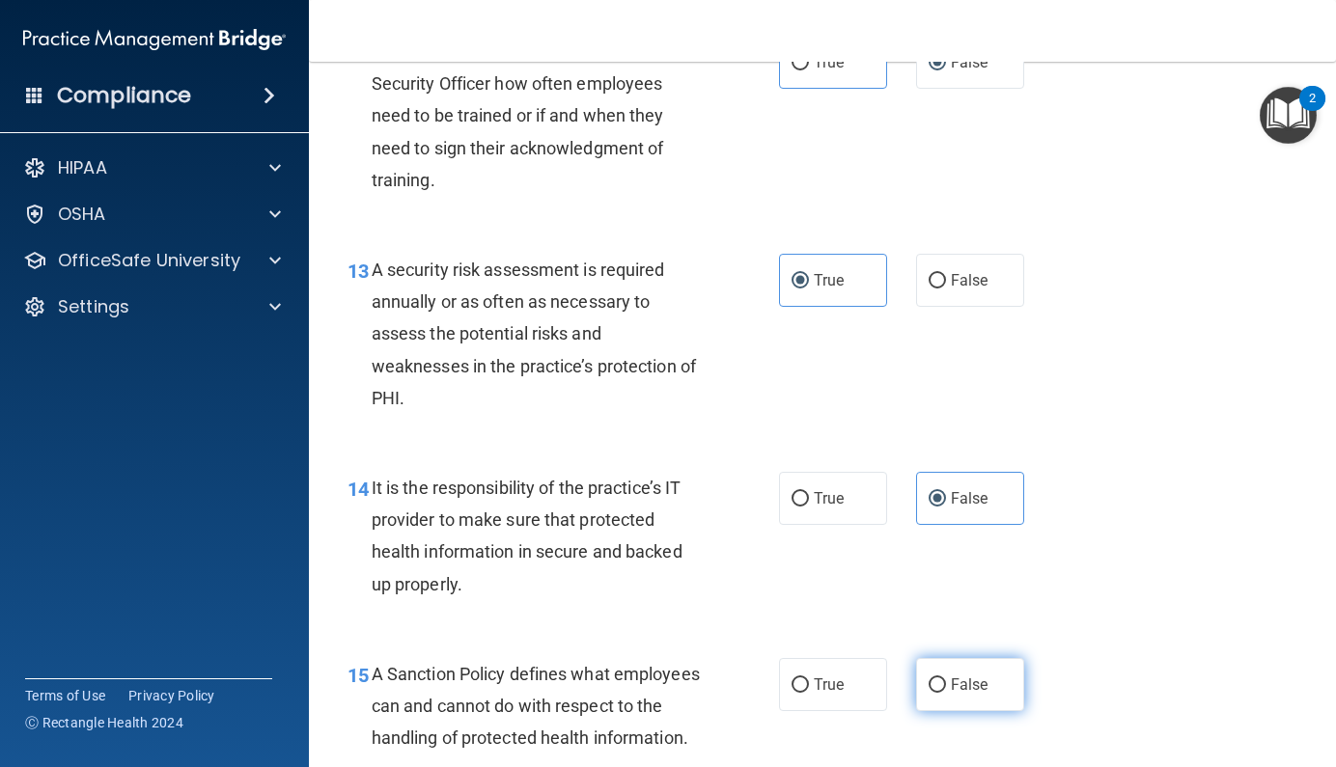
click at [951, 694] on span "False" at bounding box center [970, 685] width 38 height 18
click at [944, 693] on input "False" at bounding box center [936, 685] width 17 height 14
radio input "true"
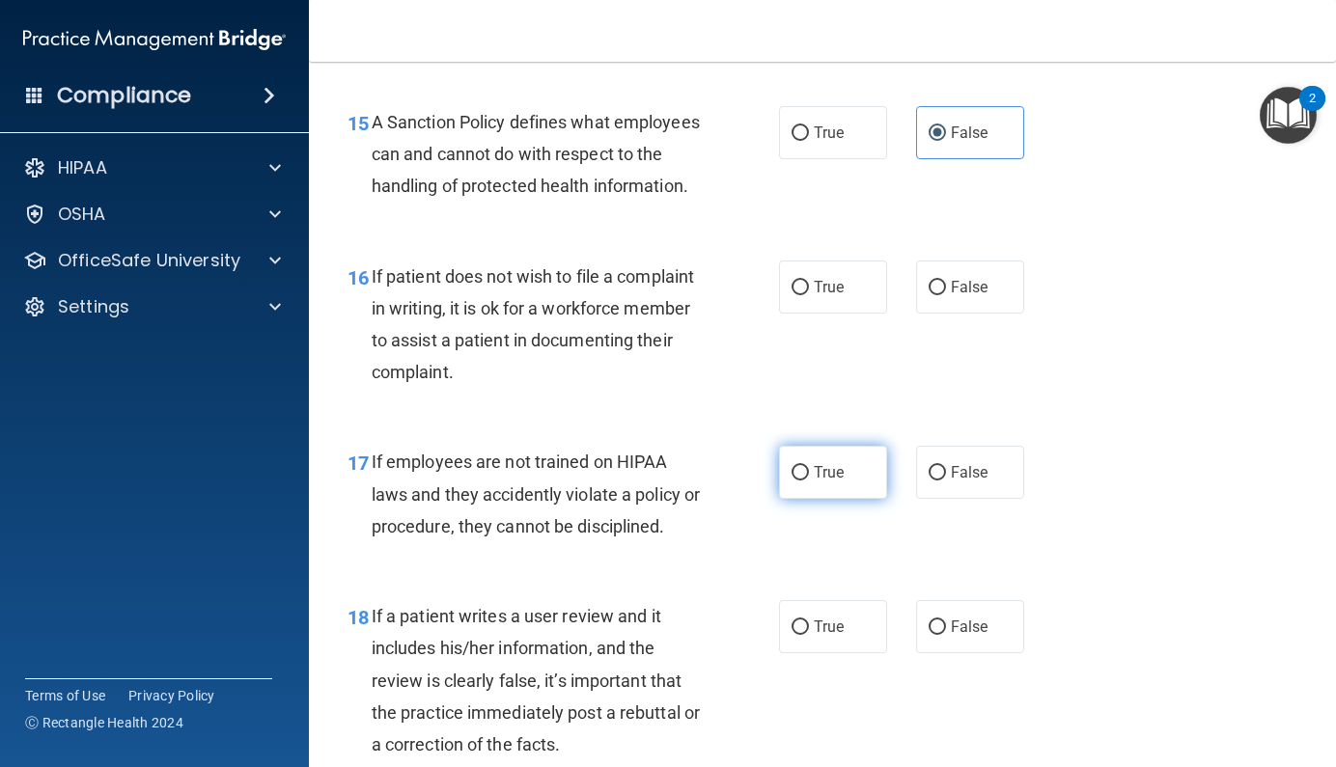
scroll to position [3136, 0]
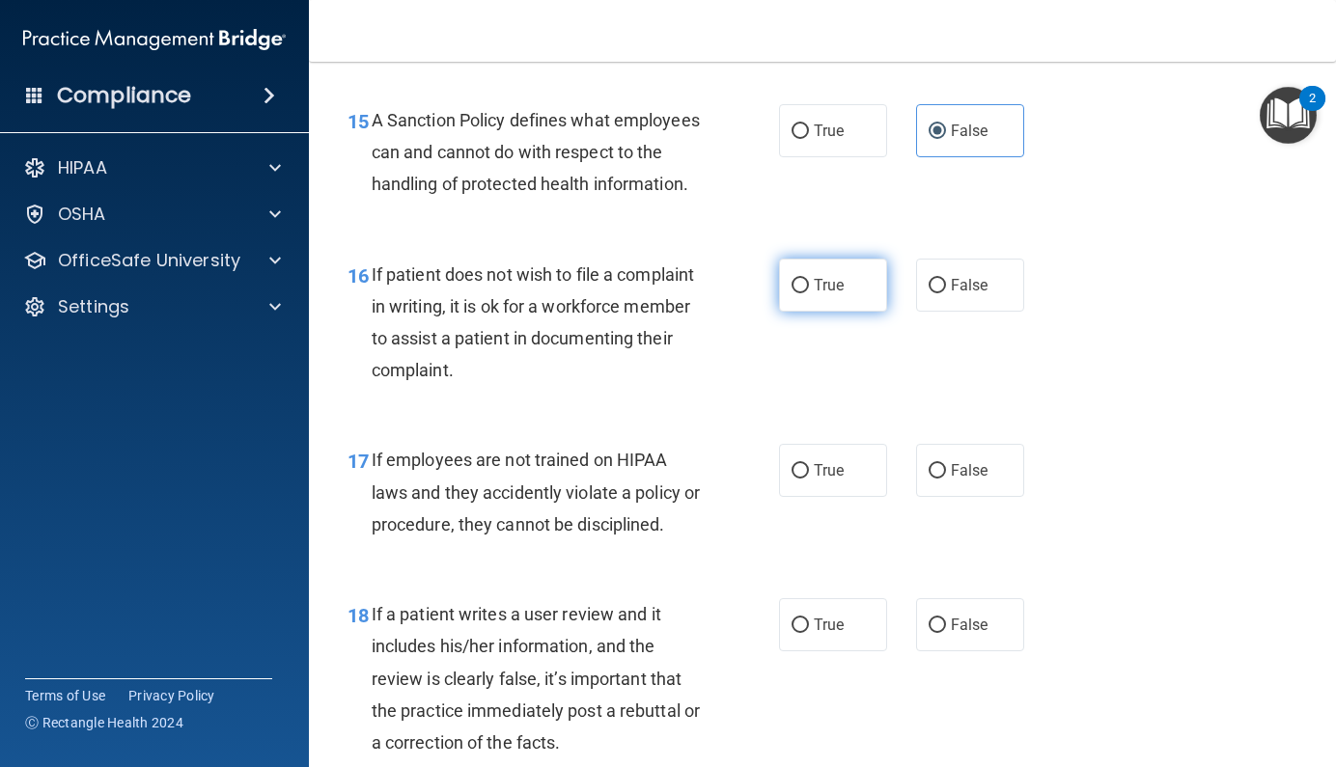
click at [815, 294] on span "True" at bounding box center [829, 285] width 30 height 18
click at [809, 293] on input "True" at bounding box center [799, 286] width 17 height 14
radio input "true"
click at [916, 497] on label "False" at bounding box center [970, 470] width 108 height 53
click at [928, 479] on input "False" at bounding box center [936, 471] width 17 height 14
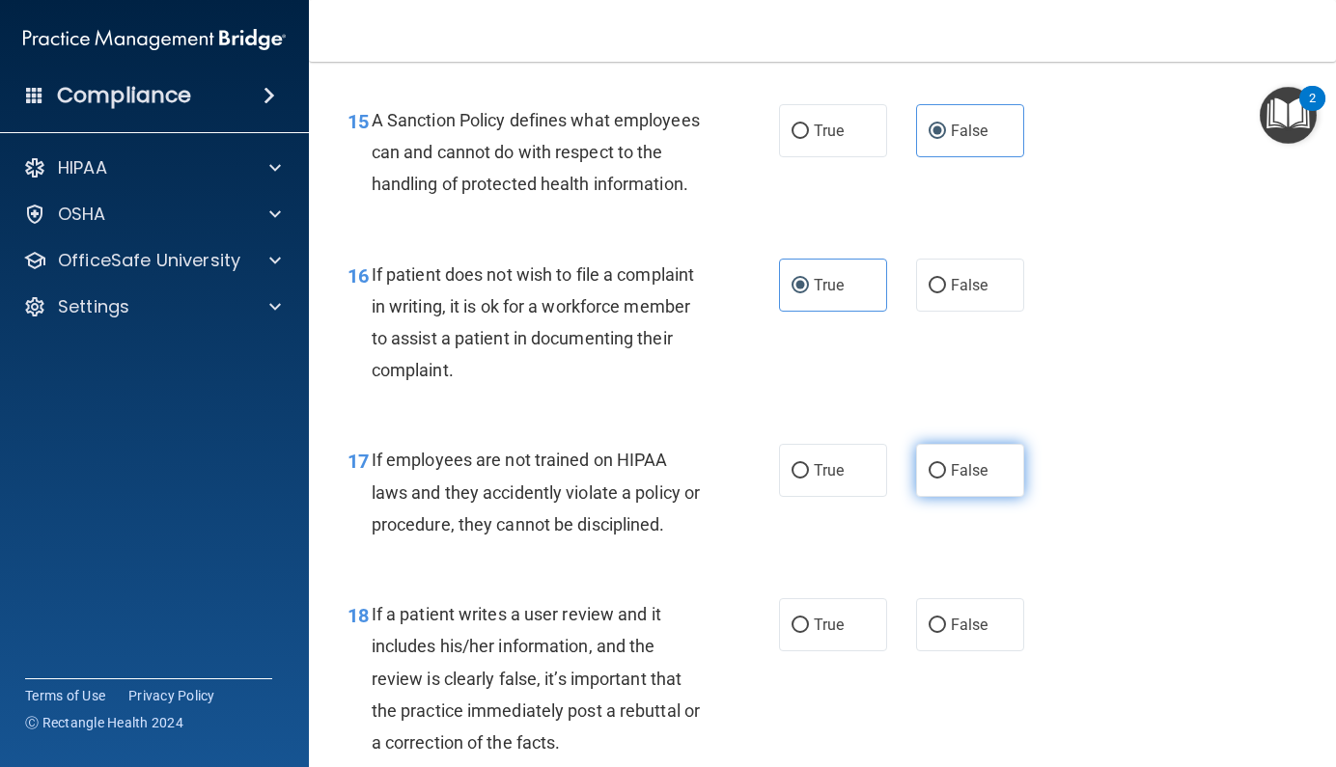
radio input "true"
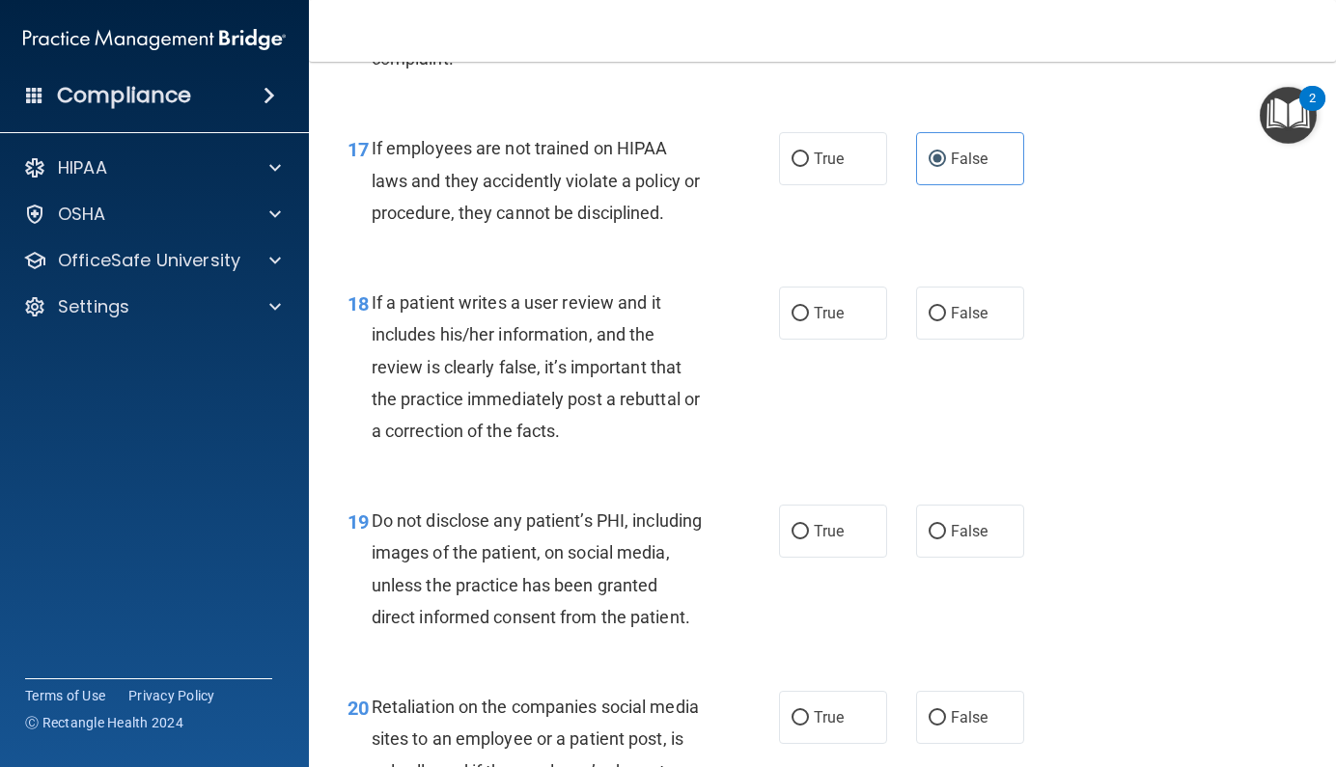
scroll to position [3444, 0]
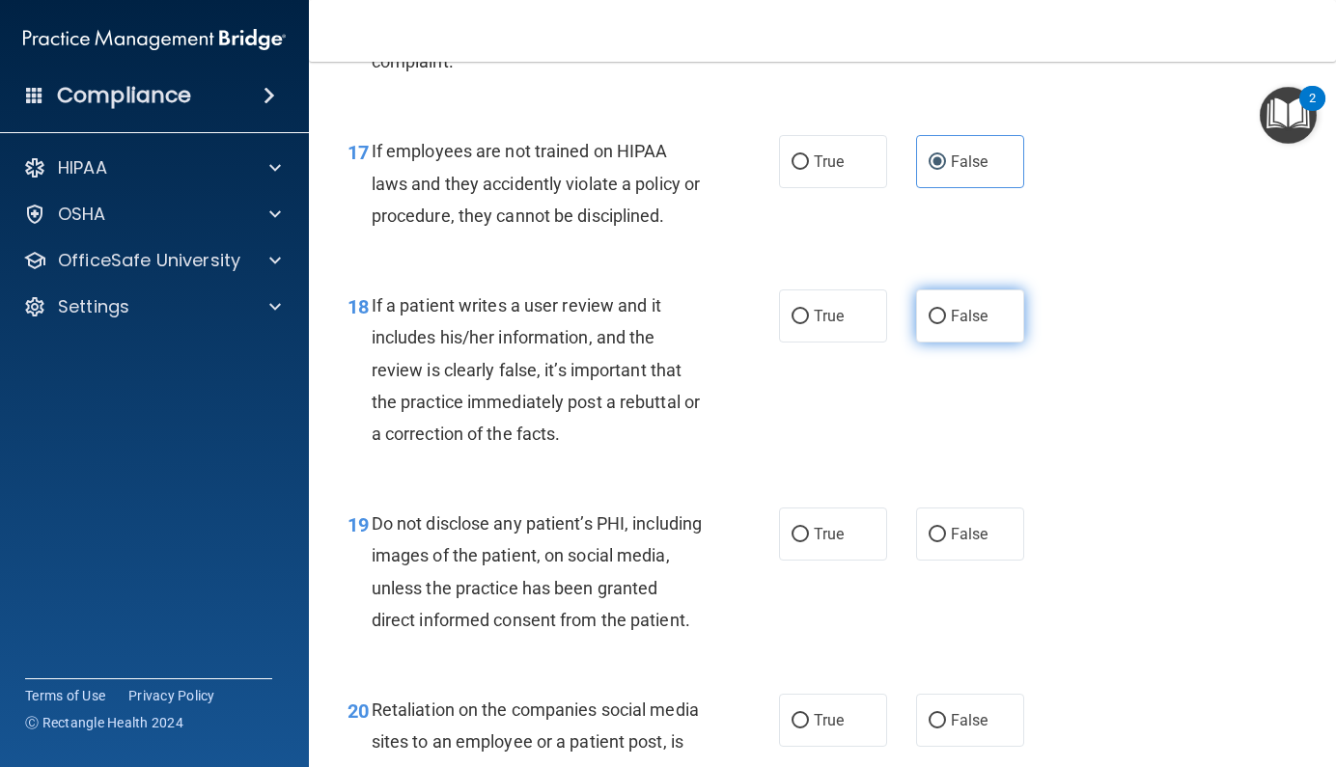
click at [952, 325] on span "False" at bounding box center [970, 316] width 38 height 18
click at [946, 324] on input "False" at bounding box center [936, 317] width 17 height 14
radio input "true"
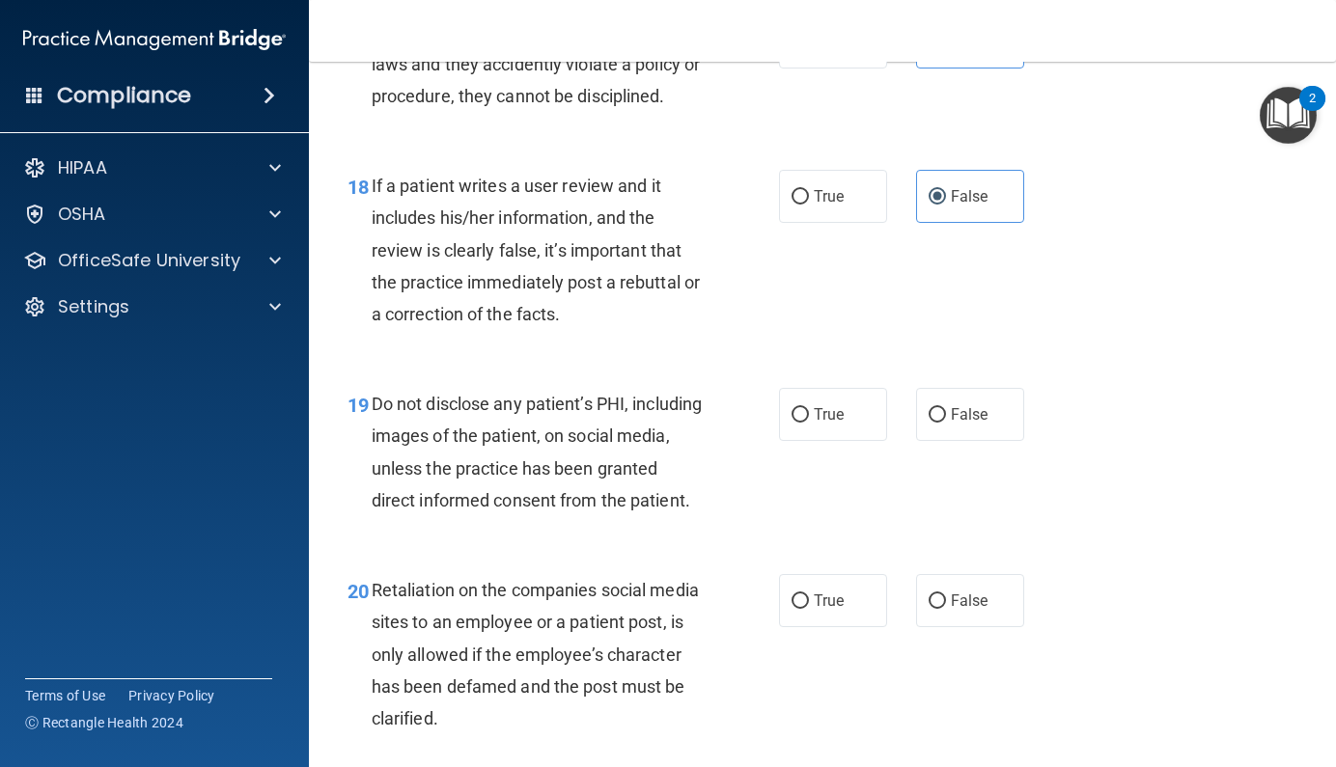
scroll to position [3605, 0]
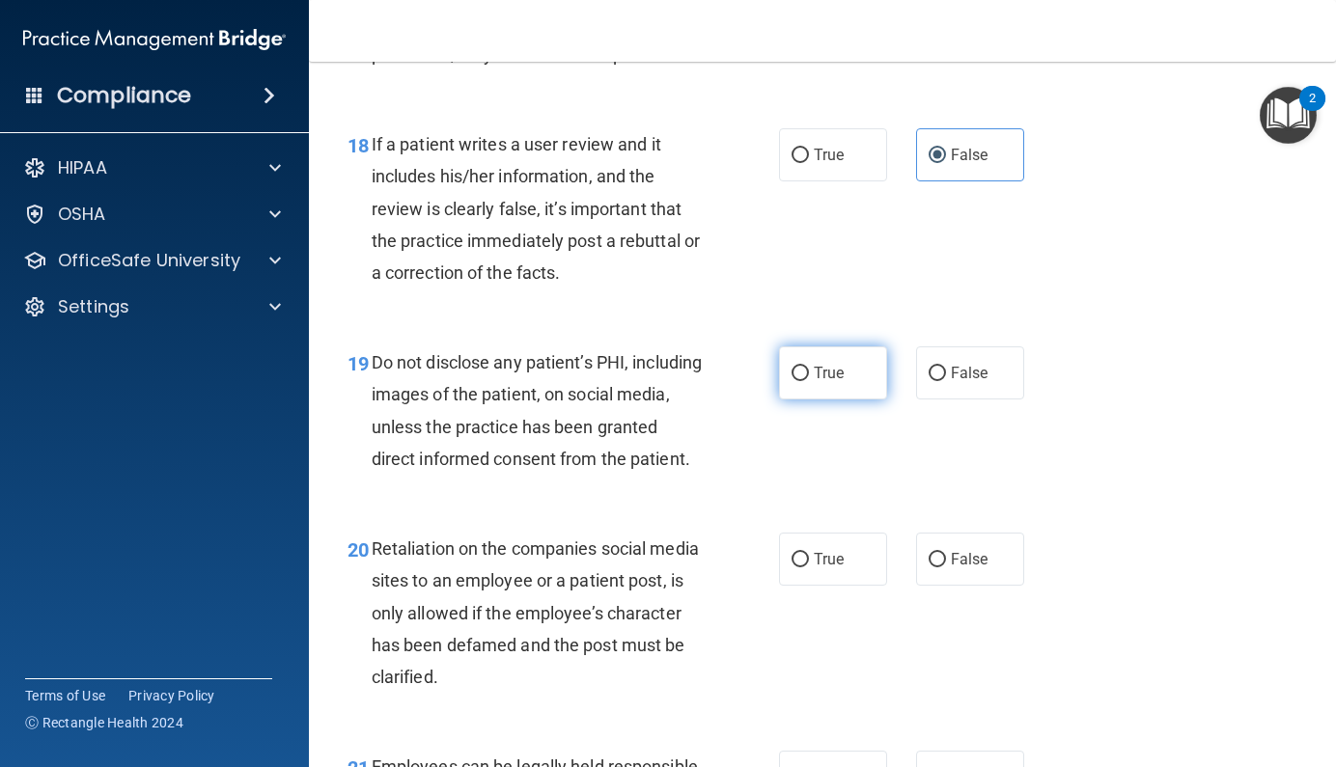
click at [823, 382] on span "True" at bounding box center [829, 373] width 30 height 18
click at [809, 381] on input "True" at bounding box center [799, 374] width 17 height 14
radio input "true"
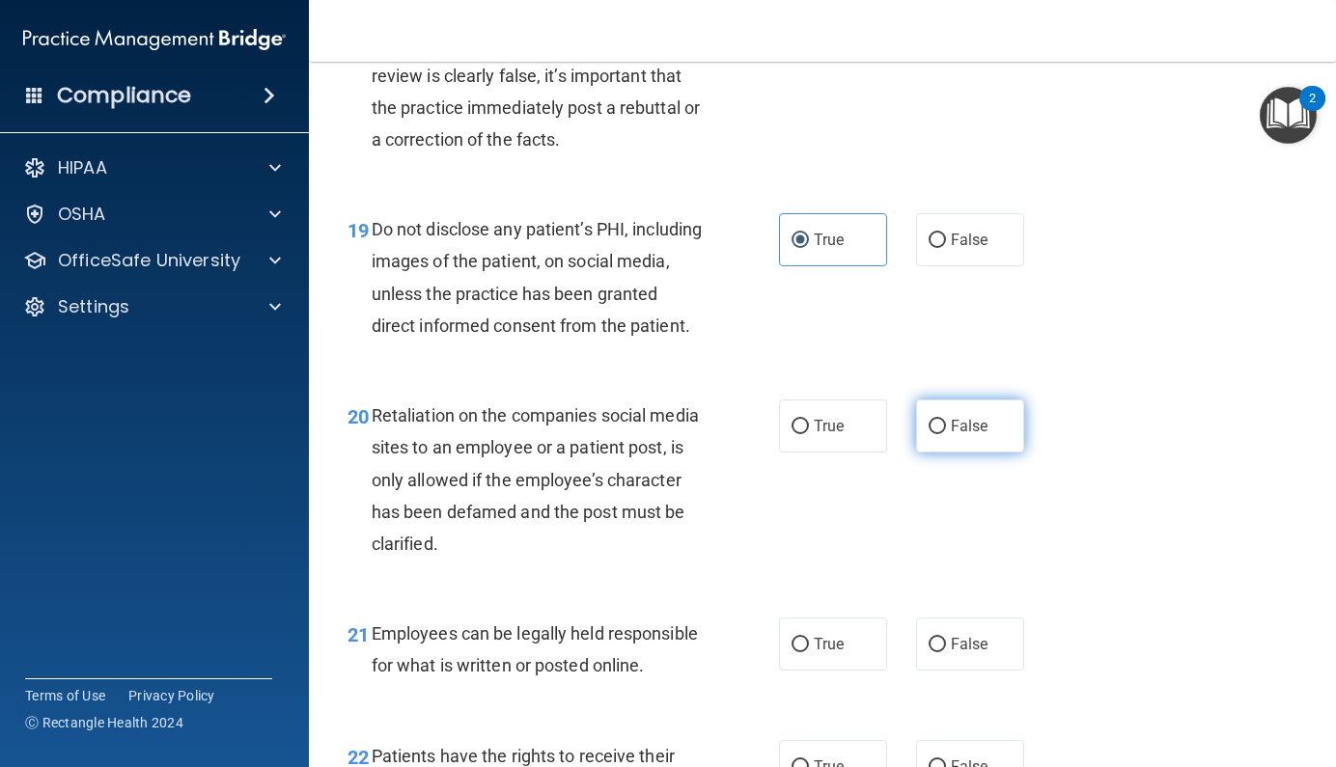
scroll to position [3775, 0]
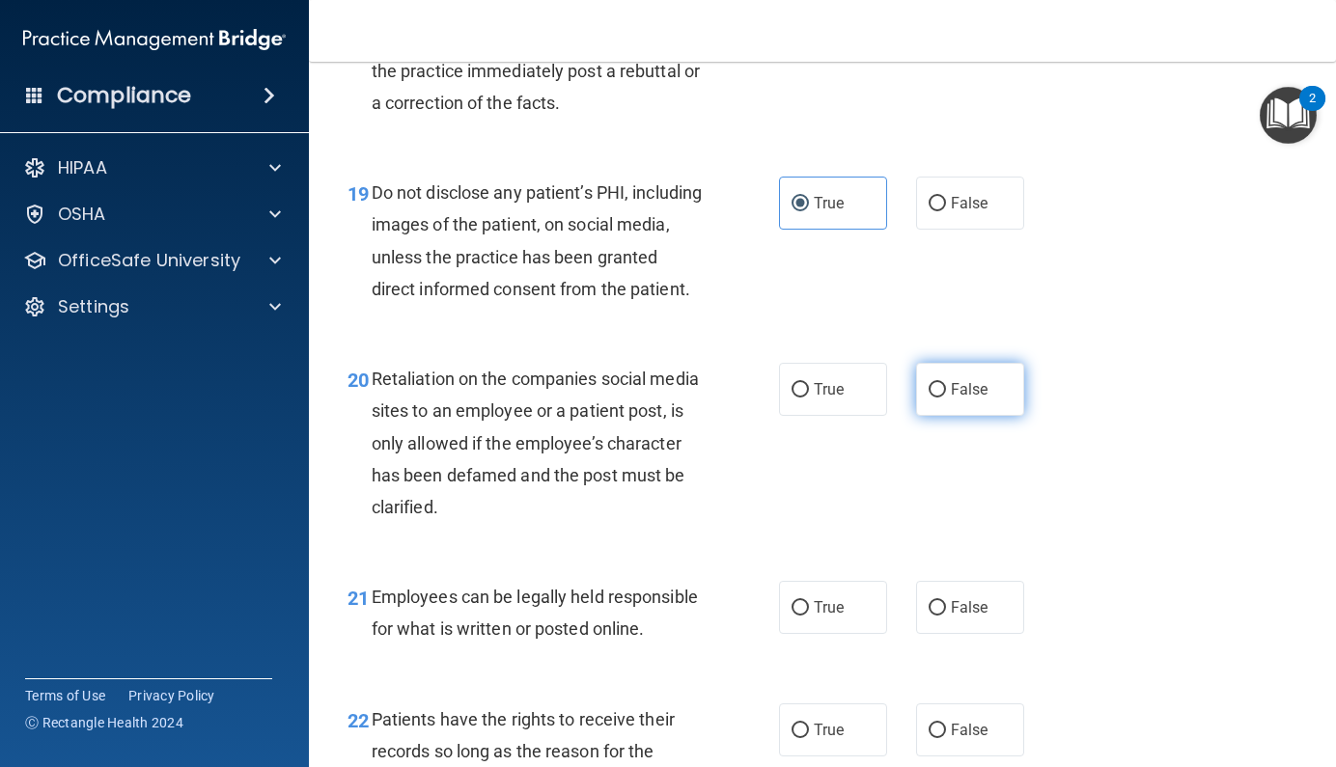
click at [951, 399] on span "False" at bounding box center [970, 389] width 38 height 18
click at [941, 398] on input "False" at bounding box center [936, 390] width 17 height 14
radio input "true"
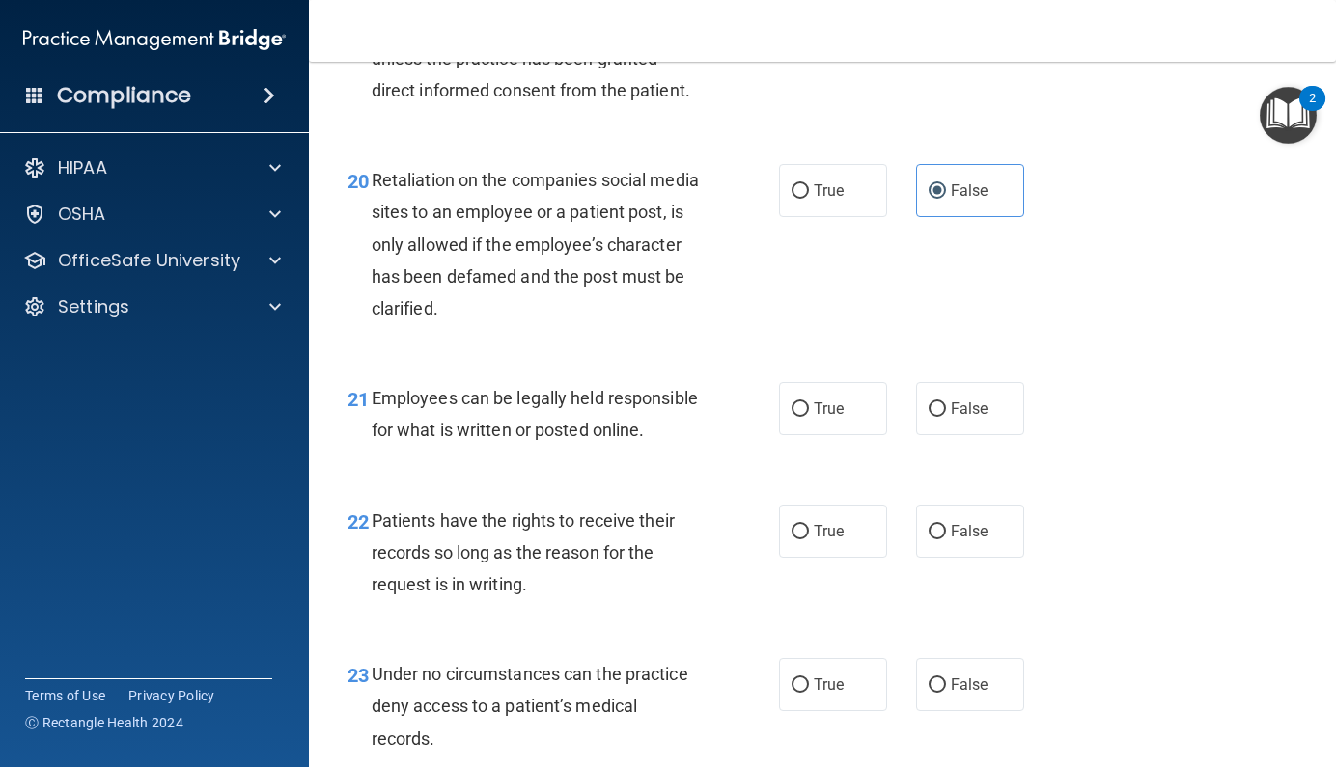
scroll to position [3973, 0]
click at [814, 419] on span "True" at bounding box center [829, 410] width 30 height 18
click at [809, 418] on input "True" at bounding box center [799, 410] width 17 height 14
radio input "true"
click at [967, 541] on span "False" at bounding box center [970, 532] width 38 height 18
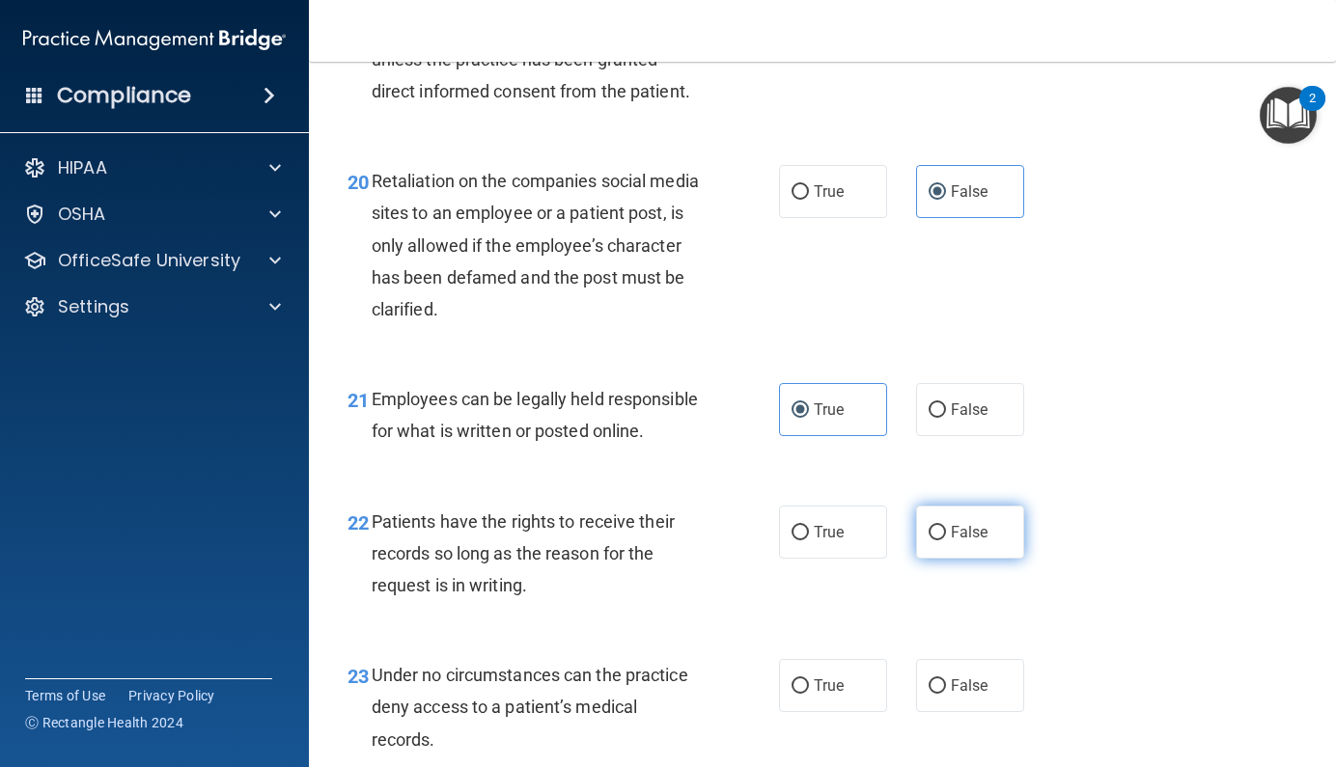
click at [946, 540] on input "False" at bounding box center [936, 533] width 17 height 14
radio input "true"
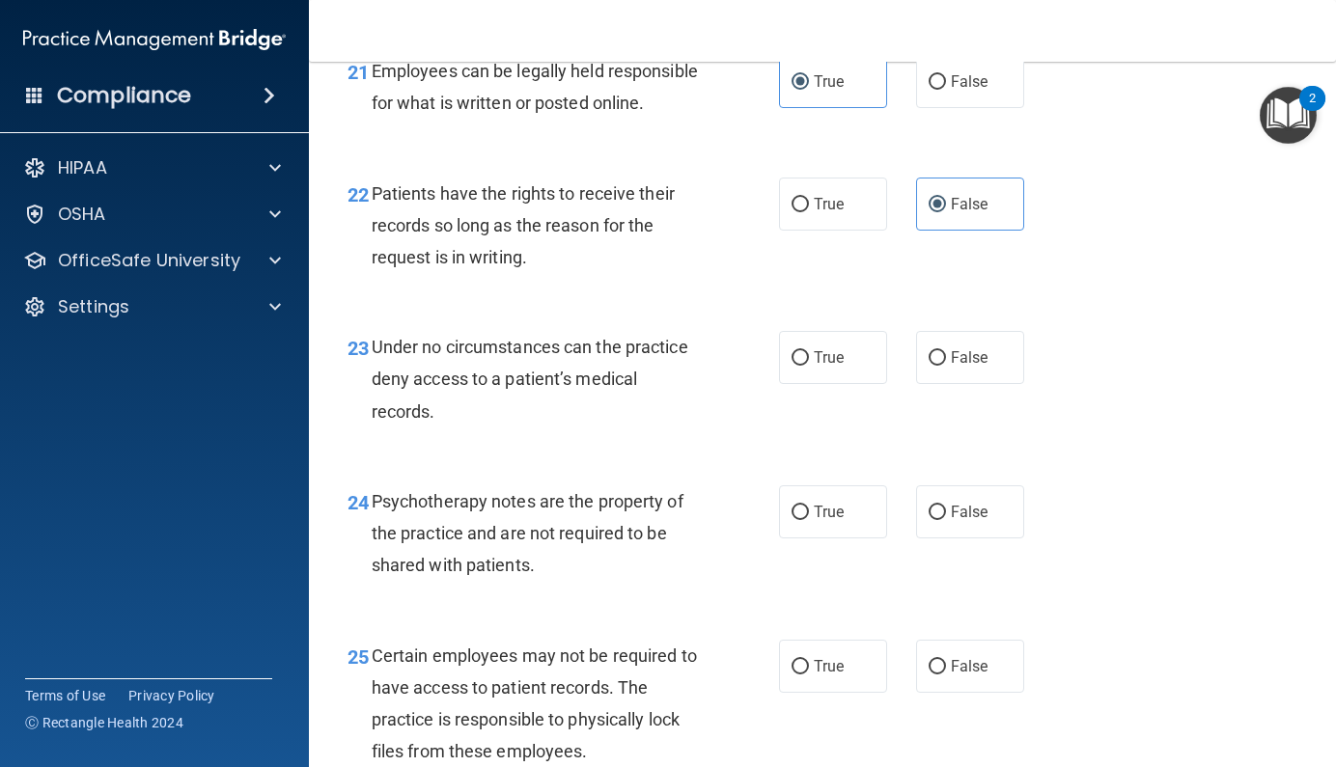
scroll to position [4319, 0]
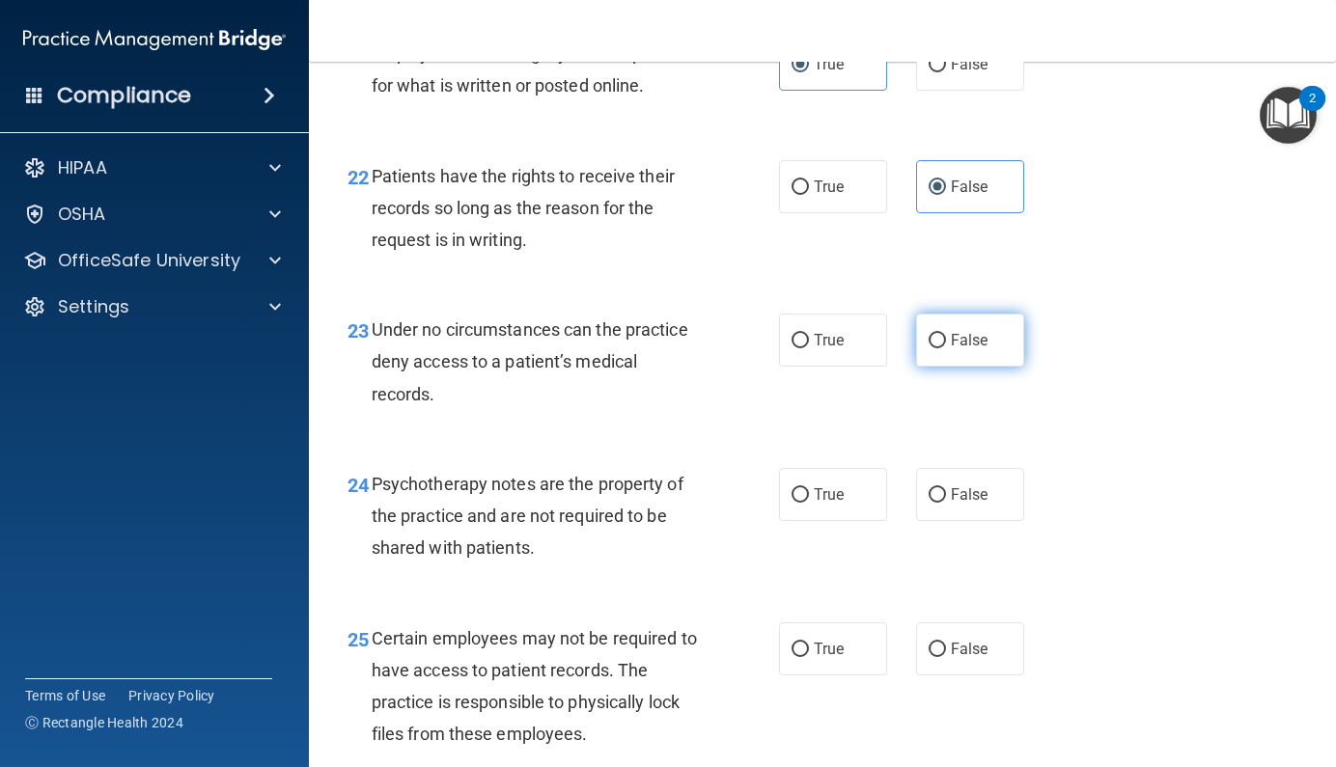
click at [956, 349] on span "False" at bounding box center [970, 340] width 38 height 18
click at [946, 348] on input "False" at bounding box center [936, 341] width 17 height 14
radio input "true"
click at [818, 504] on span "True" at bounding box center [829, 494] width 30 height 18
click at [809, 503] on input "True" at bounding box center [799, 495] width 17 height 14
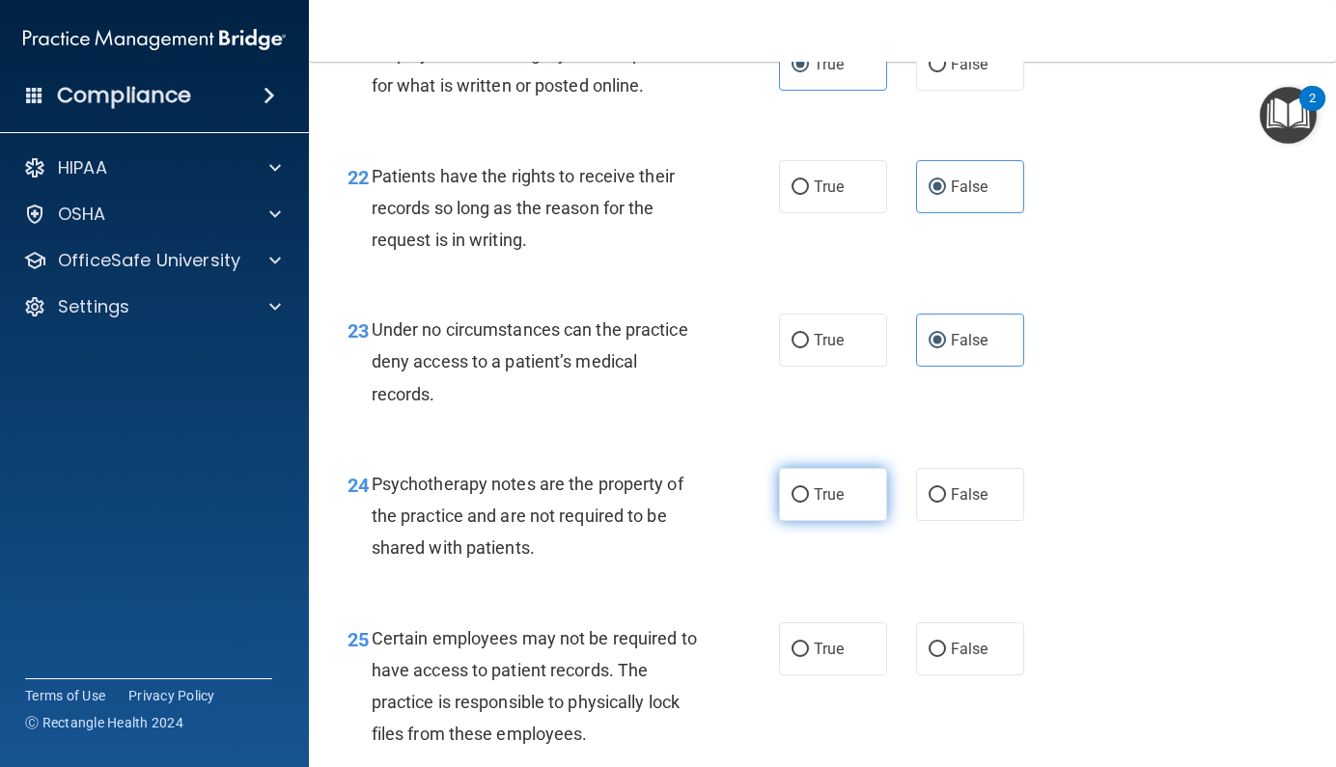
radio input "true"
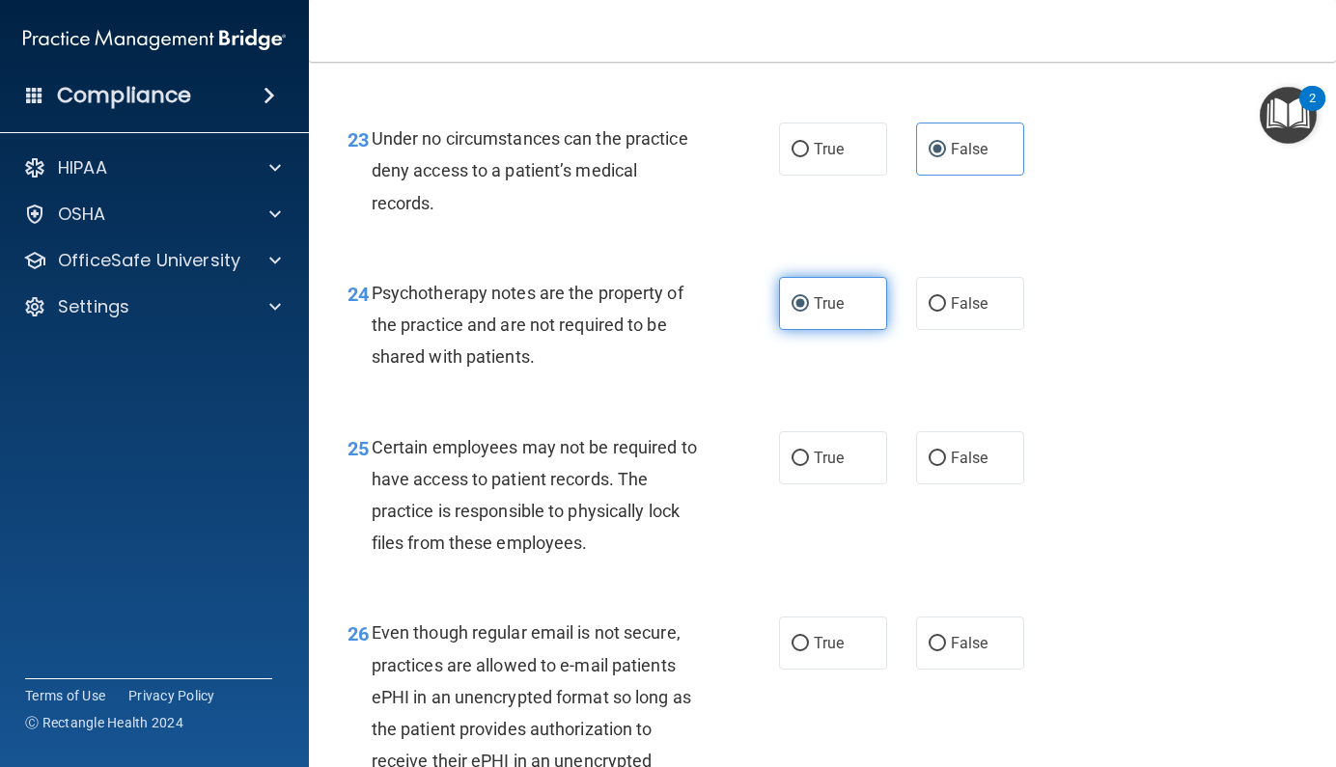
scroll to position [4511, 0]
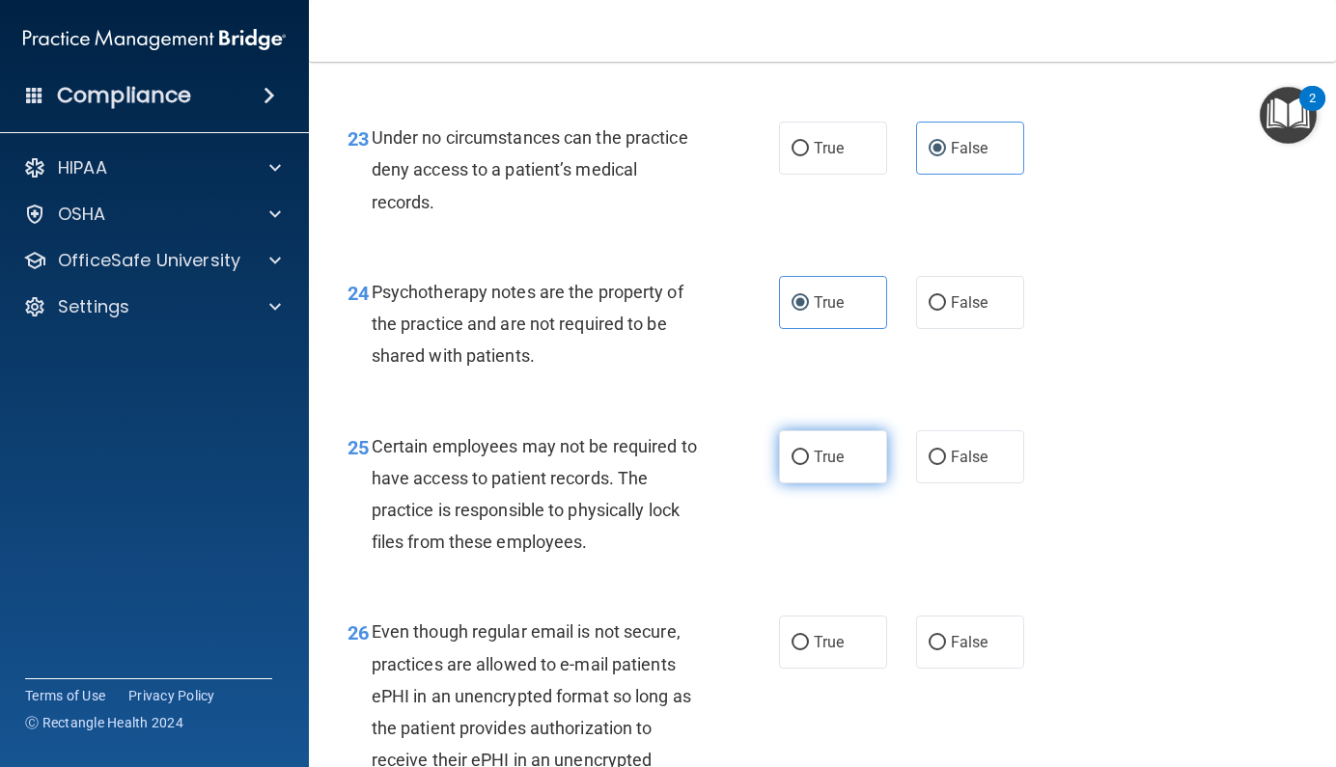
click at [805, 483] on label "True" at bounding box center [833, 456] width 108 height 53
click at [805, 465] on input "True" at bounding box center [799, 458] width 17 height 14
radio input "true"
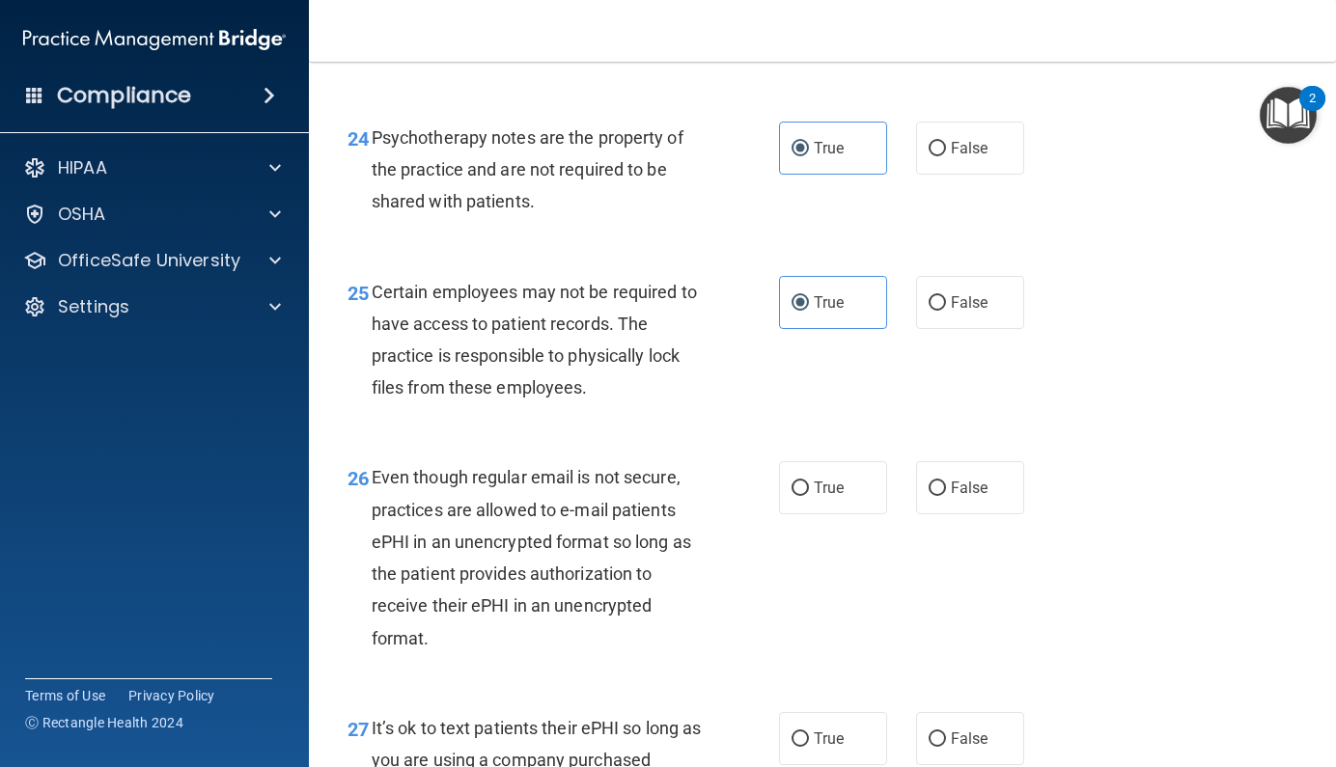
scroll to position [4674, 0]
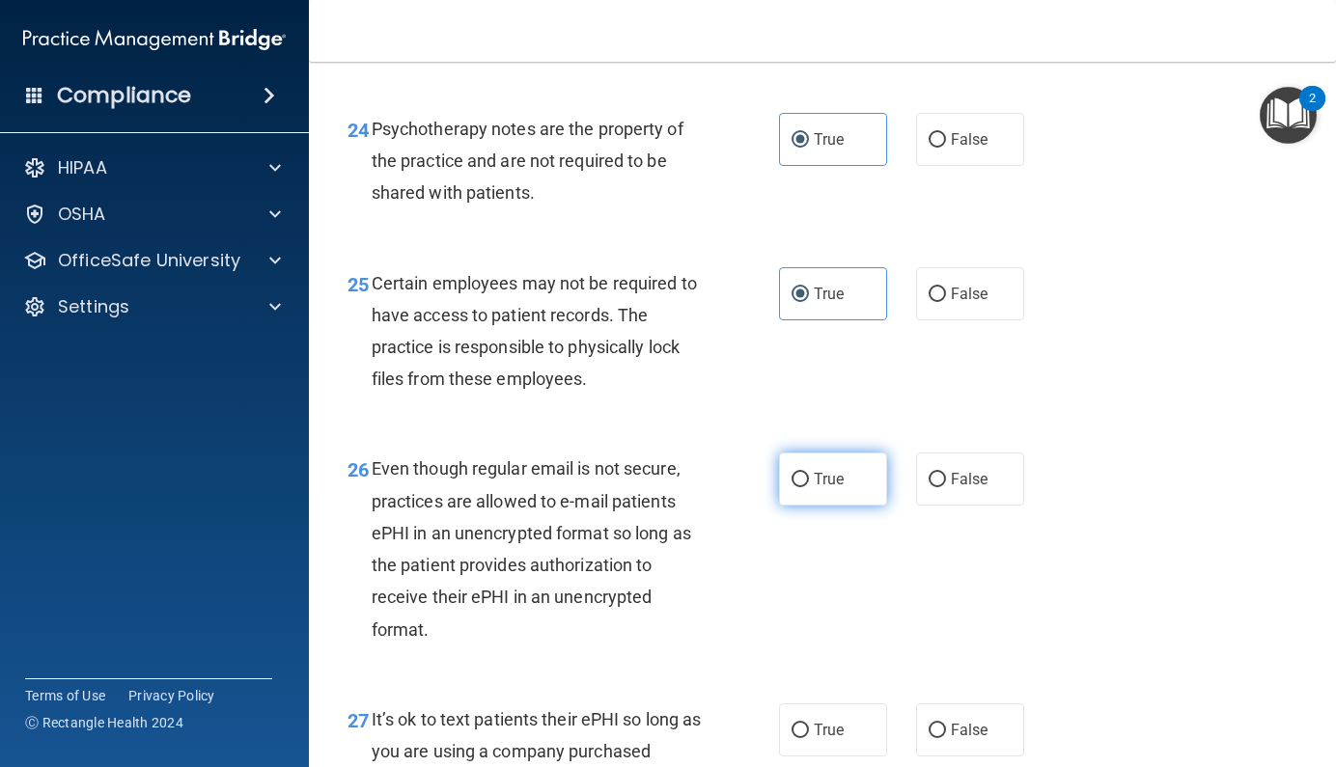
click at [780, 506] on label "True" at bounding box center [833, 479] width 108 height 53
click at [791, 487] on input "True" at bounding box center [799, 480] width 17 height 14
radio input "true"
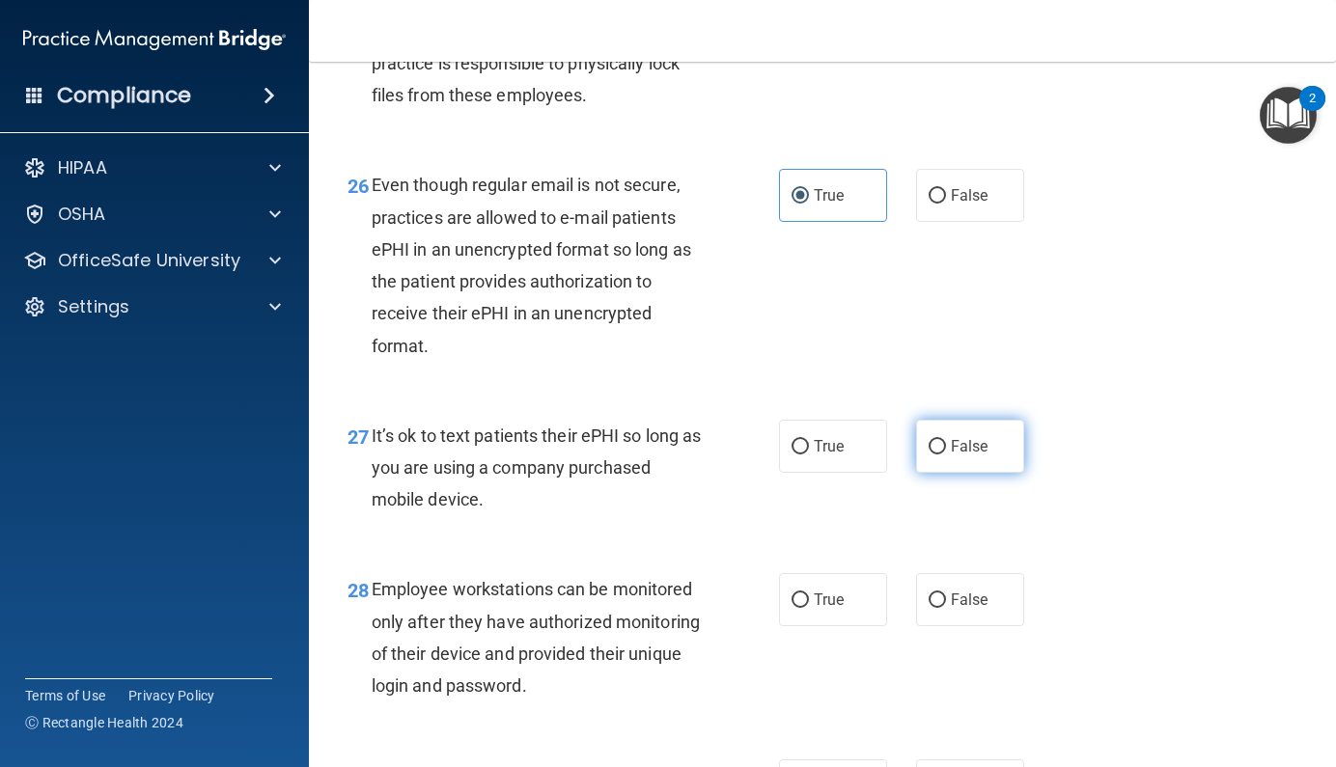
scroll to position [4959, 0]
click at [946, 472] on label "False" at bounding box center [970, 445] width 108 height 53
click at [946, 454] on input "False" at bounding box center [936, 446] width 17 height 14
radio input "true"
click at [953, 608] on span "False" at bounding box center [970, 599] width 38 height 18
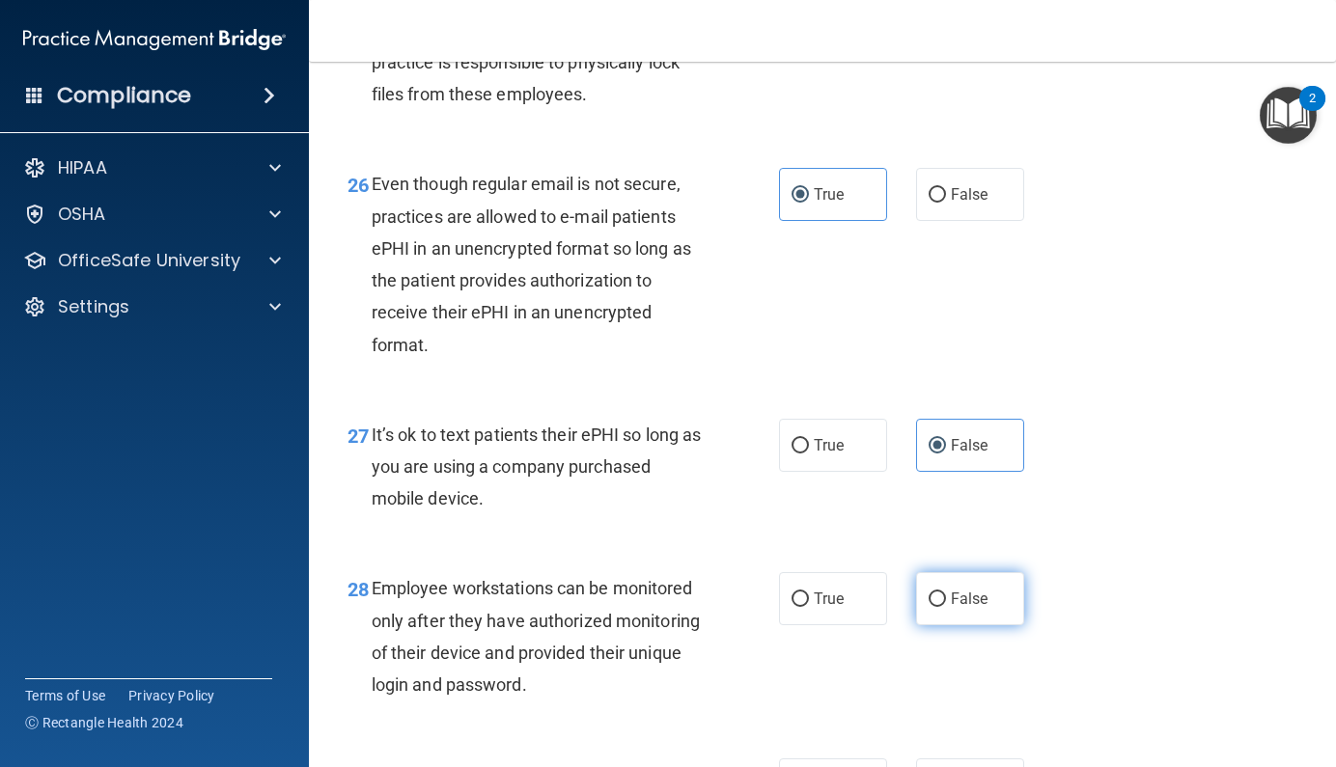
click at [946, 607] on input "False" at bounding box center [936, 600] width 17 height 14
radio input "true"
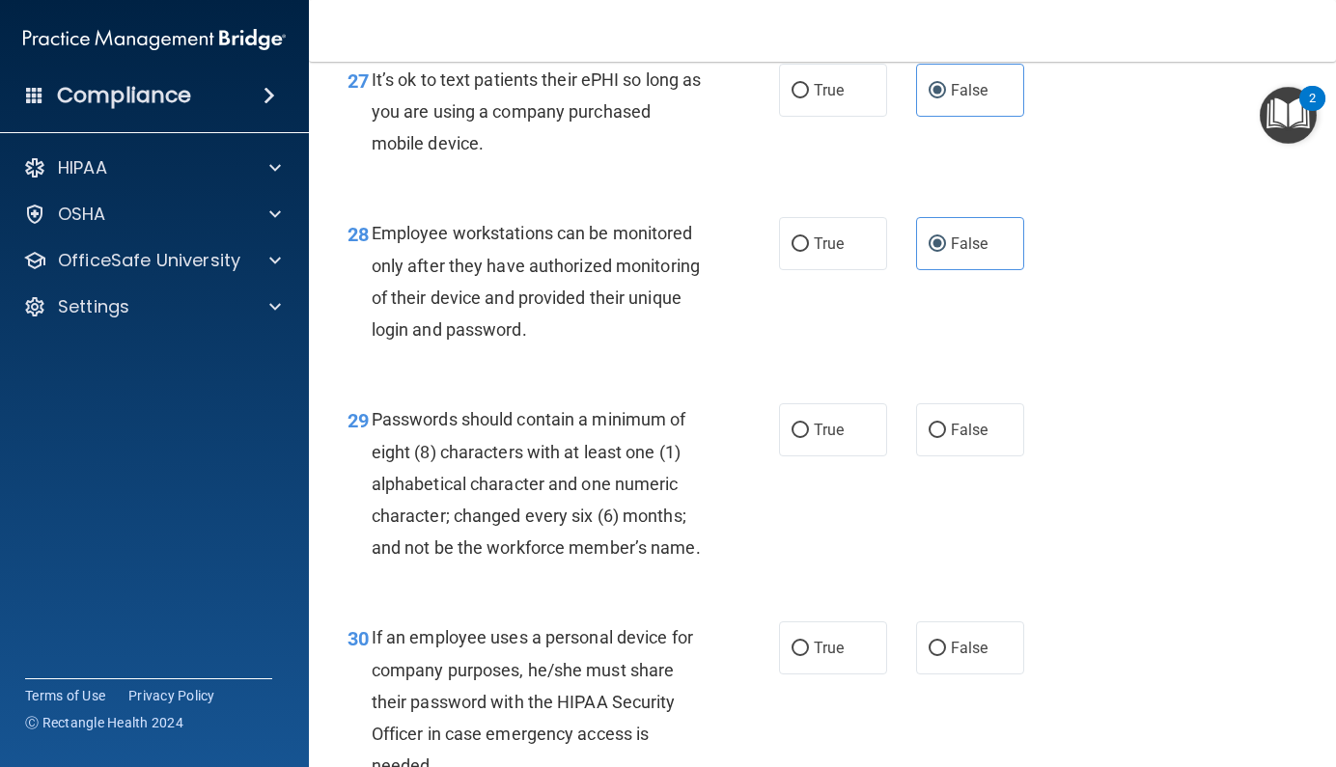
scroll to position [5365, 0]
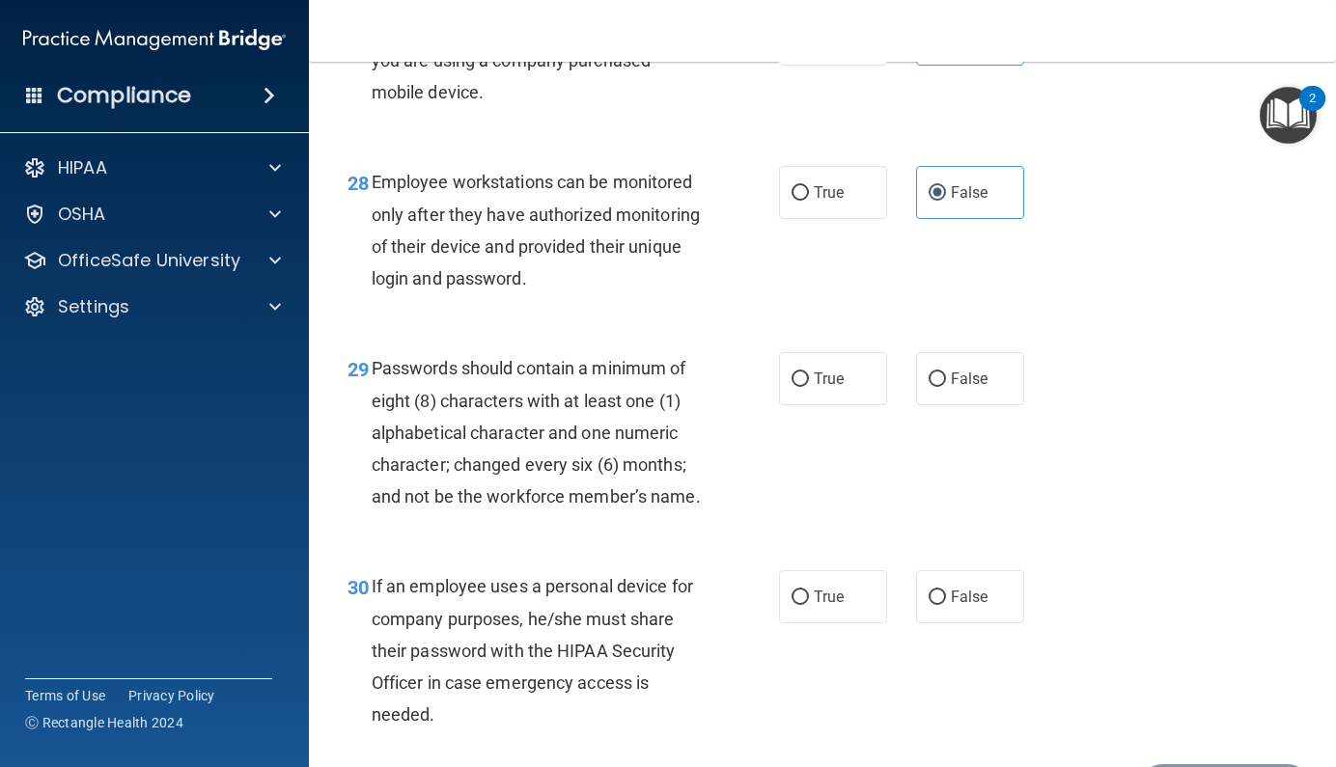
click at [830, 531] on div "29 Passwords should contain a minimum of eight (8) characters with at least one…" at bounding box center [822, 437] width 979 height 218
click at [822, 388] on span "True" at bounding box center [829, 379] width 30 height 18
click at [809, 387] on input "True" at bounding box center [799, 380] width 17 height 14
radio input "true"
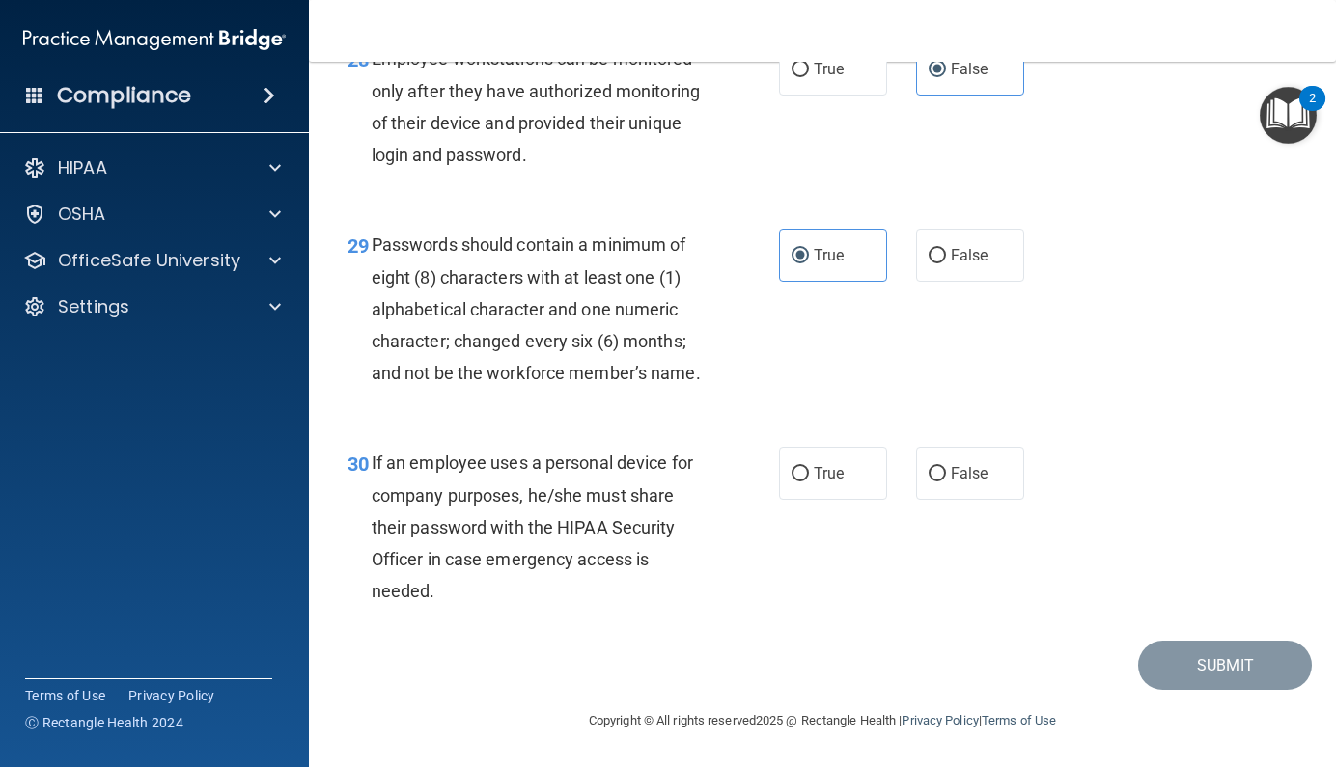
scroll to position [5561, 0]
click at [928, 482] on input "False" at bounding box center [936, 474] width 17 height 14
radio input "true"
click at [1191, 690] on button "Submit" at bounding box center [1225, 665] width 174 height 49
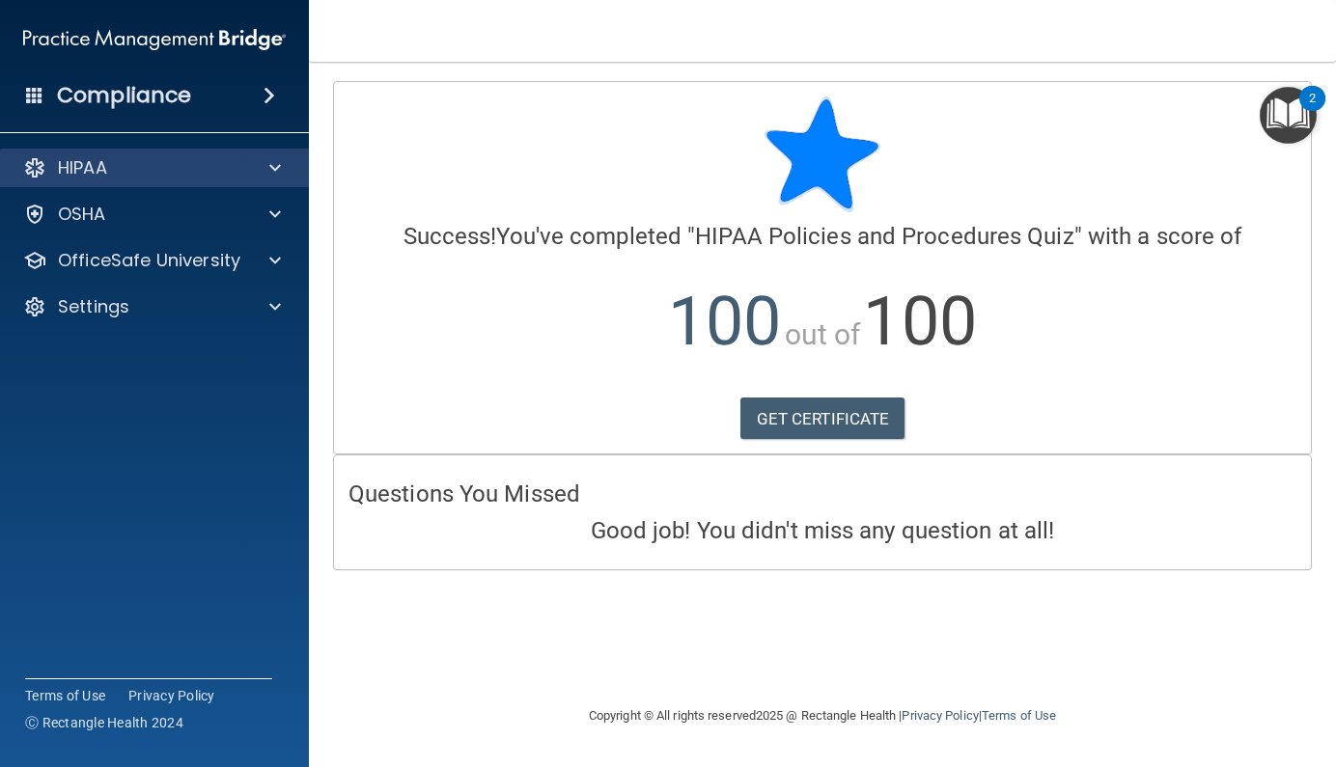
click at [267, 165] on div at bounding box center [272, 167] width 48 height 23
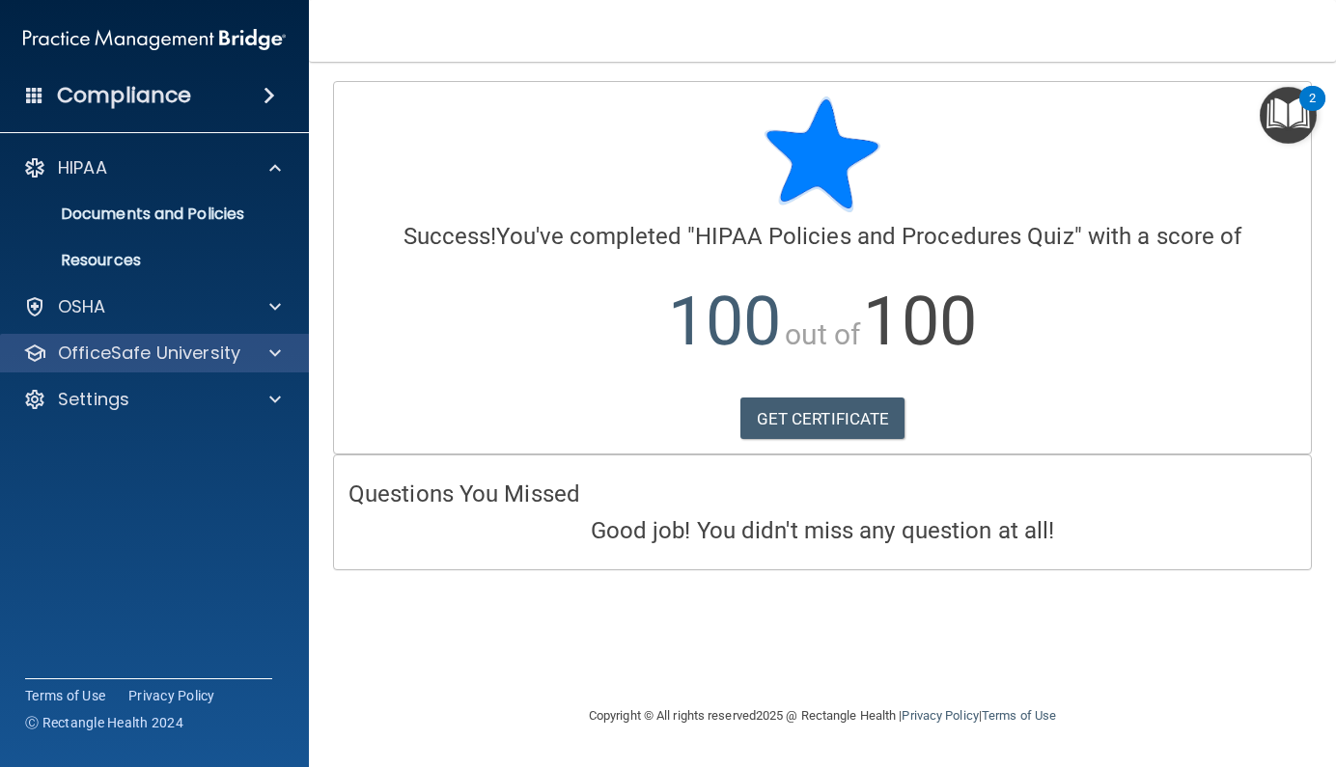
click at [276, 360] on span at bounding box center [275, 353] width 12 height 23
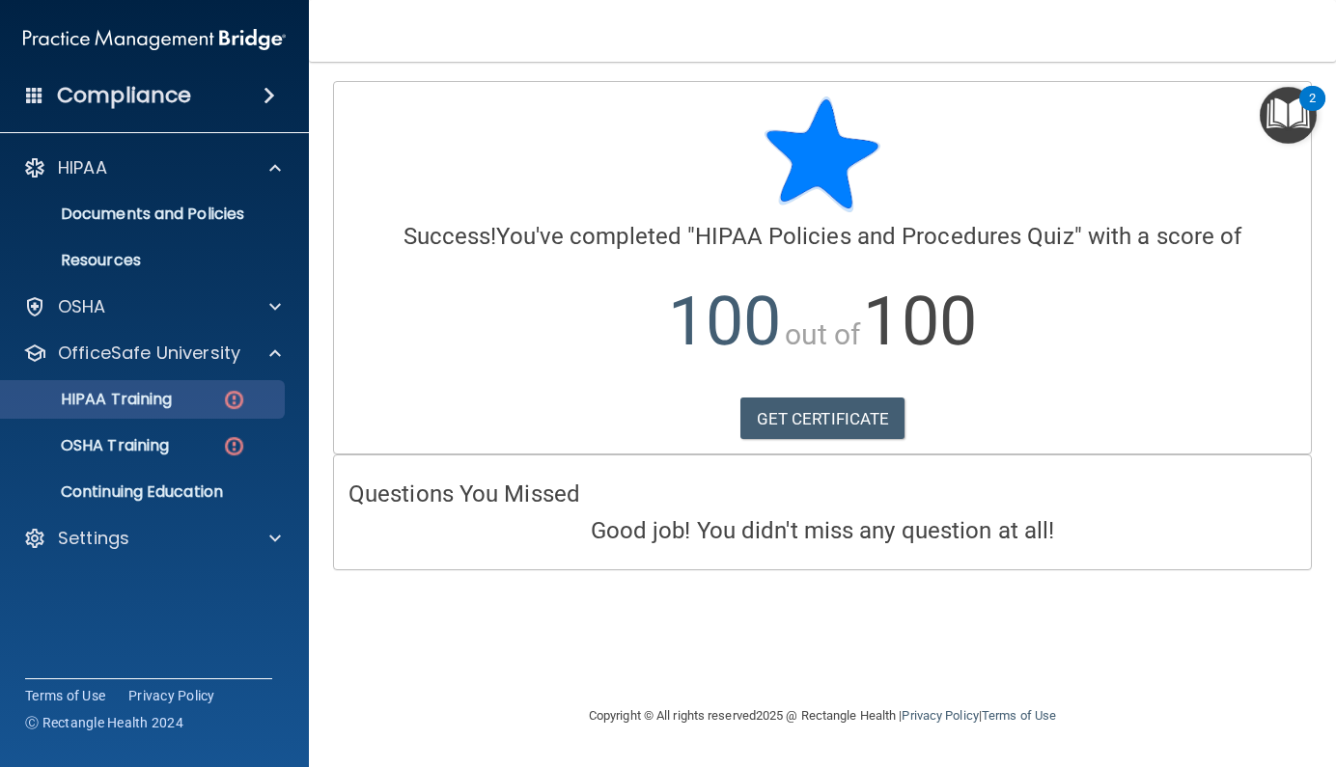
click at [119, 395] on p "HIPAA Training" at bounding box center [92, 399] width 159 height 19
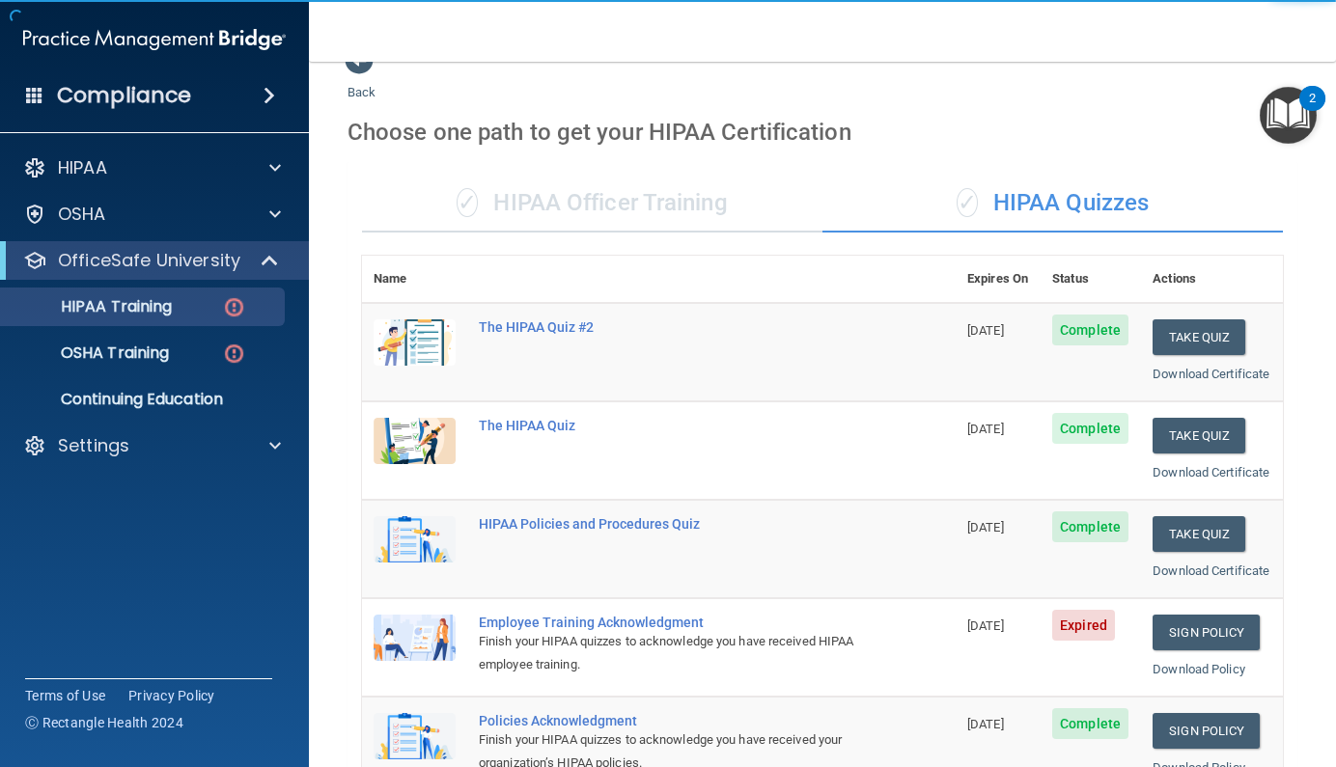
scroll to position [612, 0]
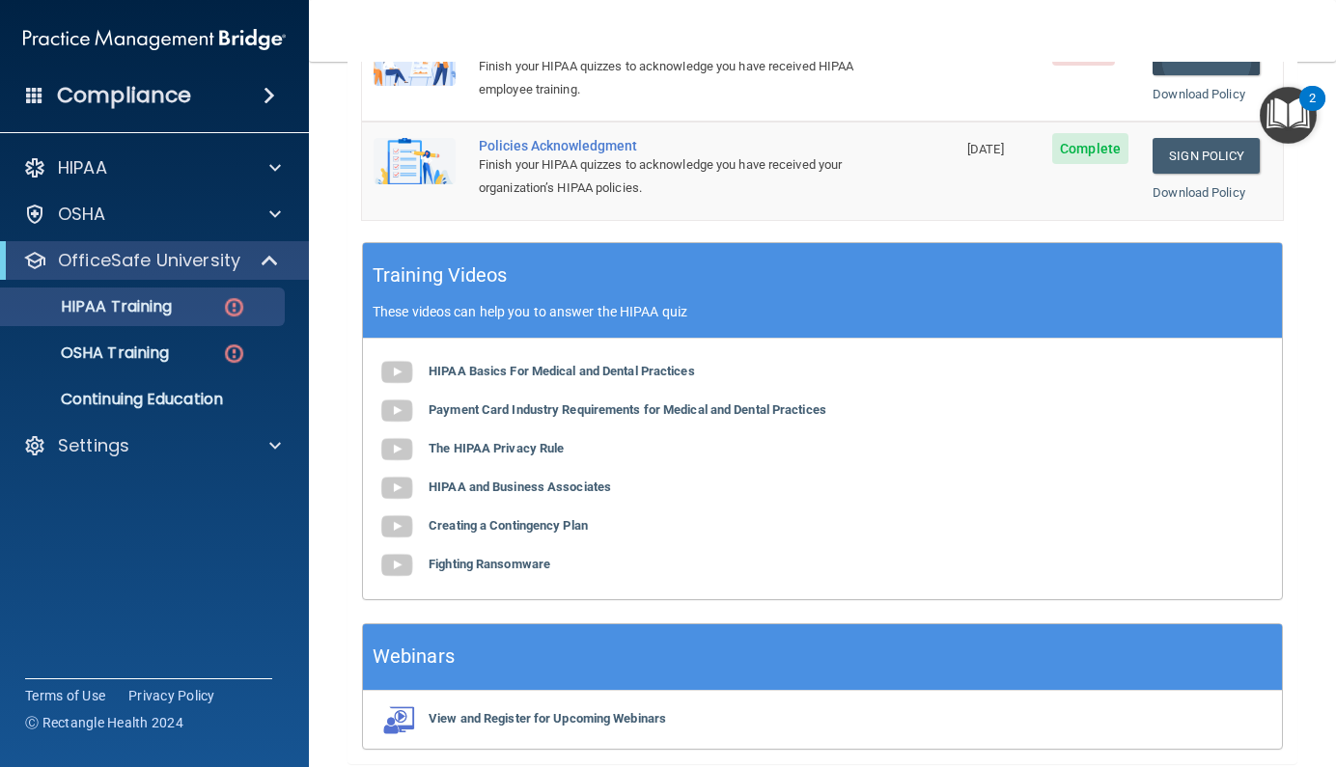
click at [1203, 75] on link "Sign Policy" at bounding box center [1205, 58] width 107 height 36
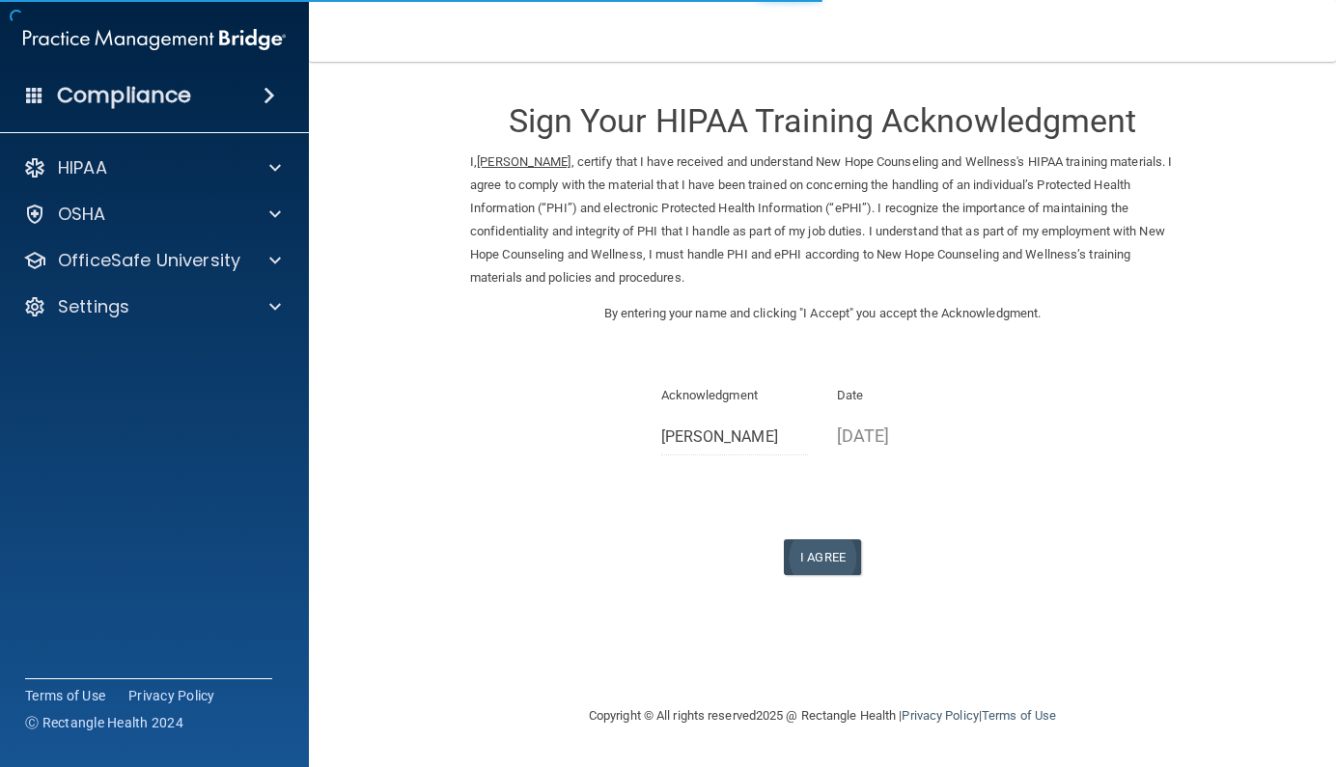
click at [821, 539] on button "I Agree" at bounding box center [822, 557] width 77 height 36
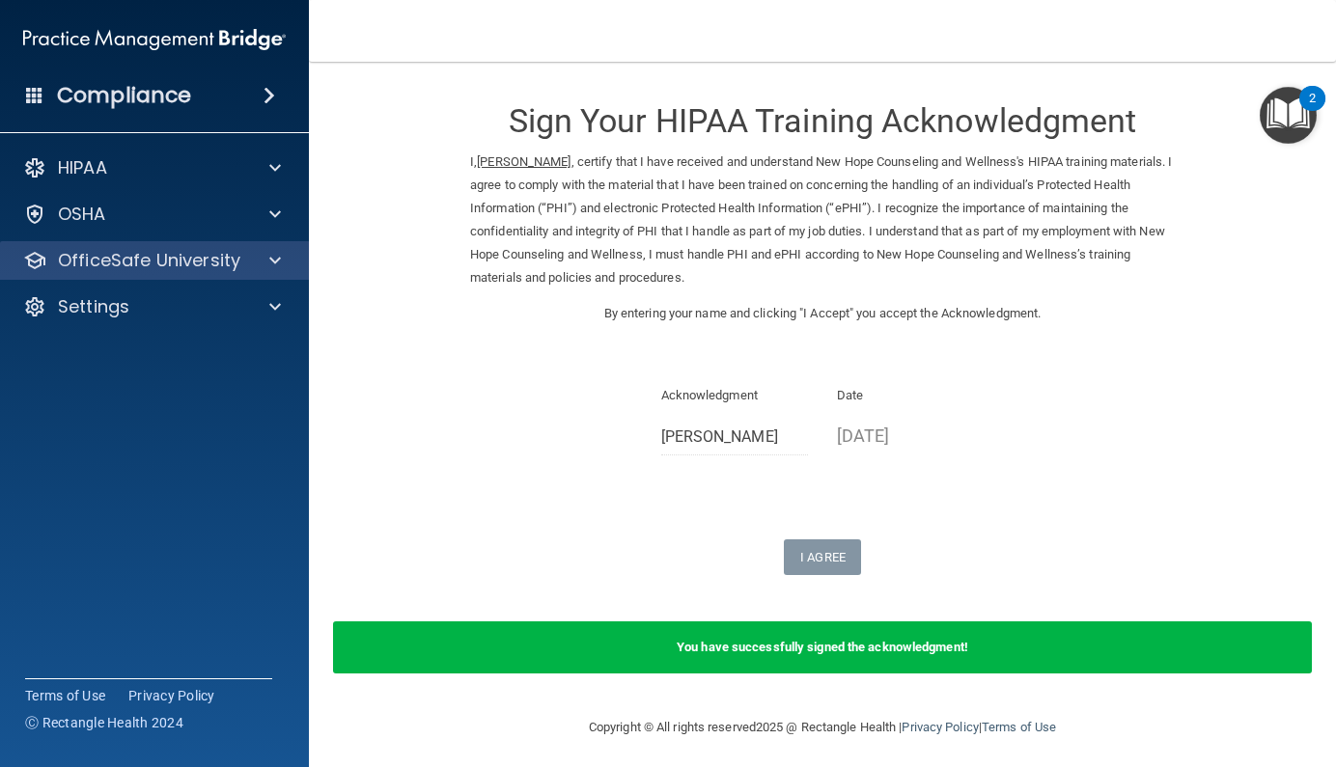
click at [283, 251] on div at bounding box center [272, 260] width 48 height 23
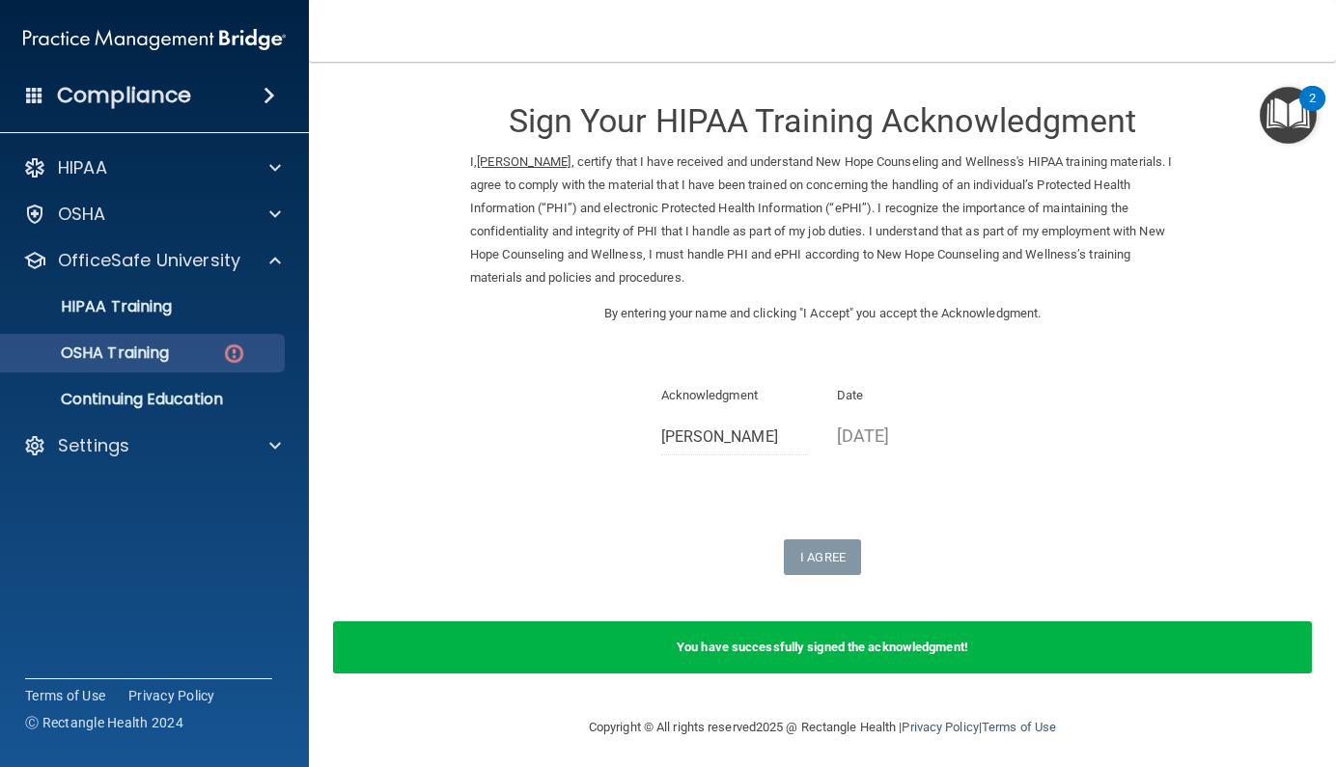
click at [192, 359] on div "OSHA Training" at bounding box center [144, 353] width 263 height 19
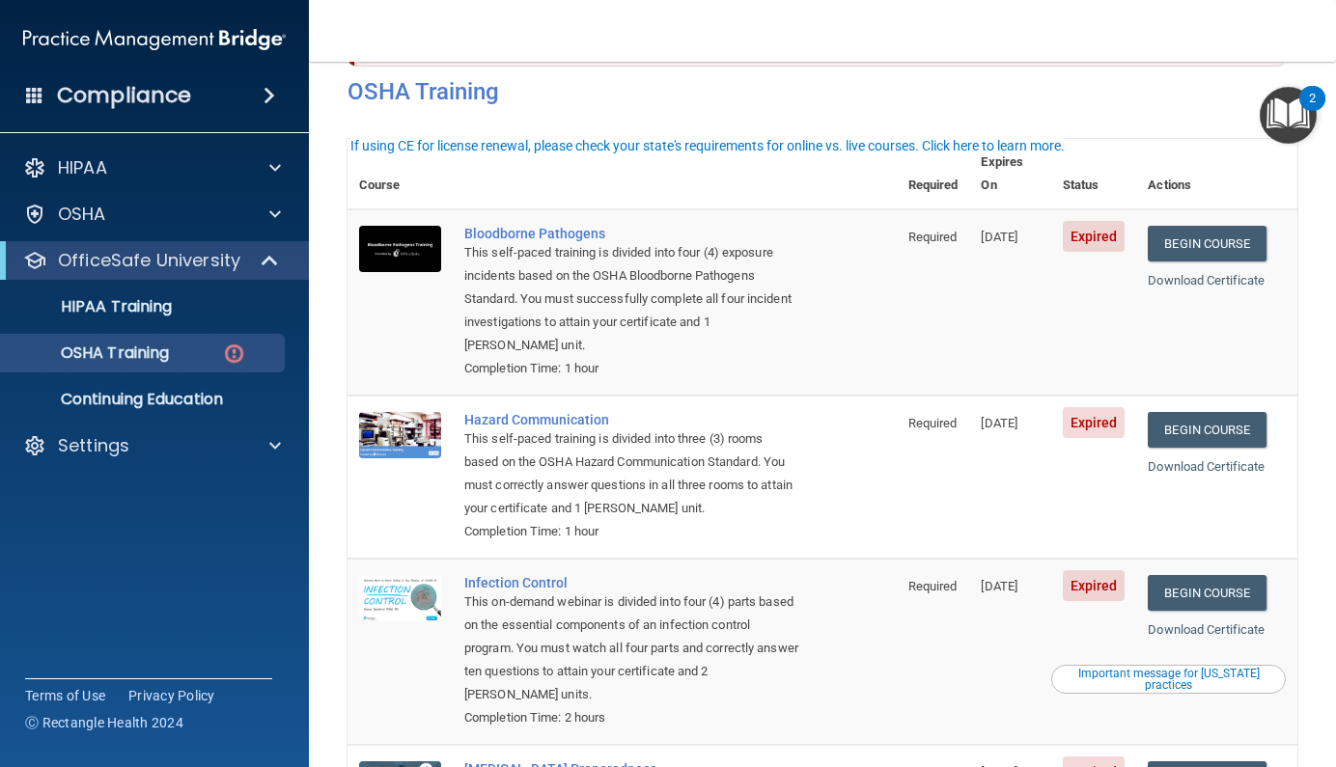
scroll to position [24, 0]
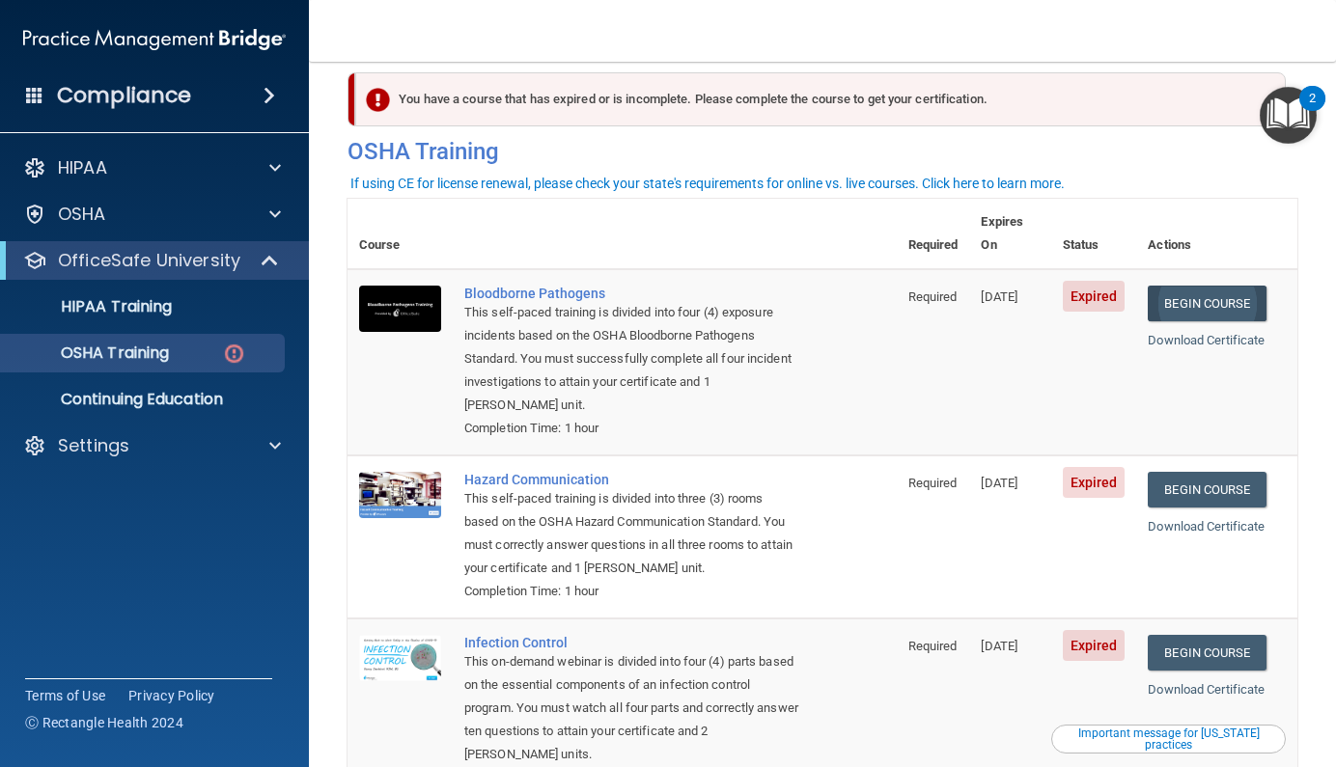
click at [1207, 286] on link "Begin Course" at bounding box center [1206, 304] width 118 height 36
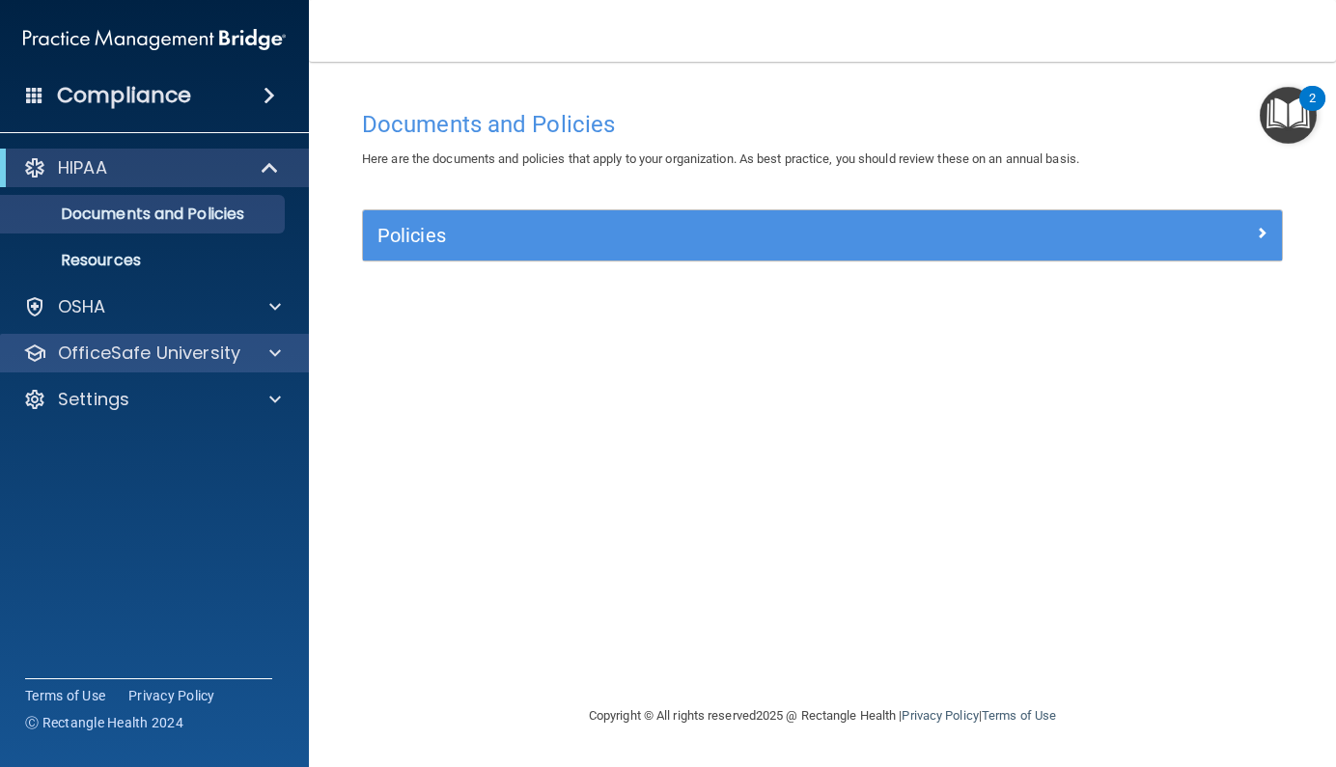
click at [244, 362] on div "OfficeSafe University" at bounding box center [128, 353] width 239 height 23
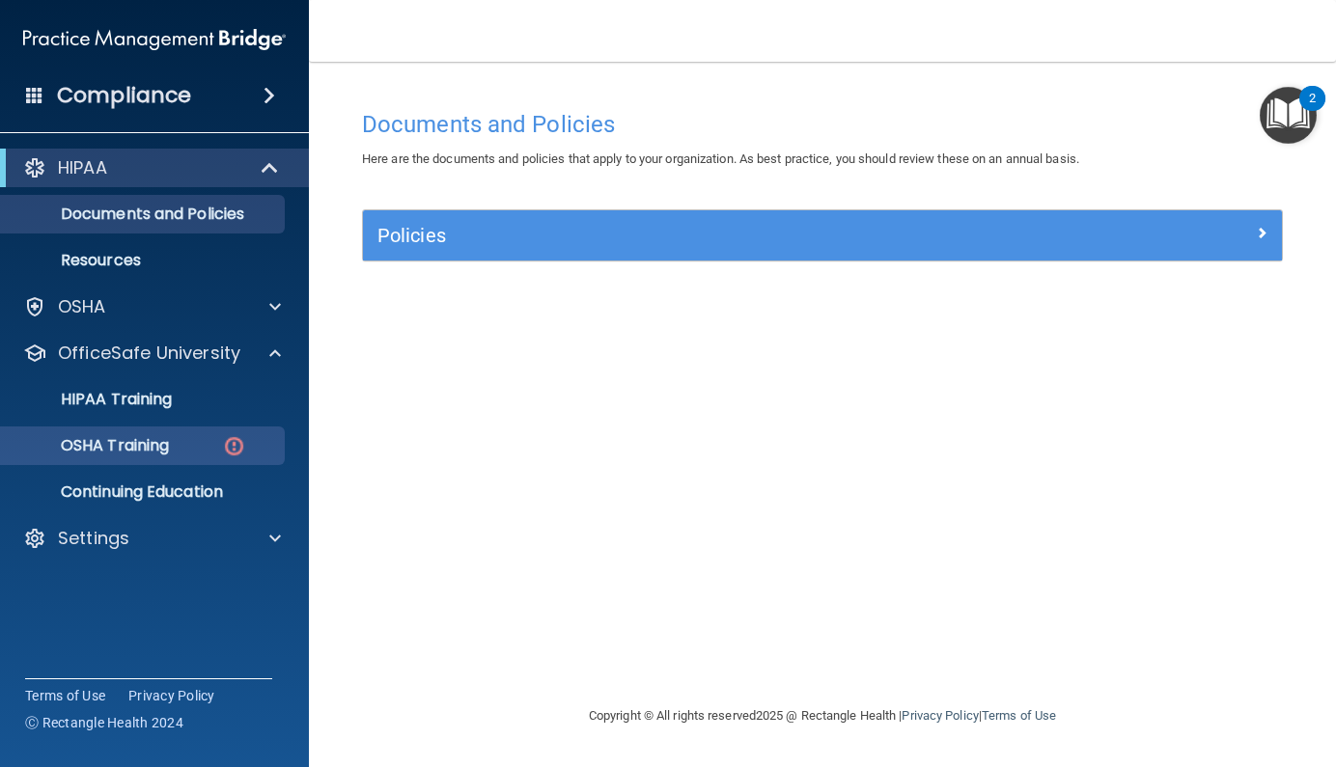
click at [206, 434] on link "OSHA Training" at bounding box center [133, 446] width 304 height 39
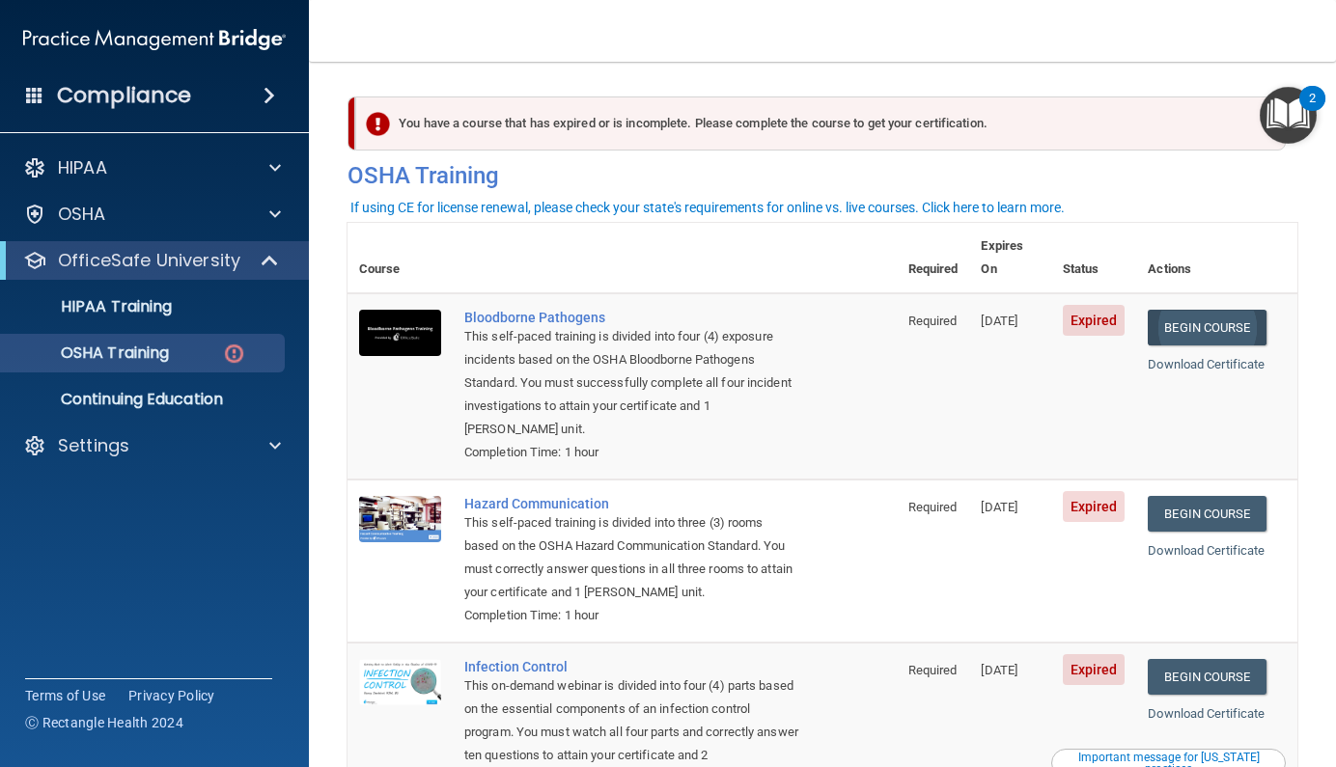
click at [1193, 310] on link "Begin Course" at bounding box center [1206, 328] width 118 height 36
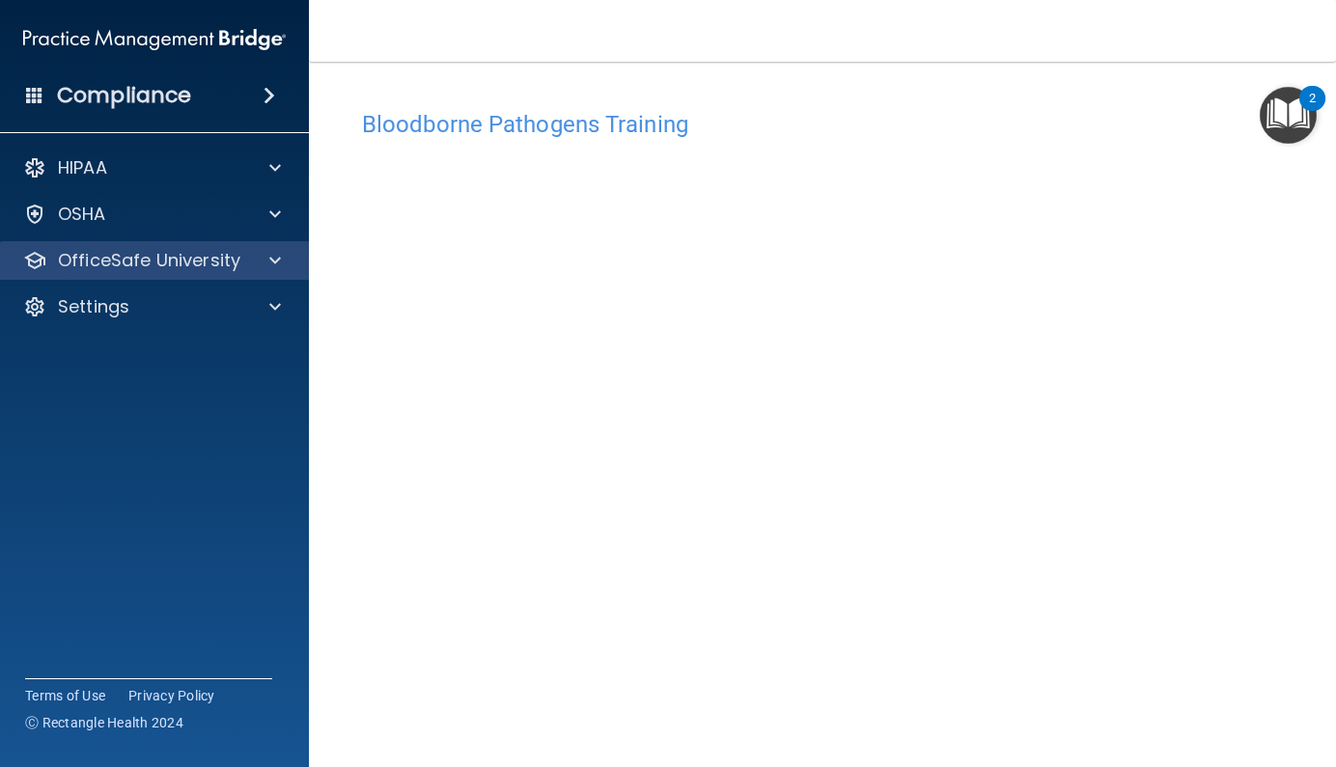
click at [96, 261] on p "OfficeSafe University" at bounding box center [149, 260] width 182 height 23
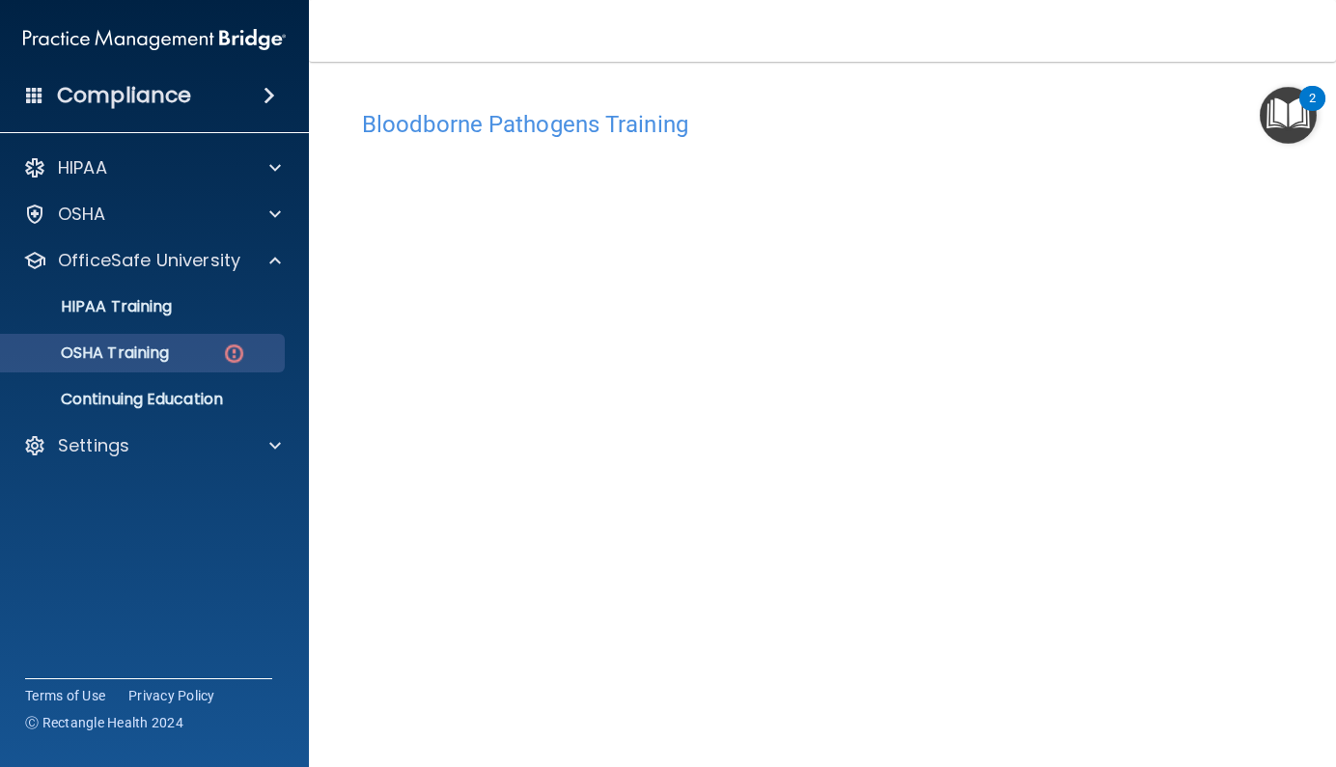
click at [151, 354] on p "OSHA Training" at bounding box center [91, 353] width 156 height 19
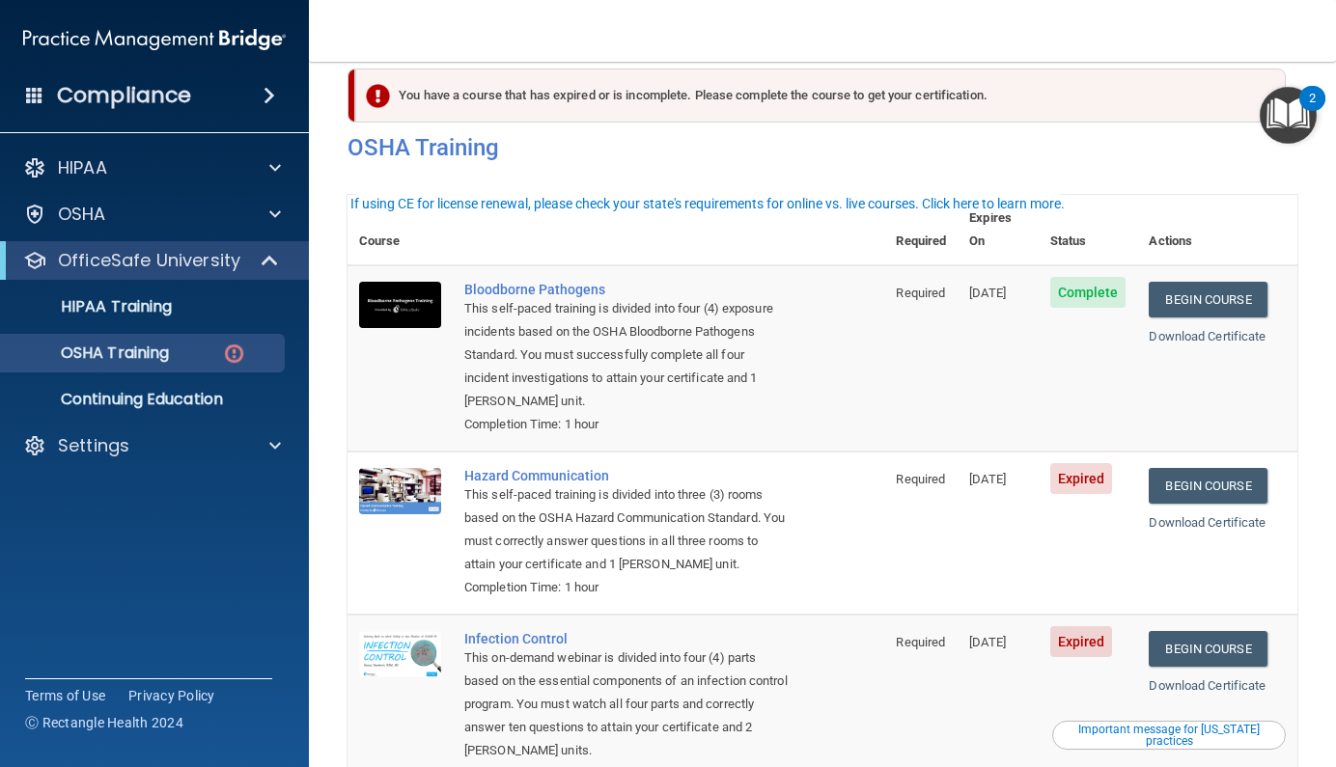
scroll to position [145, 0]
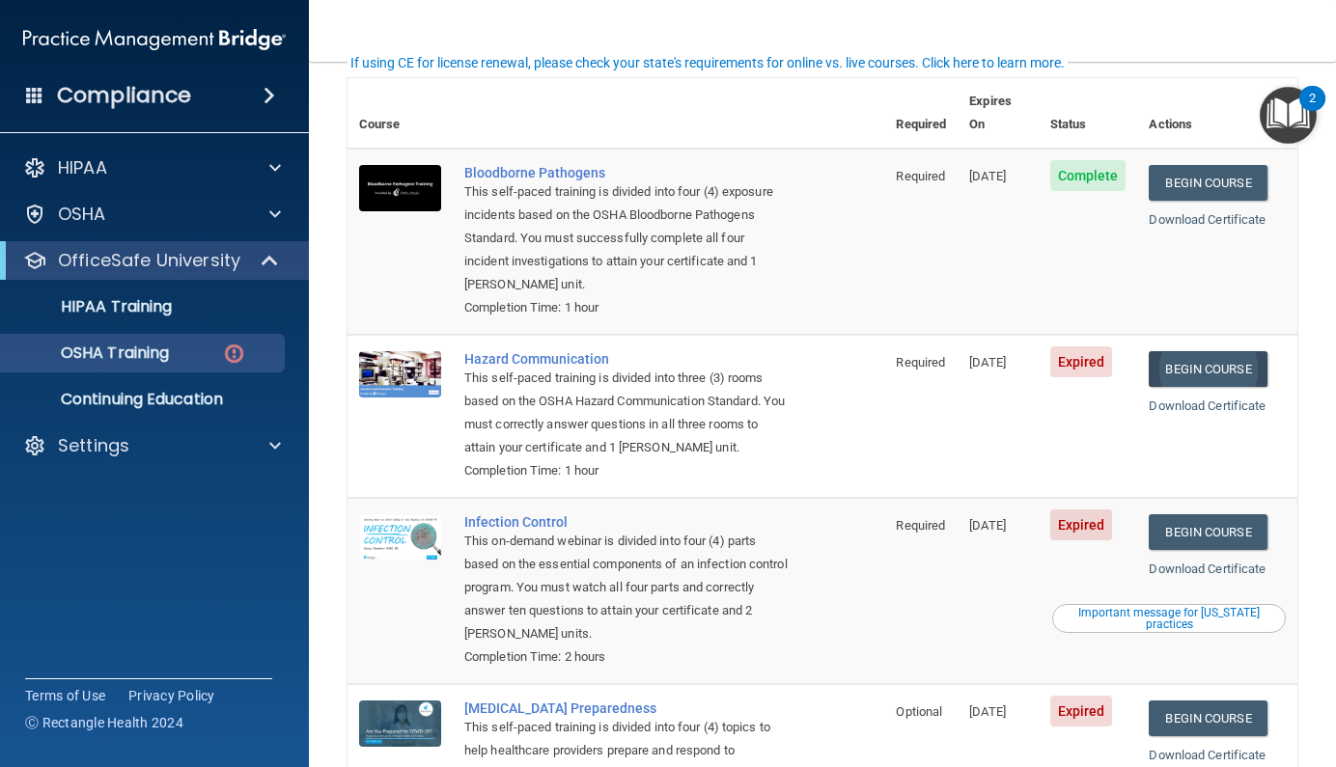
click at [1193, 351] on link "Begin Course" at bounding box center [1207, 369] width 118 height 36
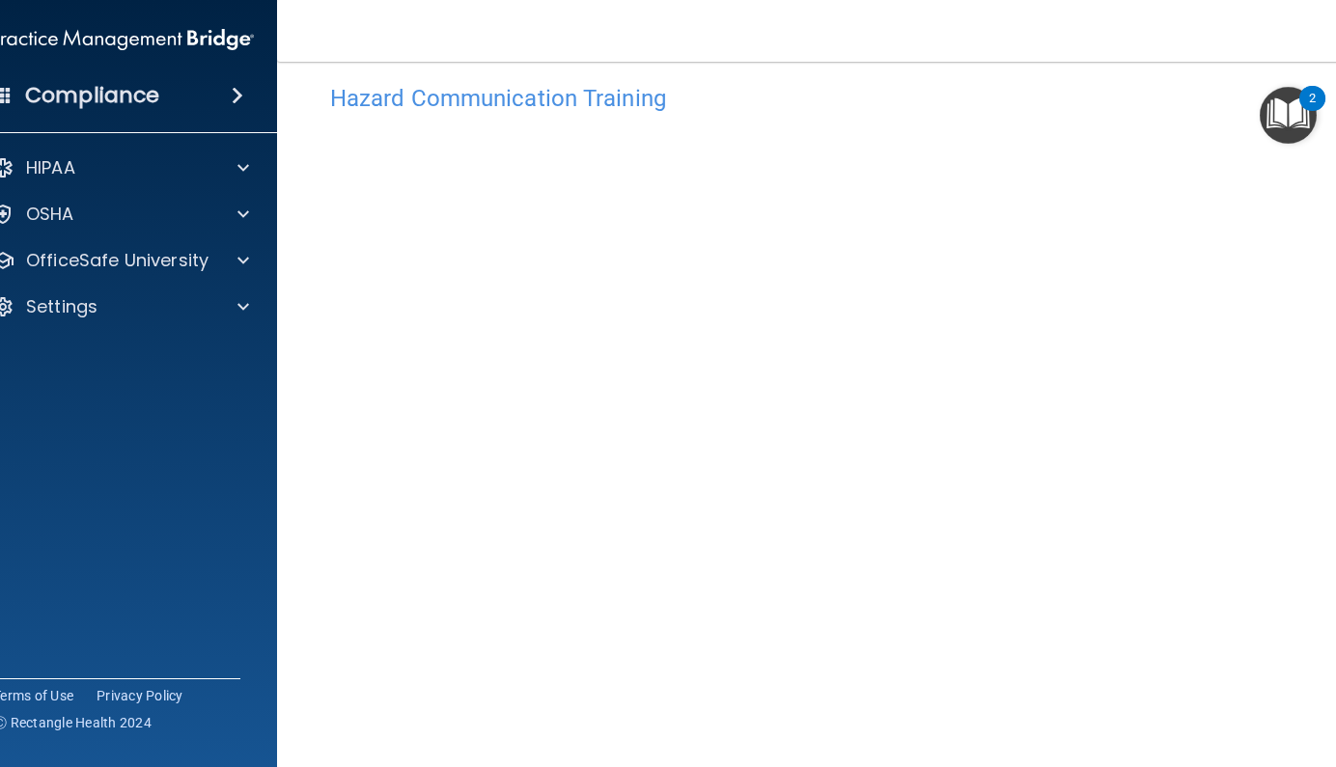
scroll to position [101, 0]
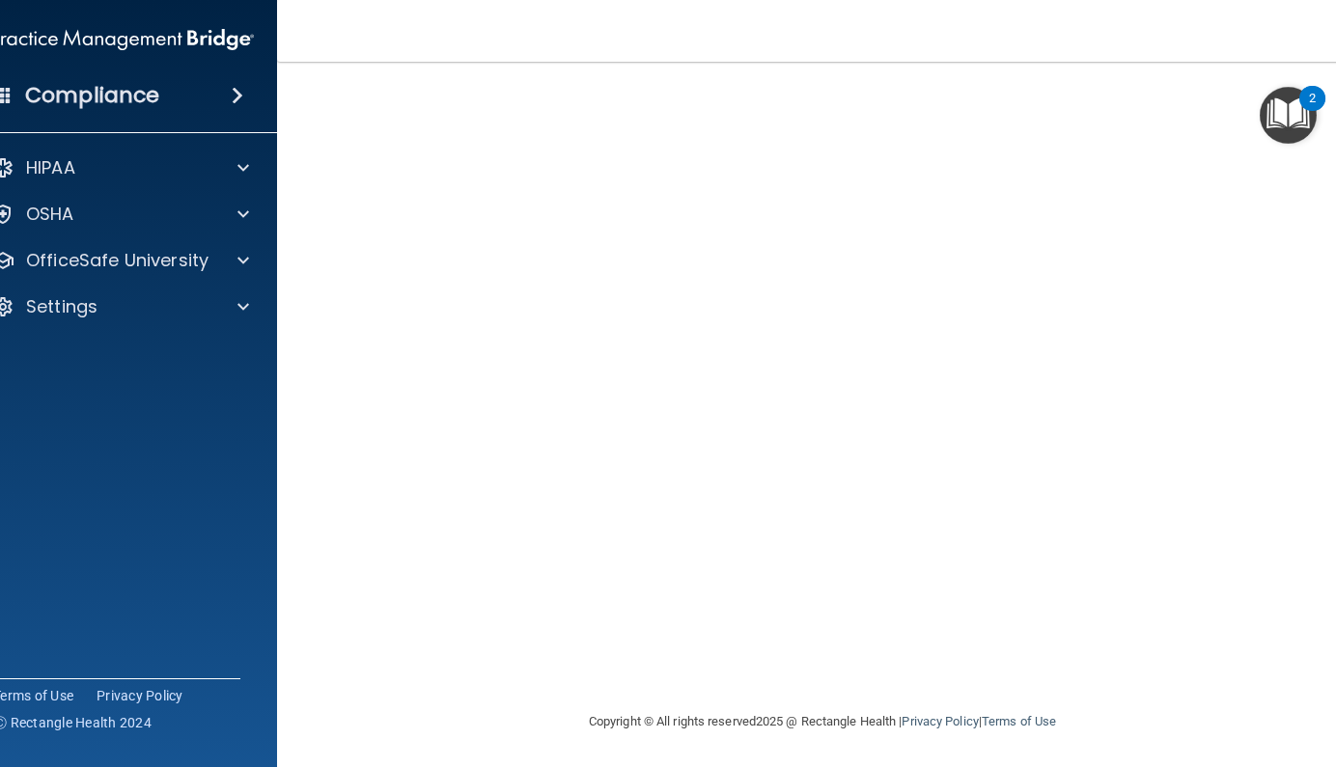
click at [1283, 118] on img "Open Resource Center, 2 new notifications" at bounding box center [1287, 115] width 57 height 57
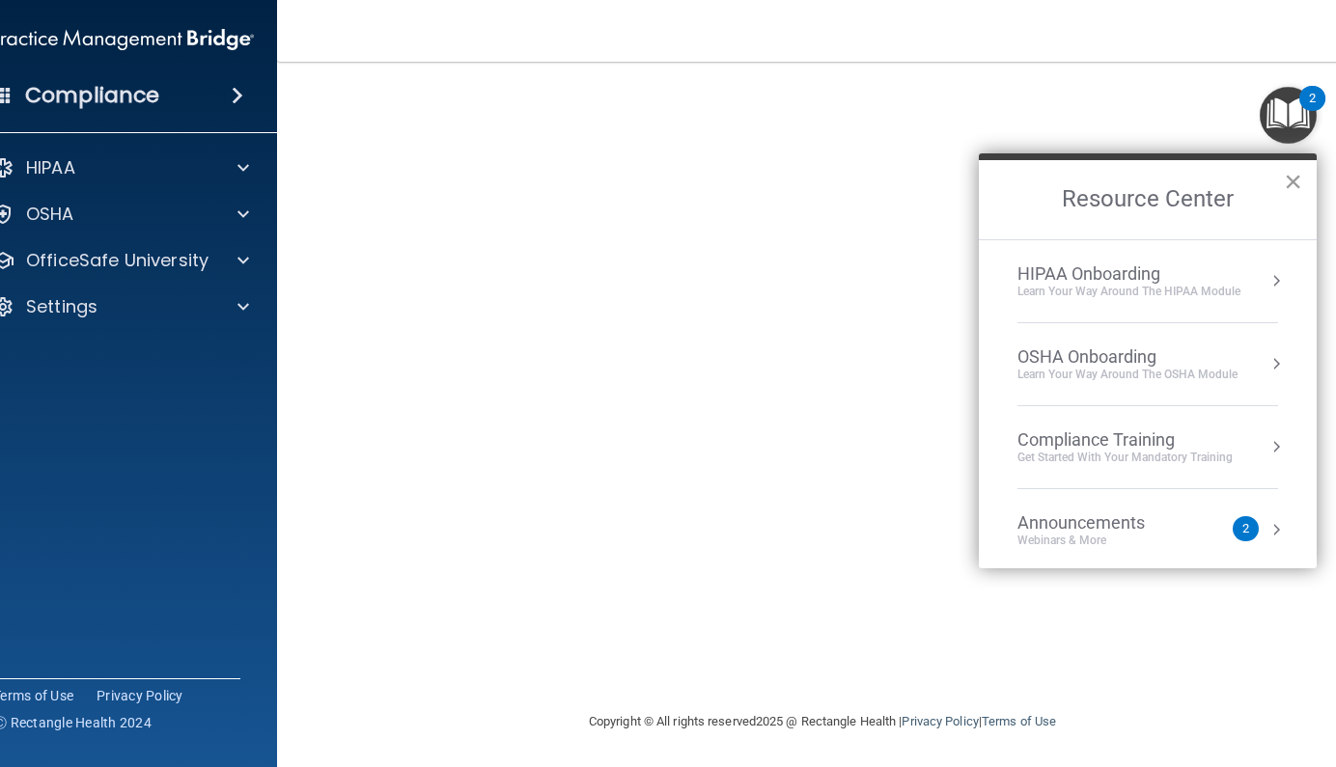
click at [1302, 184] on h2 "Resource Center" at bounding box center [1148, 199] width 338 height 79
click at [1294, 184] on button "×" at bounding box center [1293, 181] width 18 height 31
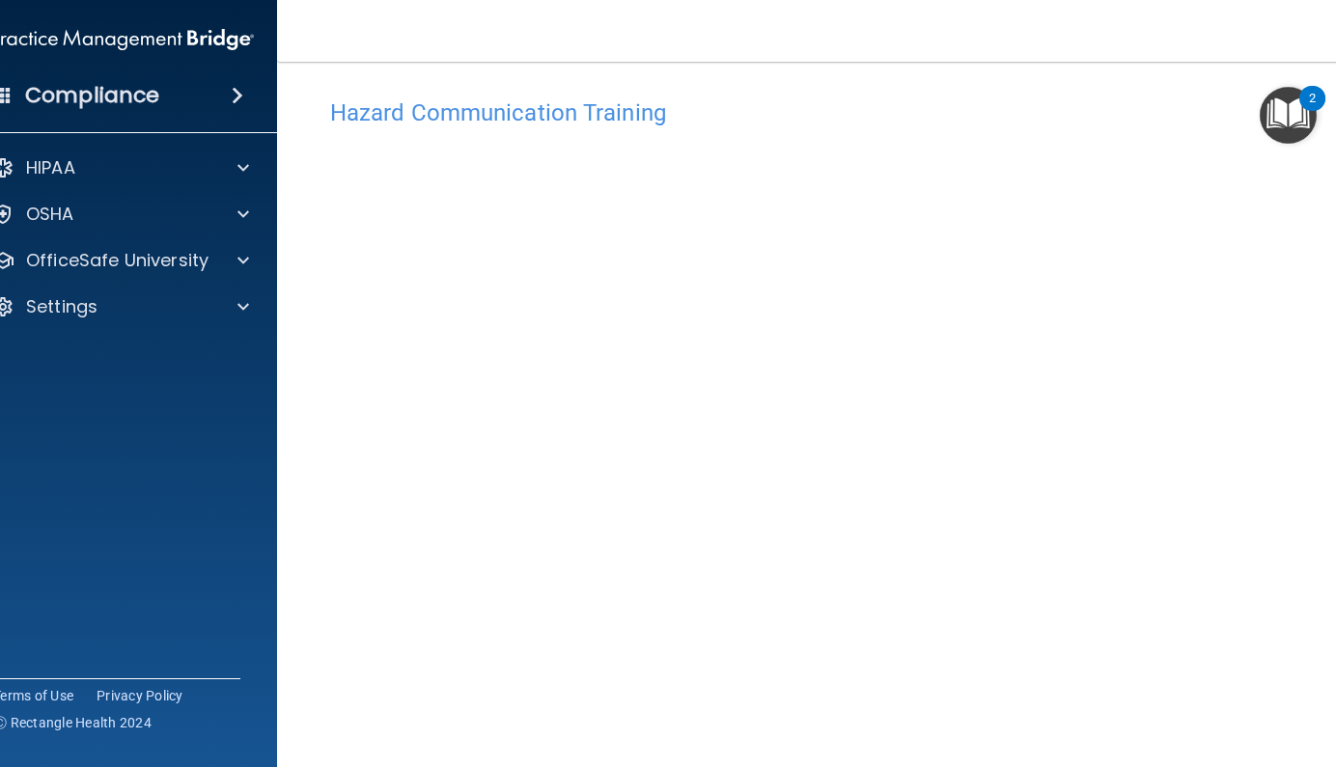
scroll to position [47, 0]
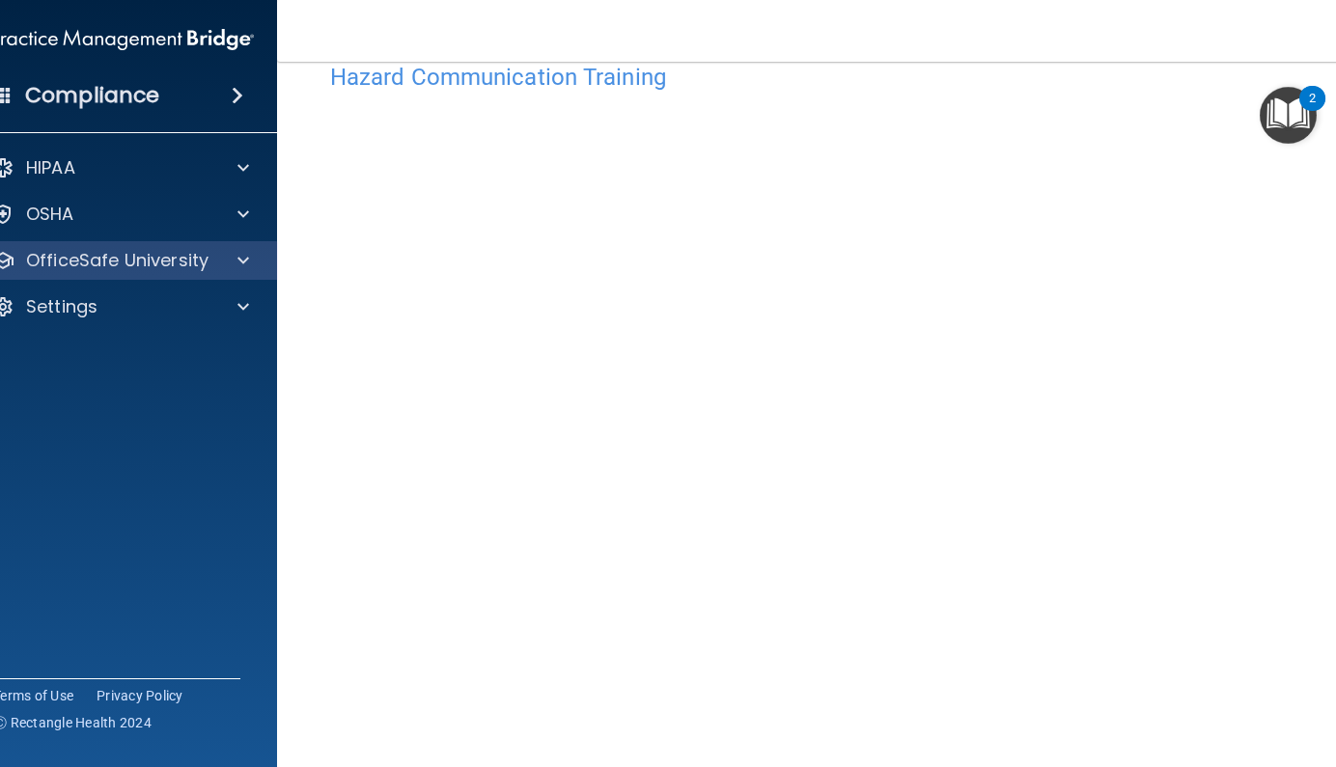
click at [163, 254] on p "OfficeSafe University" at bounding box center [117, 260] width 182 height 23
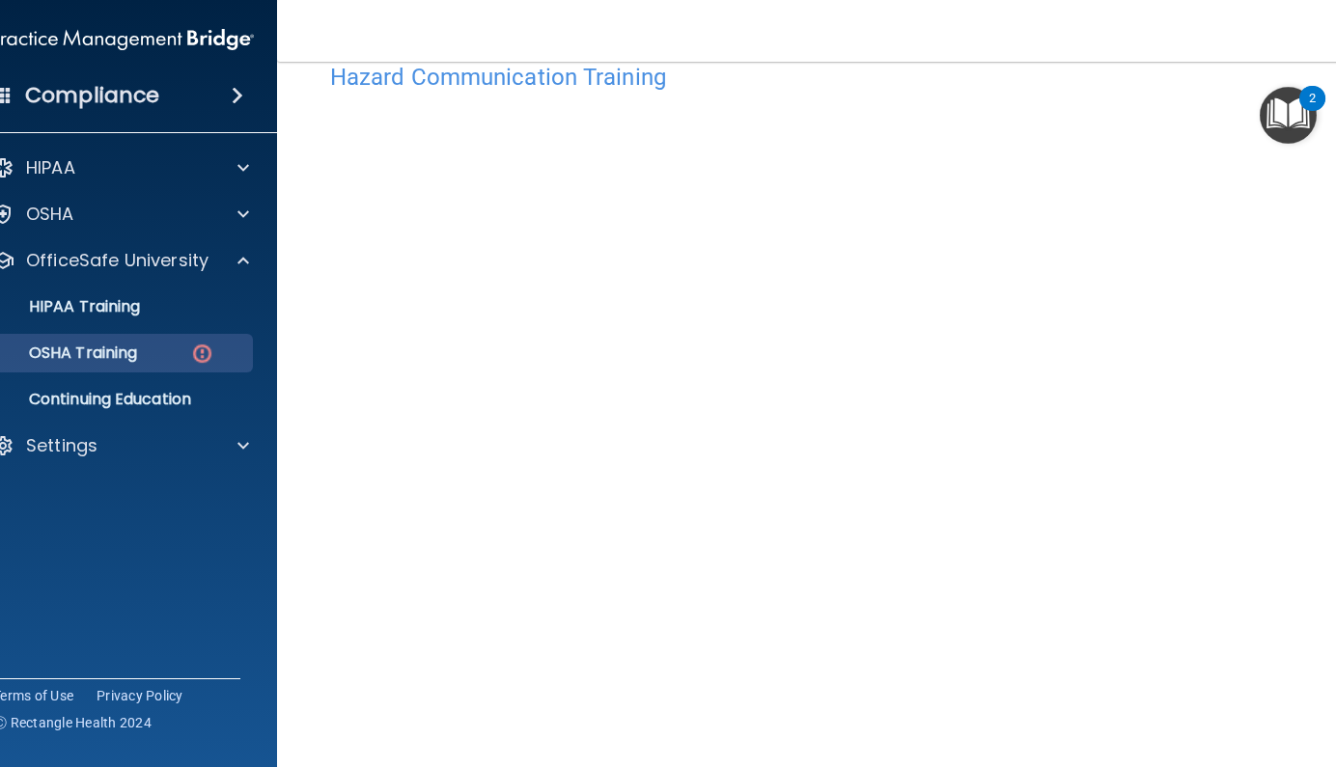
click at [157, 348] on div "OSHA Training" at bounding box center [112, 353] width 263 height 19
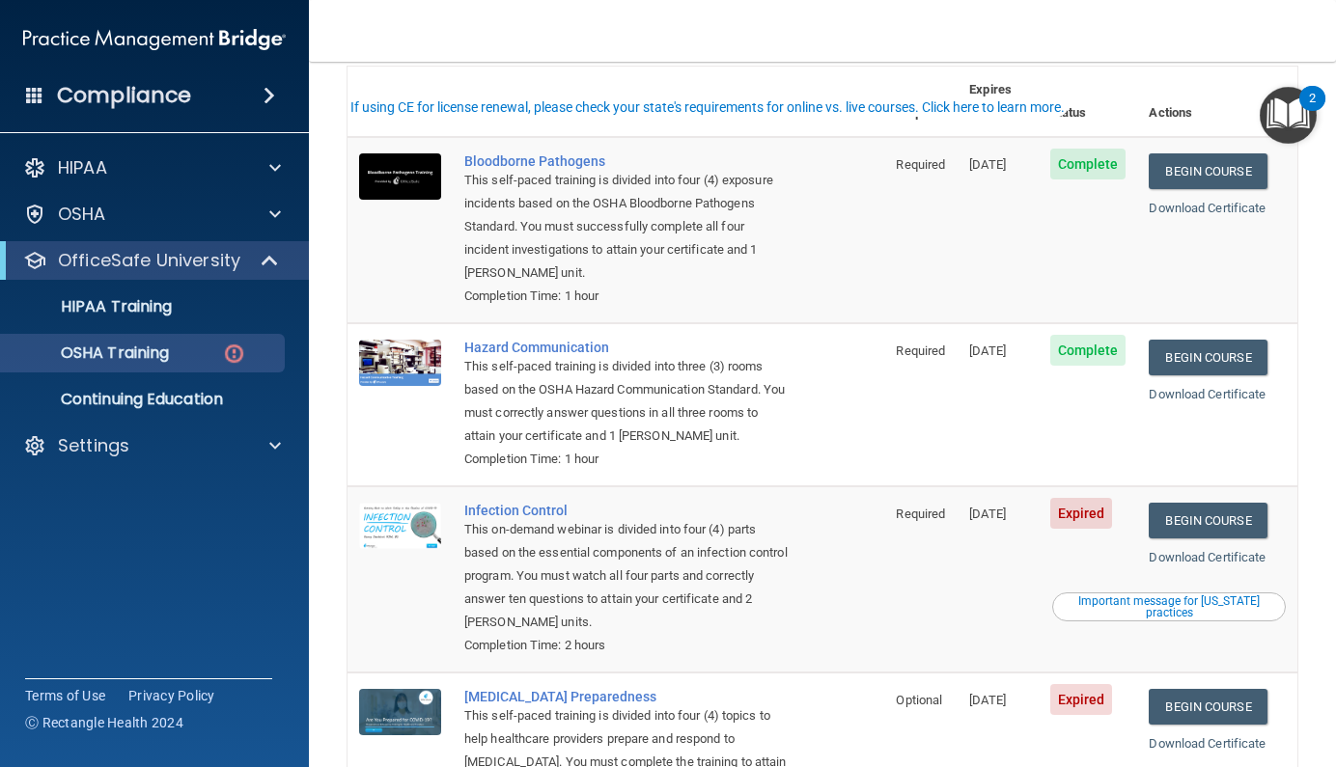
scroll to position [239, 0]
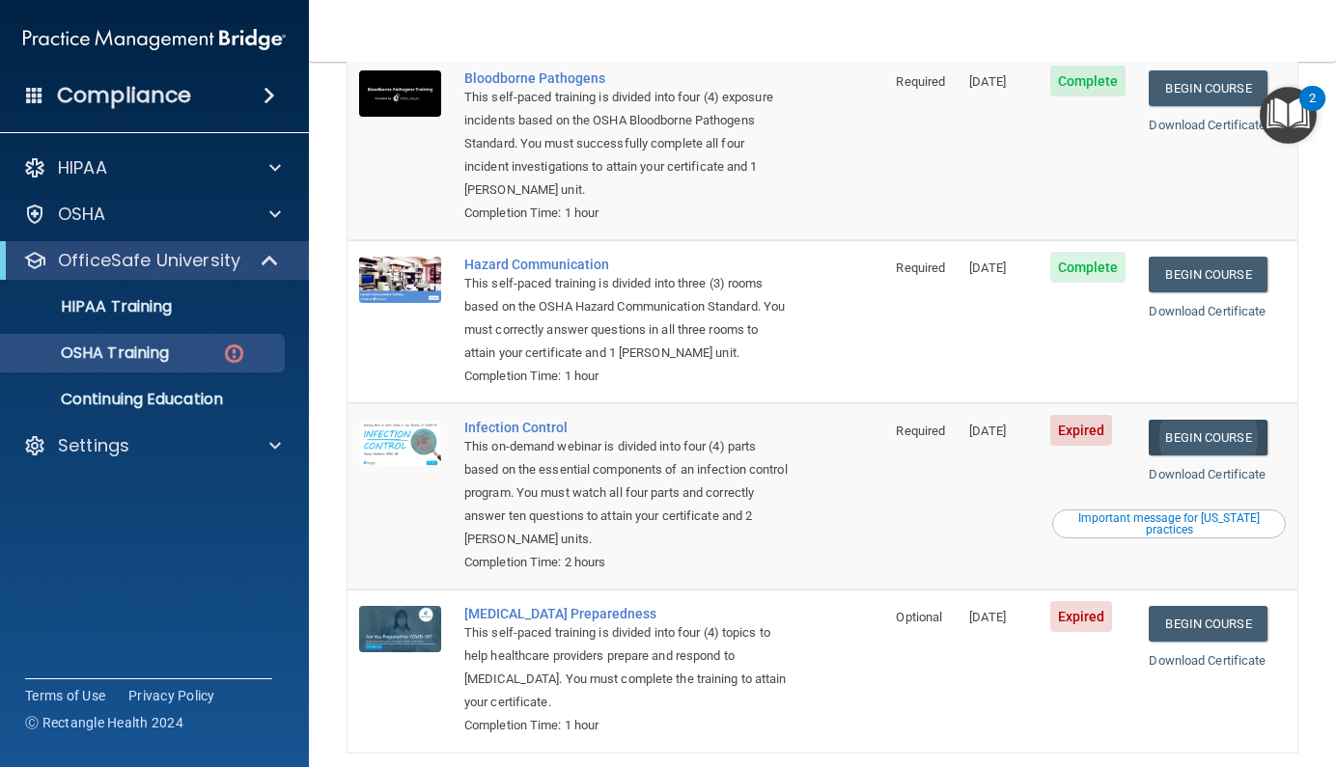
click at [1185, 420] on link "Begin Course" at bounding box center [1207, 438] width 118 height 36
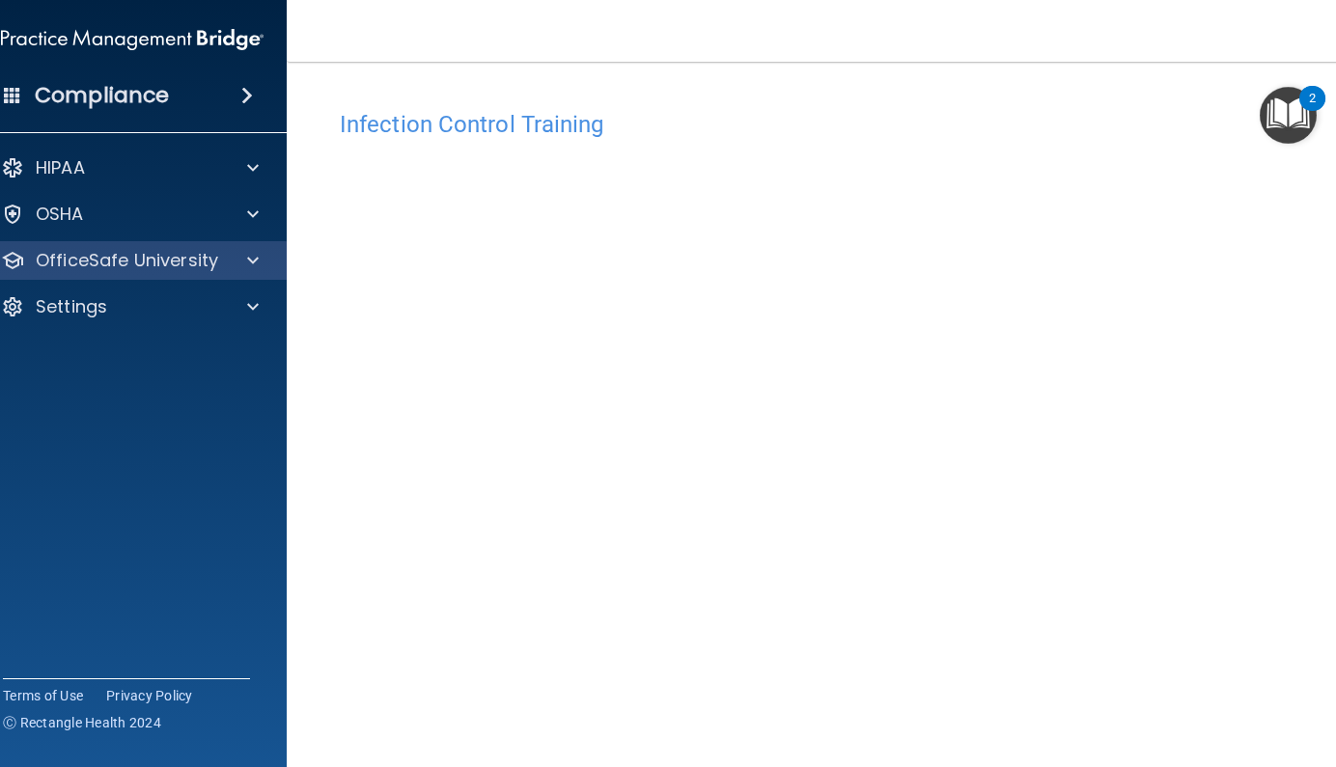
click at [116, 262] on p "OfficeSafe University" at bounding box center [127, 260] width 182 height 23
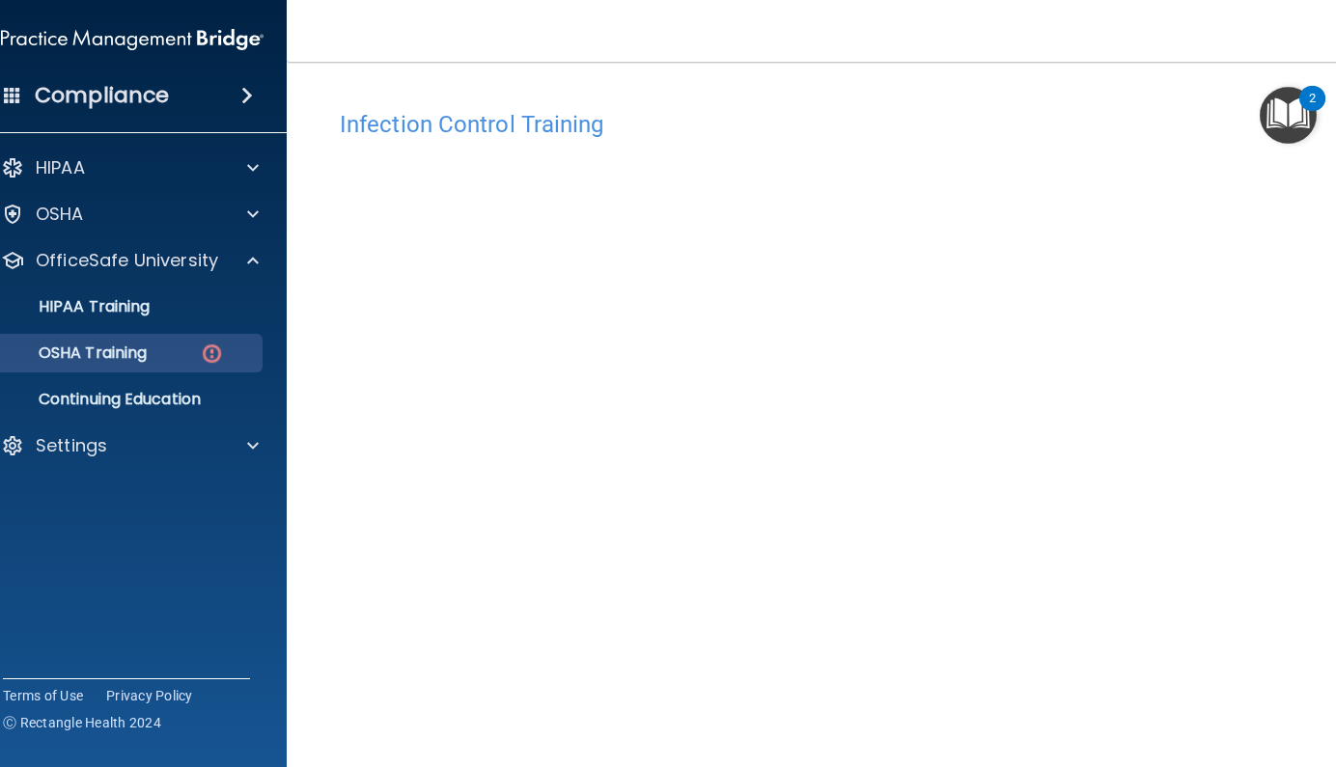
click at [138, 359] on p "OSHA Training" at bounding box center [68, 353] width 156 height 19
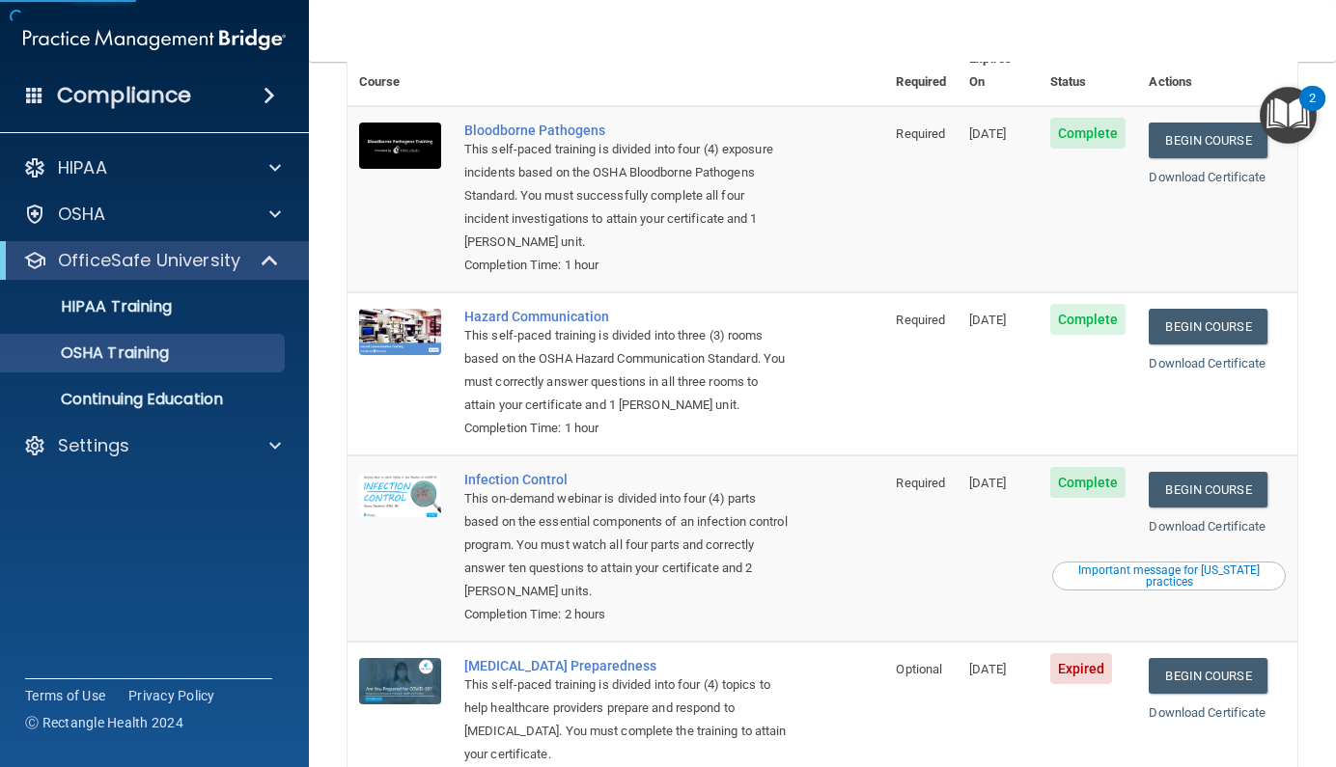
scroll to position [225, 0]
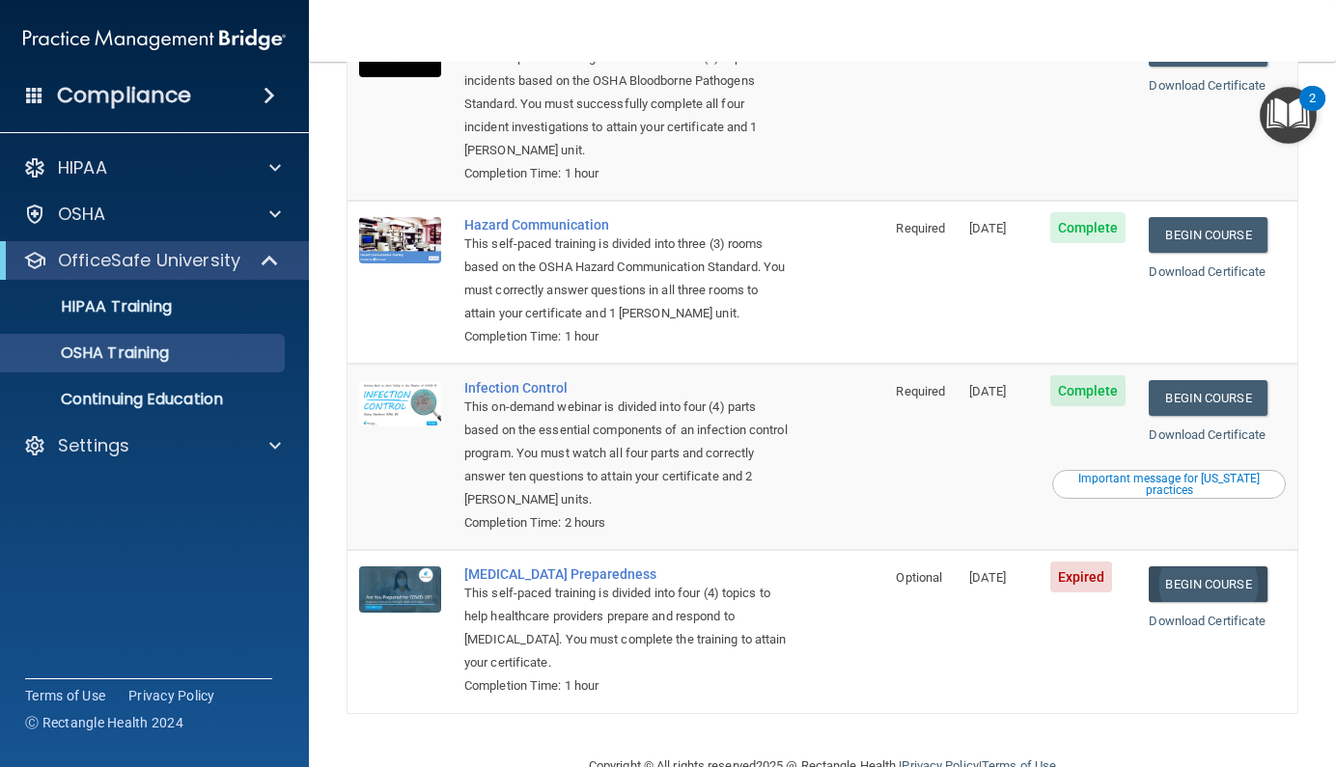
click at [1199, 566] on link "Begin Course" at bounding box center [1207, 584] width 118 height 36
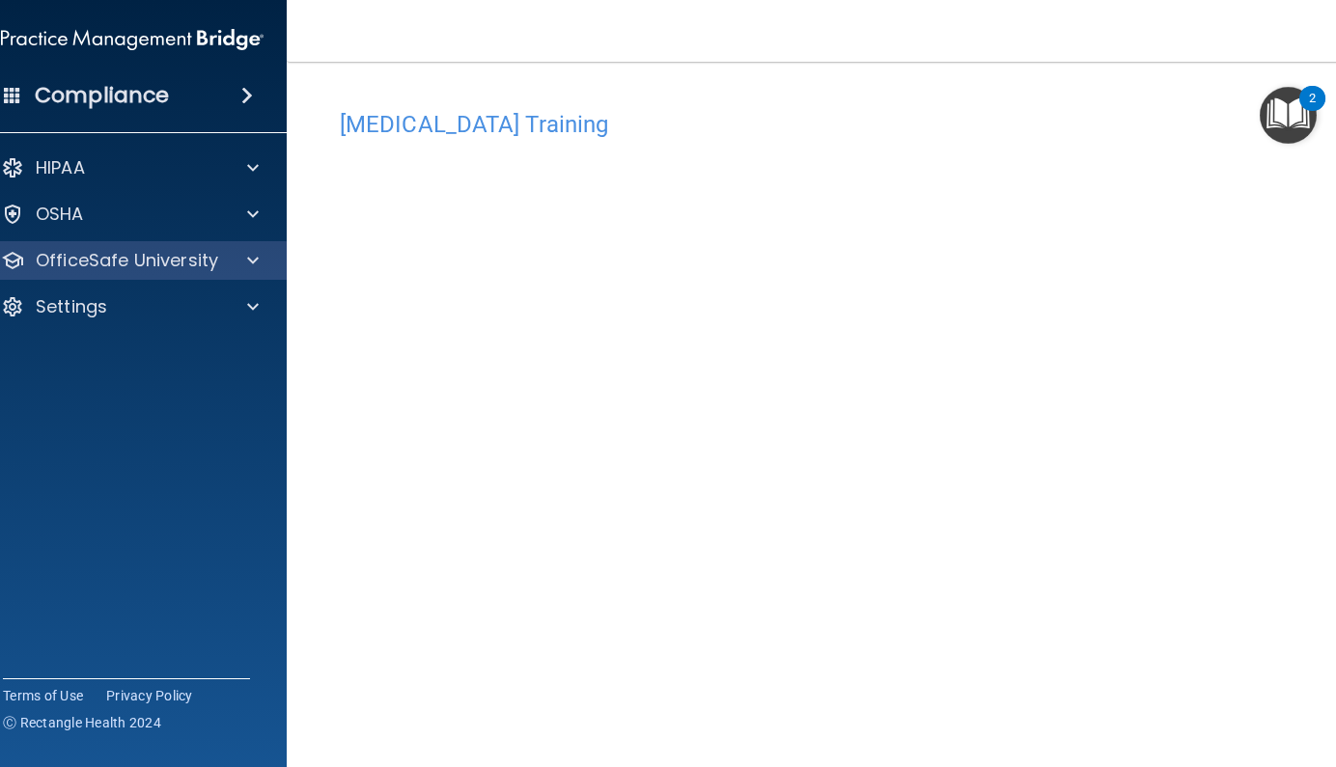
click at [153, 260] on p "OfficeSafe University" at bounding box center [127, 260] width 182 height 23
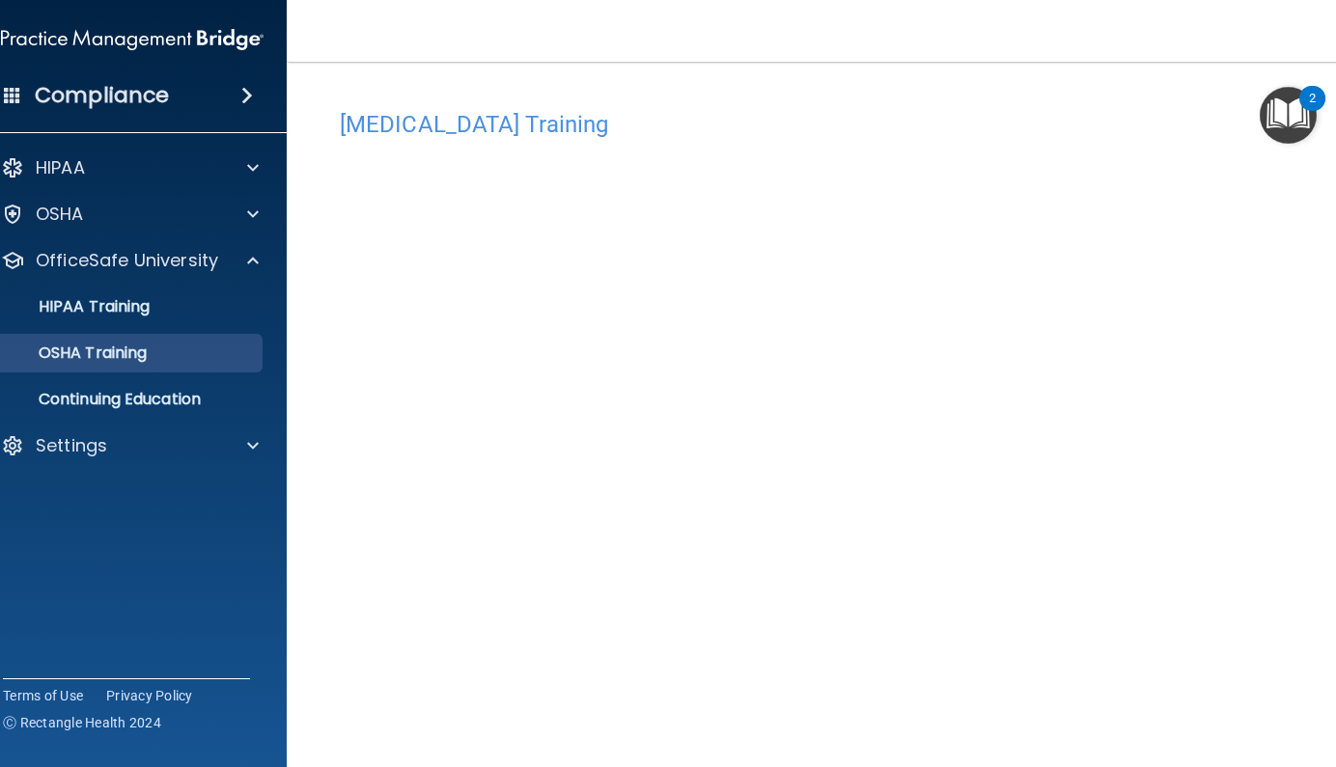
click at [137, 341] on link "OSHA Training" at bounding box center [111, 353] width 304 height 39
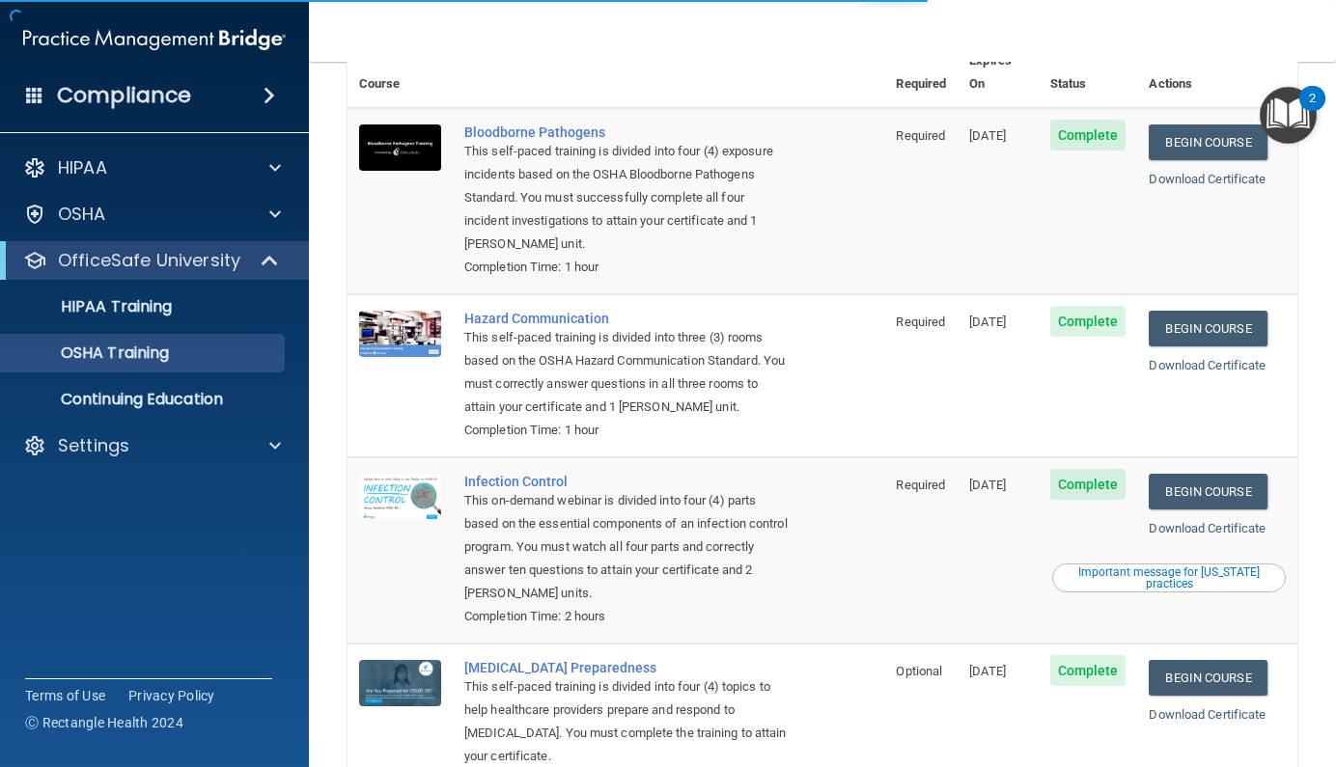
scroll to position [225, 0]
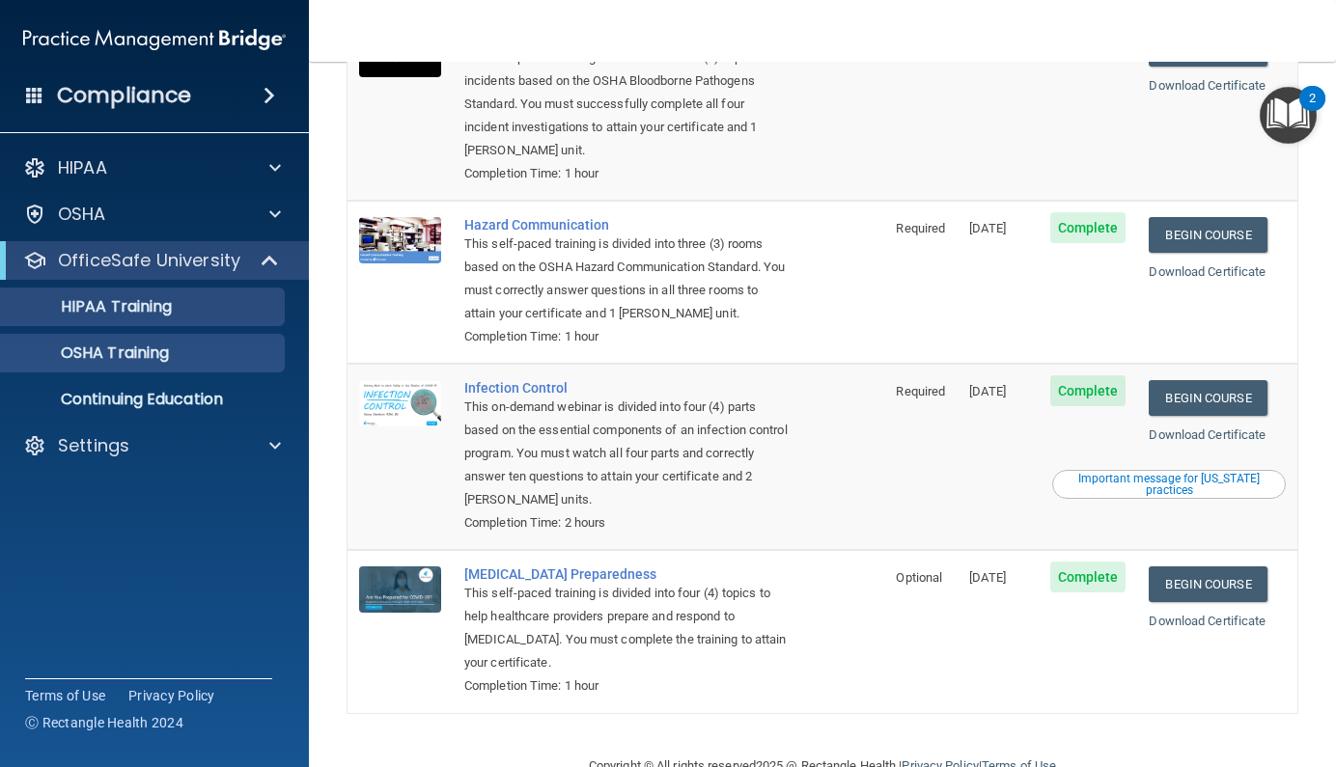
click at [213, 314] on div "HIPAA Training" at bounding box center [144, 306] width 263 height 19
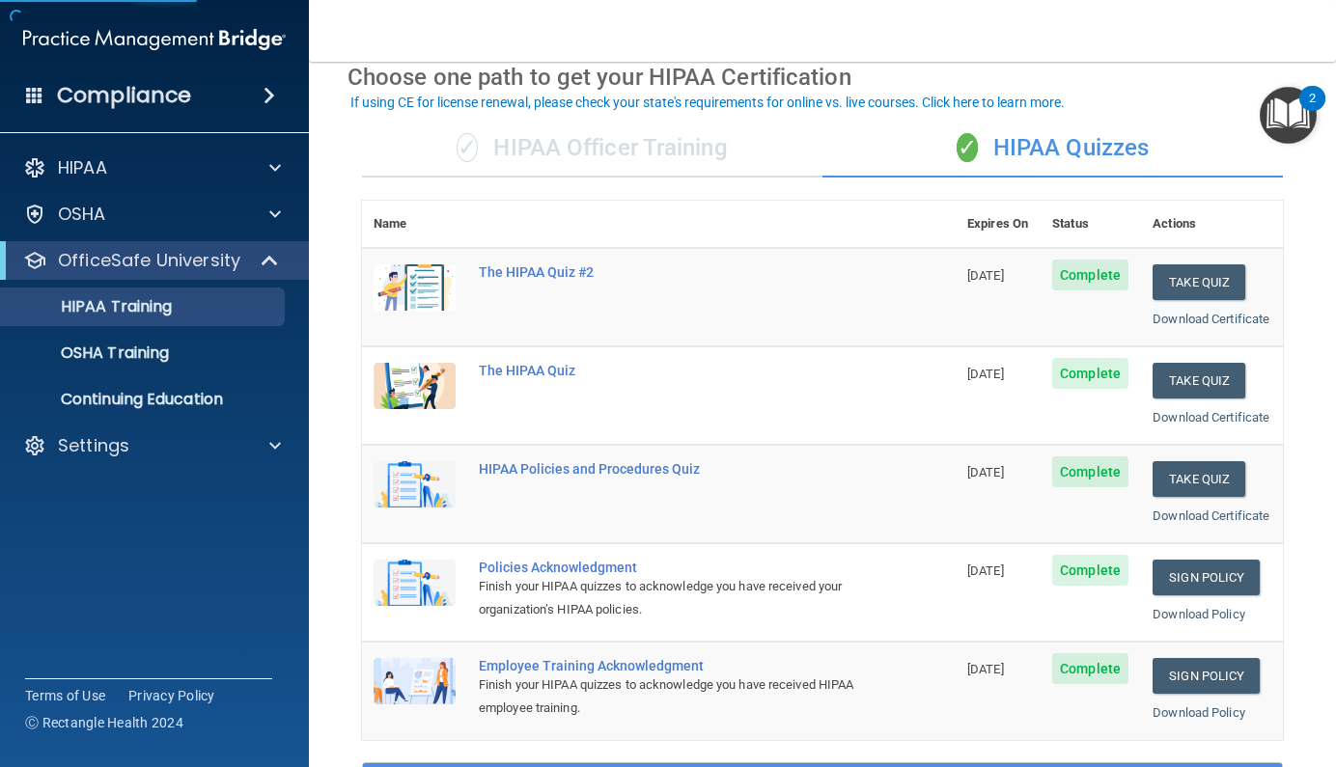
scroll to position [607, 0]
